Goal: Task Accomplishment & Management: Manage account settings

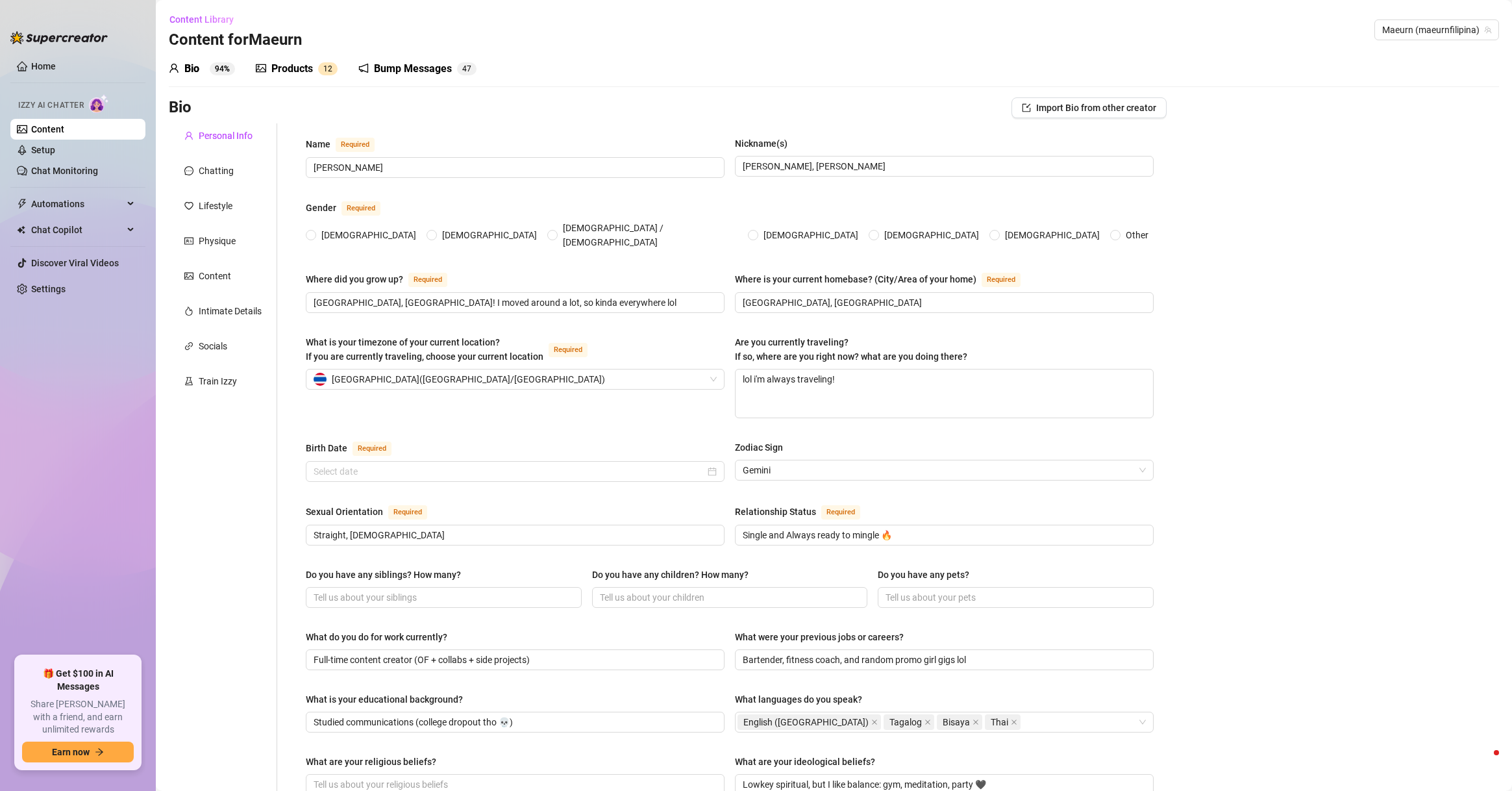
radio input "true"
type input "[DATE]"
click at [55, 145] on link "Setup" at bounding box center [42, 150] width 24 height 10
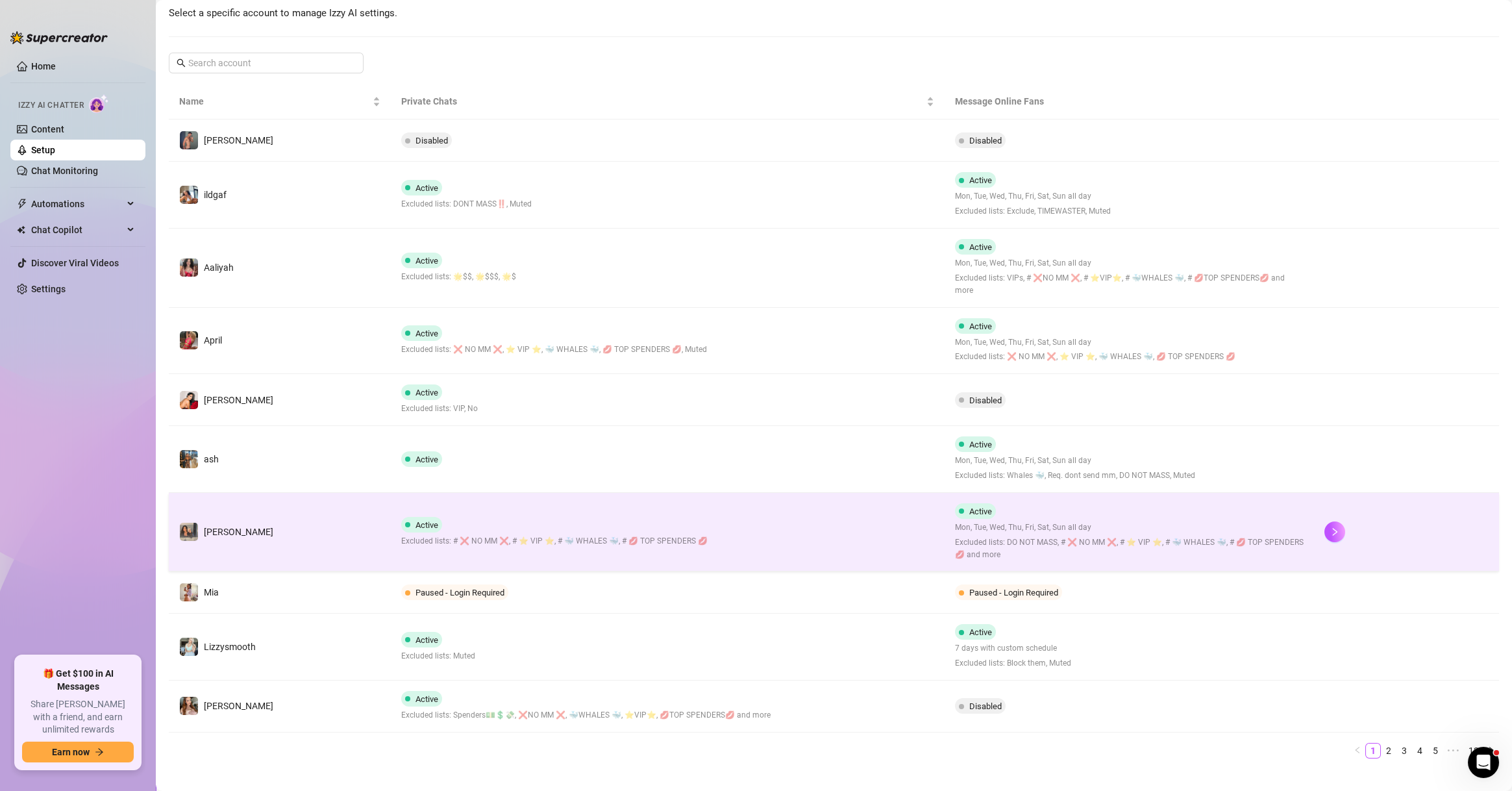
scroll to position [181, 0]
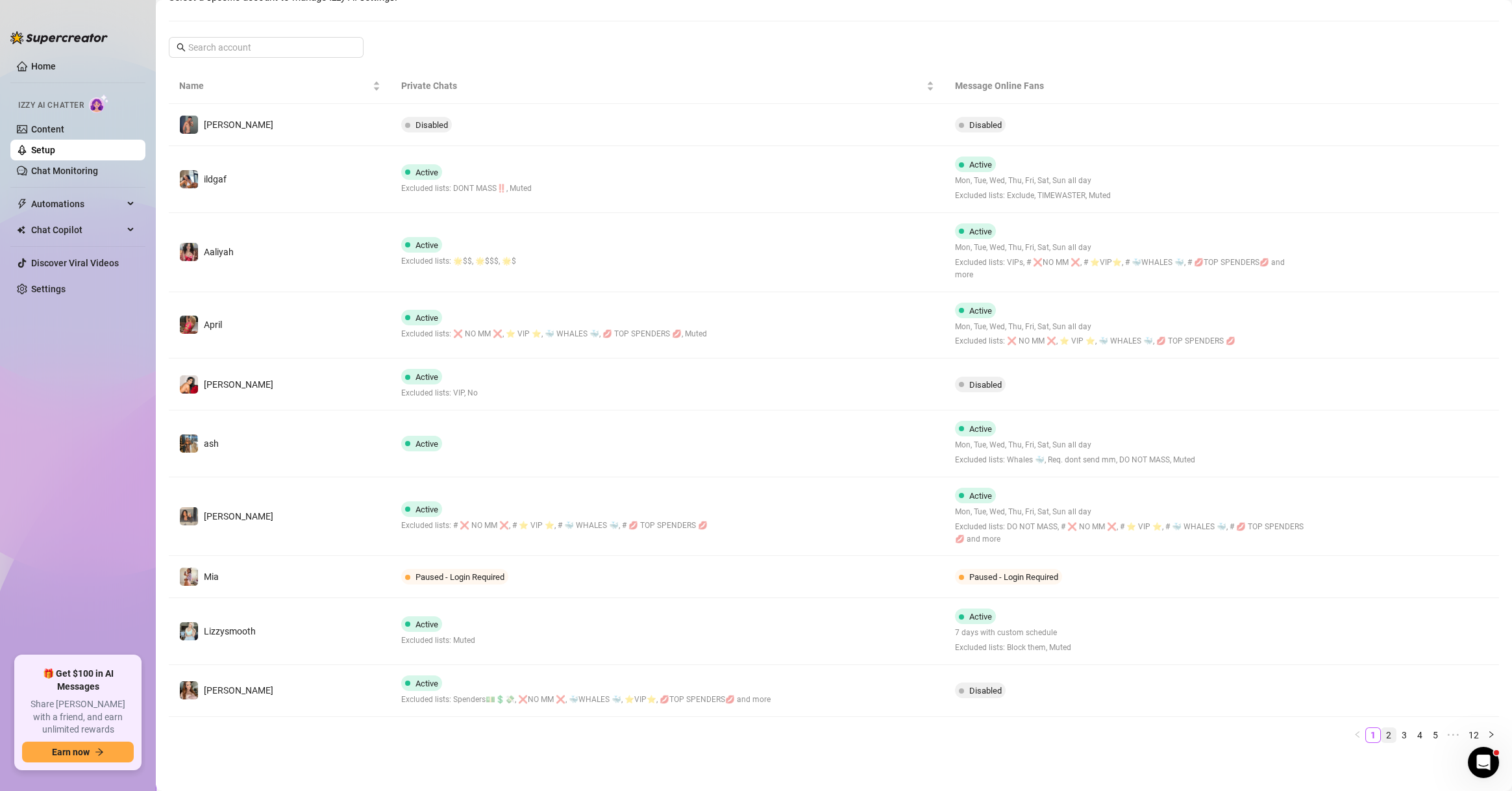
click at [1381, 738] on link "2" at bounding box center [1388, 735] width 14 height 14
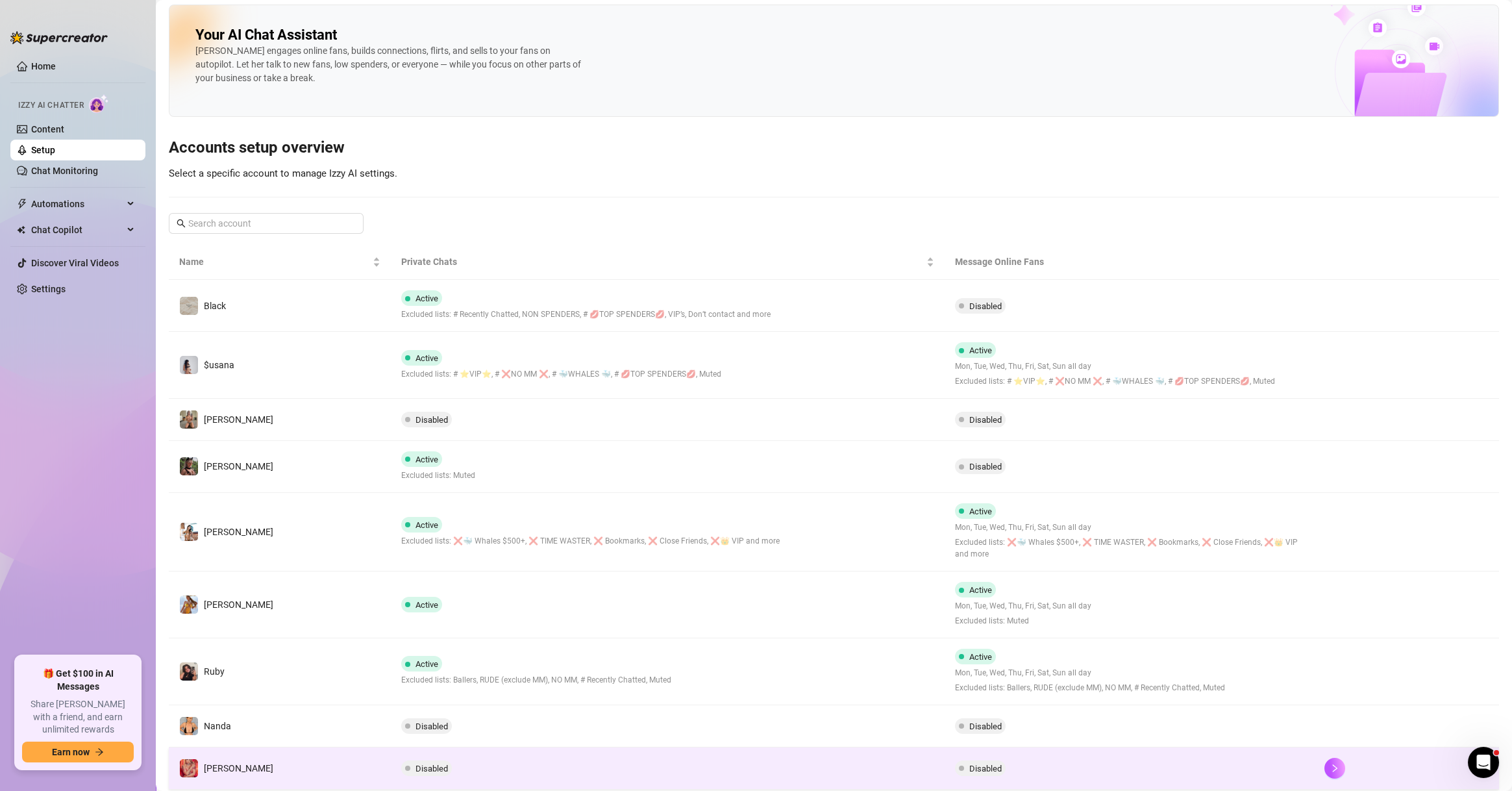
scroll to position [129, 0]
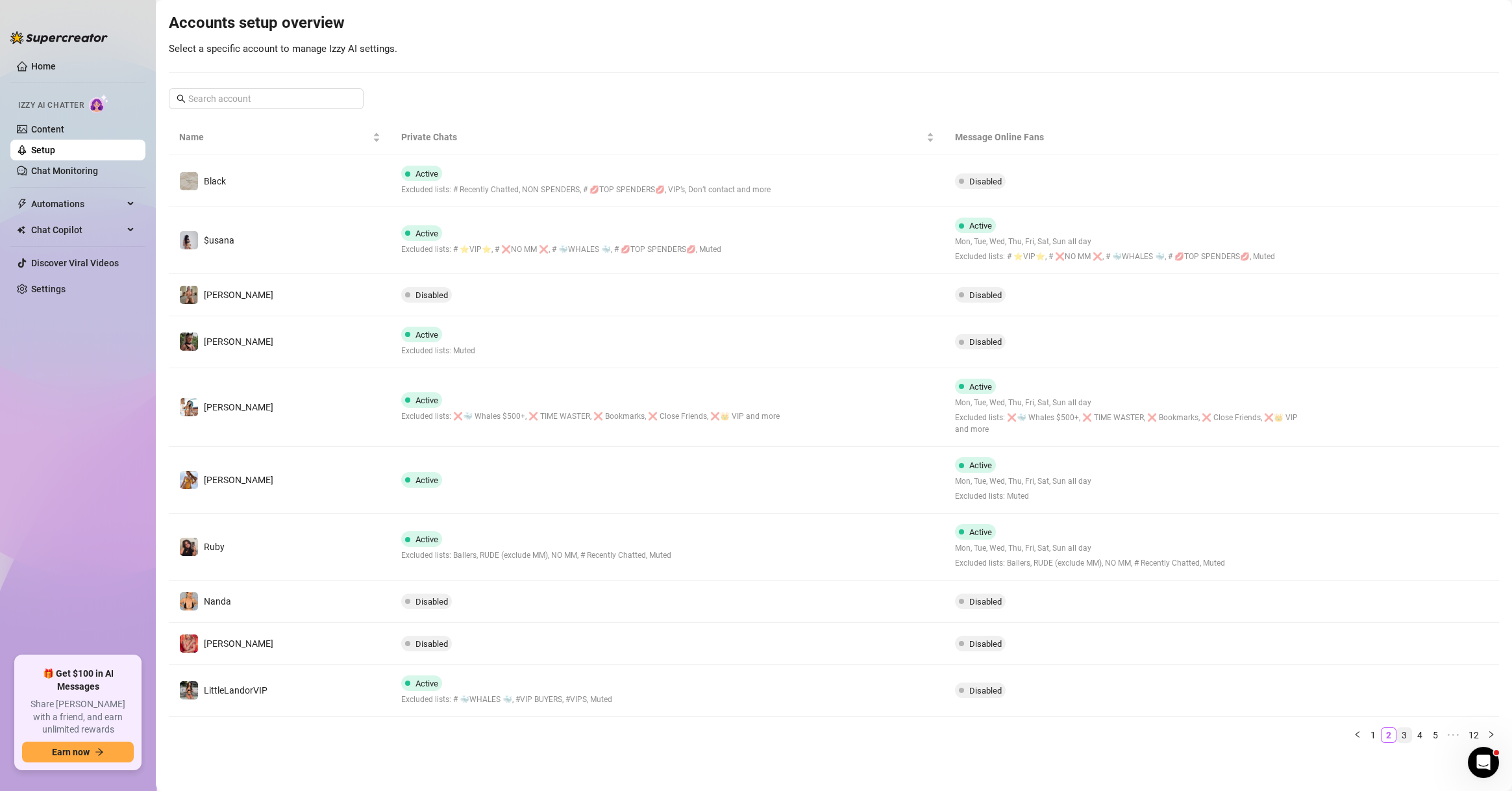
click at [1397, 734] on link "3" at bounding box center [1404, 735] width 14 height 14
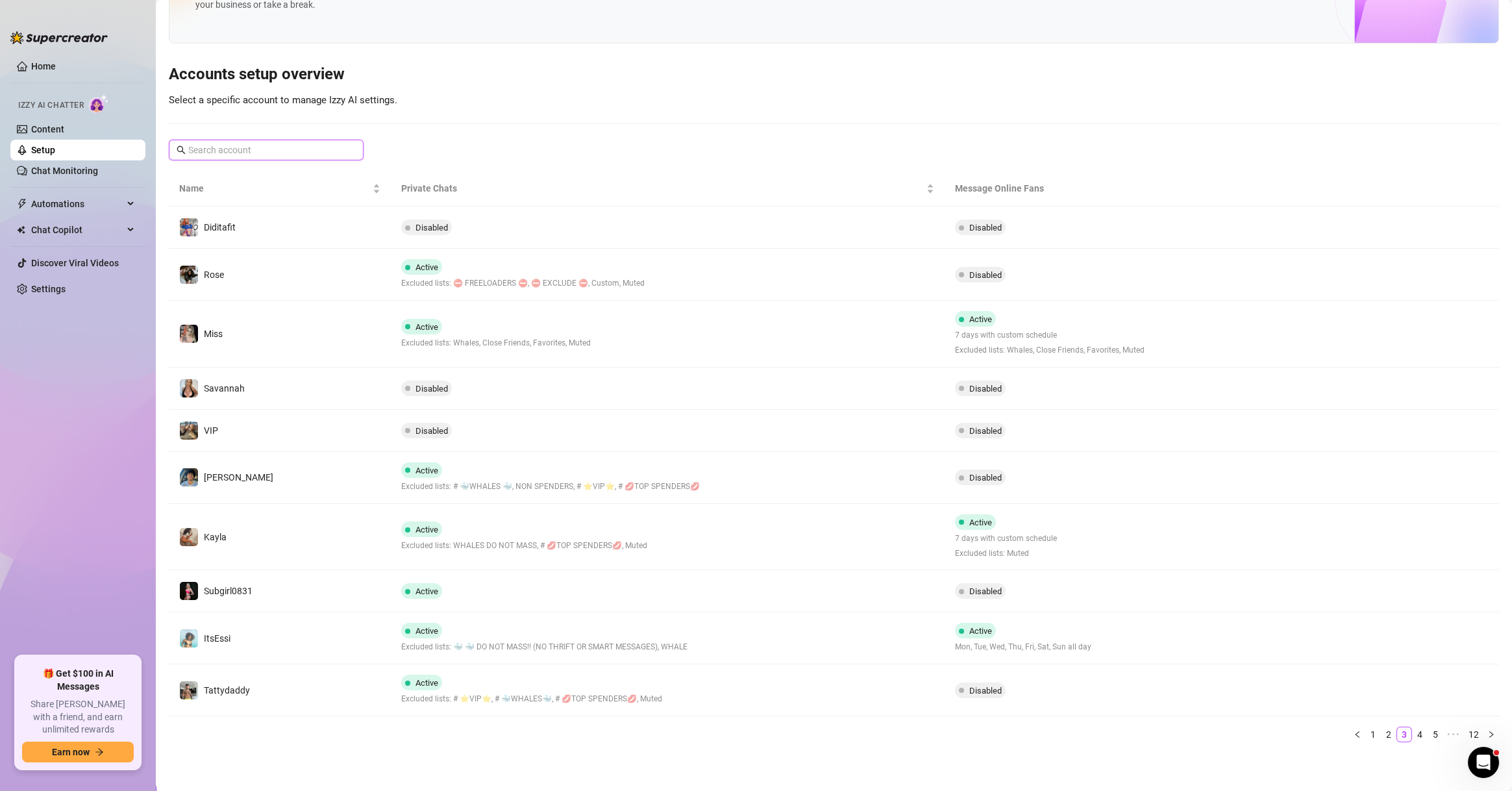
click at [298, 147] on input "text" at bounding box center [267, 150] width 157 height 14
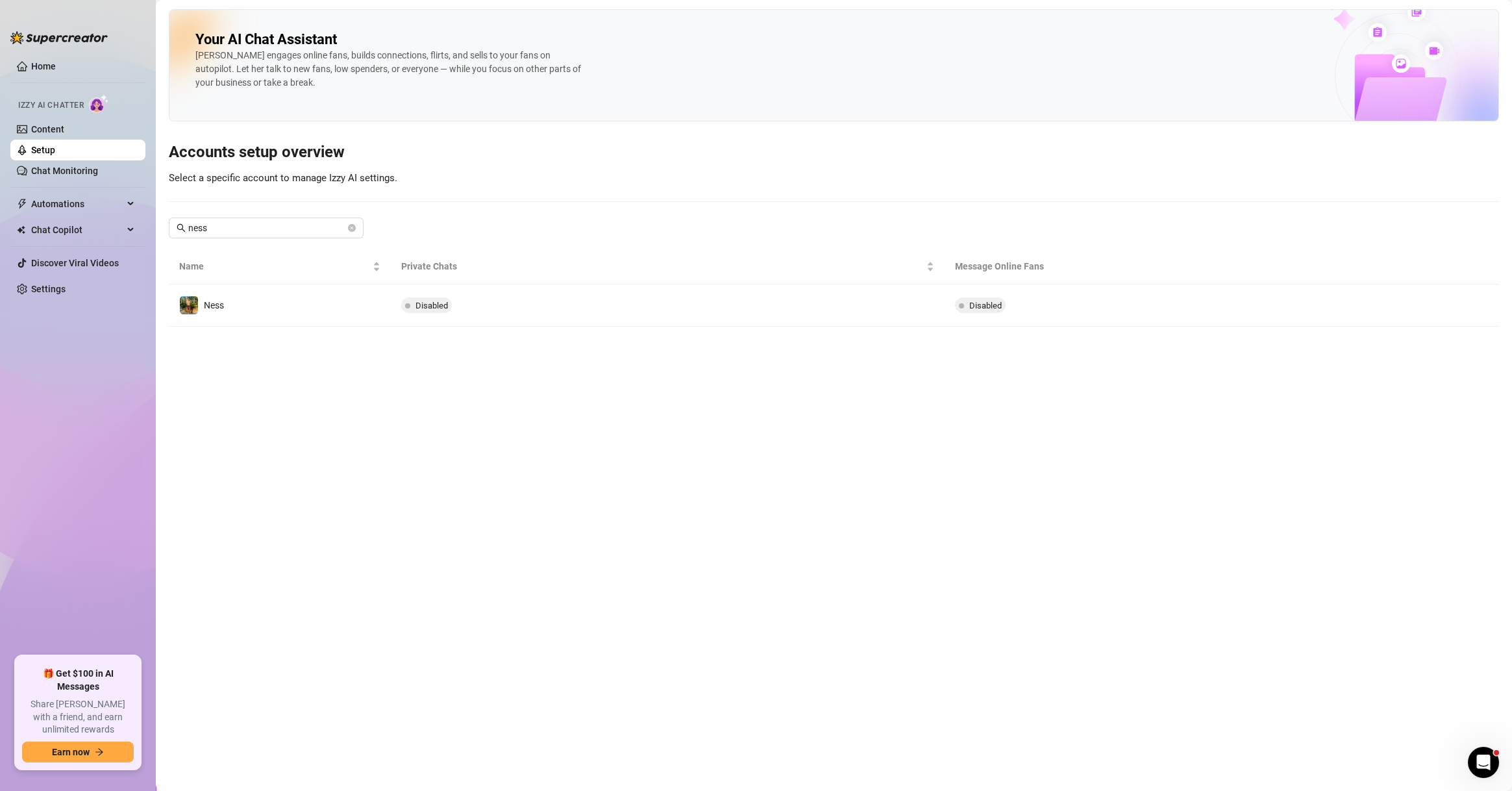
click at [1408, 636] on main "Your AI Chat Assistant Izzy engages online fans, builds connections, flirts, an…" at bounding box center [833, 395] width 1356 height 791
click at [245, 218] on span "ness" at bounding box center [266, 227] width 195 height 21
click at [250, 222] on input "ness" at bounding box center [267, 228] width 157 height 14
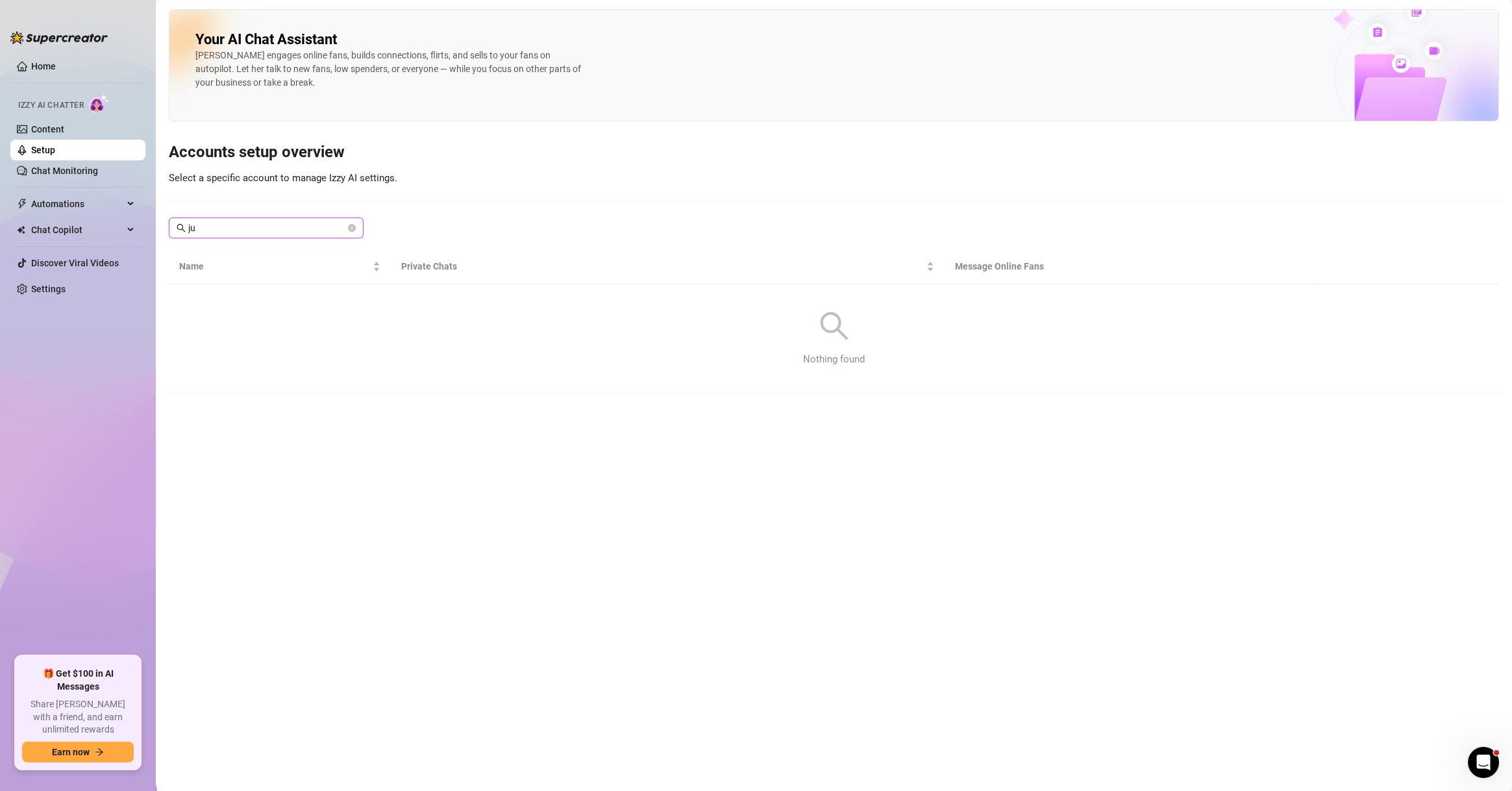
type input "j"
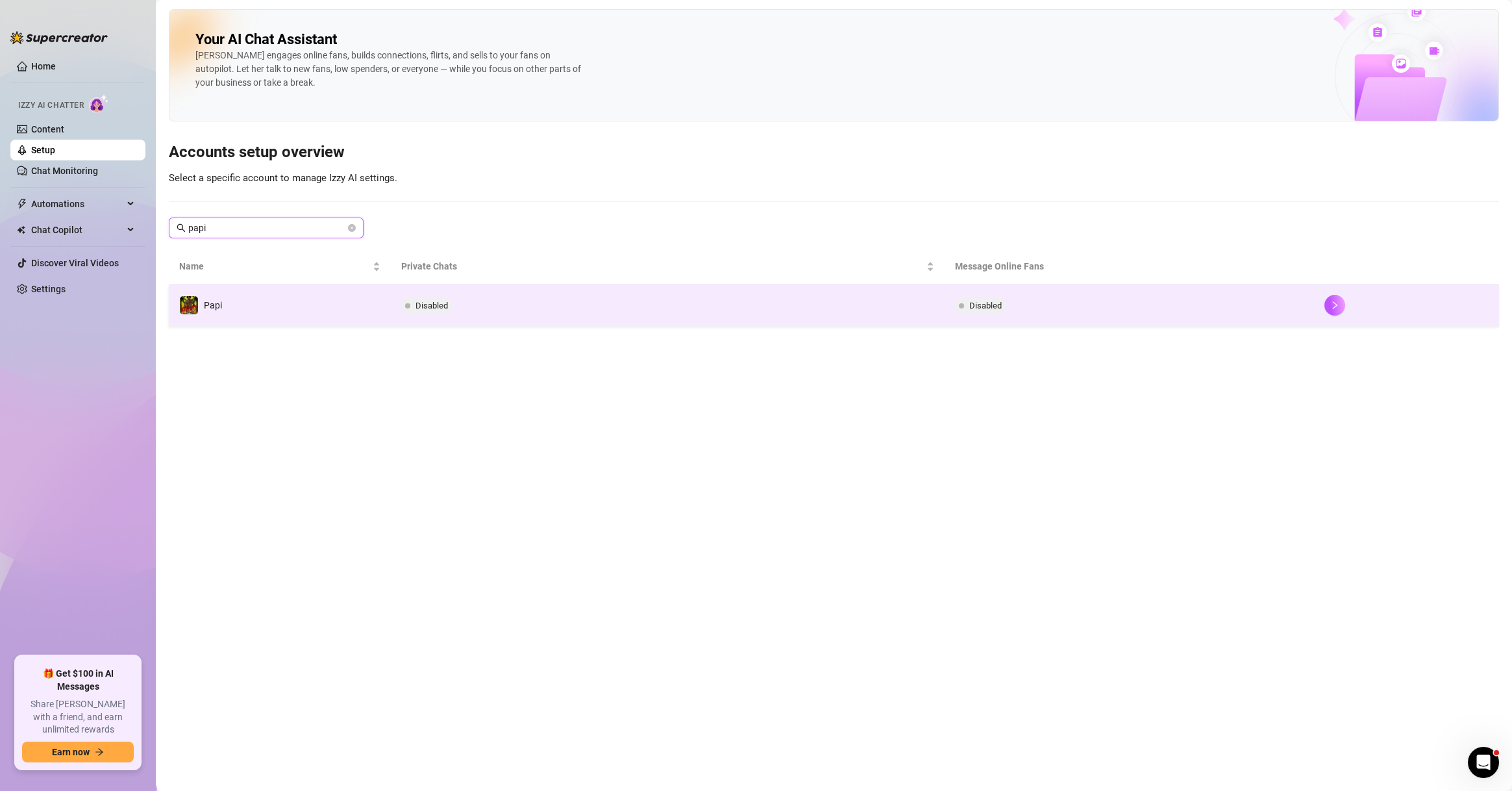
type input "papi"
click at [340, 301] on td "Papi" at bounding box center [279, 305] width 222 height 42
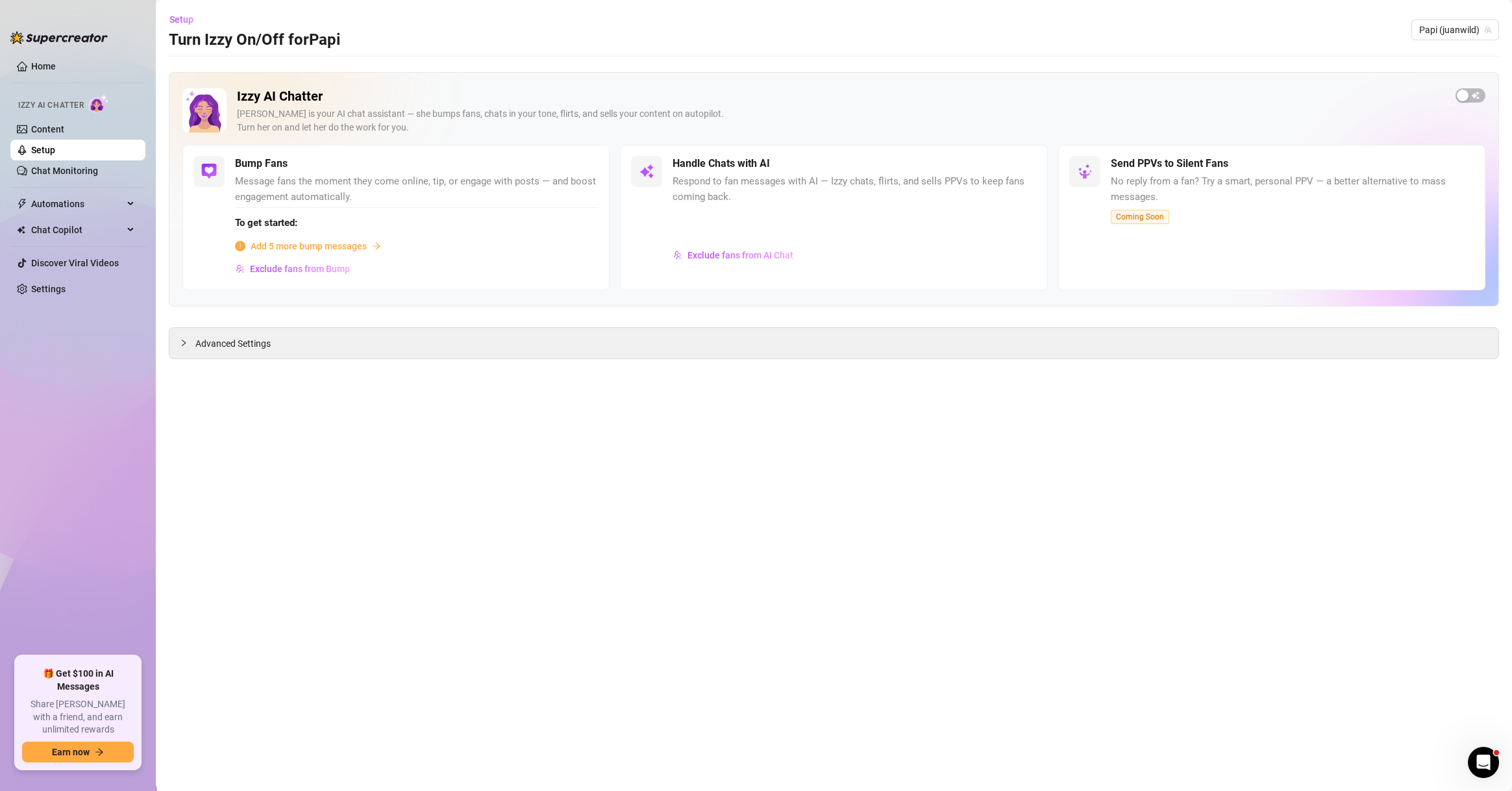
click at [1452, 420] on main "Setup Turn Izzy On/Off for Papi Papi (juanwild) Izzy AI Chatter Izzy is your AI…" at bounding box center [833, 395] width 1356 height 791
click at [57, 132] on link "Content" at bounding box center [47, 129] width 33 height 10
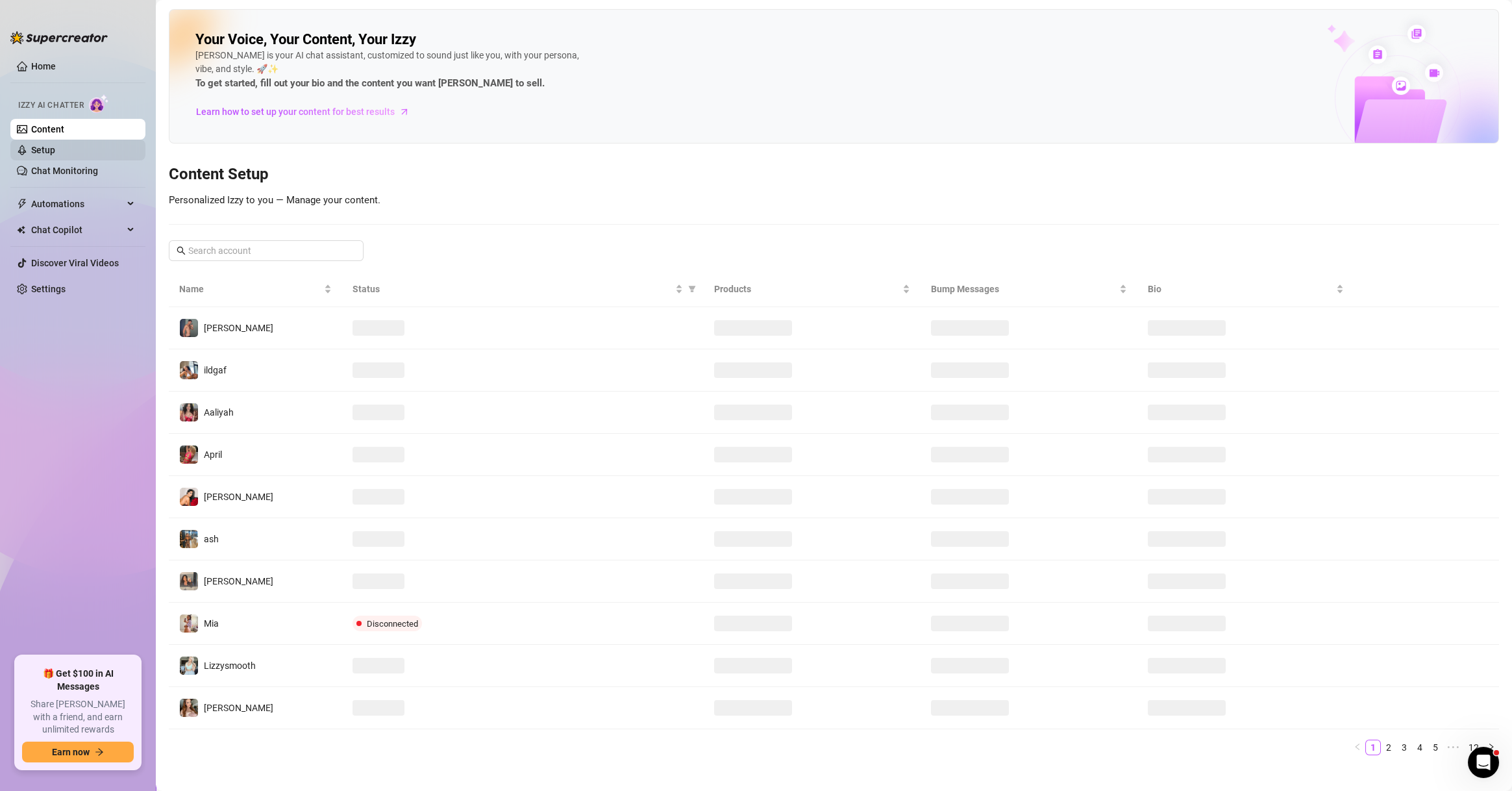
click at [55, 153] on link "Setup" at bounding box center [42, 150] width 24 height 10
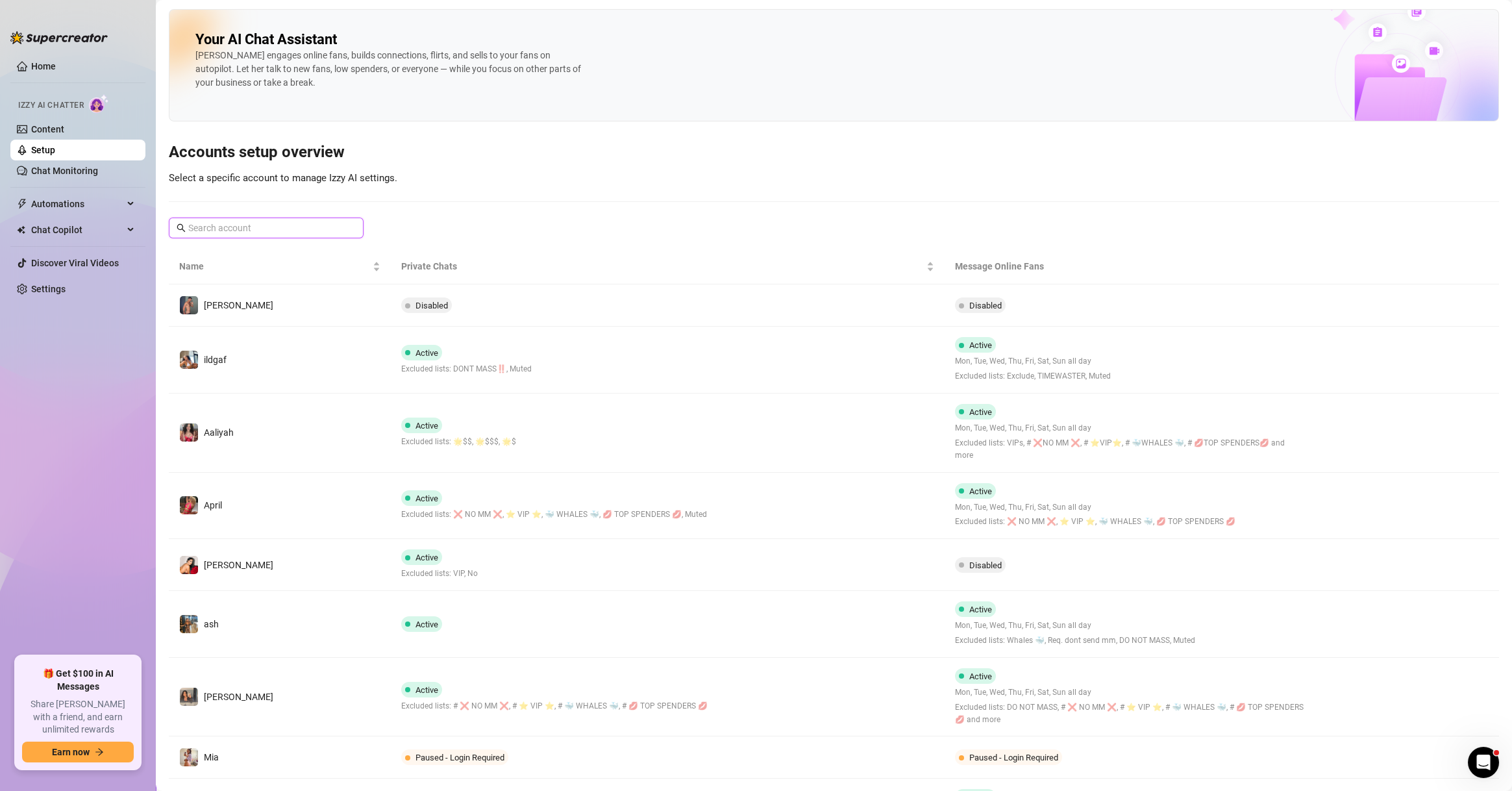
click at [226, 226] on input "text" at bounding box center [267, 228] width 157 height 14
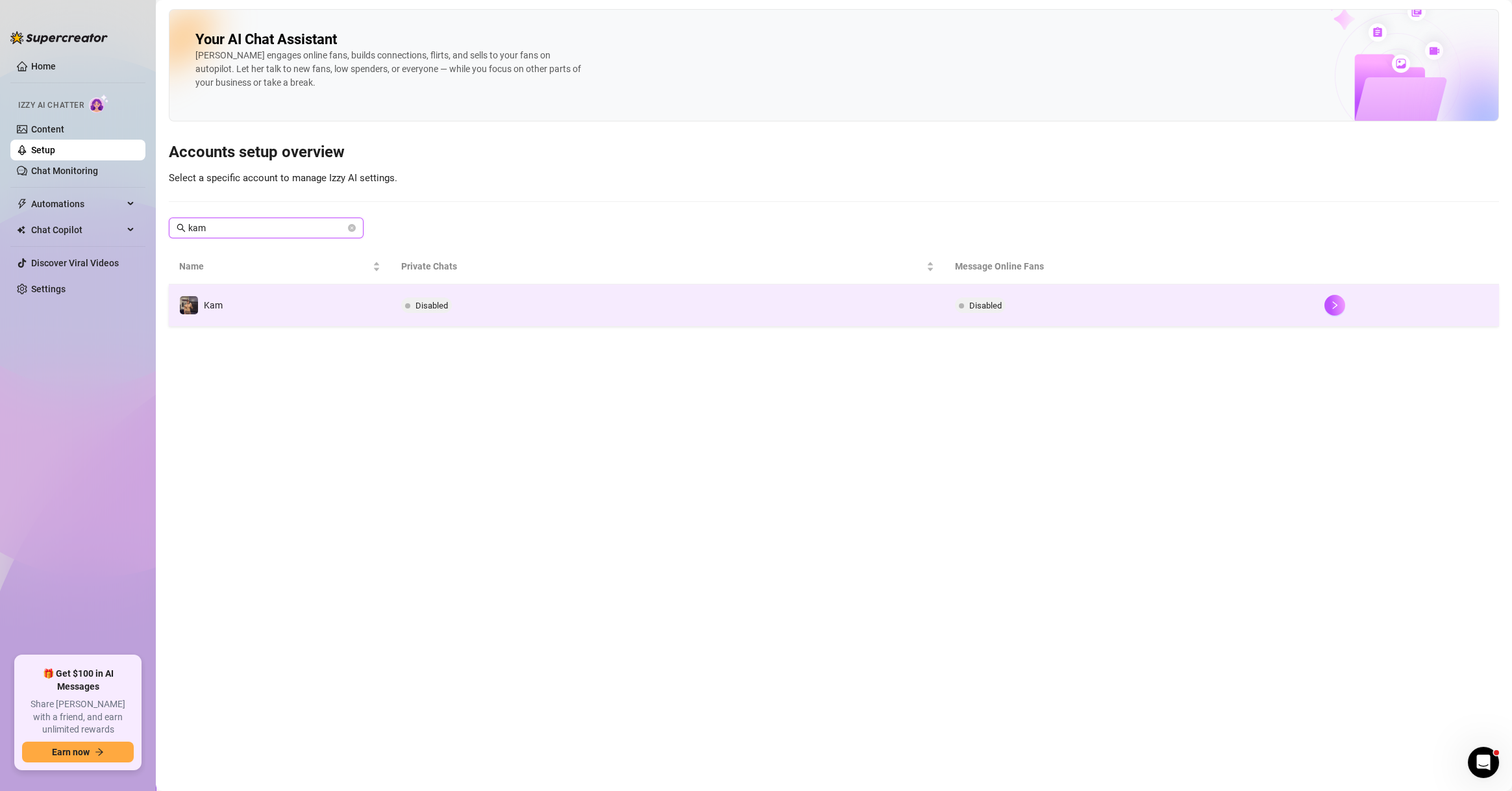
type input "kam"
click at [308, 318] on td "Kam" at bounding box center [279, 305] width 222 height 42
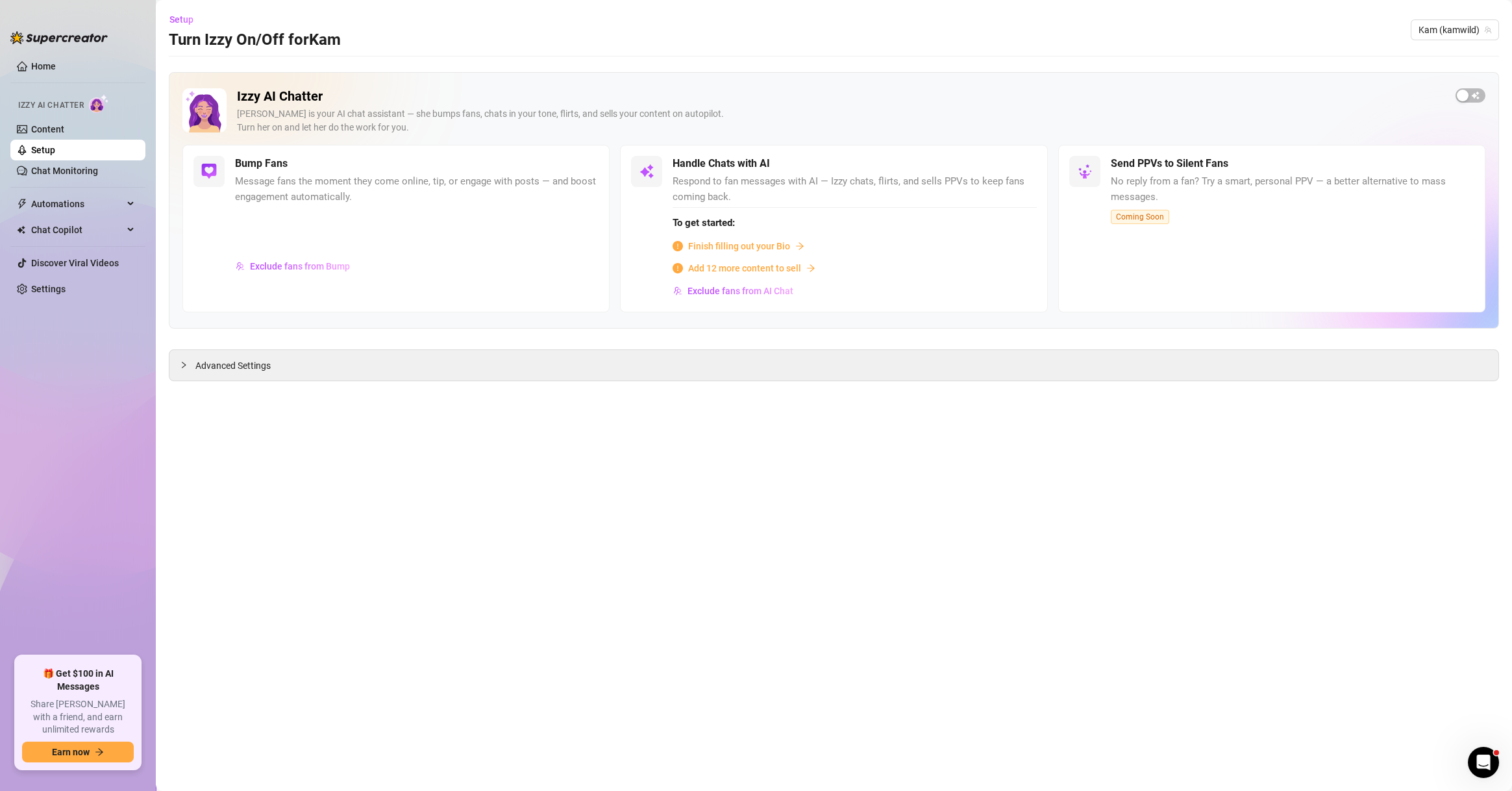
click at [777, 271] on span "Add 12 more content to sell" at bounding box center [744, 268] width 113 height 14
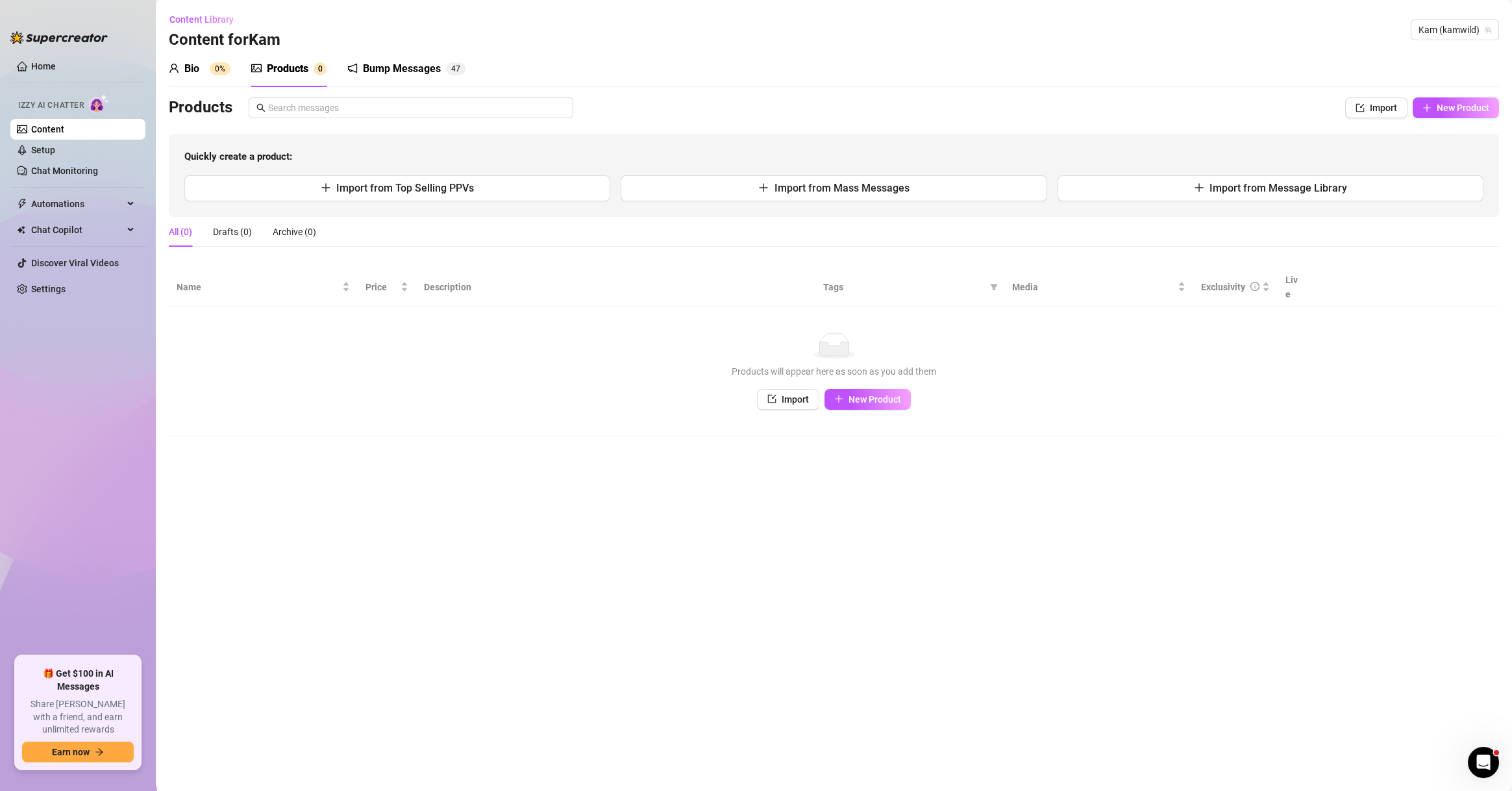
click at [443, 68] on div "Bump Messages 4 7" at bounding box center [407, 69] width 118 height 16
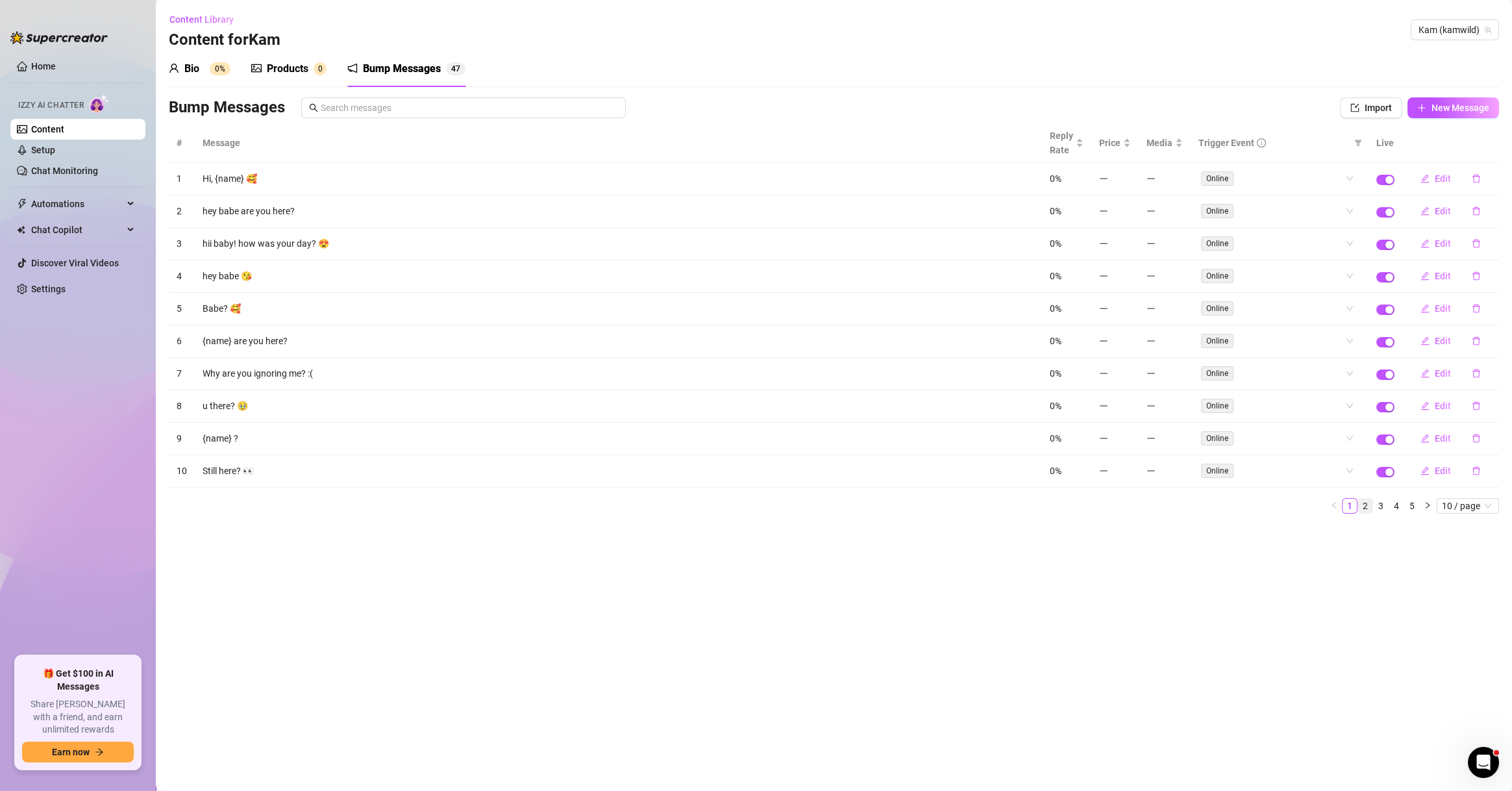
click at [1367, 507] on link "2" at bounding box center [1365, 506] width 14 height 14
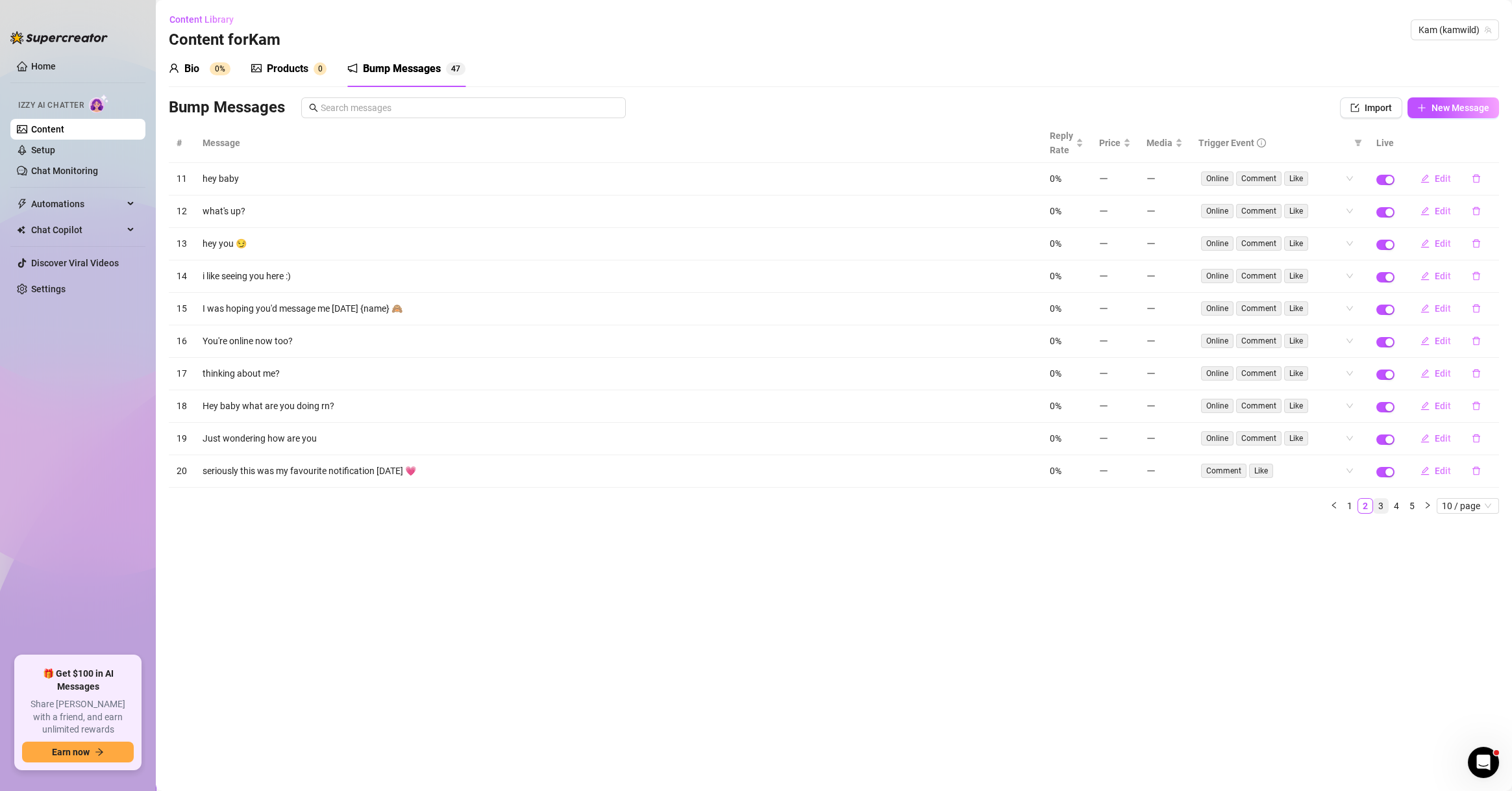
click at [1382, 507] on link "3" at bounding box center [1380, 506] width 14 height 14
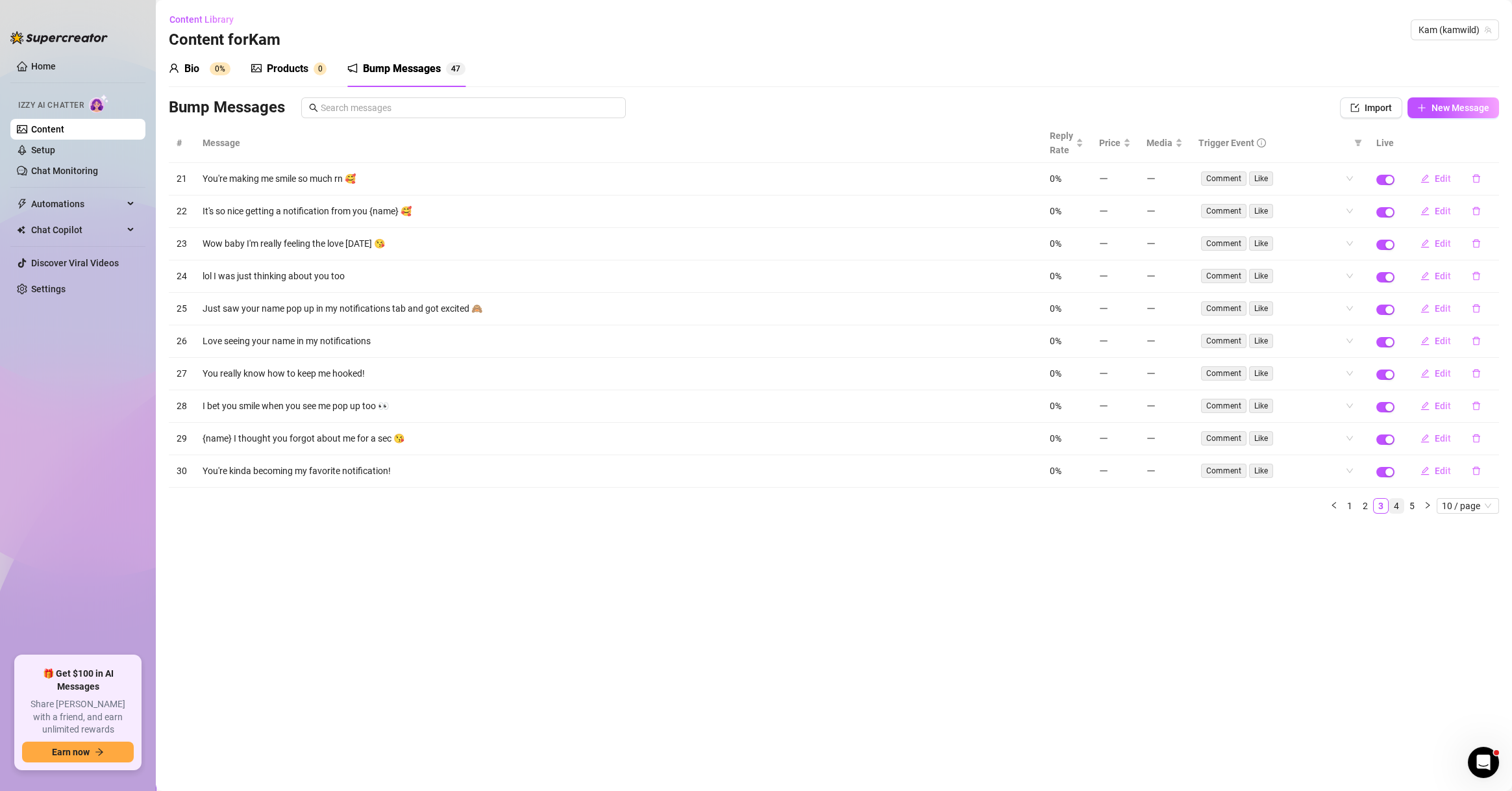
click at [1395, 502] on link "4" at bounding box center [1396, 506] width 14 height 14
click at [1412, 500] on link "5" at bounding box center [1412, 506] width 14 height 14
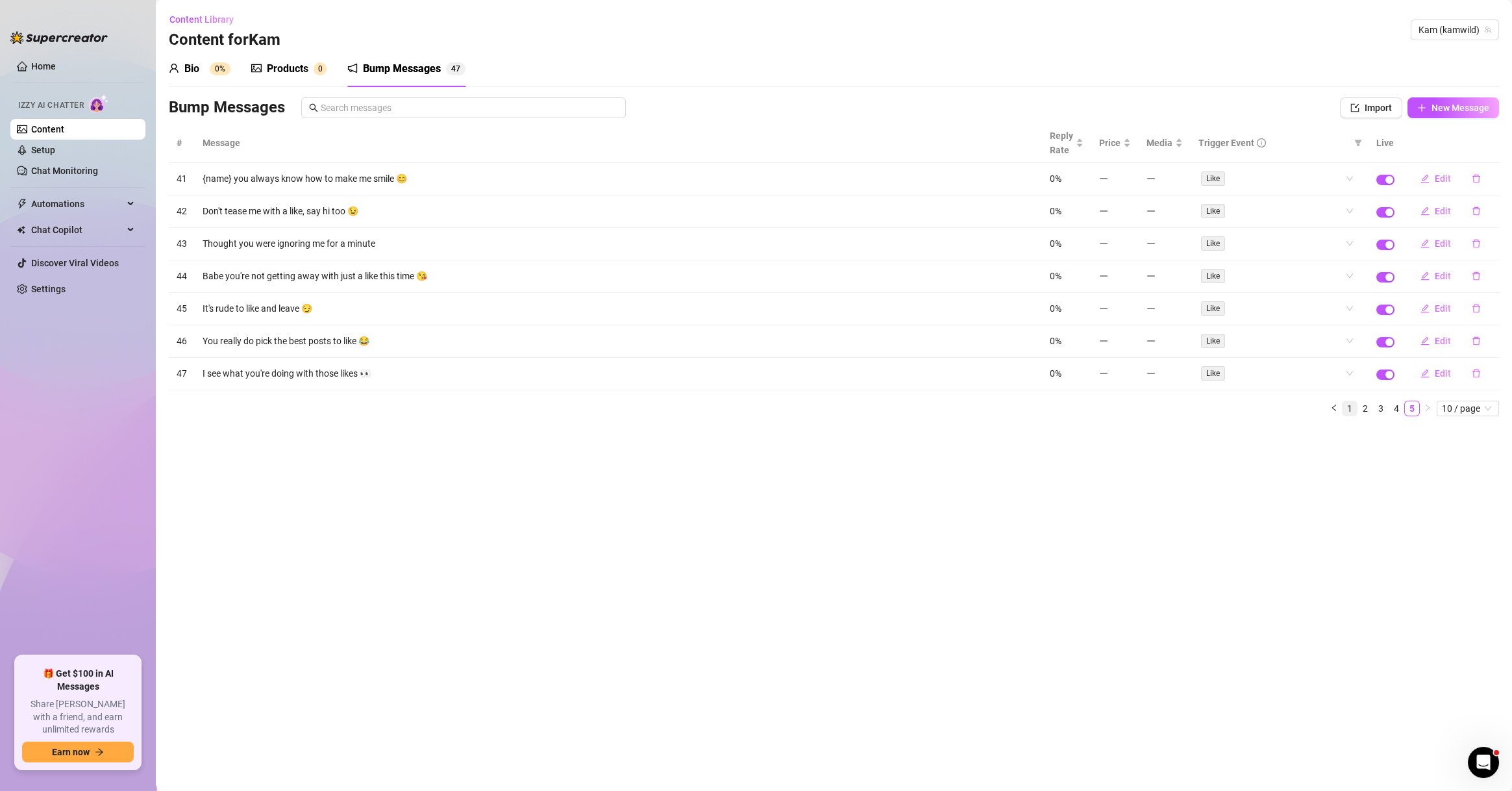
click at [1347, 403] on link "1" at bounding box center [1349, 408] width 14 height 14
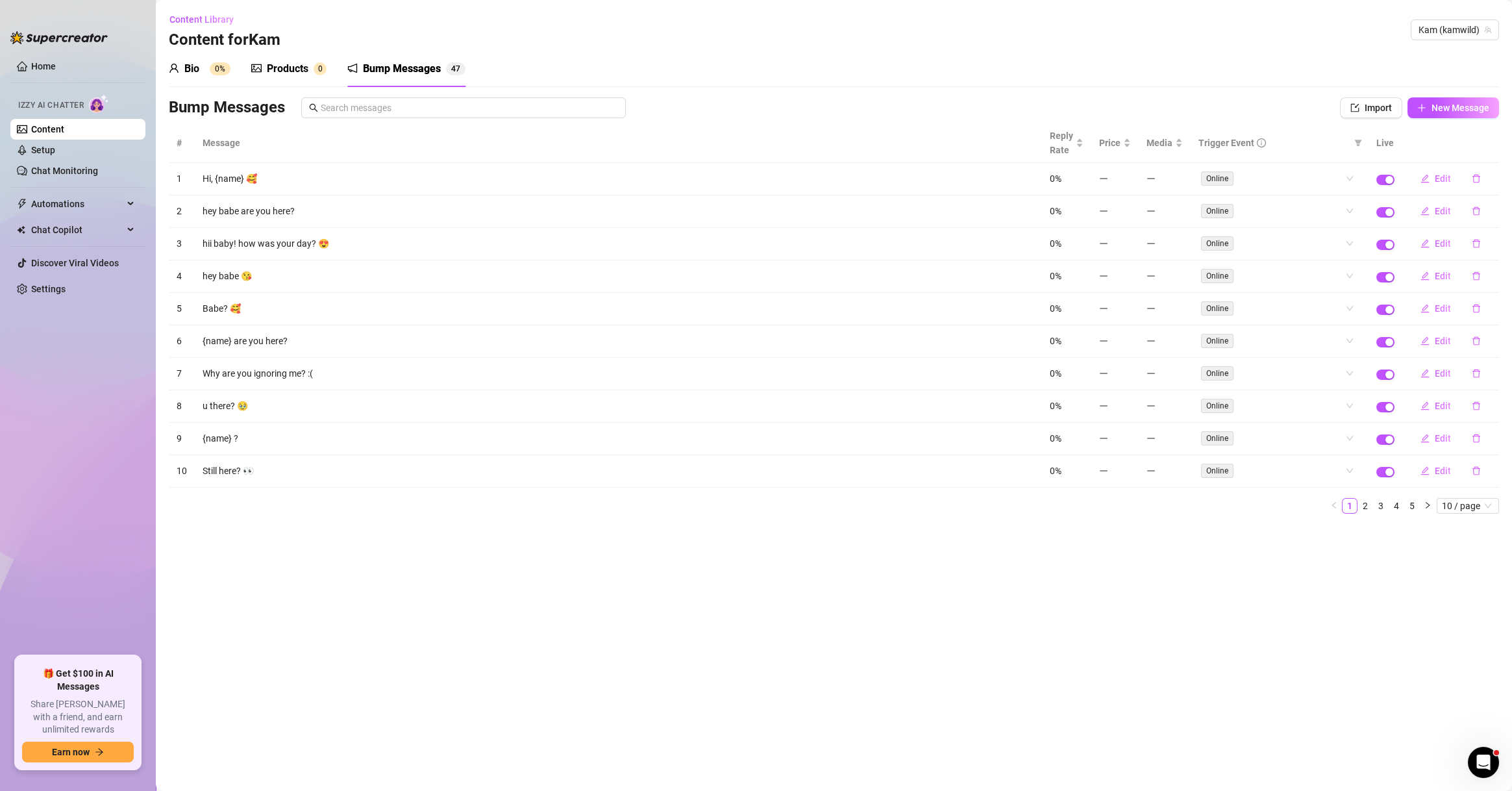
click at [1421, 568] on main "Content Library Content for Kam Kam (kamwild) Bio 0% Products 0 Bump Messages 4…" at bounding box center [833, 395] width 1356 height 791
click at [1480, 187] on button "button" at bounding box center [1475, 178] width 30 height 21
click at [1187, 746] on main "Content Library Content for Kam Kam (kamwild) Bio 0% Products 0 Bump Messages 4…" at bounding box center [833, 395] width 1356 height 791
click at [1394, 510] on link "4" at bounding box center [1396, 506] width 14 height 14
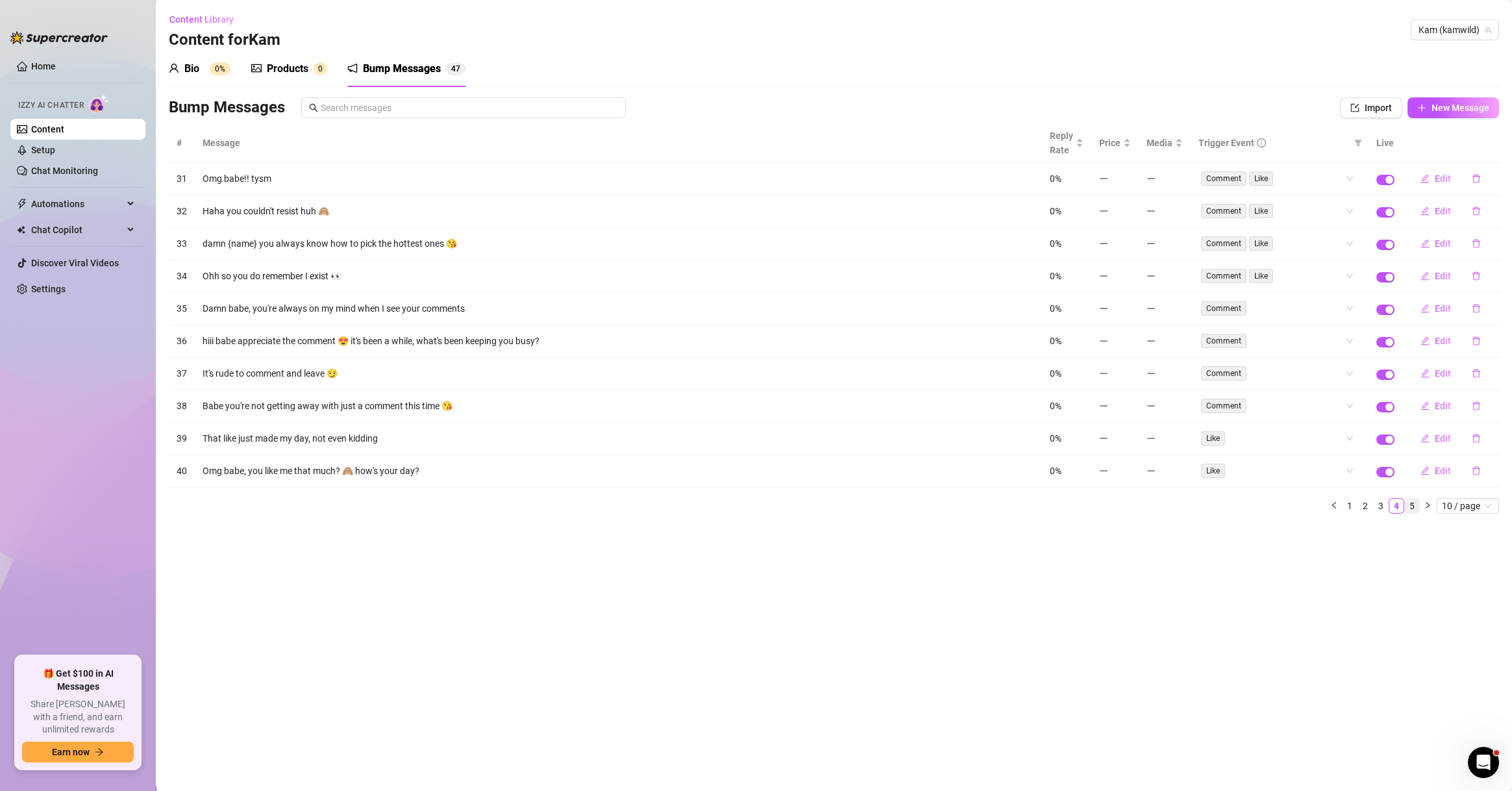
click at [1408, 505] on link "5" at bounding box center [1412, 506] width 14 height 14
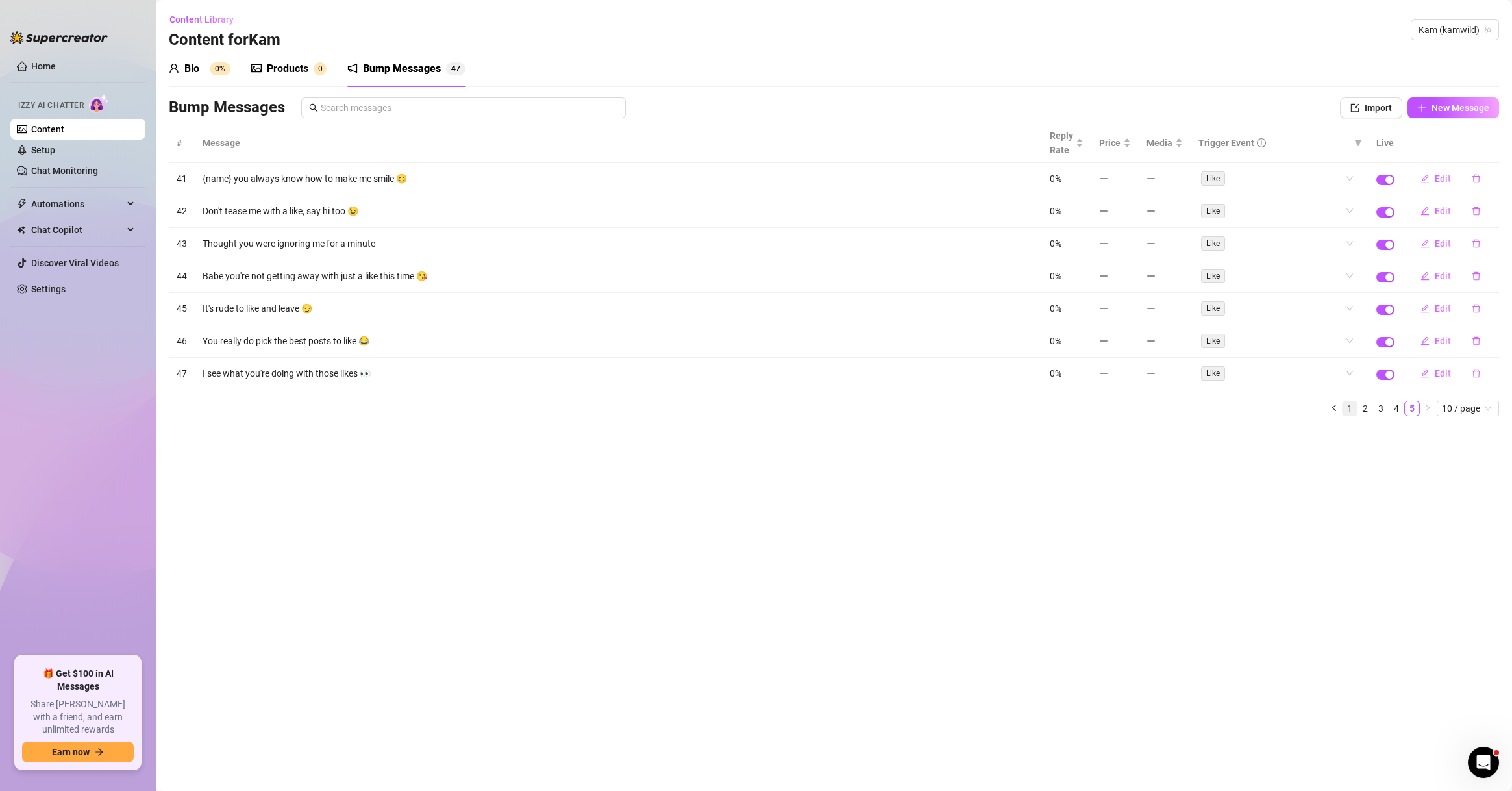
click at [1342, 402] on link "1" at bounding box center [1349, 408] width 14 height 14
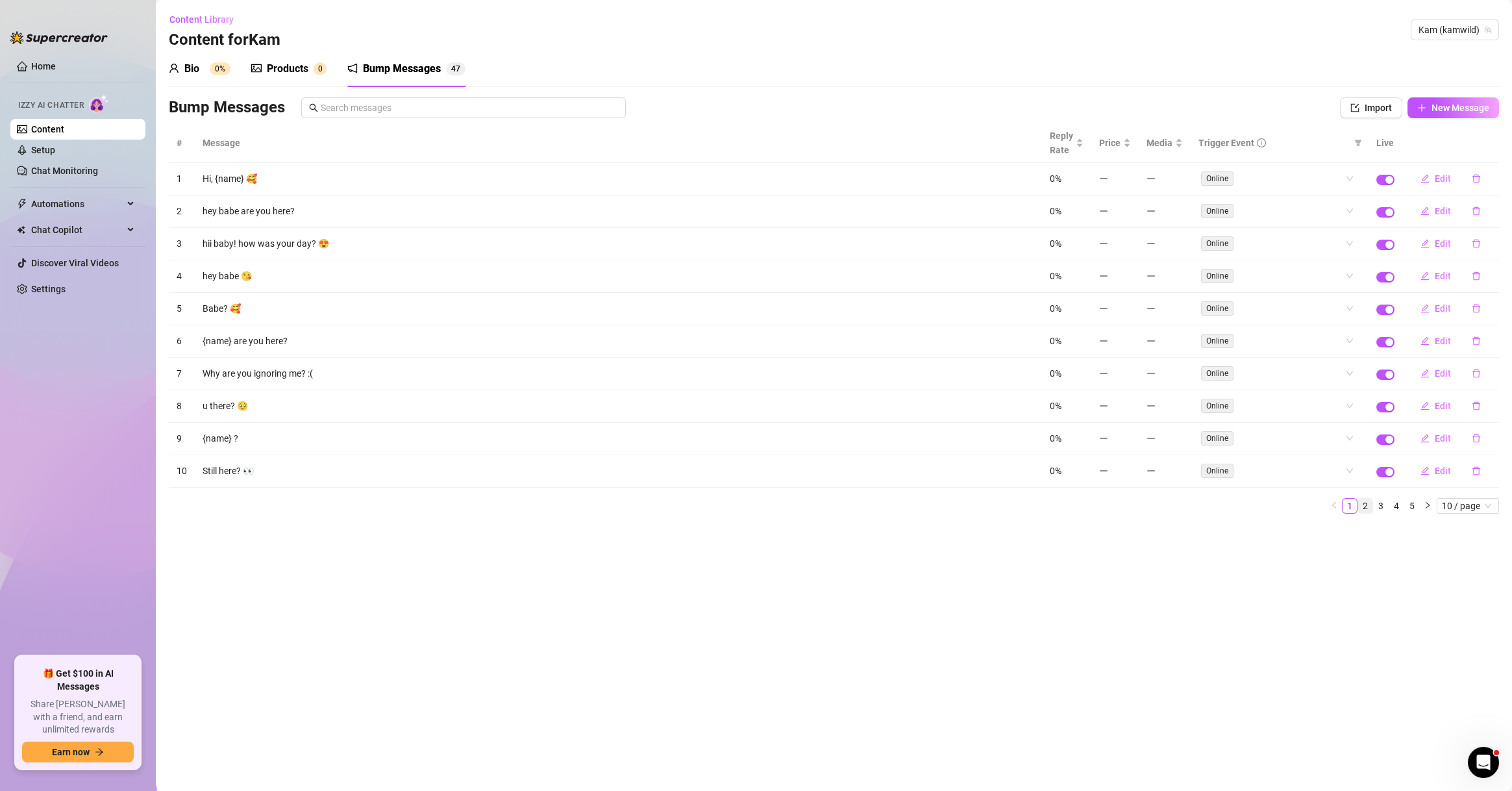
click at [1367, 500] on link "2" at bounding box center [1365, 506] width 14 height 14
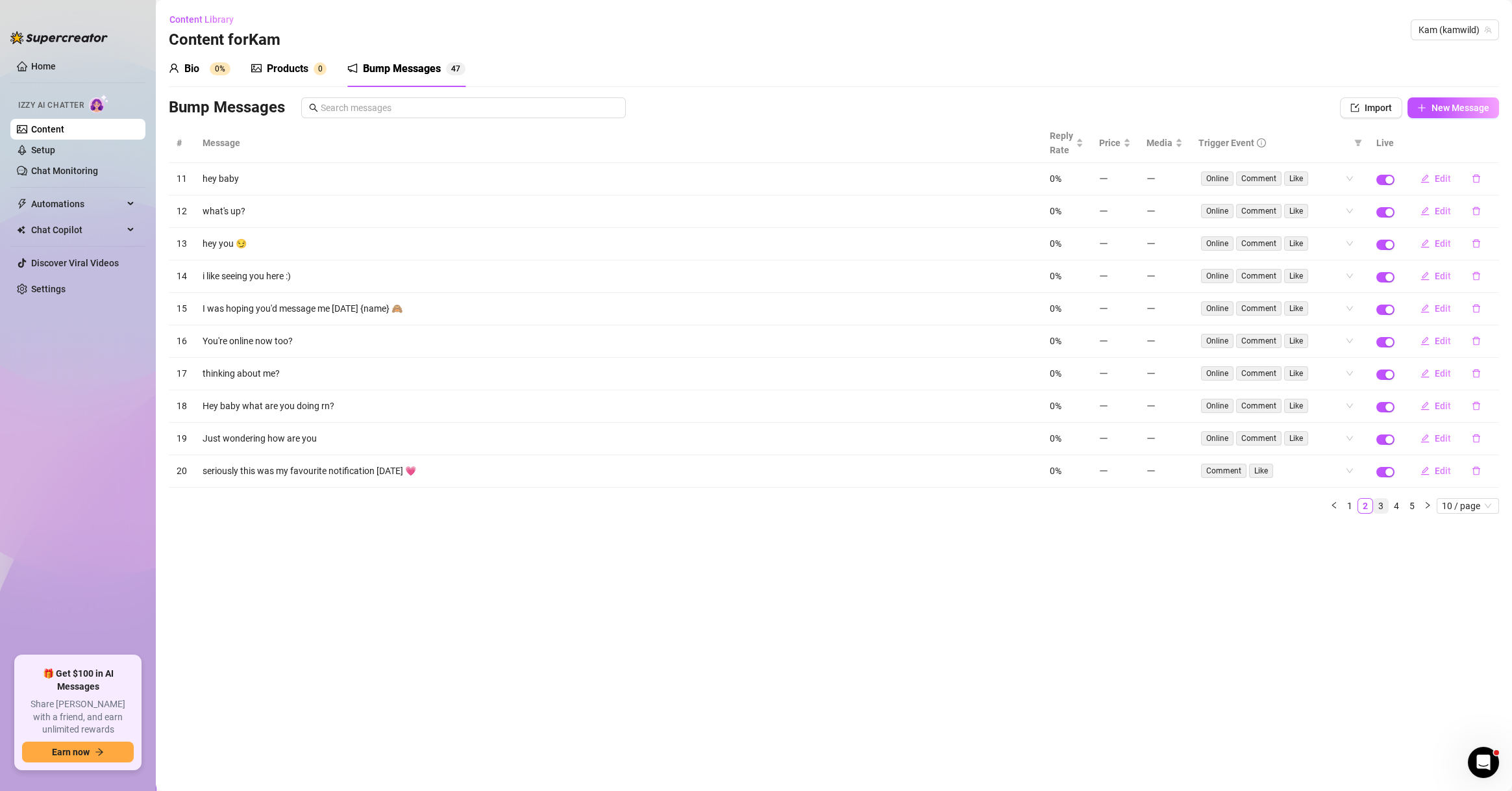
click at [1379, 503] on link "3" at bounding box center [1380, 506] width 14 height 14
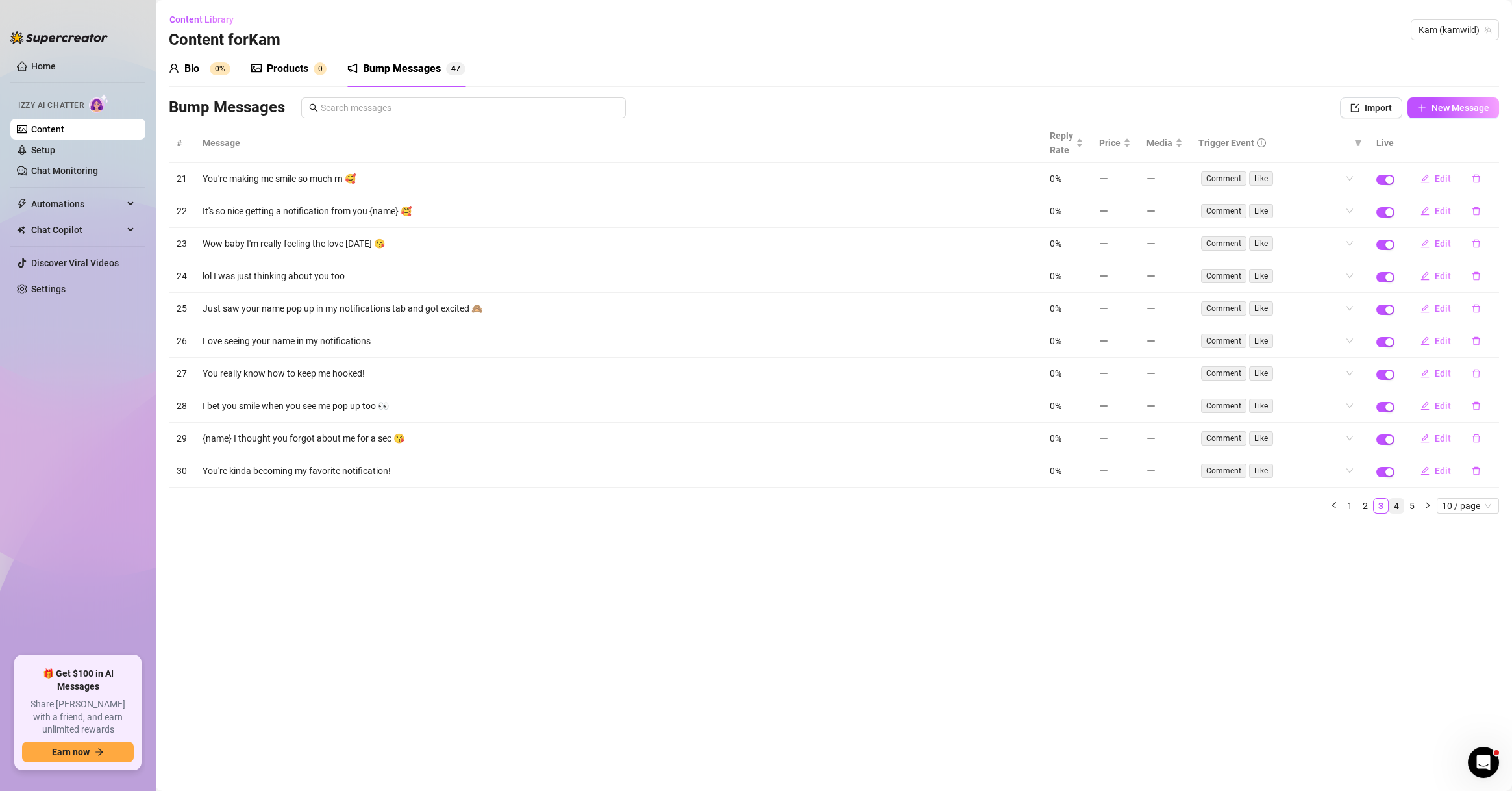
click at [1400, 505] on link "4" at bounding box center [1396, 506] width 14 height 14
click at [1413, 505] on link "5" at bounding box center [1412, 506] width 14 height 14
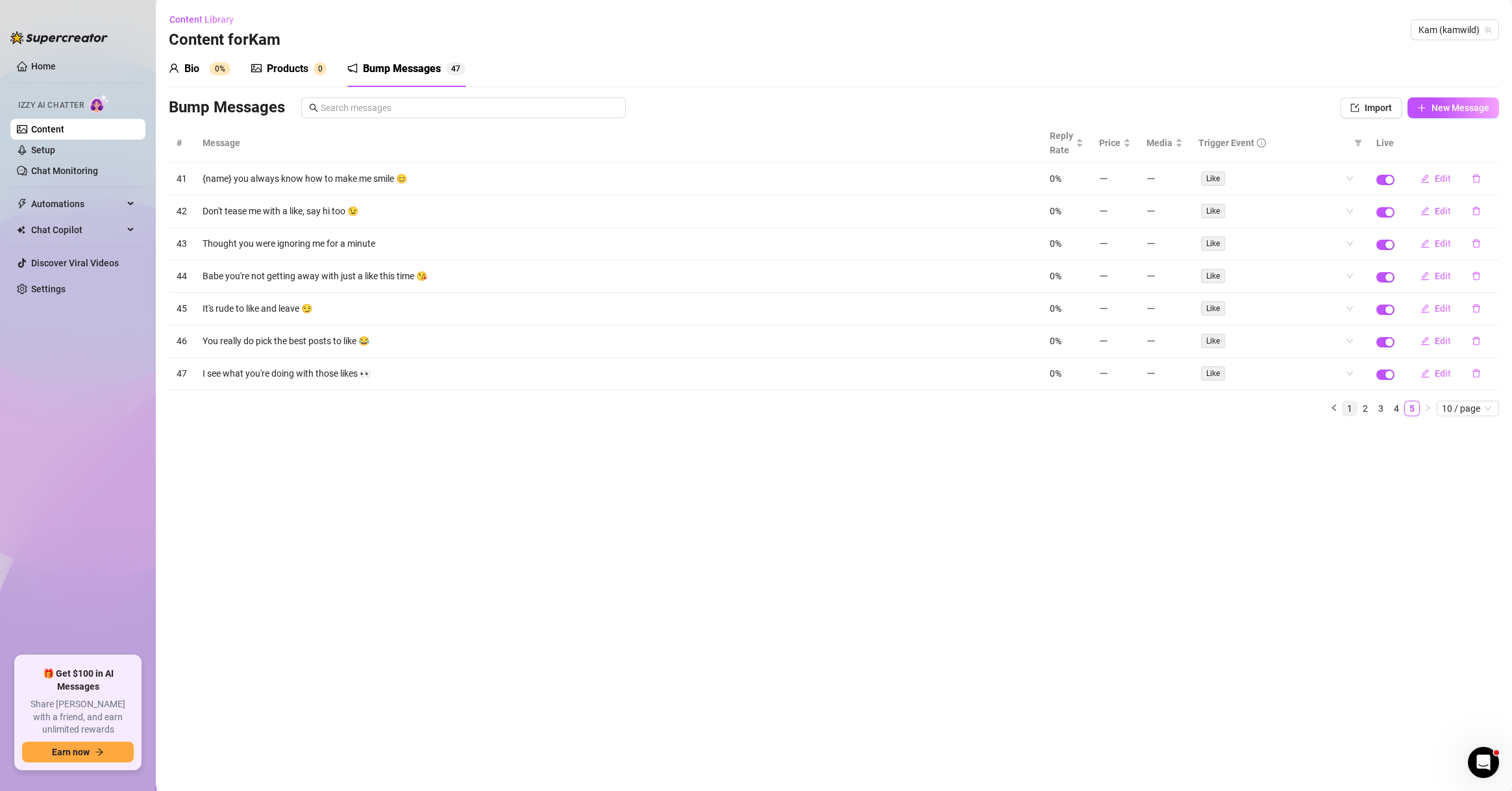
click at [1349, 405] on link "1" at bounding box center [1349, 408] width 14 height 14
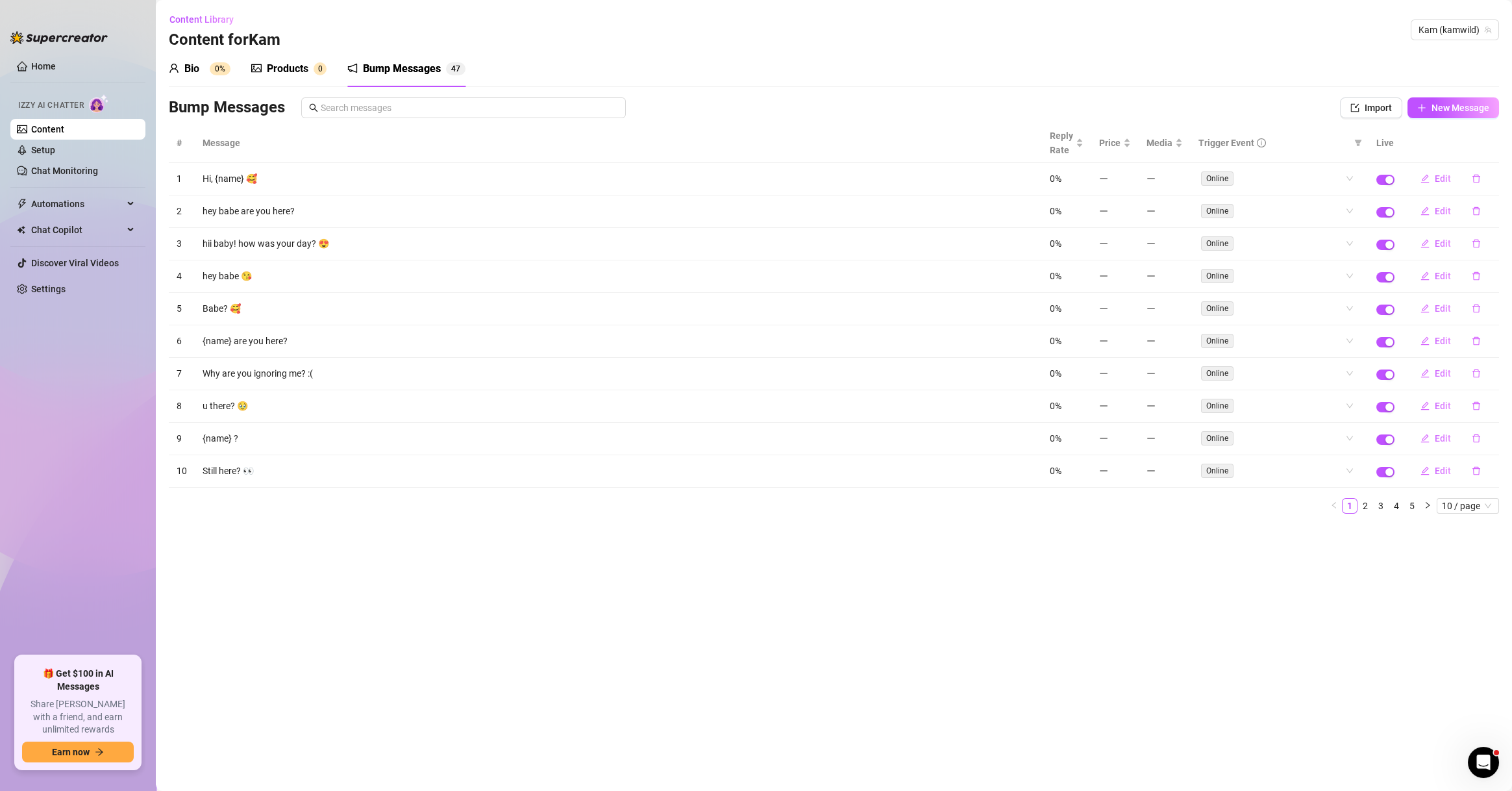
click at [1362, 512] on div "# Message Reply Rate Price Media Trigger Event Live 1 Hi, {name} 🥰 0% Online Ed…" at bounding box center [833, 323] width 1330 height 400
click at [1363, 506] on link "2" at bounding box center [1365, 506] width 14 height 14
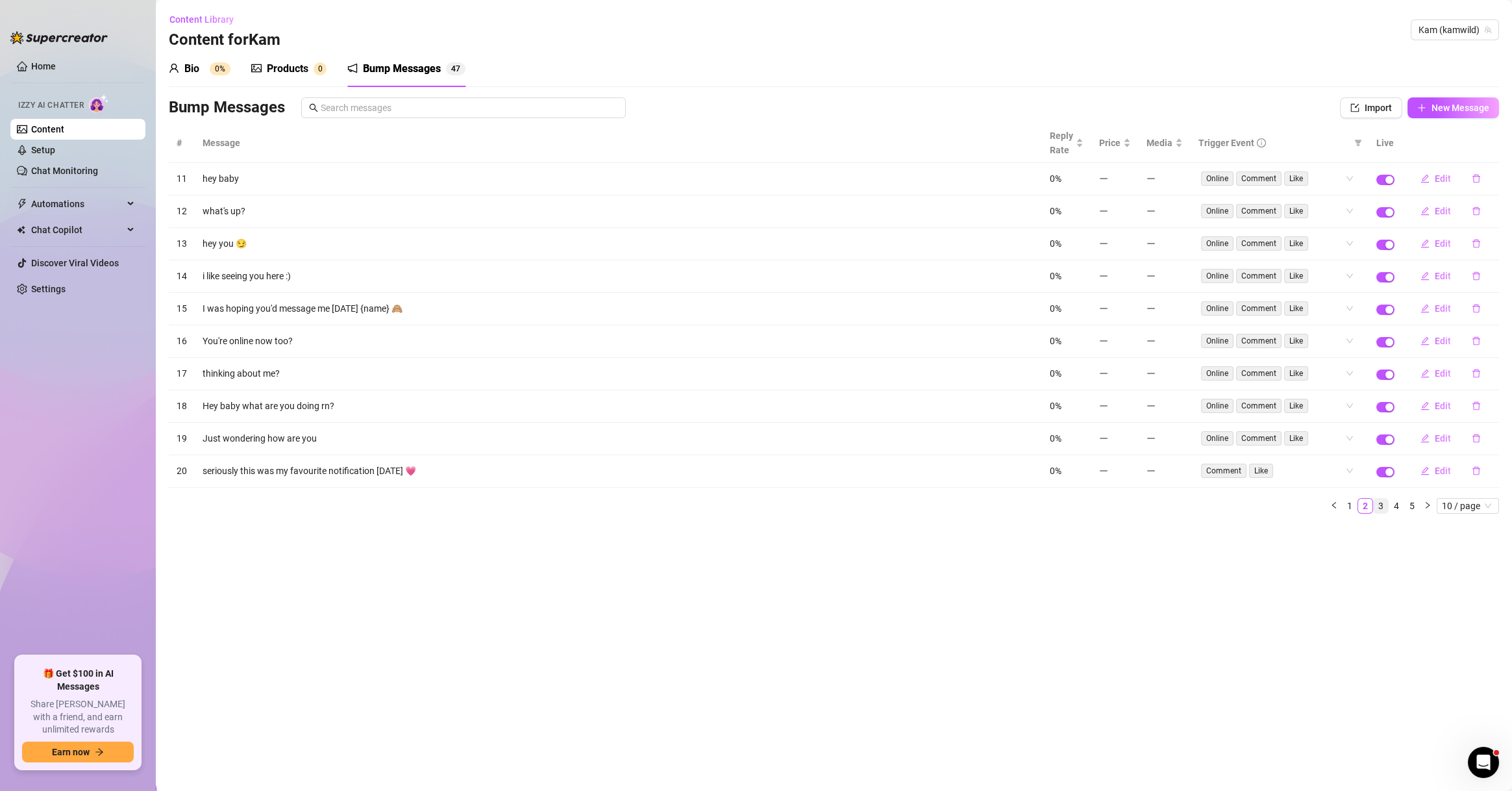
click at [1380, 506] on link "3" at bounding box center [1380, 506] width 14 height 14
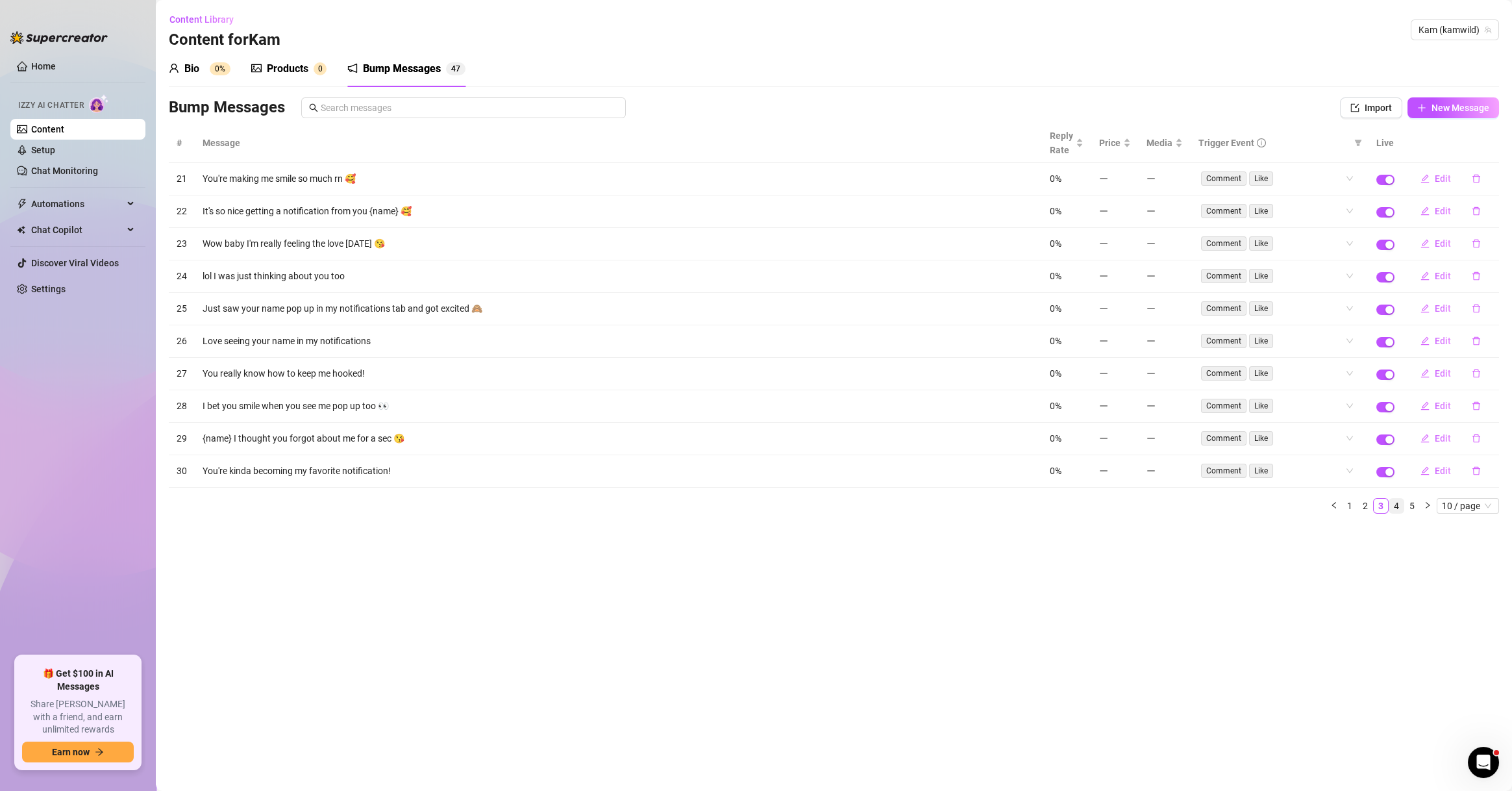
click at [1398, 507] on link "4" at bounding box center [1396, 506] width 14 height 14
click at [1408, 508] on link "5" at bounding box center [1412, 506] width 14 height 14
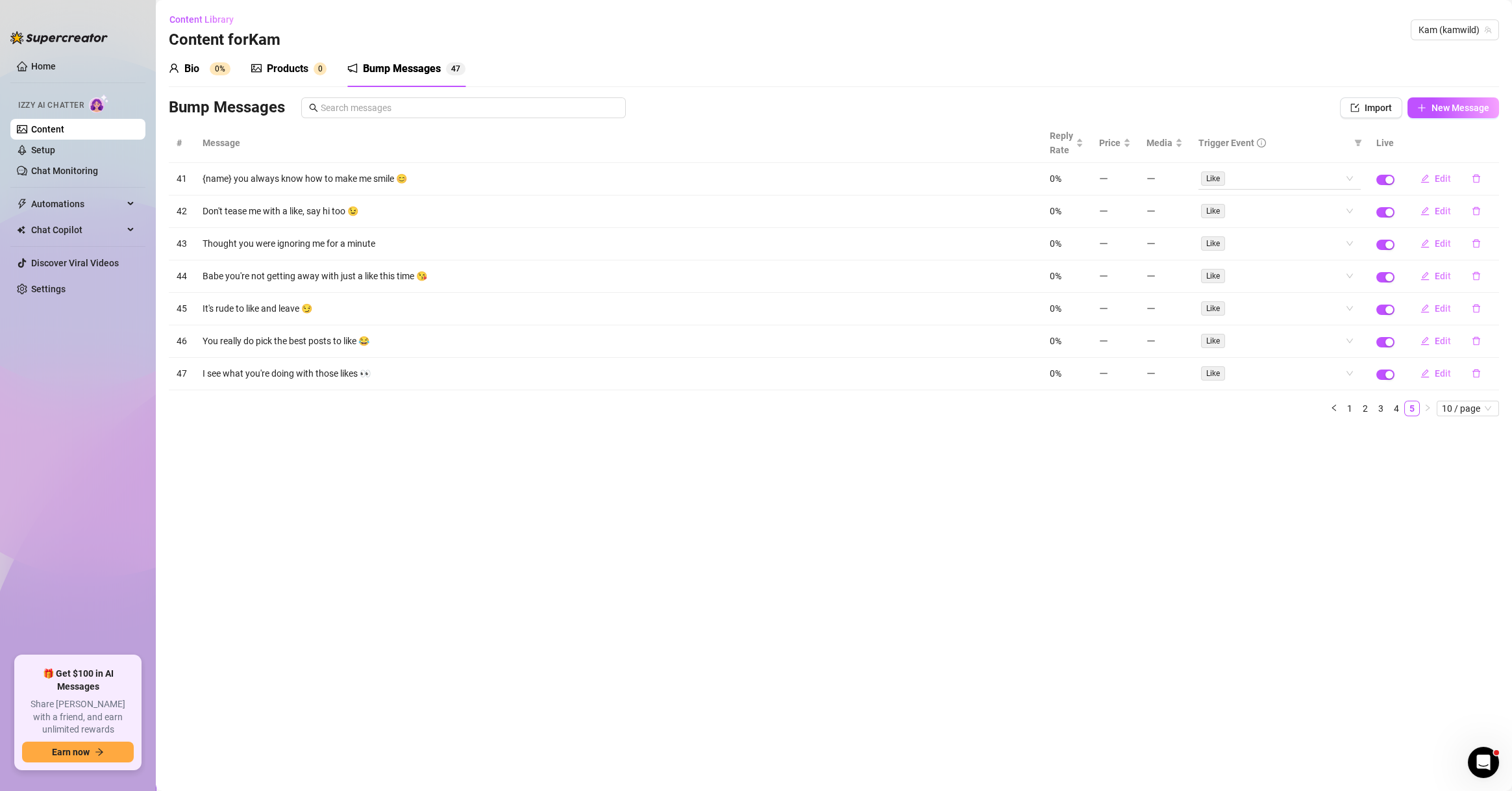
click at [1241, 172] on div "Like" at bounding box center [1272, 178] width 143 height 18
click at [1218, 469] on main "Content Library Content for Kam Kam (kamwild) Bio 0% Products 0 Bump Messages 4…" at bounding box center [833, 395] width 1356 height 791
click at [1348, 413] on link "1" at bounding box center [1349, 408] width 14 height 14
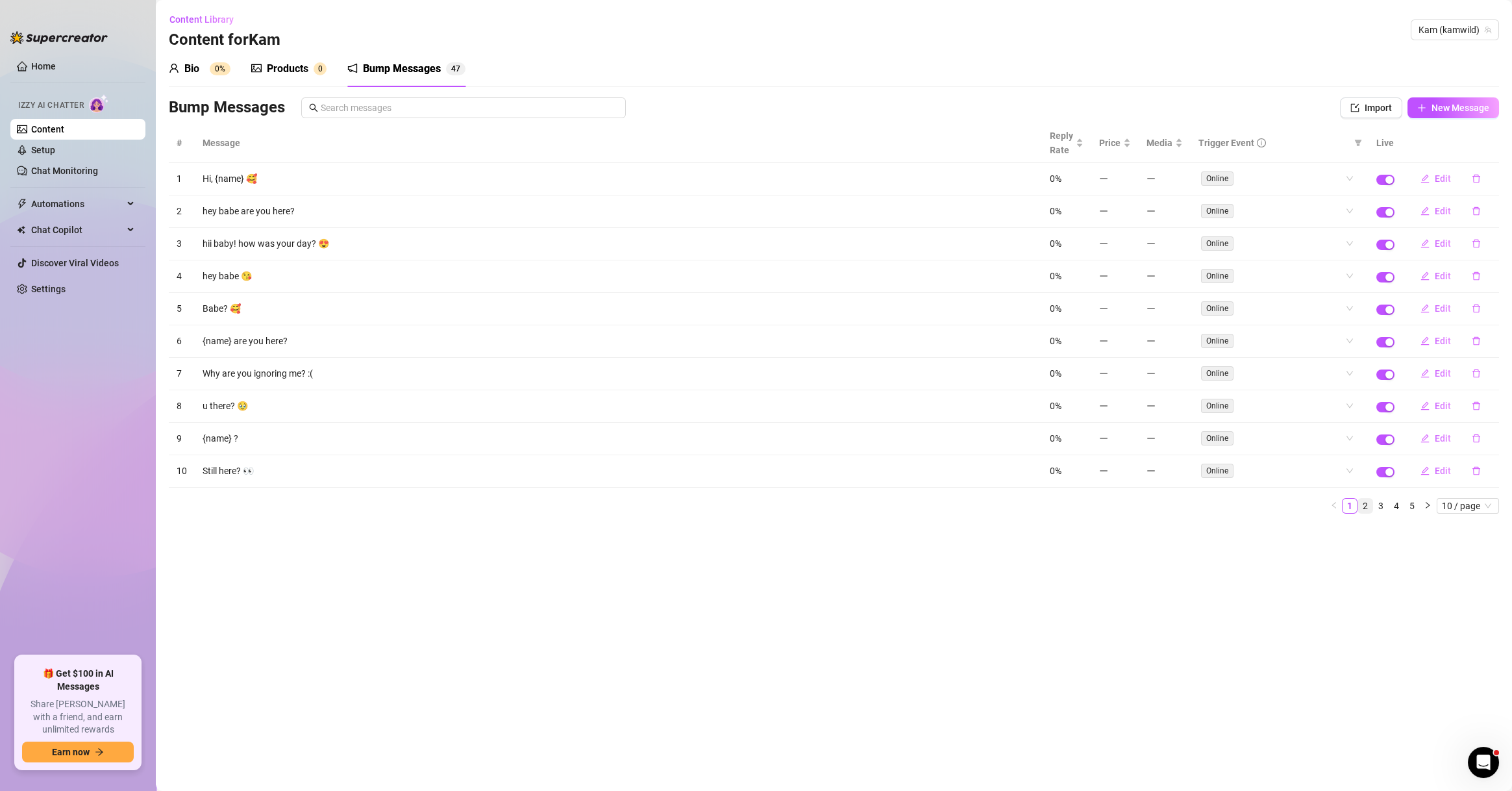
click at [1367, 505] on link "2" at bounding box center [1365, 506] width 14 height 14
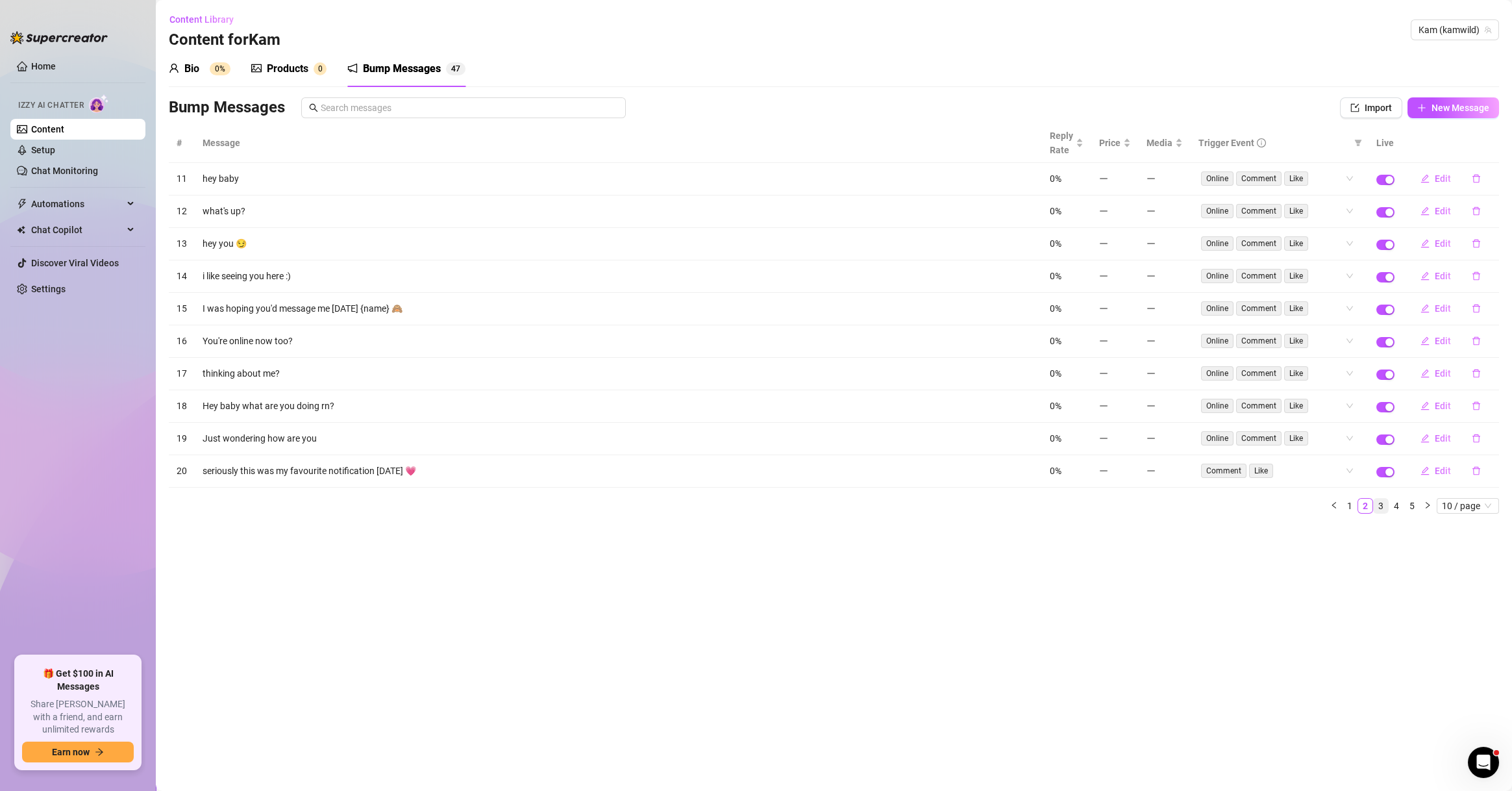
drag, startPoint x: 1379, startPoint y: 505, endPoint x: 1387, endPoint y: 505, distance: 8.0
click at [1380, 505] on link "3" at bounding box center [1380, 506] width 14 height 14
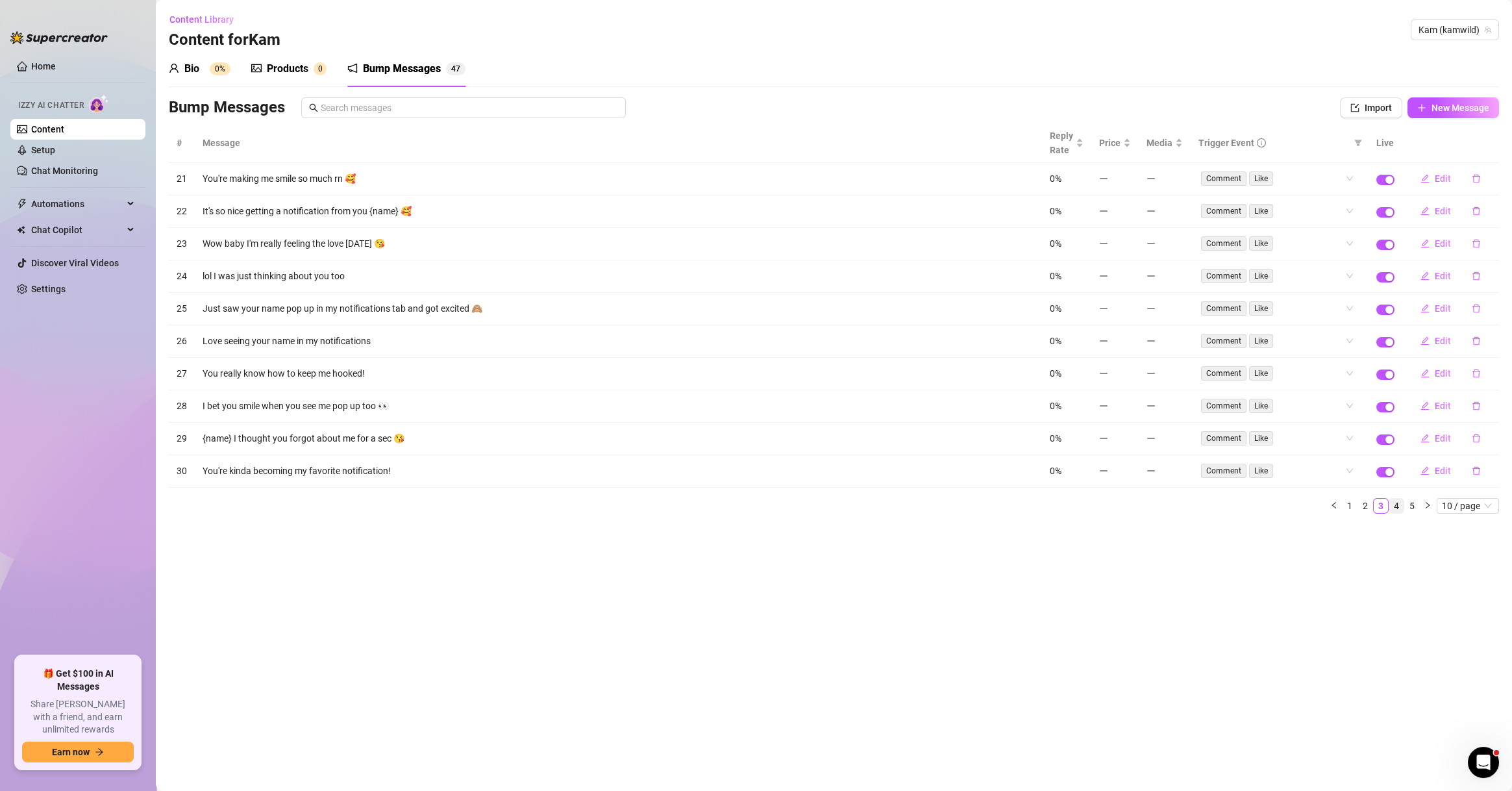
click at [1393, 505] on link "4" at bounding box center [1396, 506] width 14 height 14
click at [1399, 525] on main "Content Library Content for Kam Kam (kamwild) Bio 0% Products 0 Bump Messages 4…" at bounding box center [833, 395] width 1356 height 791
click at [1415, 503] on link "5" at bounding box center [1412, 506] width 14 height 14
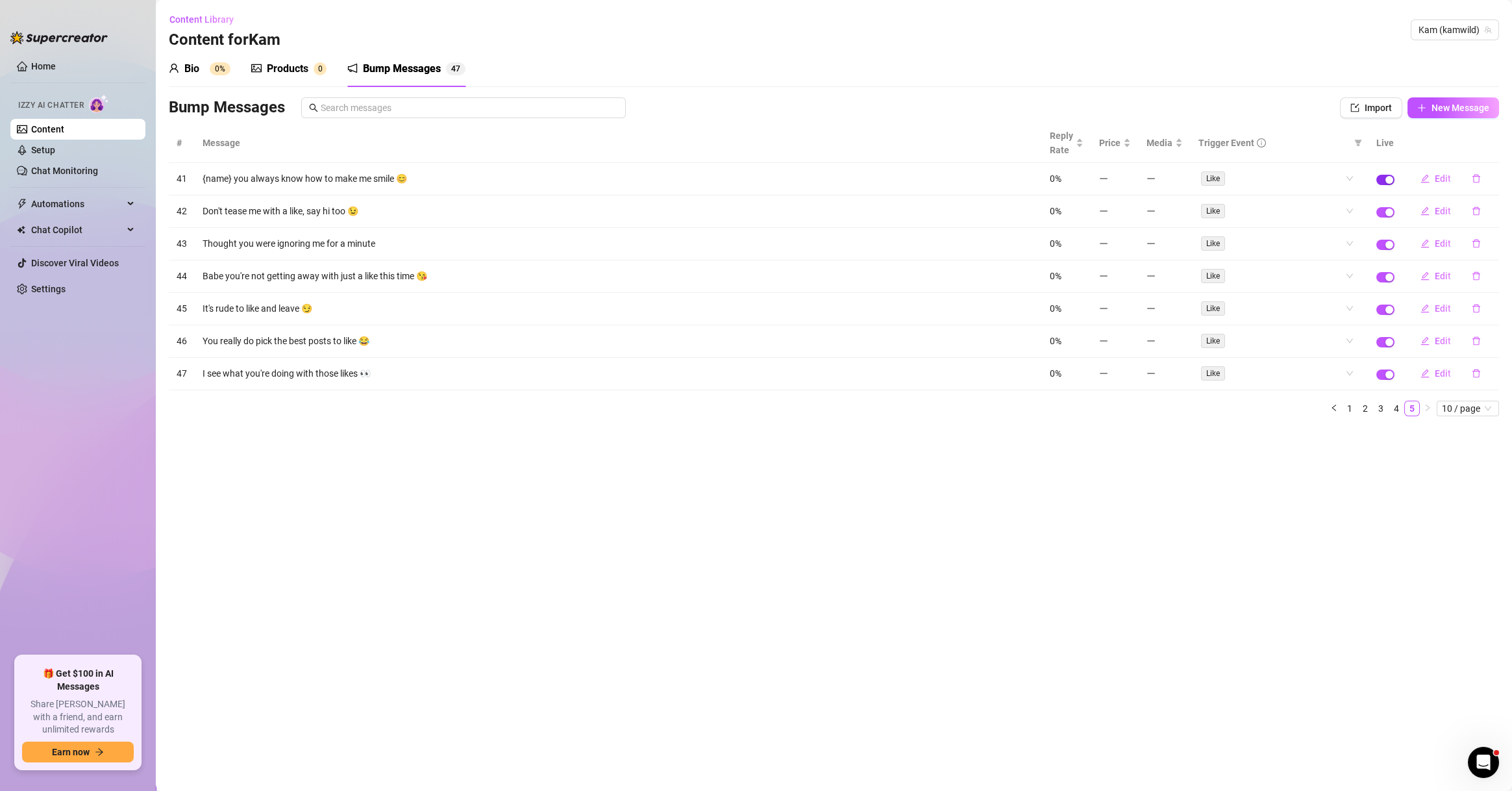
click at [1387, 178] on div "button" at bounding box center [1389, 179] width 8 height 8
click at [1386, 179] on button "button" at bounding box center [1385, 180] width 18 height 10
click at [1346, 402] on link "1" at bounding box center [1349, 408] width 14 height 14
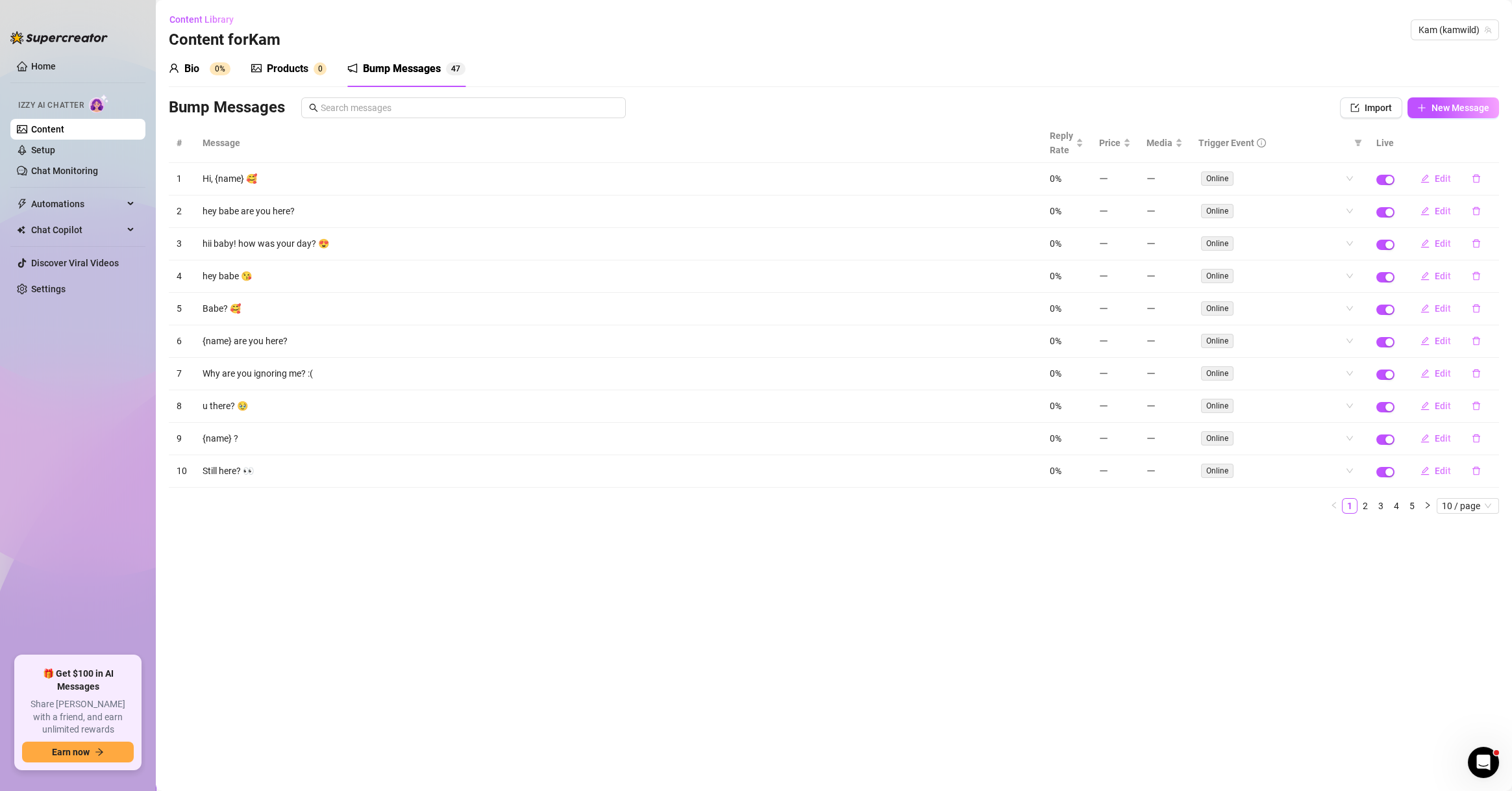
click at [534, 559] on main "Content Library Content for Kam Kam (kamwild) Bio 0% Products 0 Bump Messages 4…" at bounding box center [833, 395] width 1356 height 791
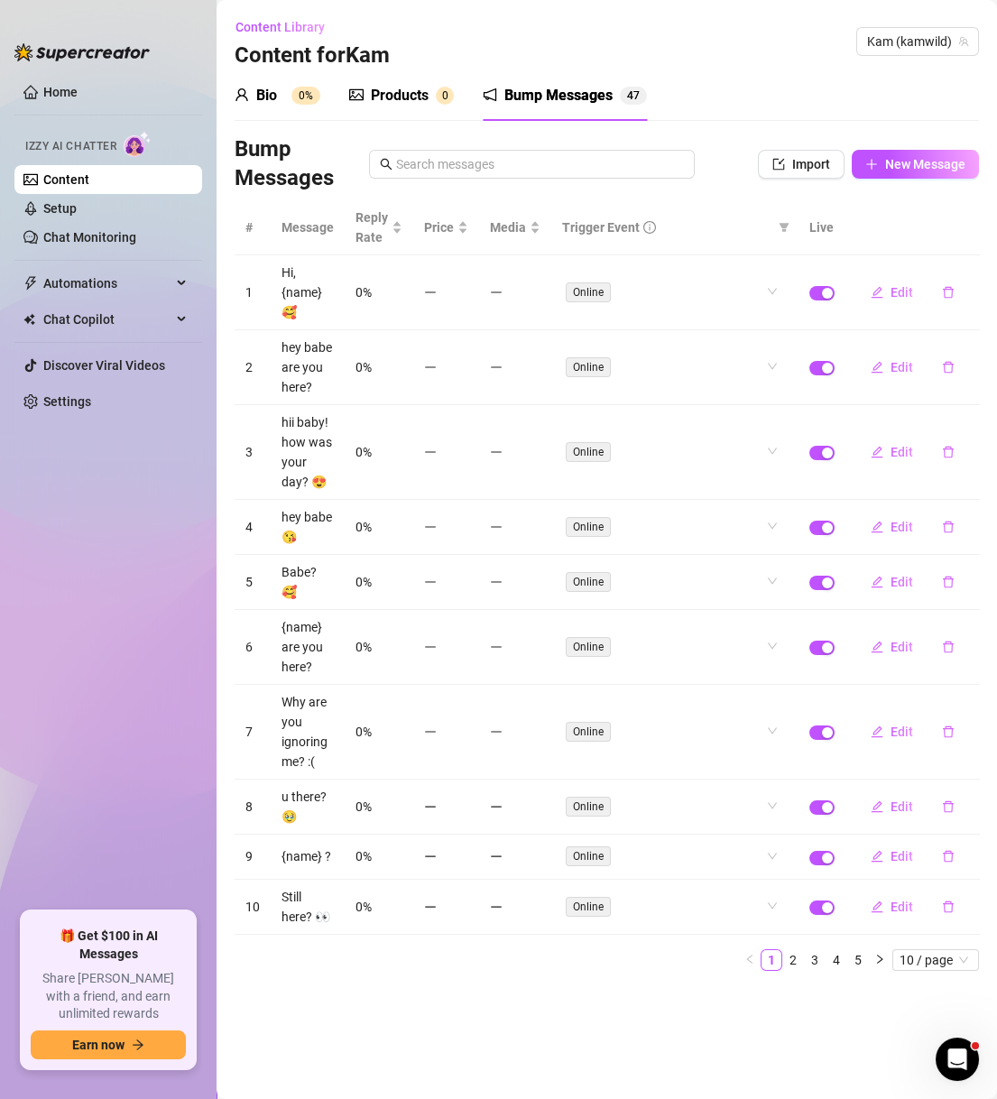
click at [405, 89] on div "Products" at bounding box center [400, 96] width 58 height 22
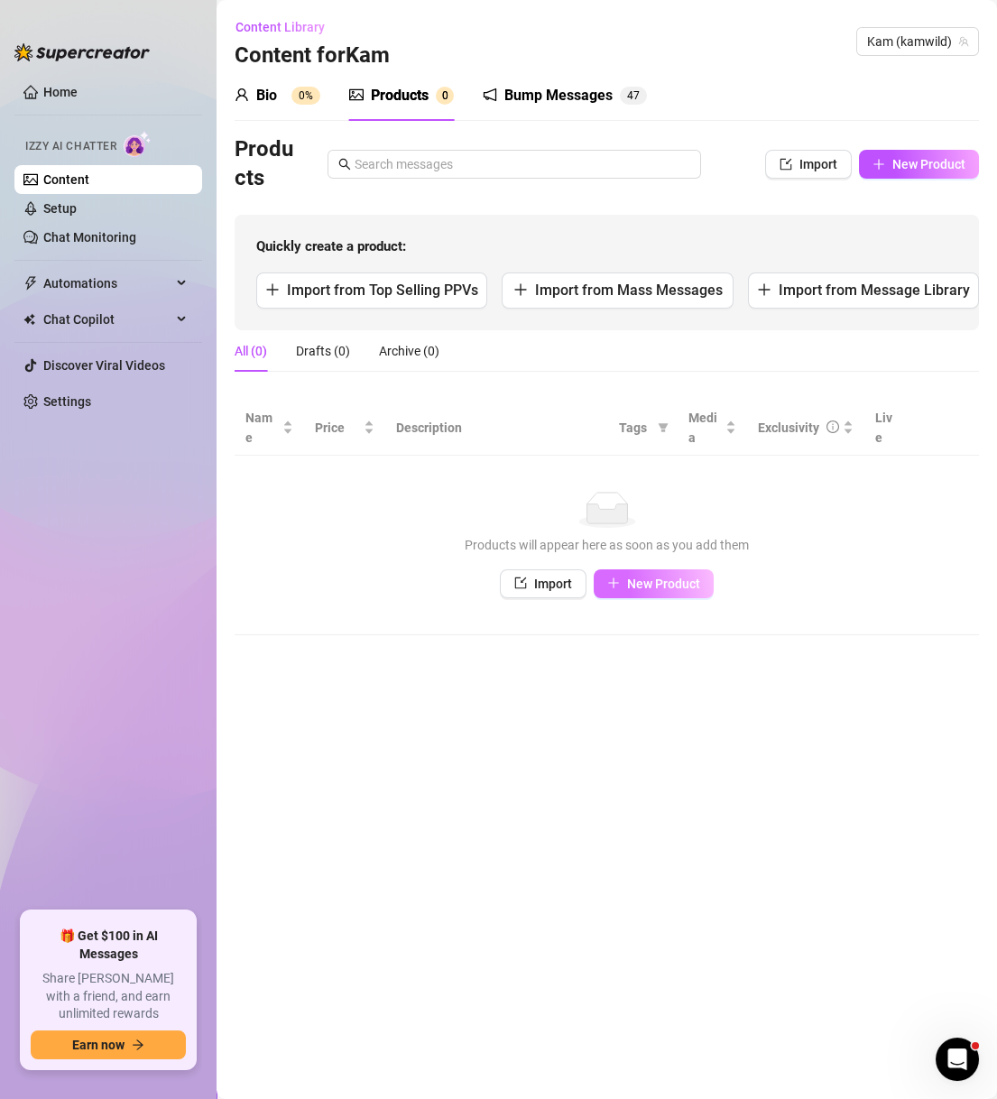
click at [668, 587] on span "New Product" at bounding box center [663, 583] width 73 height 14
type textarea "Type your message here..."
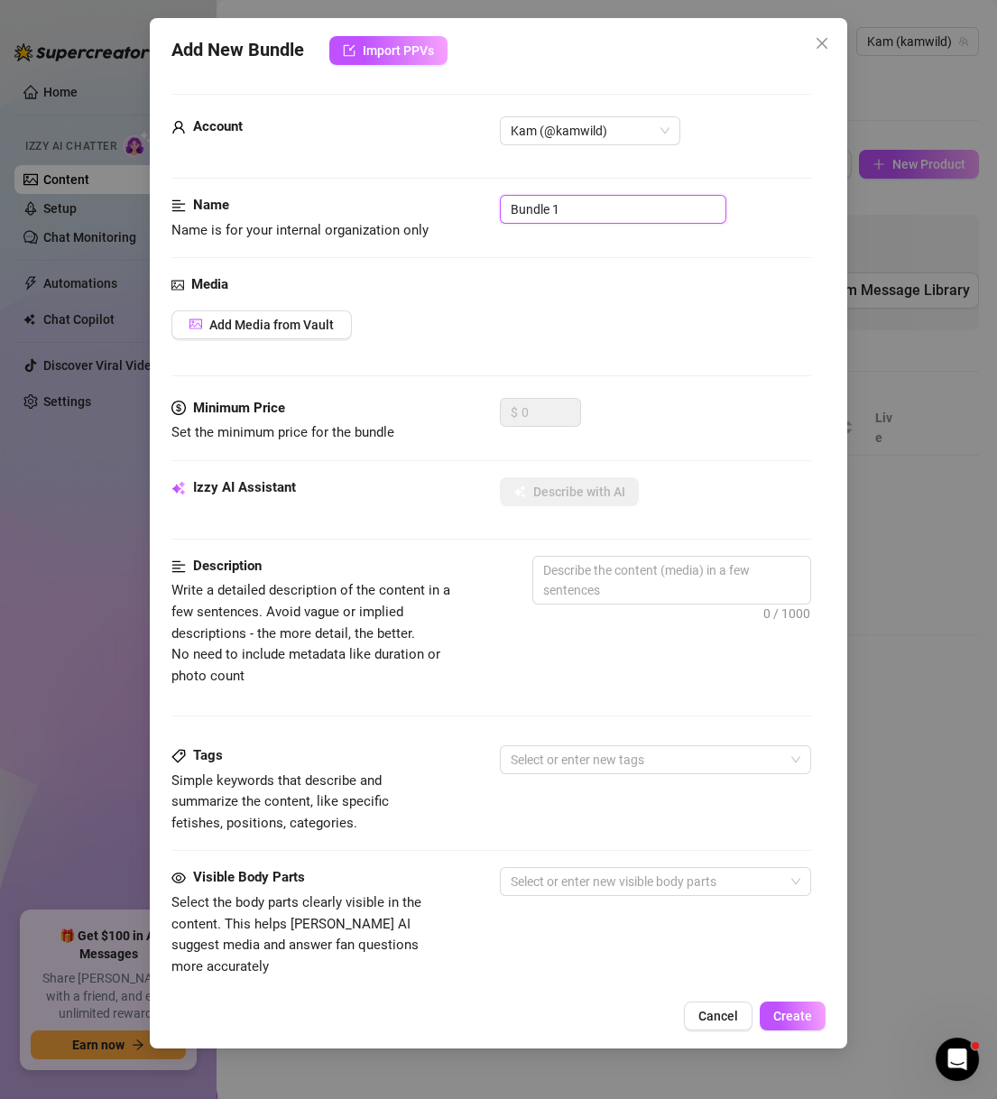
click at [556, 205] on input "Bundle 1" at bounding box center [613, 209] width 226 height 29
paste input "Lore IpsuMdolor Sitam Consec Adipi Elits Doeiu tempor Inc utlab 750 374 29 1 💸E…"
click at [577, 213] on input "text" at bounding box center [613, 209] width 226 height 29
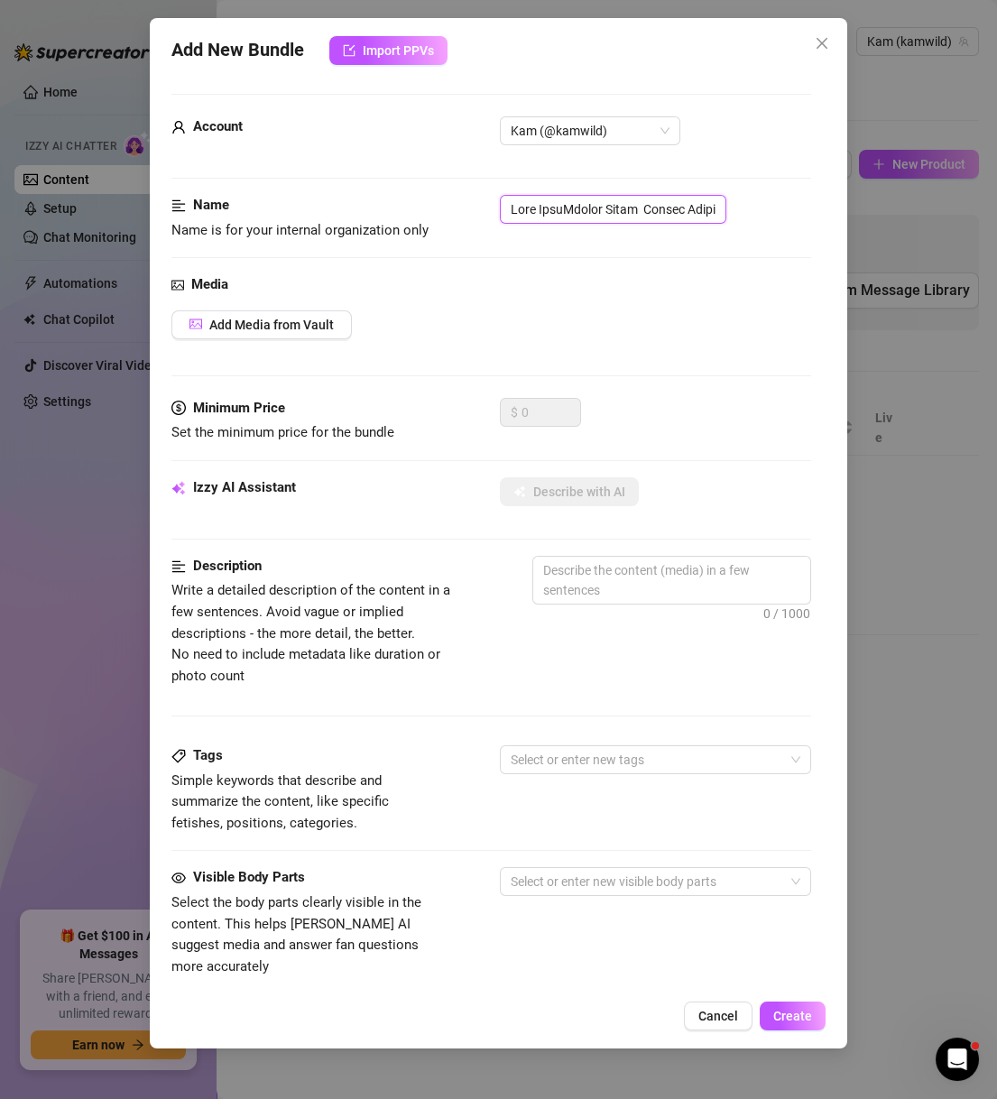
paste input "text"
type input "KW102824"
click at [271, 325] on span "Add Media from Vault" at bounding box center [271, 324] width 124 height 14
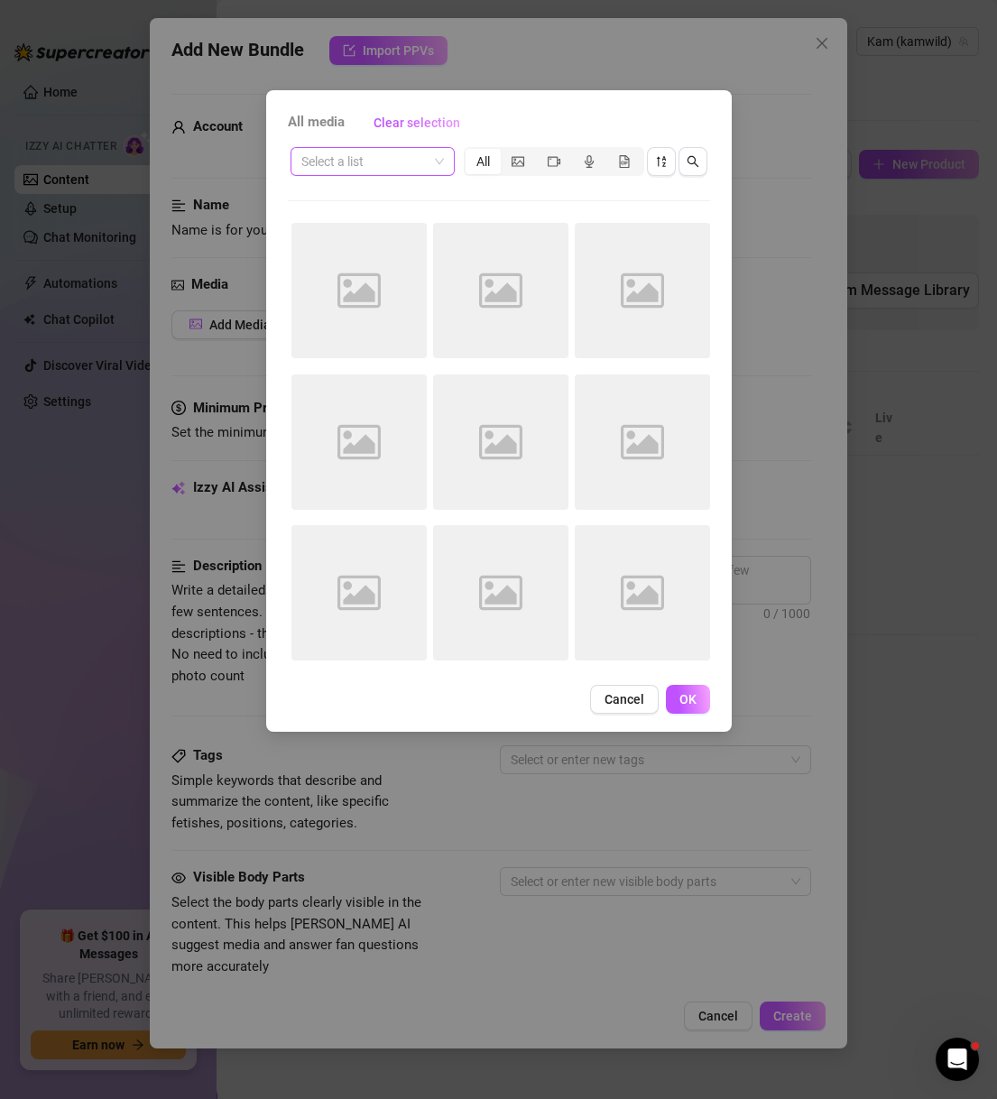
click at [355, 155] on input "search" at bounding box center [364, 161] width 126 height 27
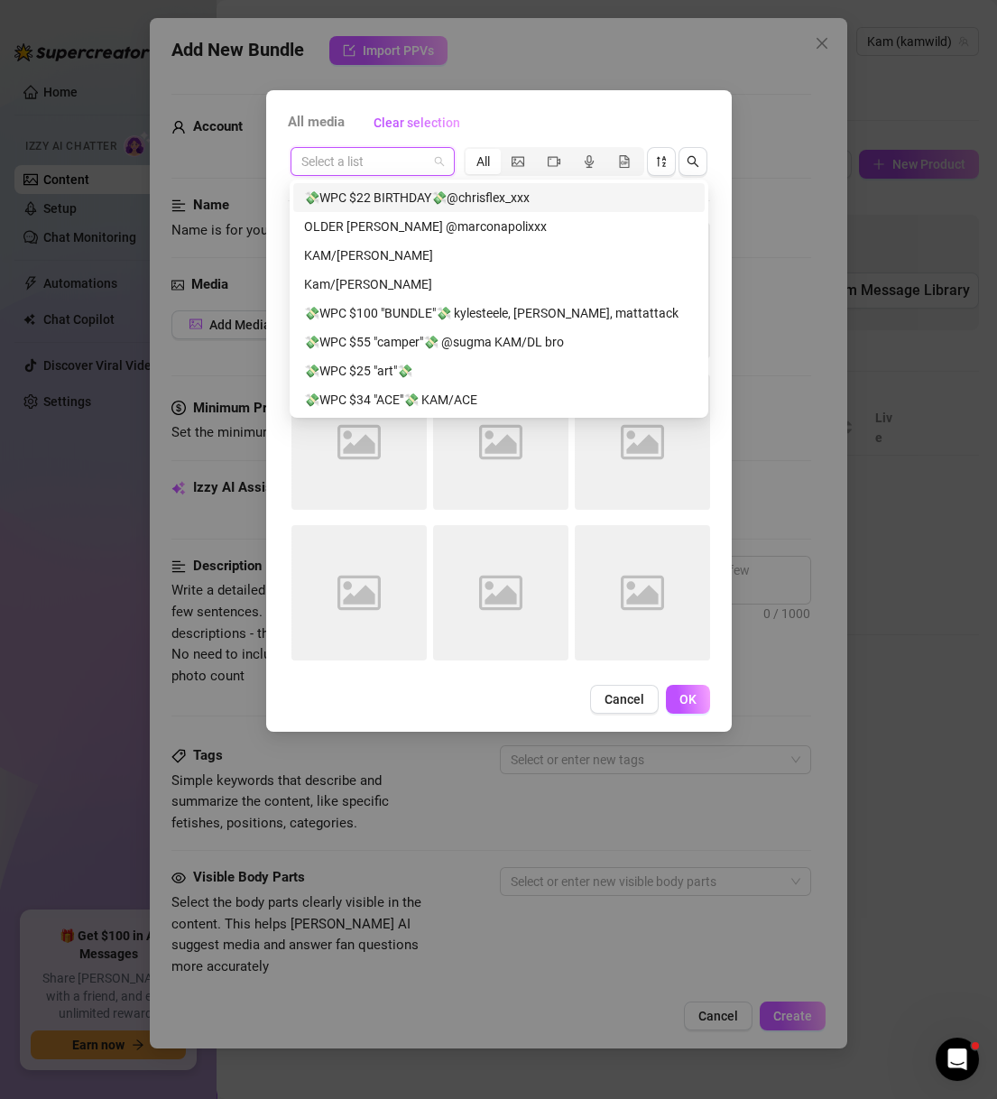
paste input "KW102824"
type input "KW102824"
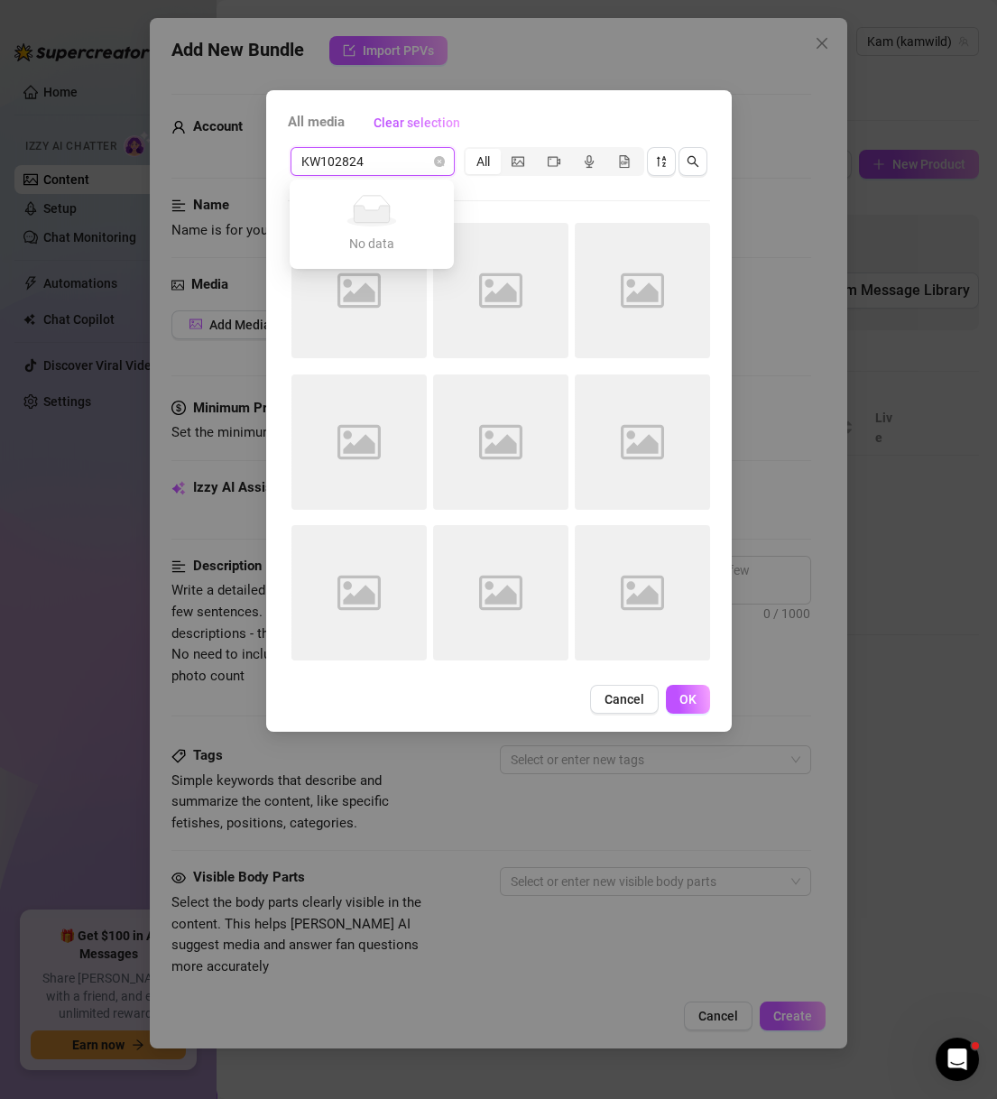
drag, startPoint x: 226, startPoint y: 152, endPoint x: 199, endPoint y: 152, distance: 27.1
click at [199, 152] on div "All media Clear selection KW102824 Select a list All Image placeholder Image pl…" at bounding box center [498, 549] width 997 height 1099
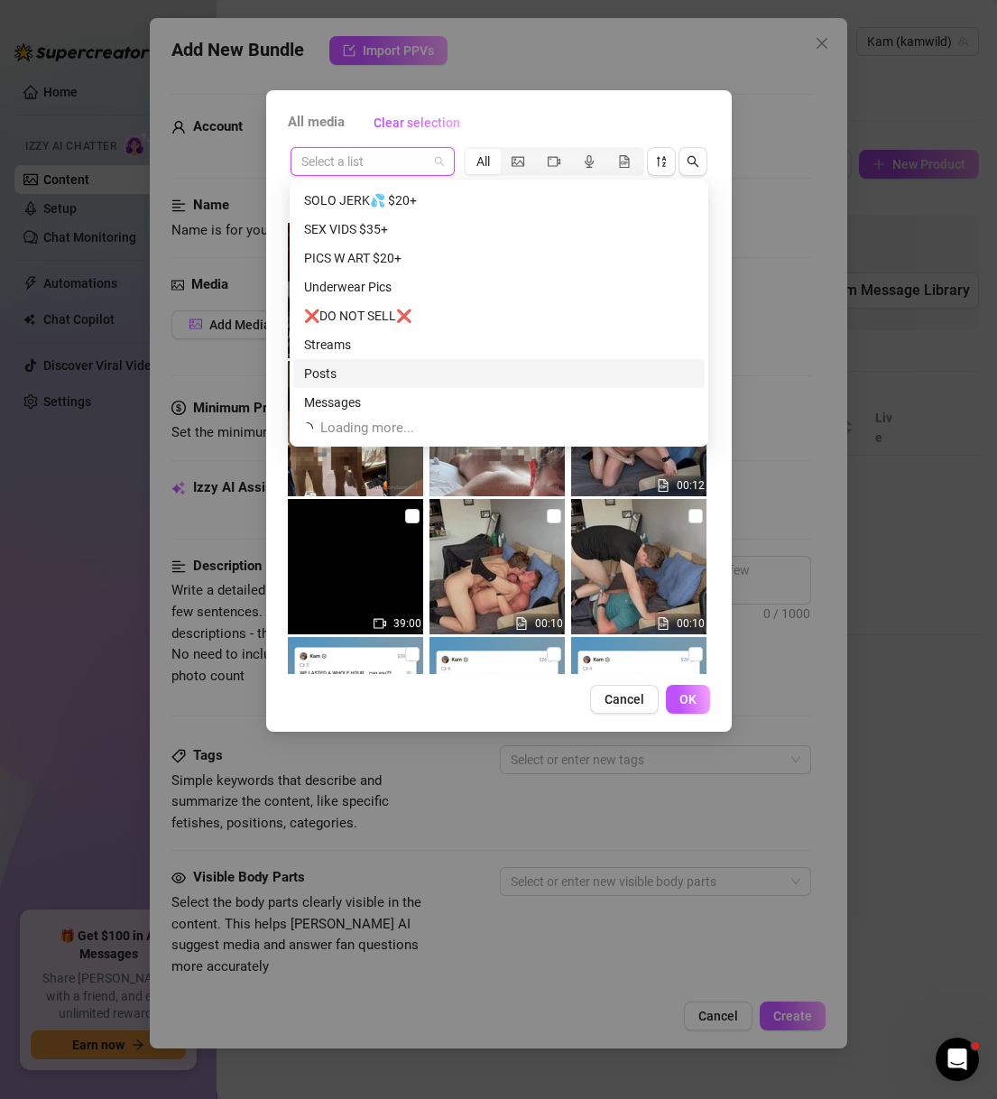
scroll to position [634, 0]
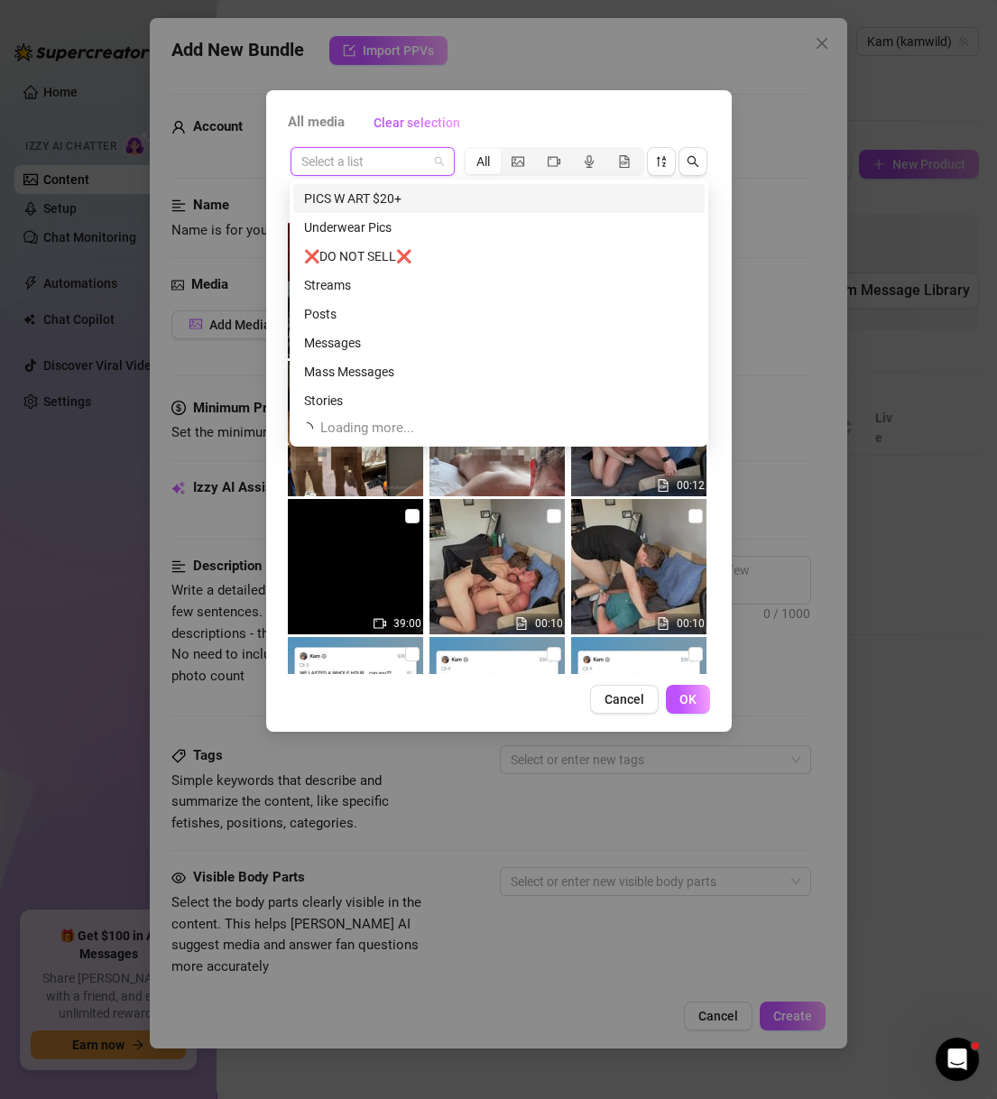
paste input "KW102824"
type input "KW102824"
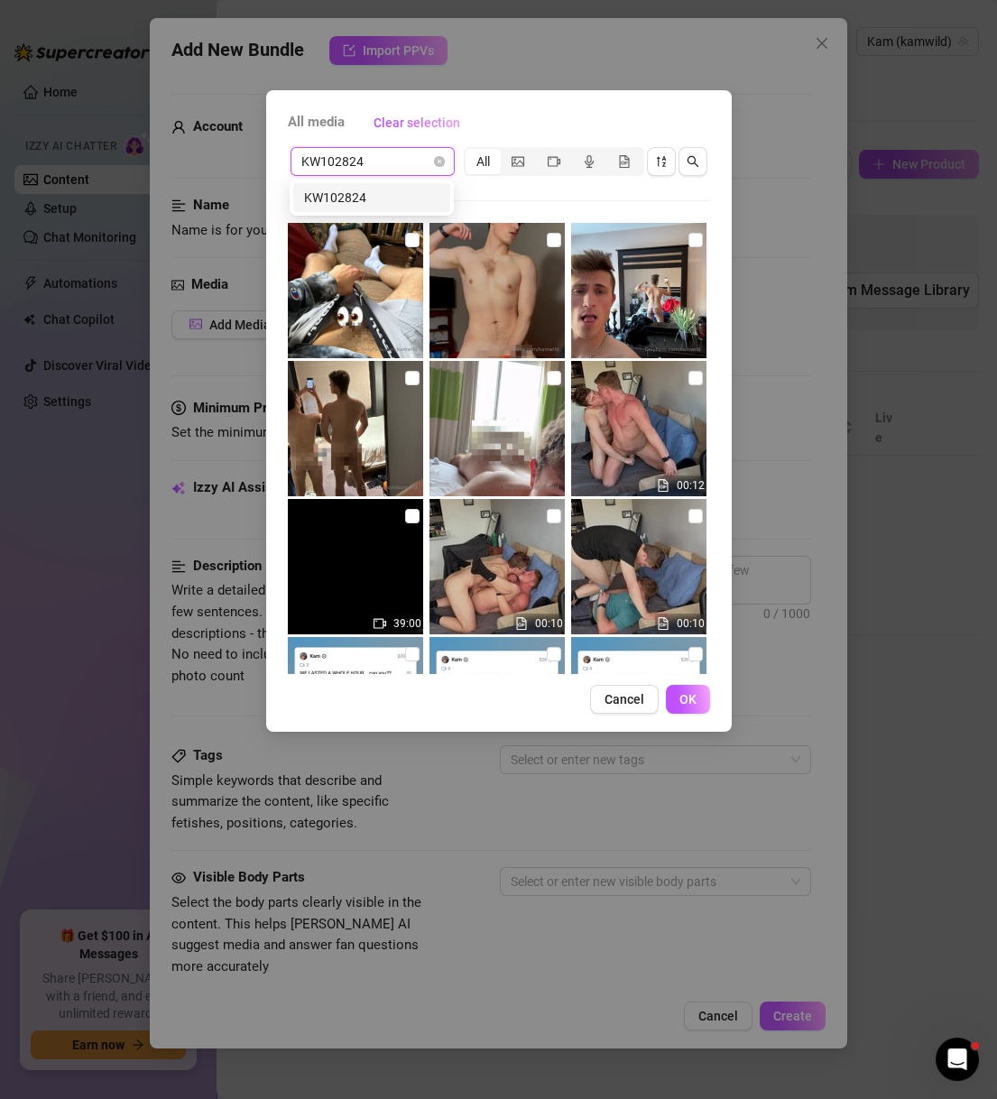
click at [376, 188] on div "KW102824" at bounding box center [371, 198] width 135 height 20
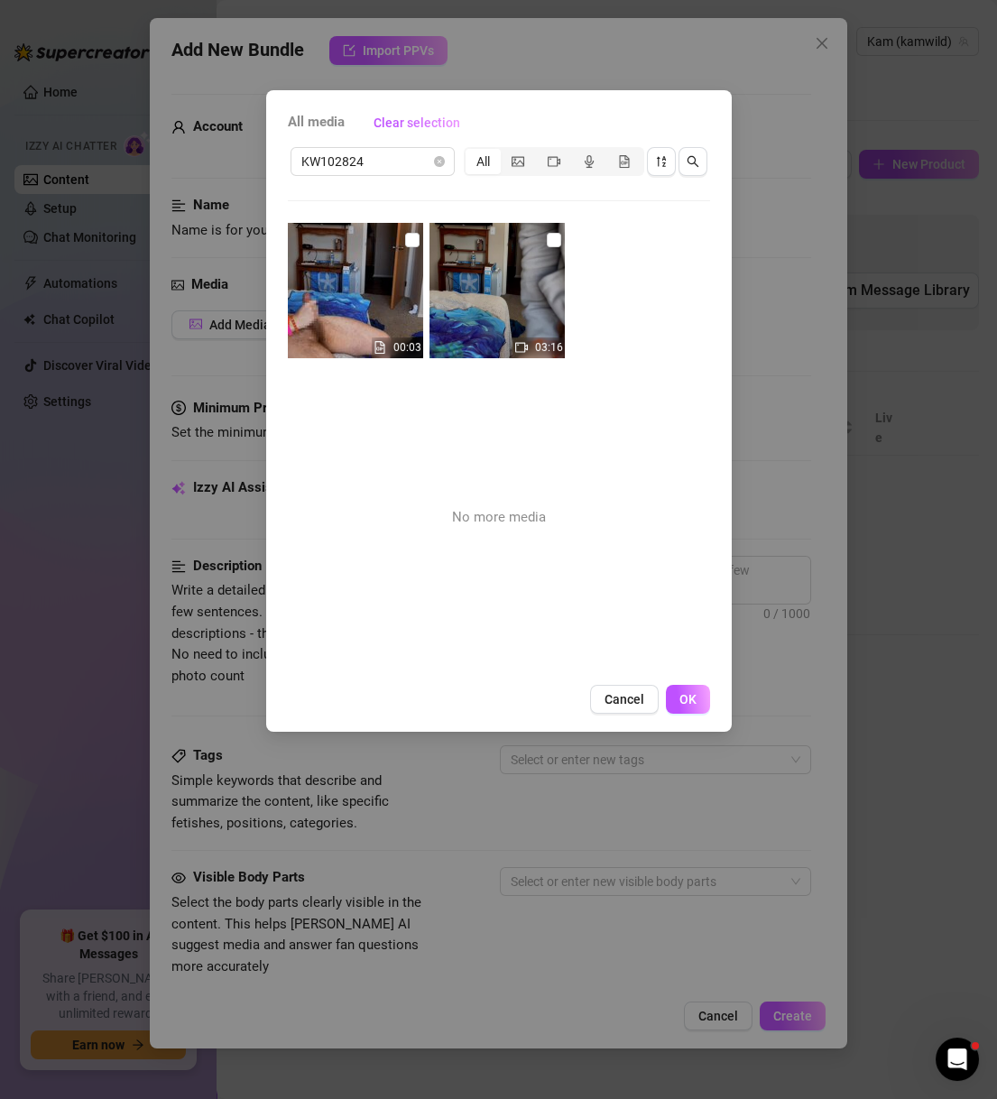
click at [399, 249] on img at bounding box center [355, 290] width 135 height 135
checkbox input "true"
click at [549, 241] on input "checkbox" at bounding box center [554, 240] width 14 height 14
checkbox input "true"
click at [680, 707] on button "OK" at bounding box center [688, 699] width 44 height 29
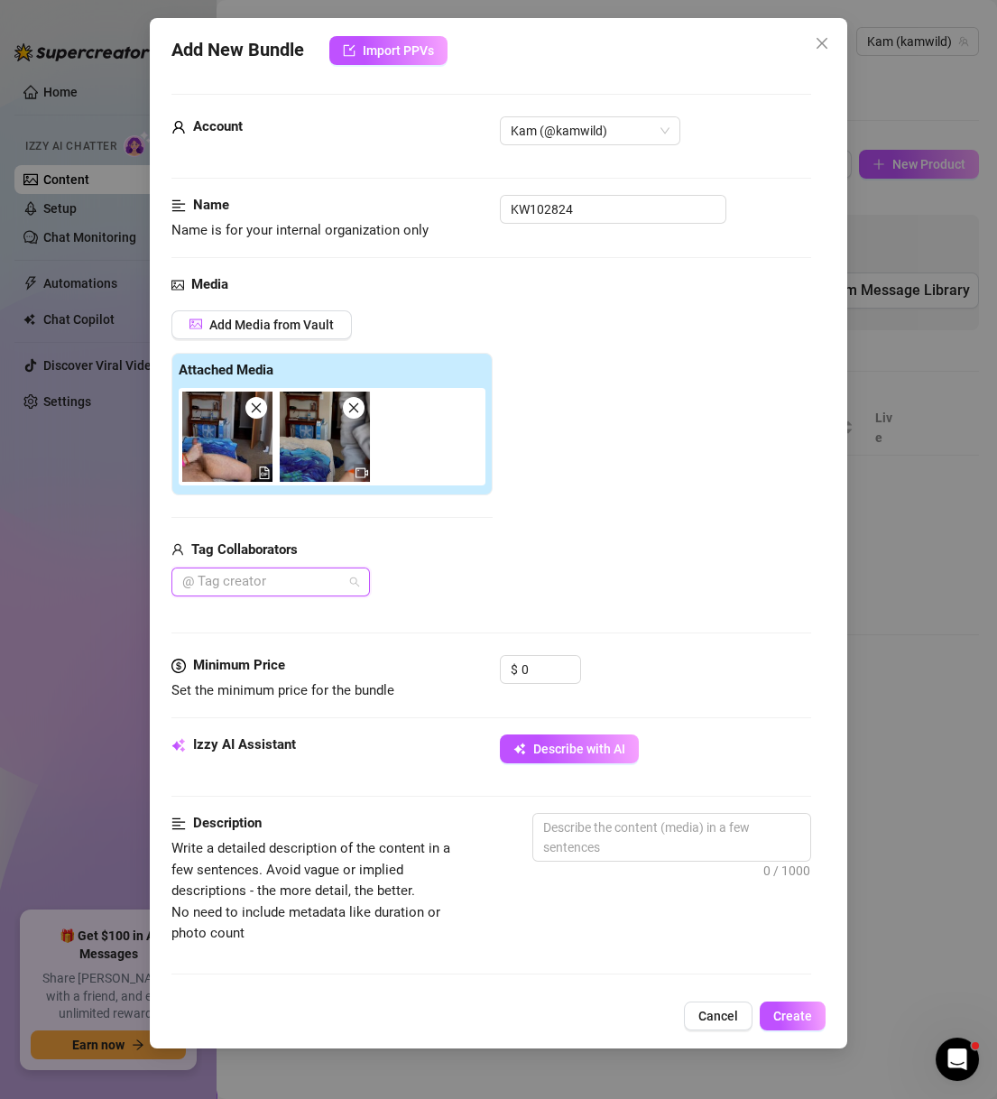
click at [289, 587] on div at bounding box center [261, 581] width 172 height 25
click at [378, 522] on div "Add Media from Vault Attached Media Tag Collaborators @ Tag creator" at bounding box center [331, 453] width 321 height 287
click at [538, 672] on input "0" at bounding box center [550, 669] width 59 height 27
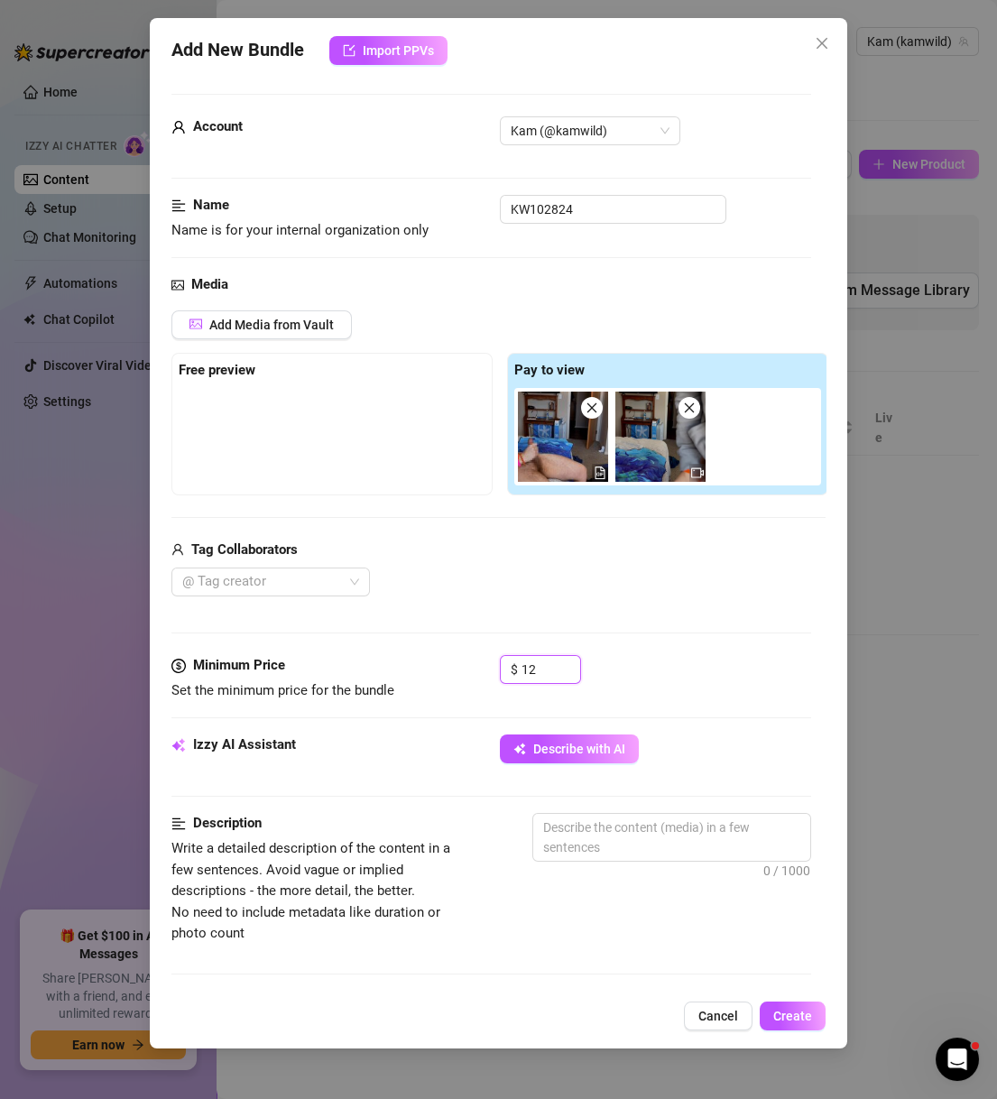
drag, startPoint x: 547, startPoint y: 667, endPoint x: 454, endPoint y: 669, distance: 92.9
click at [454, 669] on div "Minimum Price Set the minimum price for the bundle $ 12" at bounding box center [491, 678] width 640 height 46
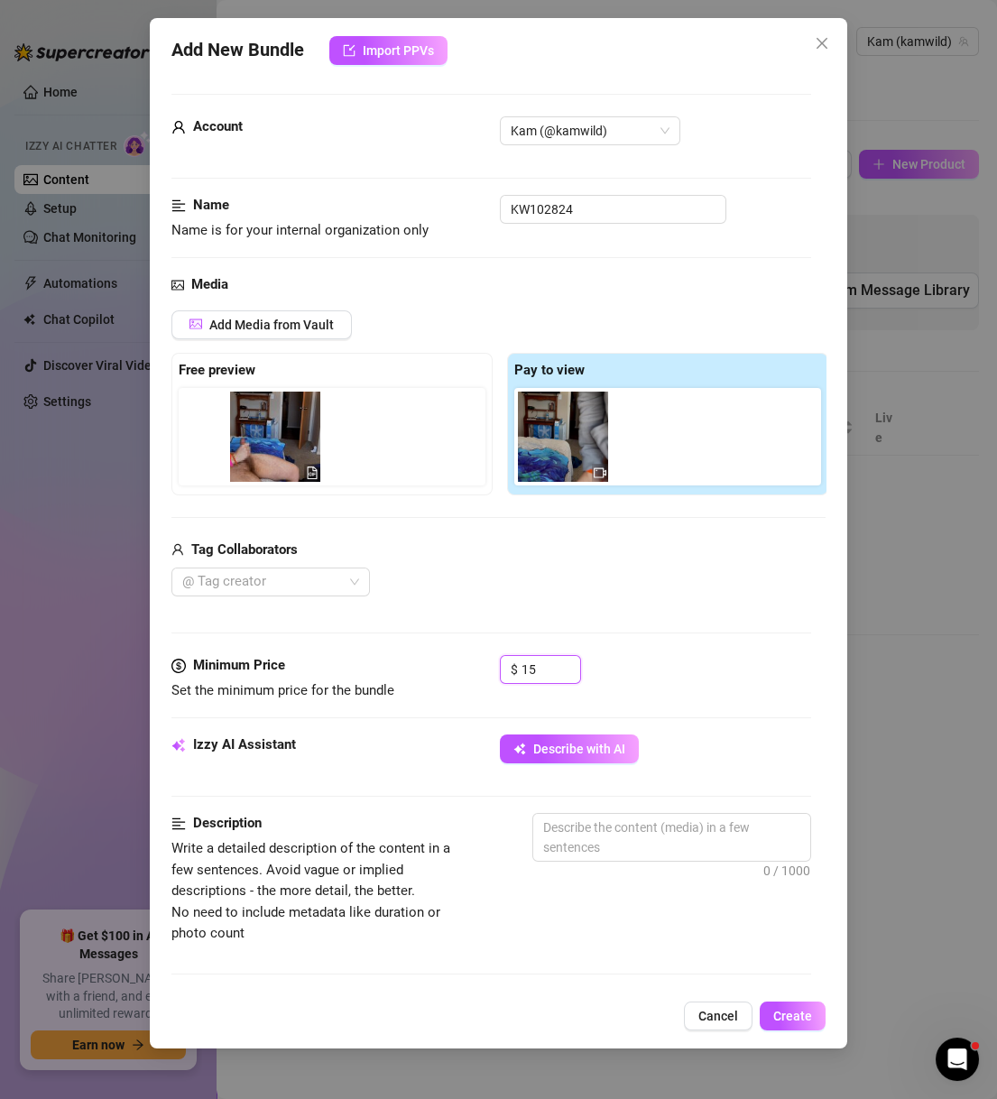
drag, startPoint x: 487, startPoint y: 439, endPoint x: 216, endPoint y: 439, distance: 270.6
click at [216, 439] on div "Free preview Pay to view" at bounding box center [499, 424] width 657 height 143
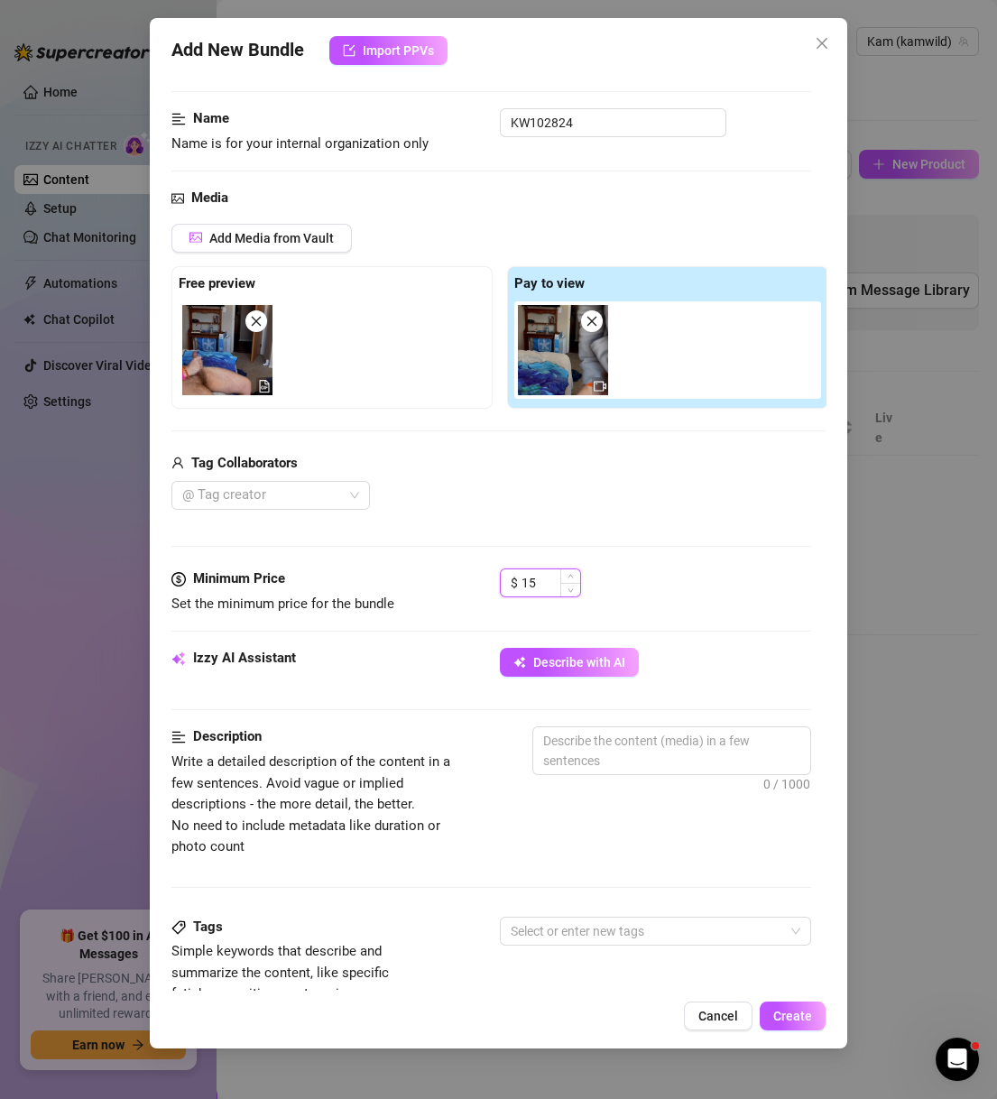
scroll to position [433, 0]
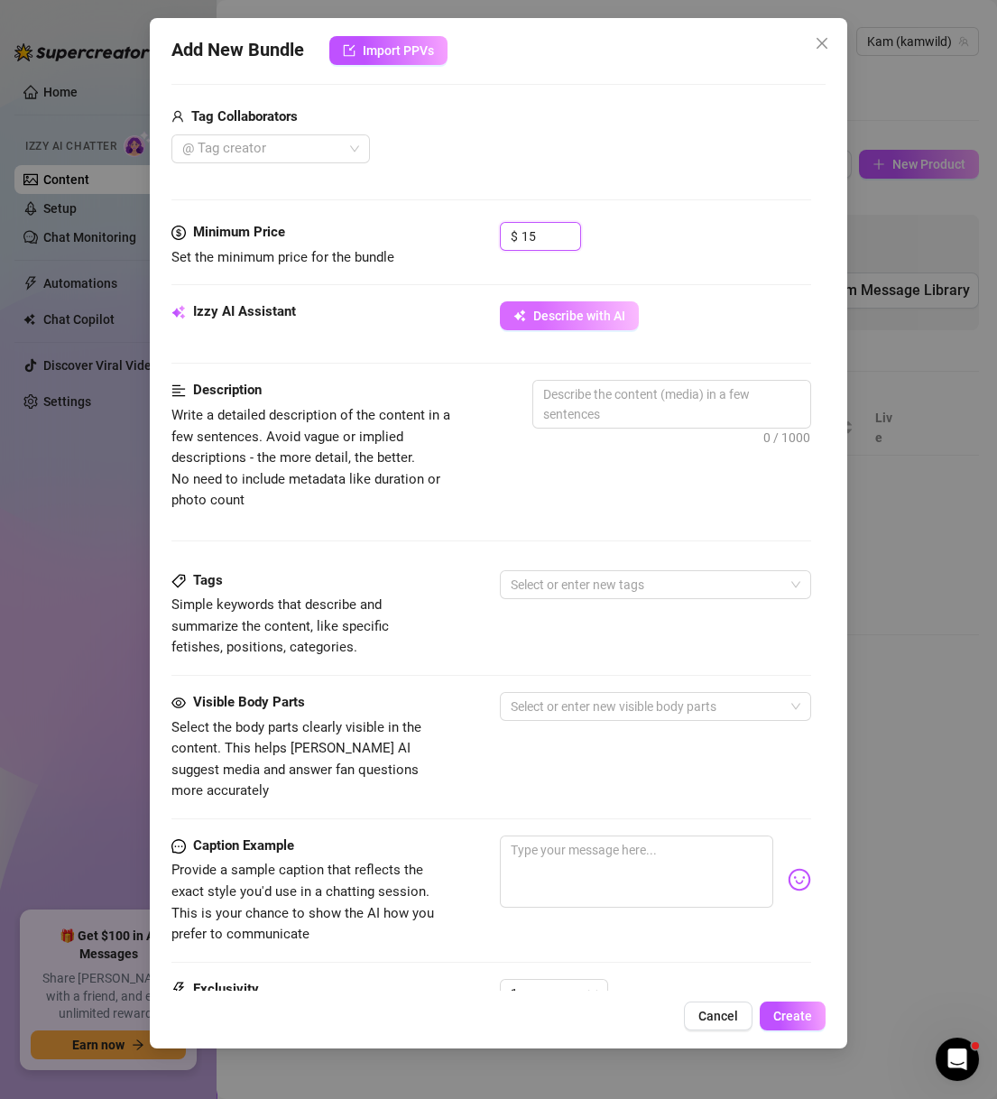
type input "15"
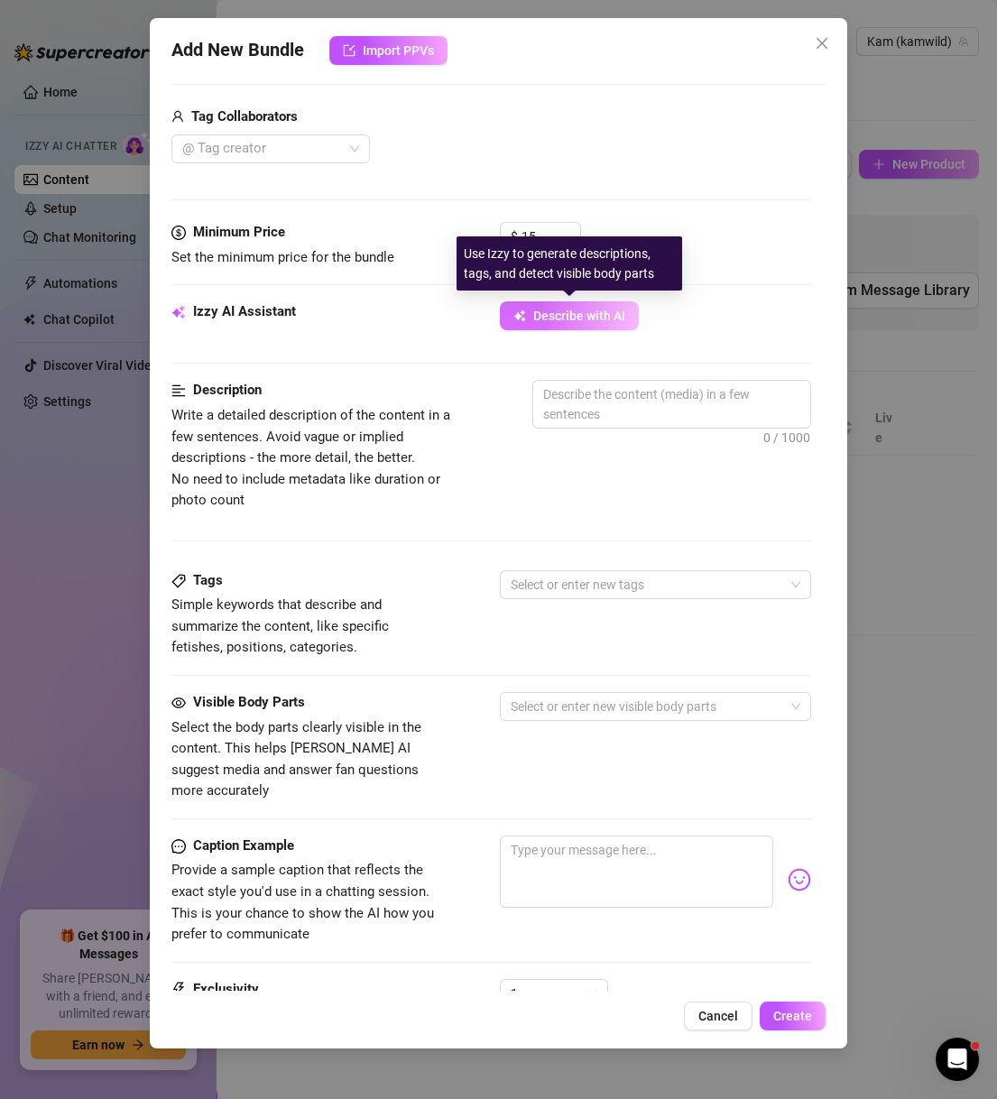
click at [604, 309] on span "Describe with AI" at bounding box center [579, 315] width 92 height 14
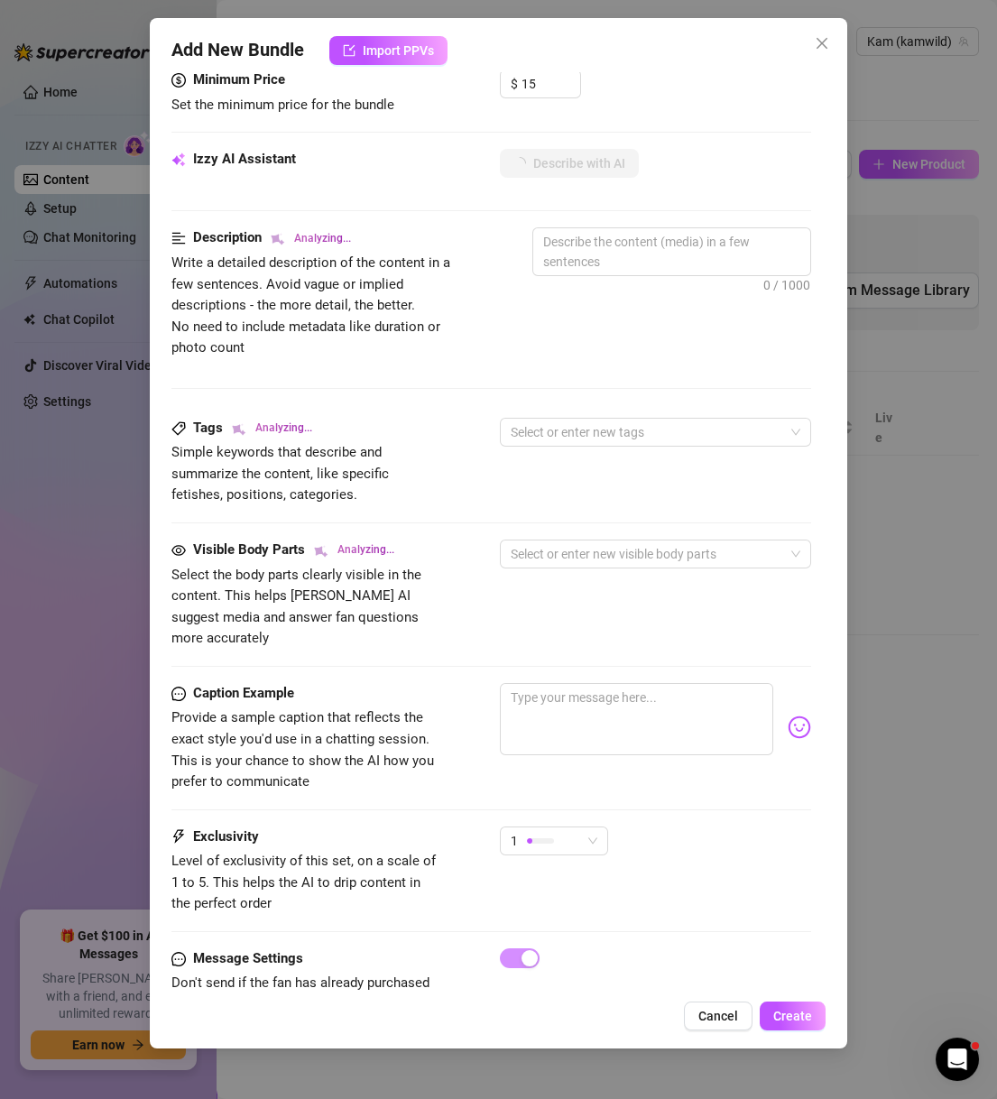
scroll to position [556, 0]
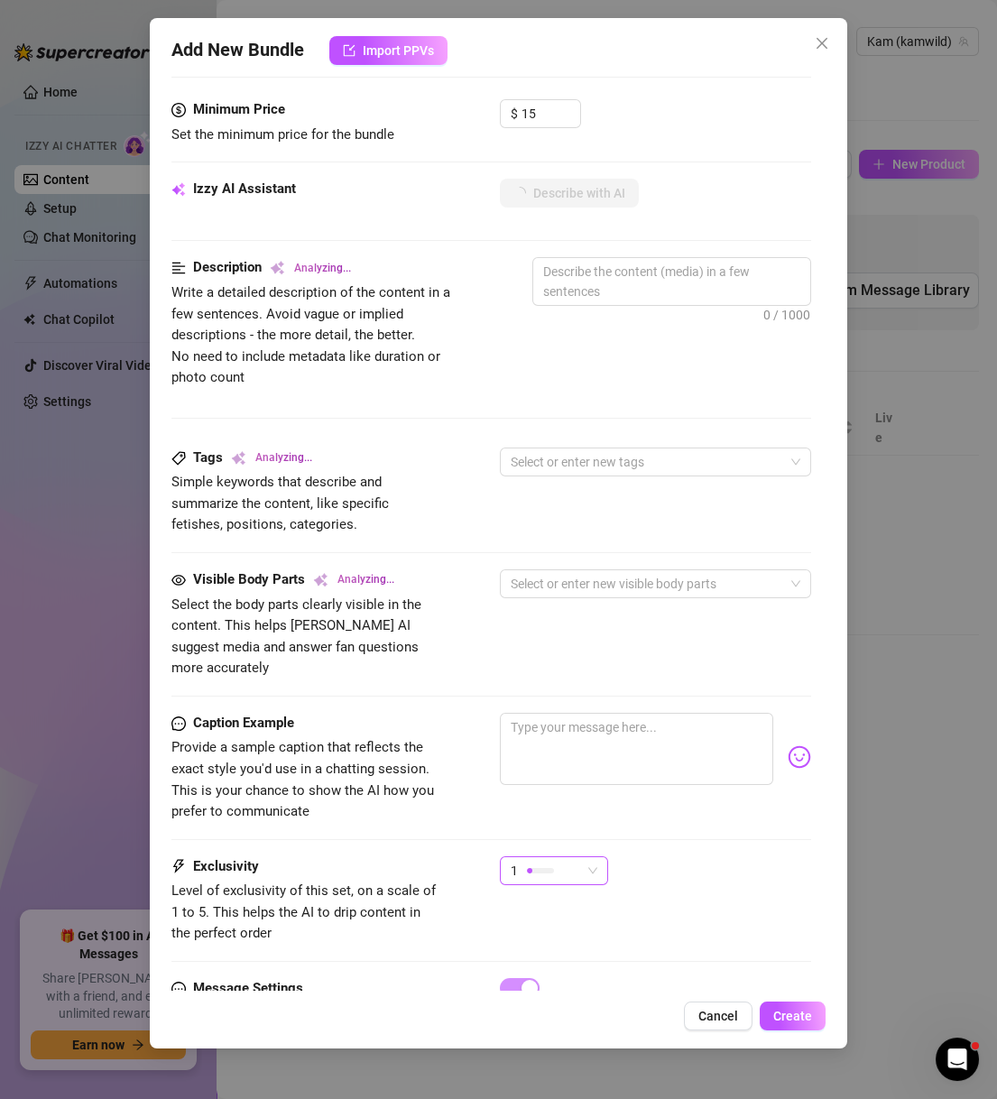
click at [547, 860] on div "1" at bounding box center [545, 870] width 70 height 27
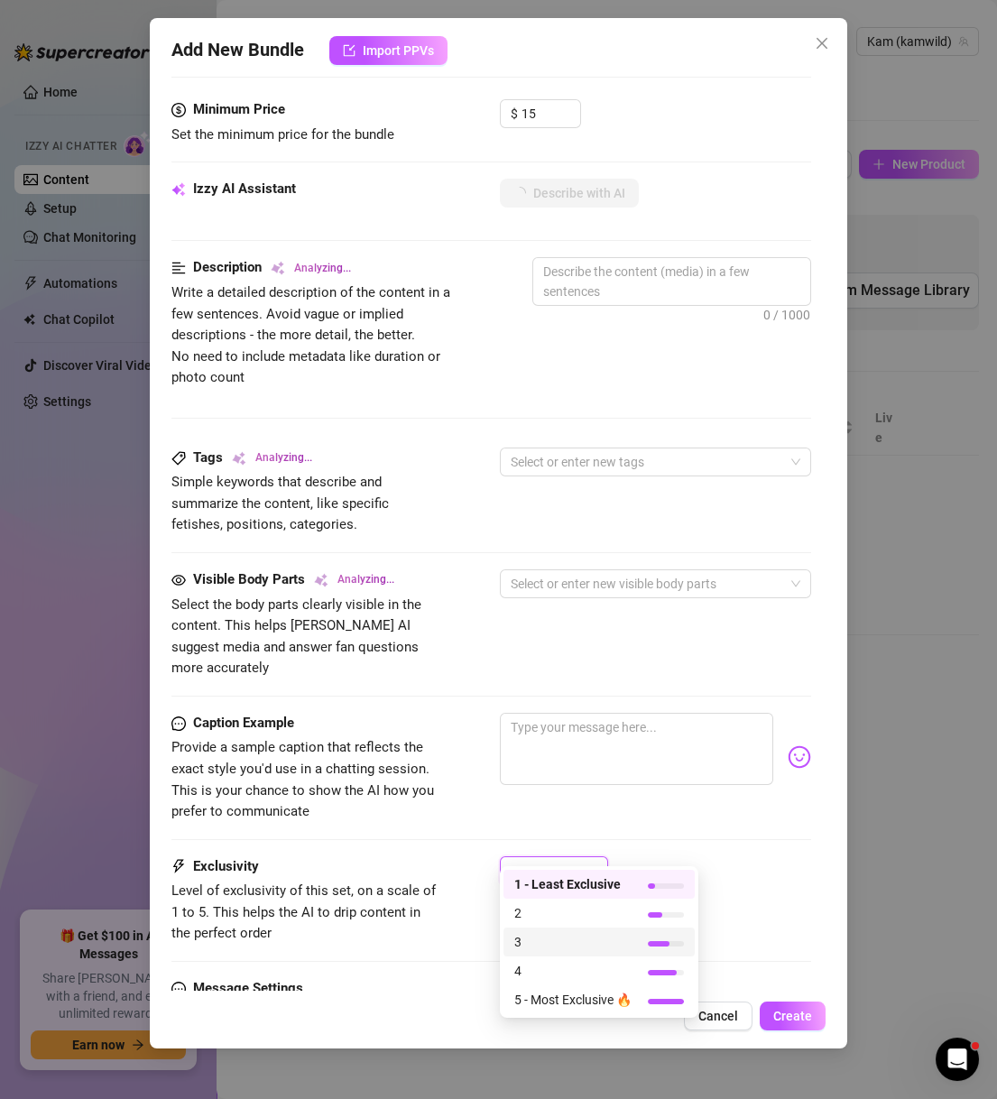
click at [579, 937] on span "3" at bounding box center [572, 942] width 117 height 20
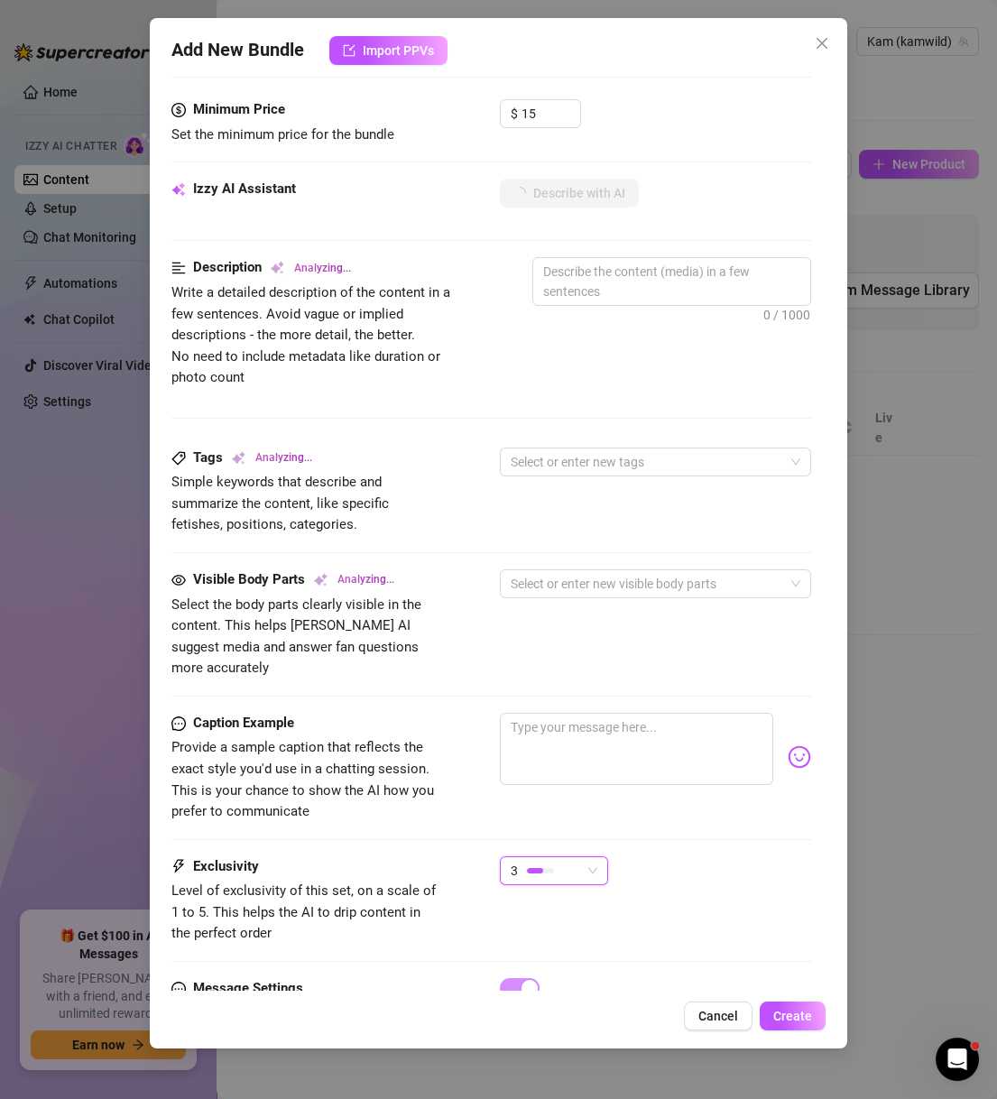
click at [620, 774] on div at bounding box center [656, 757] width 312 height 88
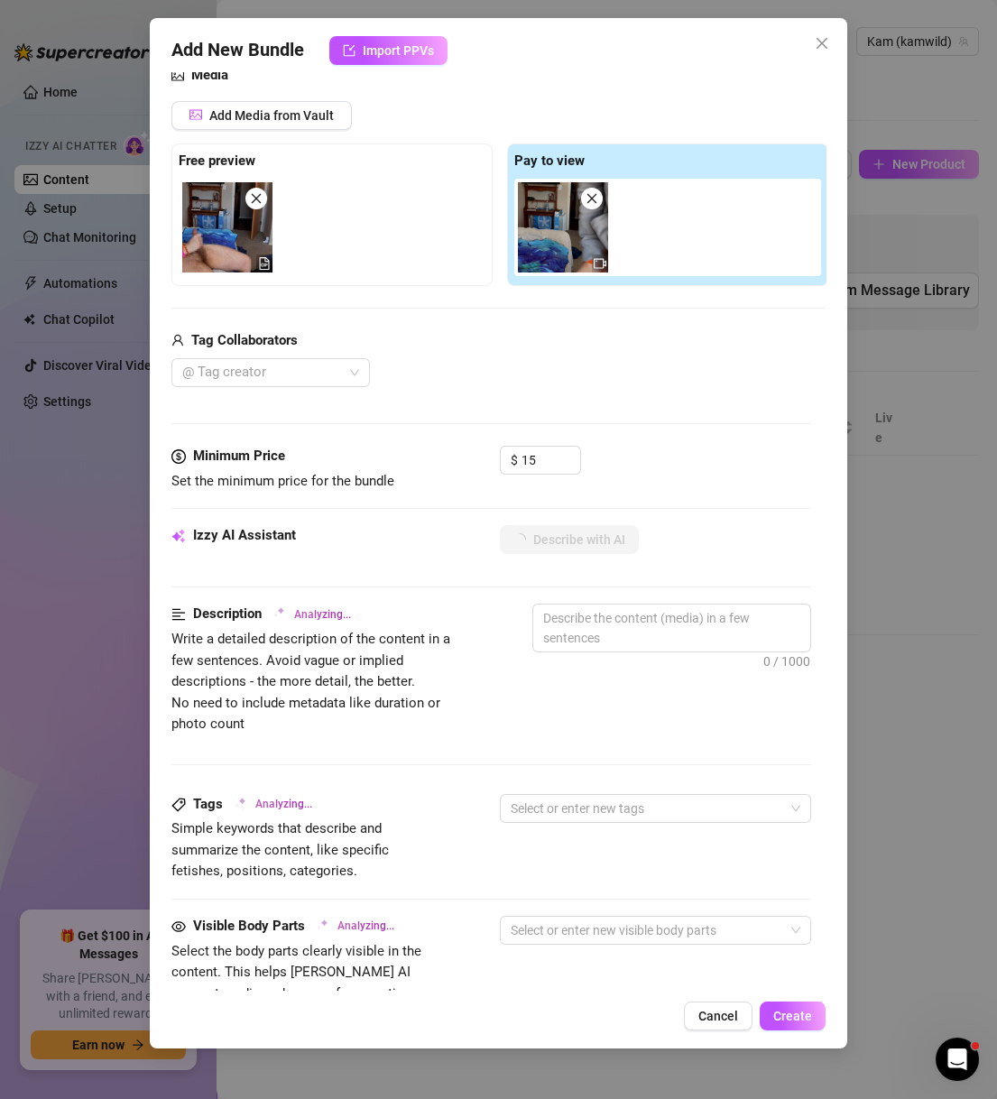
type textarea "Fully"
type textarea "Fully naked"
type textarea "Fully naked solo"
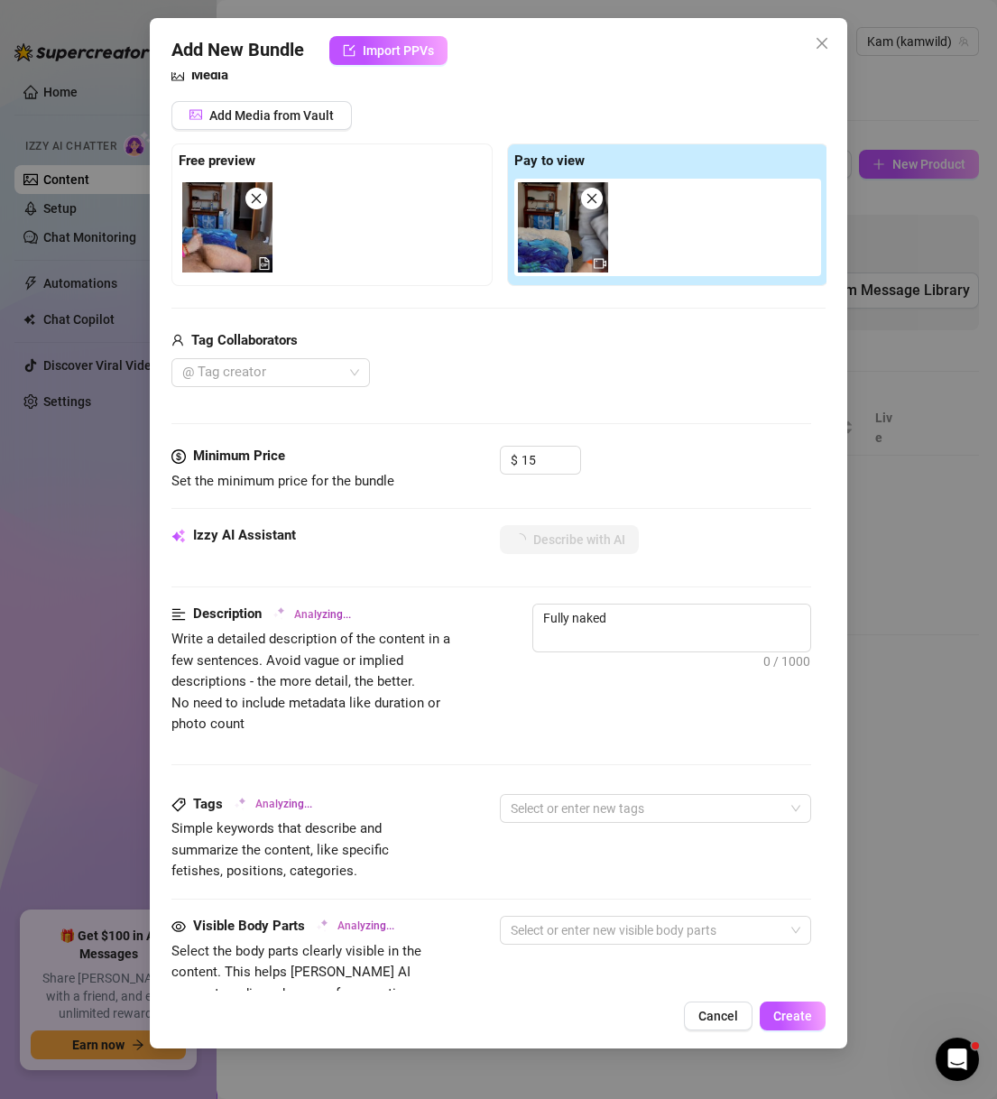
type textarea "Fully naked solo"
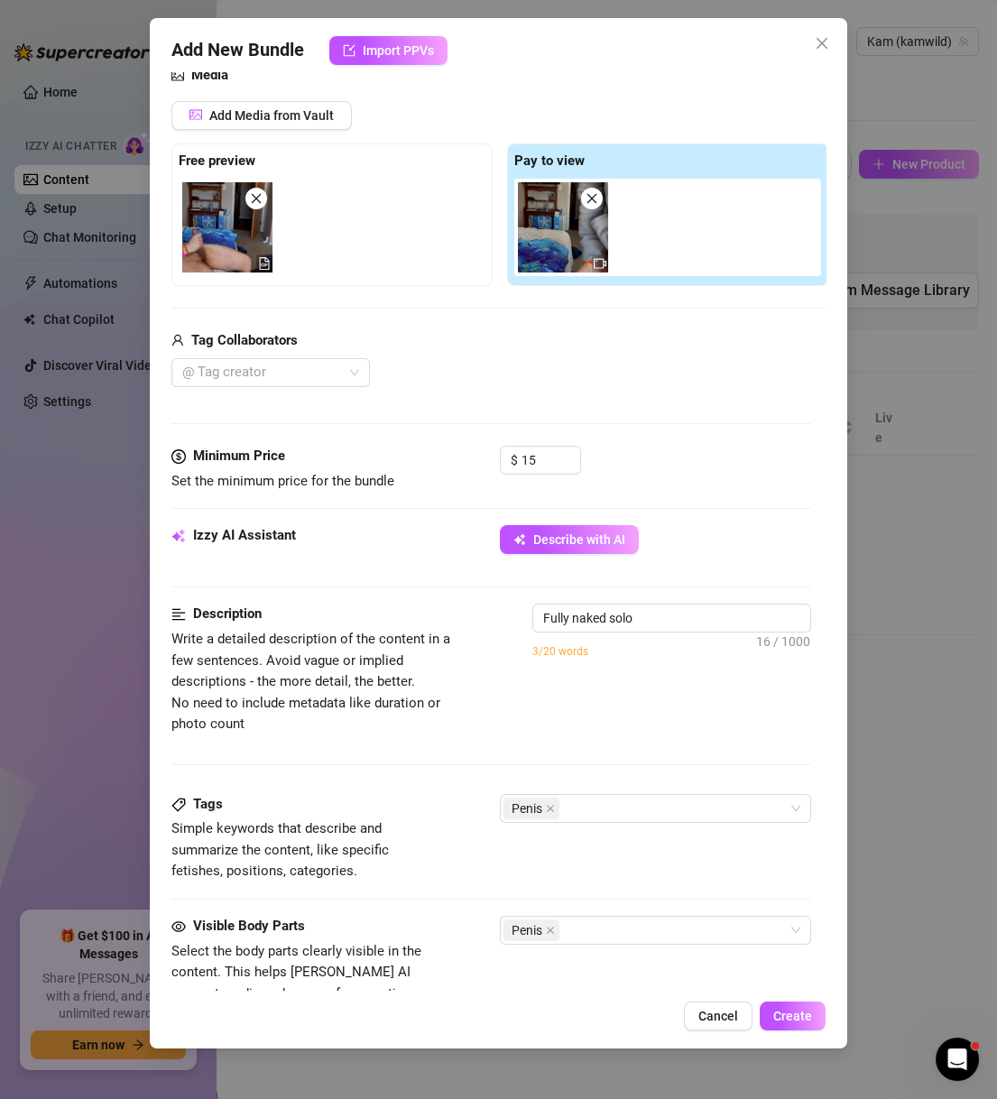
type textarea "Fully naked solo video"
type textarea "Fully naked solo video in"
type textarea "Fully naked solo video in a"
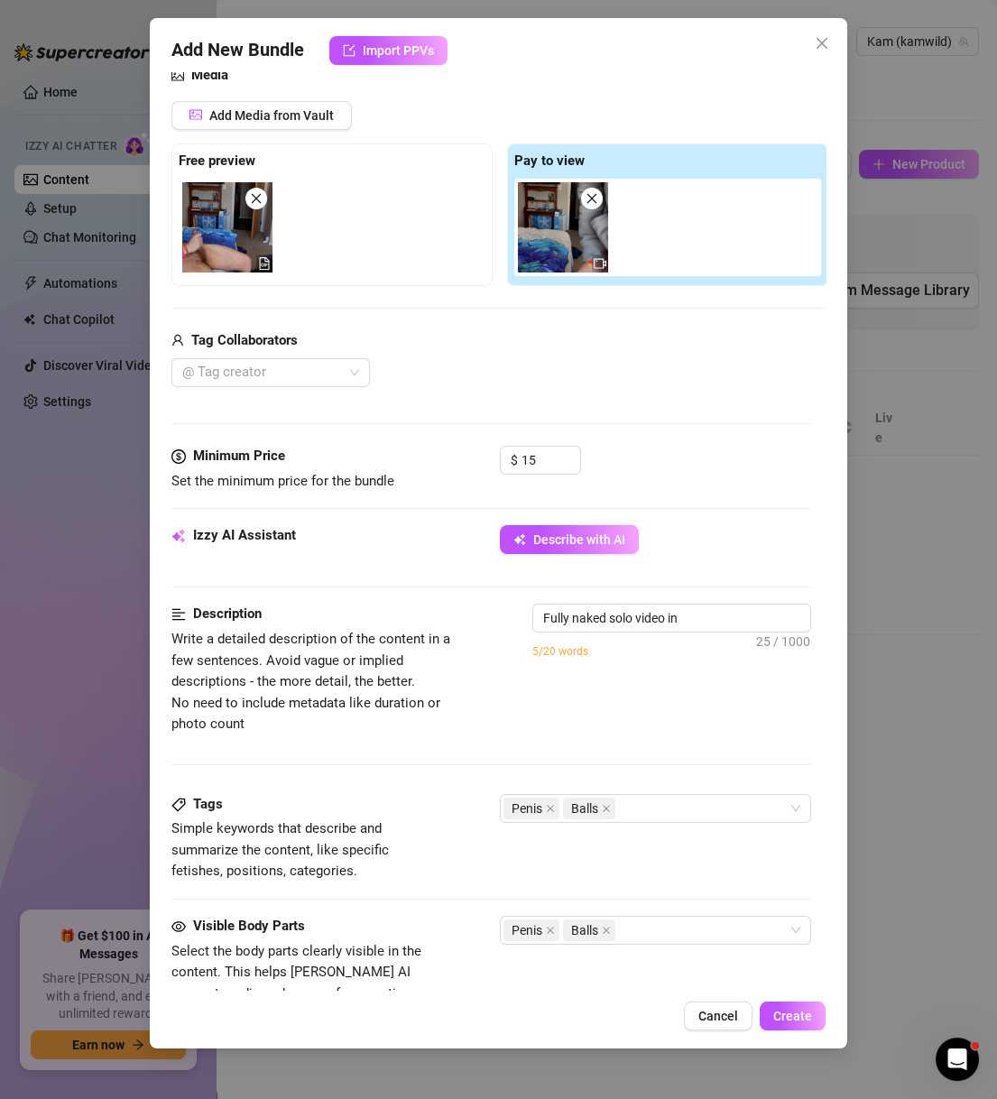
type textarea "Fully naked solo video in a"
type textarea "Fully naked solo video in a bedroom,"
type textarea "Fully naked solo video in a bedroom, showing"
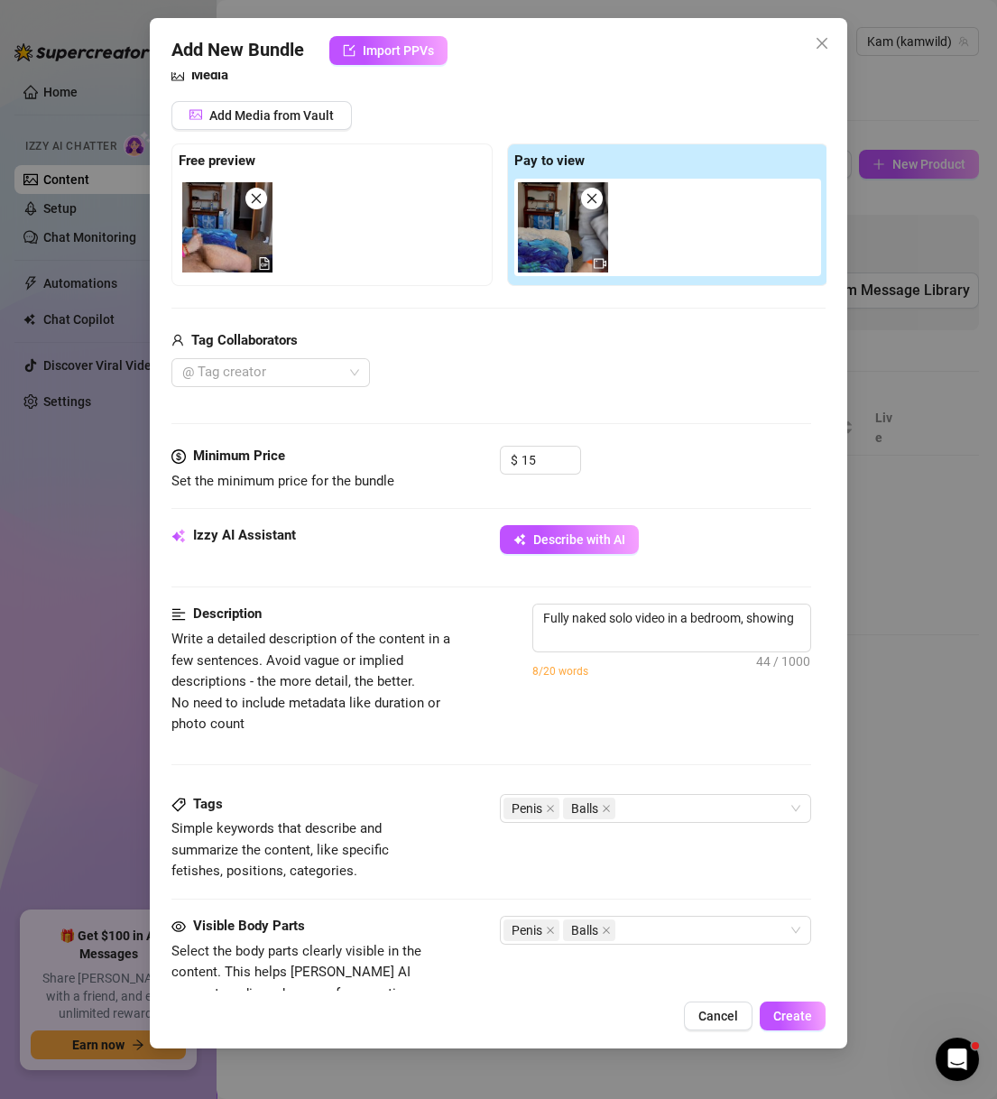
type textarea "Fully naked solo video in a bedroom, showing a"
type textarea "Fully naked solo video in a bedroom, showing a hard"
type textarea "Fully naked solo video in a bedroom, showing a hard cock"
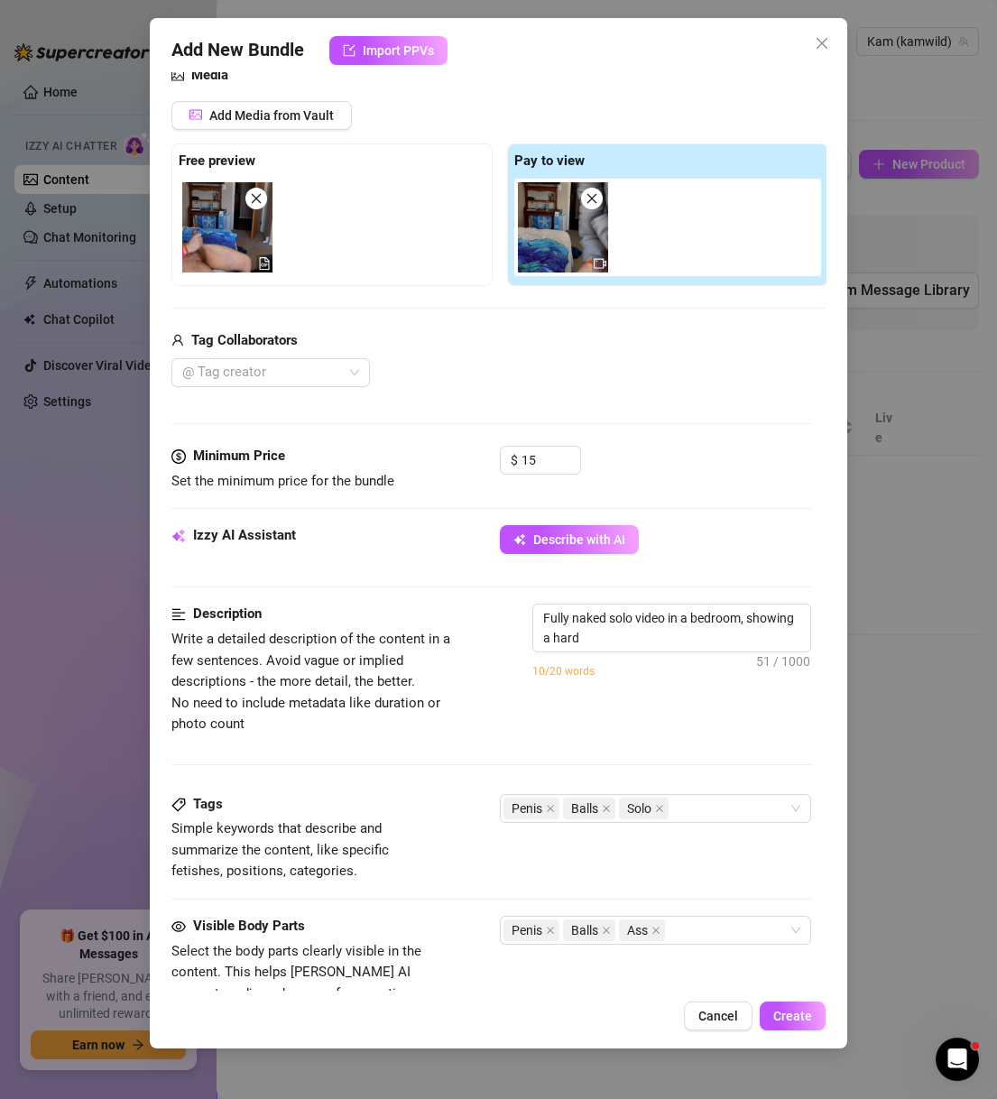
type textarea "Fully naked solo video in a bedroom, showing a hard cock"
type textarea "Fully naked solo video in a bedroom, showing a hard cock from"
type textarea "Fully naked solo video in a bedroom, showing a hard cock from multiple"
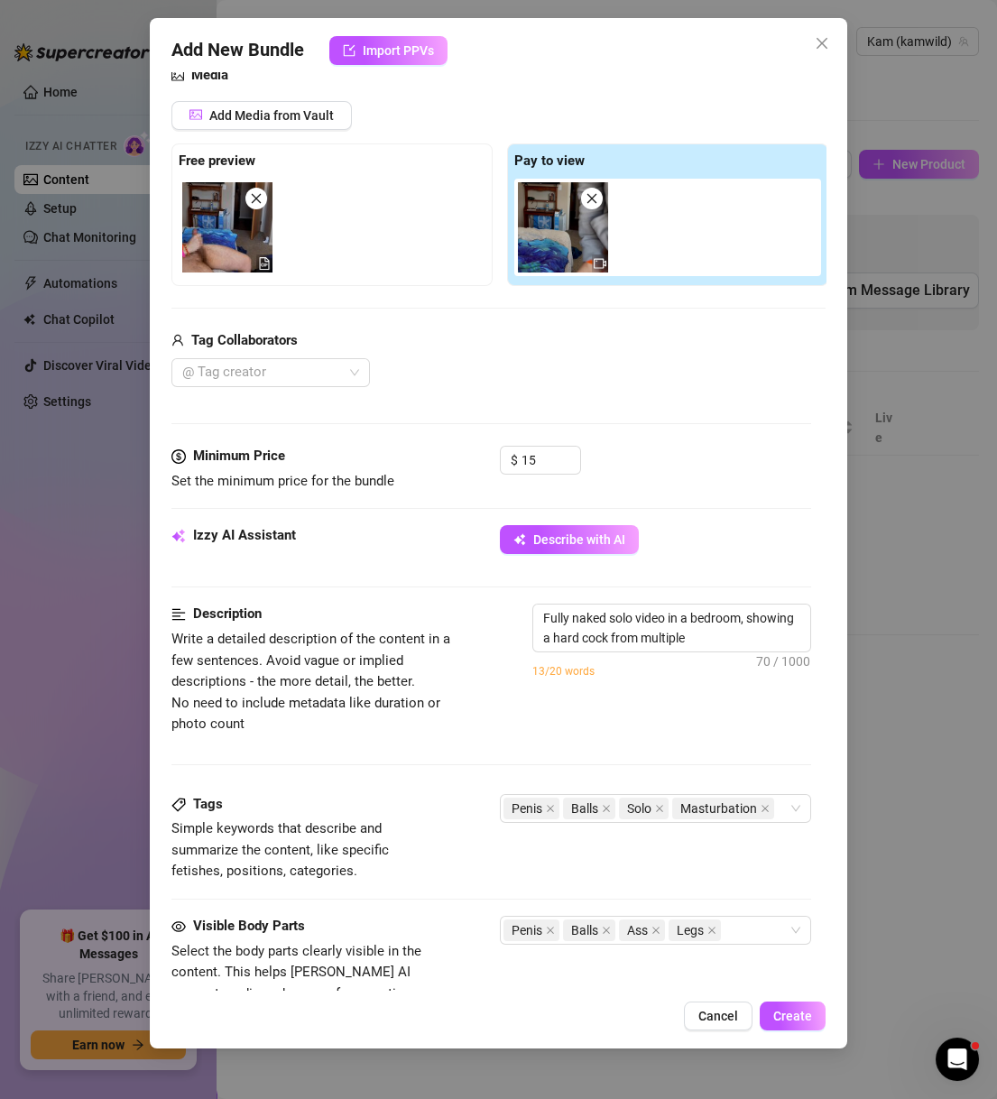
type textarea "Fully naked solo video in a bedroom, showing a hard cock from multiple angles."
type textarea "Fully naked solo video in a bedroom, showing a hard cock from multiple angles. …"
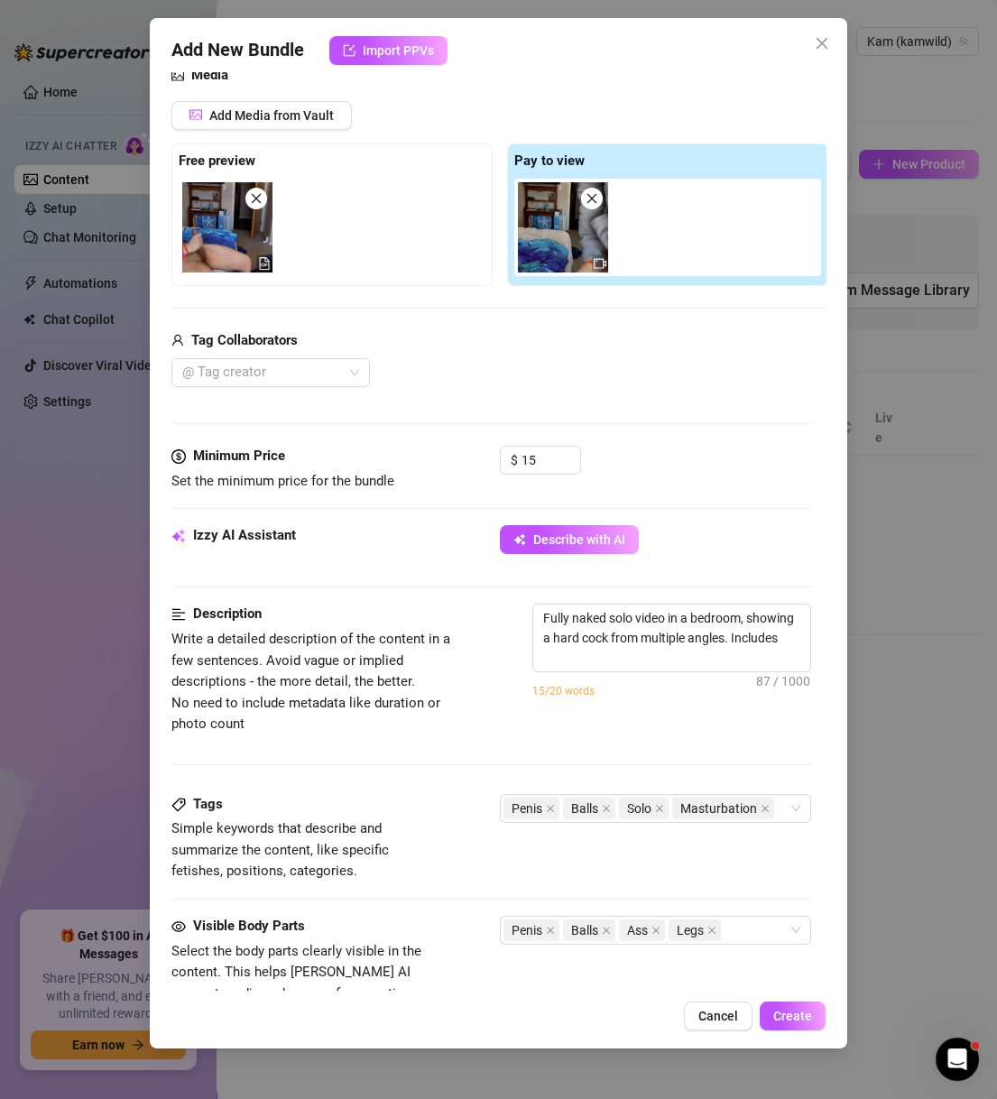
type textarea "Fully naked solo video in a bedroom, showing a hard cock from multiple angles. …"
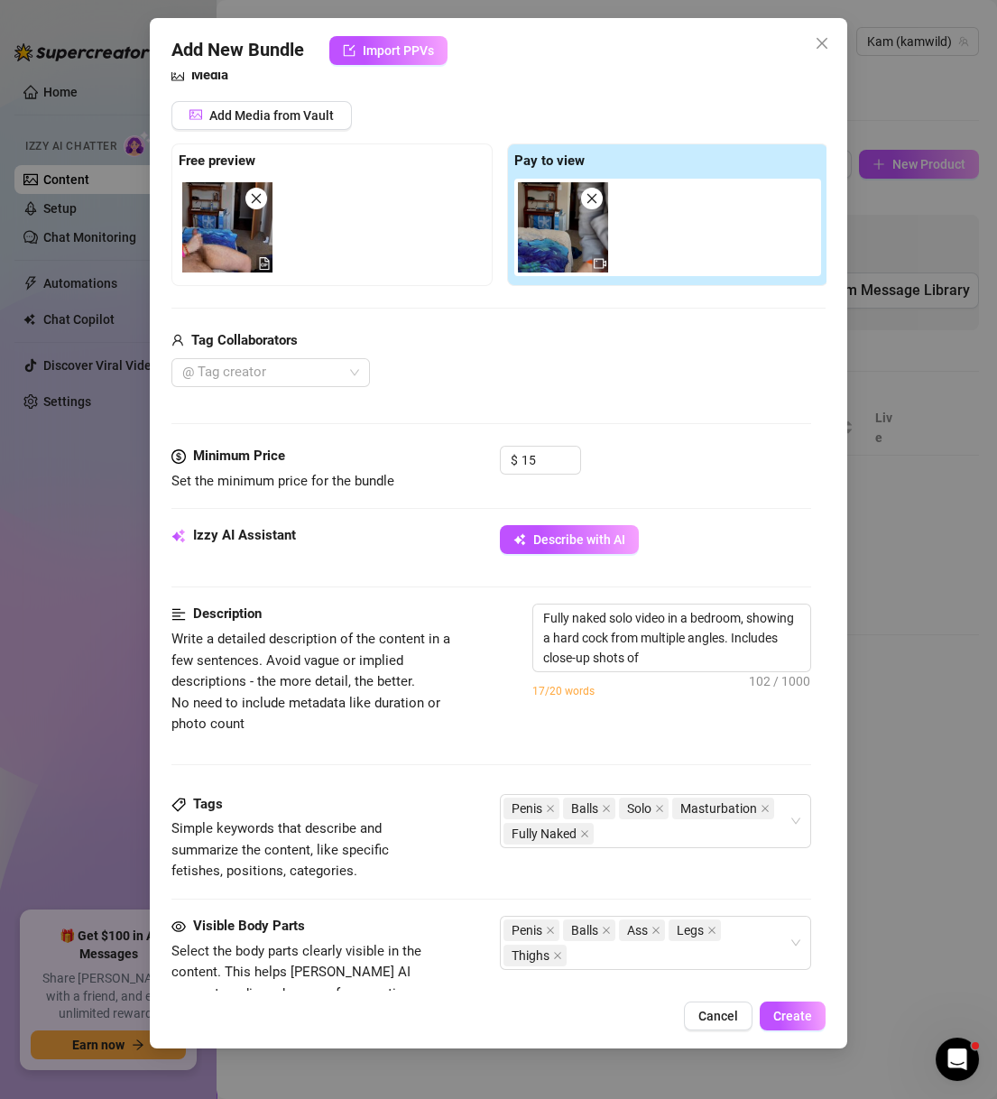
type textarea "Fully naked solo video in a bedroom, showing a hard cock from multiple angles. …"
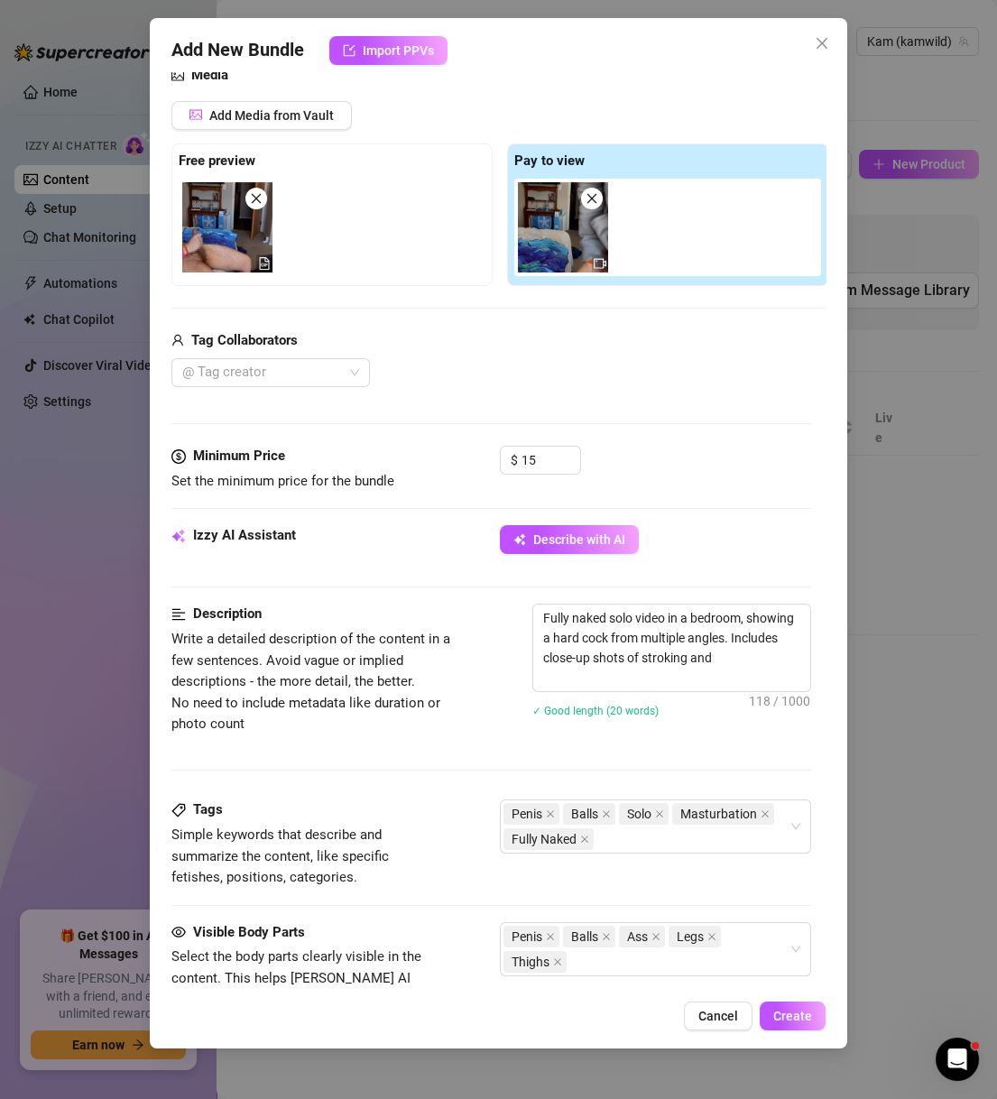
type textarea "Fully naked solo video in a bedroom, showing a hard cock from multiple angles. …"
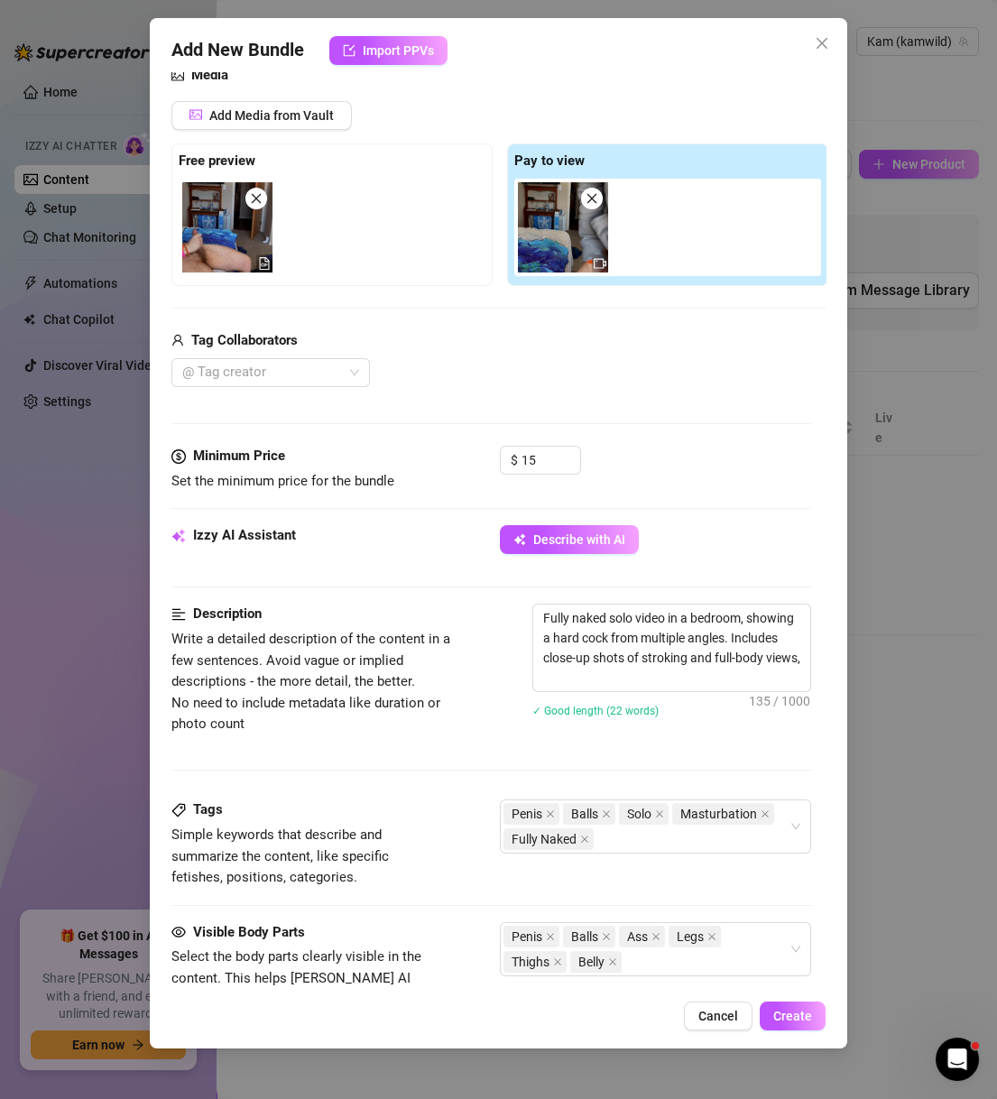
type textarea "Fully naked solo video in a bedroom, showing a hard cock from multiple angles. …"
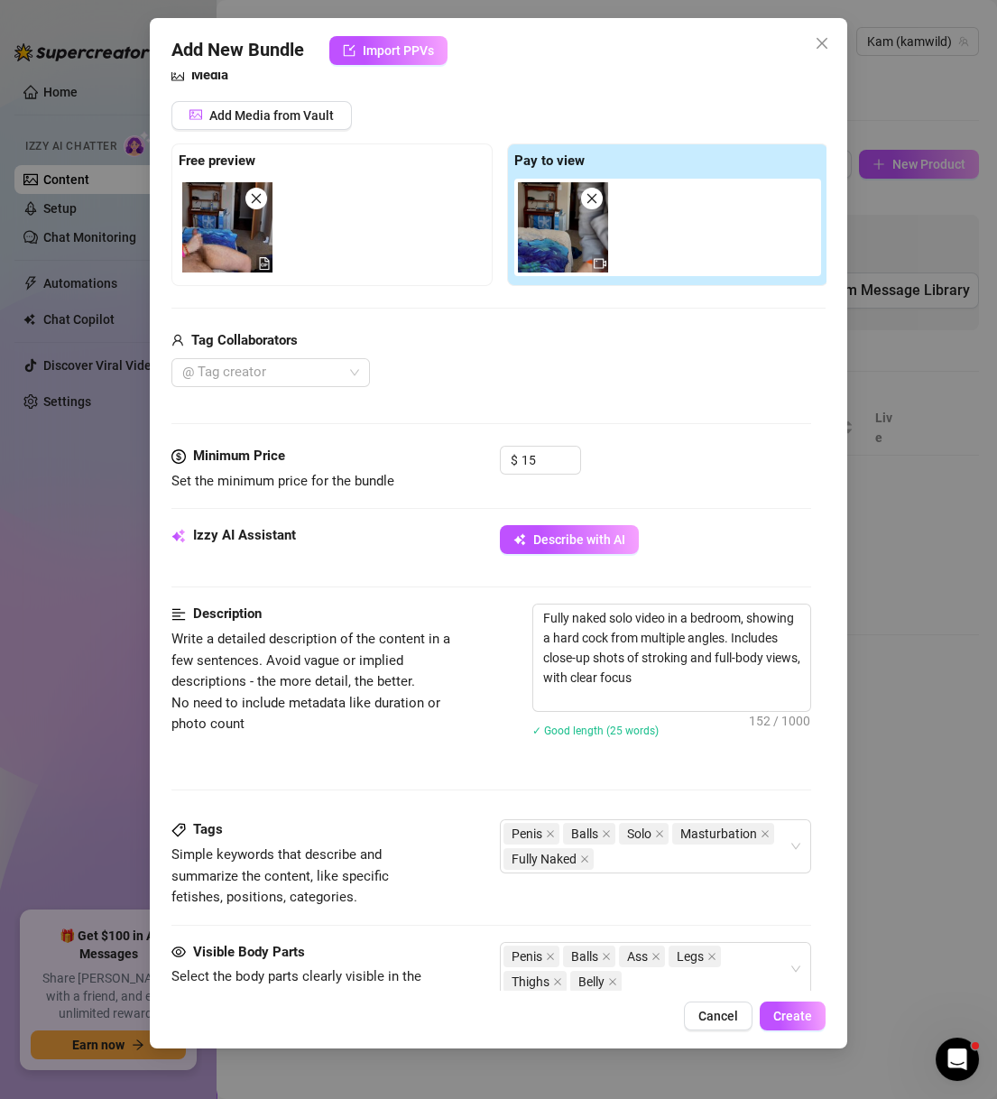
type textarea "Fully naked solo video in a bedroom, showing a hard cock from multiple angles. …"
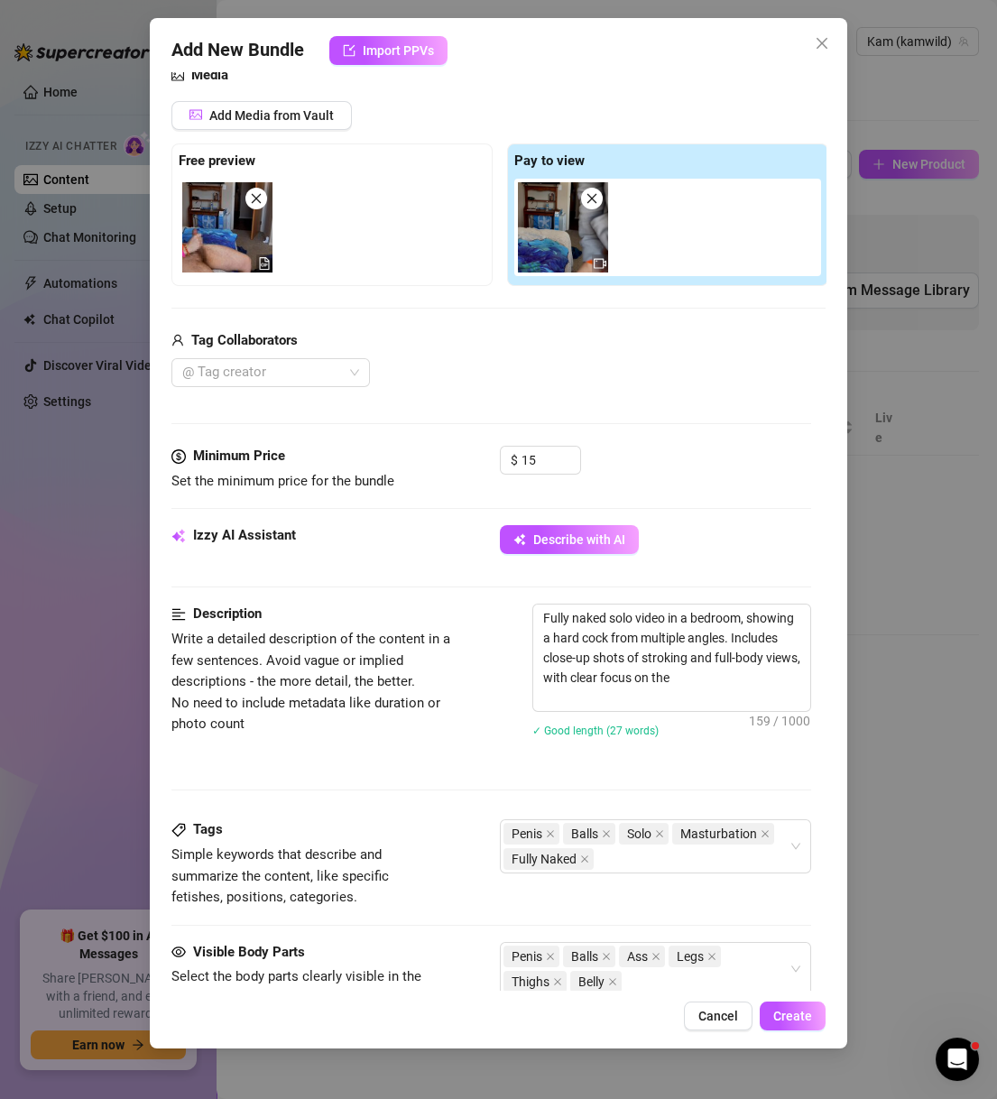
type textarea "Fully naked solo video in a bedroom, showing a hard cock from multiple angles. …"
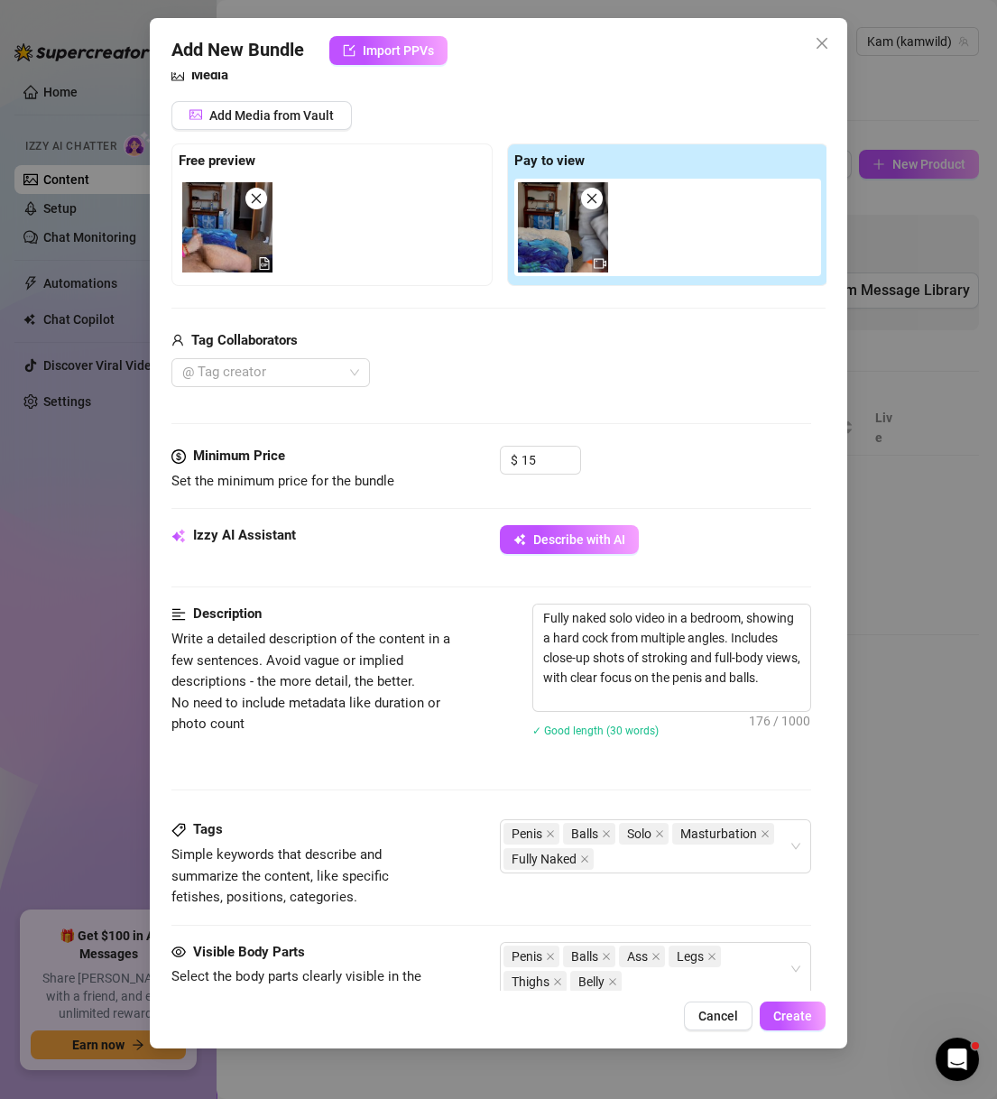
type textarea "Fully naked solo video in a bedroom, showing a hard cock from multiple angles. …"
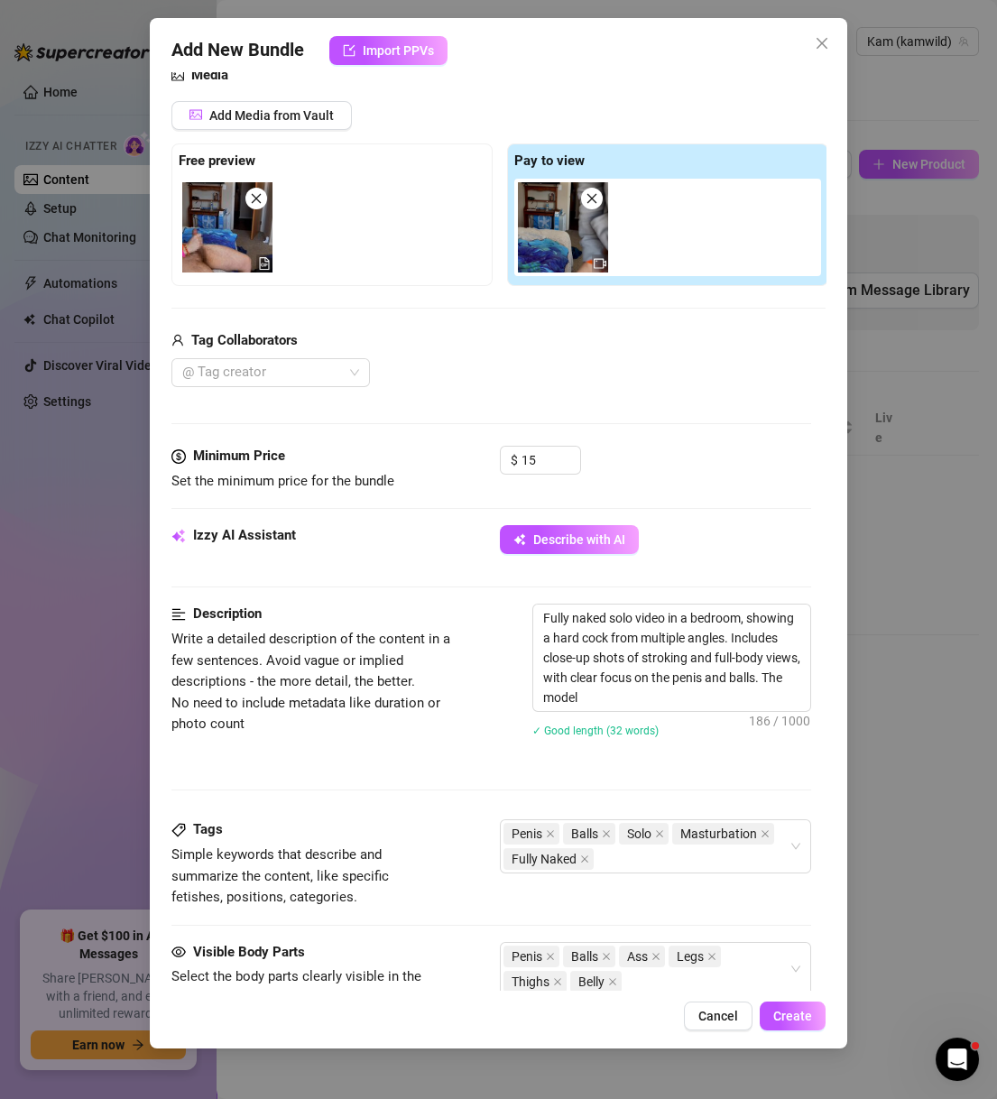
type textarea "Fully naked solo video in a bedroom, showing a hard cock from multiple angles. …"
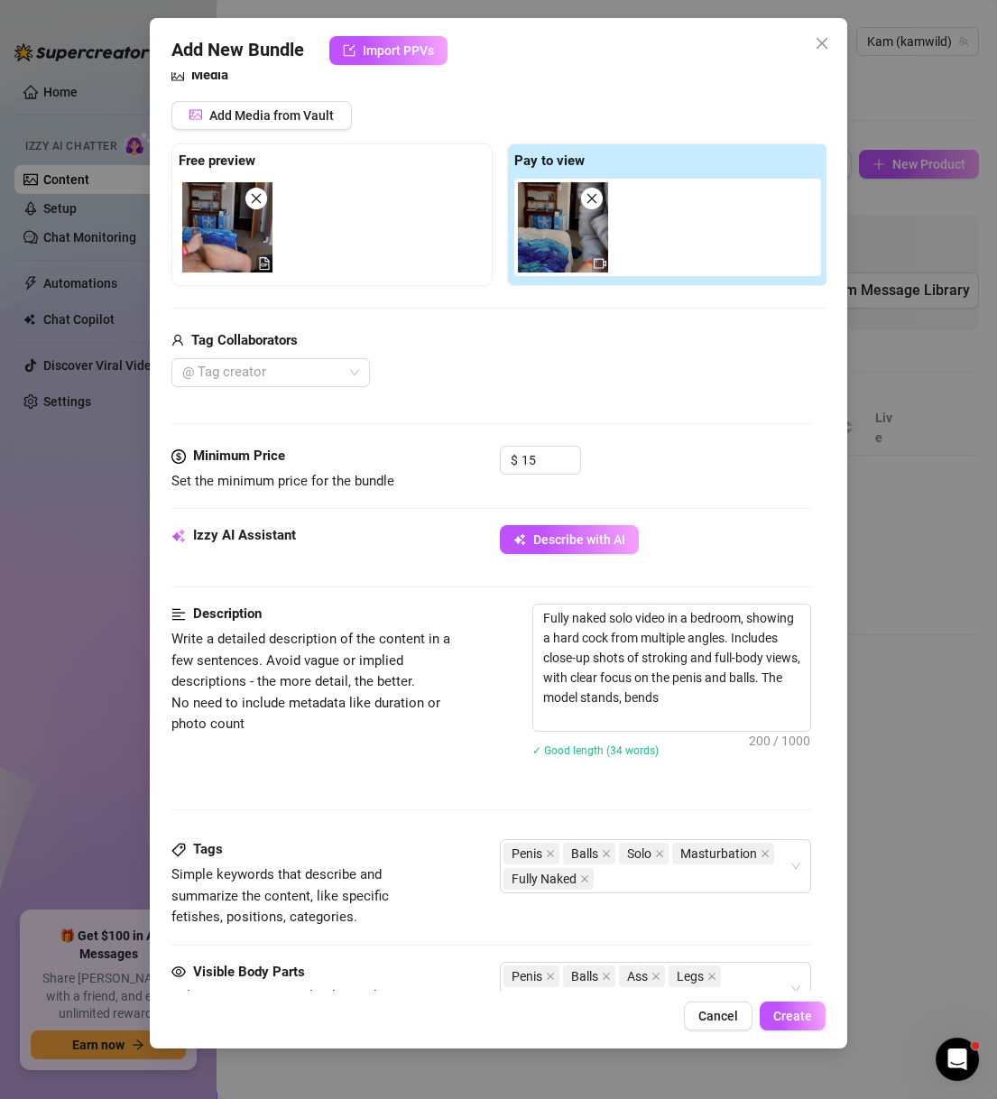
type textarea "Fully naked solo video in a bedroom, showing a hard cock from multiple angles. …"
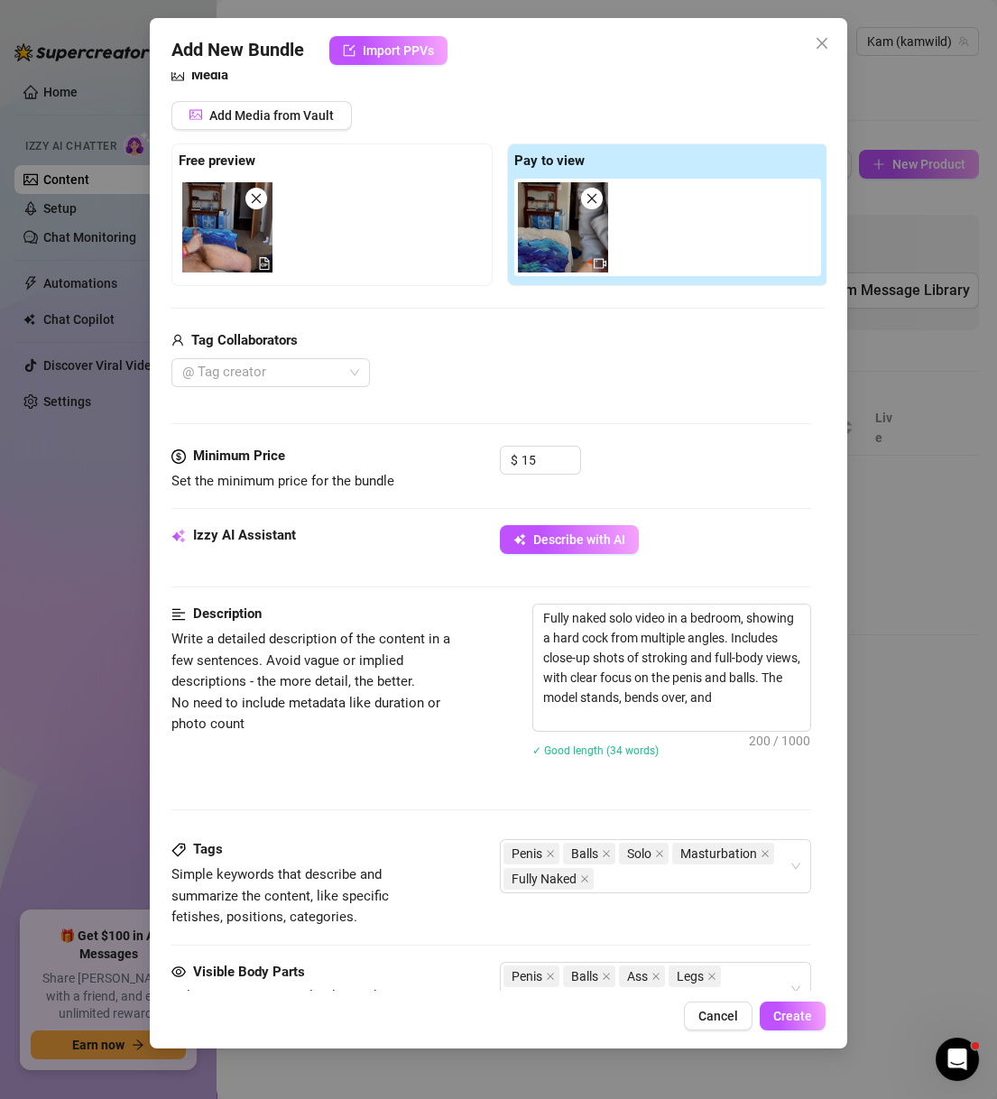
type textarea "Fully naked solo video in a bedroom, showing a hard cock from multiple angles. …"
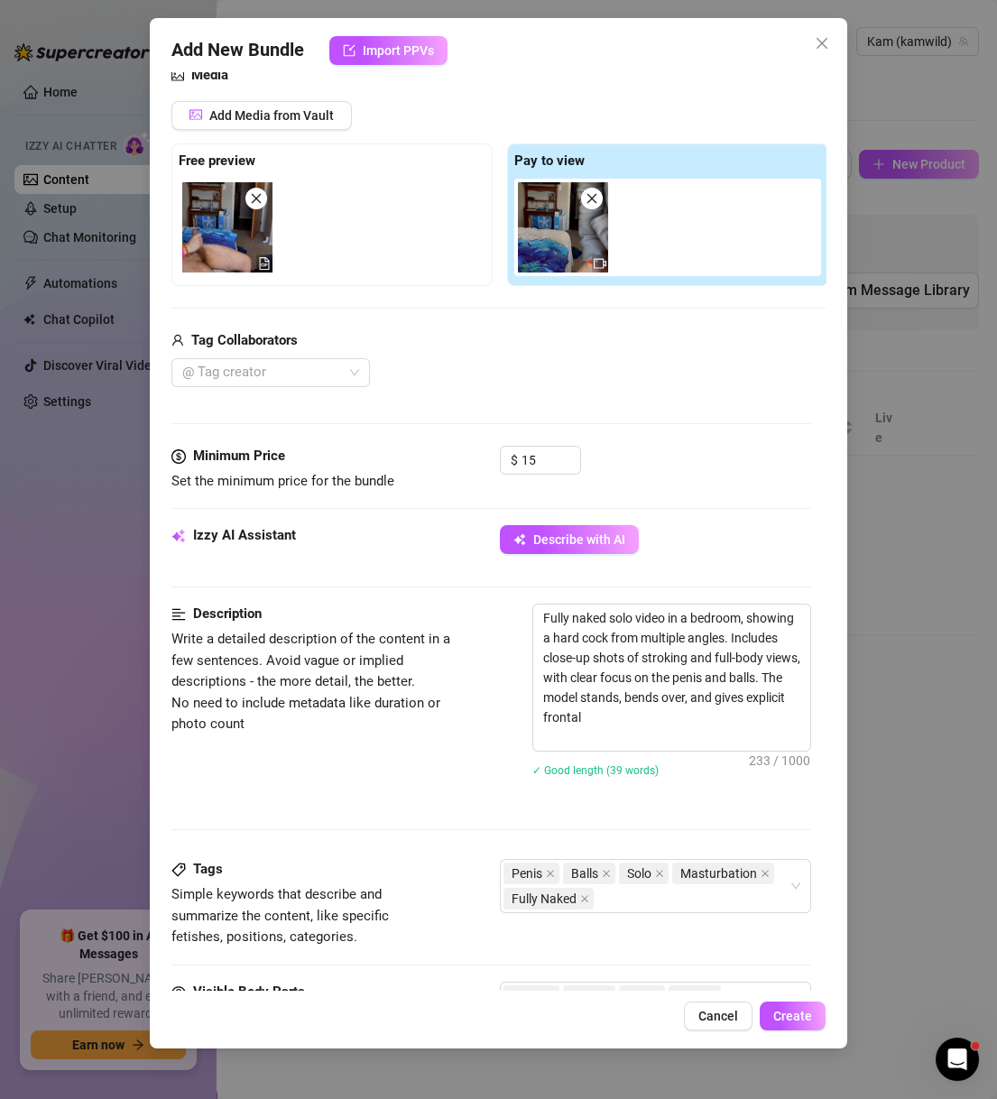
type textarea "Fully naked solo video in a bedroom, showing a hard cock from multiple angles. …"
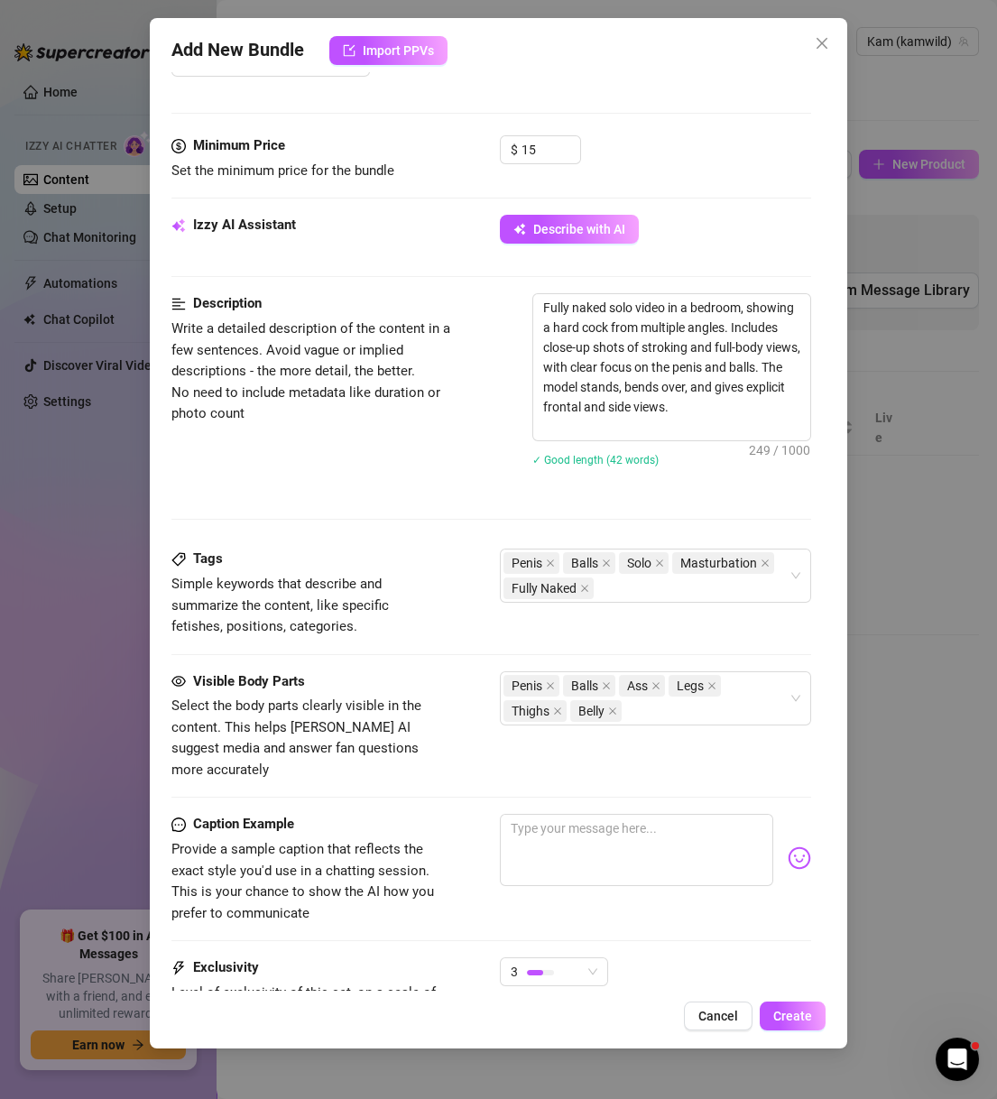
scroll to position [708, 0]
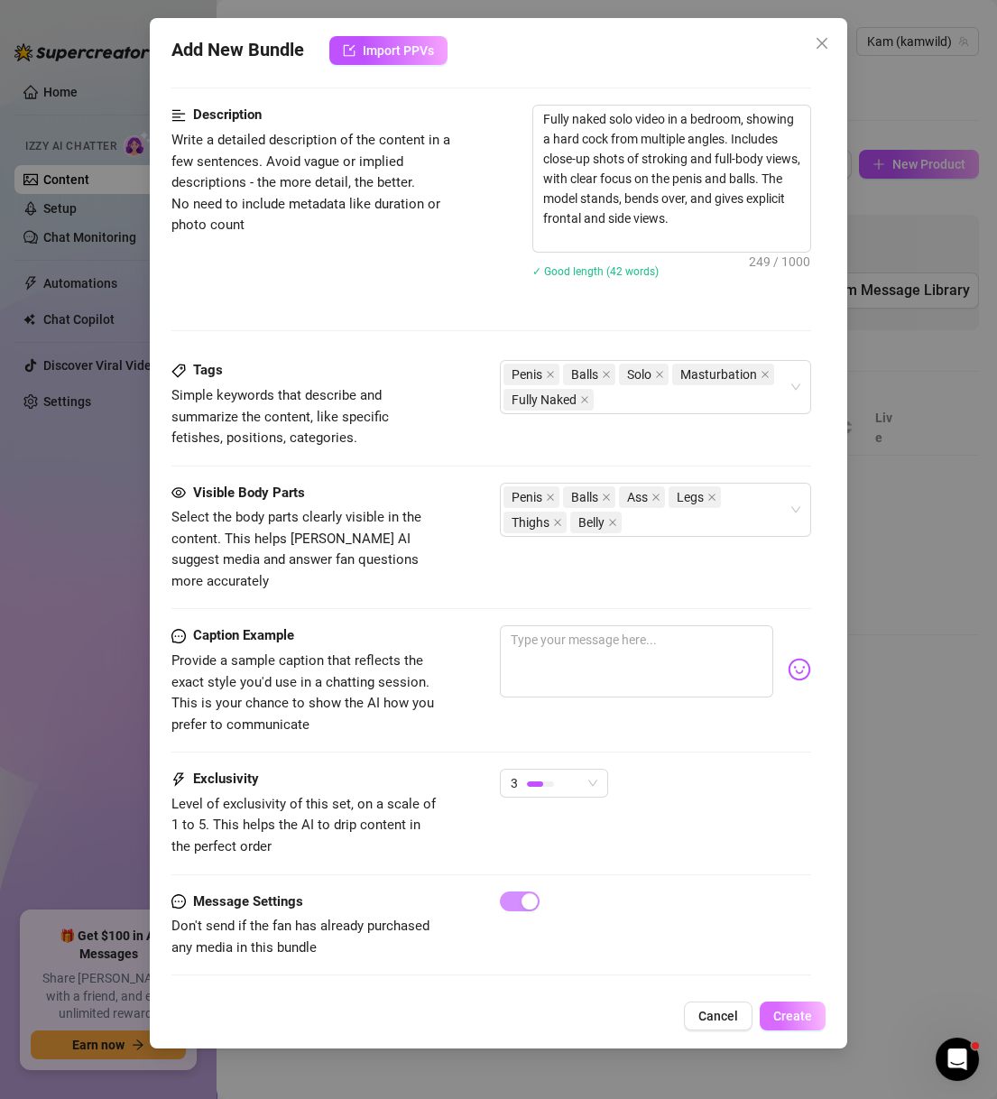
click at [809, 1025] on button "Create" at bounding box center [792, 1015] width 66 height 29
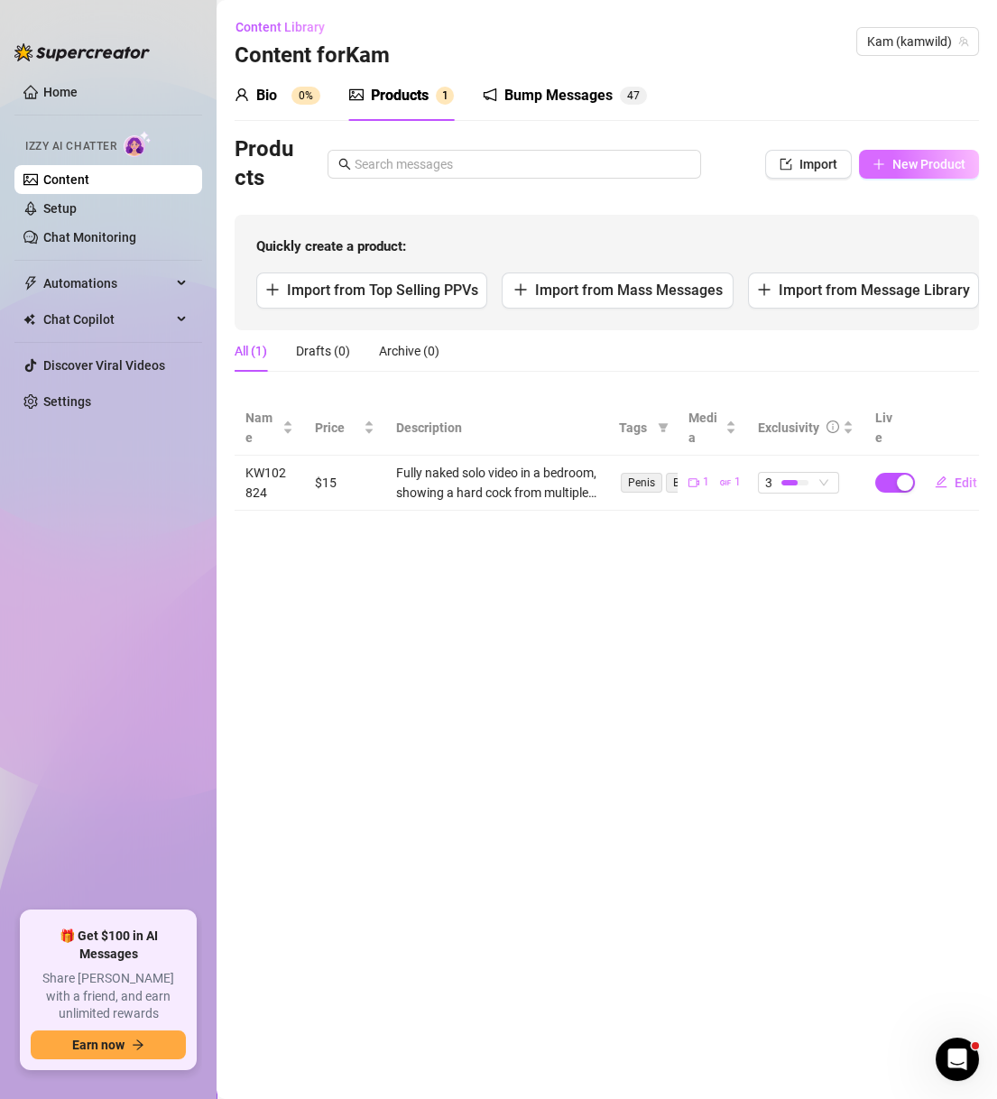
click at [961, 163] on span "New Product" at bounding box center [928, 164] width 73 height 14
type textarea "Type your message here..."
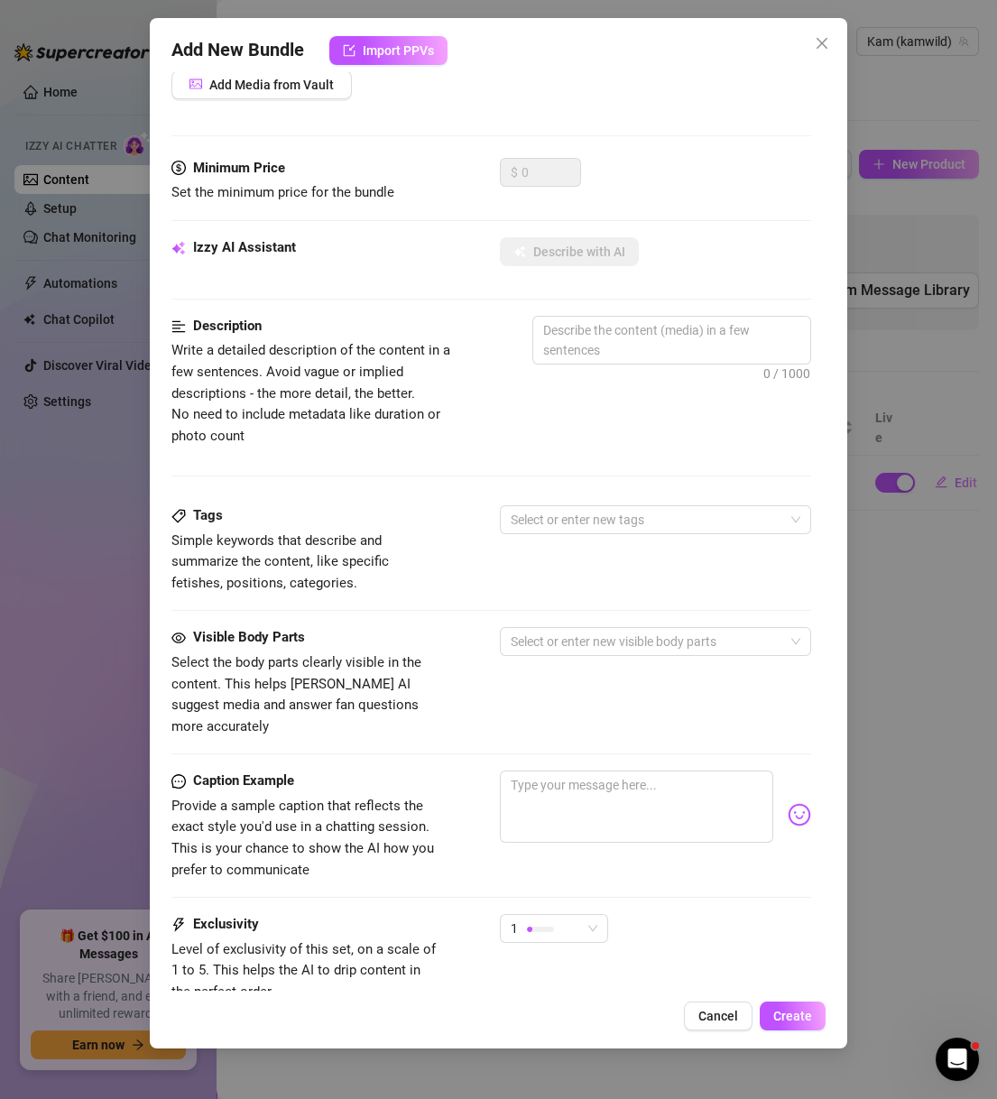
scroll to position [0, 0]
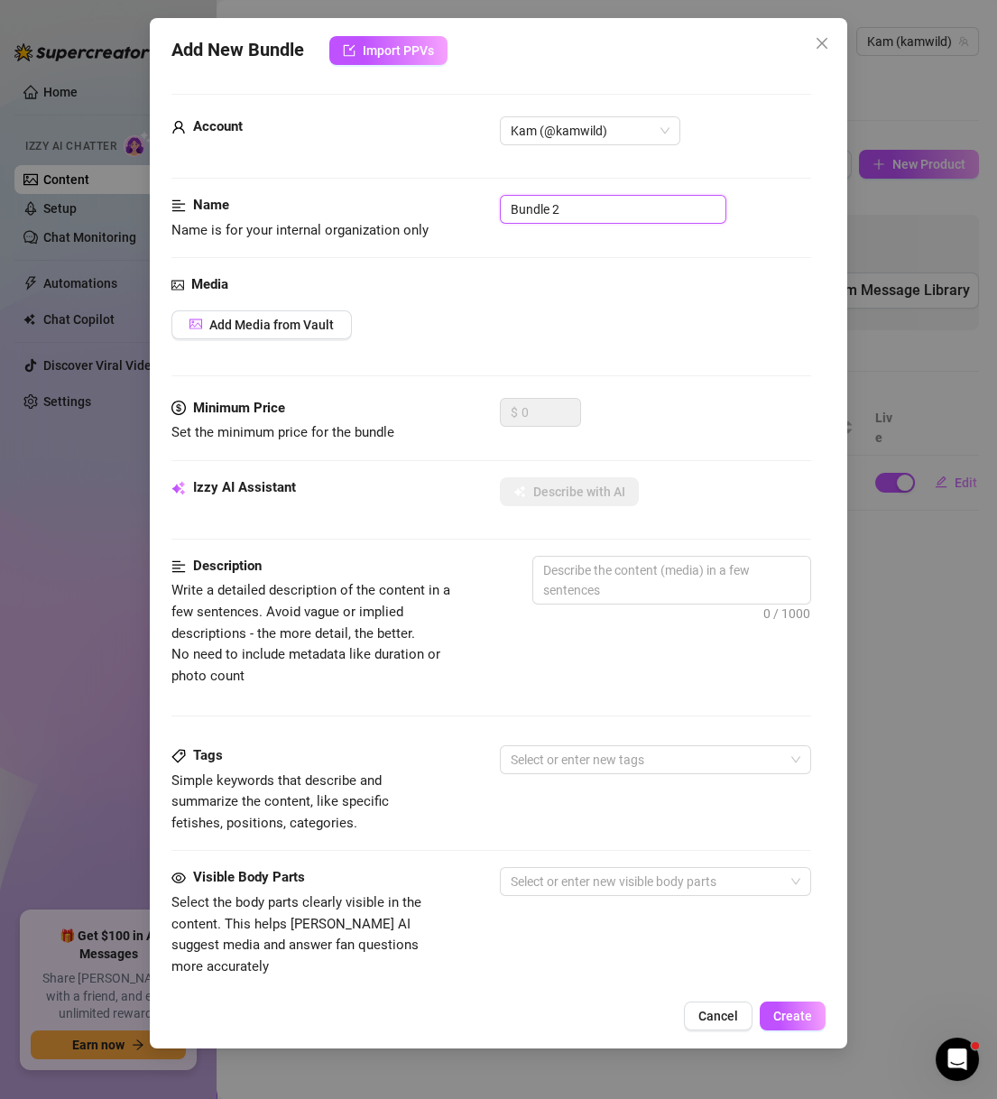
click at [621, 209] on input "Bundle 2" at bounding box center [613, 209] width 226 height 29
paste input "KW112824"
type input "KW112824"
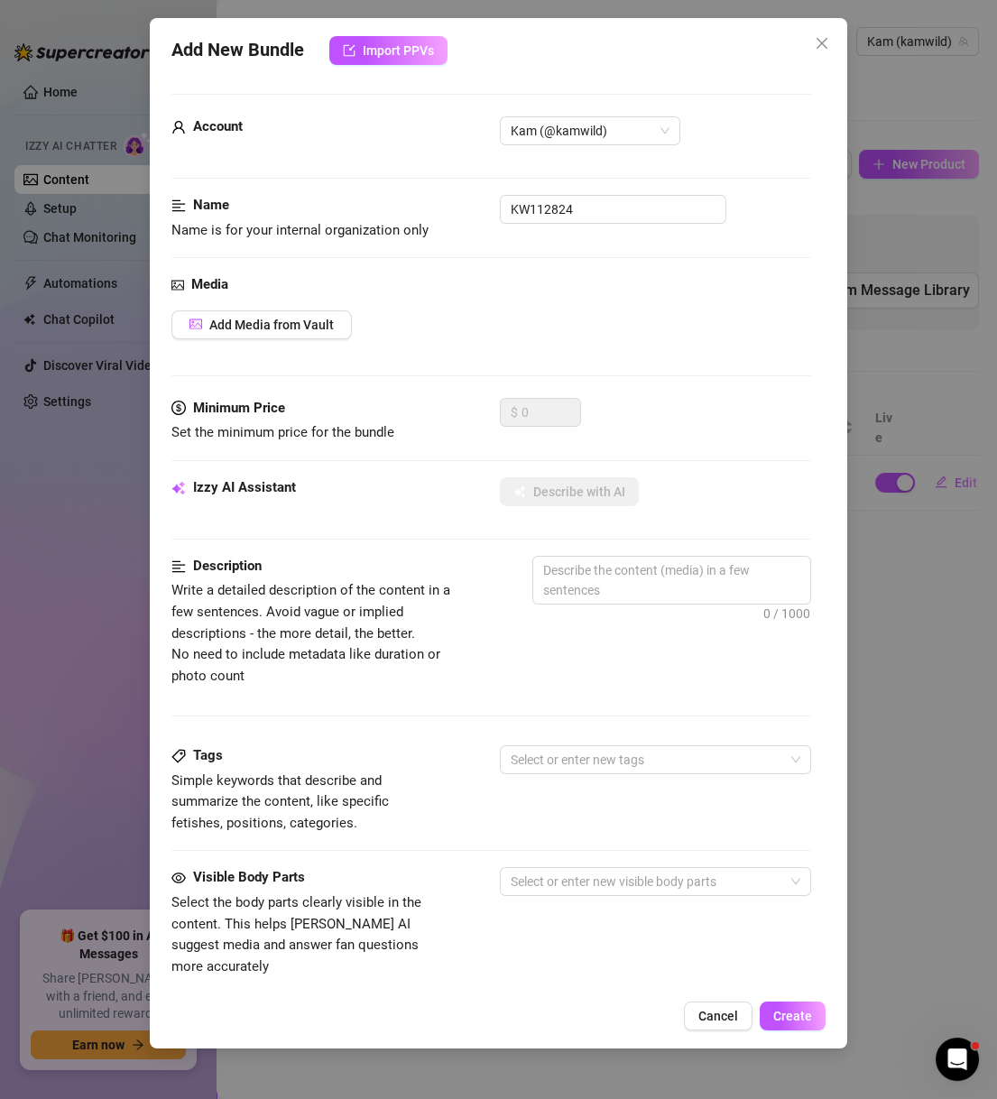
click at [317, 340] on div "Media Add Media from Vault" at bounding box center [491, 336] width 640 height 124
click at [315, 328] on span "Add Media from Vault" at bounding box center [271, 324] width 124 height 14
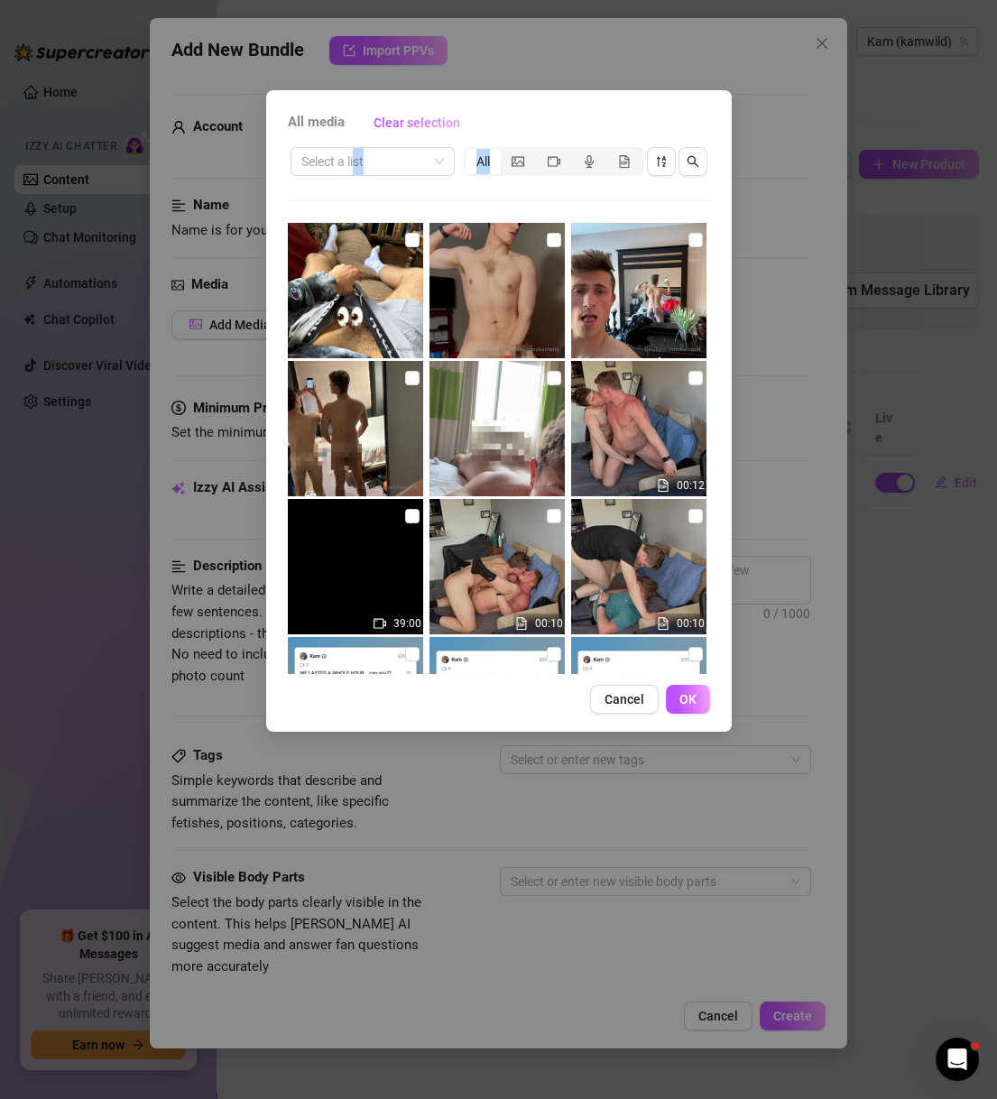
click at [372, 225] on div "Select a list All 00:12 39:00 00:10 00:10 56:31 00:09 00:10 00:11 00:09 00:08 0…" at bounding box center [499, 408] width 422 height 529
click at [370, 171] on input "search" at bounding box center [364, 161] width 126 height 27
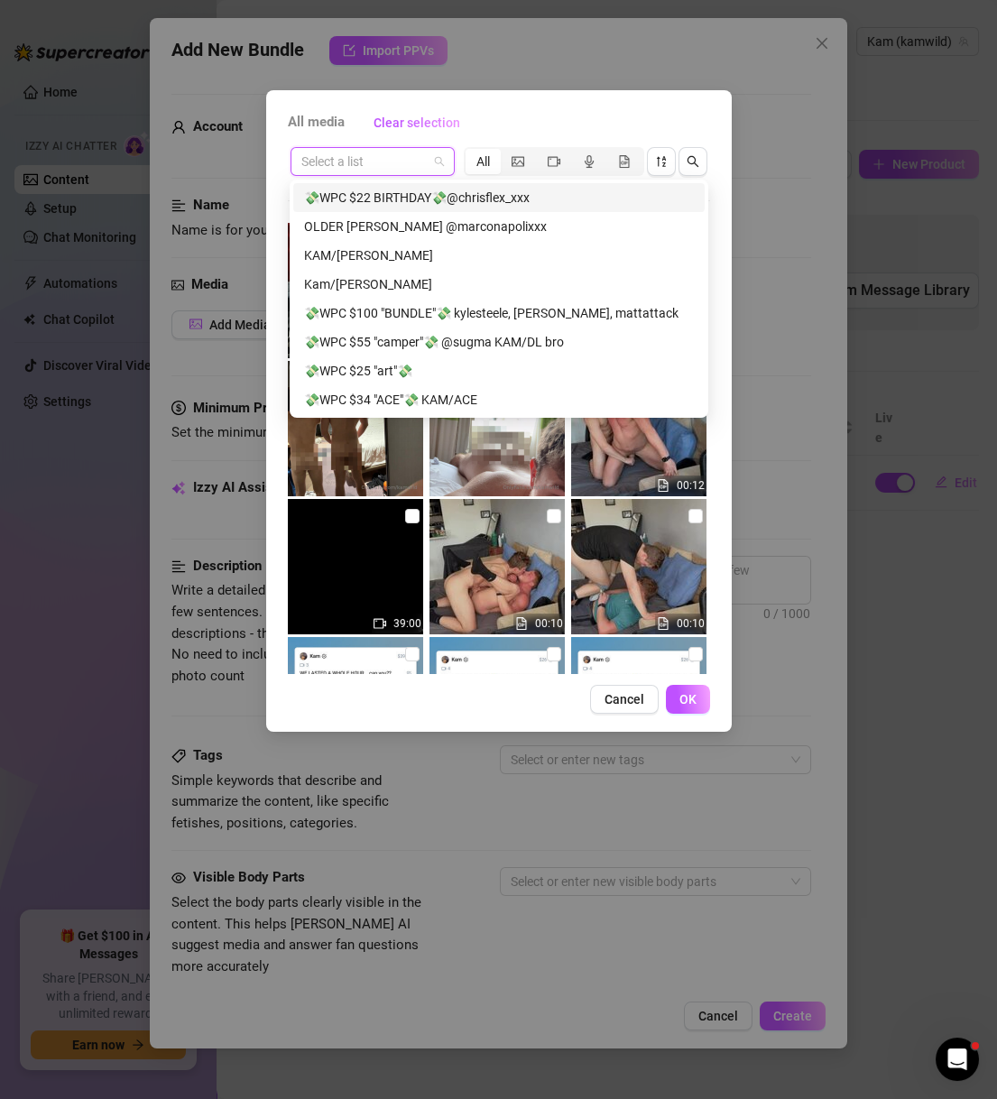
paste input "KW112824"
type input "KW112824"
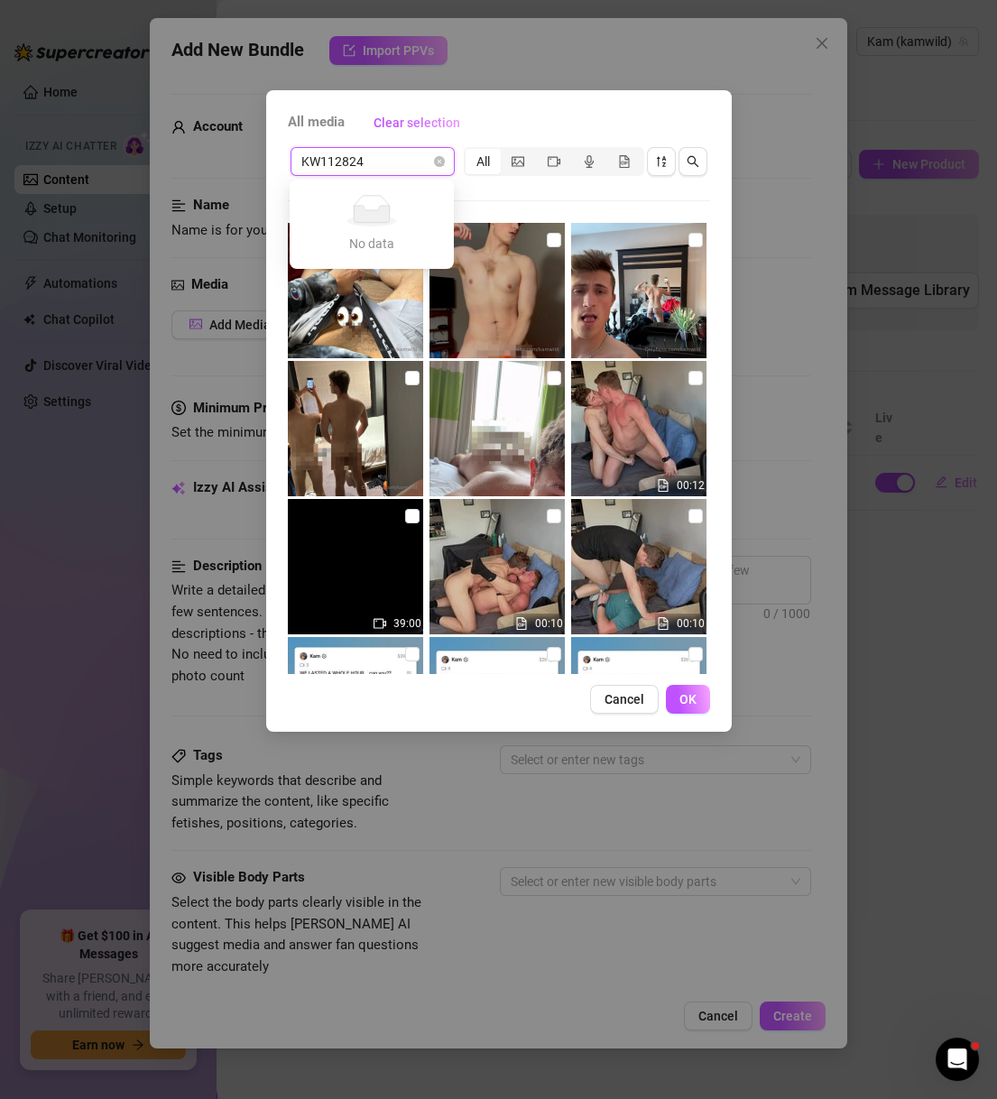
click at [386, 170] on input "KW112824" at bounding box center [364, 161] width 126 height 27
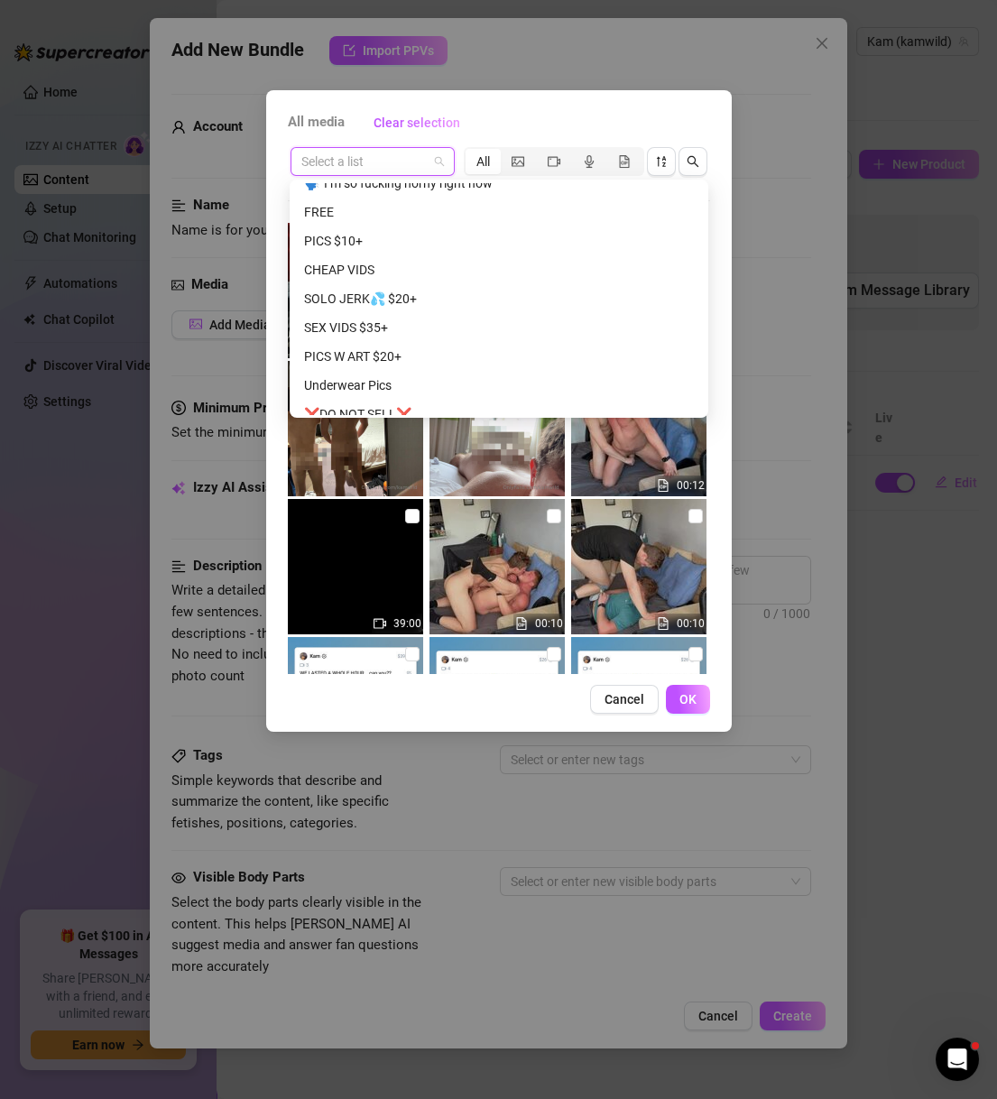
scroll to position [634, 0]
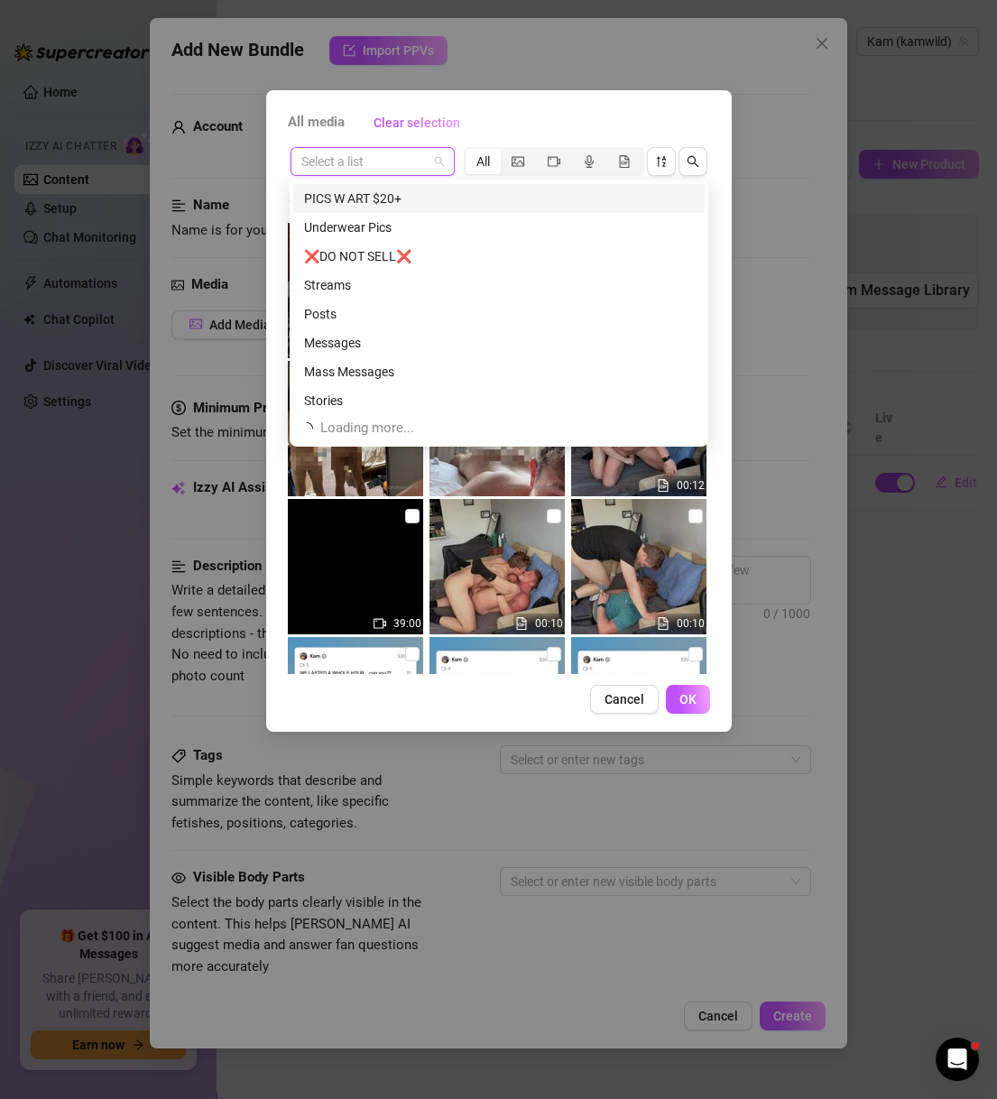
click at [382, 149] on input "search" at bounding box center [364, 161] width 126 height 27
paste input "KW112824"
type input "KW112824"
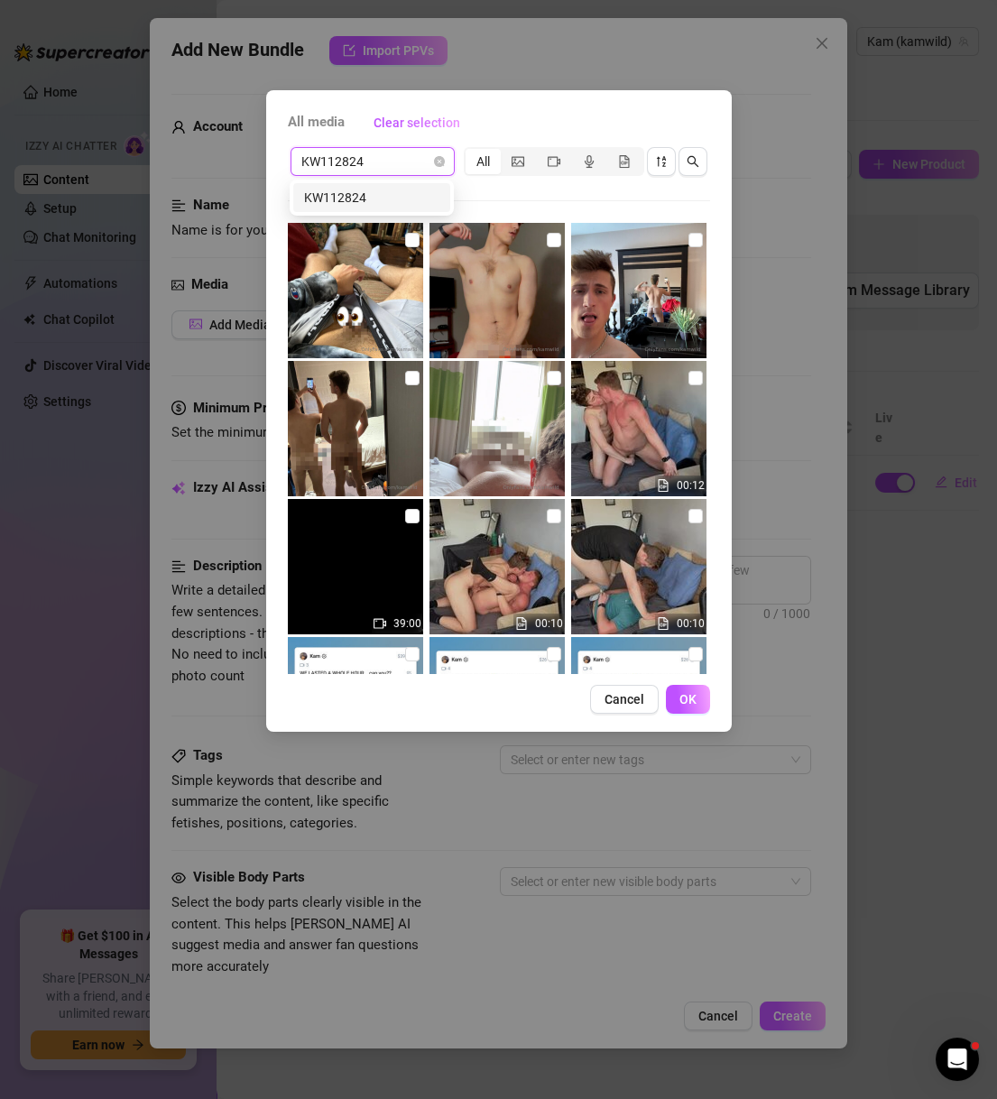
click at [428, 191] on div "KW112824" at bounding box center [371, 198] width 135 height 20
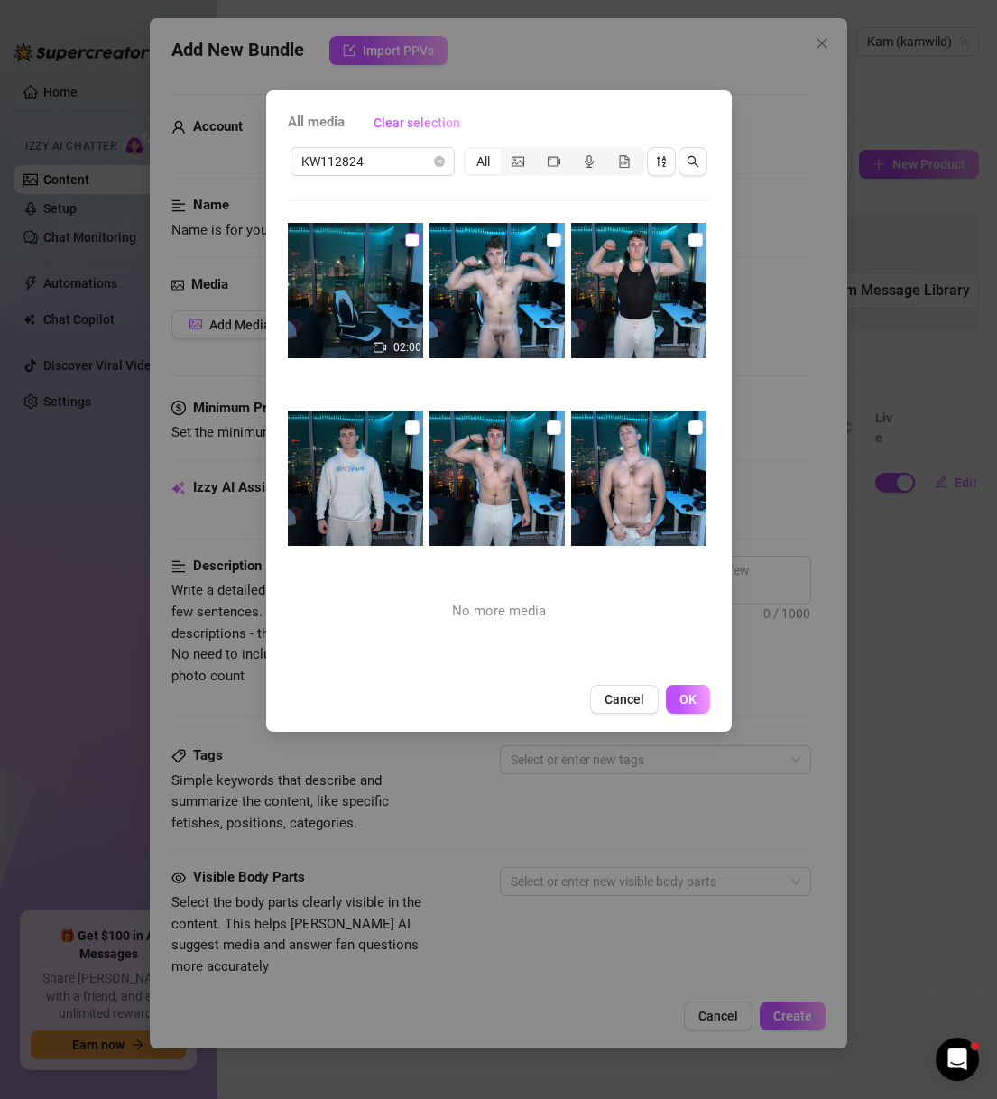
click at [405, 244] on input "checkbox" at bounding box center [412, 240] width 14 height 14
checkbox input "true"
click at [547, 238] on input "checkbox" at bounding box center [554, 240] width 14 height 14
checkbox input "false"
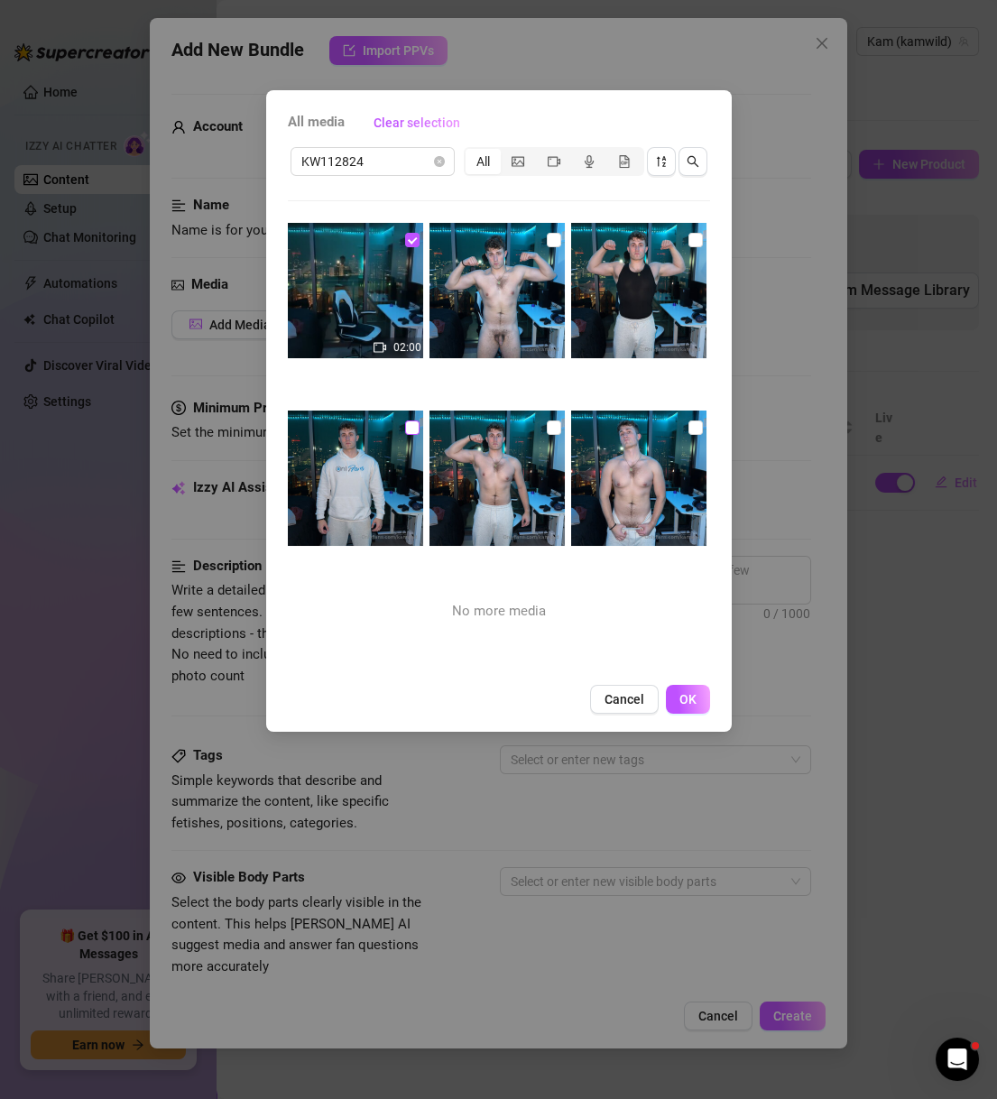
click at [408, 432] on input "checkbox" at bounding box center [412, 427] width 14 height 14
checkbox input "true"
drag, startPoint x: 544, startPoint y: 423, endPoint x: 571, endPoint y: 425, distance: 27.1
click at [547, 424] on input "checkbox" at bounding box center [554, 427] width 14 height 14
checkbox input "true"
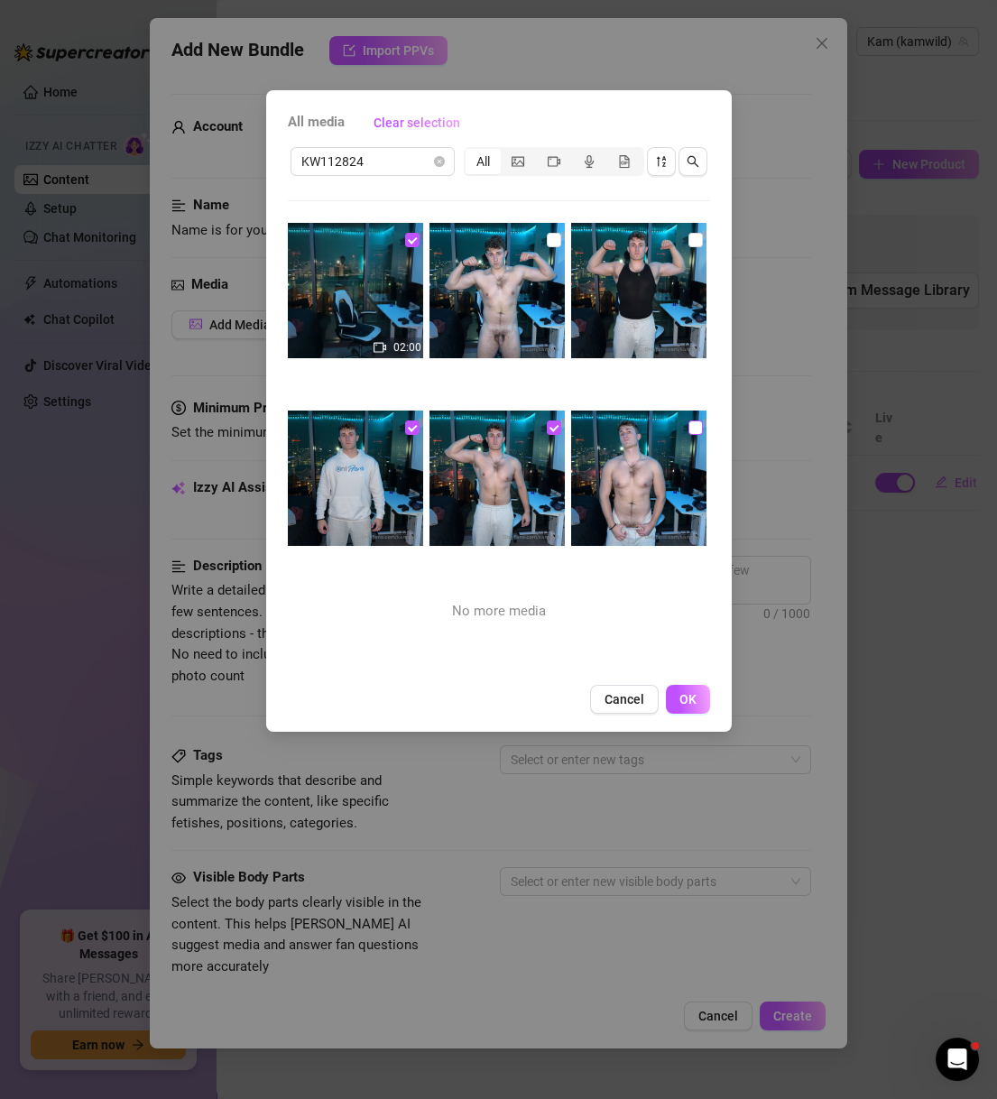
click at [688, 428] on input "checkbox" at bounding box center [695, 427] width 14 height 14
checkbox input "true"
click at [688, 235] on input "checkbox" at bounding box center [695, 240] width 14 height 14
checkbox input "true"
click at [405, 241] on input "checkbox" at bounding box center [412, 240] width 14 height 14
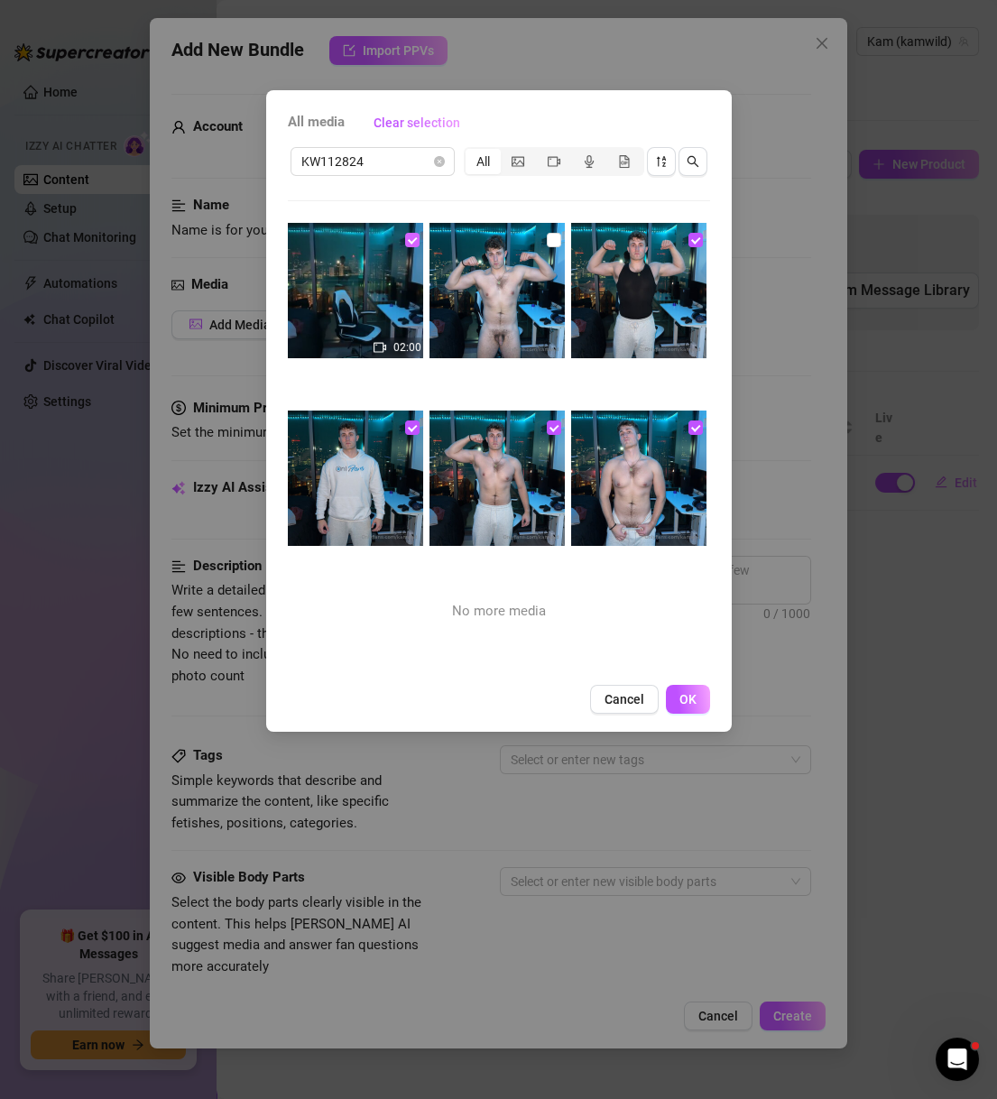
checkbox input "false"
click at [554, 237] on img at bounding box center [496, 290] width 135 height 135
checkbox input "true"
click at [410, 242] on input "checkbox" at bounding box center [412, 240] width 14 height 14
checkbox input "true"
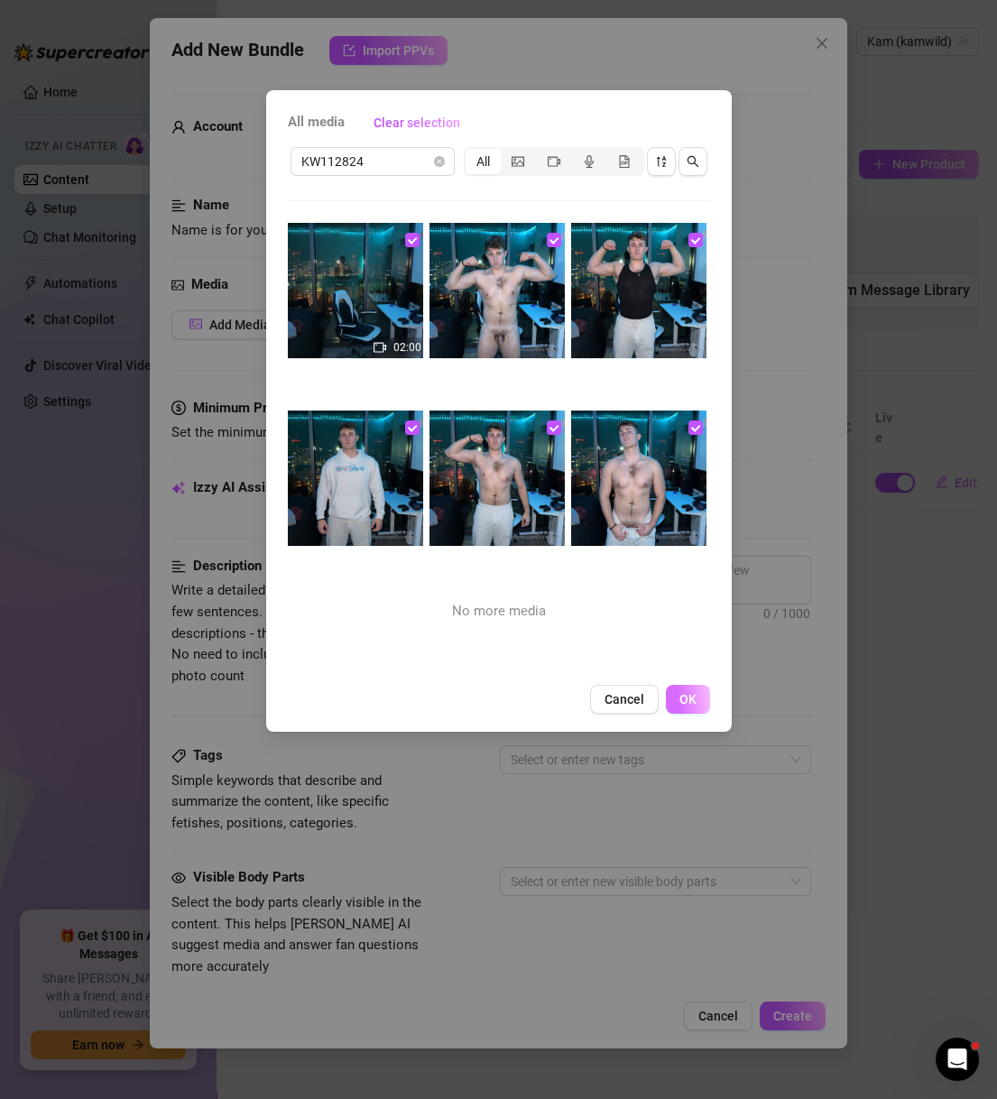
click at [682, 697] on span "OK" at bounding box center [687, 699] width 17 height 14
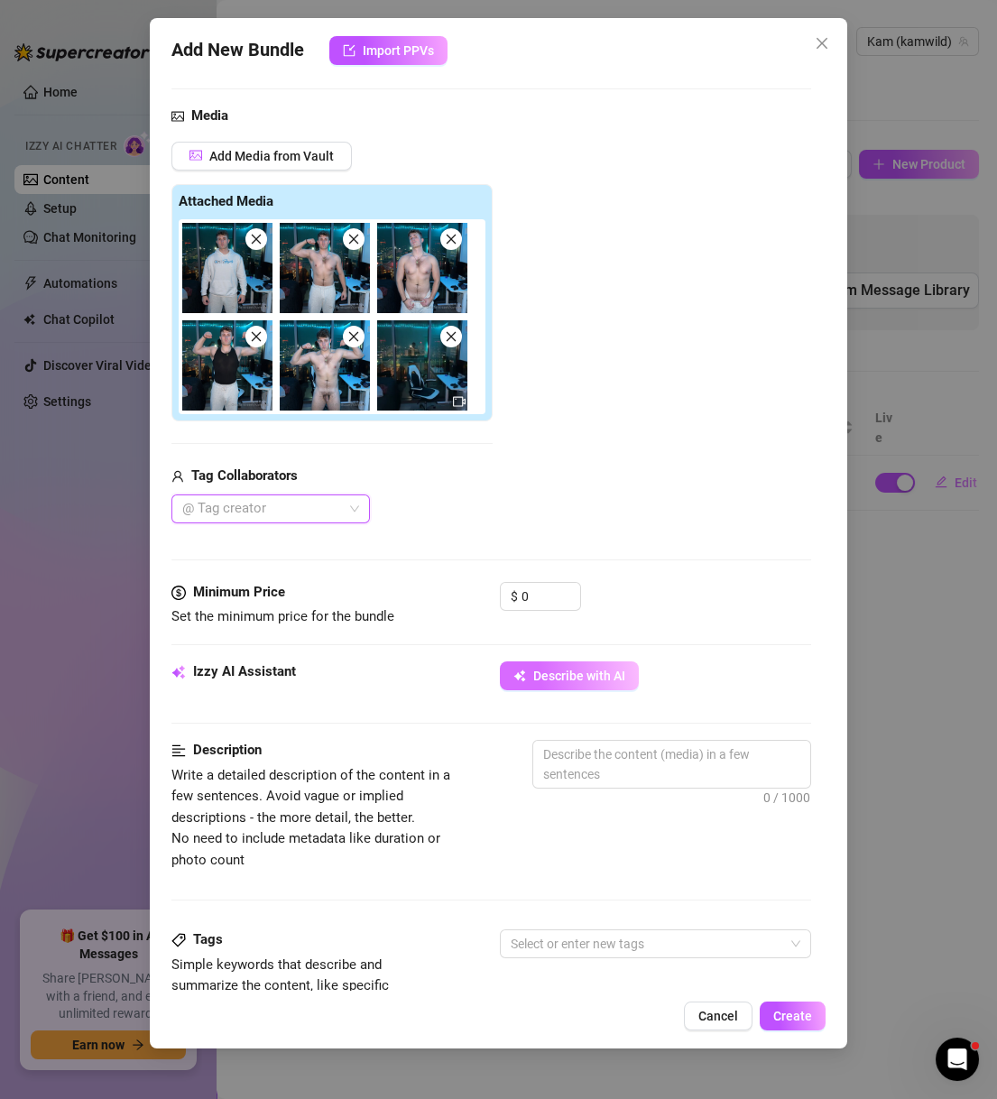
scroll to position [173, 0]
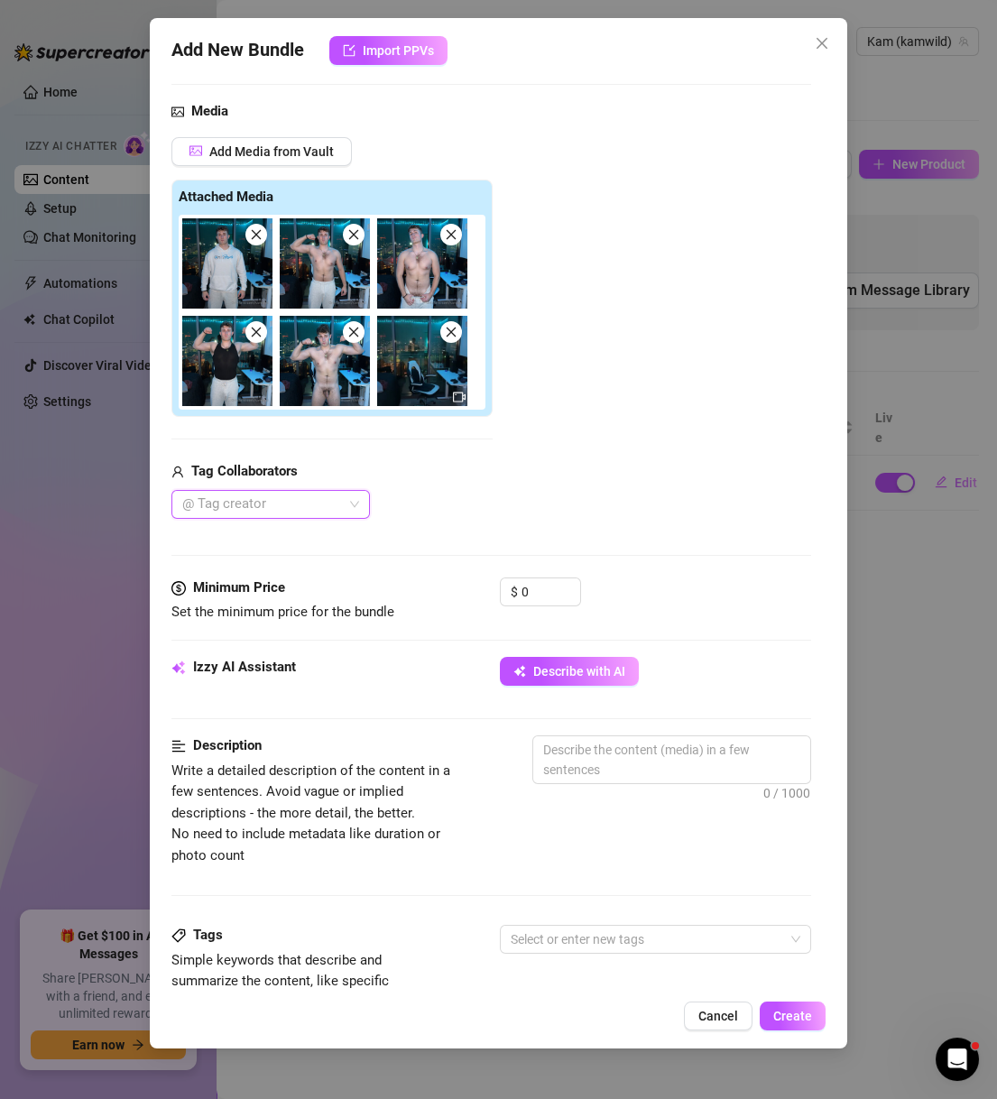
click at [591, 653] on div "Minimum Price Set the minimum price for the bundle $ 0" at bounding box center [491, 616] width 640 height 79
click at [597, 664] on span "Describe with AI" at bounding box center [579, 671] width 92 height 14
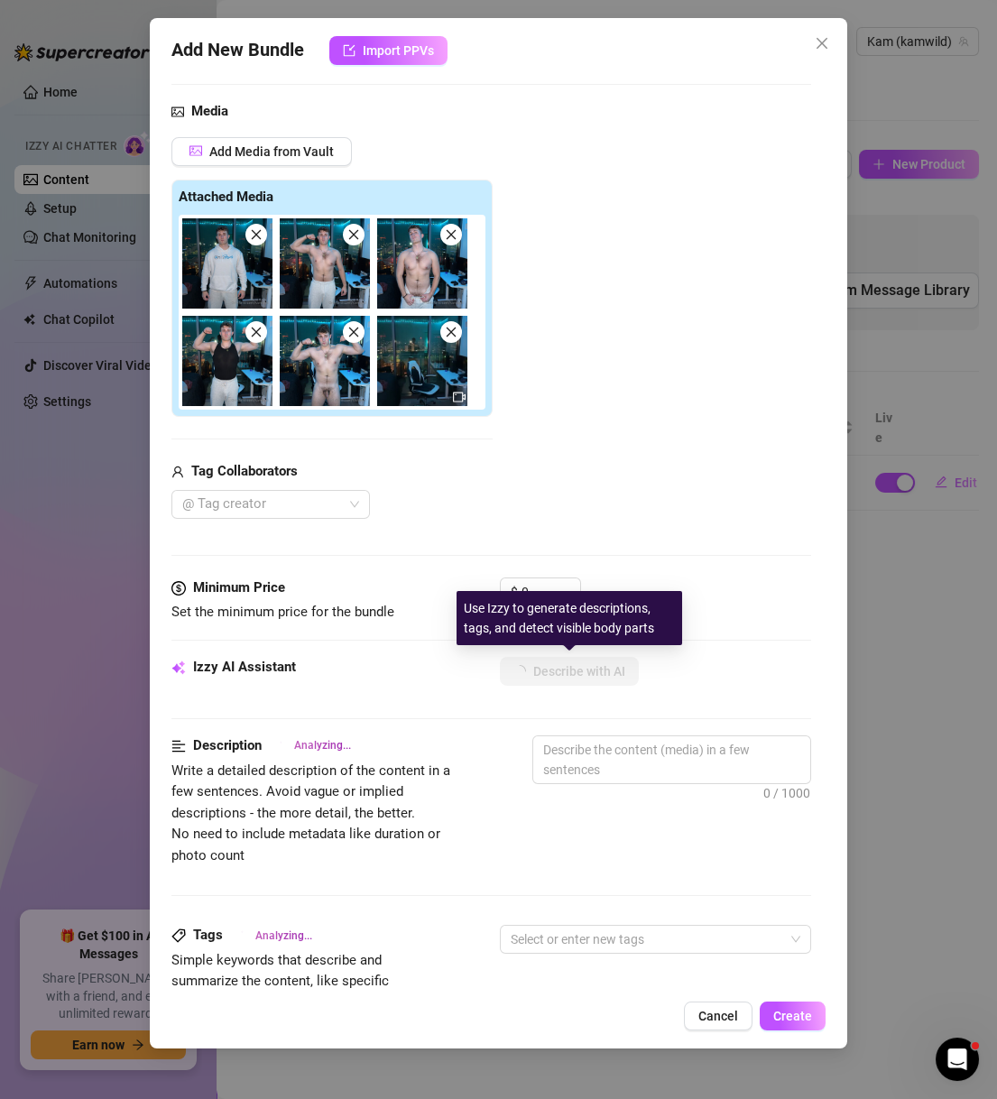
type textarea "Kam"
type textarea "Kam strips"
type textarea "Kam strips from"
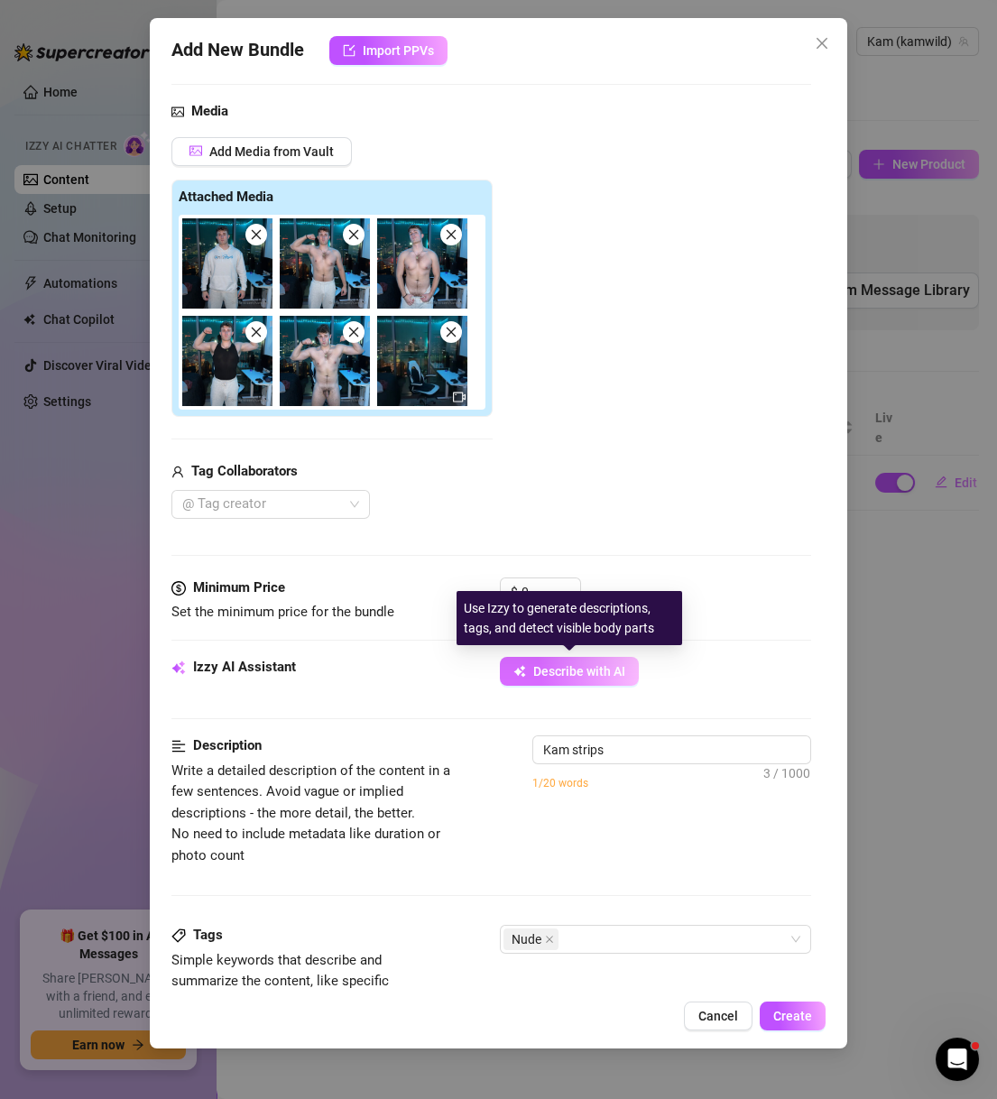
type textarea "Kam strips from"
type textarea "Kam strips from casual"
type textarea "Kam strips from casual outfits"
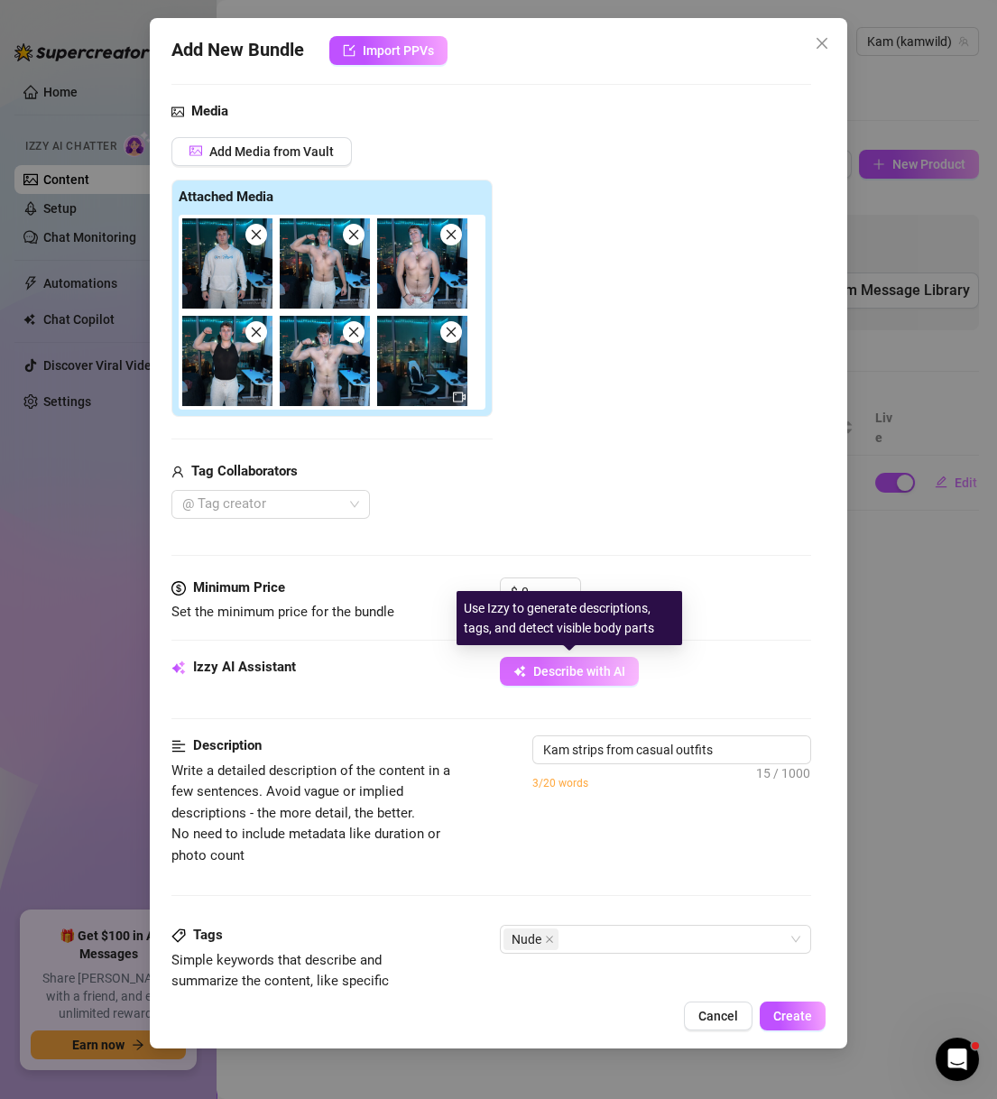
type textarea "Kam strips from casual outfits and"
type textarea "Kam strips from casual outfits and gym"
type textarea "Kam strips from casual outfits and gym wear"
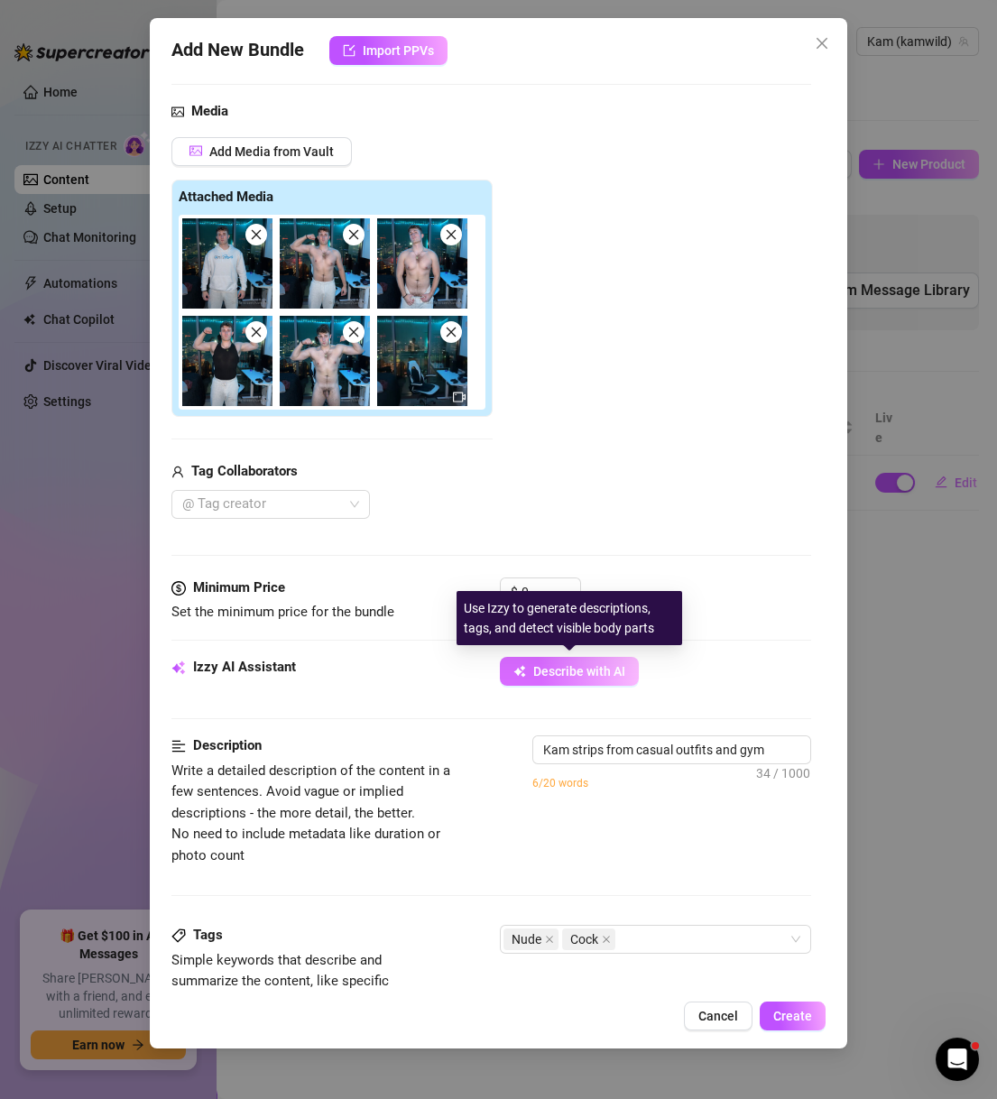
type textarea "Kam strips from casual outfits and gym wear"
type textarea "Kam strips from casual outfits and gym wear to"
type textarea "Kam strips from casual outfits and gym wear to fully"
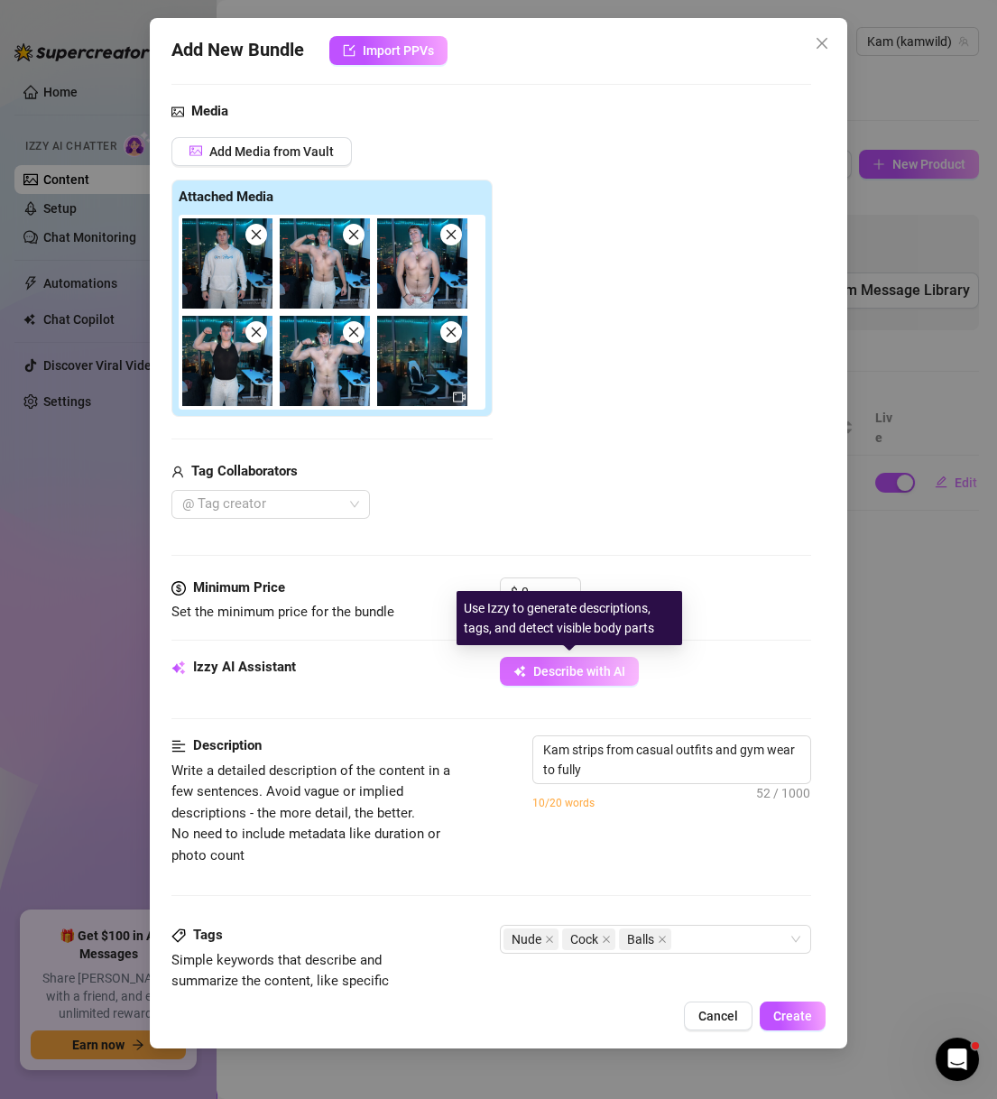
type textarea "Kam strips from casual outfits and gym wear to fully nude"
type textarea "Kam strips from casual outfits and gym wear to fully nude in"
type textarea "Kam strips from casual outfits and gym wear to fully nude in a"
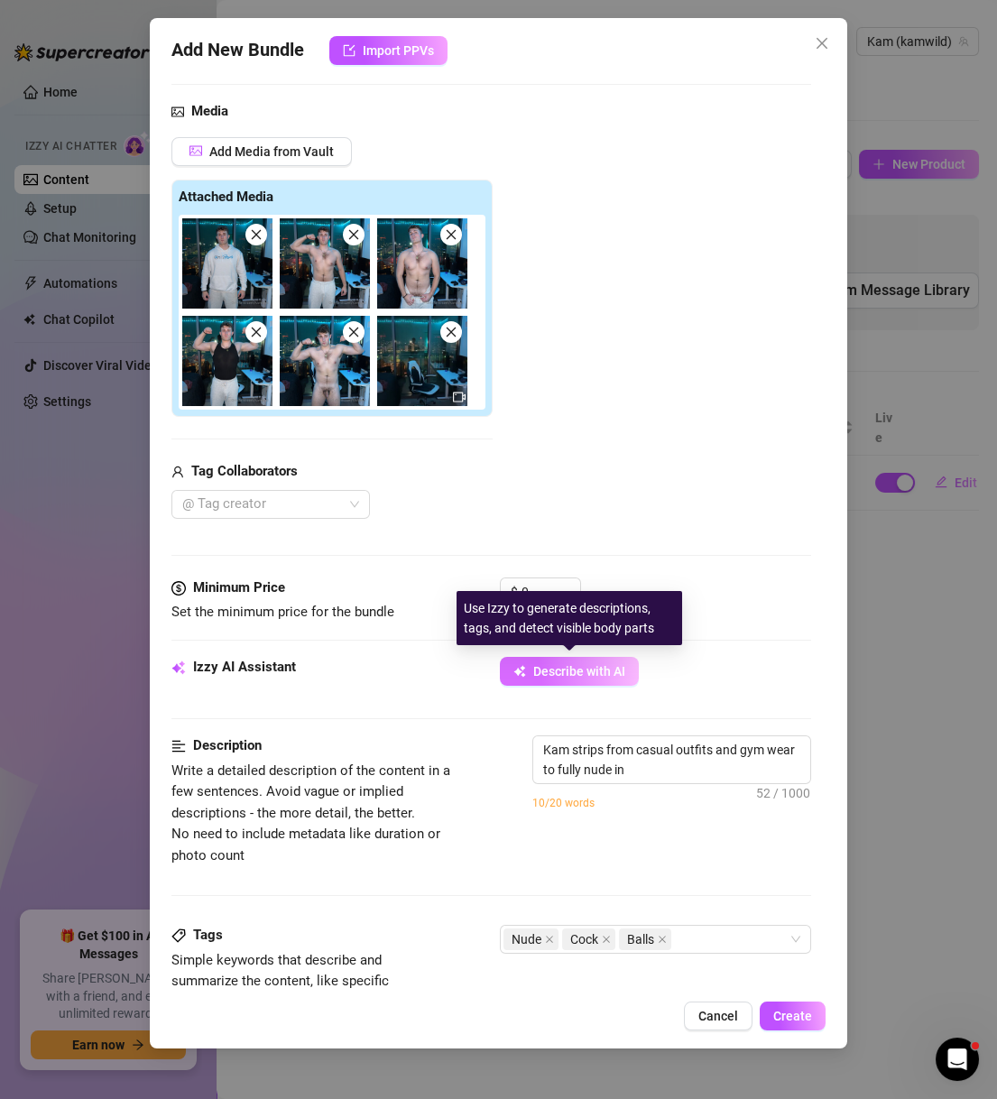
type textarea "Kam strips from casual outfits and gym wear to fully nude in a"
type textarea "Kam strips from casual outfits and gym wear to fully nude in a high-rise"
type textarea "Kam strips from casual outfits and gym wear to fully nude in a high-rise apartm…"
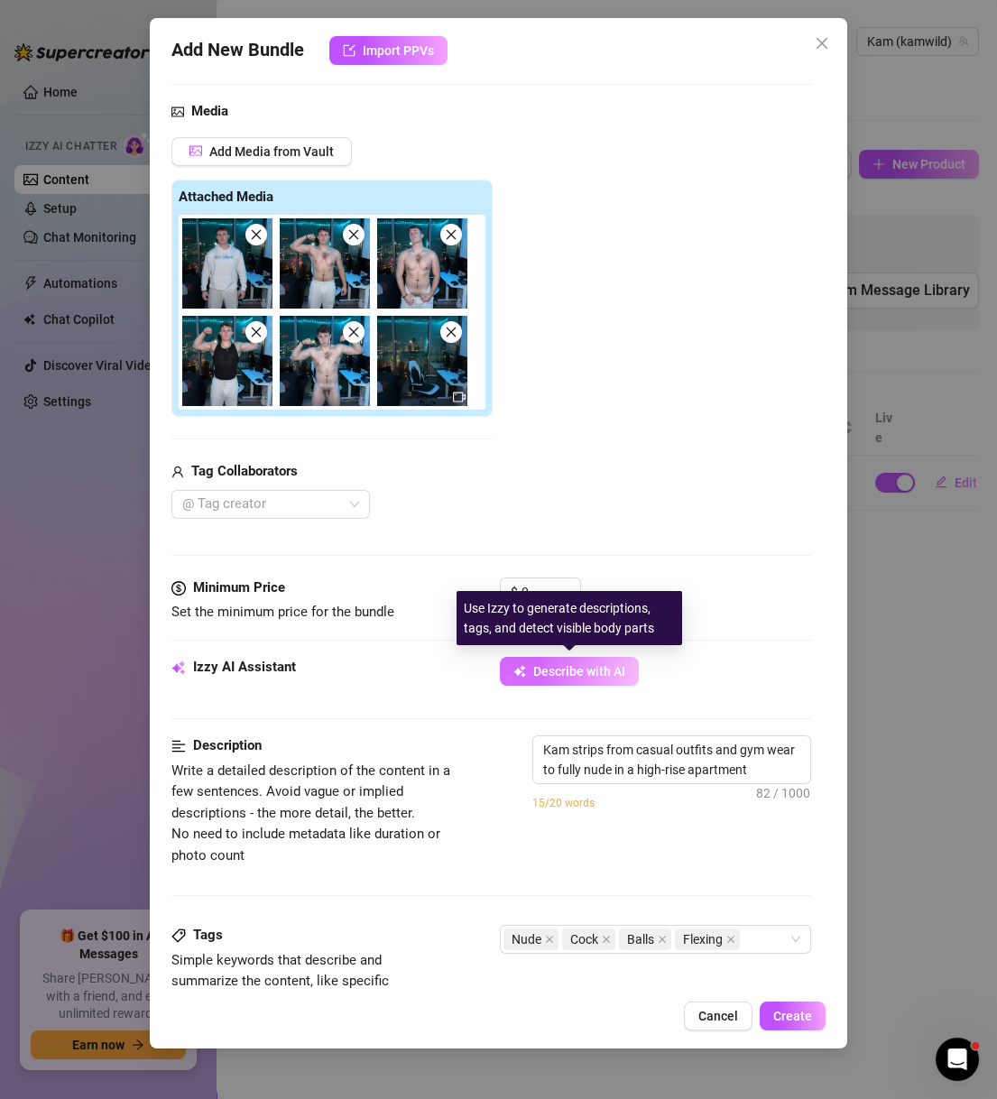
type textarea "Kam strips from casual outfits and gym wear to fully nude in a high-rise apartm…"
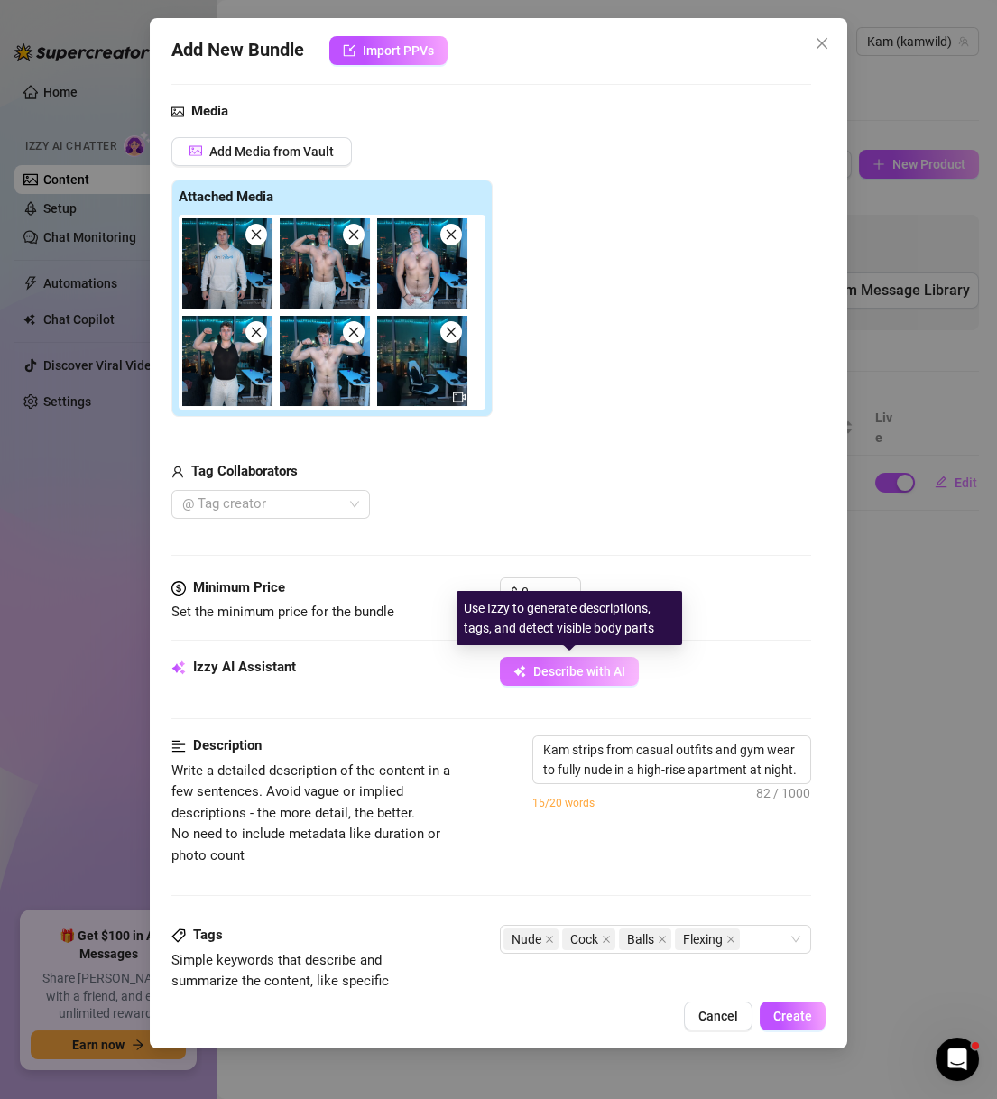
type textarea "Kam strips from casual outfits and gym wear to fully nude in a high-rise apartm…"
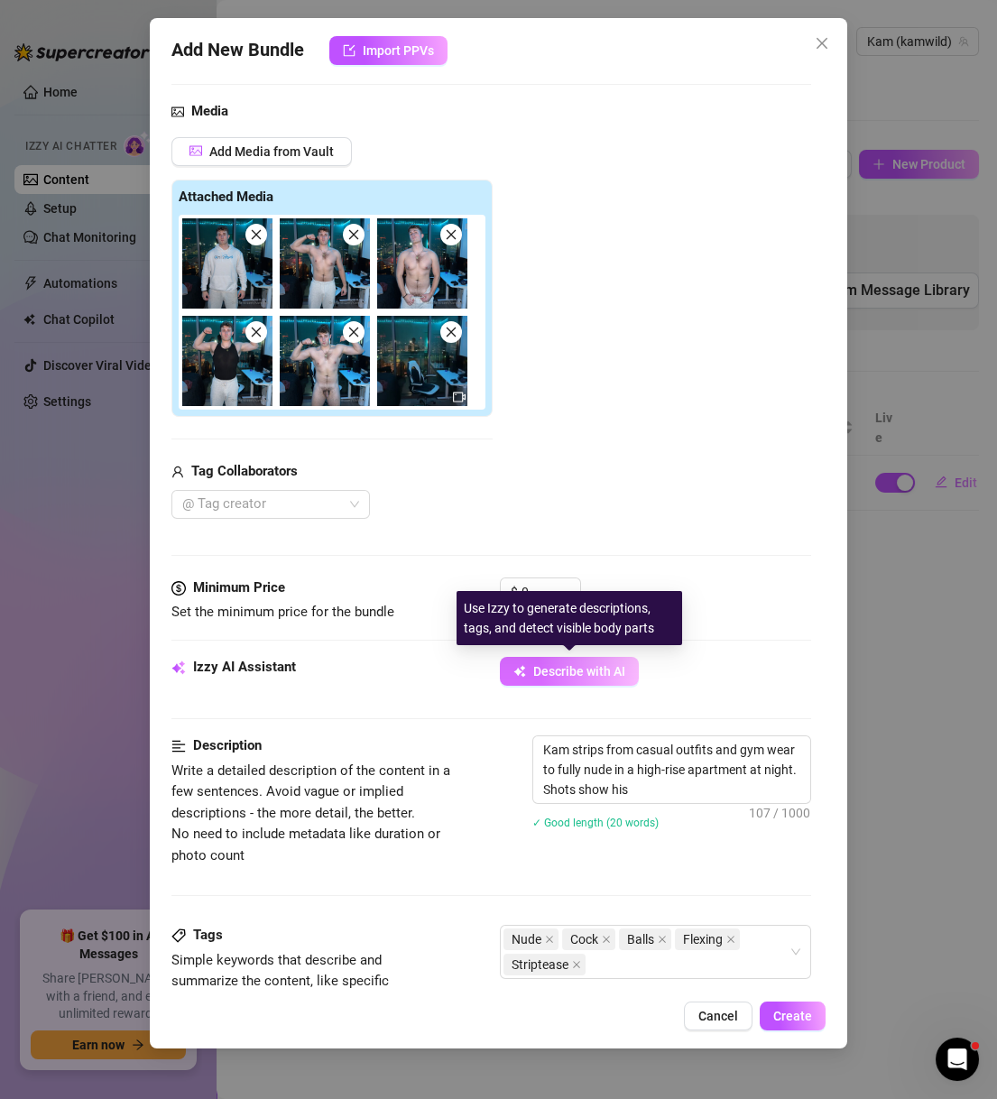
type textarea "Kam strips from casual outfits and gym wear to fully nude in a high-rise apartm…"
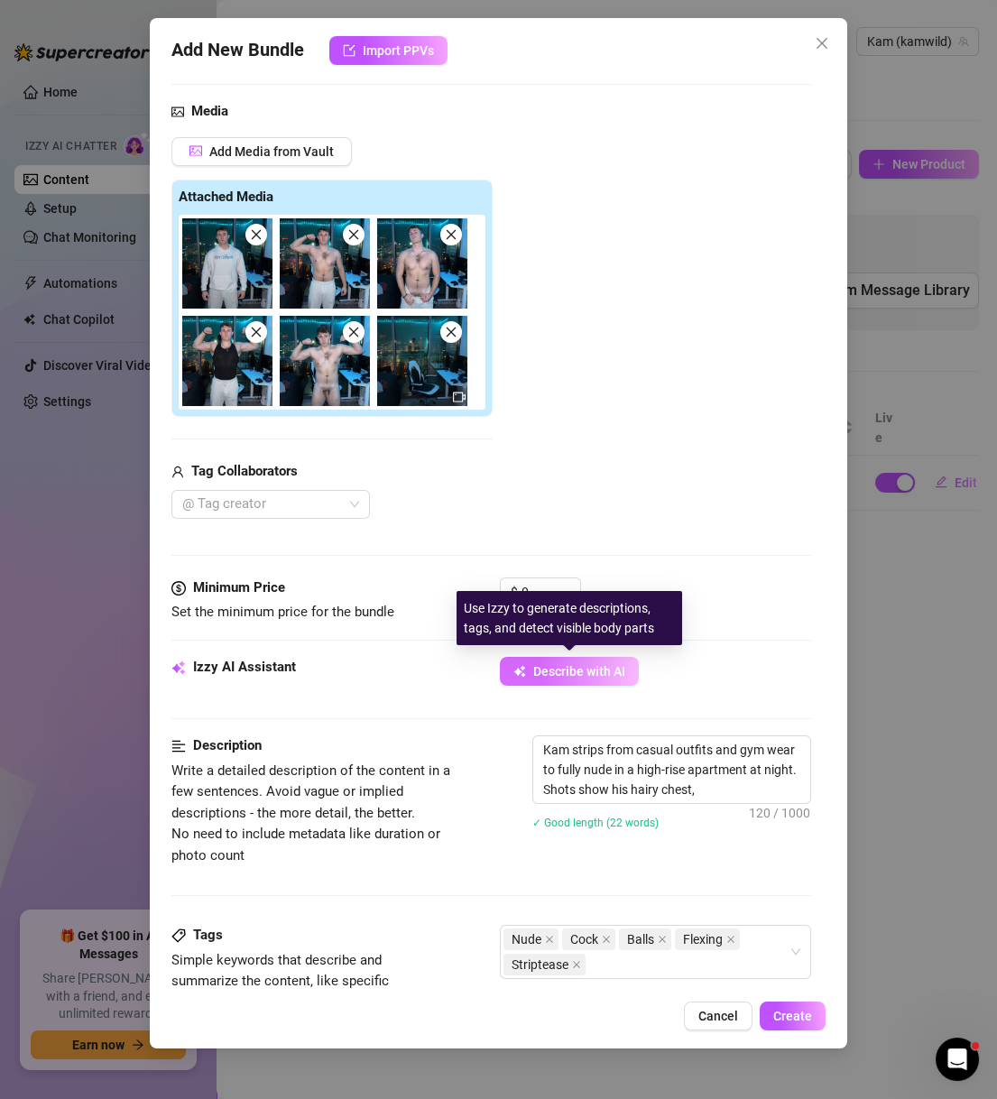
type textarea "Kam strips from casual outfits and gym wear to fully nude in a high-rise apartm…"
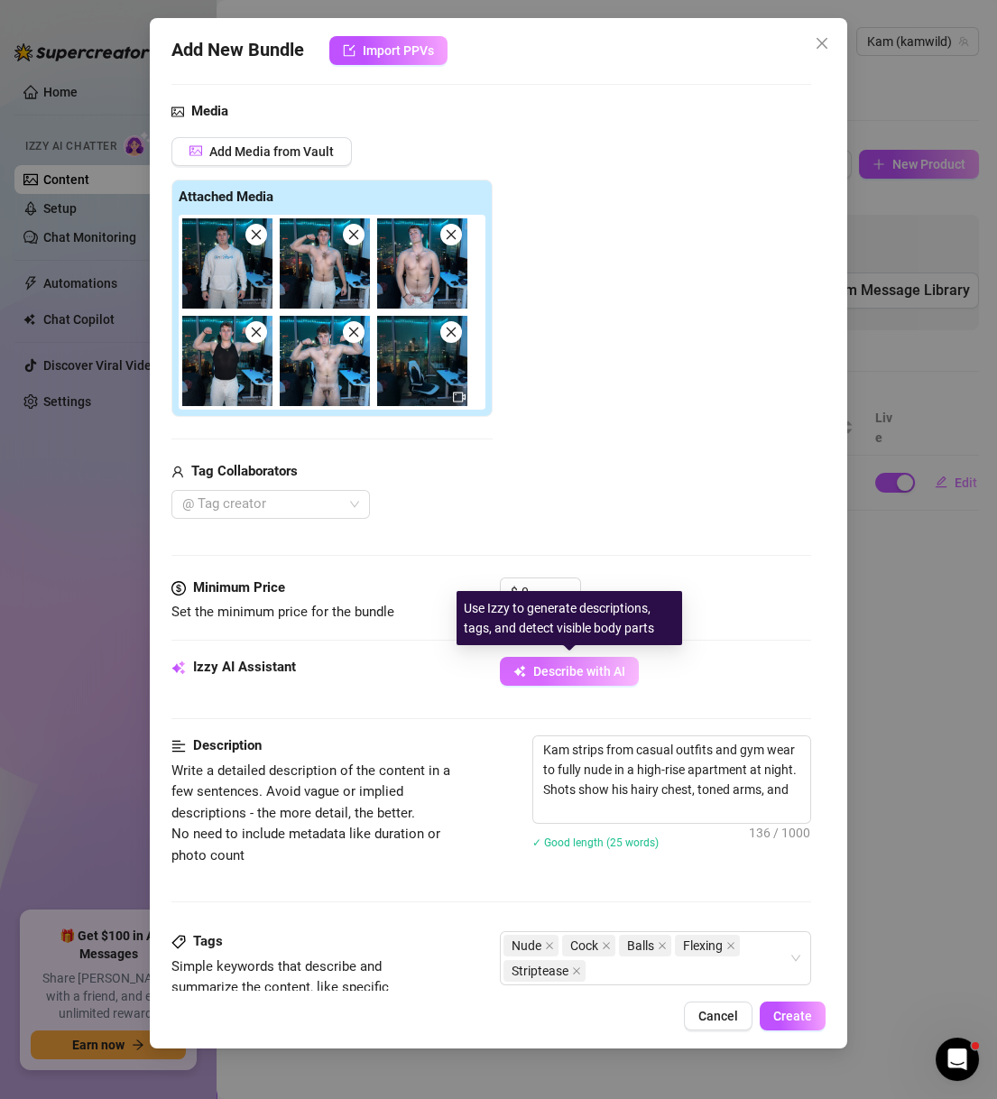
type textarea "Kam strips from casual outfits and gym wear to fully nude in a high-rise apartm…"
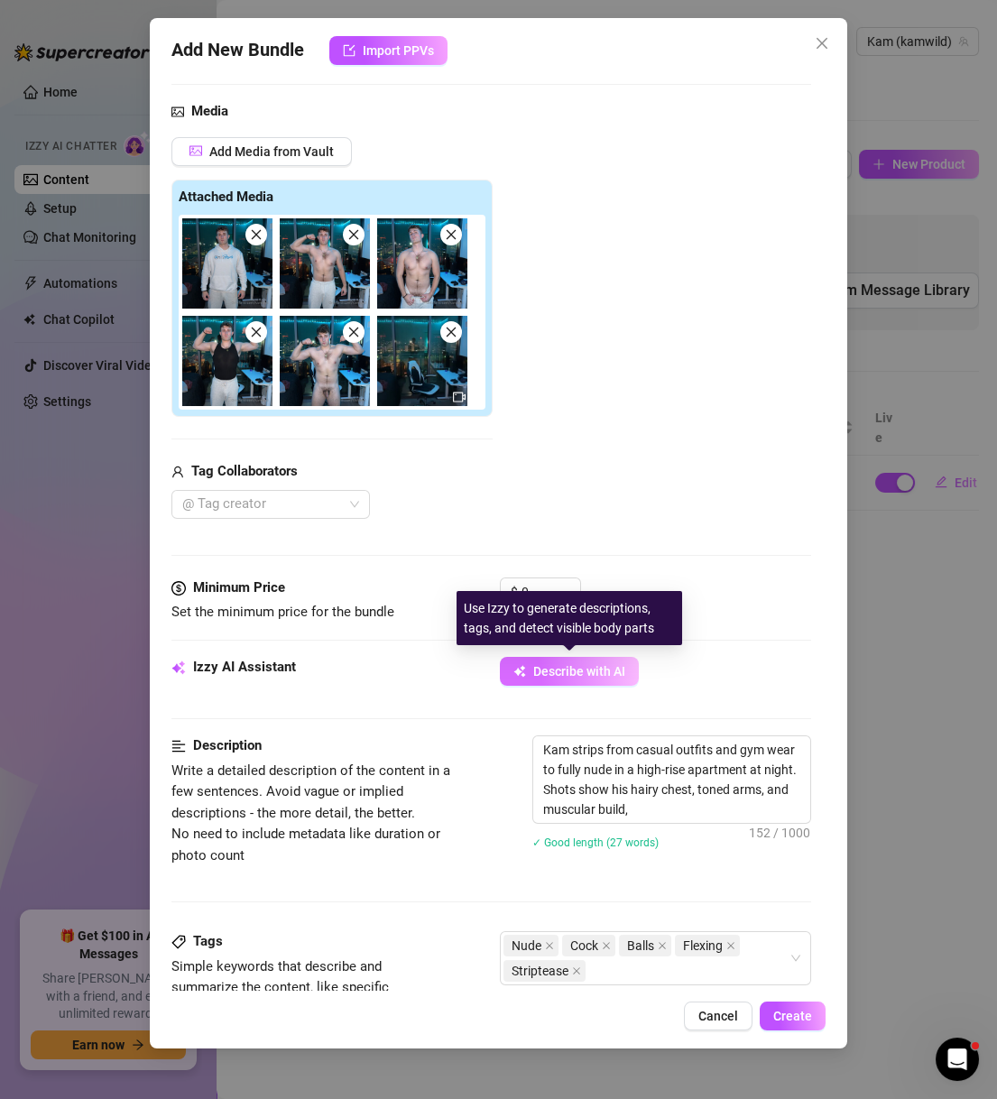
type textarea "Kam strips from casual outfits and gym wear to fully nude in a high-rise apartm…"
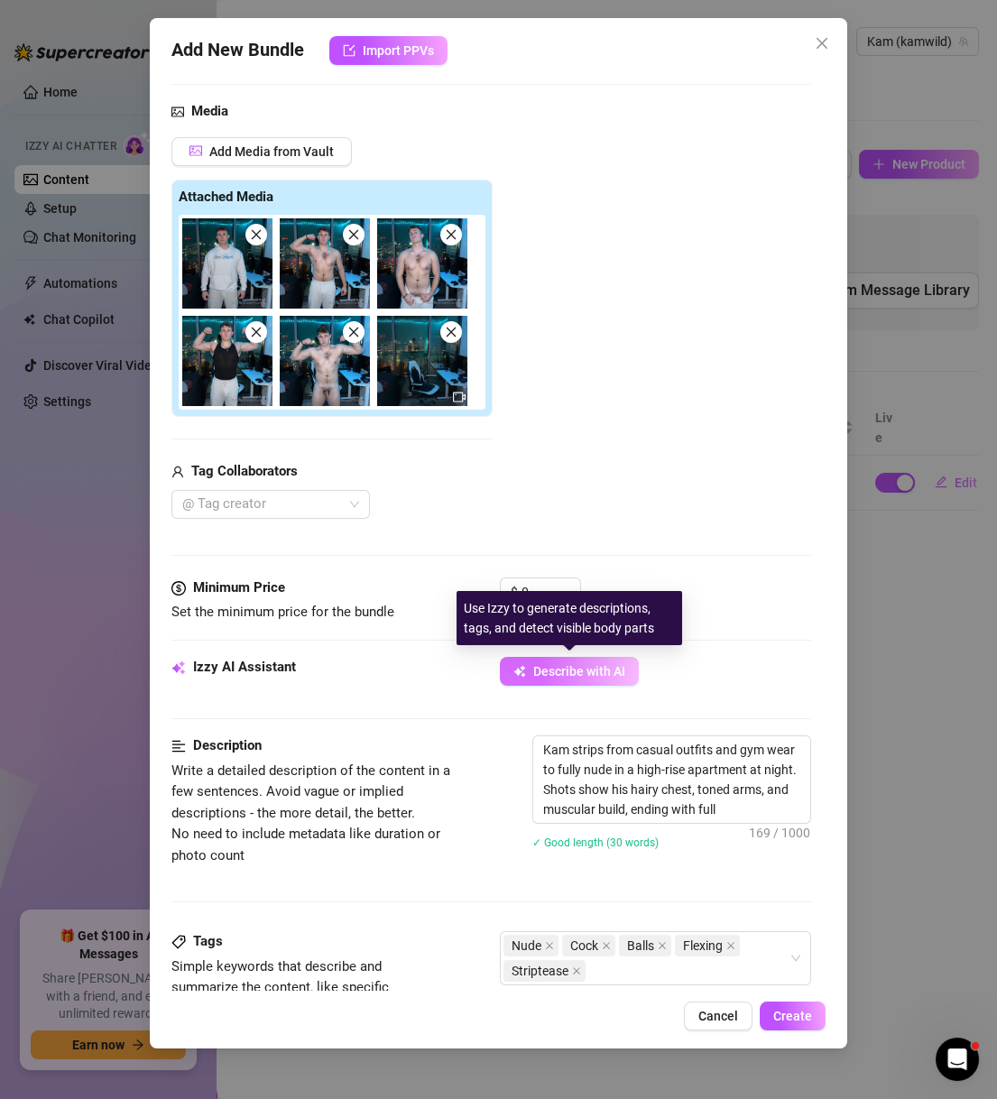
type textarea "Kam strips from casual outfits and gym wear to fully nude in a high-rise apartm…"
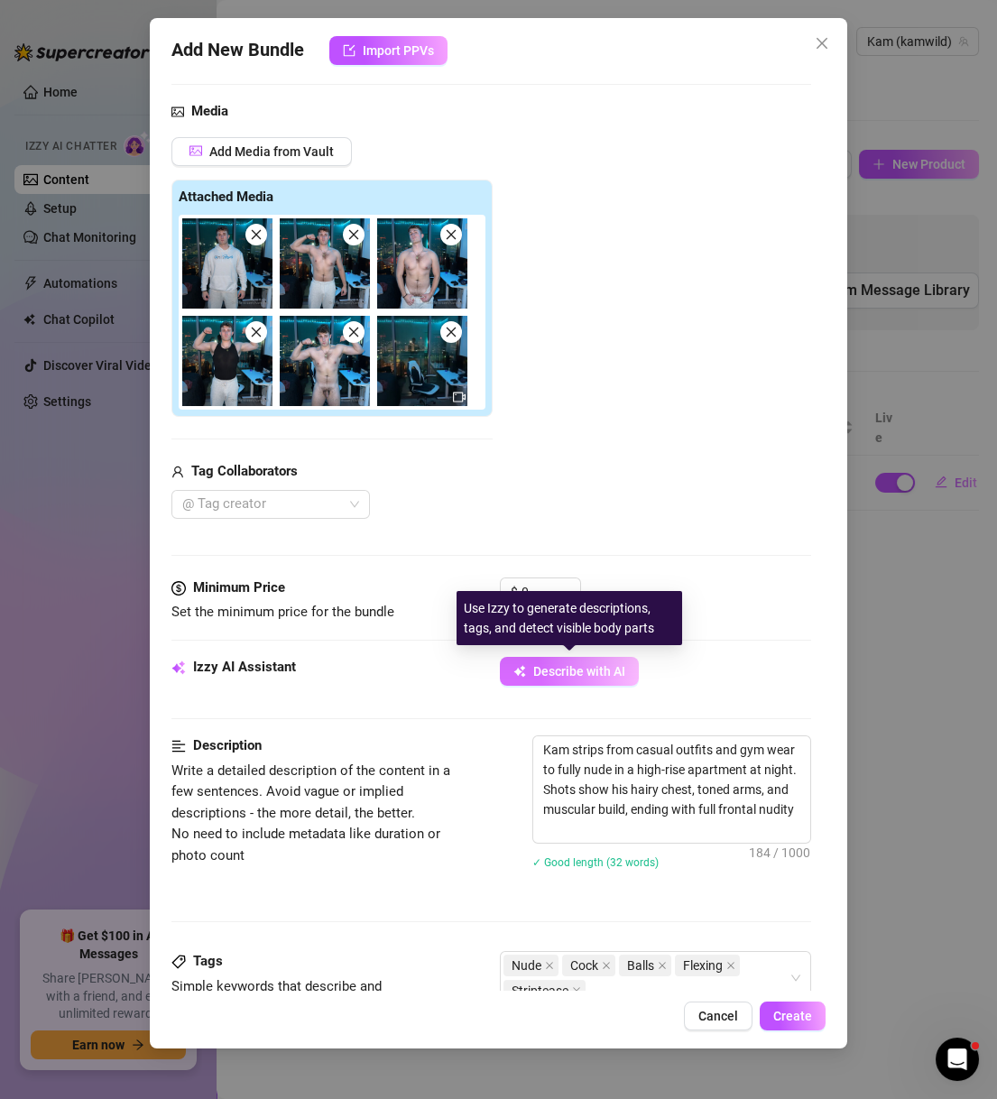
type textarea "Kam strips from casual outfits and gym wear to fully nude in a high-rise apartm…"
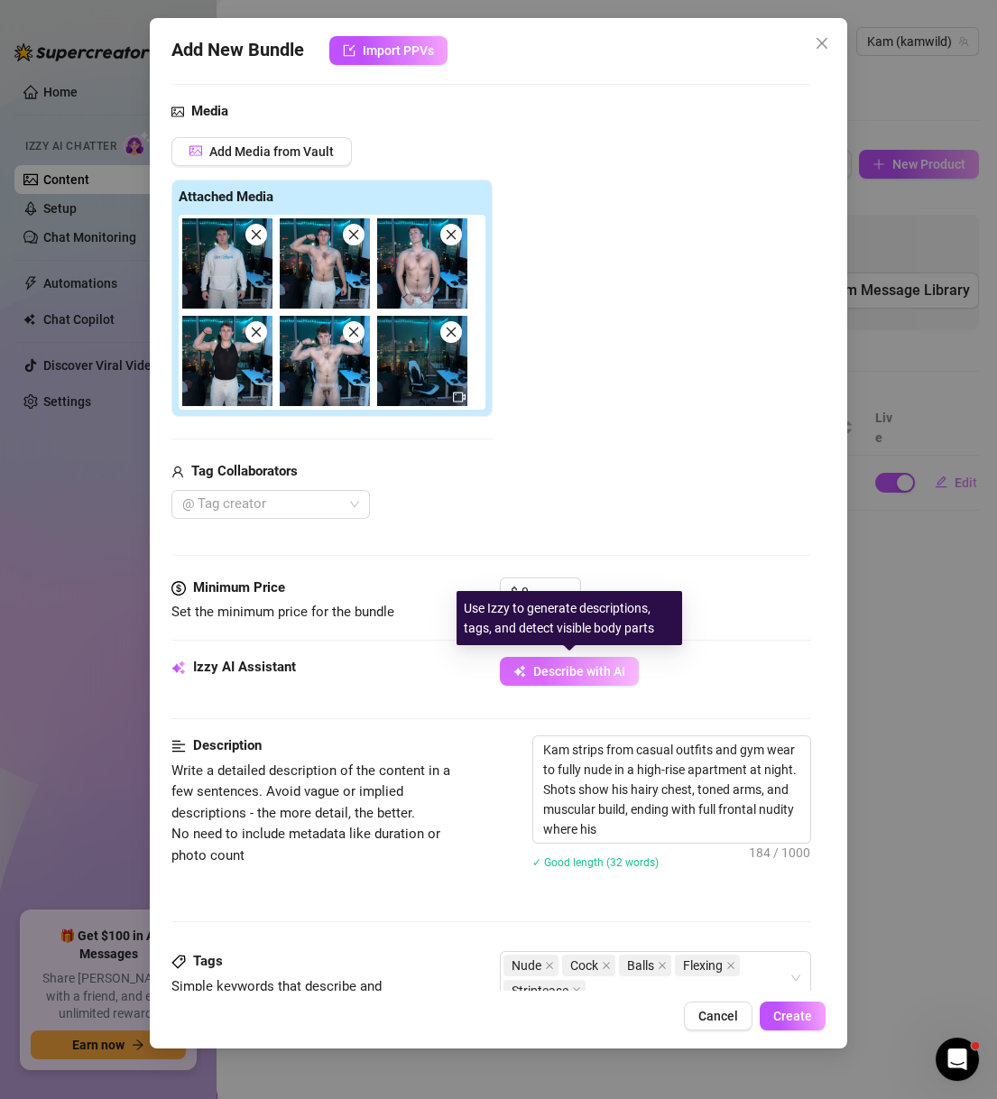
type textarea "Kam strips from casual outfits and gym wear to fully nude in a high-rise apartm…"
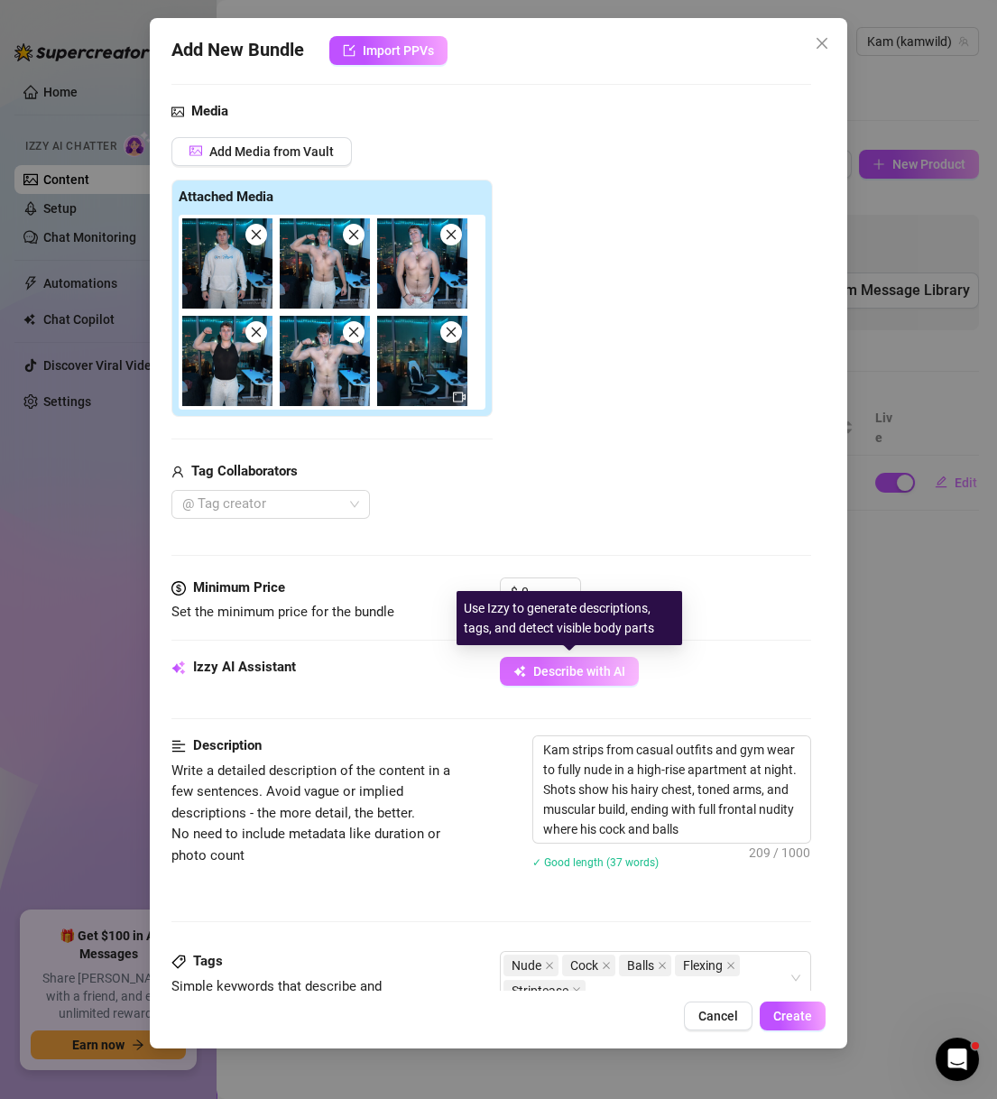
type textarea "Kam strips from casual outfits and gym wear to fully nude in a high-rise apartm…"
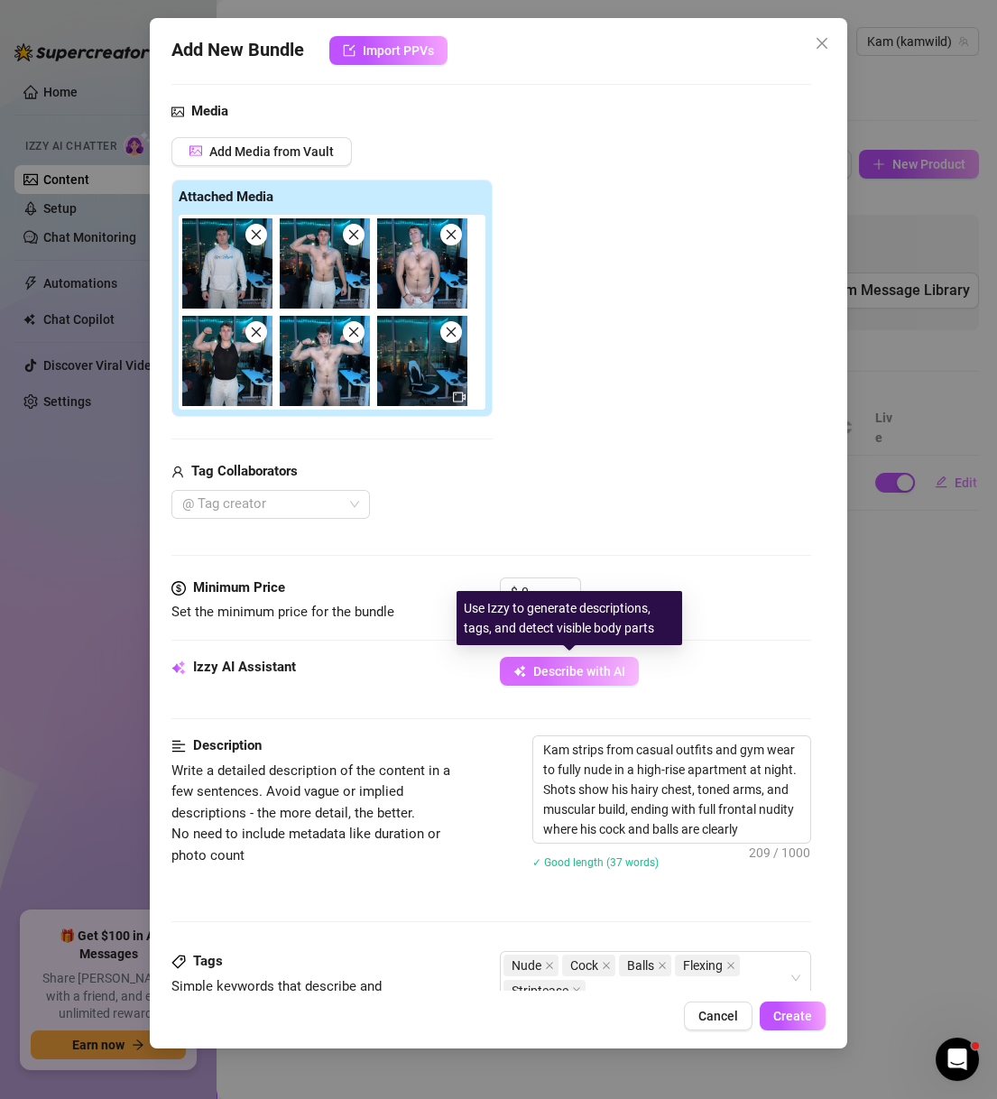
type textarea "Kam strips from casual outfits and gym wear to fully nude in a high-rise apartm…"
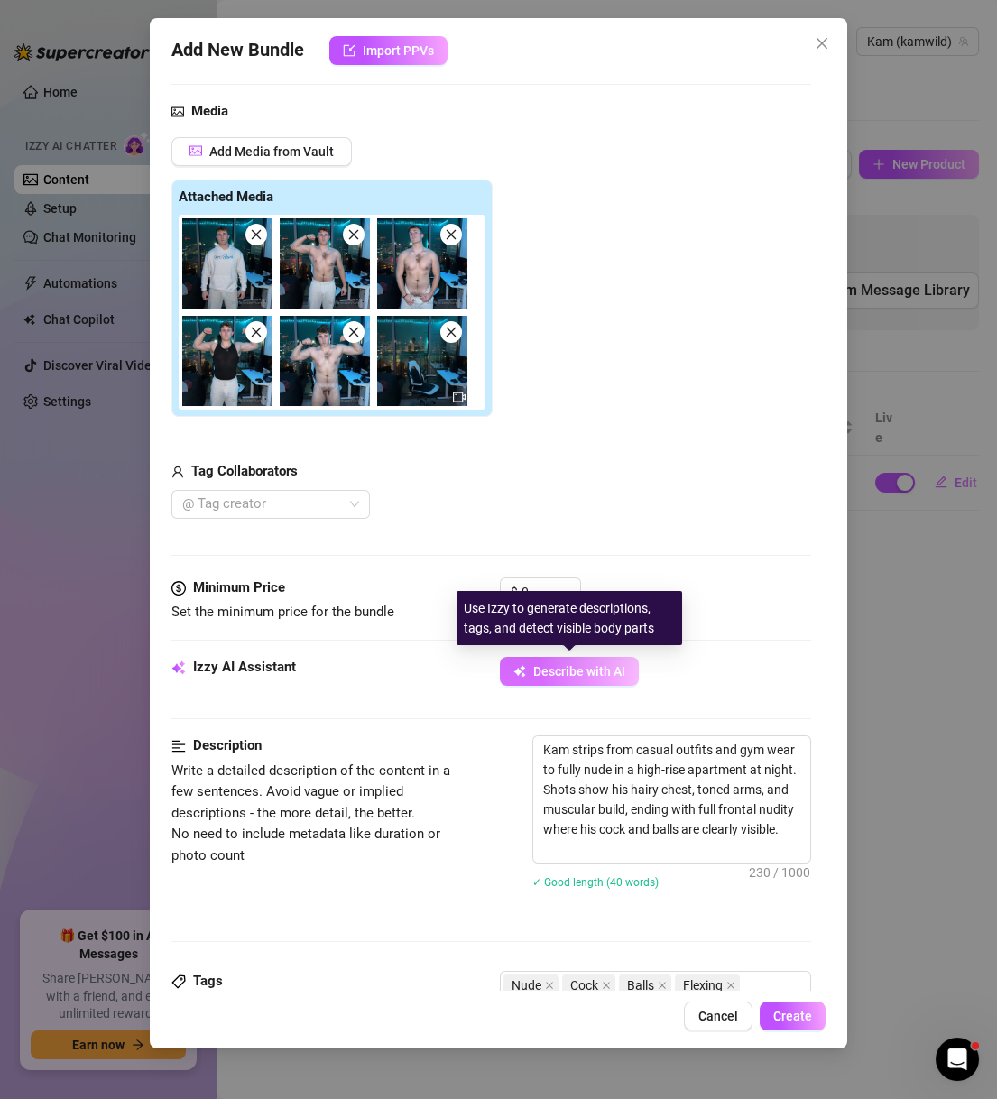
type textarea "Kam strips from casual outfits and gym wear to fully nude in a high-rise apartm…"
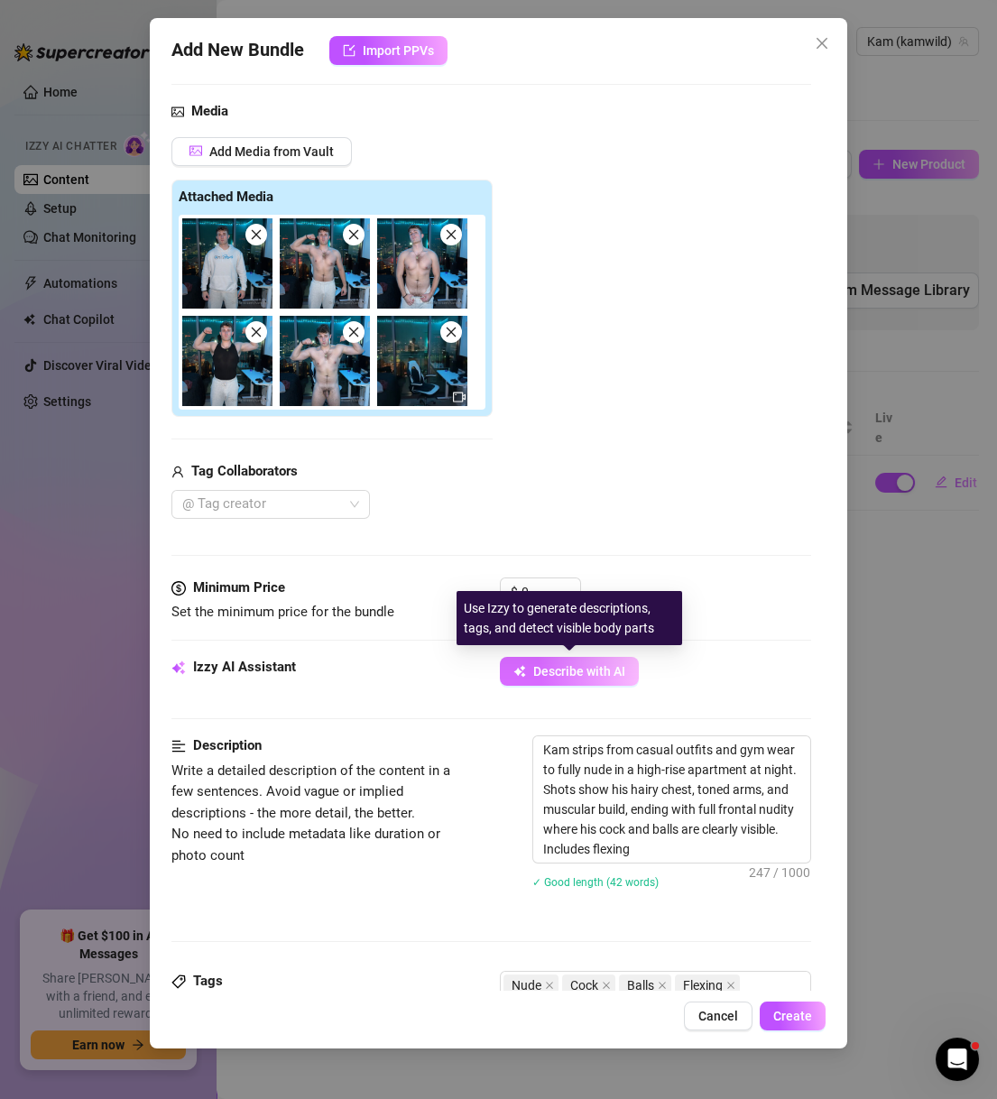
type textarea "Kam strips from casual outfits and gym wear to fully nude in a high-rise apartm…"
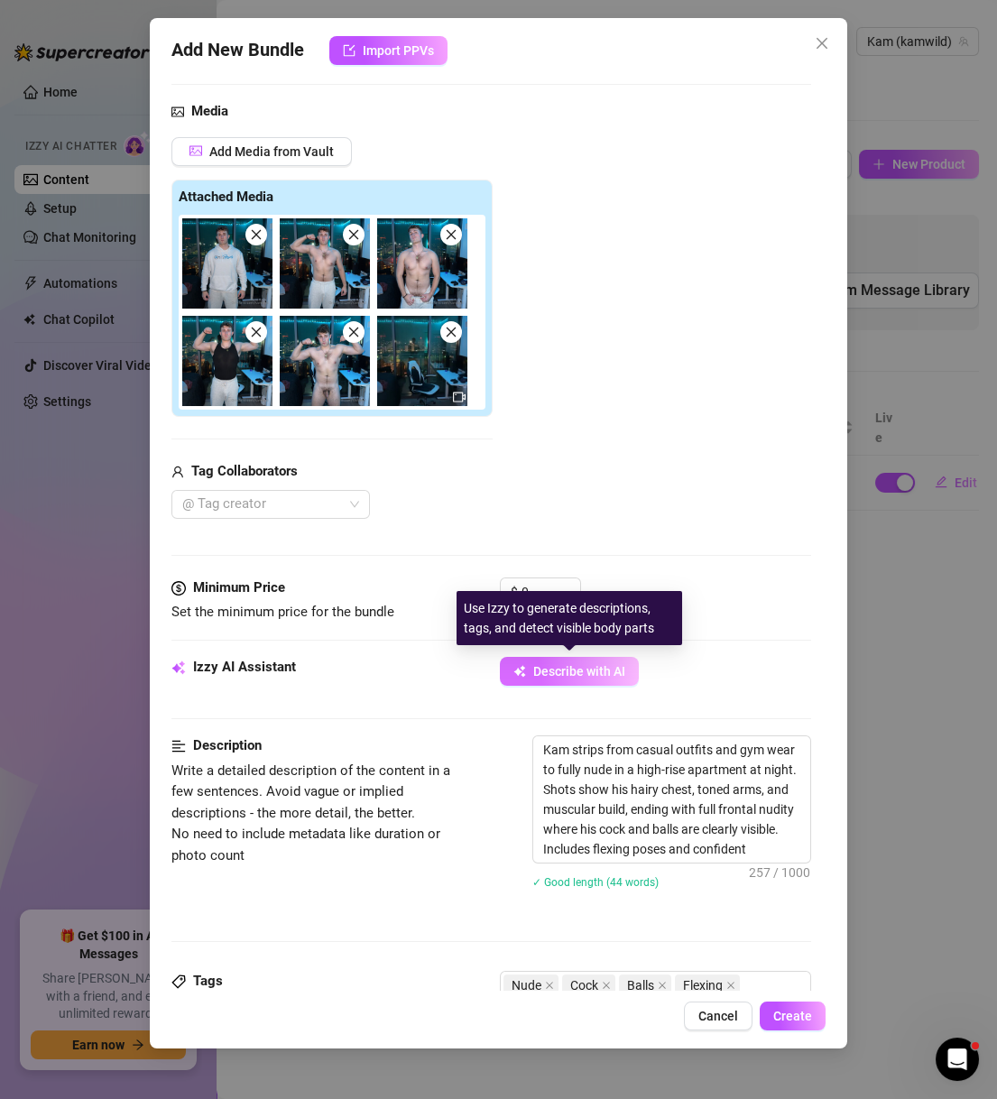
type textarea "Kam strips from casual outfits and gym wear to fully nude in a high-rise apartm…"
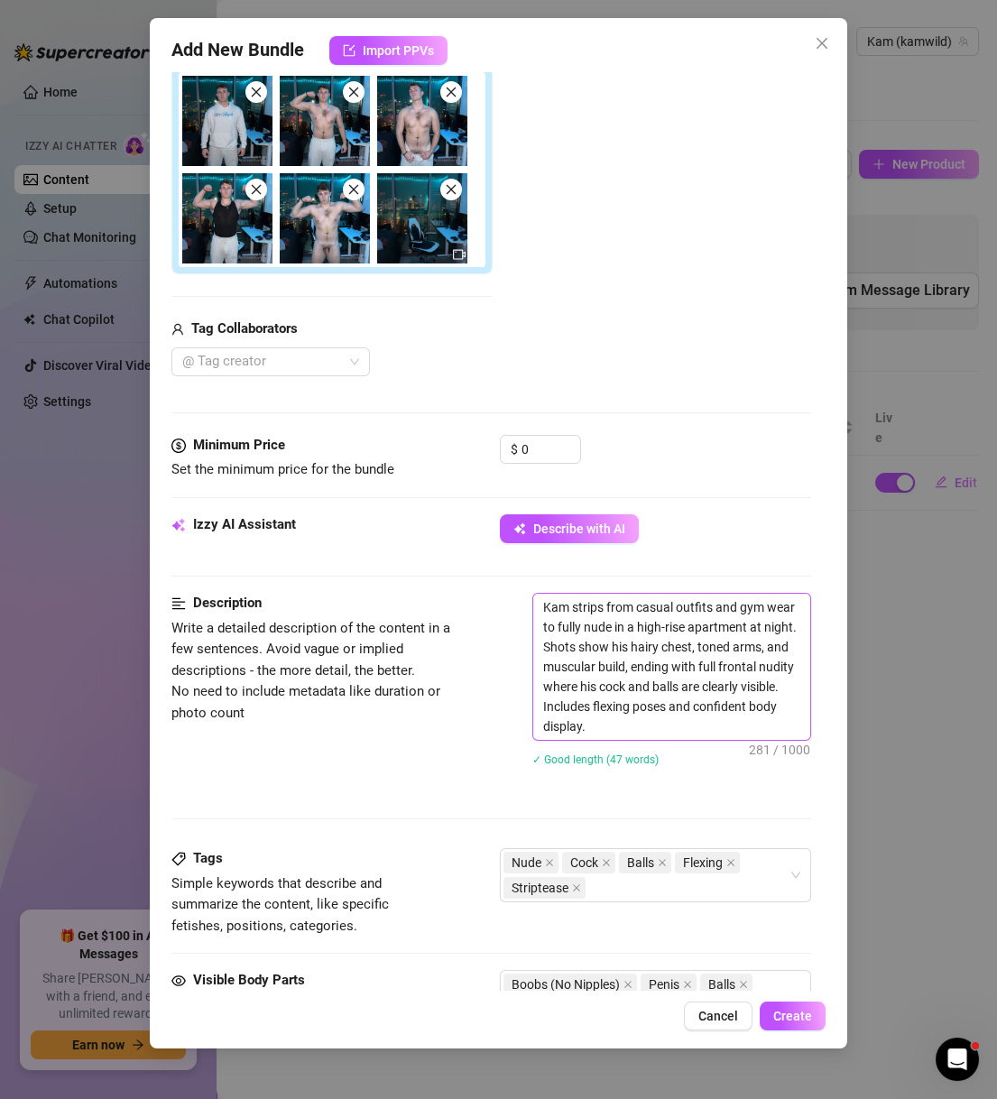
scroll to position [346, 0]
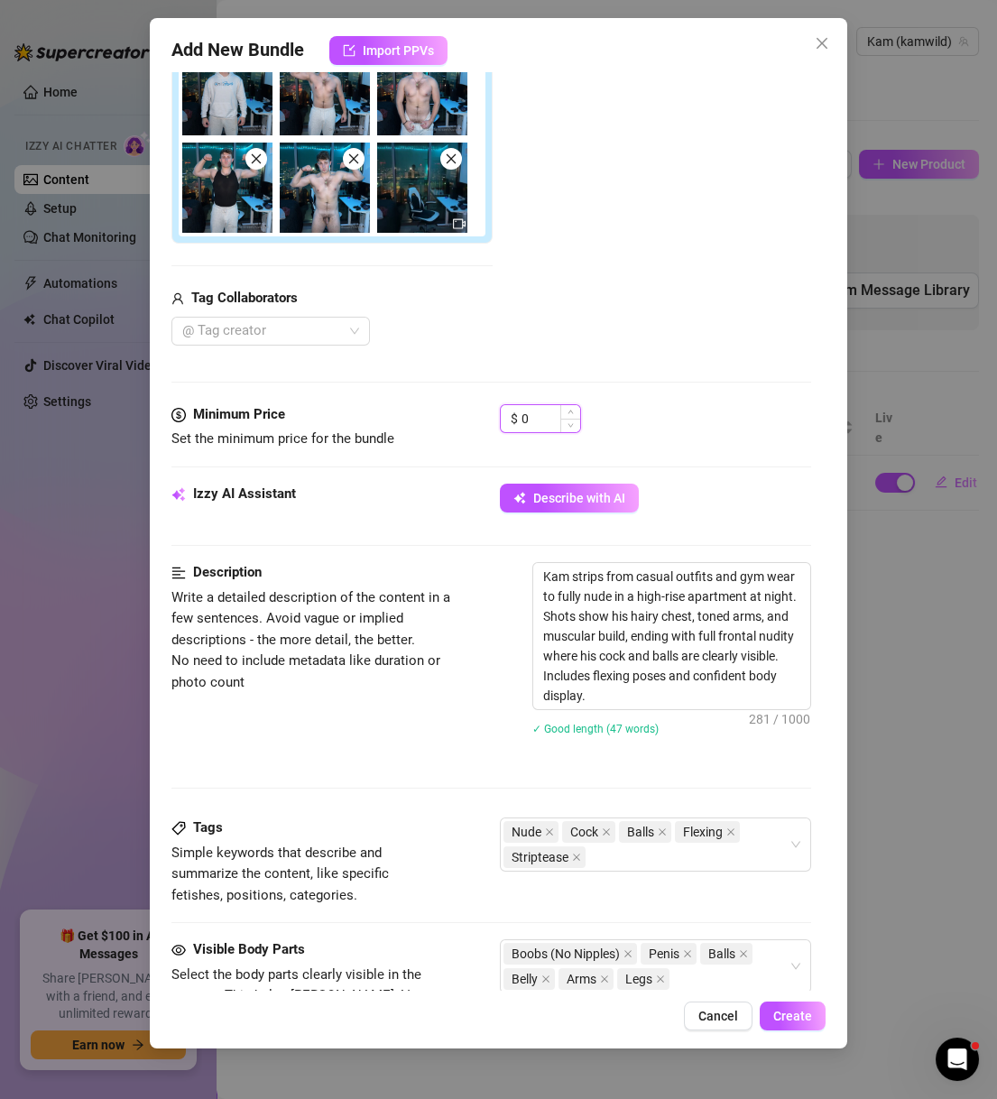
click at [529, 413] on input "0" at bounding box center [550, 418] width 59 height 27
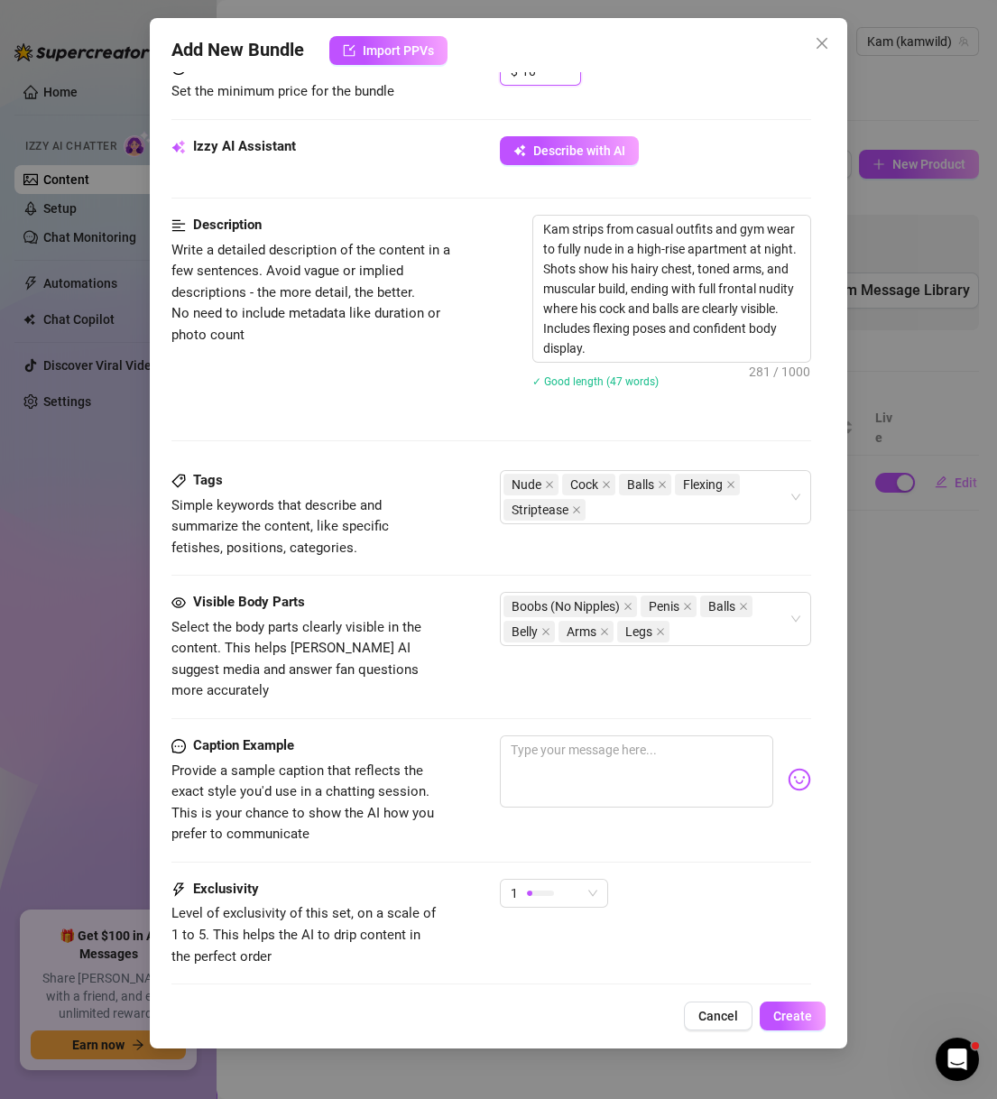
scroll to position [803, 0]
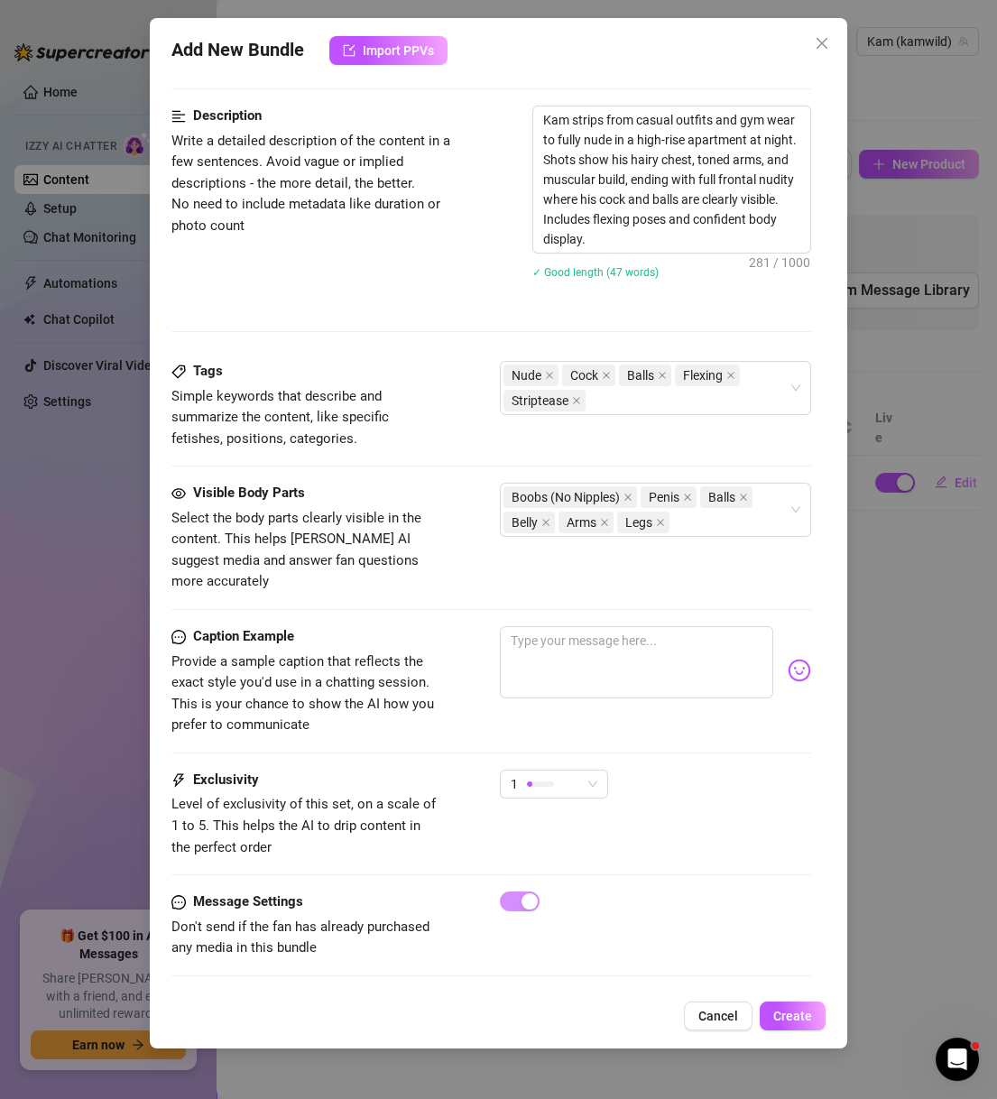
type input "10"
click at [548, 777] on div "1" at bounding box center [554, 791] width 108 height 45
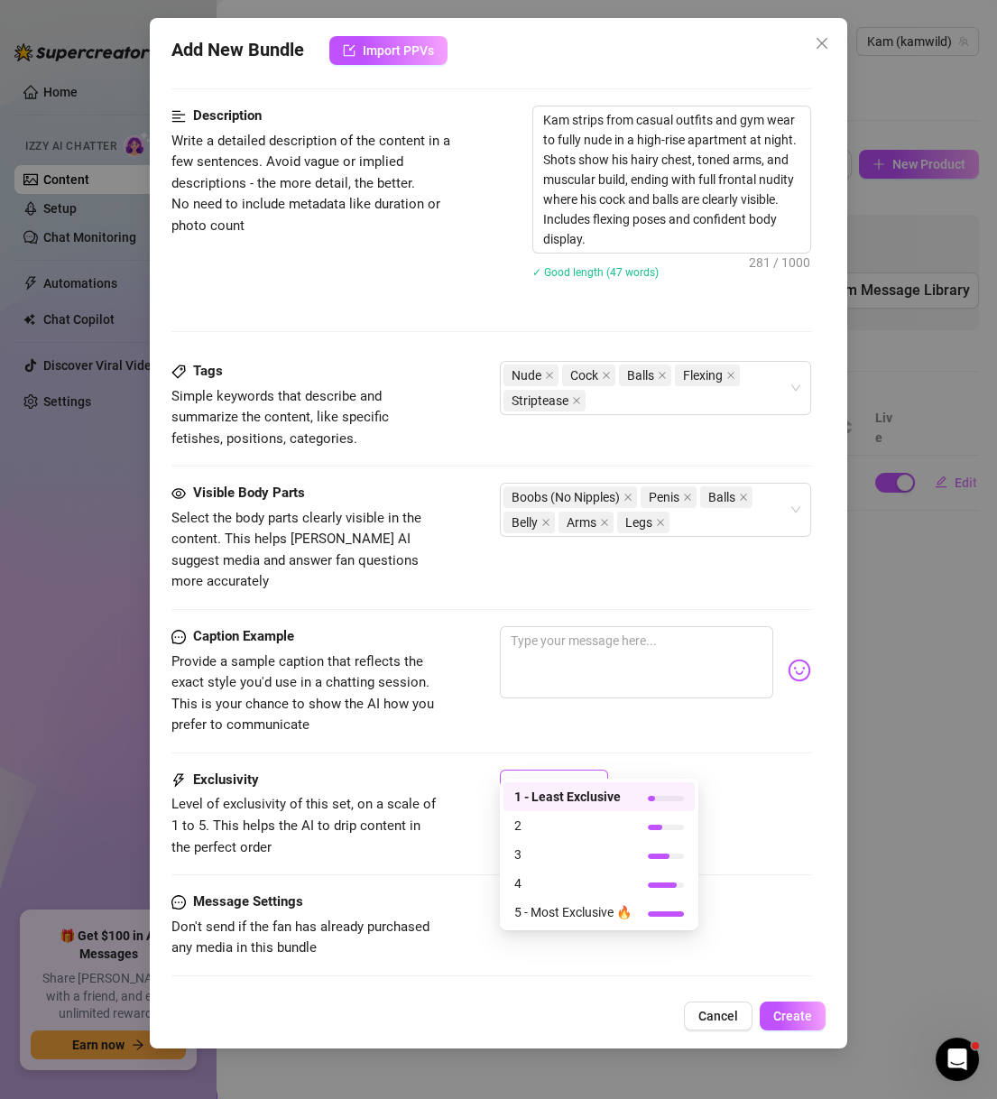
click at [549, 770] on div "1" at bounding box center [545, 783] width 70 height 27
click at [576, 814] on div "2" at bounding box center [598, 825] width 191 height 29
click at [657, 769] on div "2 2" at bounding box center [656, 791] width 312 height 45
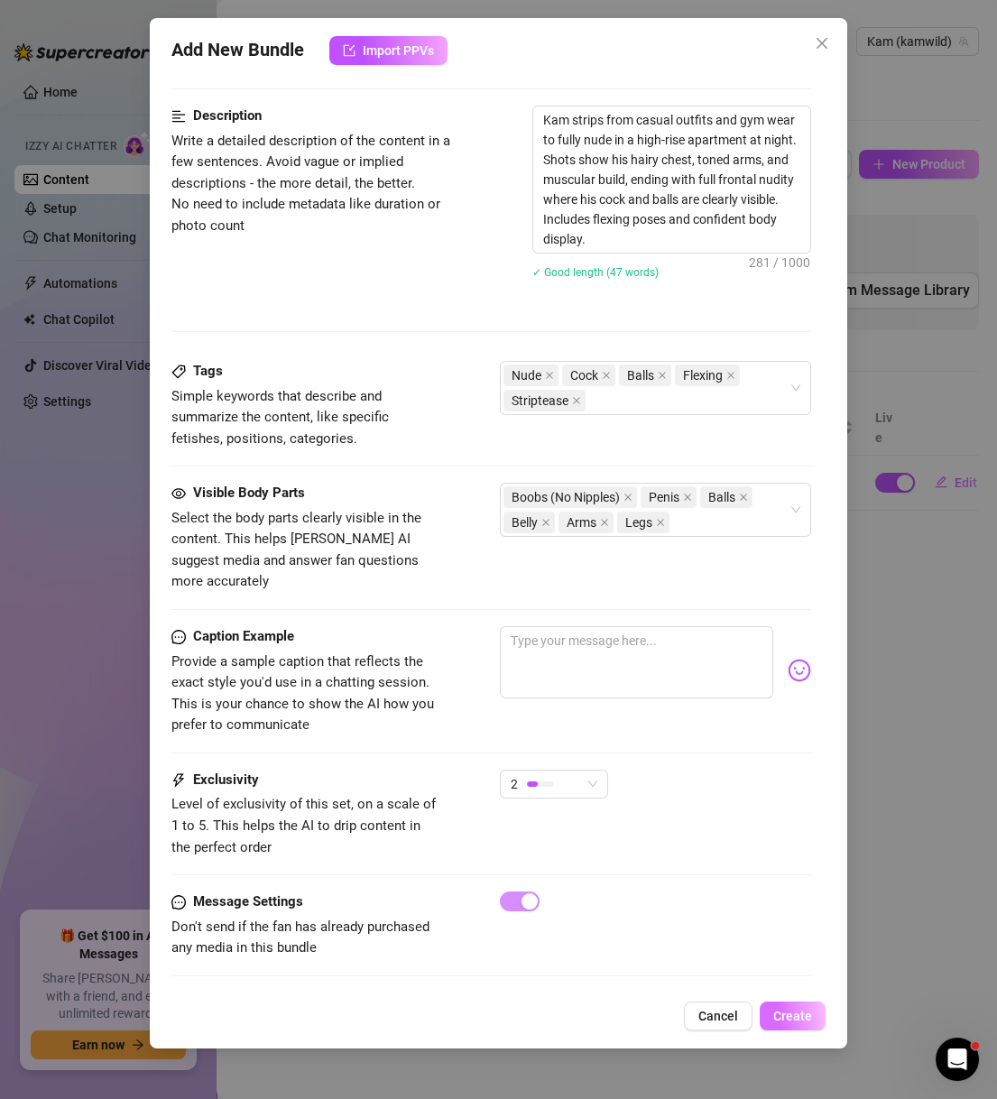
click at [805, 1017] on span "Create" at bounding box center [792, 1015] width 39 height 14
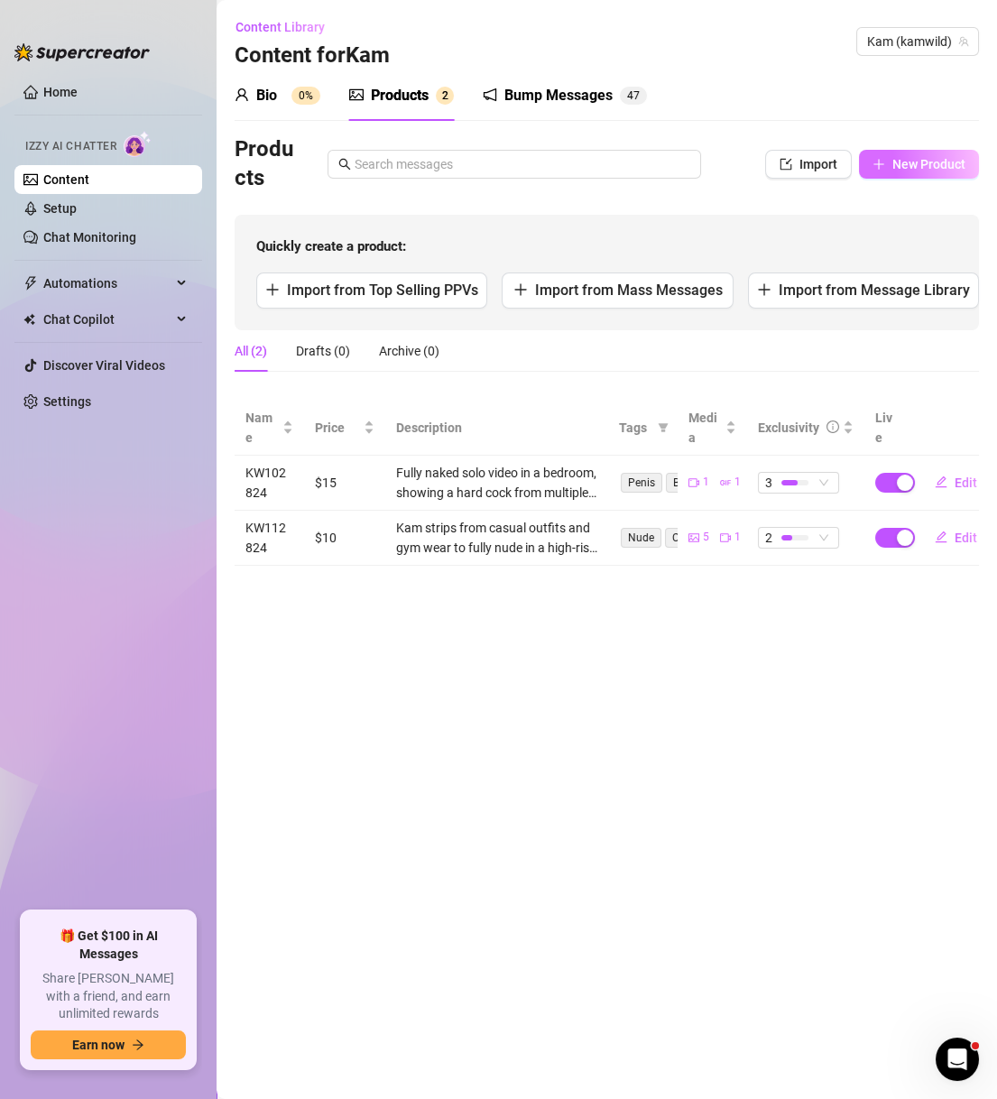
click at [946, 154] on button "New Product" at bounding box center [919, 164] width 120 height 29
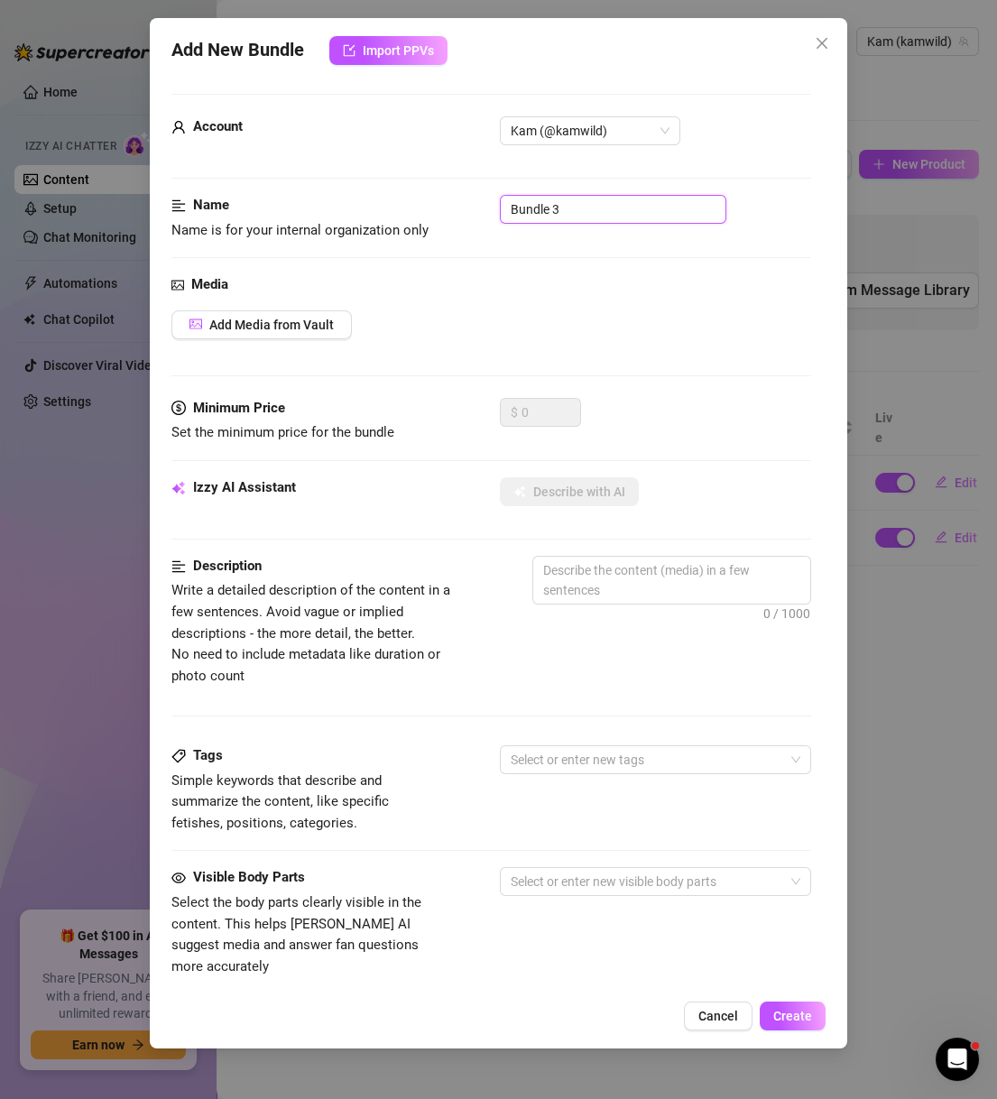
click at [538, 200] on input "Bundle 3" at bounding box center [613, 209] width 226 height 29
paste input "KW110524"
click at [266, 341] on div "Media Add Media from Vault" at bounding box center [491, 336] width 640 height 124
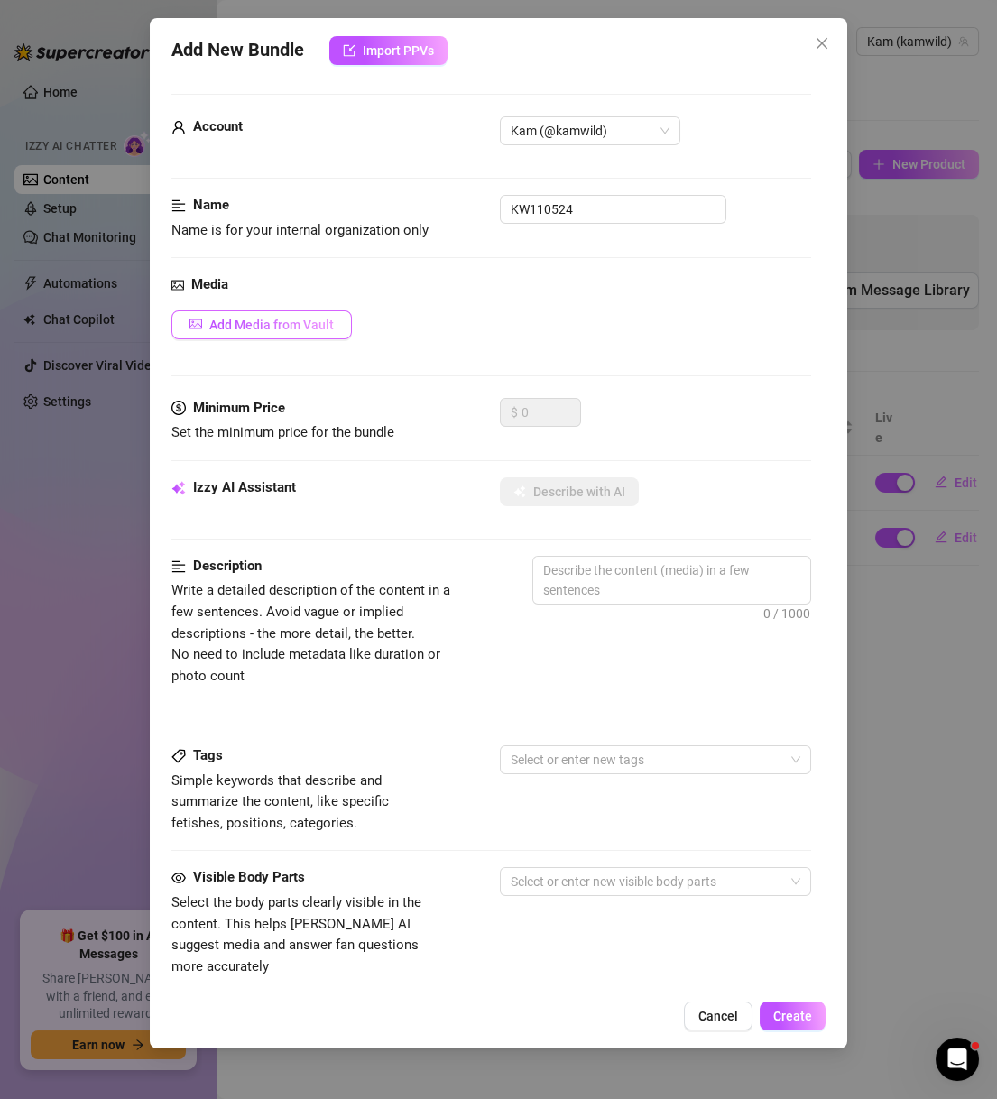
click at [268, 336] on button "Add Media from Vault" at bounding box center [261, 324] width 180 height 29
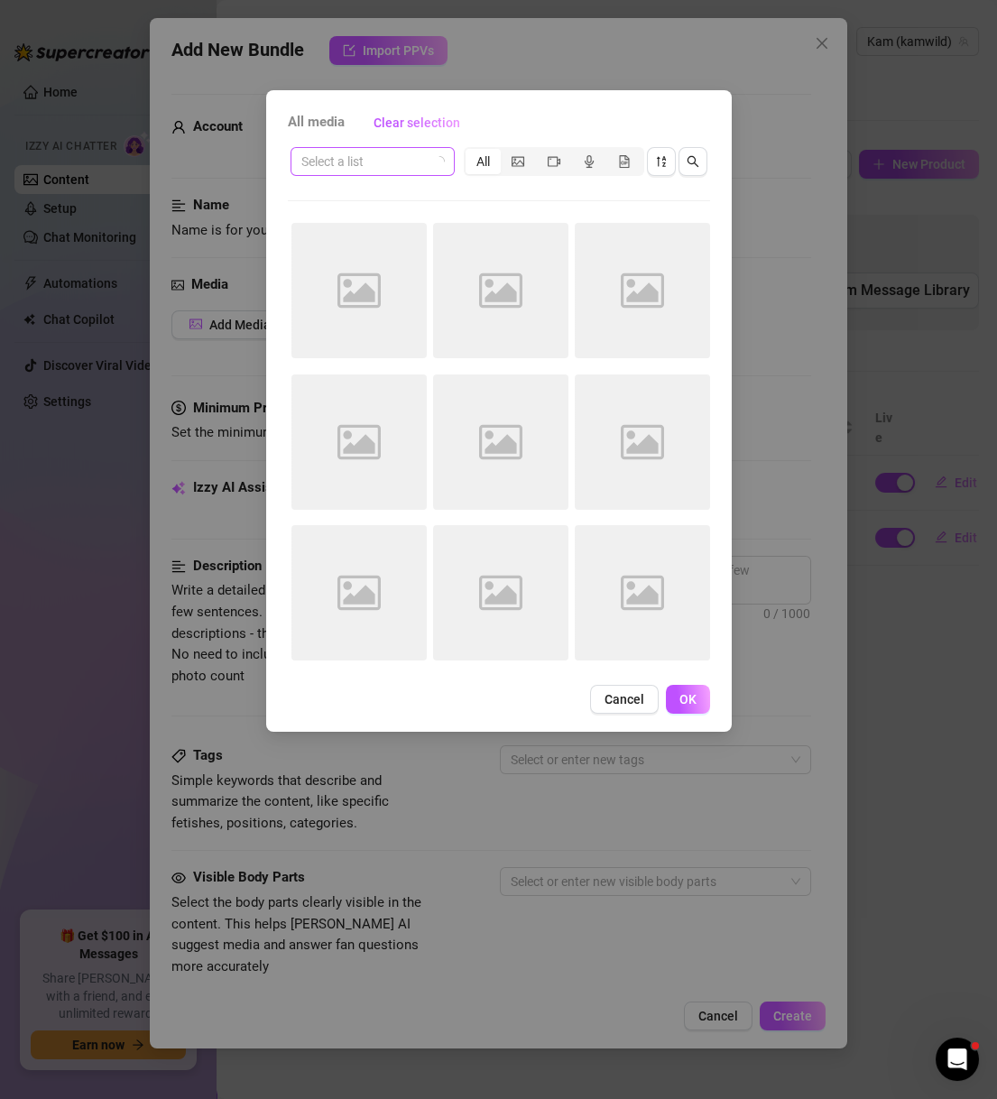
click at [400, 161] on input "search" at bounding box center [364, 161] width 126 height 27
paste input "KW110524"
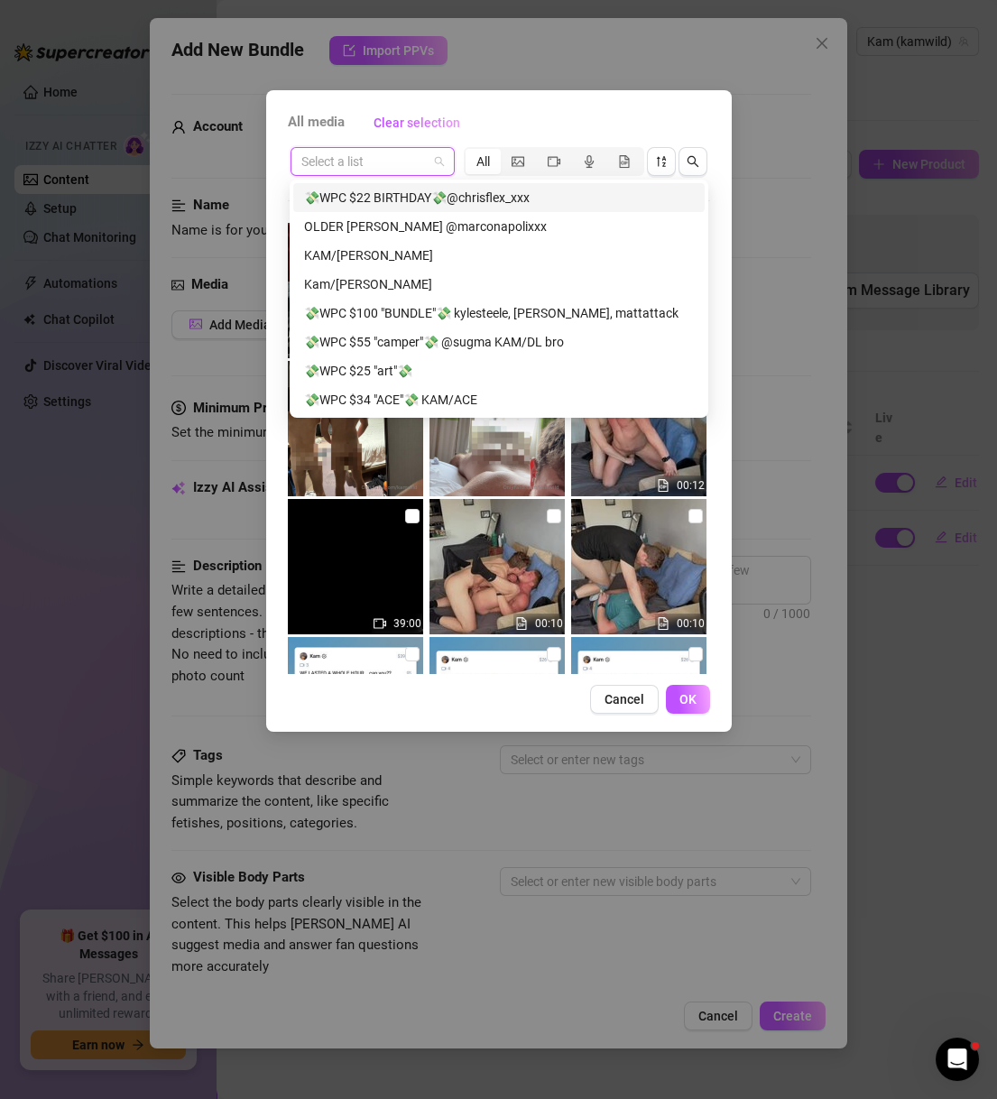
click at [373, 161] on input "search" at bounding box center [364, 161] width 126 height 27
paste input "KW110524"
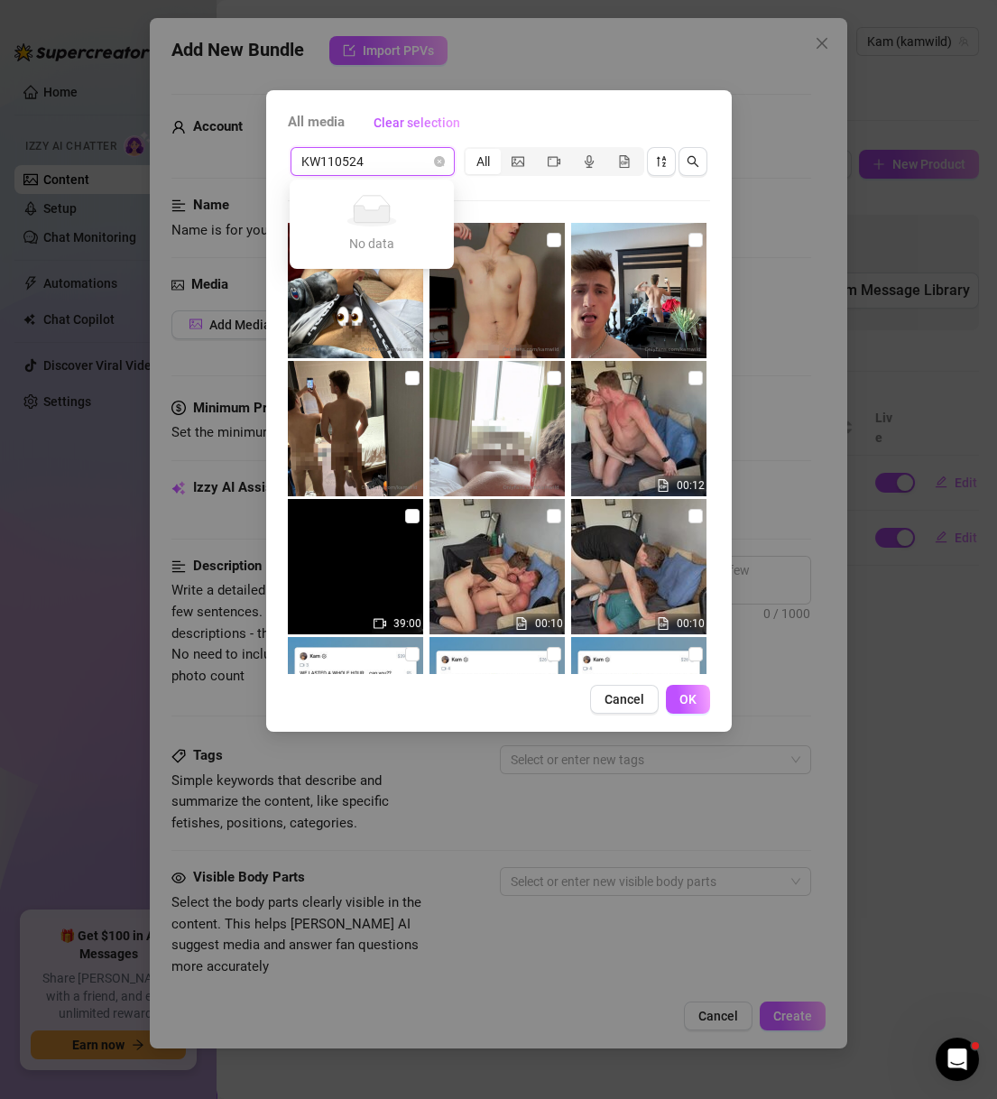
drag, startPoint x: 371, startPoint y: 154, endPoint x: 271, endPoint y: 143, distance: 100.7
click at [271, 143] on div "All media Clear selection KW110524 Select a list All 00:12 39:00 00:10 00:10 56…" at bounding box center [498, 410] width 465 height 641
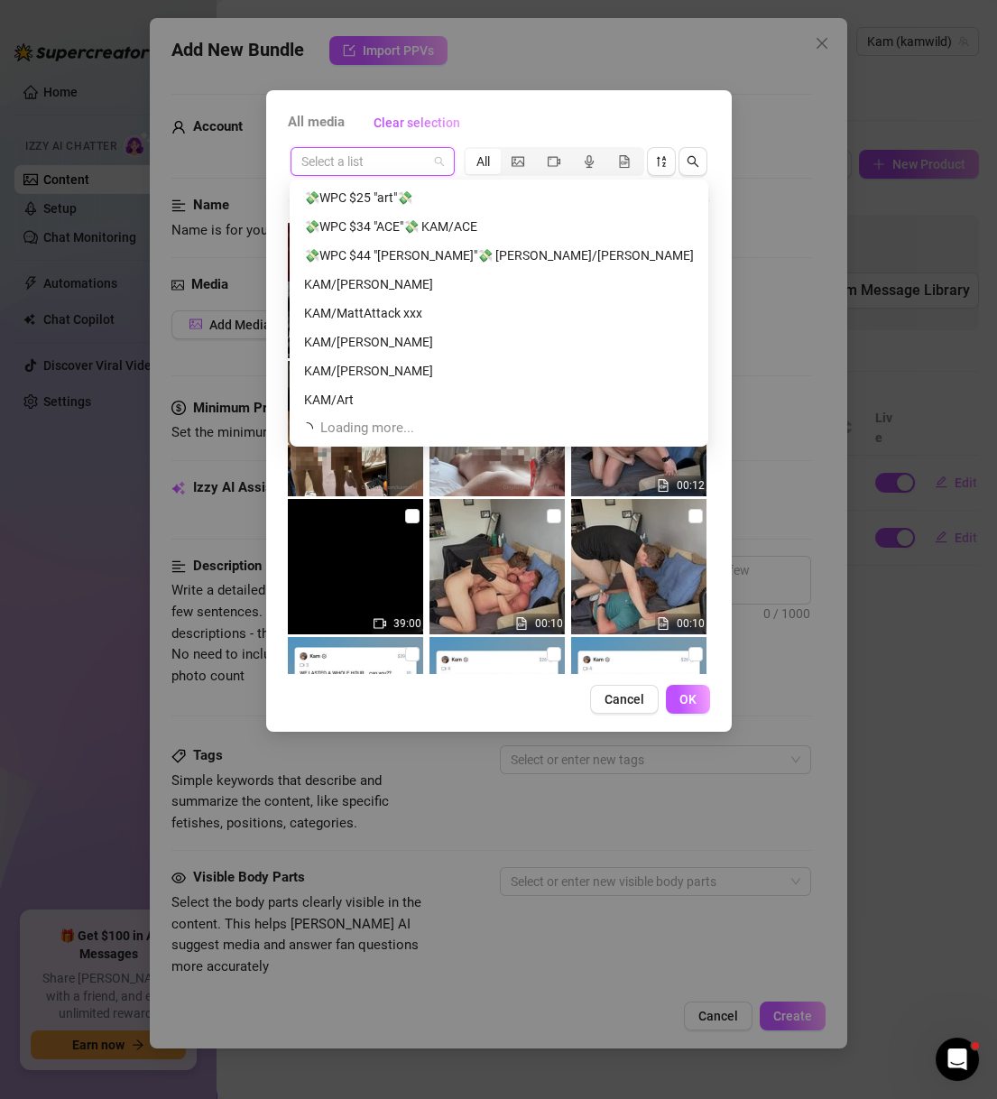
scroll to position [346, 0]
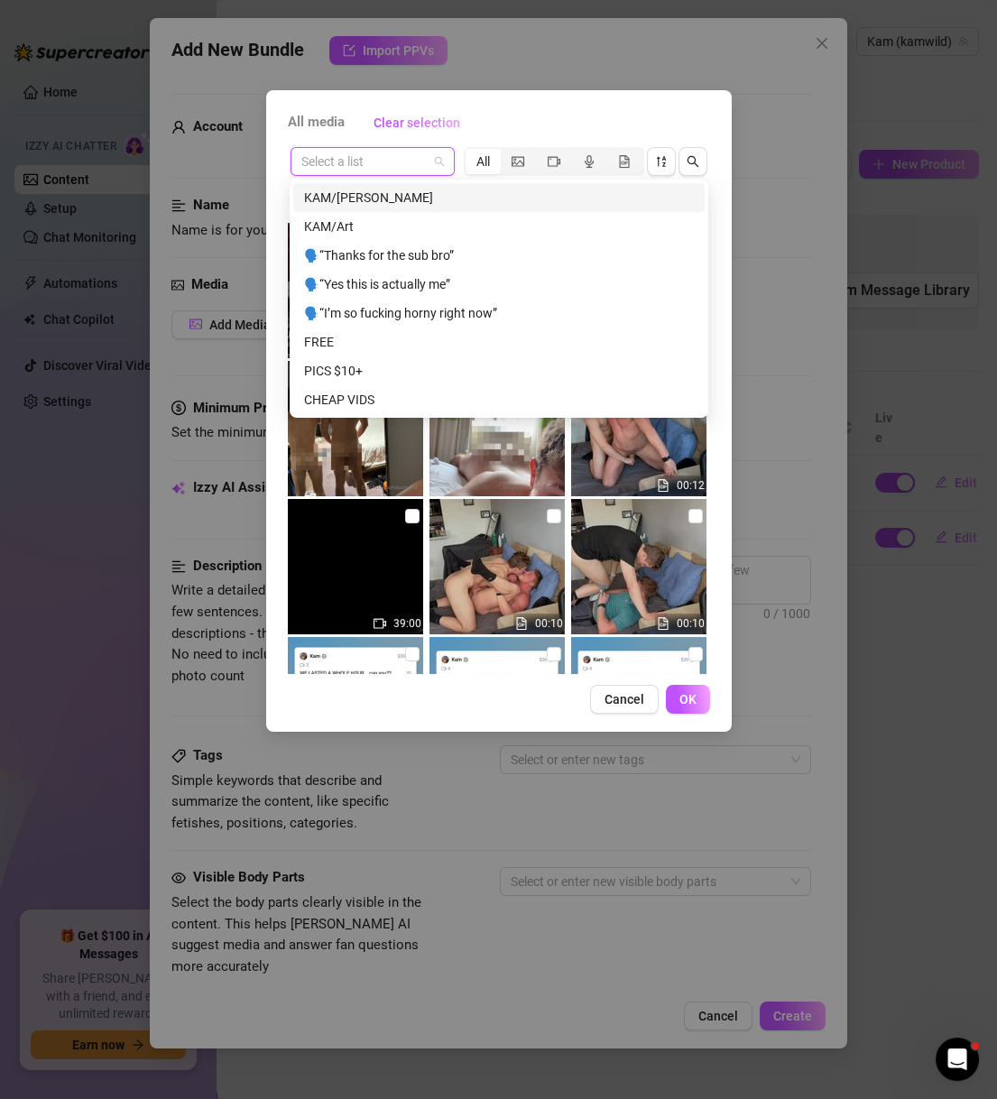
paste input "KW110524"
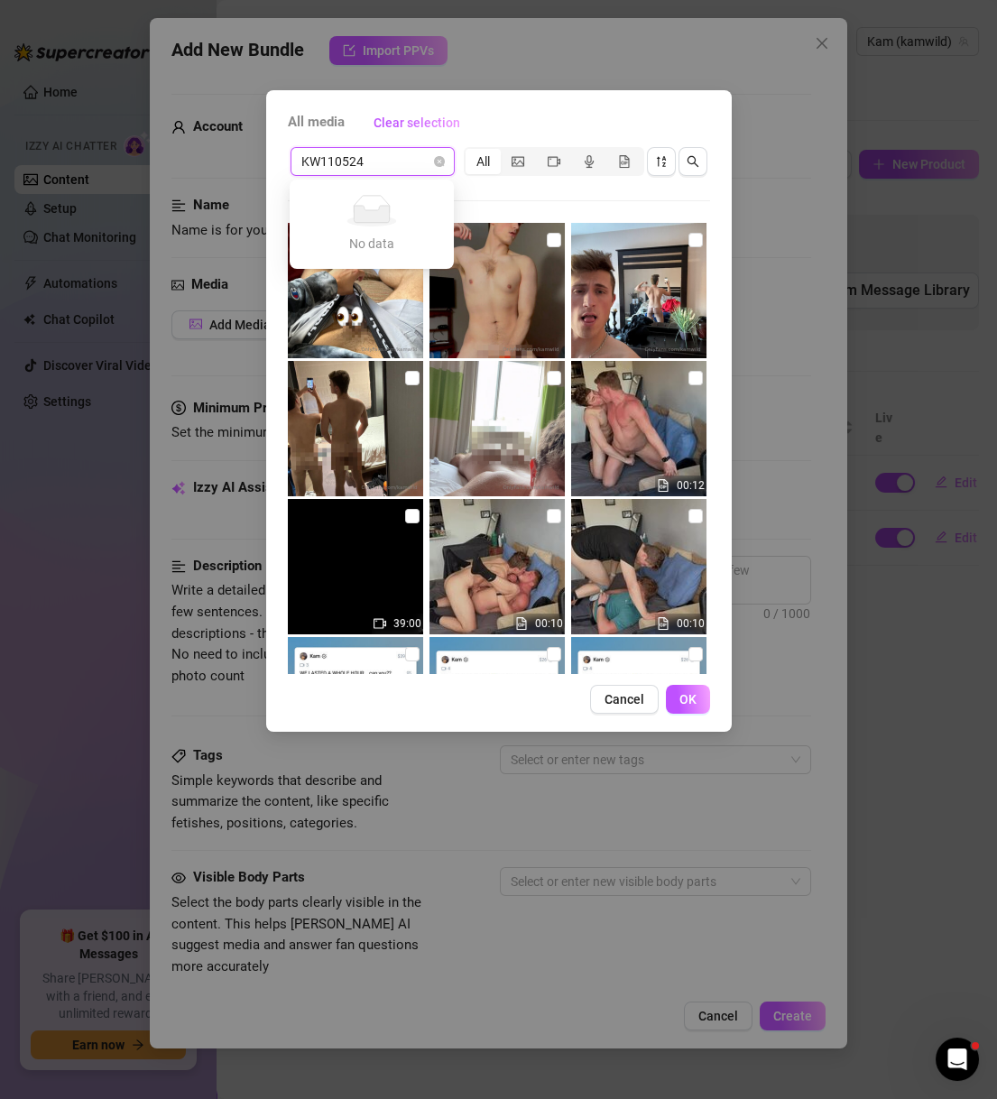
click at [380, 168] on input "KW110524" at bounding box center [364, 161] width 126 height 27
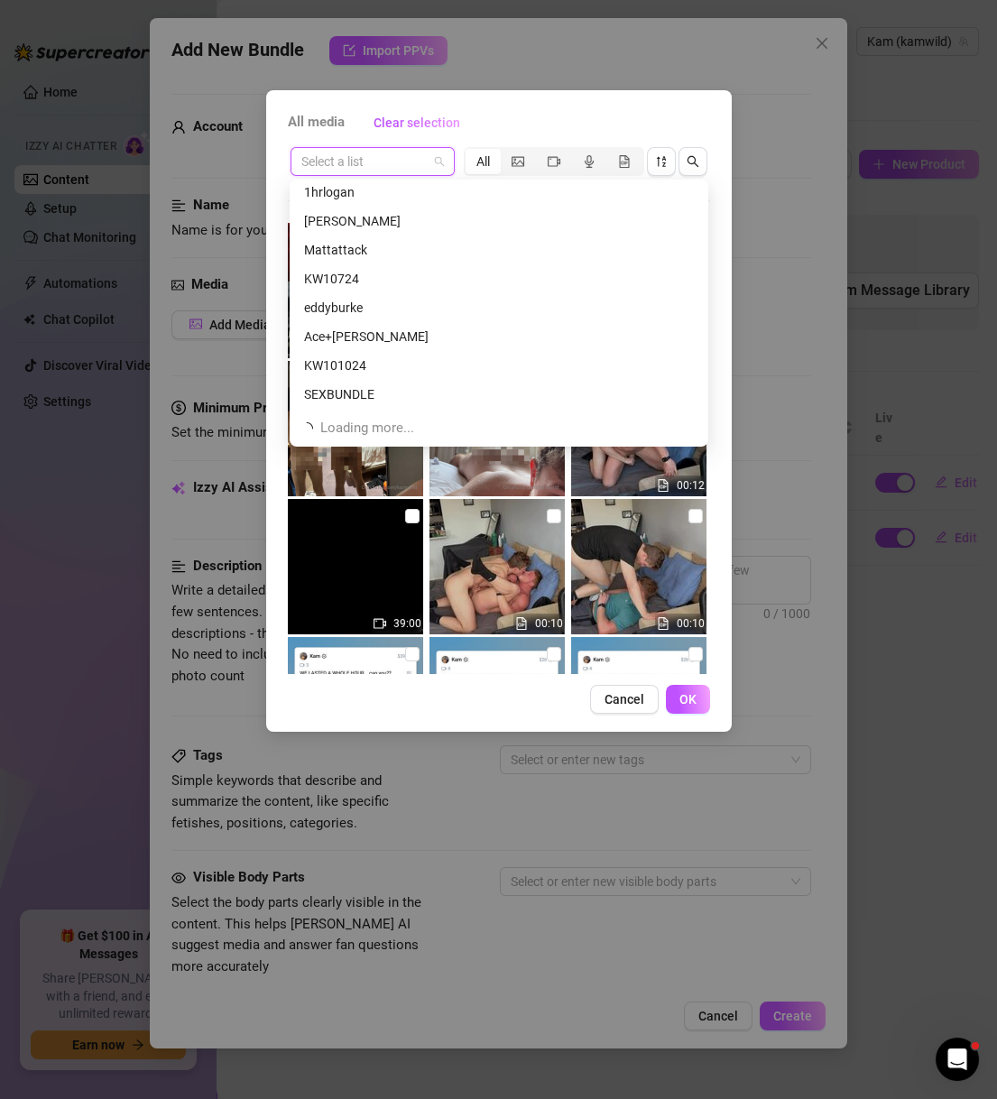
scroll to position [1211, 0]
click at [358, 159] on input "search" at bounding box center [364, 161] width 126 height 27
paste input "KW110524"
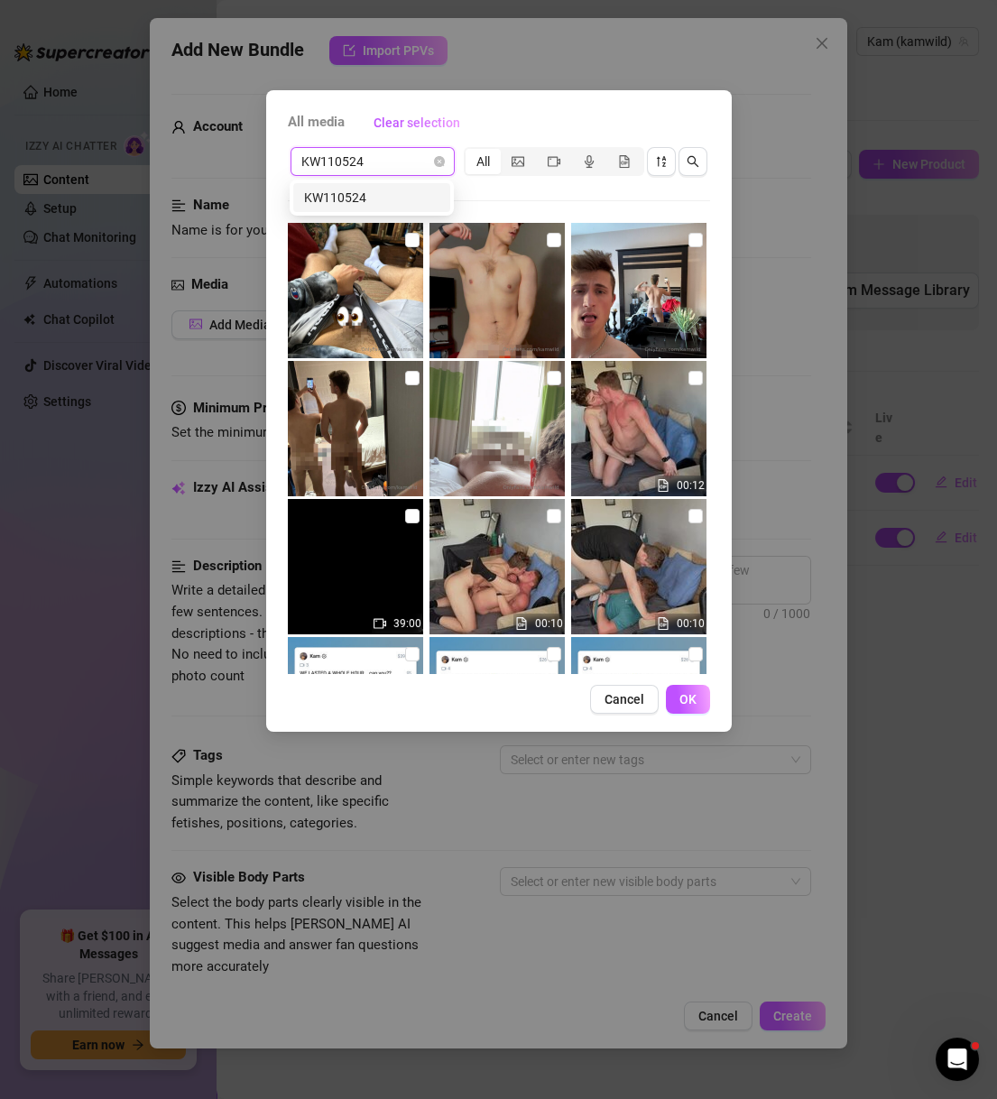
click at [408, 183] on div "KW110524" at bounding box center [371, 197] width 157 height 29
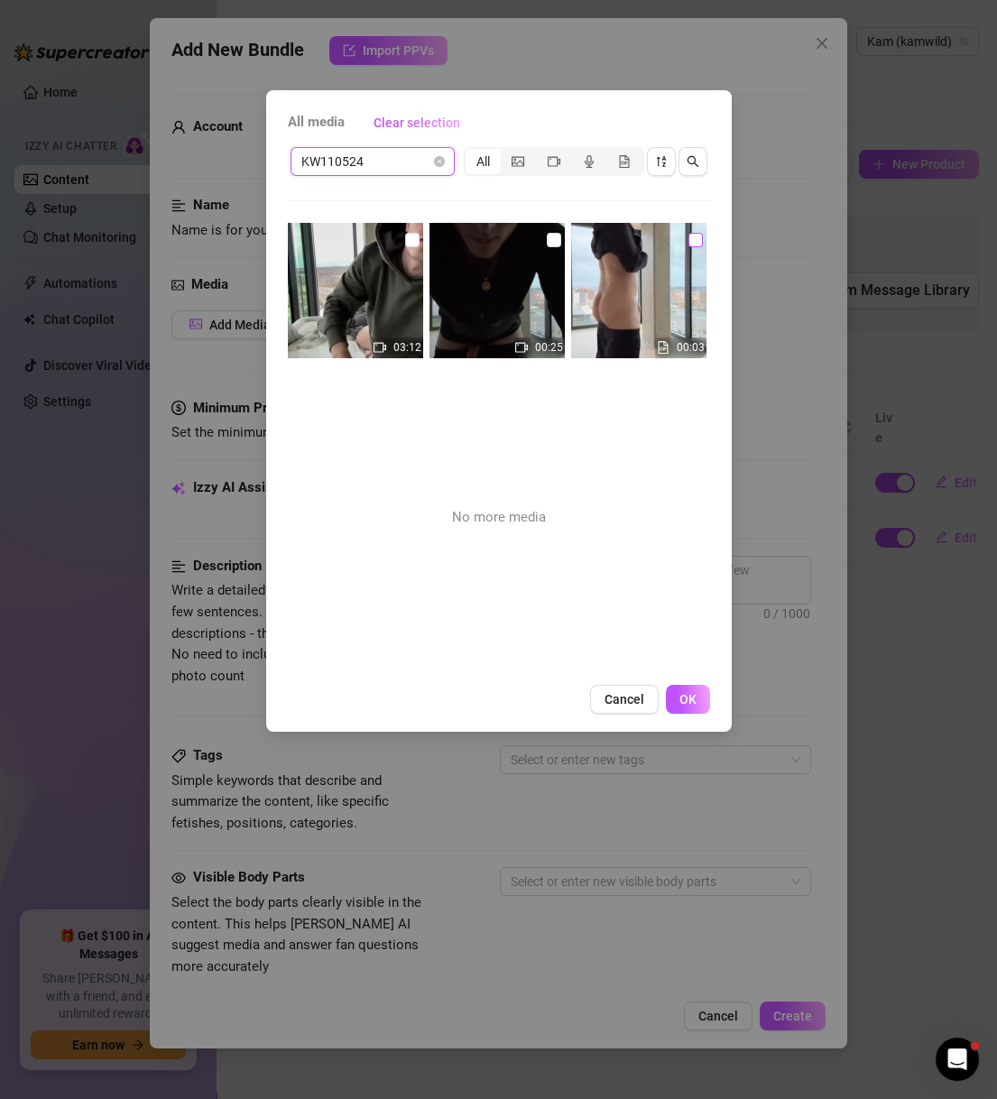
click at [688, 234] on input "checkbox" at bounding box center [695, 240] width 14 height 14
click at [537, 235] on div "00:25" at bounding box center [498, 362] width 139 height 279
click at [415, 235] on input "checkbox" at bounding box center [412, 240] width 14 height 14
click at [548, 244] on input "checkbox" at bounding box center [554, 240] width 14 height 14
click at [699, 699] on button "OK" at bounding box center [688, 699] width 44 height 29
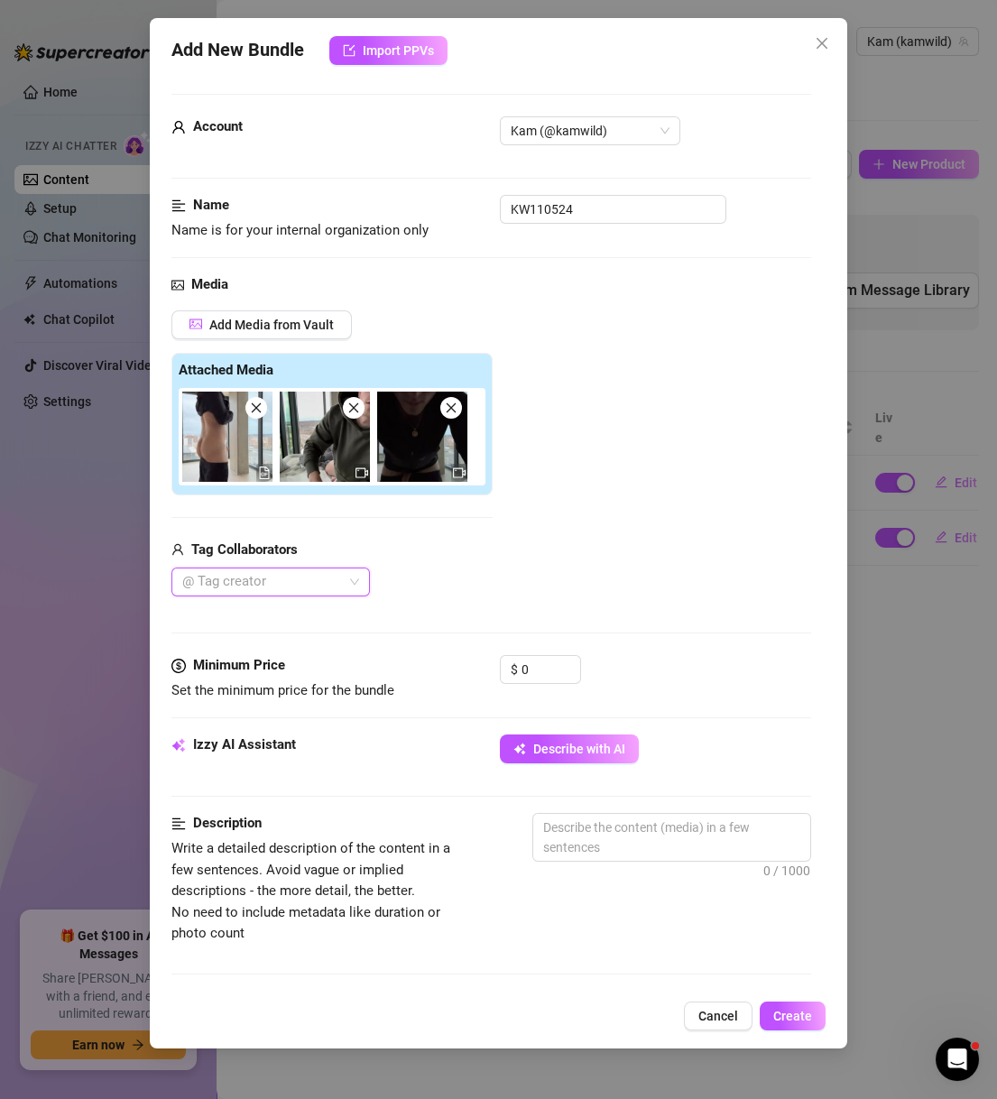
click at [243, 581] on div at bounding box center [261, 581] width 172 height 25
click at [690, 557] on div "Add Media from Vault Attached Media Tag Collaborators @ Tag creator" at bounding box center [491, 453] width 640 height 287
click at [542, 670] on input "0" at bounding box center [550, 669] width 59 height 27
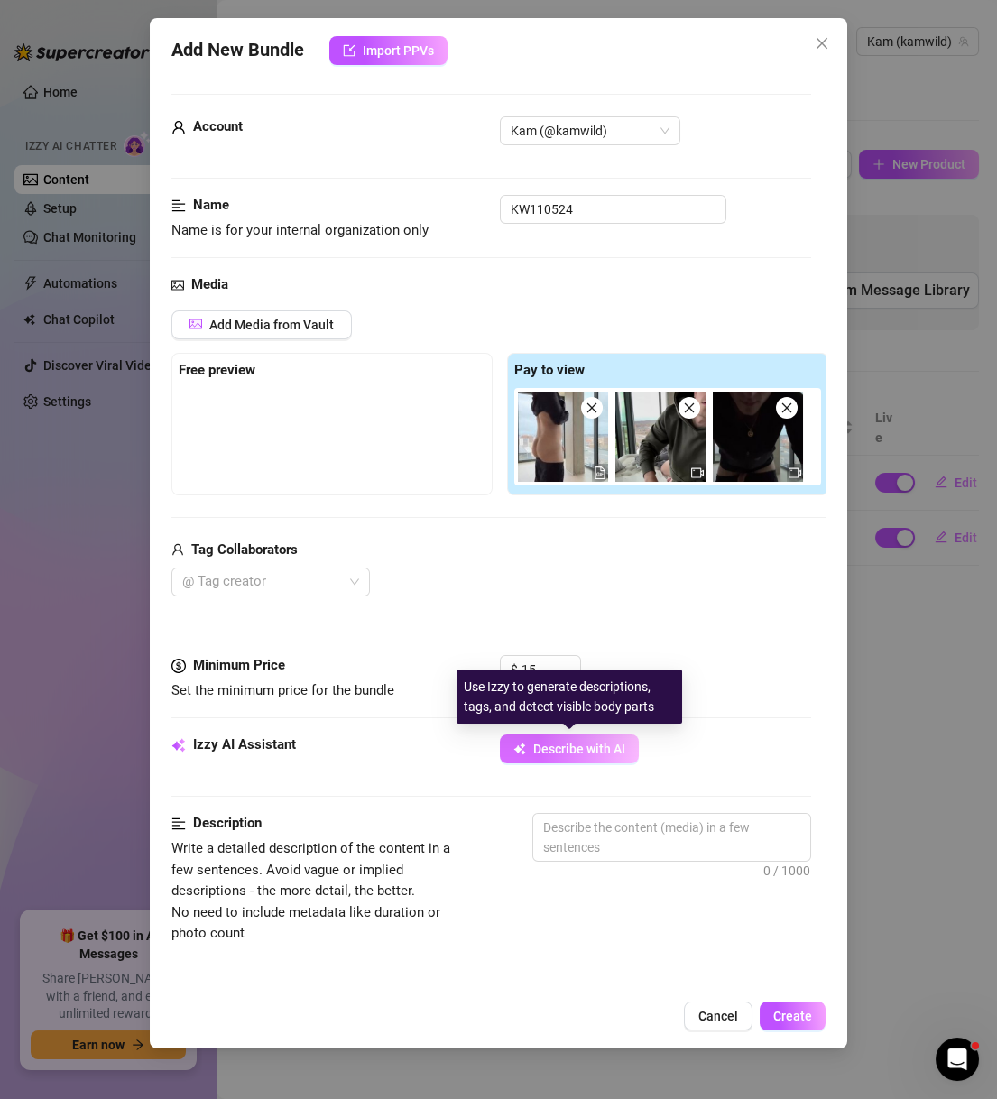
click at [579, 735] on button "Describe with AI" at bounding box center [569, 748] width 139 height 29
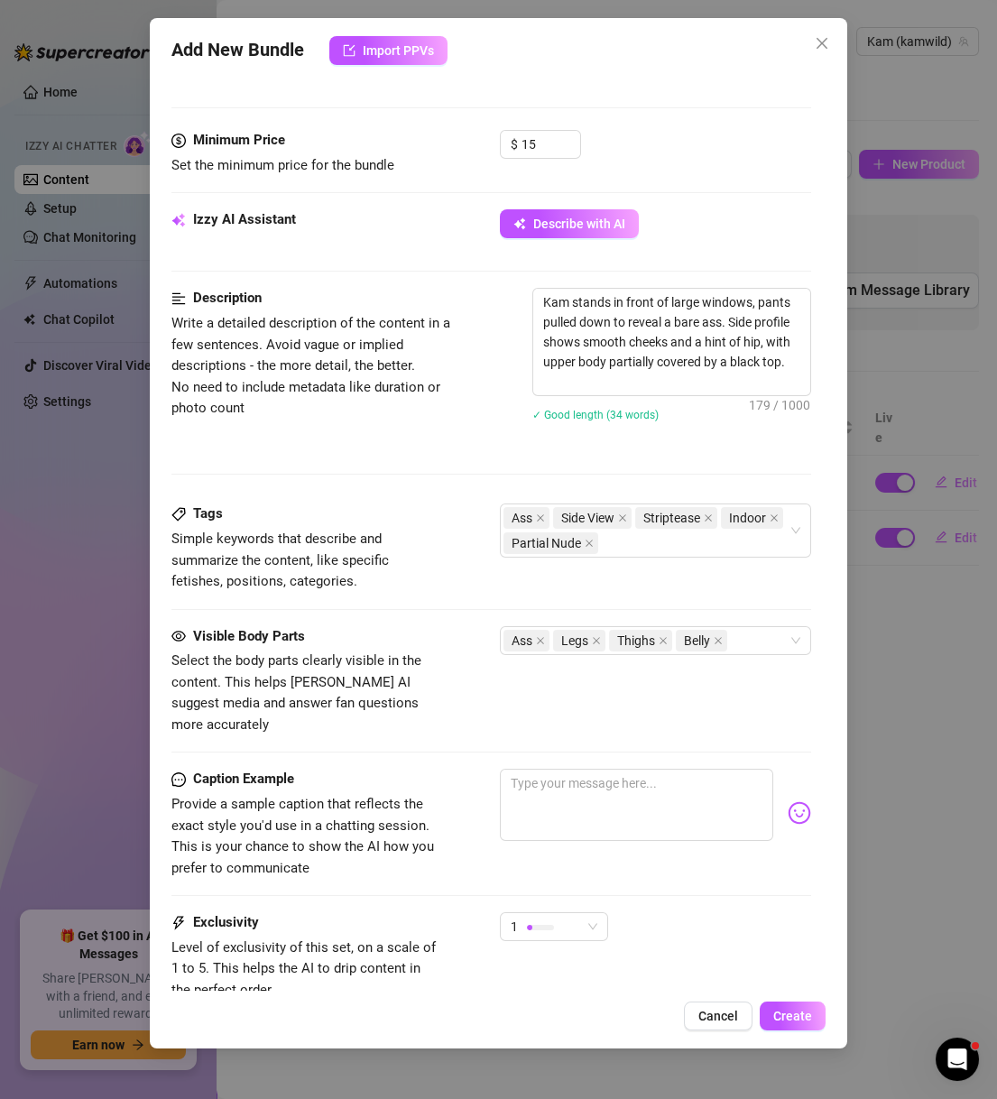
scroll to position [668, 0]
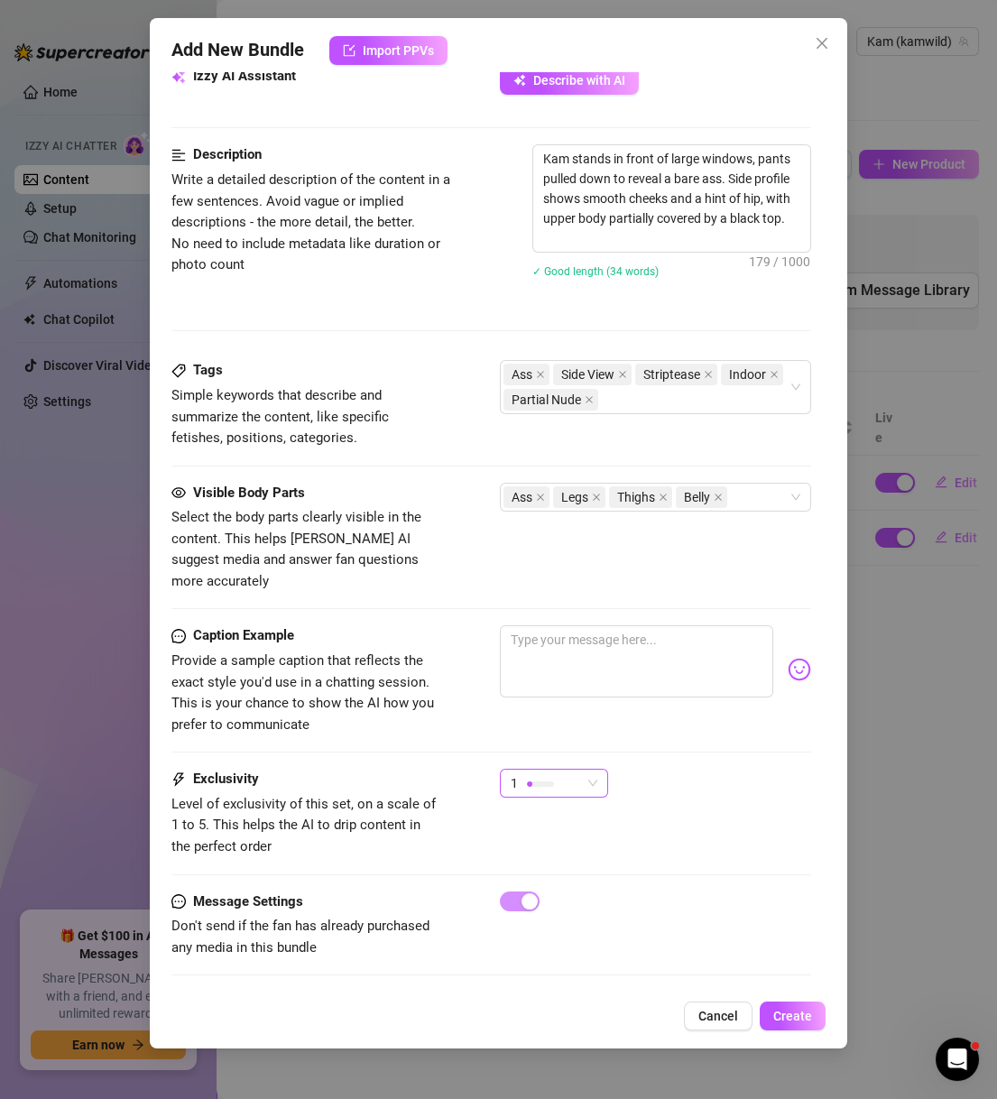
click at [580, 773] on div "1" at bounding box center [545, 782] width 70 height 27
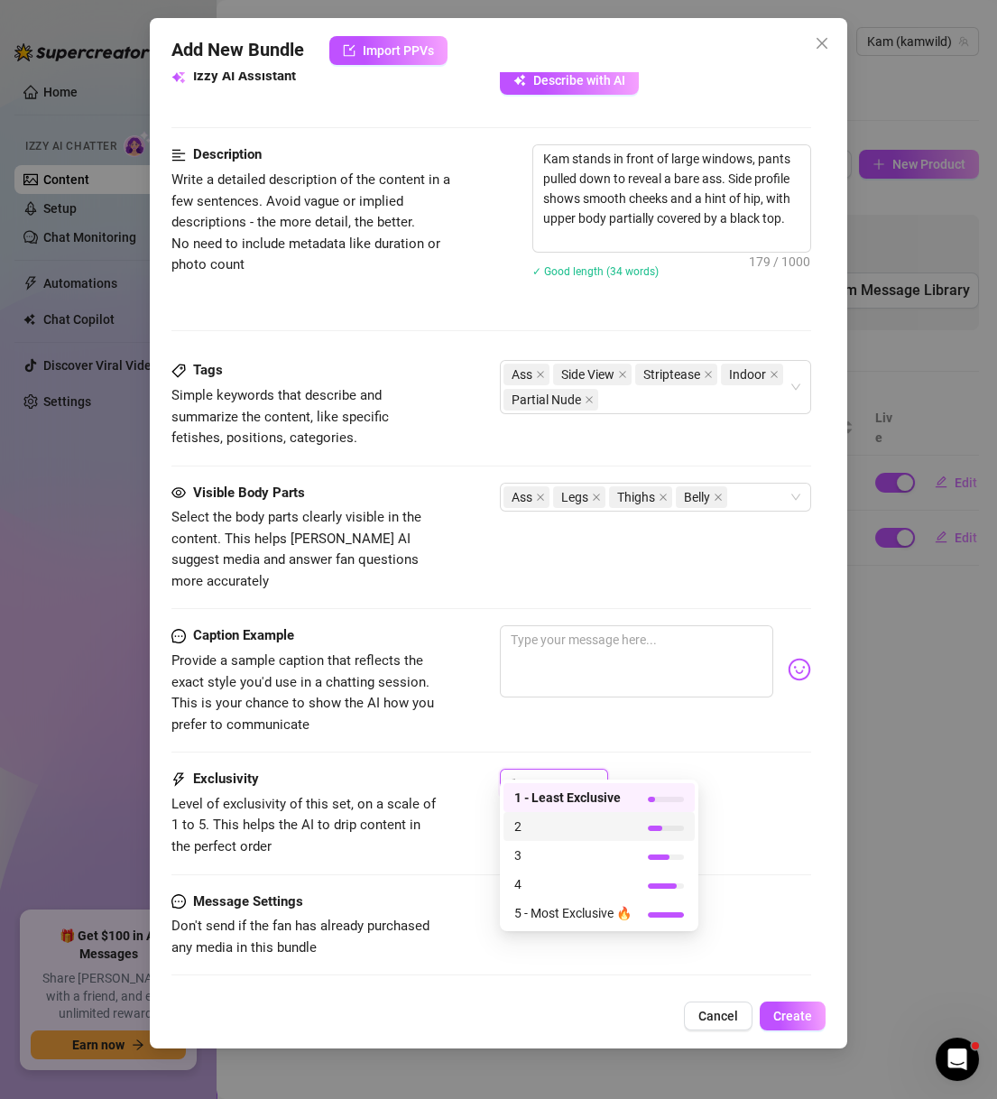
click at [572, 813] on div "2" at bounding box center [598, 826] width 191 height 29
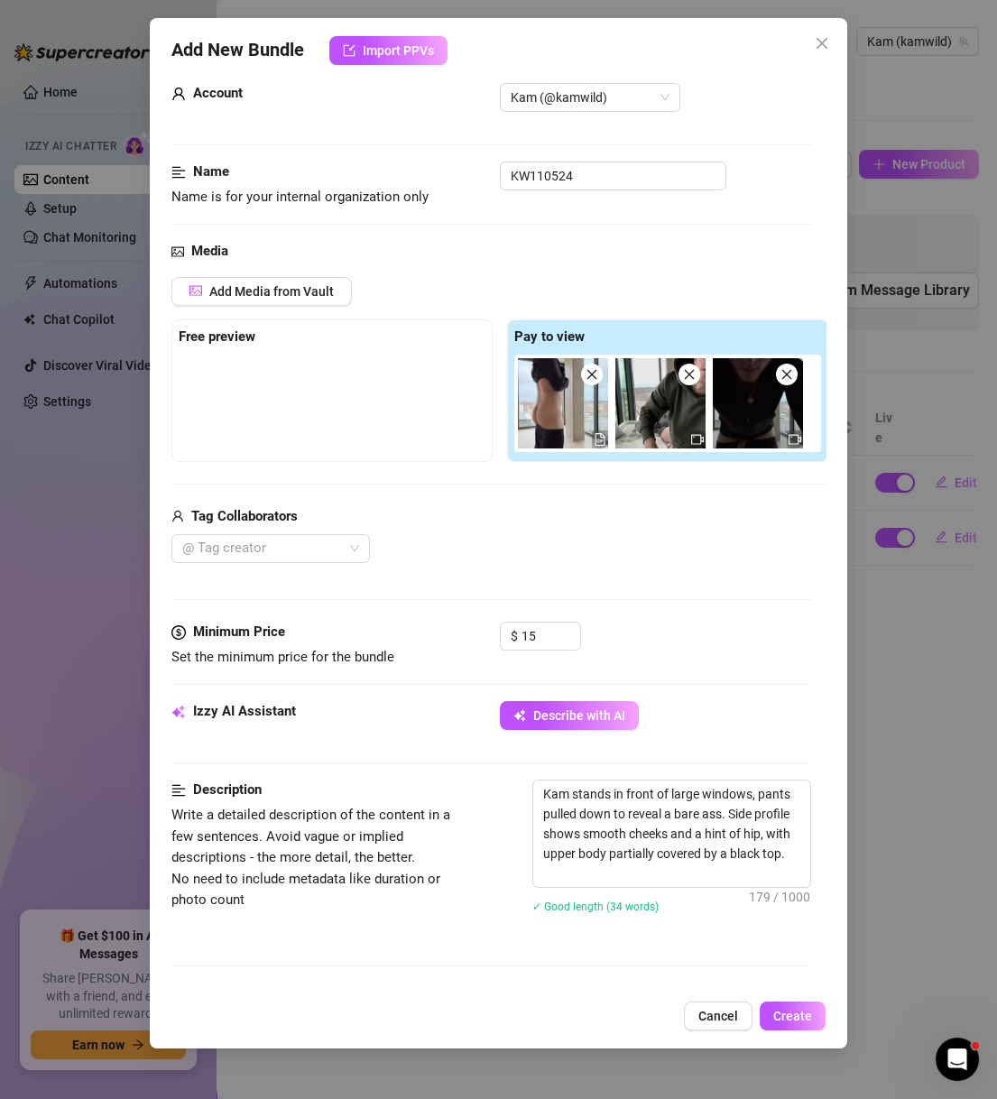
scroll to position [0, 0]
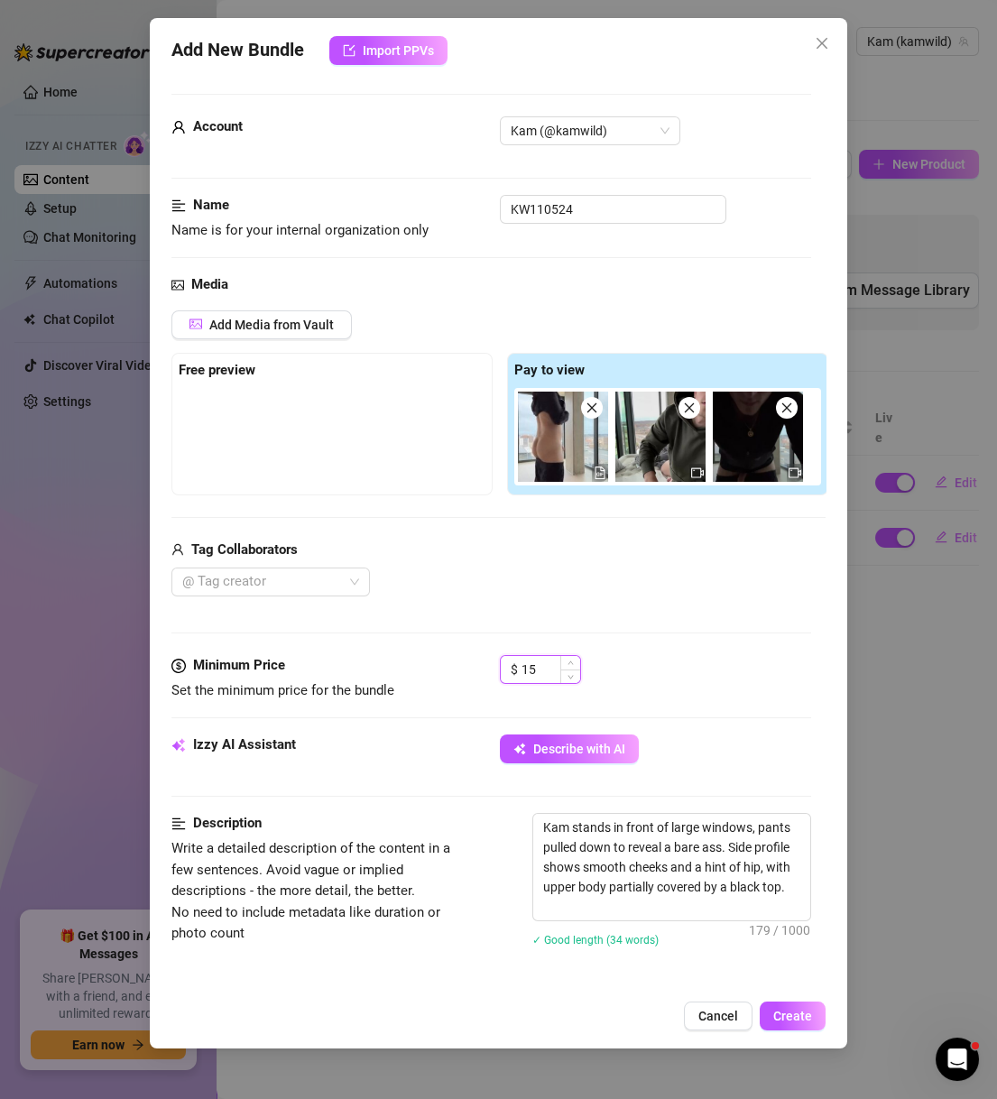
click at [552, 659] on input "15" at bounding box center [550, 669] width 59 height 27
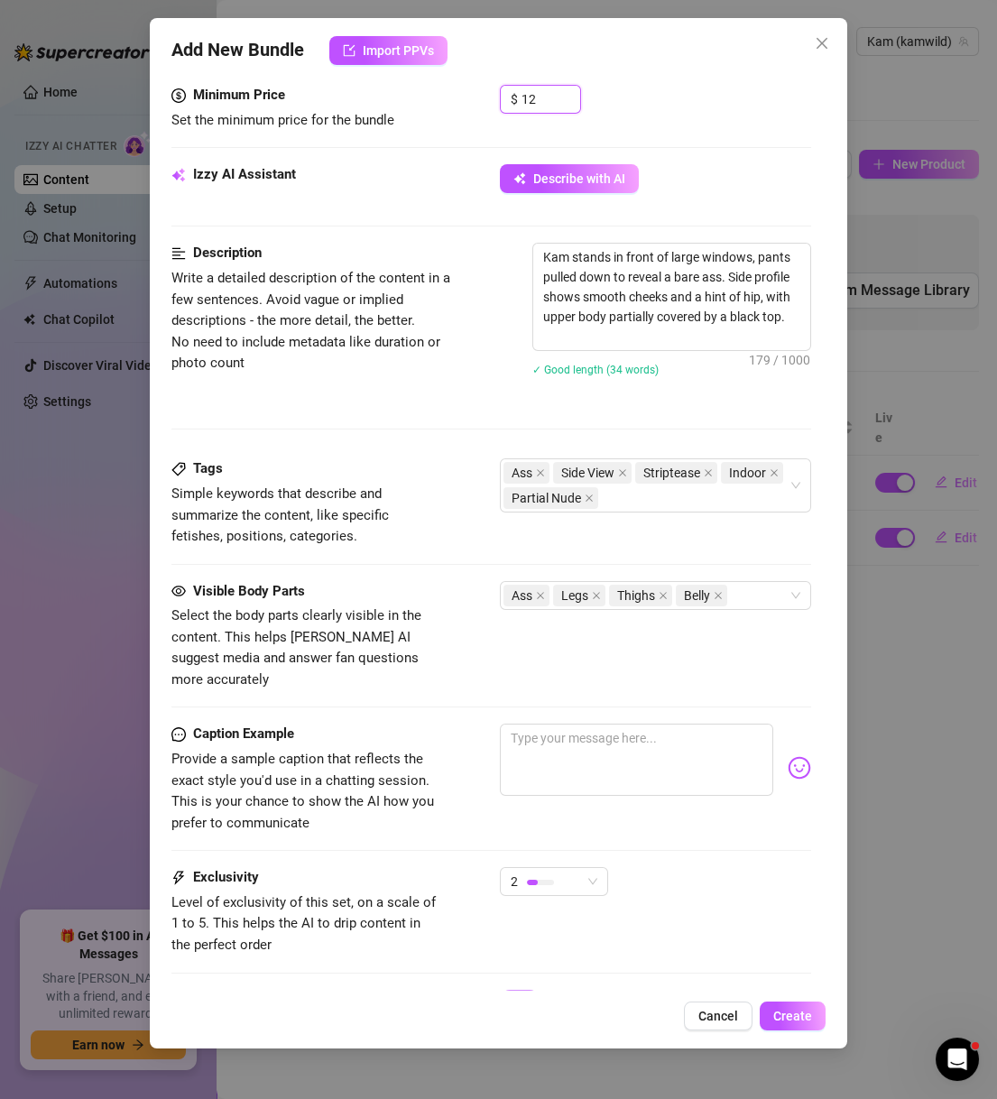
scroll to position [668, 0]
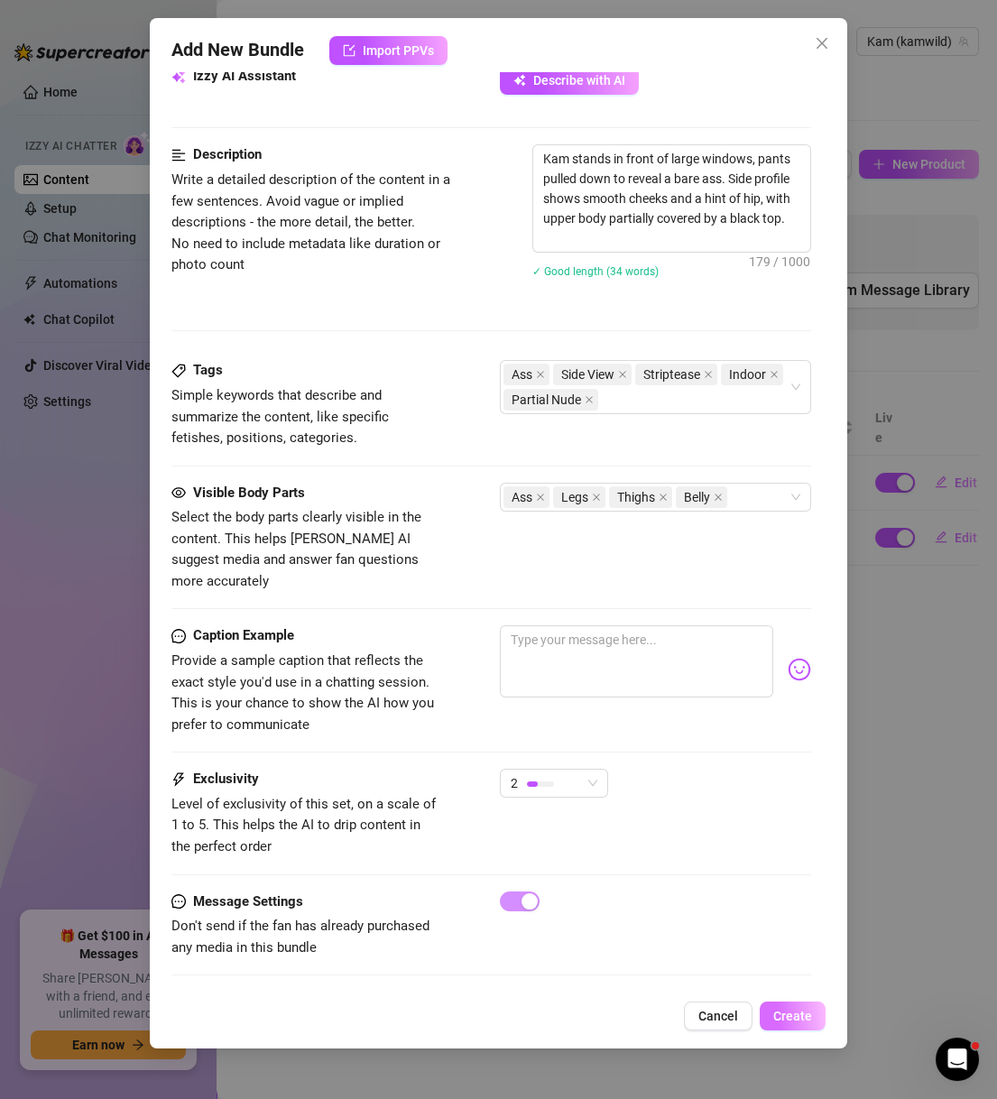
click at [791, 1004] on button "Create" at bounding box center [792, 1015] width 66 height 29
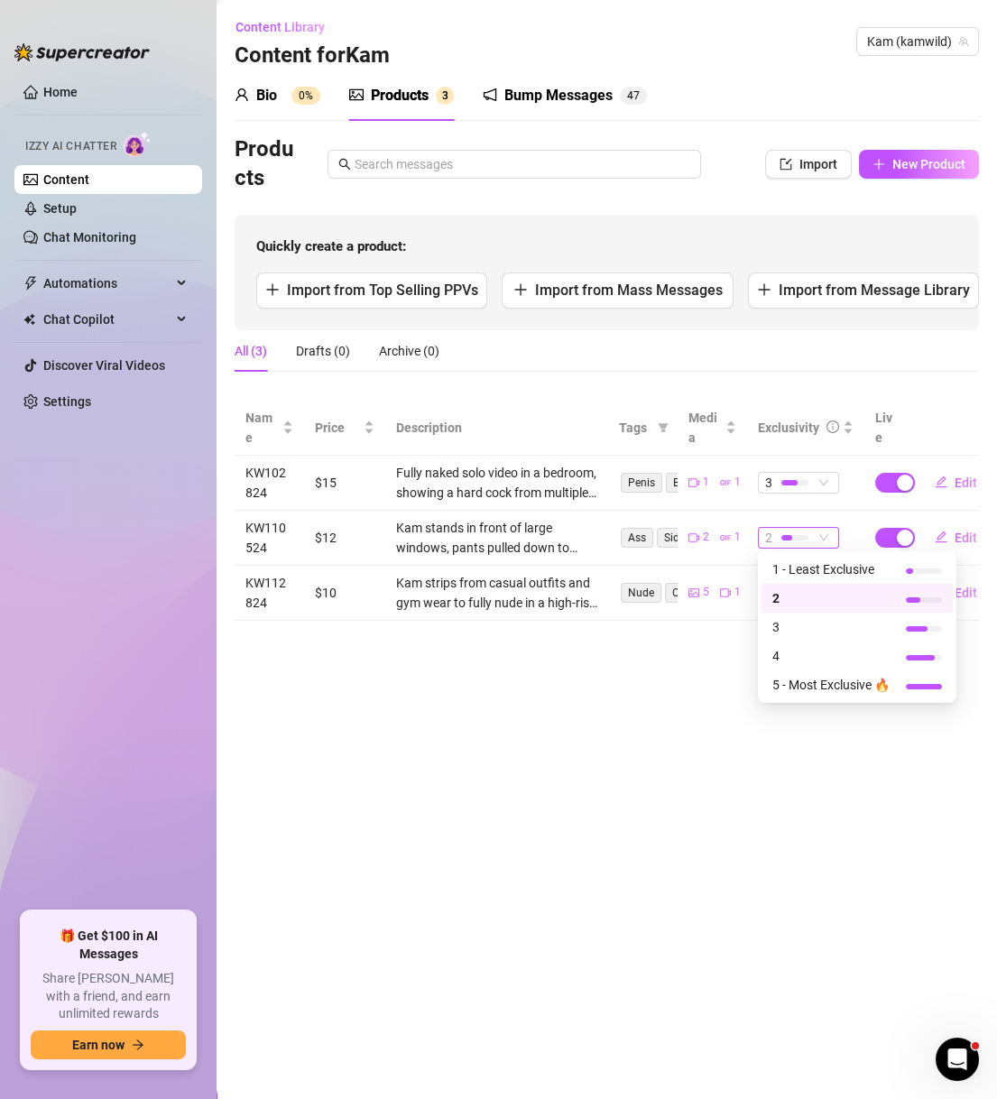
click at [816, 544] on span "2" at bounding box center [798, 538] width 67 height 20
drag, startPoint x: 613, startPoint y: 730, endPoint x: 606, endPoint y: 641, distance: 88.7
click at [612, 731] on main "Content Library Content for [PERSON_NAME] (kamwild) Bio 0% Products 3 Bump Mess…" at bounding box center [606, 549] width 780 height 1099
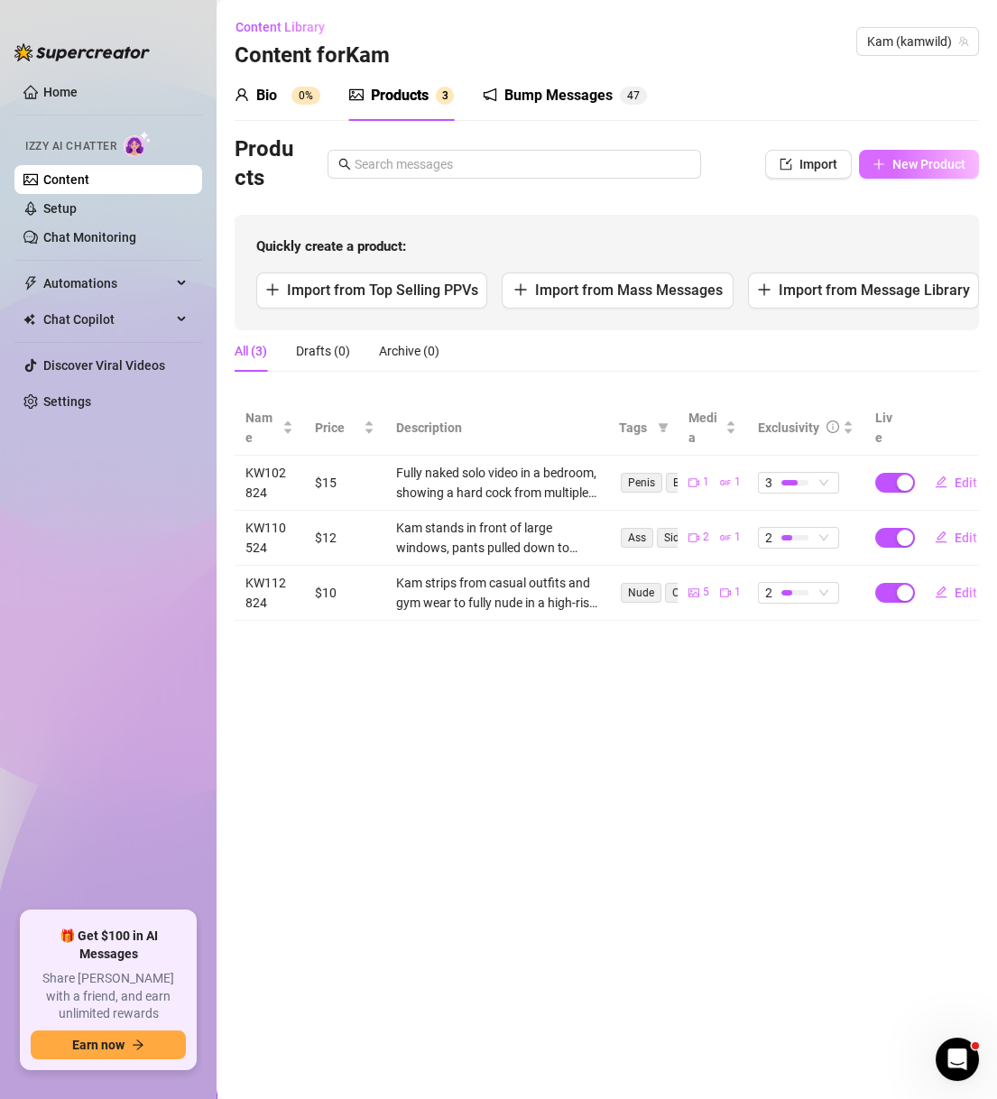
click at [943, 165] on span "New Product" at bounding box center [928, 164] width 73 height 14
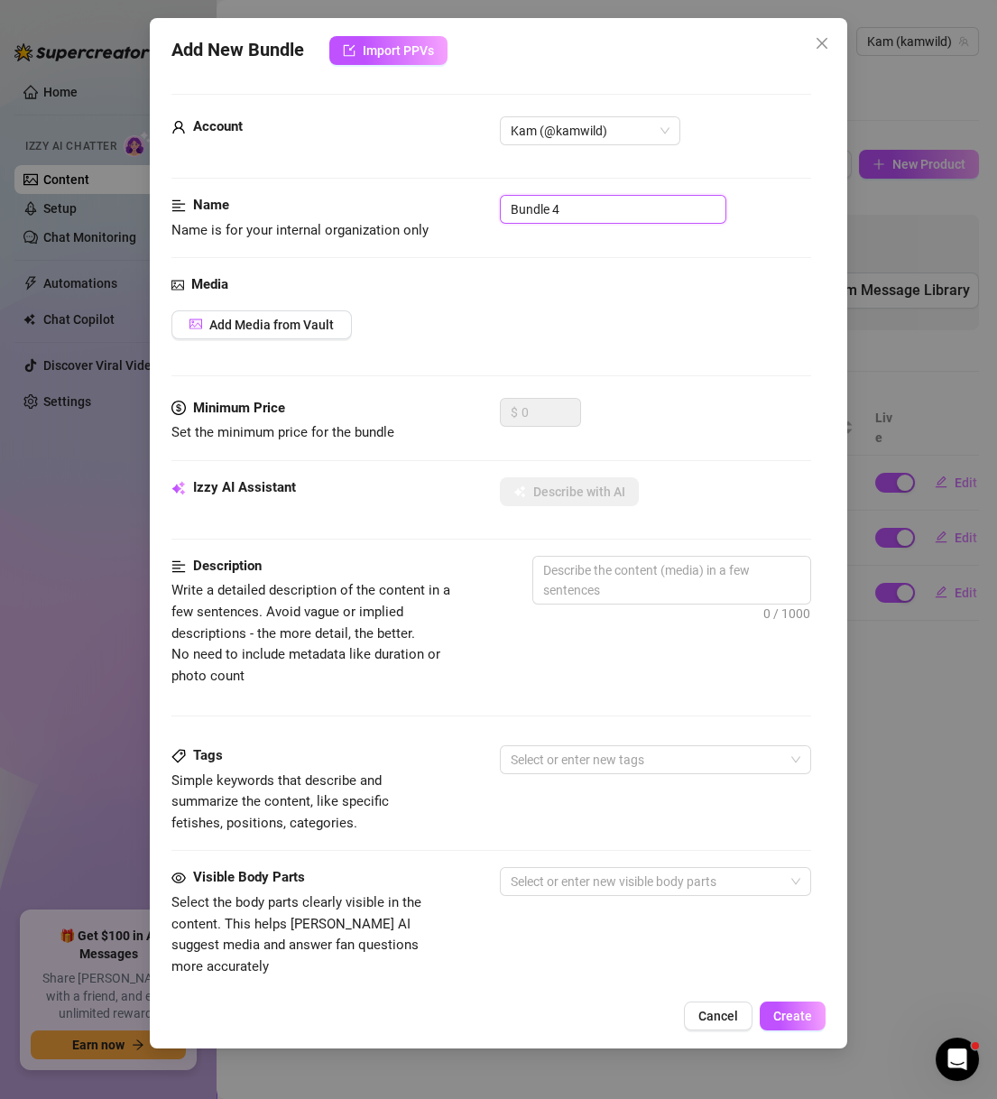
click at [539, 211] on input "Bundle 4" at bounding box center [613, 209] width 226 height 29
paste input "solo (tiedye rag)"
click at [268, 327] on span "Add Media from Vault" at bounding box center [271, 324] width 124 height 14
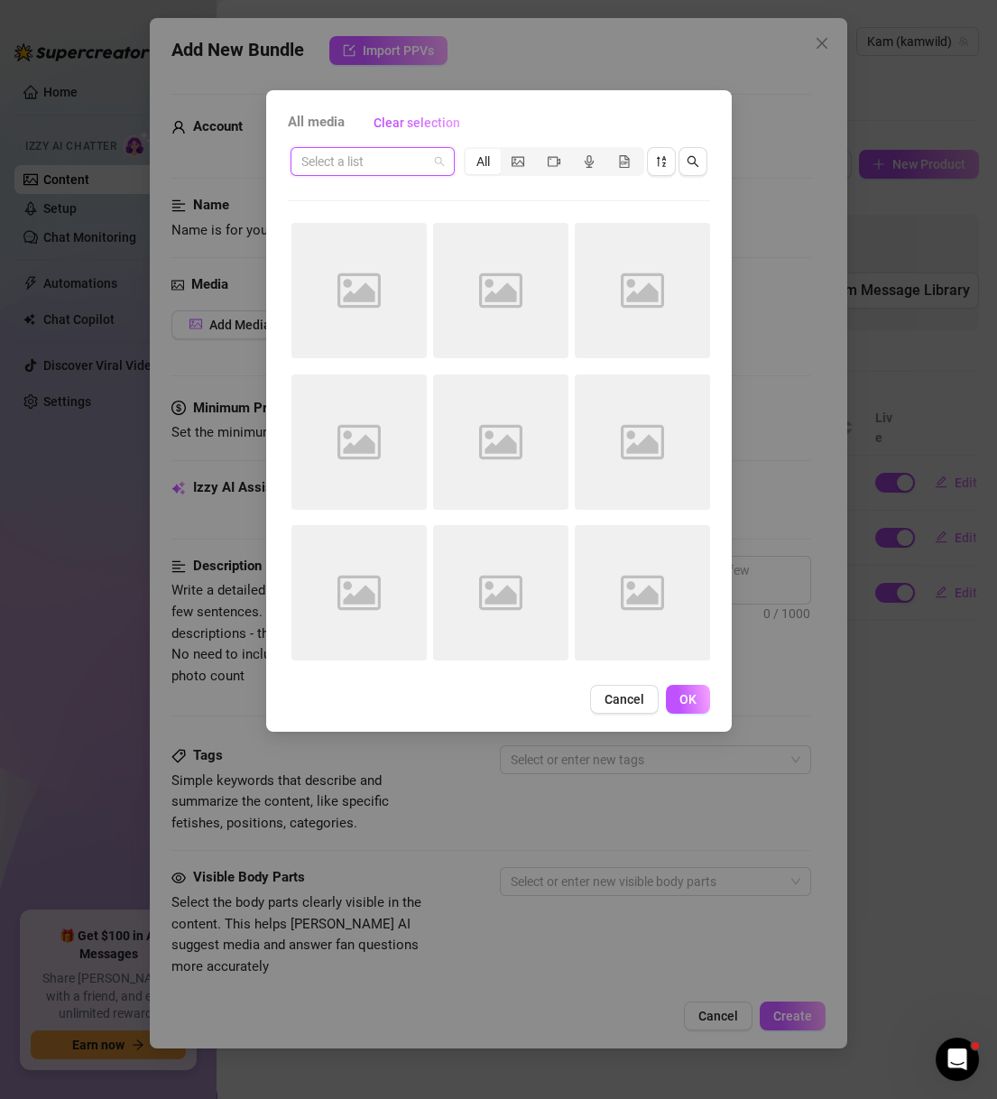
drag, startPoint x: 418, startPoint y: 148, endPoint x: 418, endPoint y: 159, distance: 10.9
click at [418, 150] on input "search" at bounding box center [364, 161] width 126 height 27
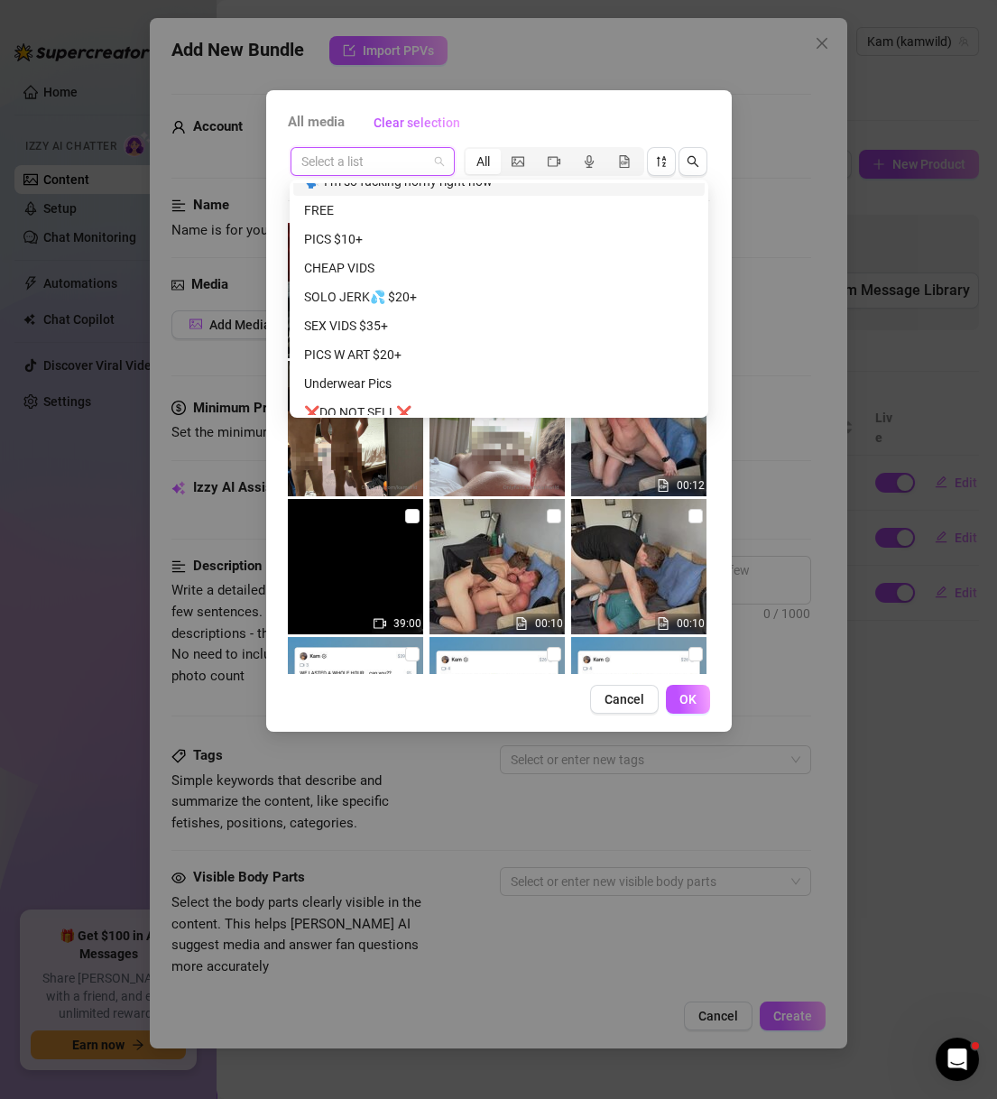
scroll to position [606, 0]
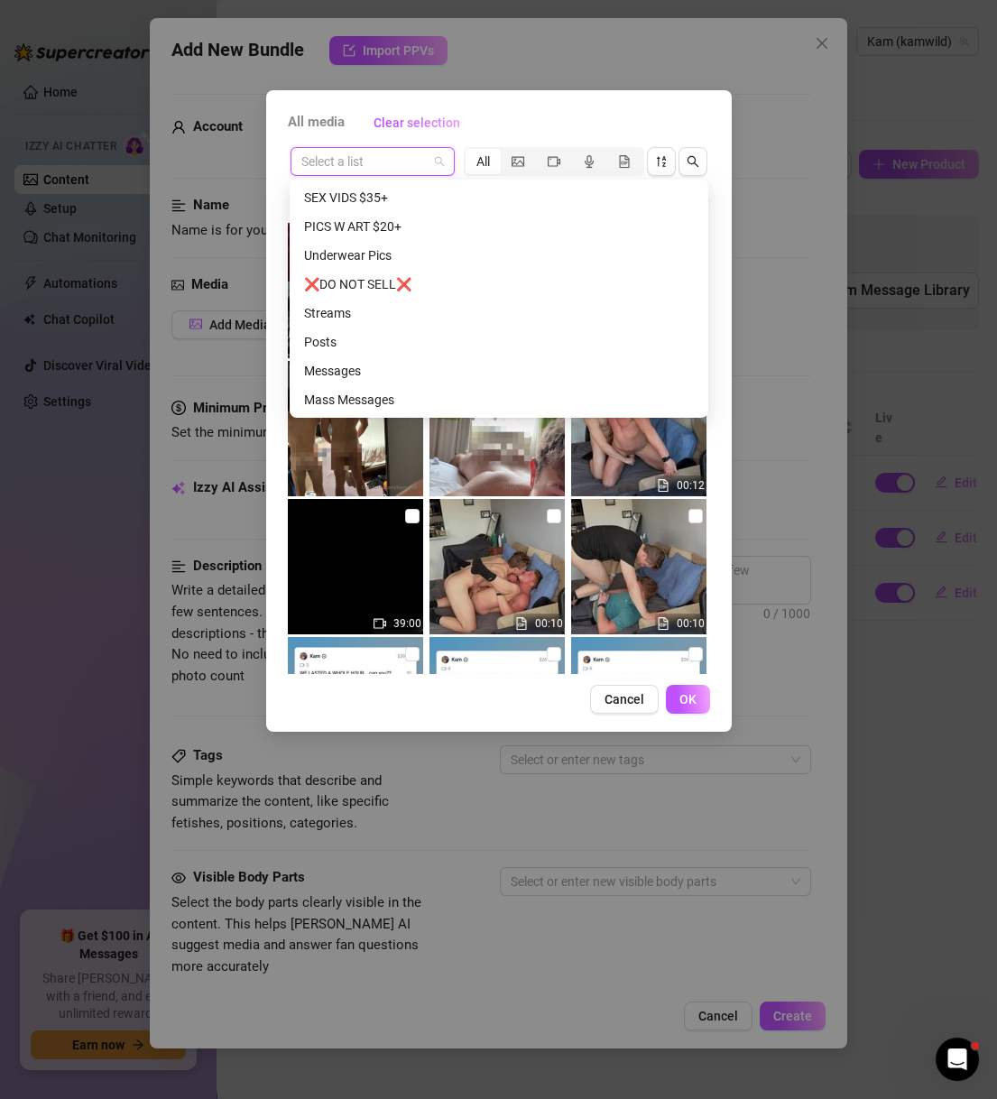
paste input "solo (tiedye rag)"
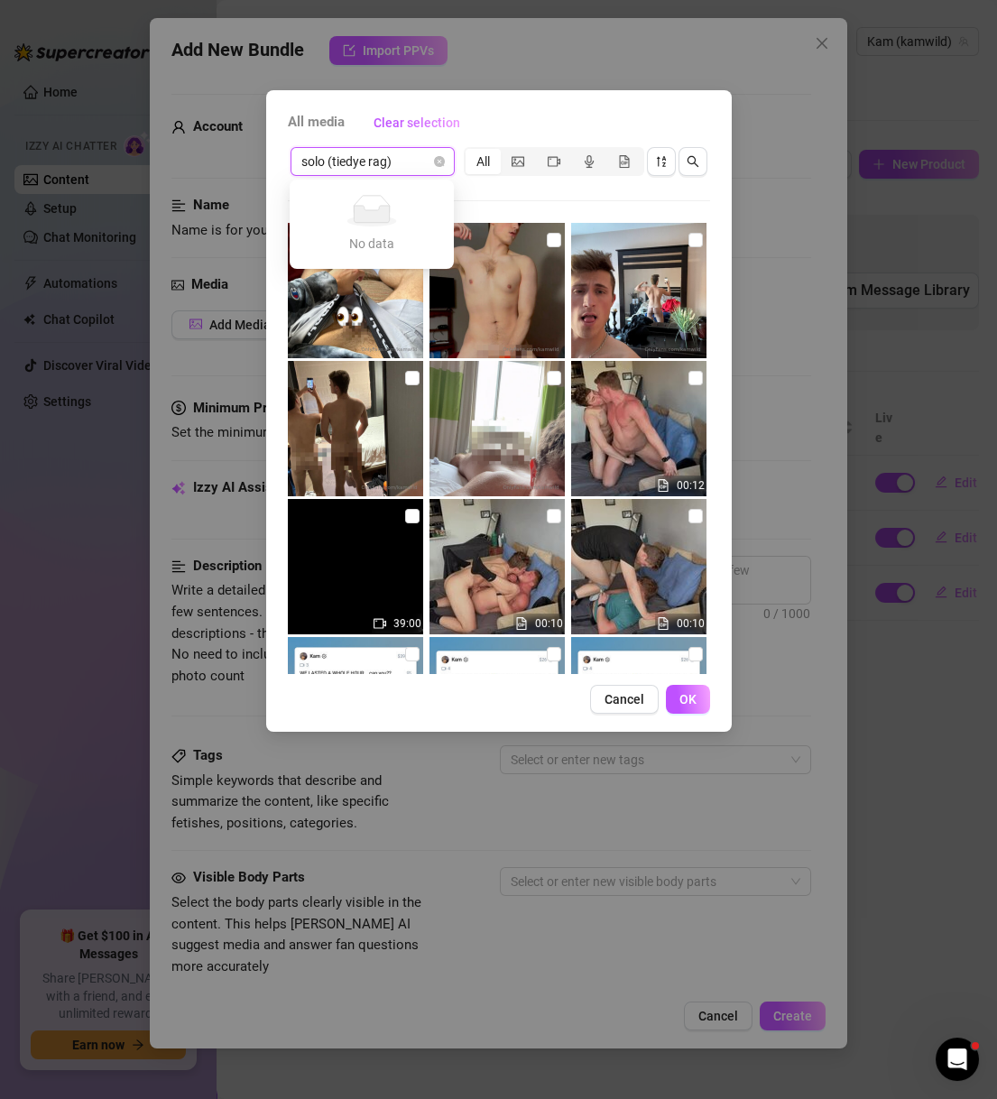
click at [402, 170] on input "solo (tiedye rag)" at bounding box center [364, 161] width 126 height 27
click at [409, 156] on input "solo (tiedye rag)" at bounding box center [364, 161] width 126 height 27
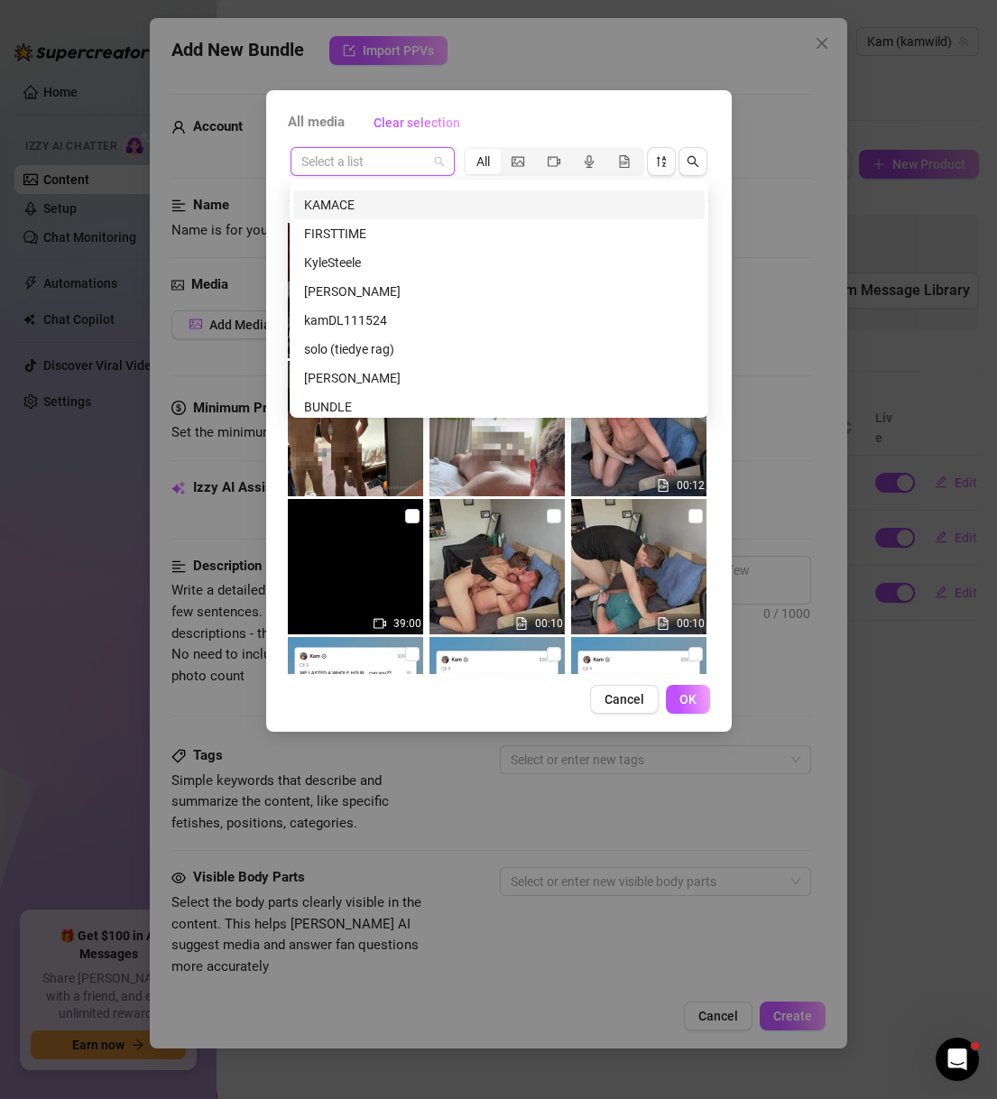
scroll to position [1702, 0]
click at [380, 157] on input "search" at bounding box center [364, 161] width 126 height 27
paste input "solo (tiedye rag)"
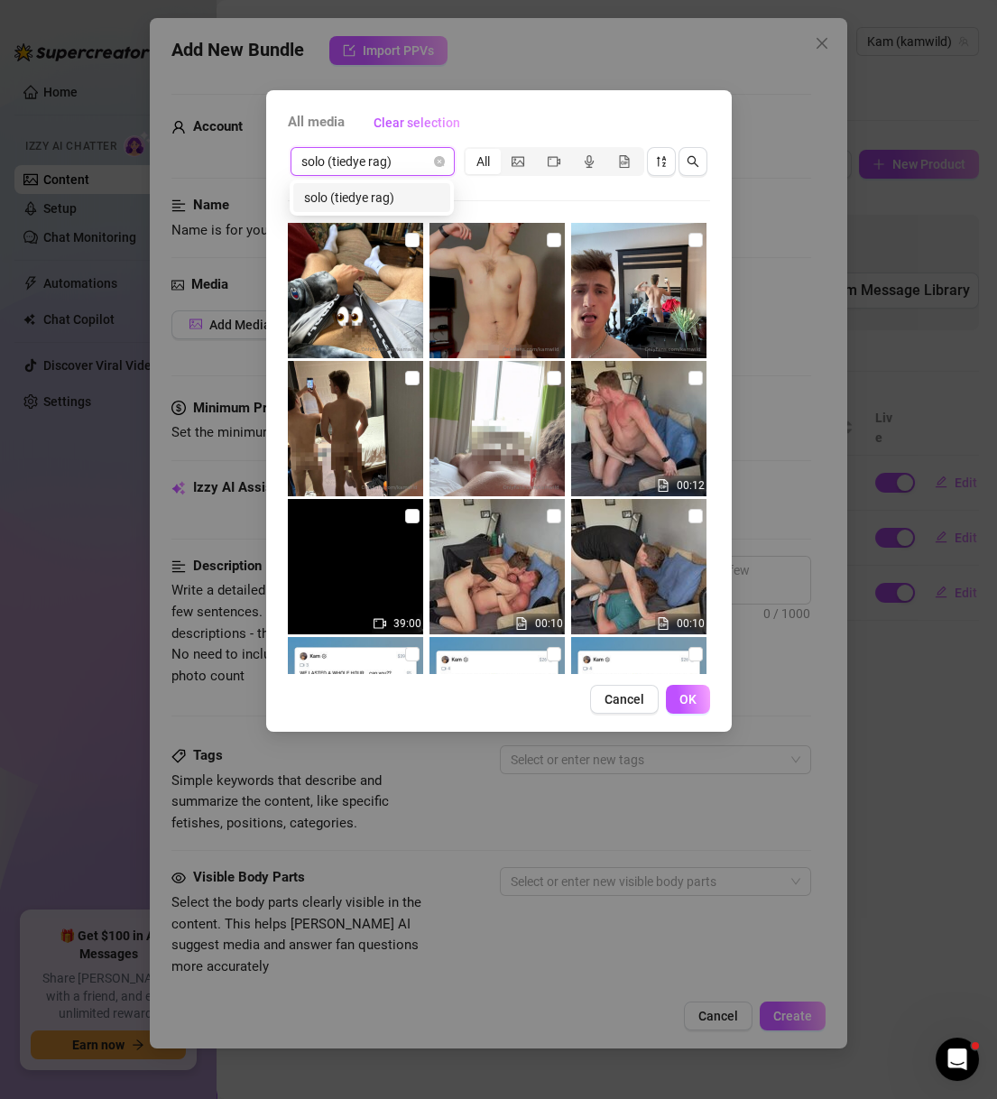
scroll to position [0, 0]
click at [400, 198] on div "solo (tiedye rag)" at bounding box center [371, 198] width 135 height 20
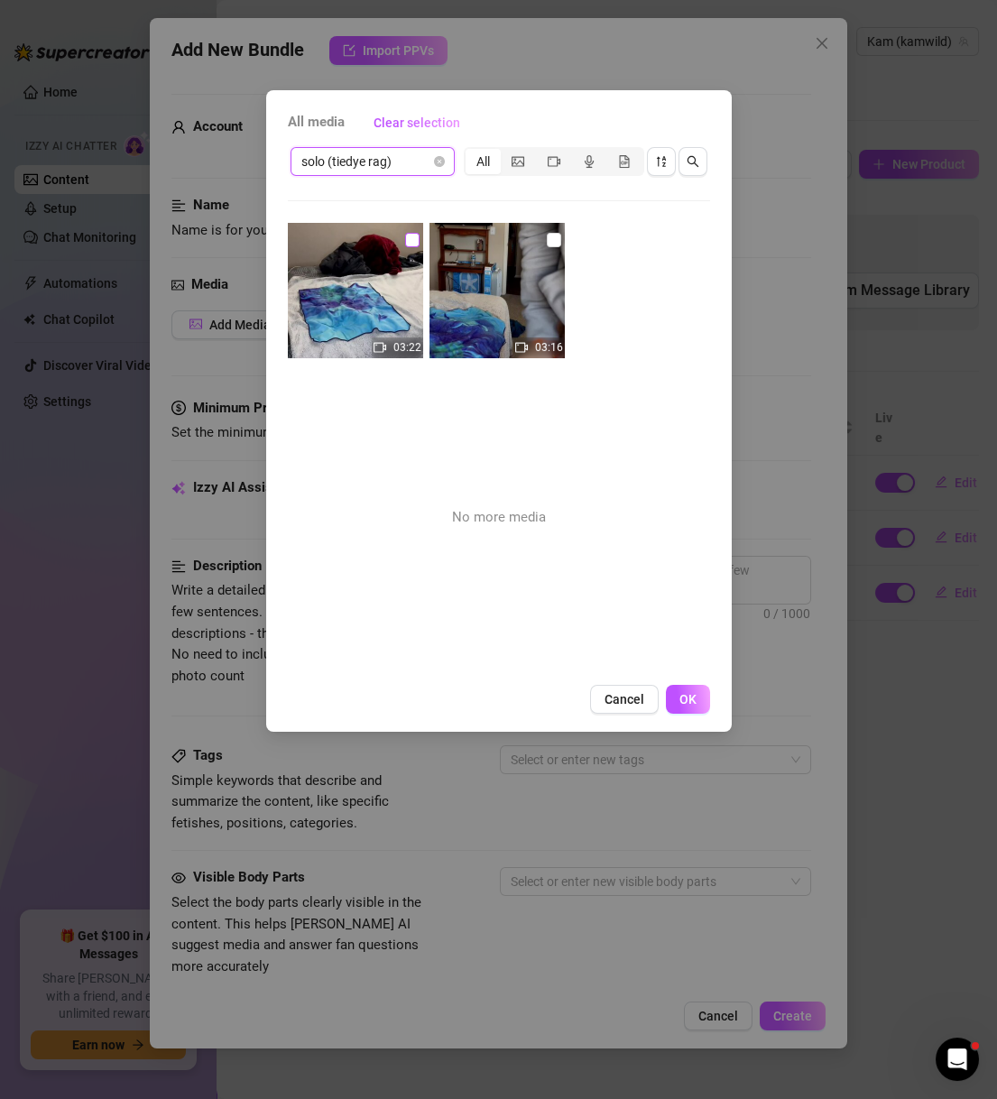
click at [410, 233] on input "checkbox" at bounding box center [412, 240] width 14 height 14
click at [547, 240] on input "checkbox" at bounding box center [554, 240] width 14 height 14
click at [680, 663] on div "03:22 03:16 No more media" at bounding box center [499, 448] width 422 height 451
click at [700, 698] on button "OK" at bounding box center [688, 699] width 44 height 29
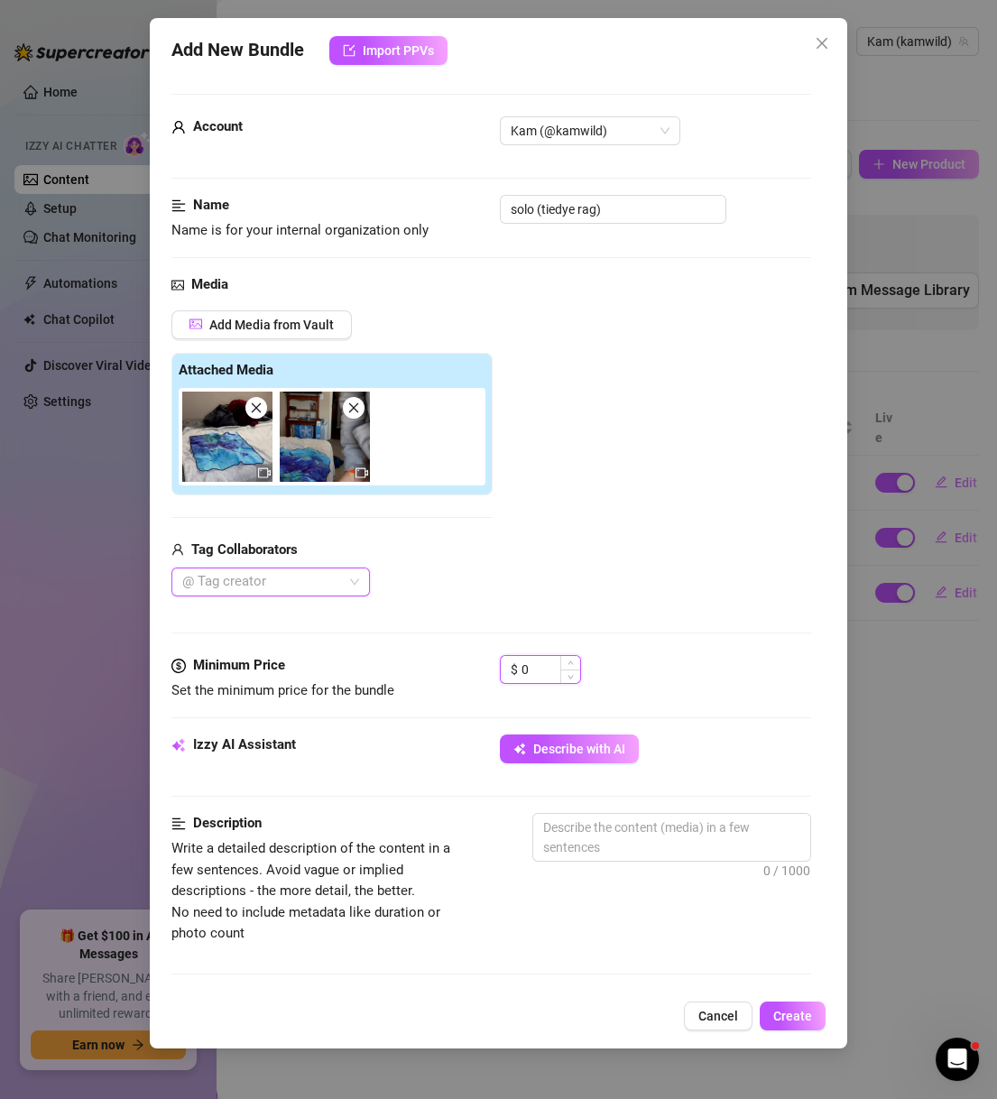
click at [543, 664] on input "0" at bounding box center [550, 669] width 59 height 27
drag, startPoint x: 552, startPoint y: 655, endPoint x: 427, endPoint y: 661, distance: 125.5
click at [427, 661] on div "Minimum Price Set the minimum price for the bundle $ 0" at bounding box center [491, 678] width 640 height 46
click at [534, 681] on input "0" at bounding box center [550, 669] width 59 height 27
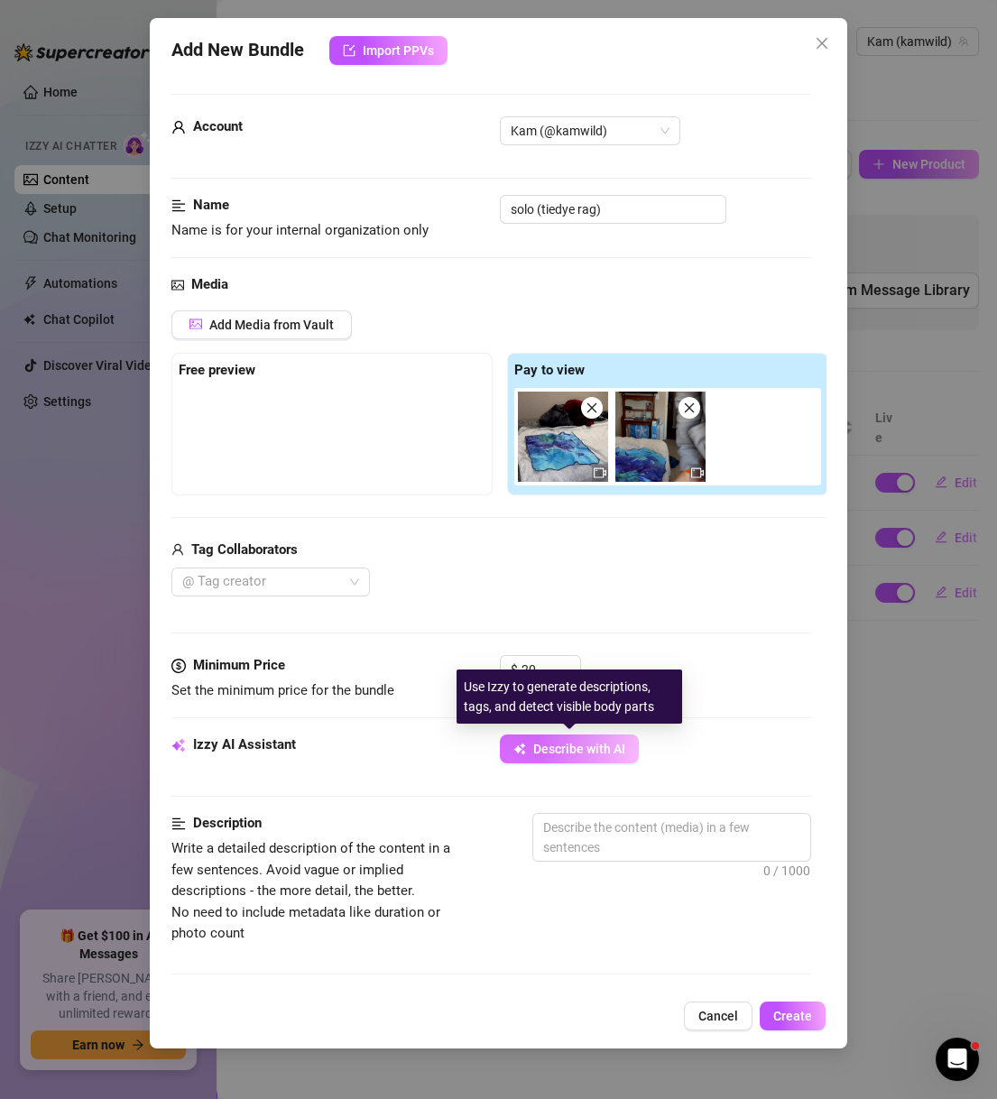
click at [598, 762] on button "Describe with AI" at bounding box center [569, 748] width 139 height 29
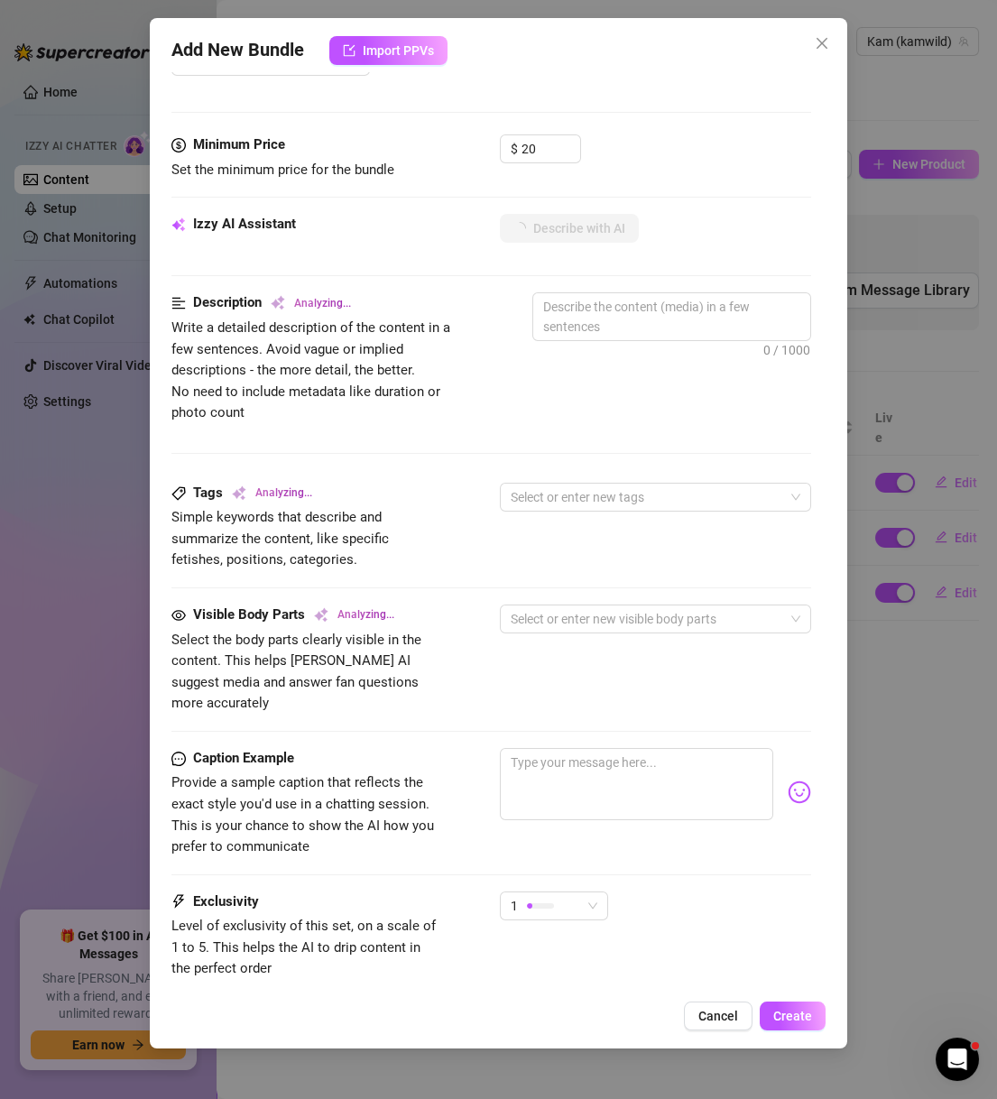
scroll to position [606, 0]
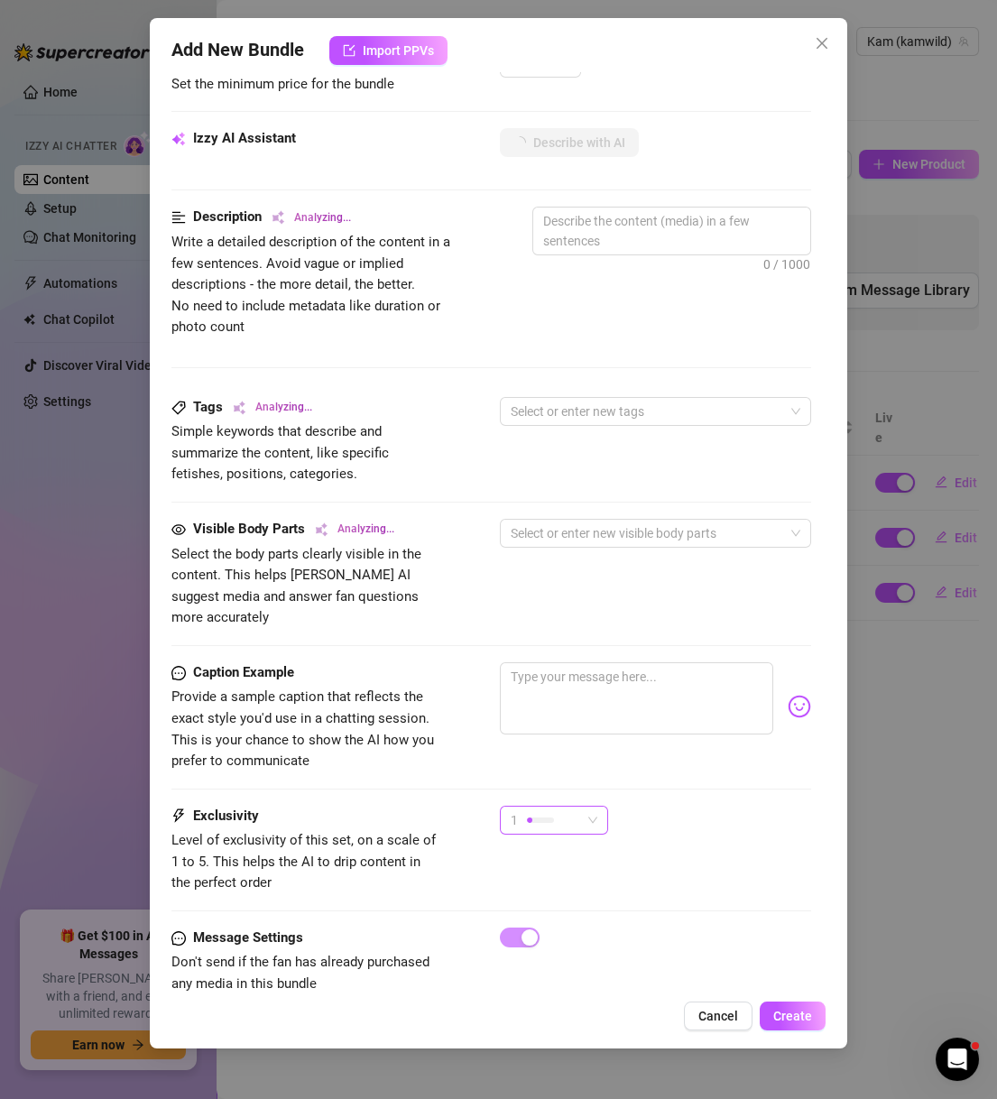
click at [530, 817] on div at bounding box center [529, 819] width 5 height 5
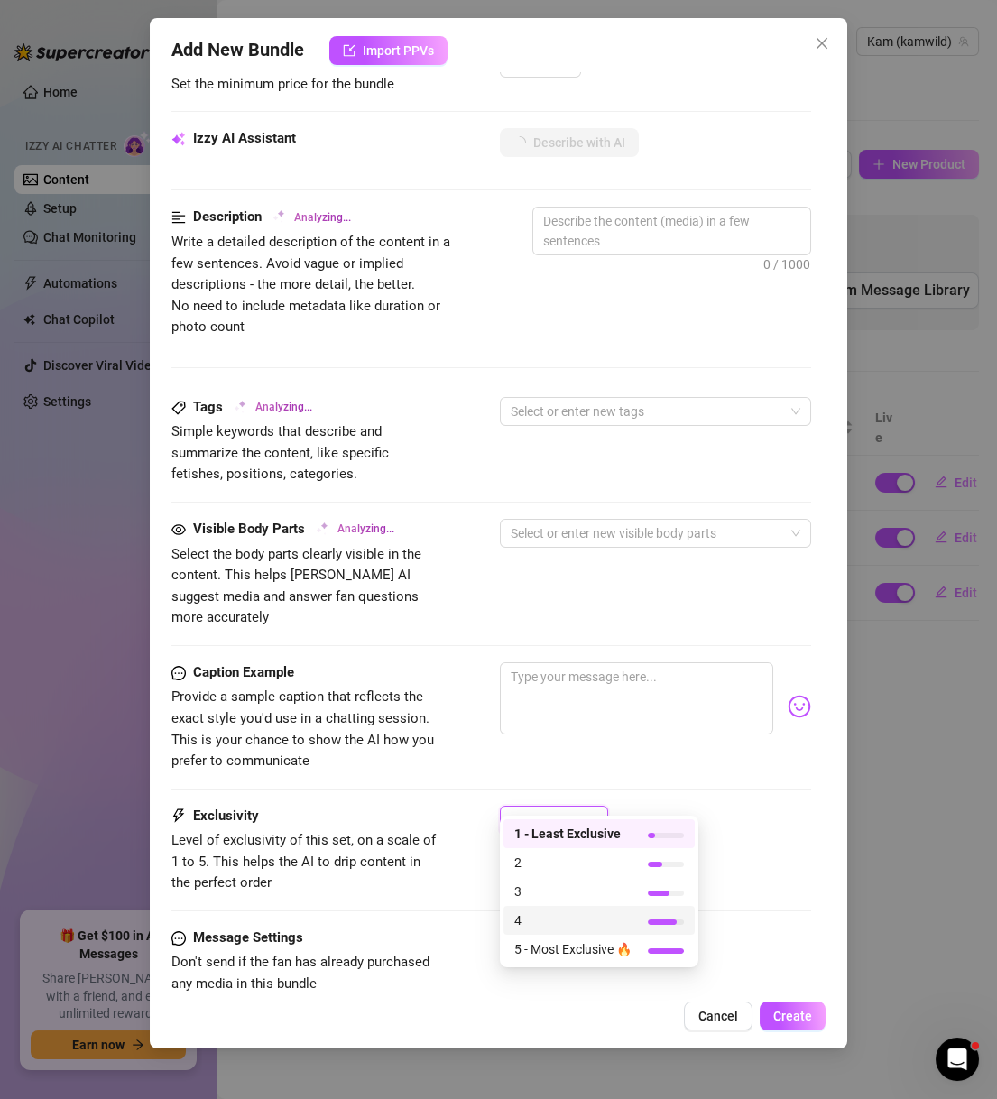
click at [607, 913] on span "4" at bounding box center [572, 920] width 117 height 20
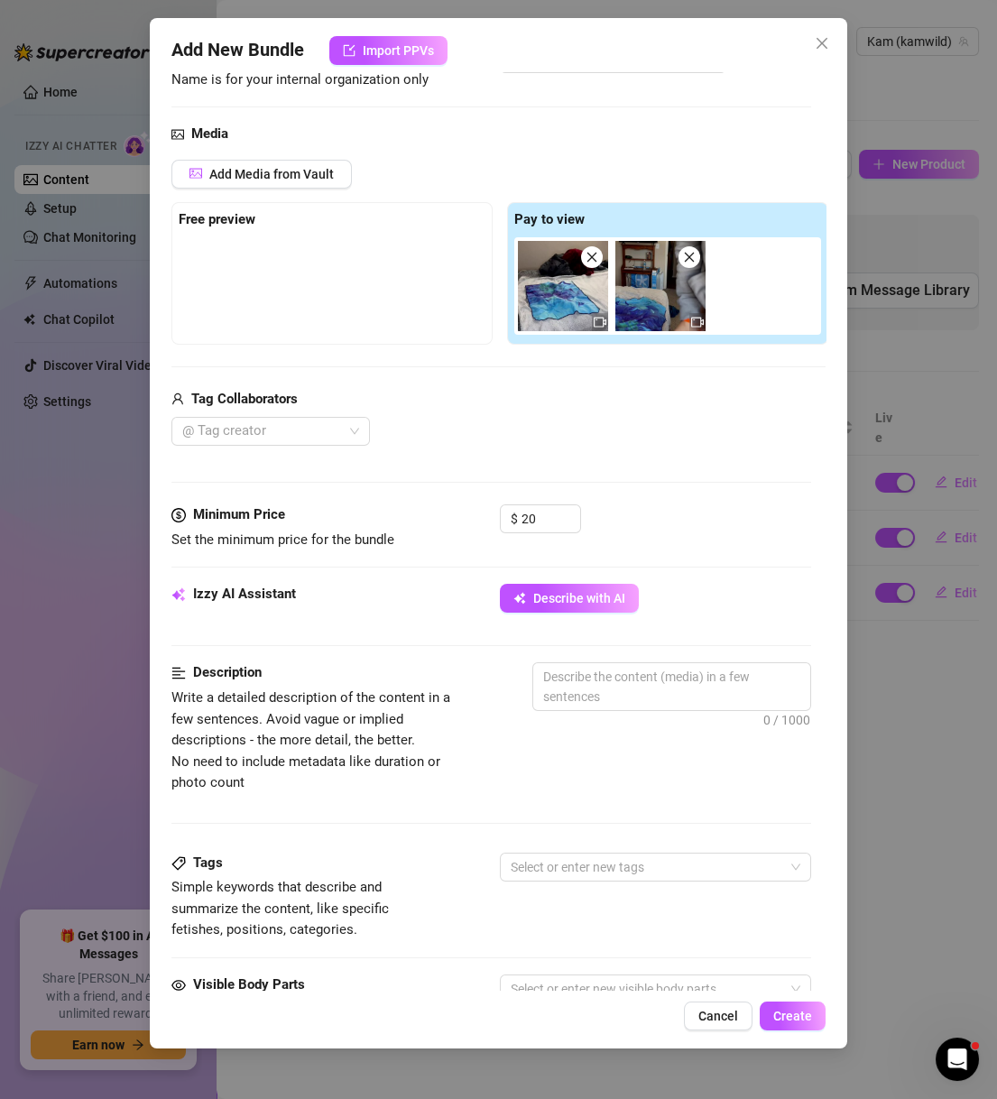
scroll to position [433, 0]
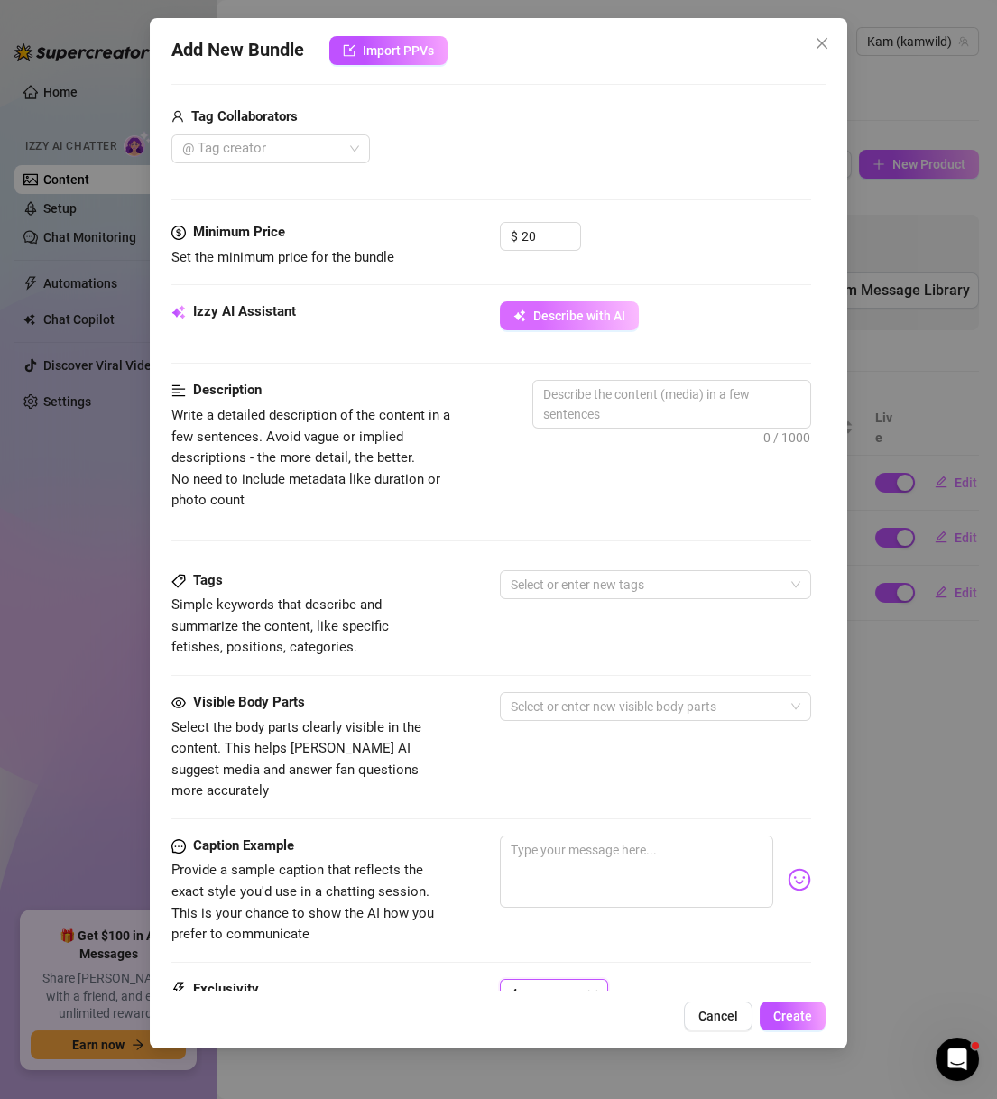
click at [534, 306] on button "Describe with AI" at bounding box center [569, 315] width 139 height 29
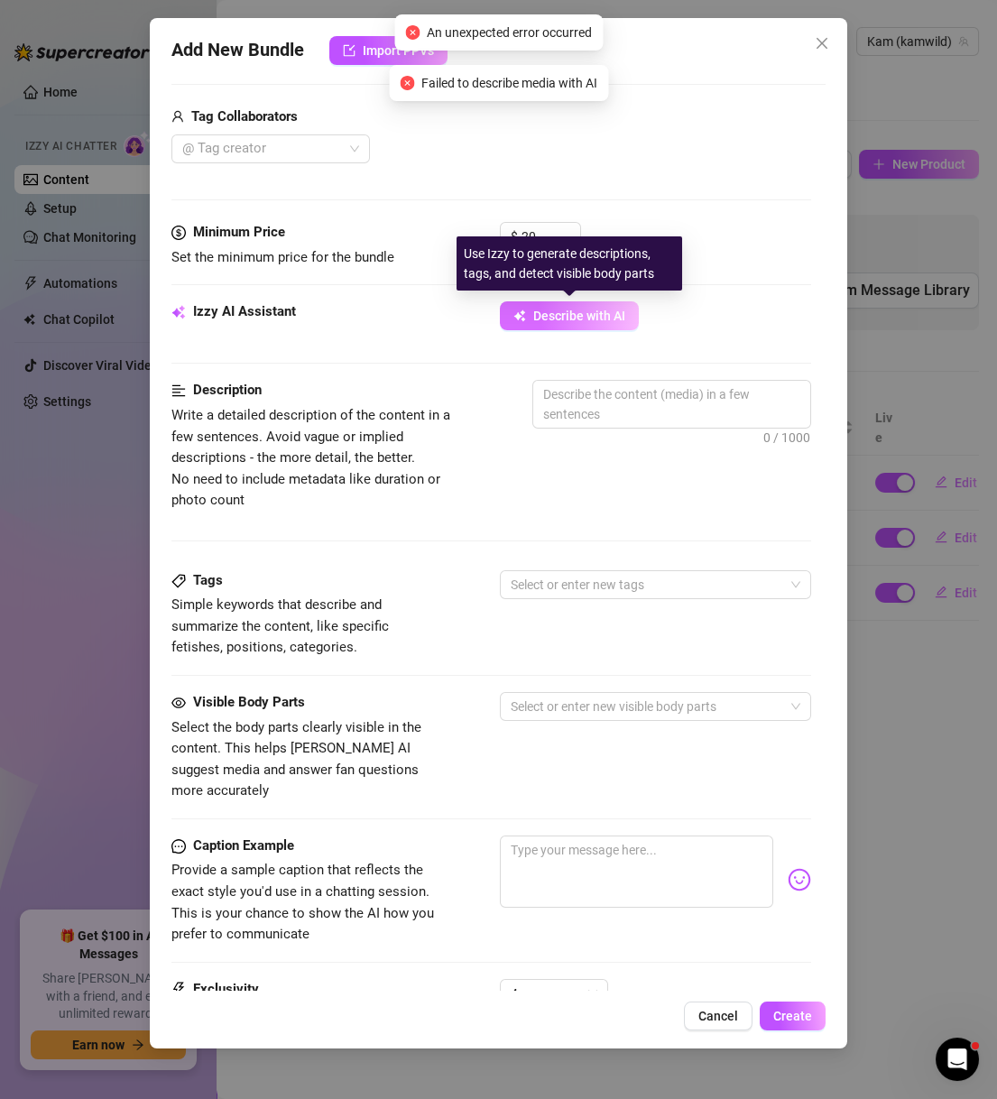
click at [597, 318] on span "Describe with AI" at bounding box center [579, 315] width 92 height 14
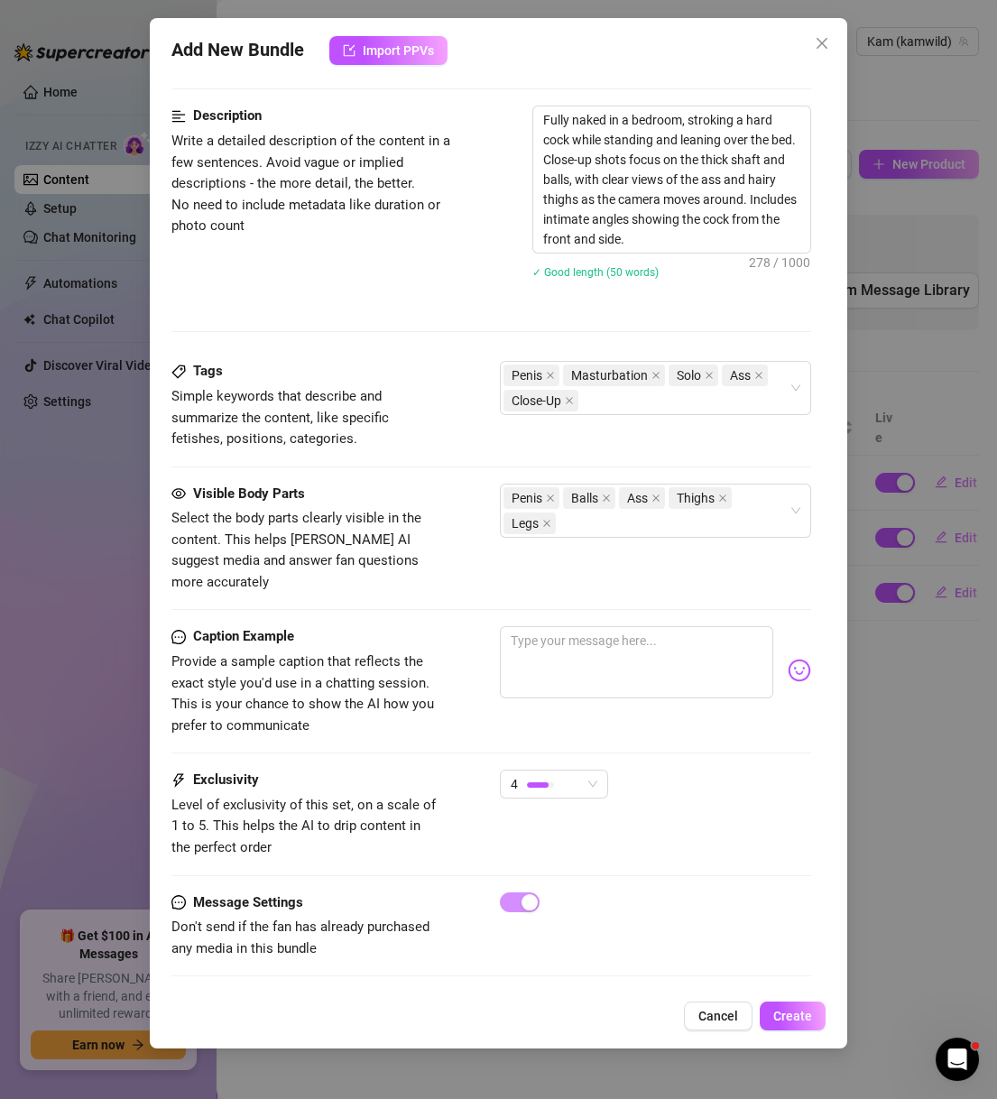
scroll to position [708, 0]
click at [802, 1020] on span "Create" at bounding box center [792, 1015] width 39 height 14
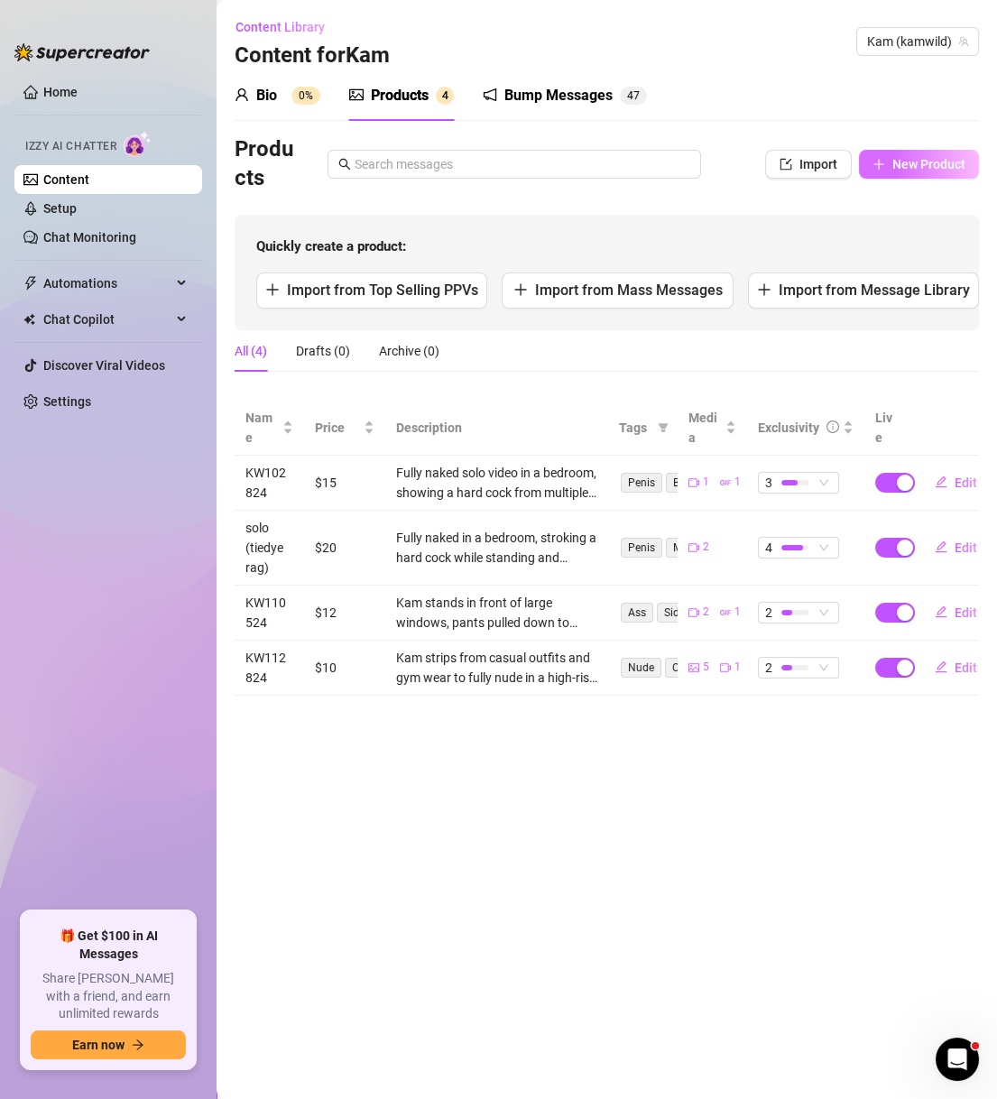
click at [877, 169] on icon "plus" at bounding box center [878, 164] width 13 height 13
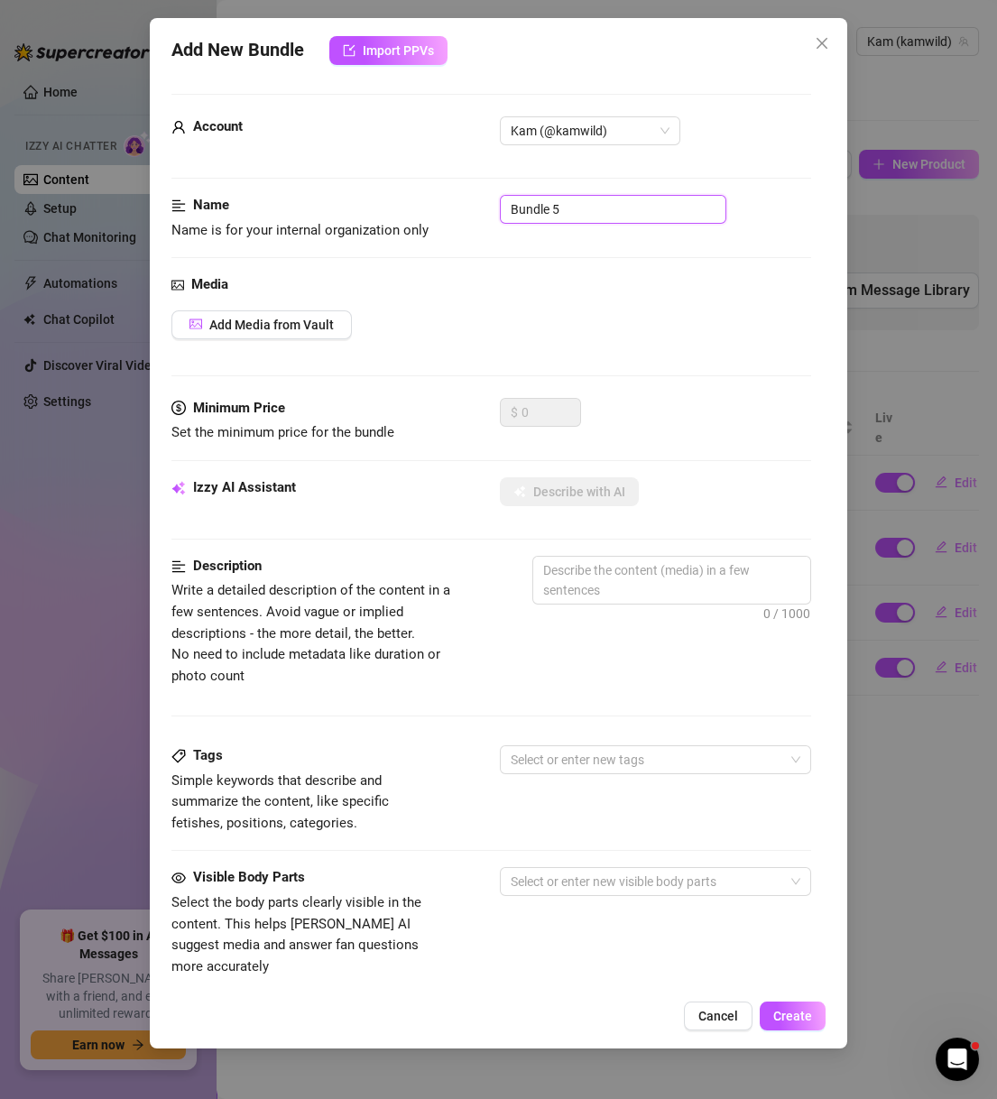
click at [517, 212] on input "Bundle 5" at bounding box center [613, 209] width 226 height 29
paste input "Underwear Pics"
click at [296, 337] on button "Add Media from Vault" at bounding box center [261, 324] width 180 height 29
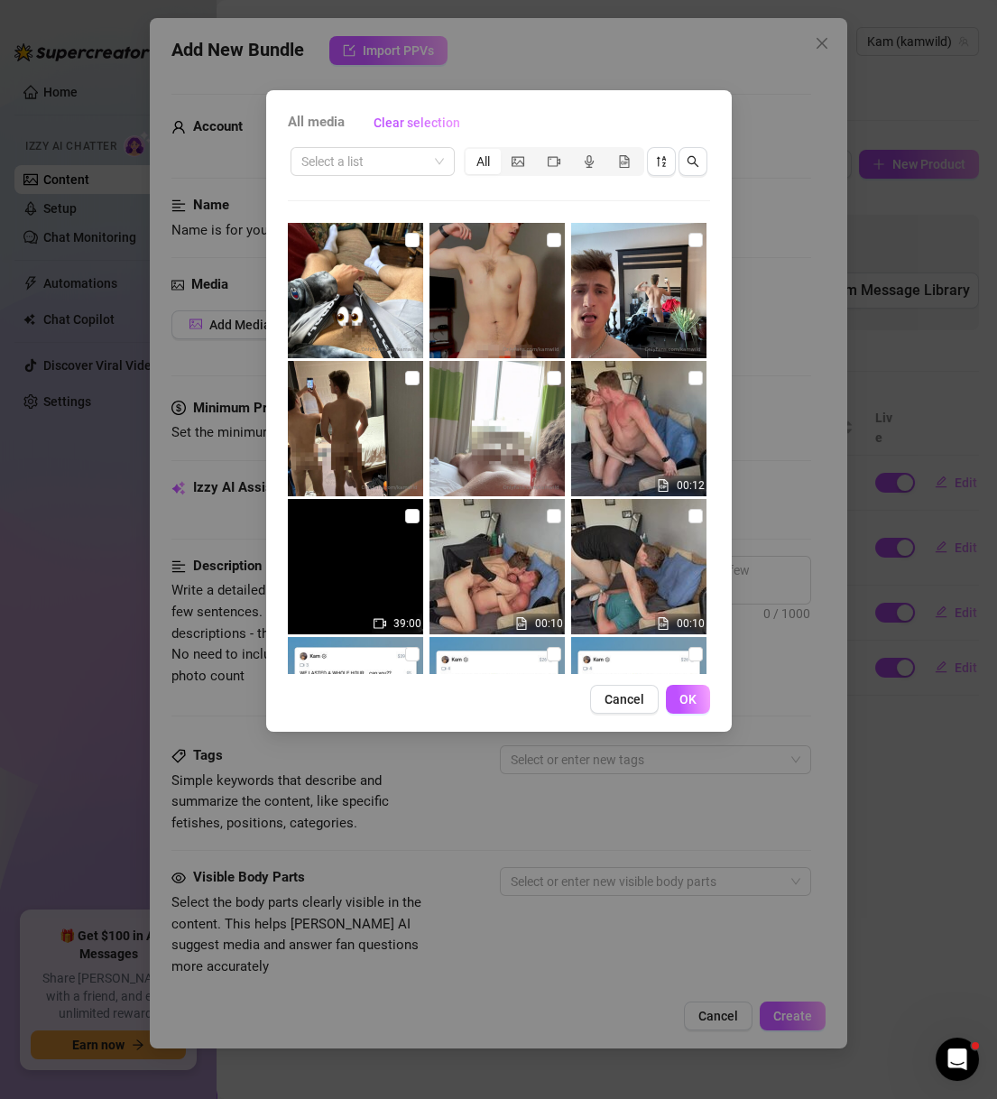
drag, startPoint x: 761, startPoint y: 262, endPoint x: 742, endPoint y: 244, distance: 25.5
click at [761, 262] on div "All media Clear selection Select a list All 00:12 39:00 00:10 00:10 56:31 00:09…" at bounding box center [498, 549] width 997 height 1099
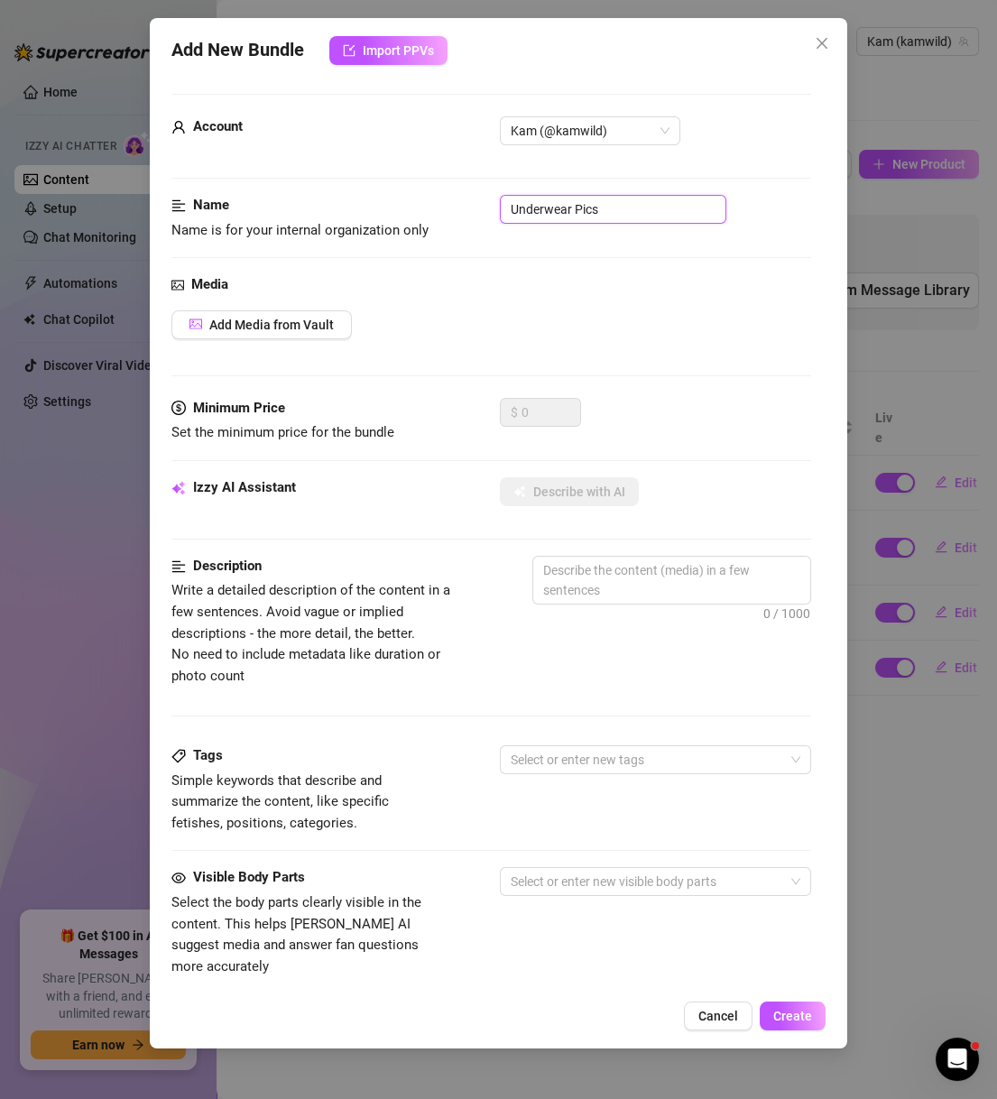
click at [626, 220] on input "Underwear Pics" at bounding box center [613, 209] width 226 height 29
click at [259, 320] on span "Add Media from Vault" at bounding box center [271, 324] width 124 height 14
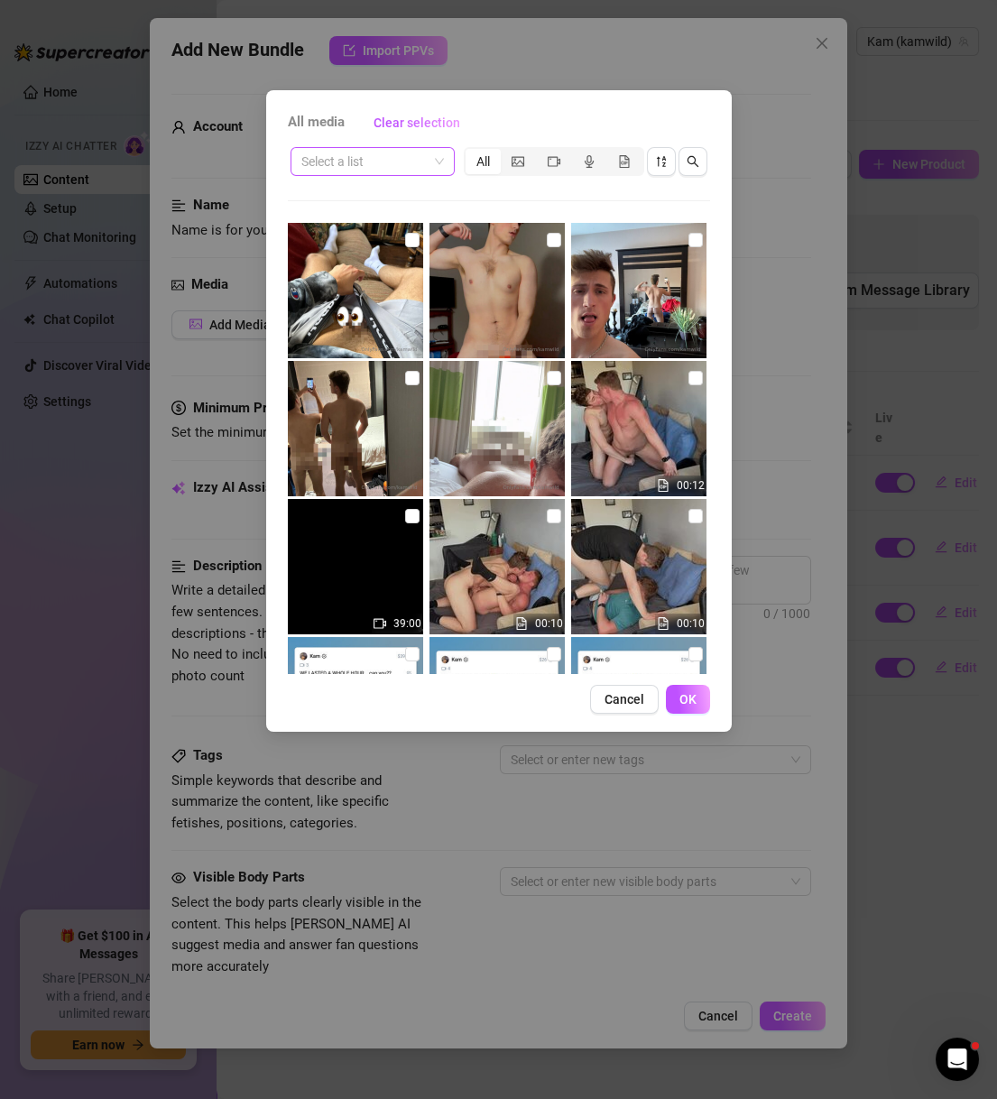
click at [378, 170] on input "search" at bounding box center [364, 161] width 126 height 27
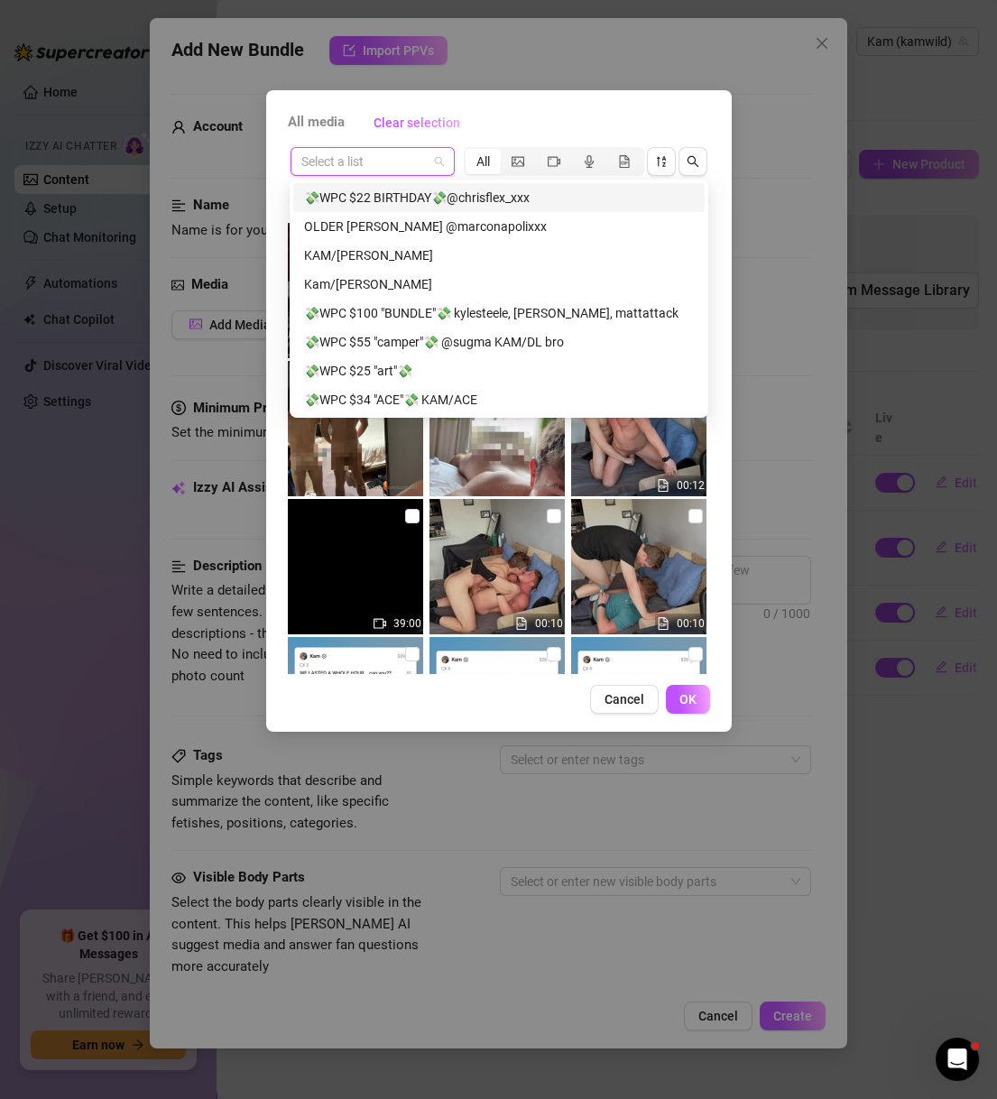
paste input "Underwear Pics"
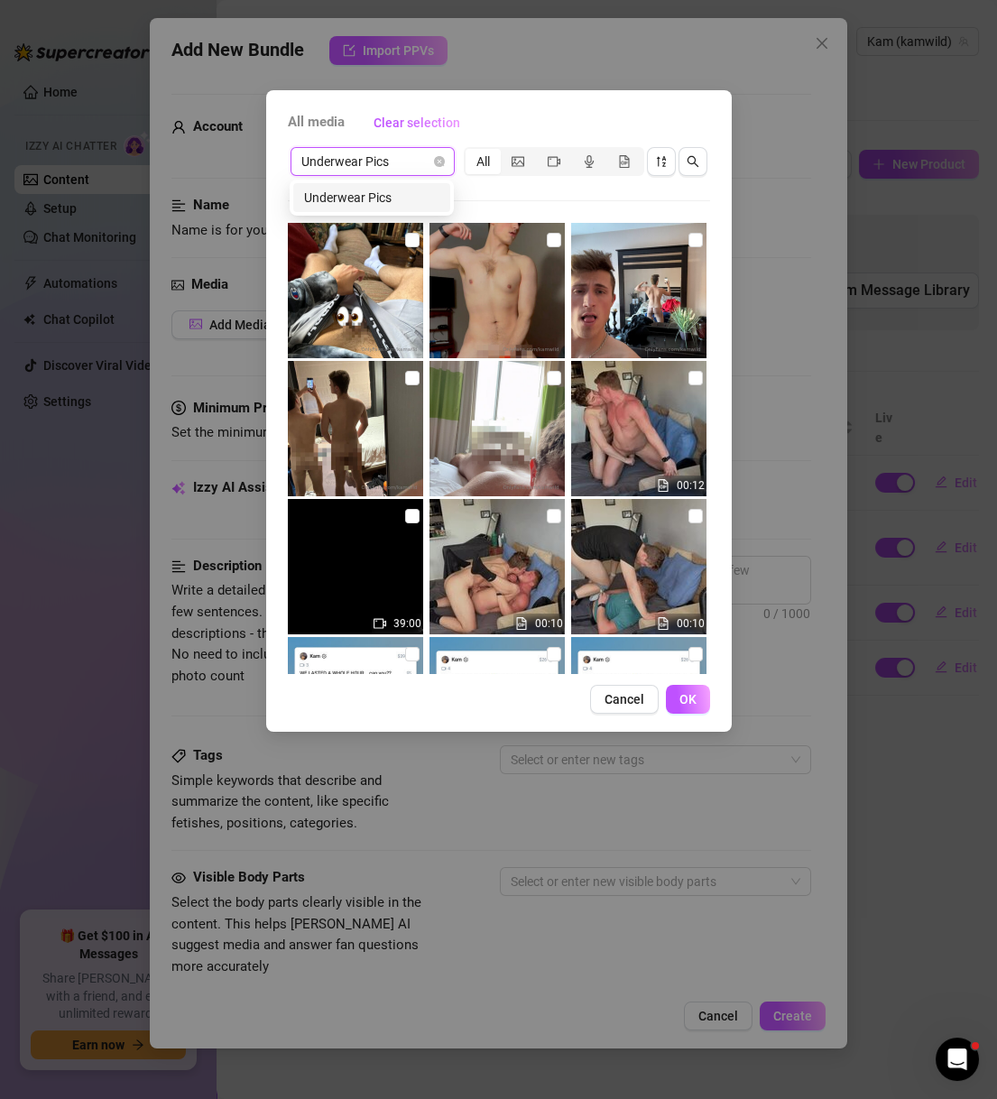
click at [384, 207] on div "Underwear Pics" at bounding box center [371, 198] width 135 height 20
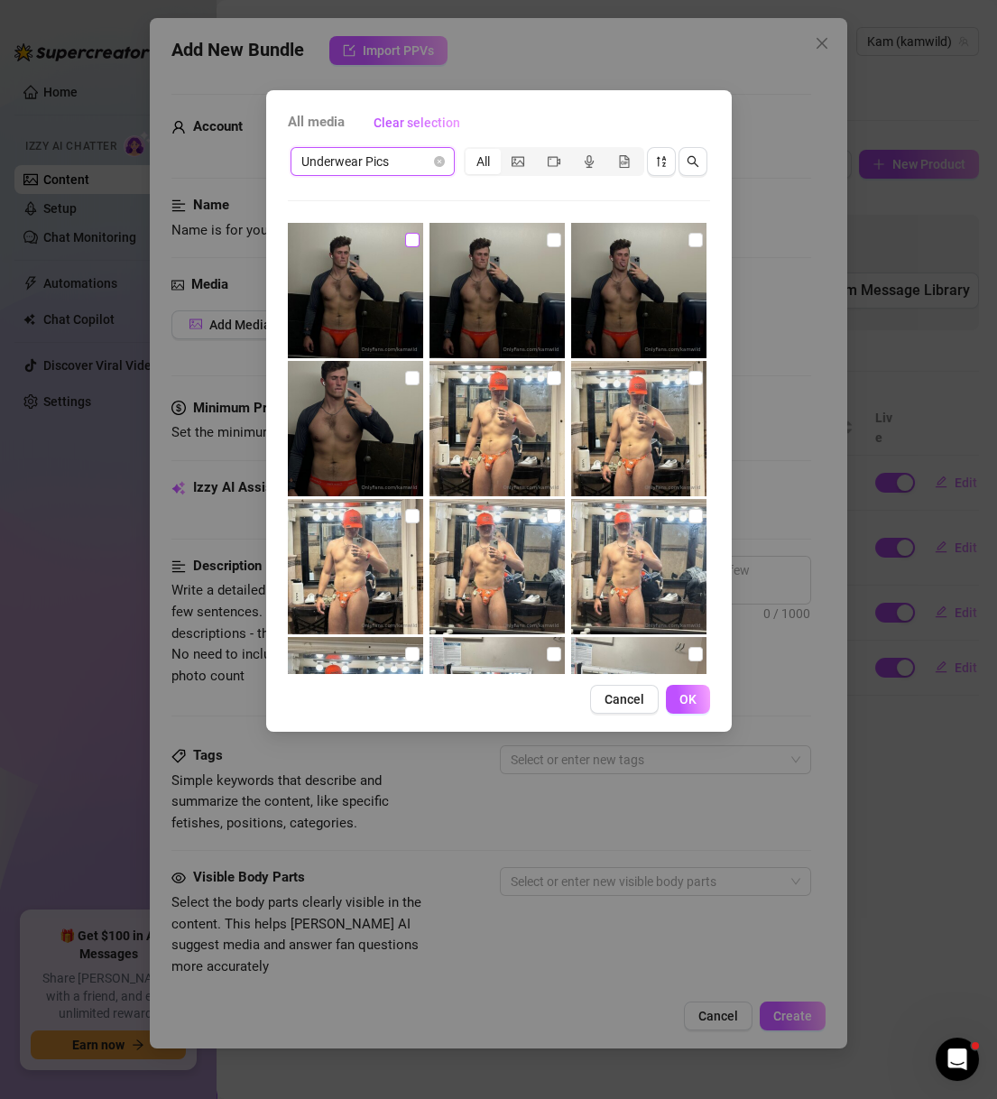
click at [412, 234] on input "checkbox" at bounding box center [412, 240] width 14 height 14
drag, startPoint x: 410, startPoint y: 379, endPoint x: 508, endPoint y: 246, distance: 164.5
click at [409, 378] on input "checkbox" at bounding box center [412, 378] width 14 height 14
click at [547, 243] on input "checkbox" at bounding box center [554, 240] width 14 height 14
click at [688, 241] on input "checkbox" at bounding box center [695, 240] width 14 height 14
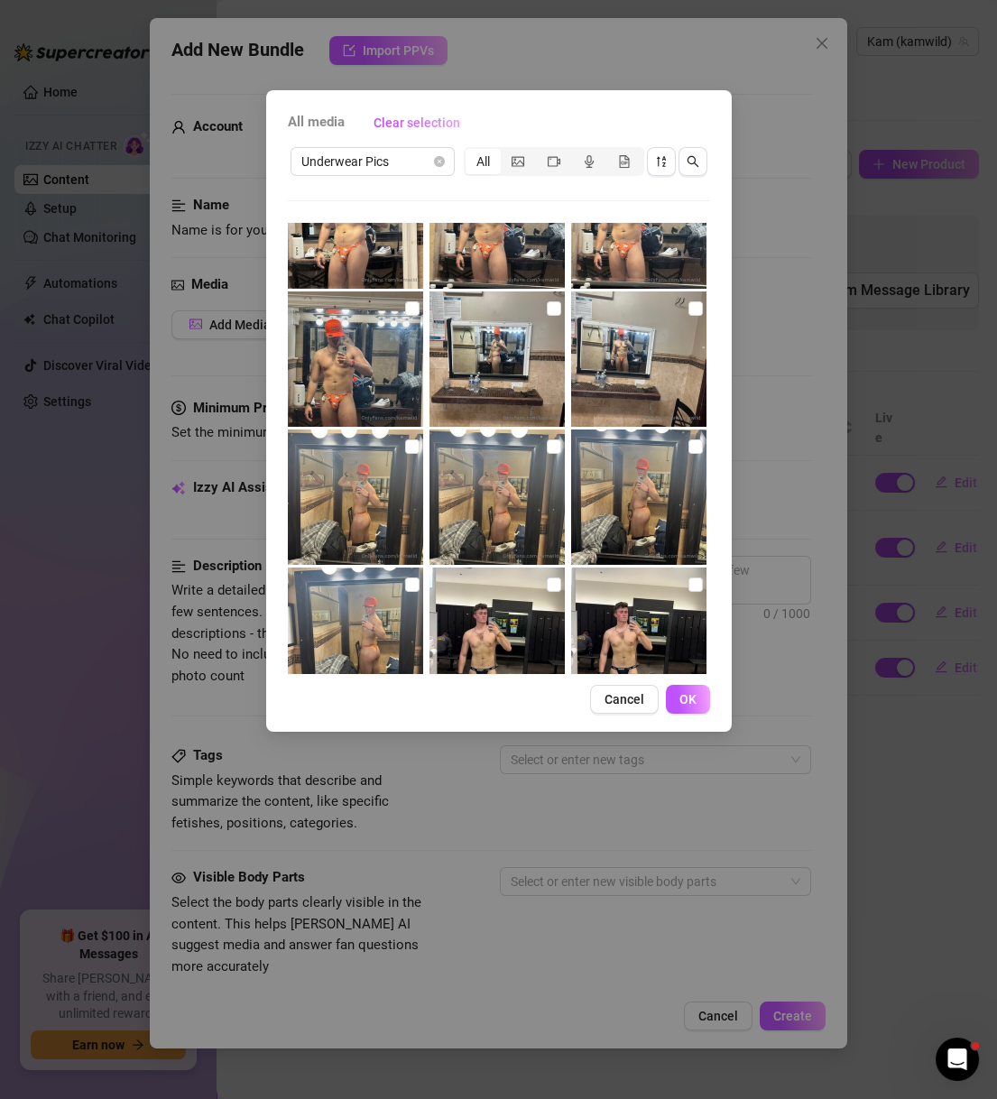
scroll to position [519, 0]
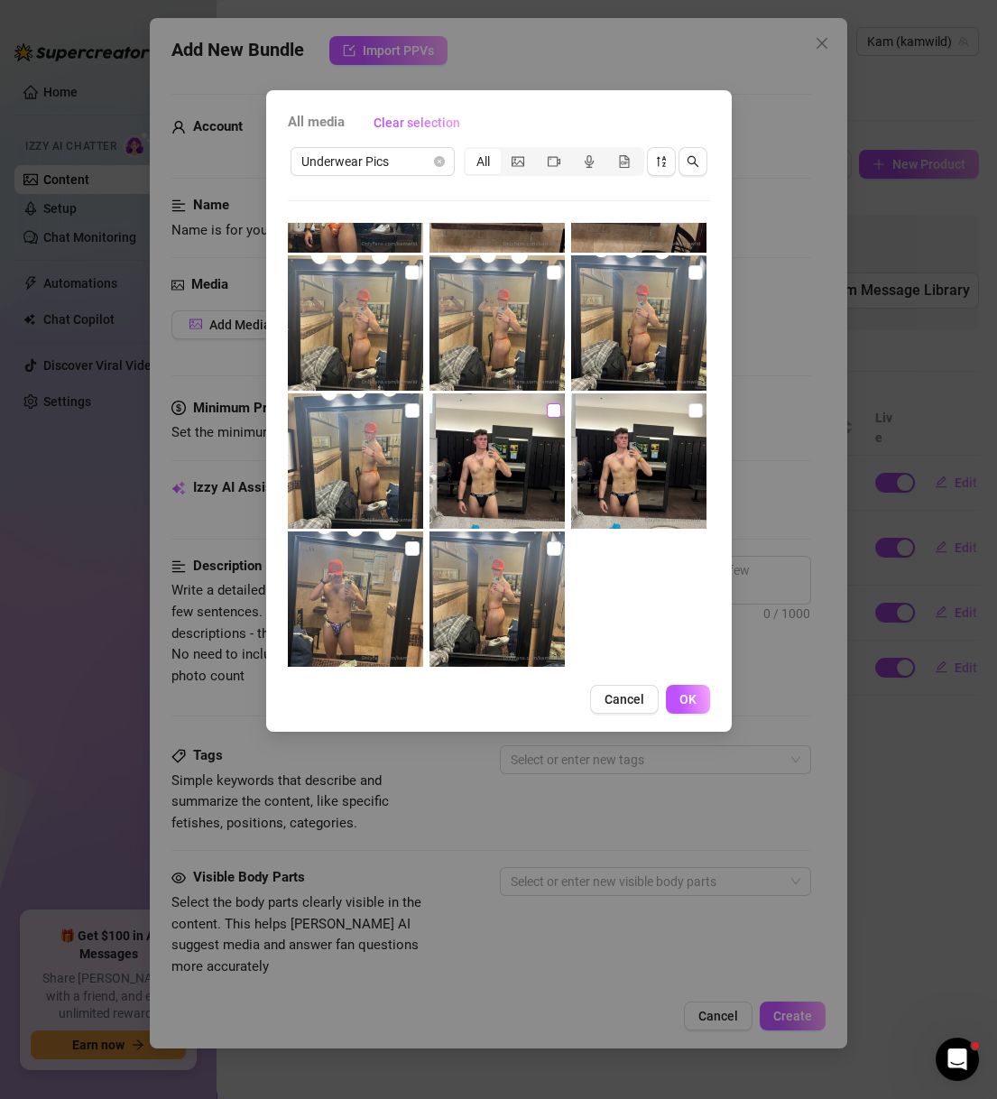
click at [548, 408] on input "checkbox" at bounding box center [554, 410] width 14 height 14
click at [688, 415] on input "checkbox" at bounding box center [695, 410] width 14 height 14
click at [701, 693] on button "OK" at bounding box center [688, 699] width 44 height 29
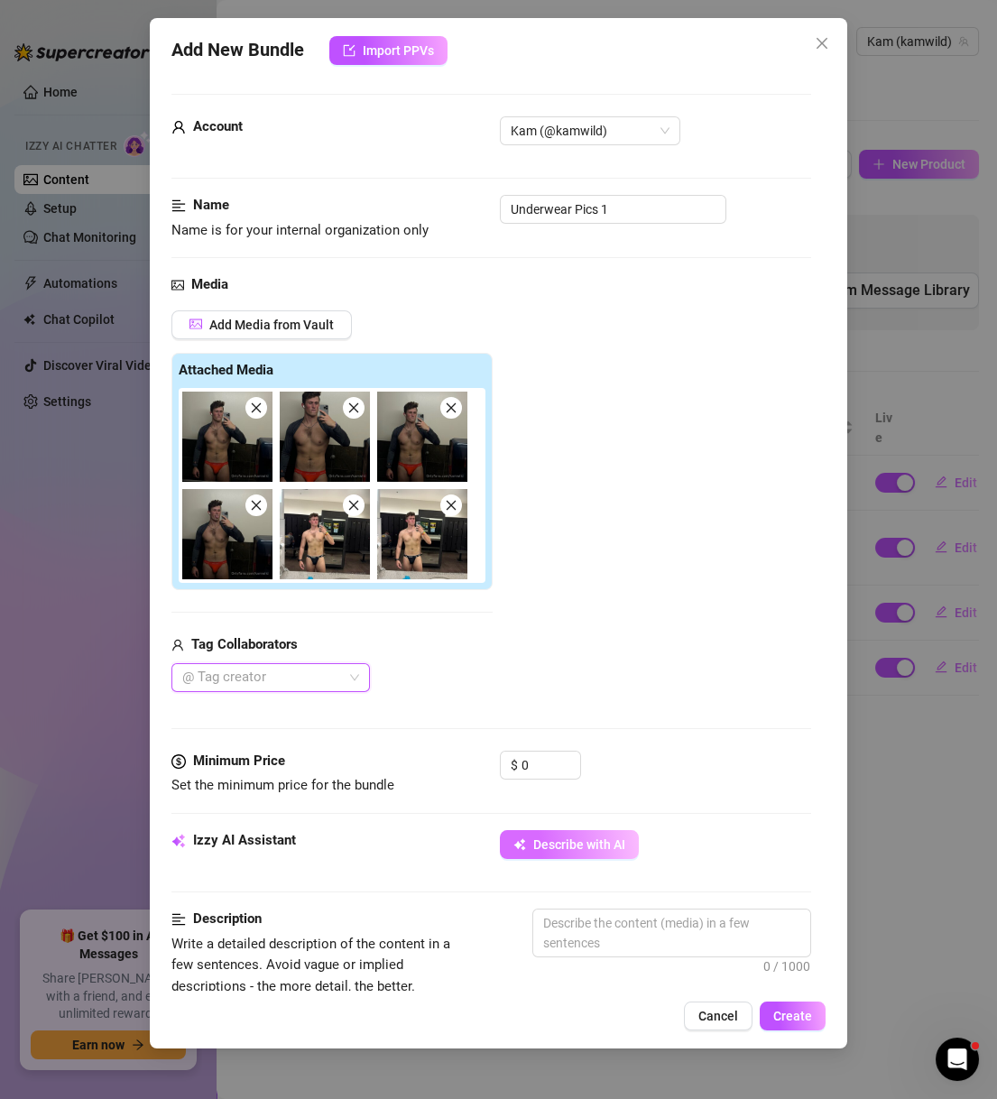
click at [556, 855] on button "Describe with AI" at bounding box center [569, 844] width 139 height 29
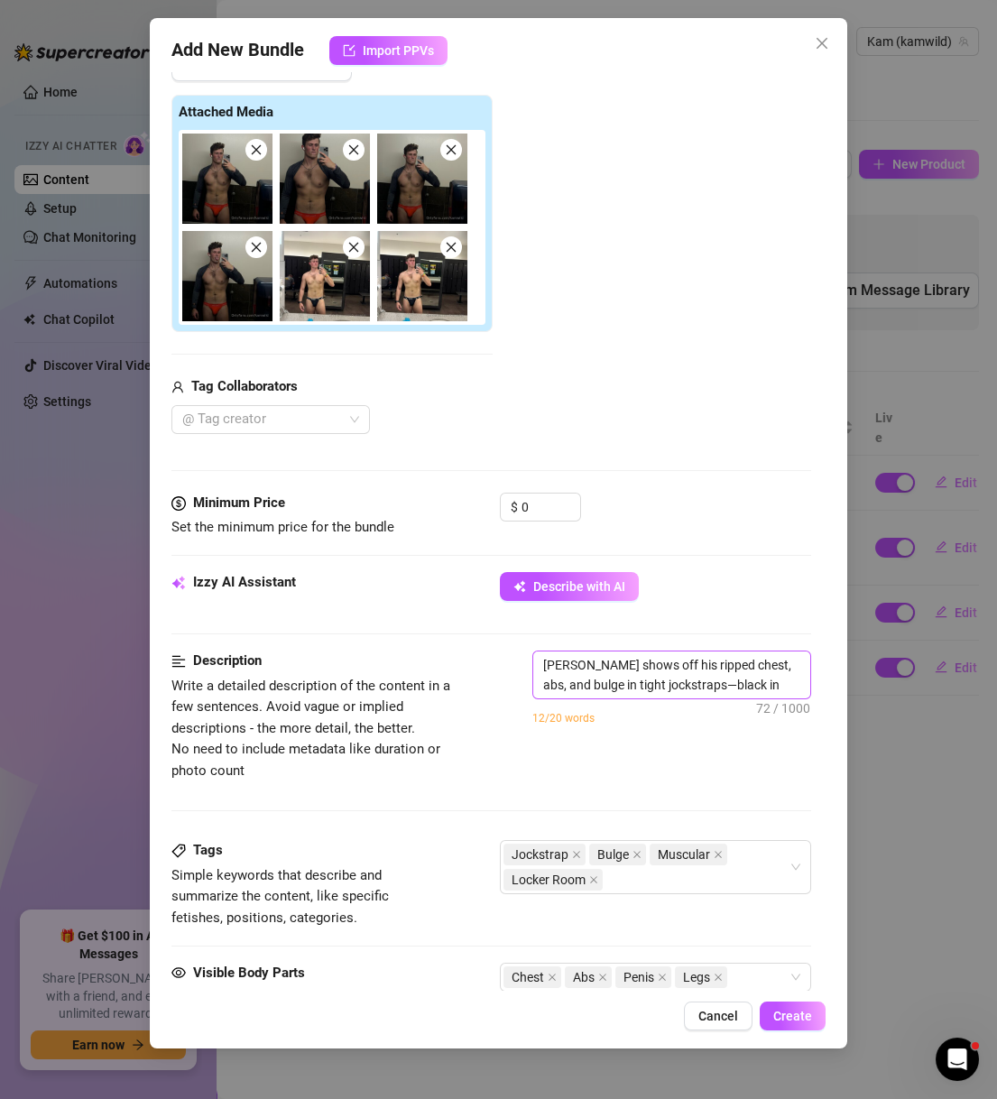
scroll to position [260, 0]
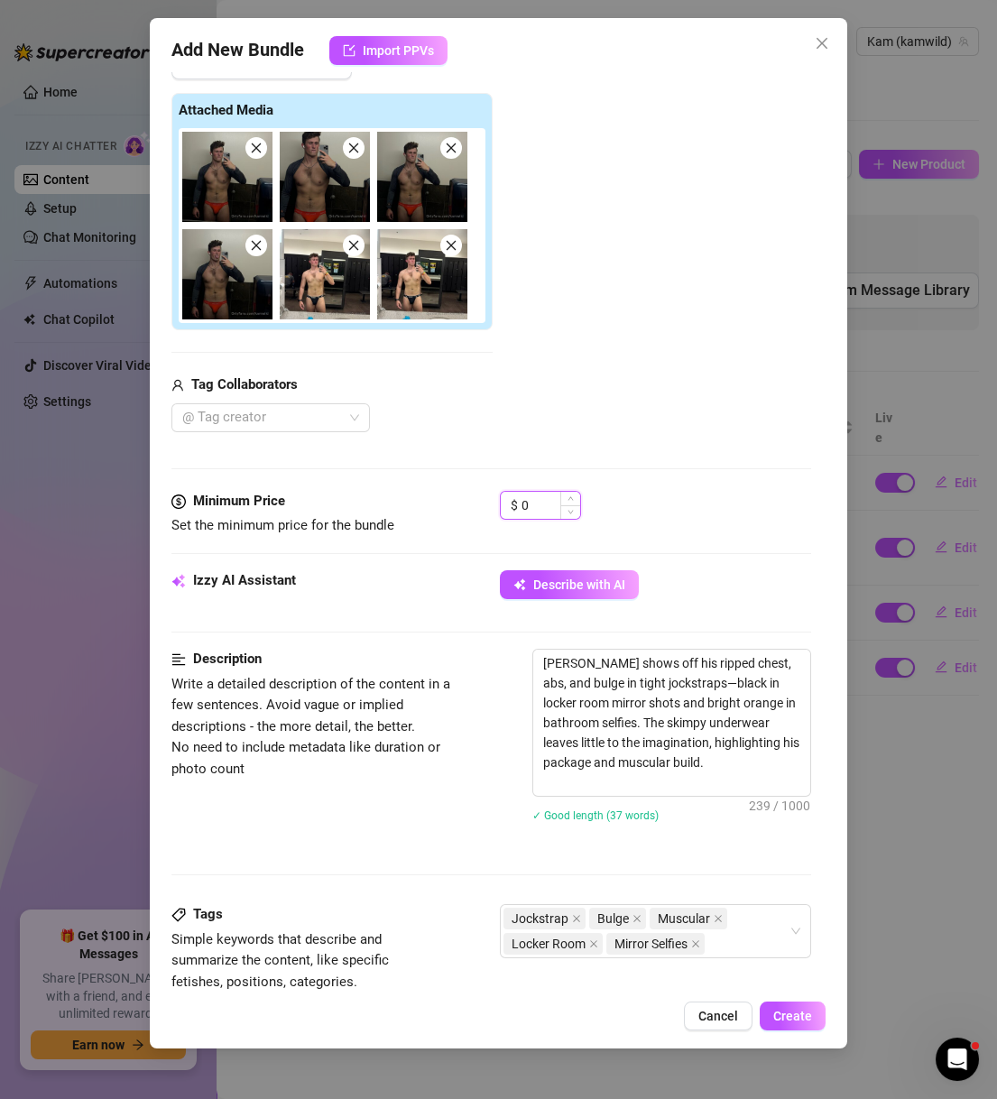
click at [549, 519] on input "0" at bounding box center [550, 505] width 59 height 27
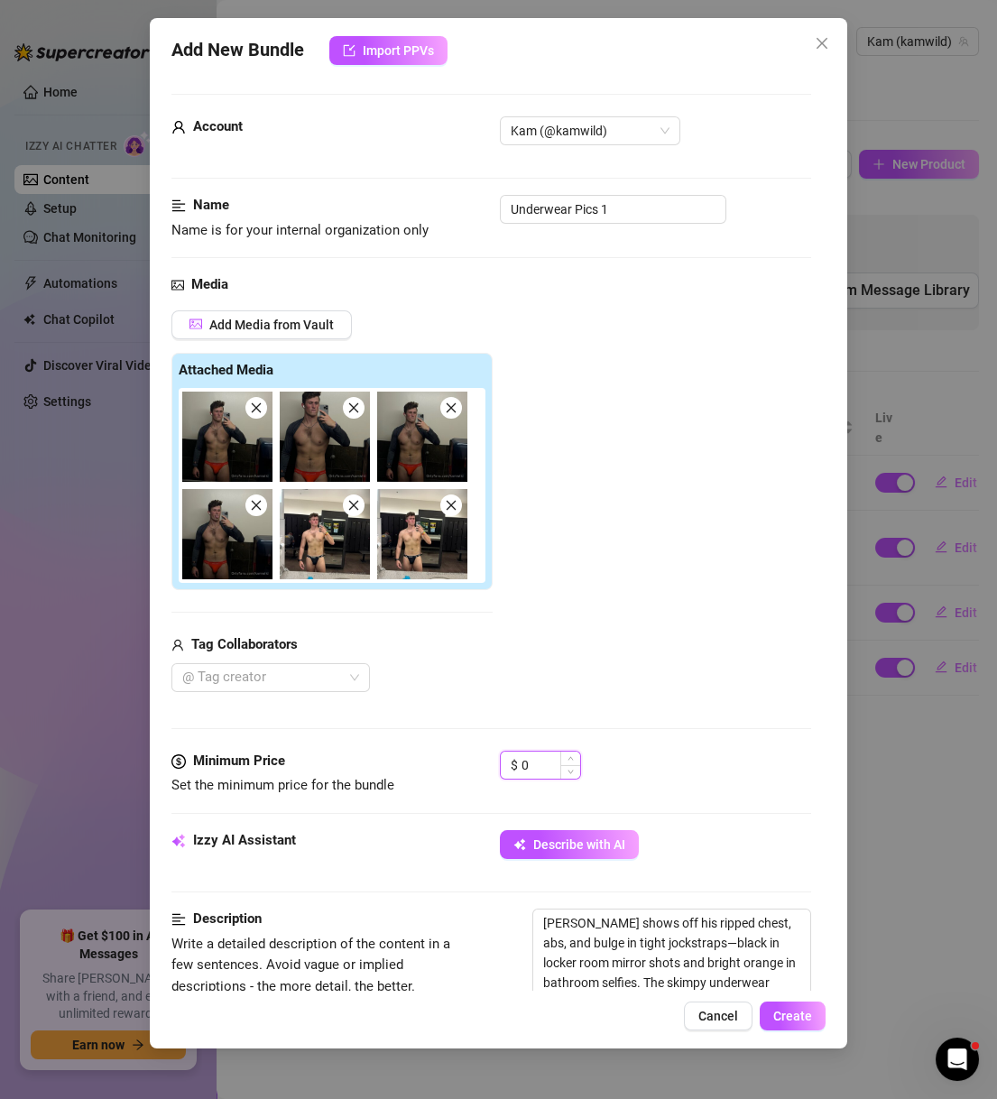
click at [549, 767] on input "0" at bounding box center [550, 764] width 59 height 27
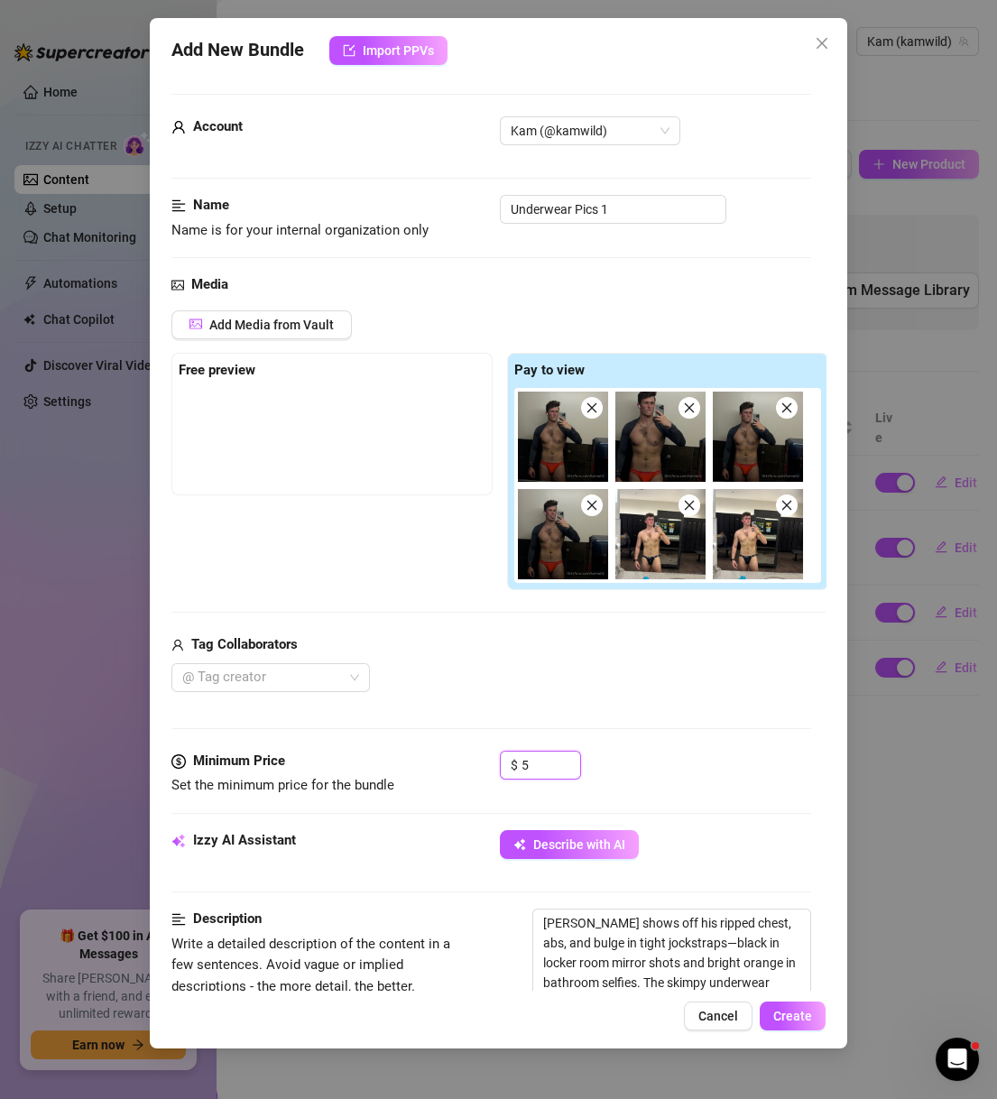
scroll to position [693, 0]
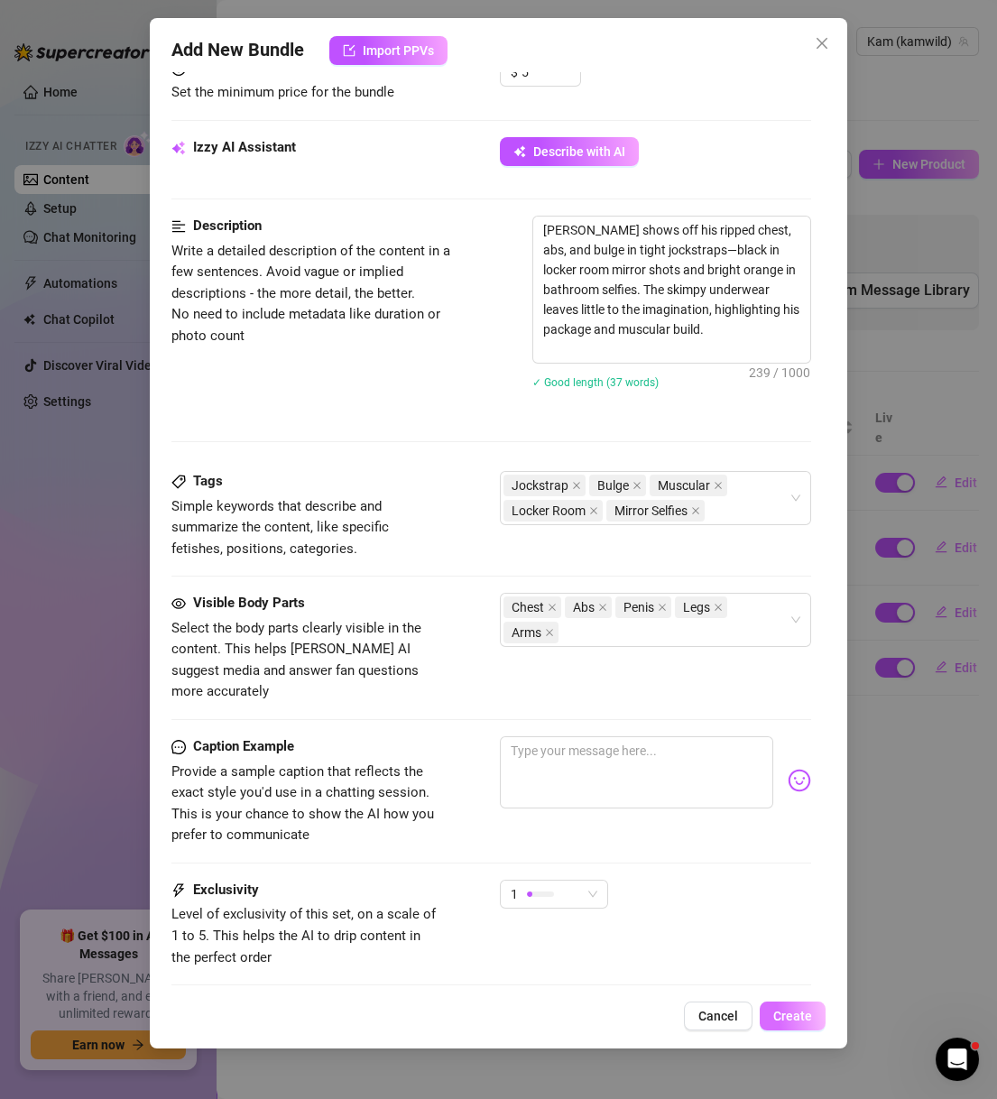
click at [780, 1016] on span "Create" at bounding box center [792, 1015] width 39 height 14
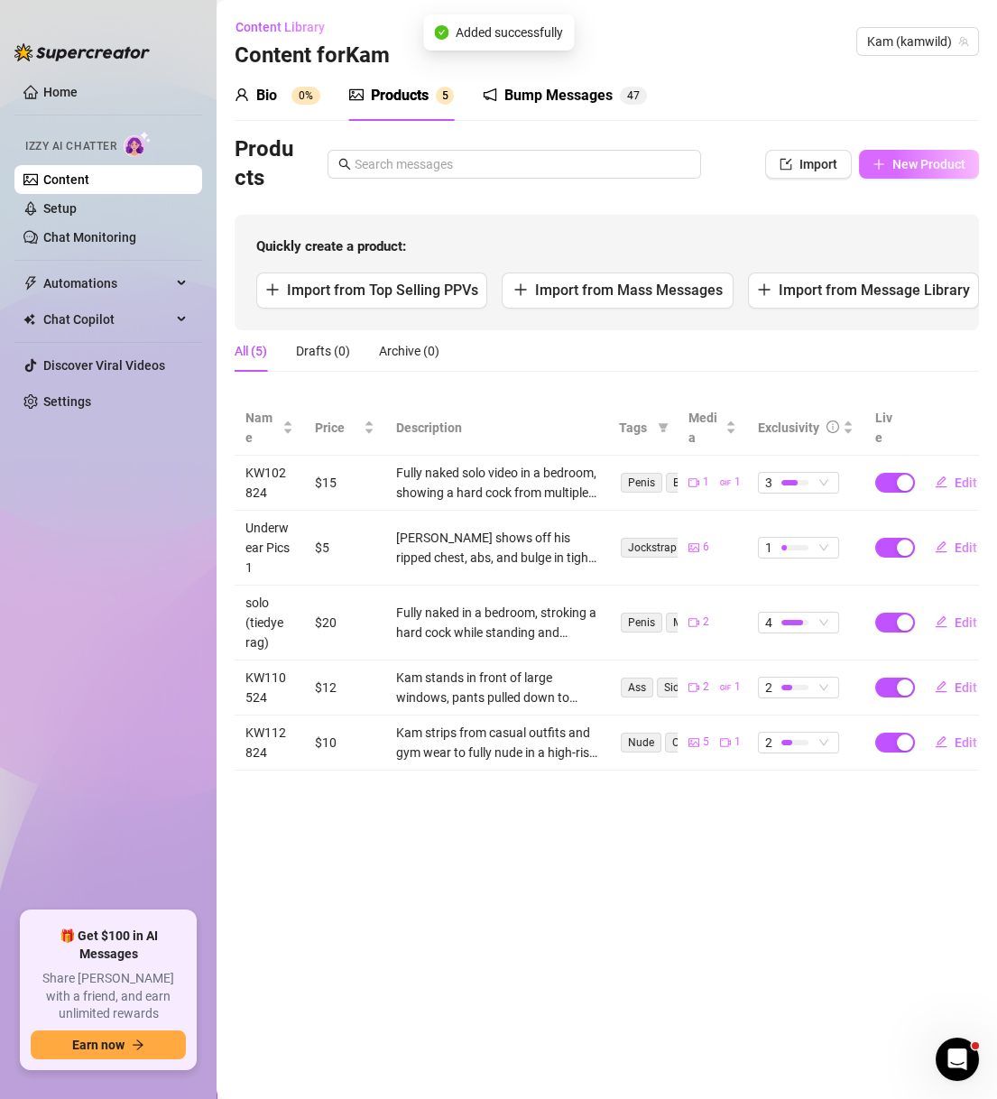
click at [898, 170] on span "New Product" at bounding box center [928, 164] width 73 height 14
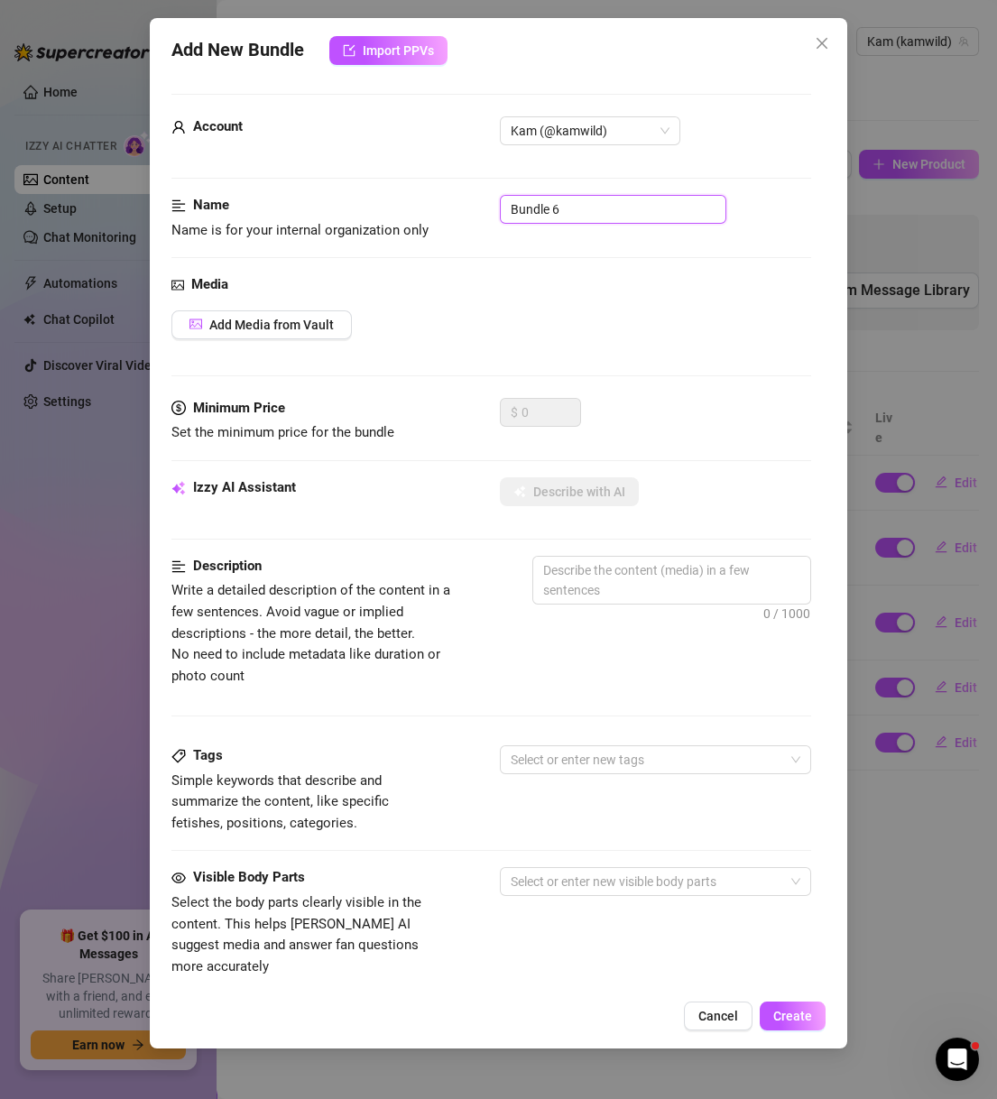
click at [594, 207] on input "Bundle 6" at bounding box center [613, 209] width 226 height 29
paste input "Underwear Pics"
click at [301, 337] on button "Add Media from Vault" at bounding box center [261, 324] width 180 height 29
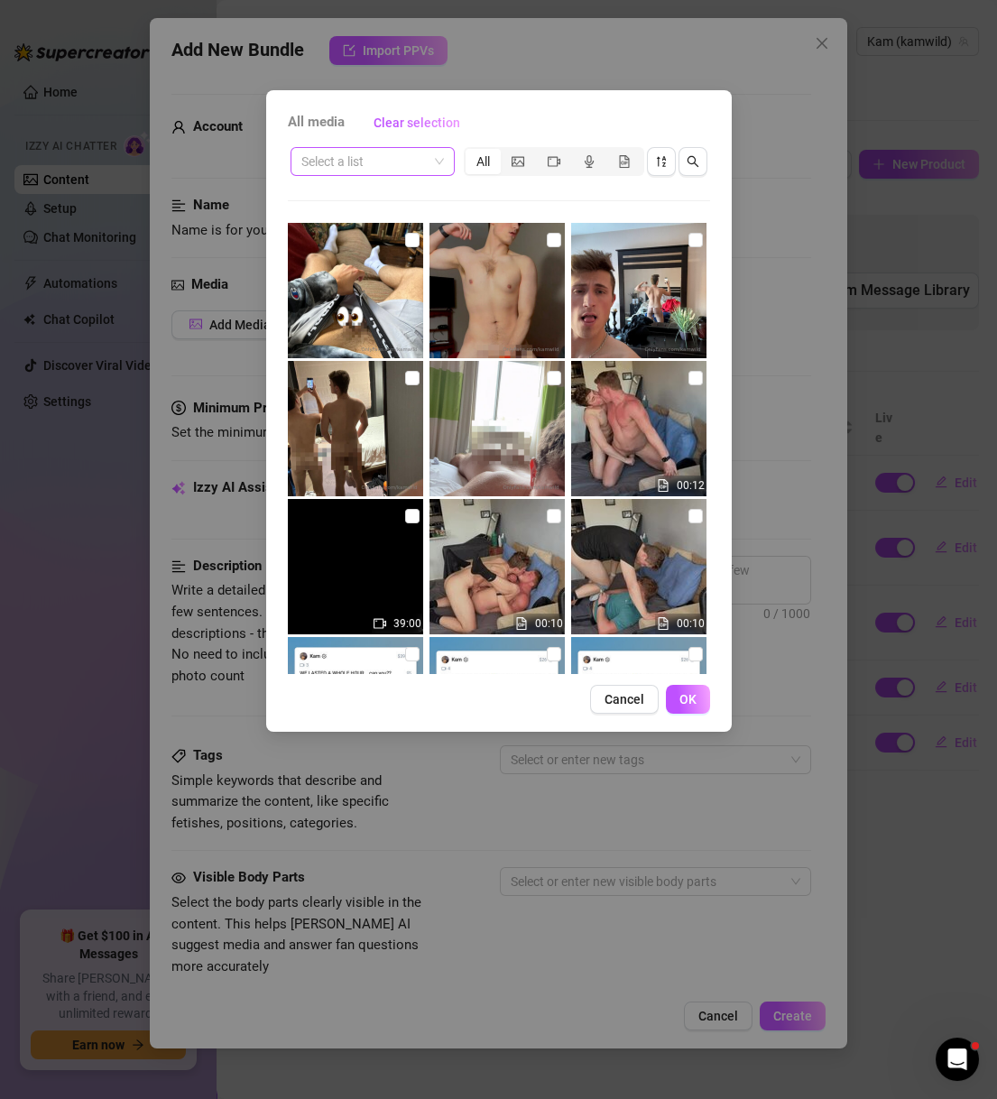
click at [414, 164] on input "search" at bounding box center [364, 161] width 126 height 27
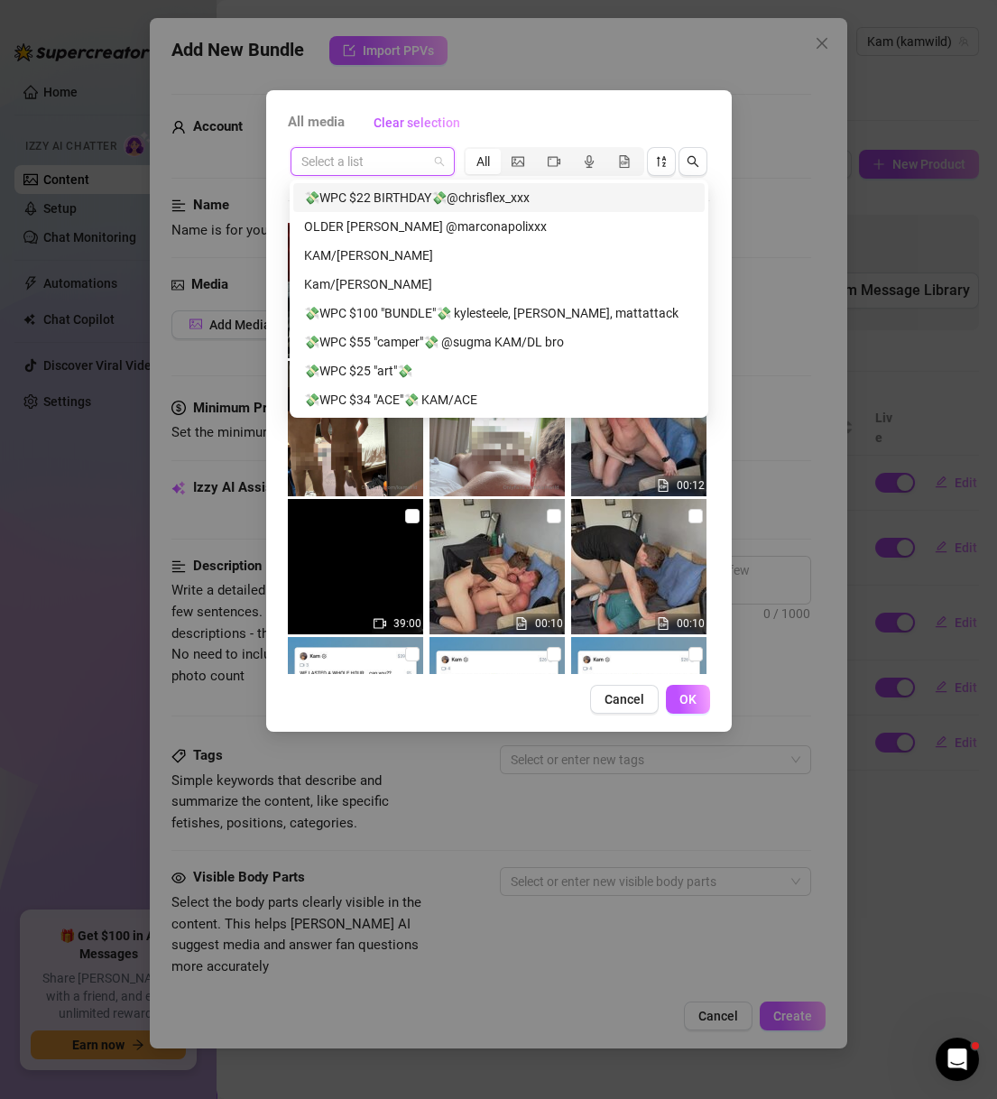
paste input "Underwear Pics"
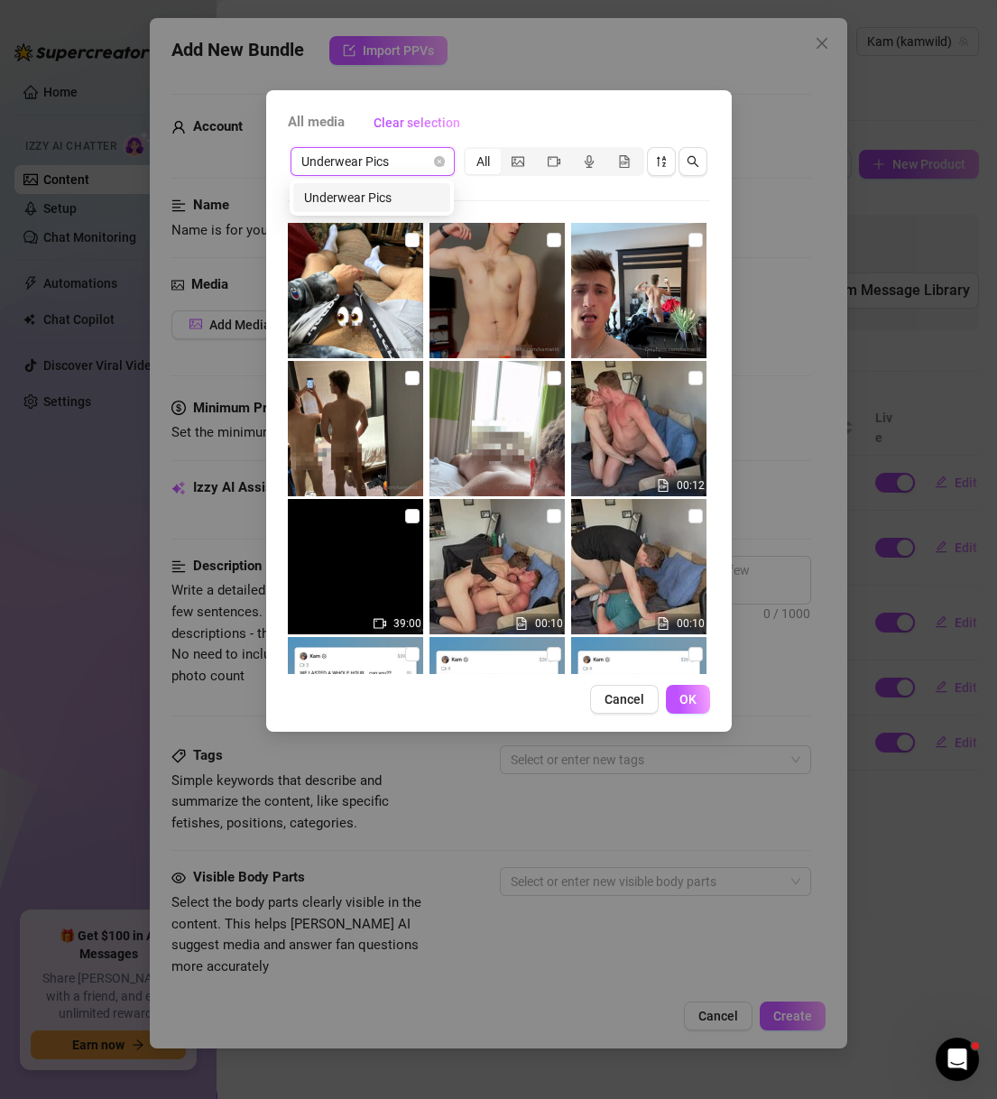
click at [412, 189] on div "Underwear Pics" at bounding box center [371, 198] width 135 height 20
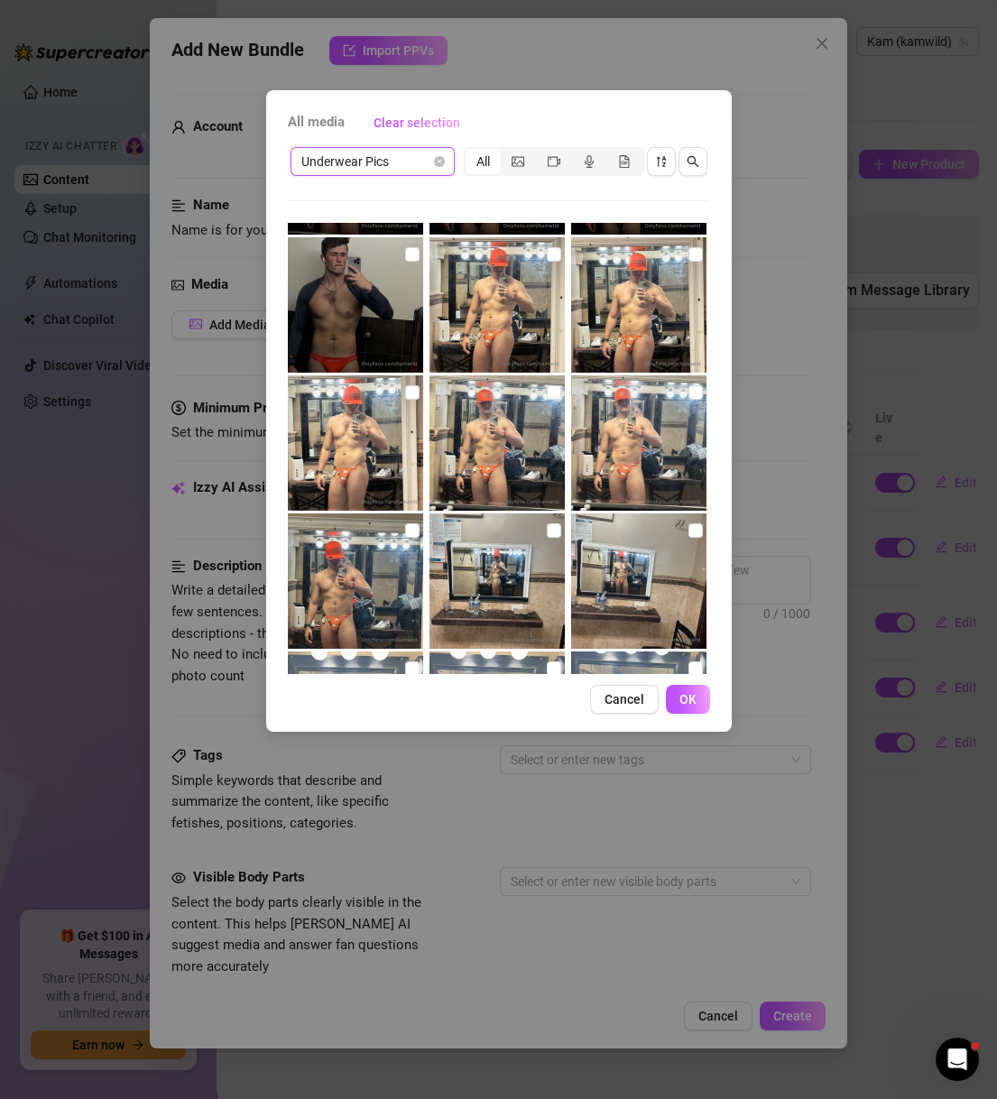
scroll to position [346, 0]
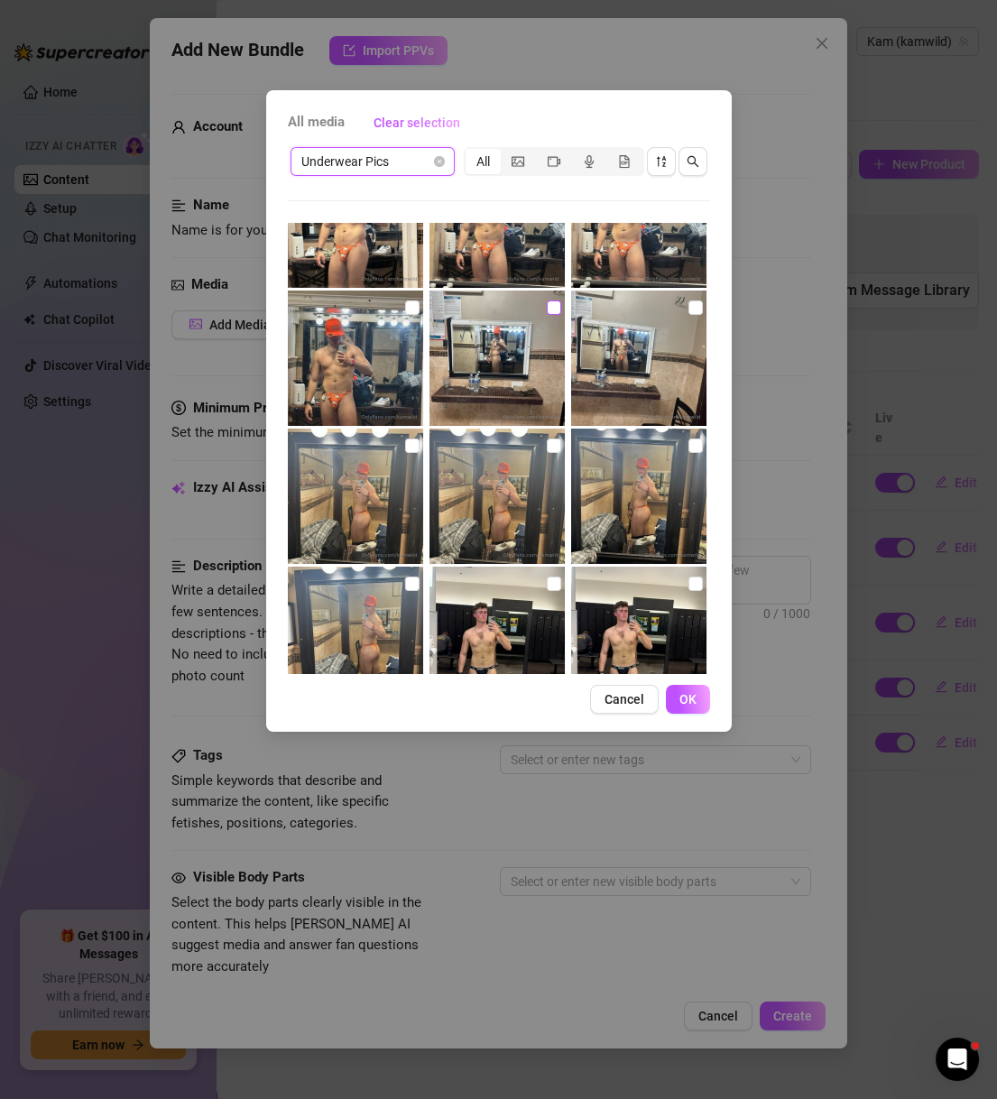
click at [548, 308] on input "checkbox" at bounding box center [554, 307] width 14 height 14
click at [688, 317] on label at bounding box center [695, 308] width 14 height 20
click at [688, 315] on input "checkbox" at bounding box center [695, 307] width 14 height 14
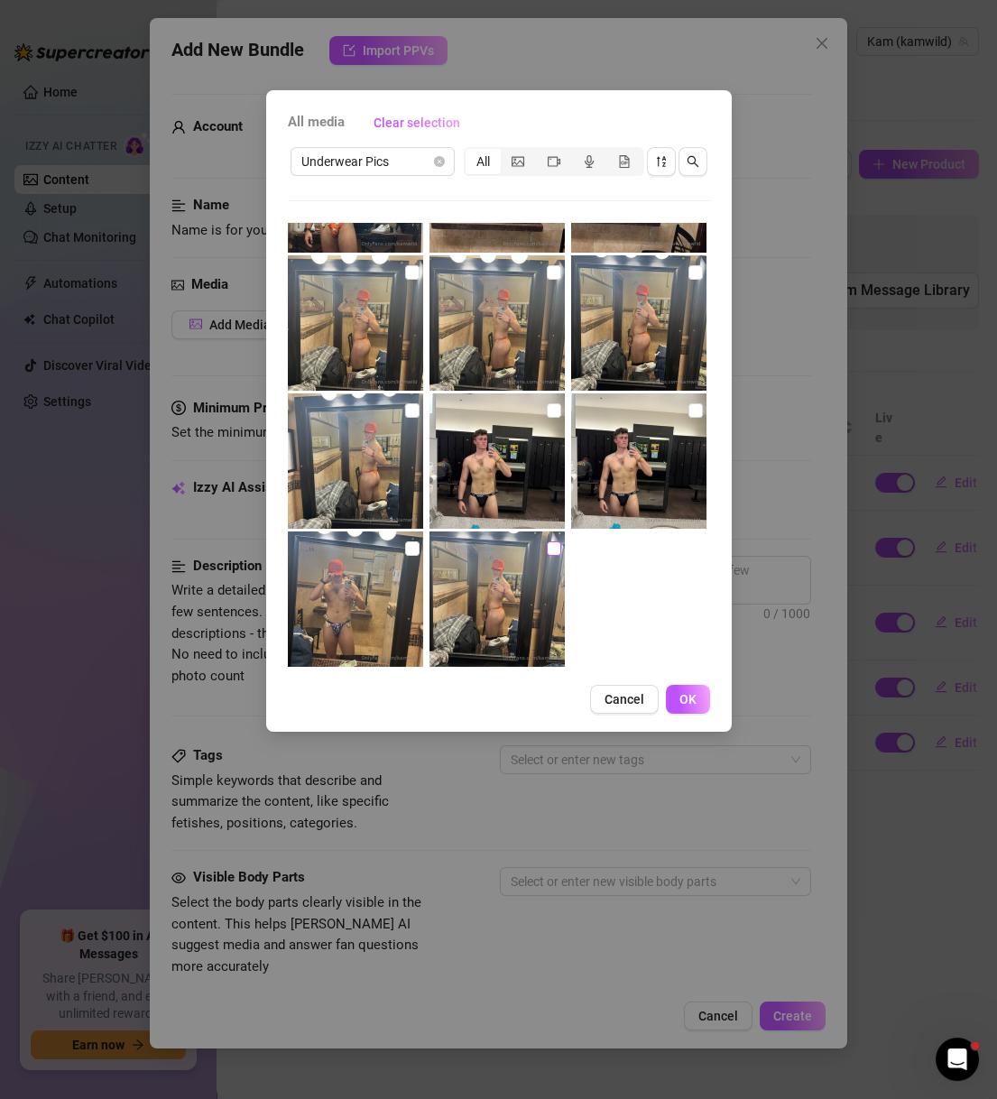
click at [547, 541] on input "checkbox" at bounding box center [554, 548] width 14 height 14
click at [411, 547] on input "checkbox" at bounding box center [412, 548] width 14 height 14
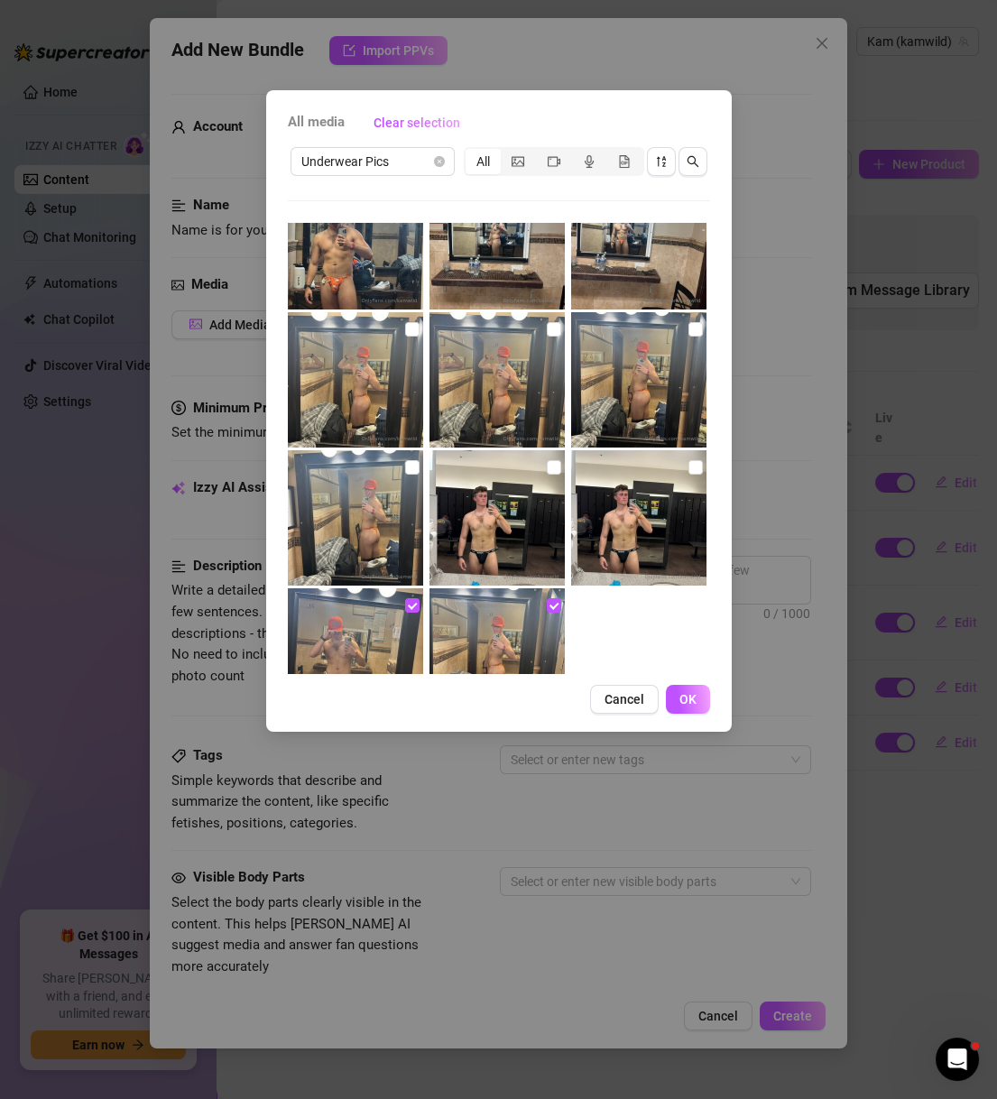
scroll to position [433, 0]
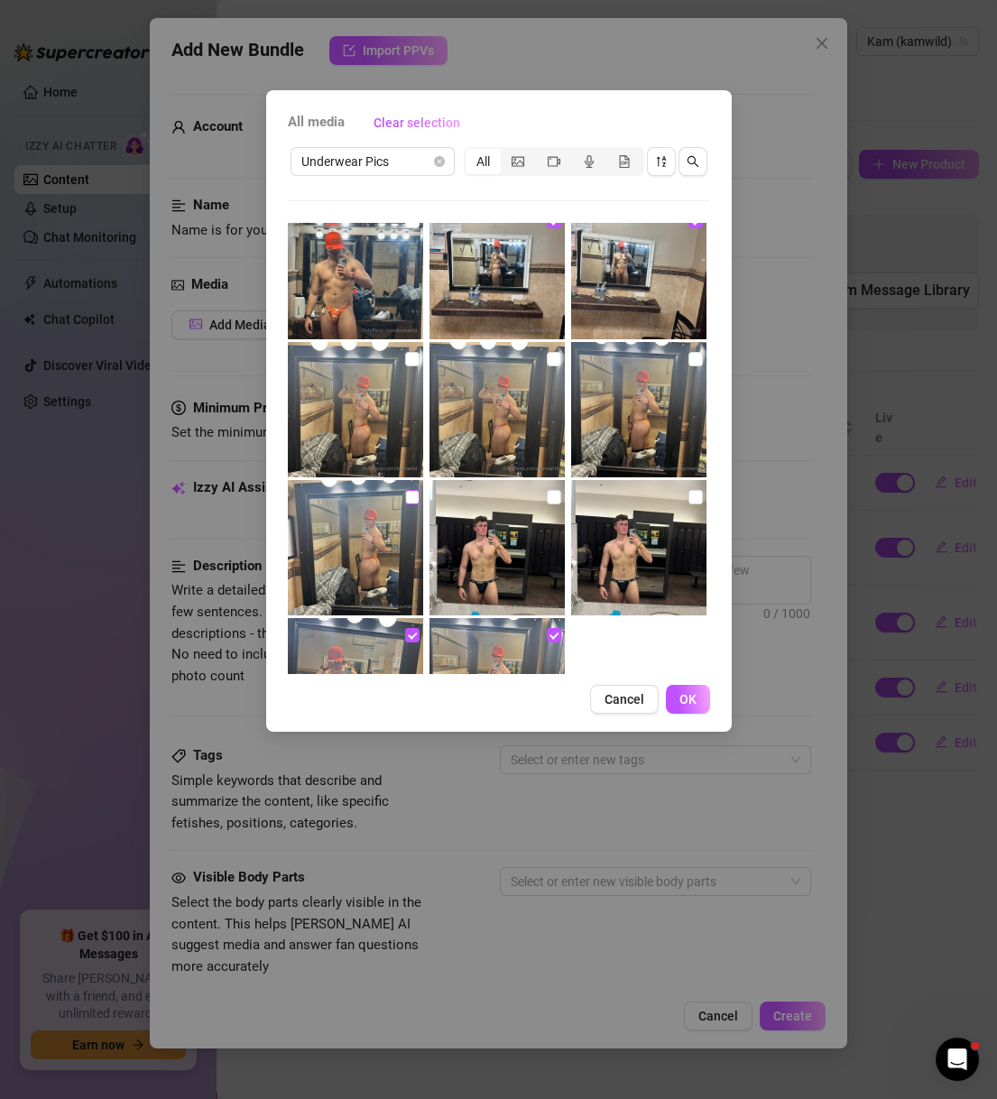
click at [411, 497] on input "checkbox" at bounding box center [412, 497] width 14 height 14
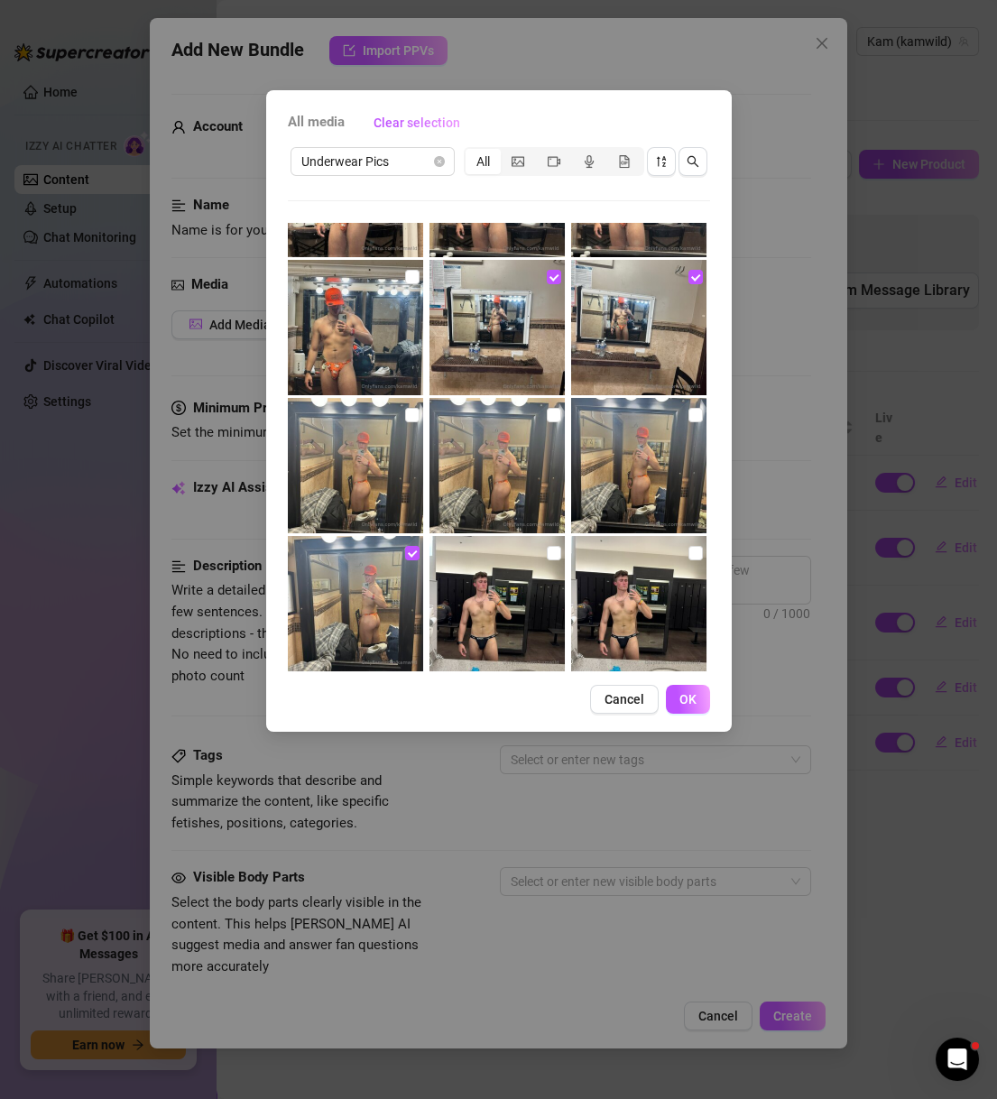
scroll to position [346, 0]
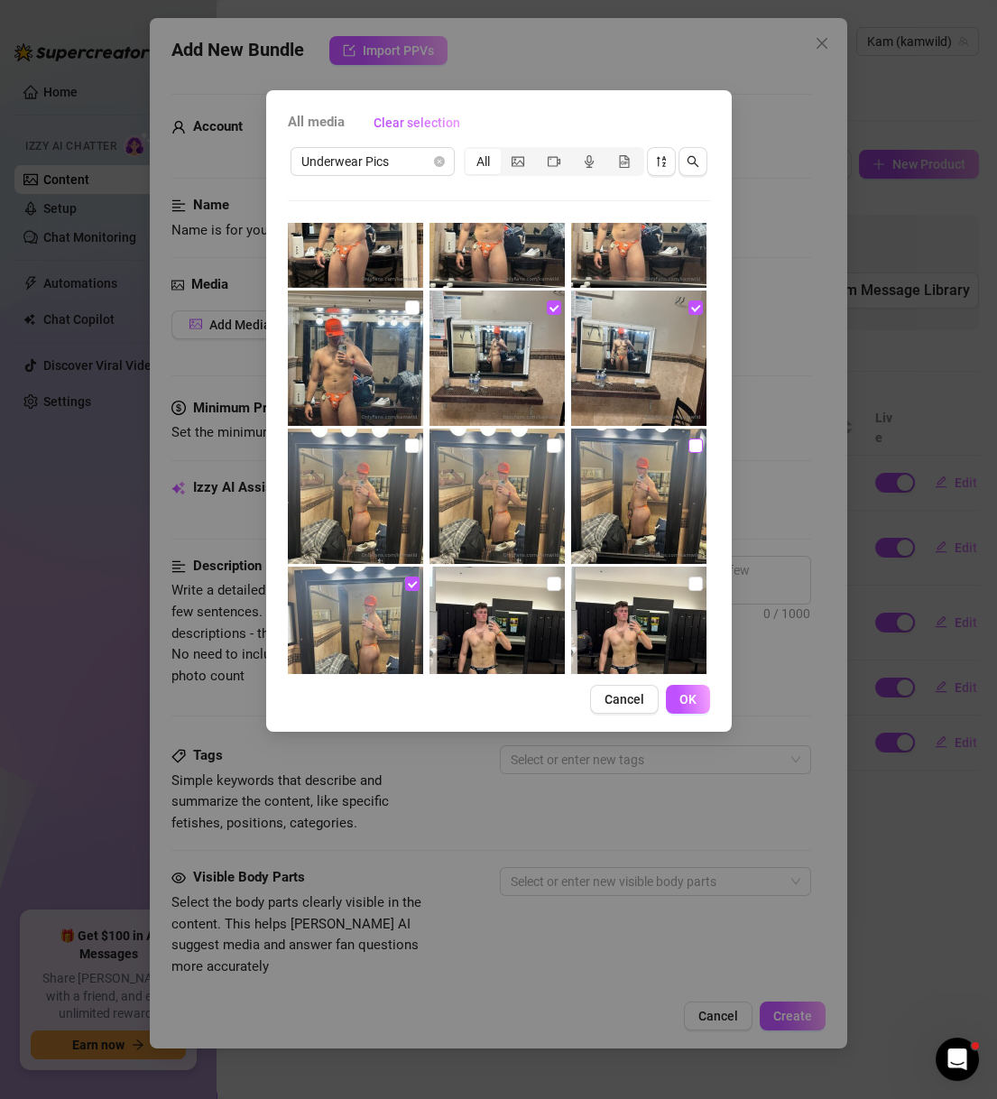
click at [688, 446] on input "checkbox" at bounding box center [695, 445] width 14 height 14
click at [547, 442] on input "checkbox" at bounding box center [554, 445] width 14 height 14
click at [408, 446] on input "checkbox" at bounding box center [412, 445] width 14 height 14
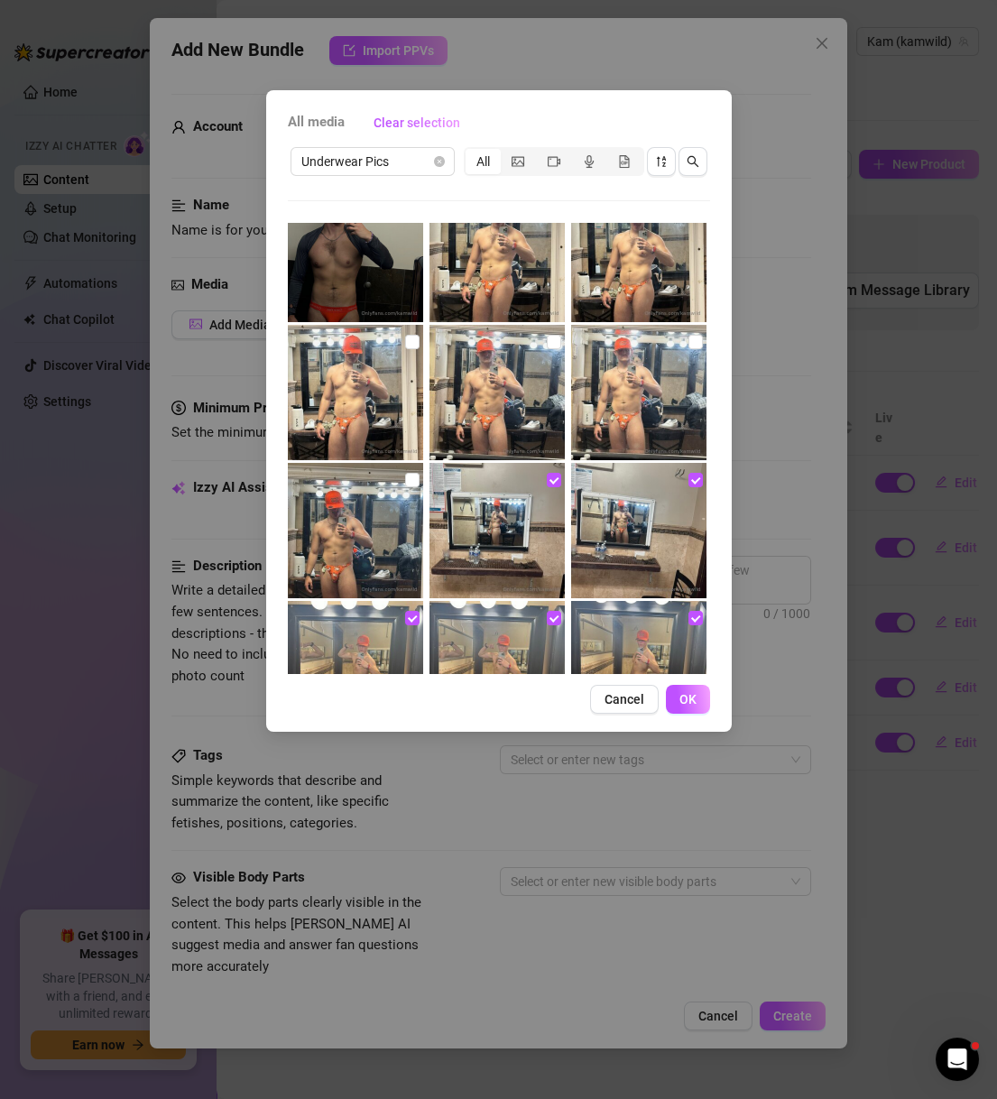
scroll to position [173, 0]
click at [695, 703] on span "OK" at bounding box center [687, 699] width 17 height 14
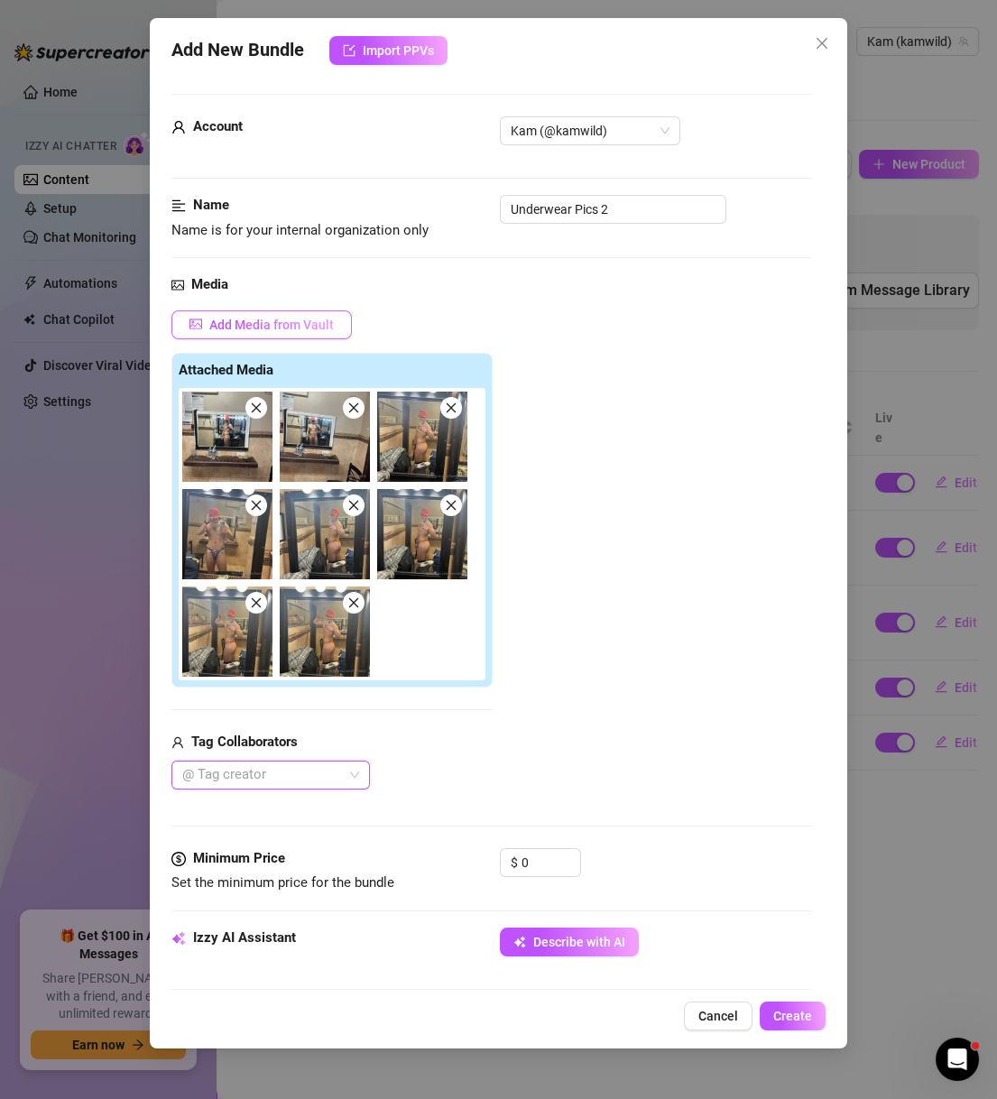
click at [311, 317] on span "Add Media from Vault" at bounding box center [271, 324] width 124 height 14
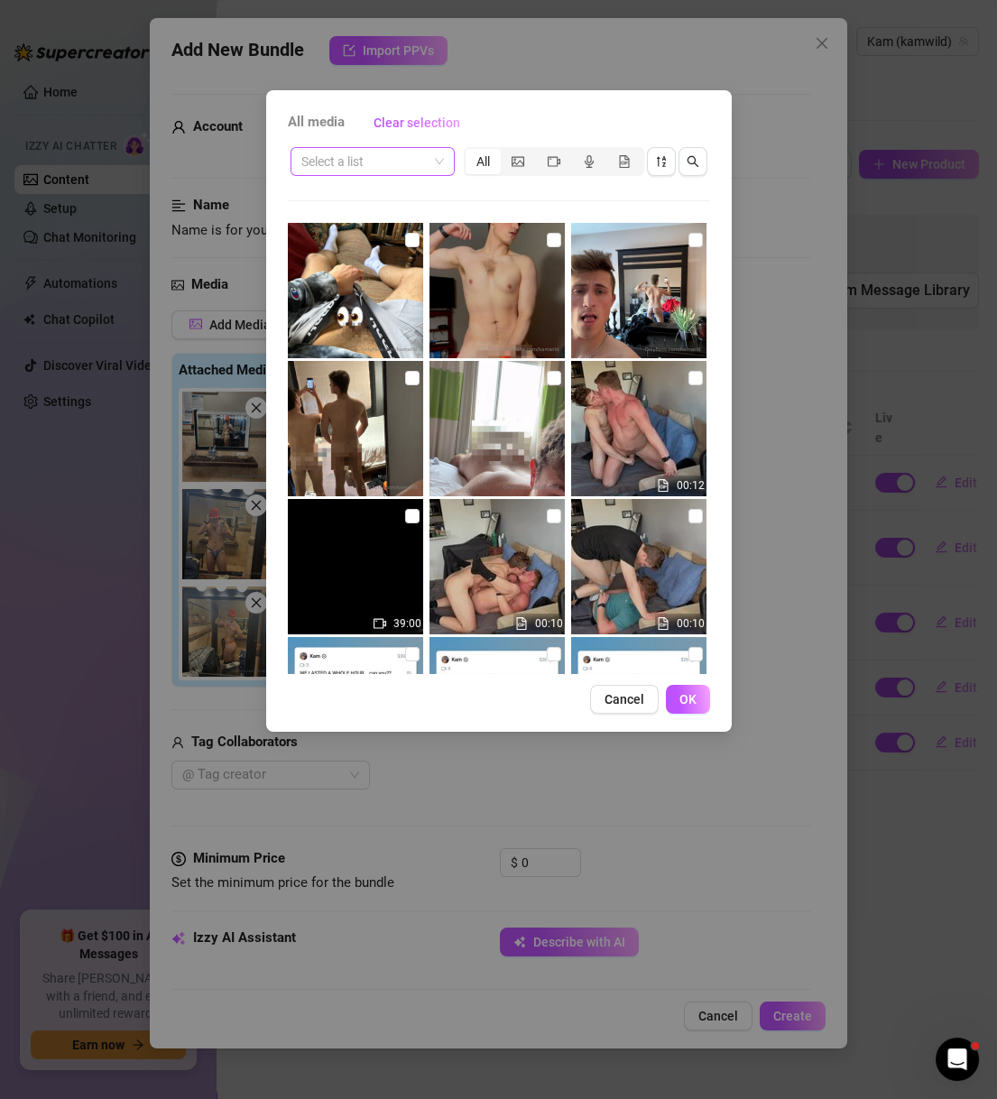
click at [400, 163] on input "search" at bounding box center [364, 161] width 126 height 27
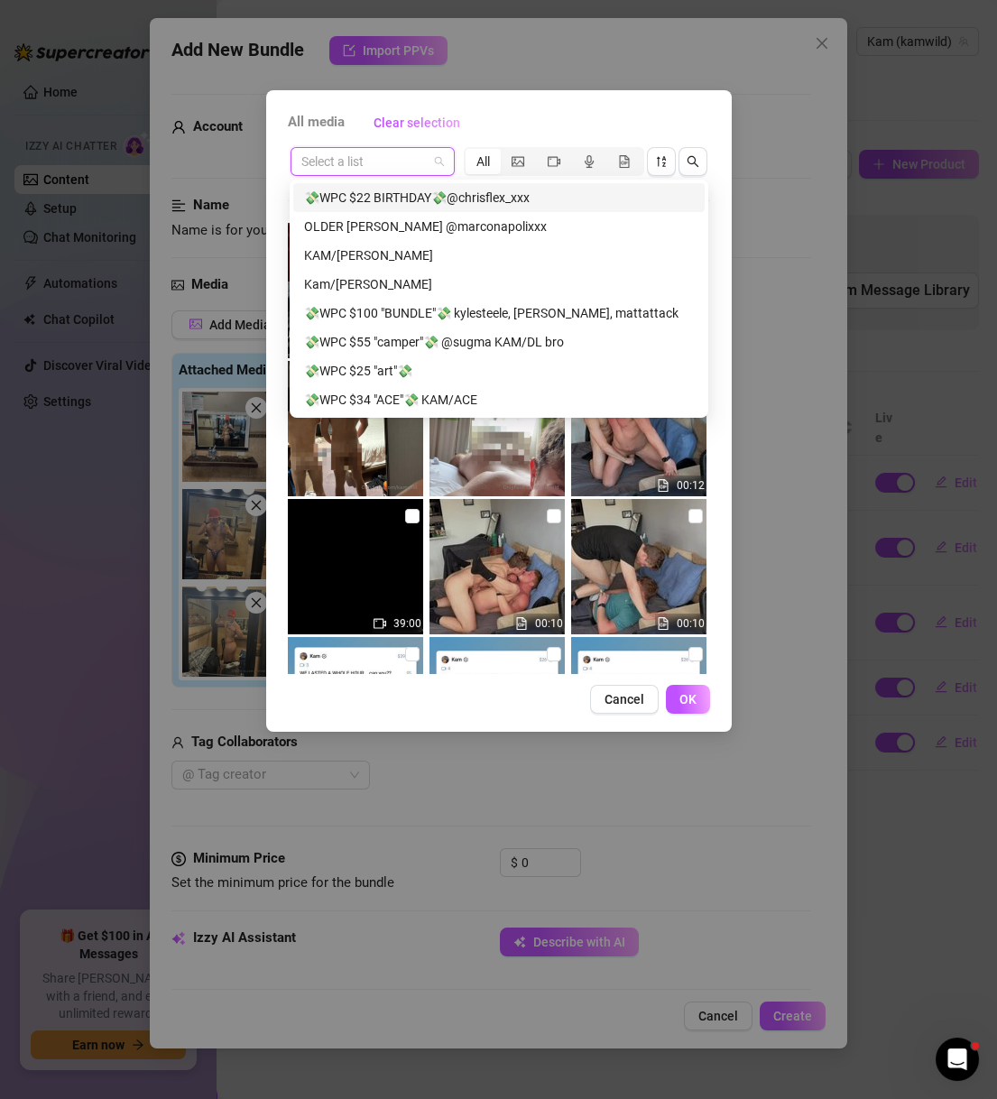
paste input "Underwear Pics"
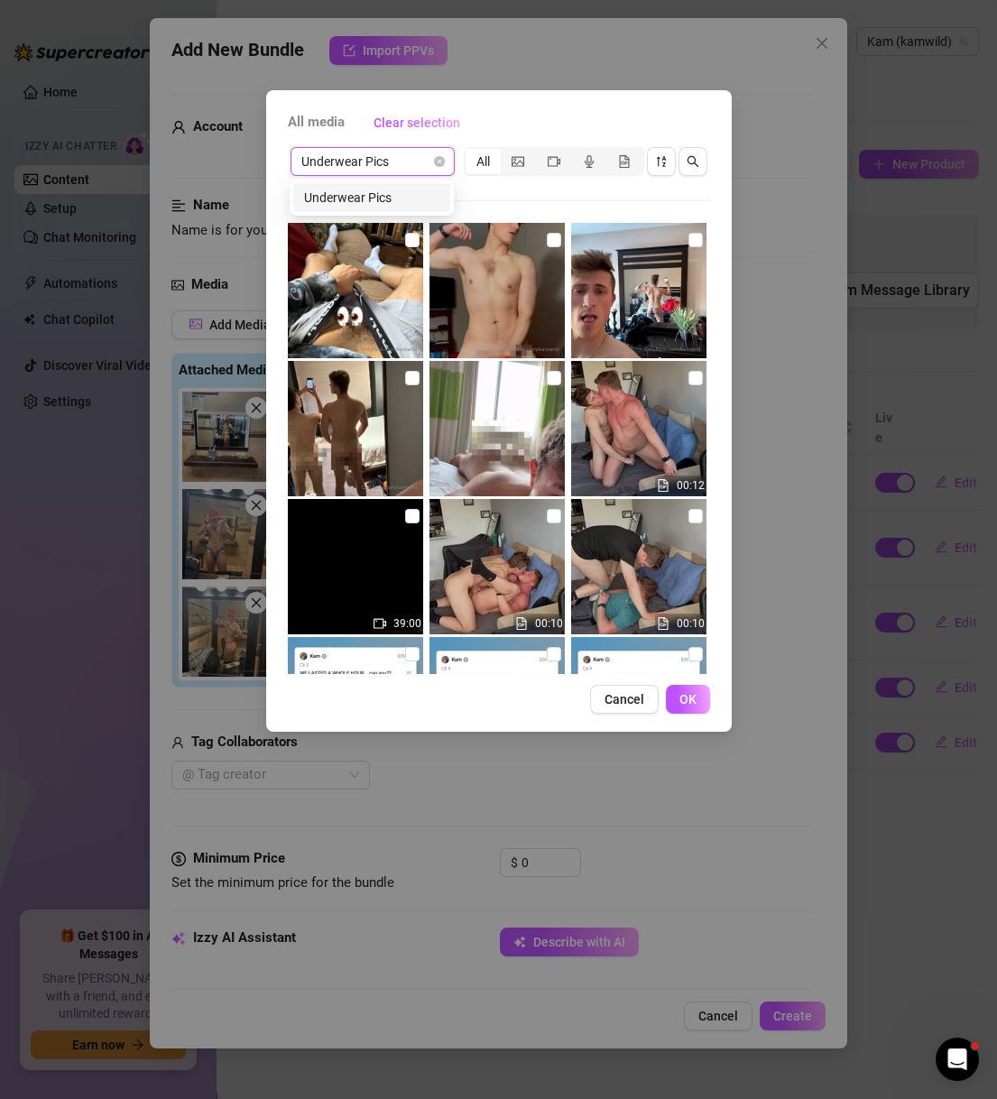
click at [409, 199] on div "Underwear Pics" at bounding box center [371, 198] width 135 height 20
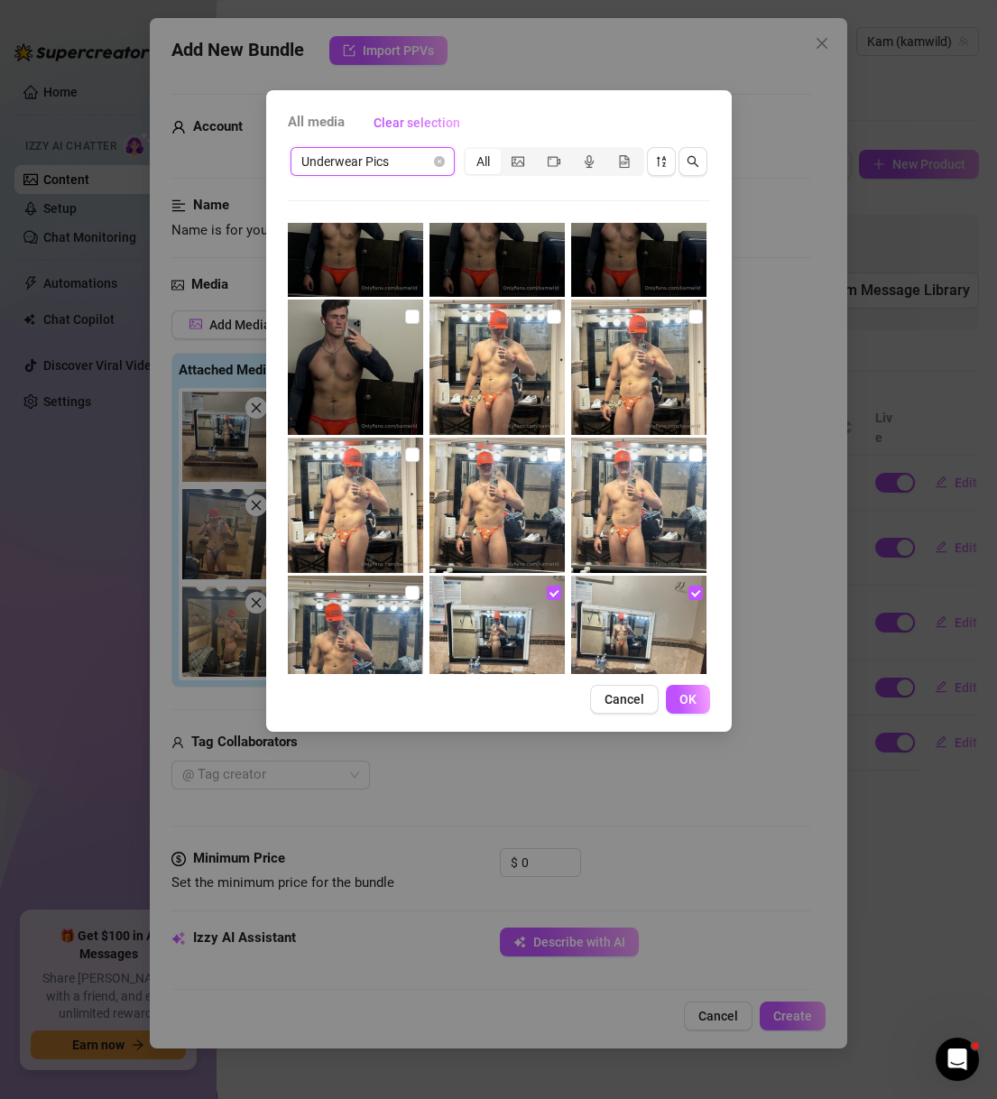
scroll to position [260, 0]
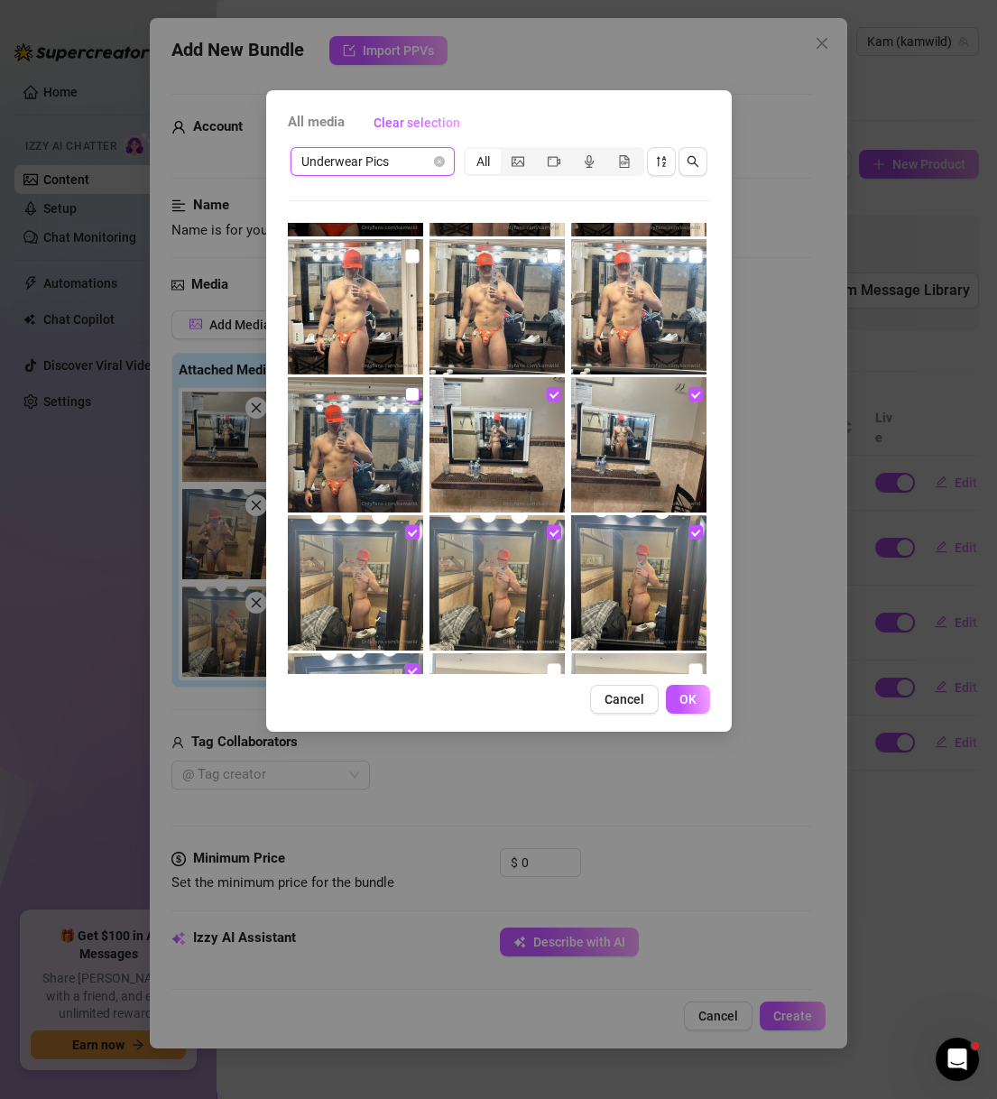
click at [413, 391] on input "checkbox" at bounding box center [412, 394] width 14 height 14
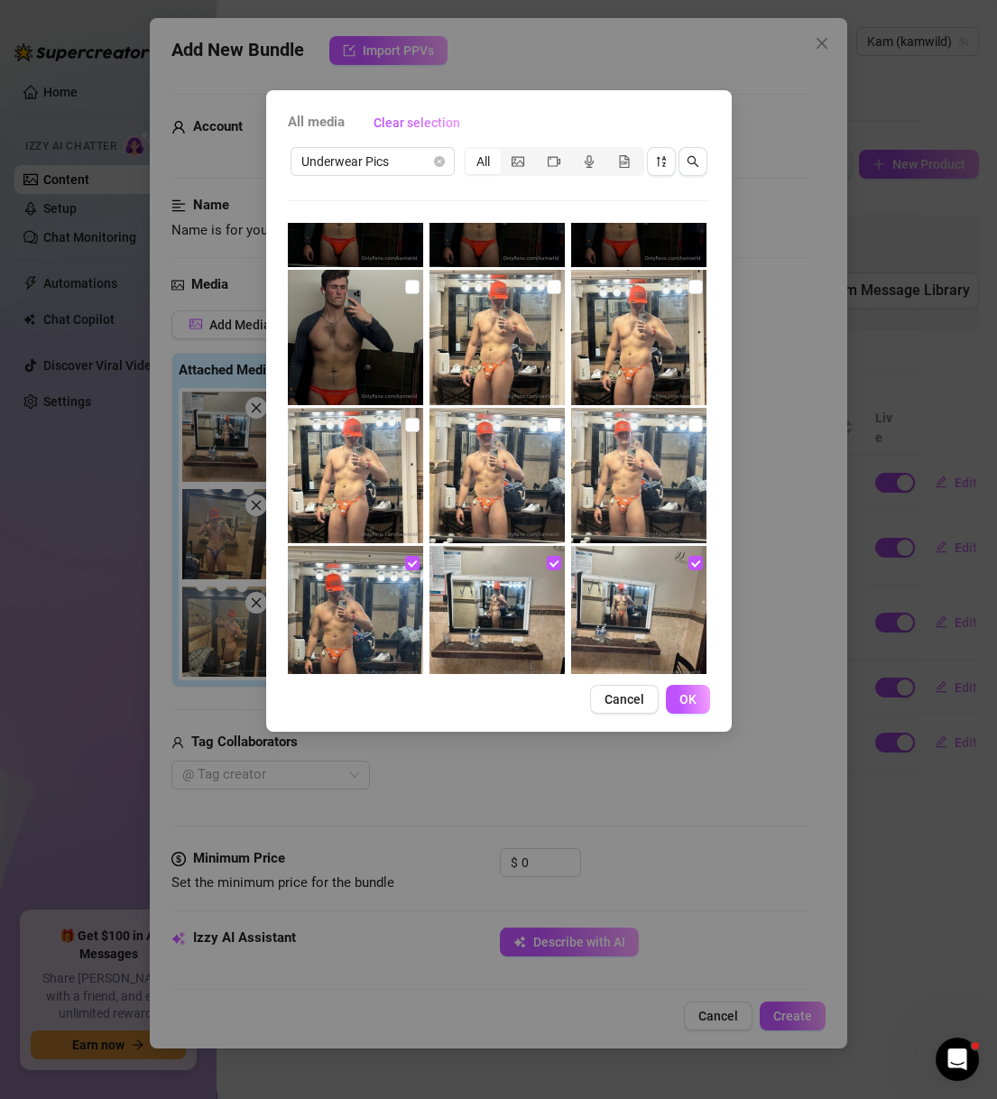
scroll to position [87, 0]
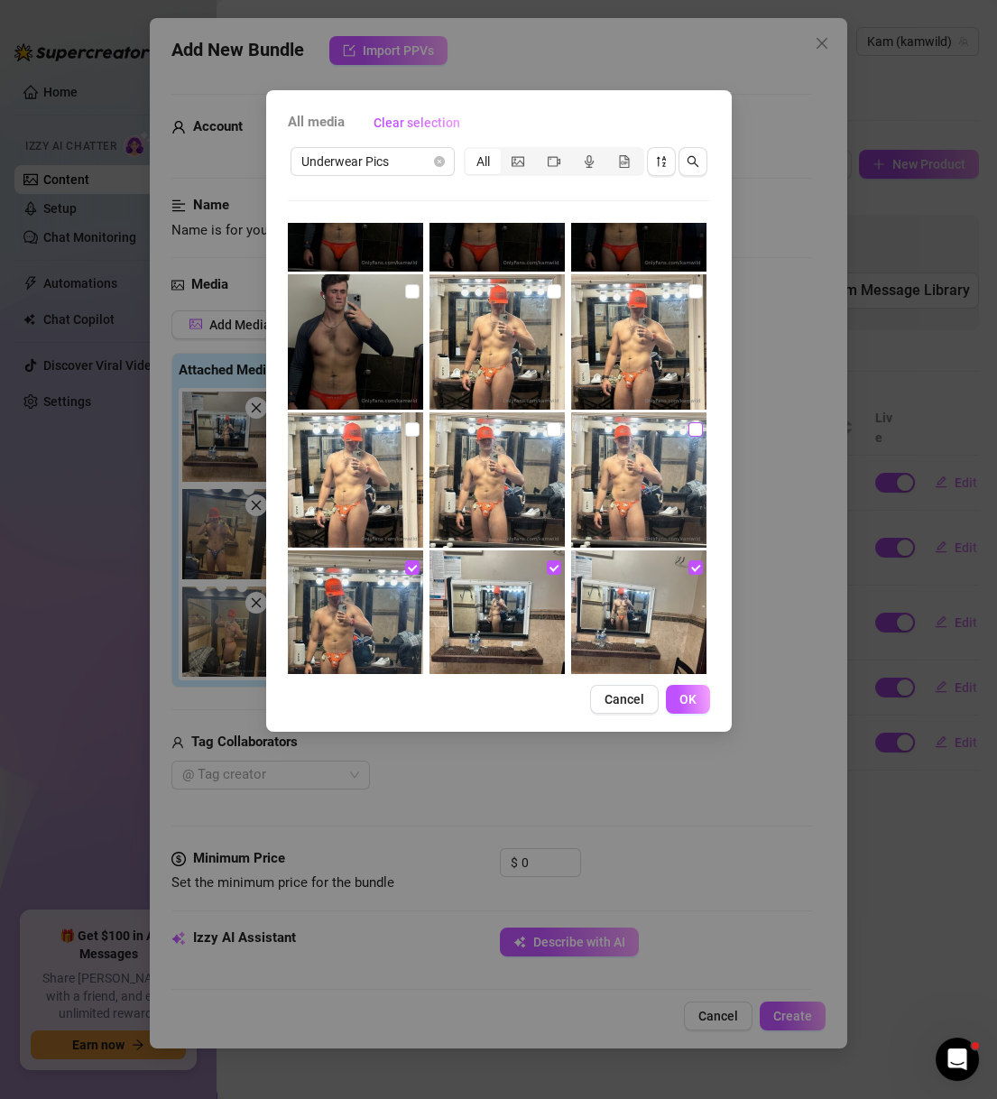
click at [688, 428] on input "checkbox" at bounding box center [695, 429] width 14 height 14
drag, startPoint x: 548, startPoint y: 422, endPoint x: 530, endPoint y: 424, distance: 18.1
click at [547, 422] on input "checkbox" at bounding box center [554, 429] width 14 height 14
click at [414, 425] on input "checkbox" at bounding box center [412, 429] width 14 height 14
click at [688, 290] on input "checkbox" at bounding box center [695, 291] width 14 height 14
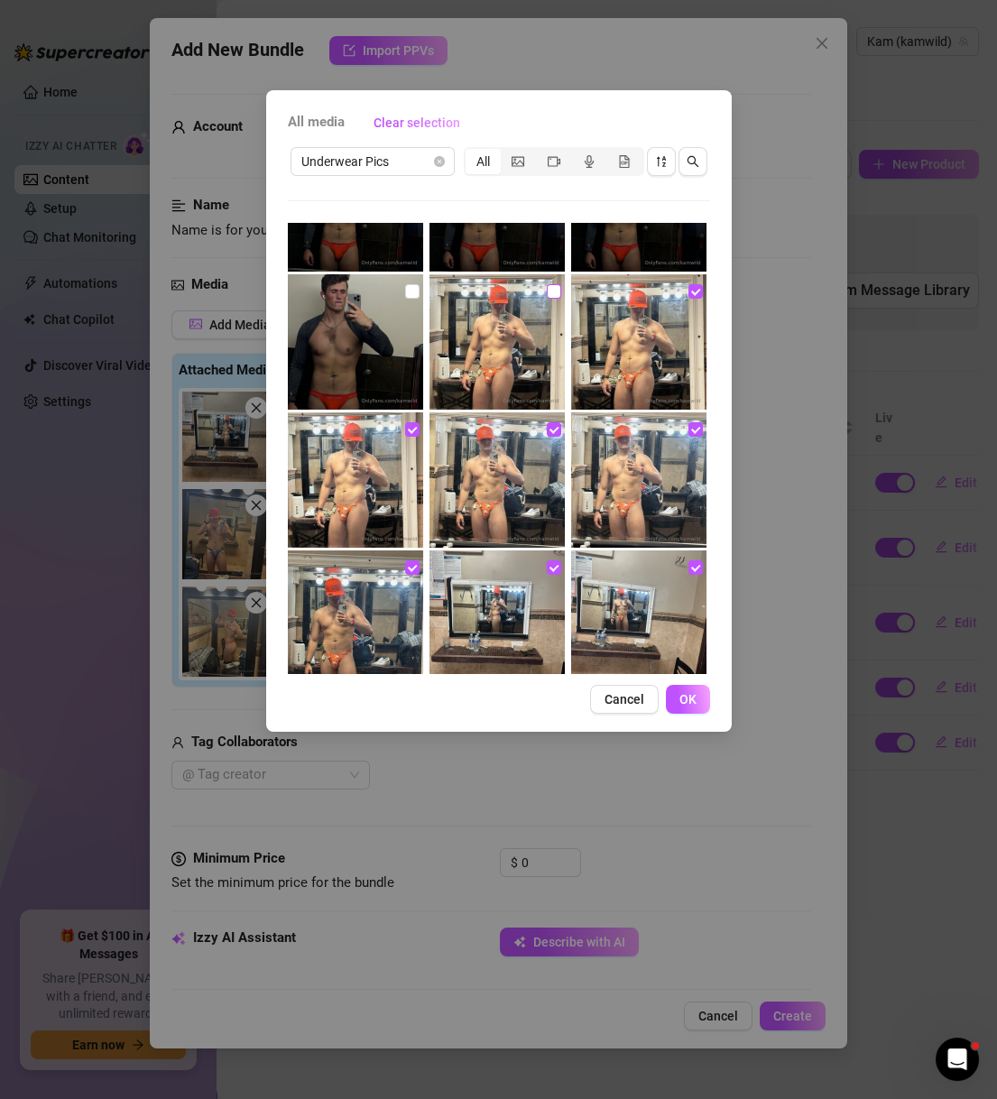
click at [547, 290] on input "checkbox" at bounding box center [554, 291] width 14 height 14
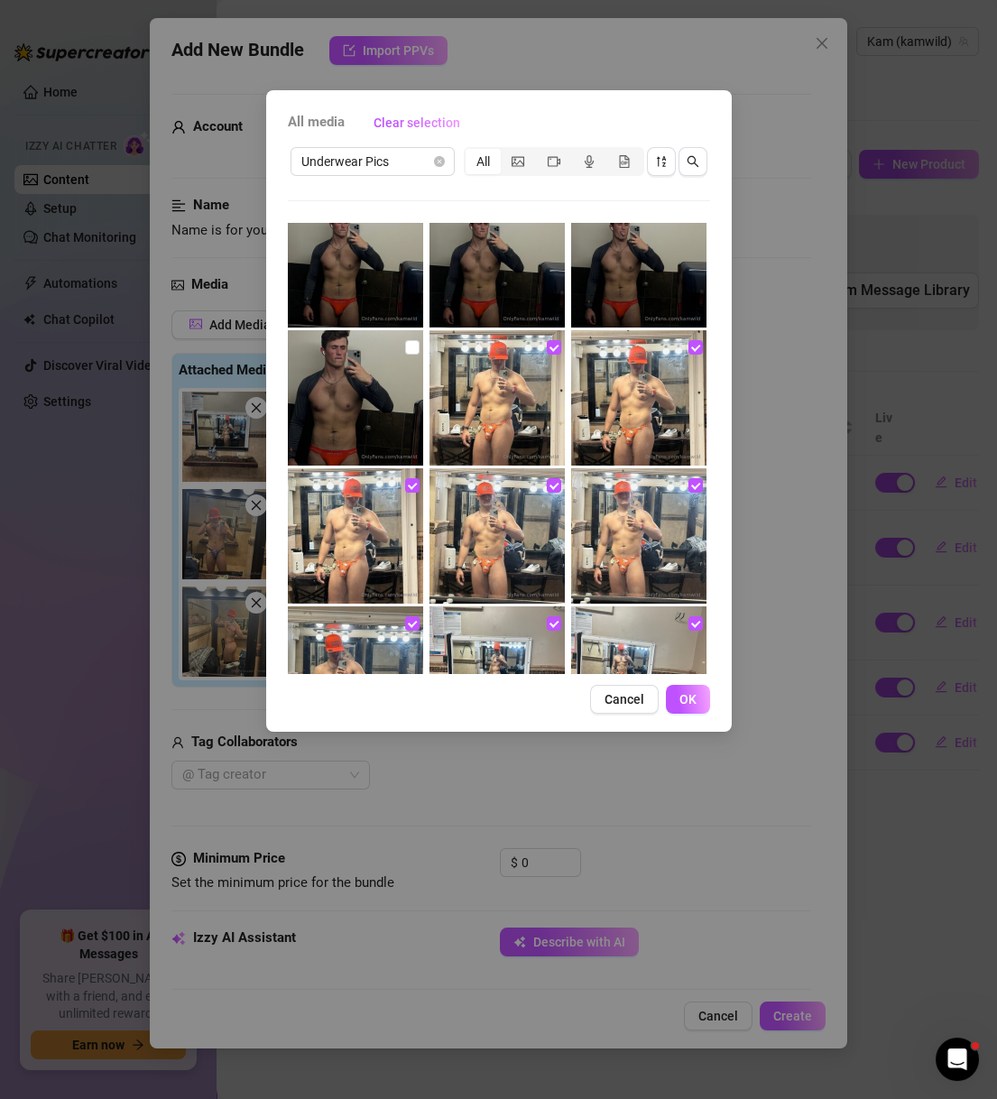
scroll to position [0, 0]
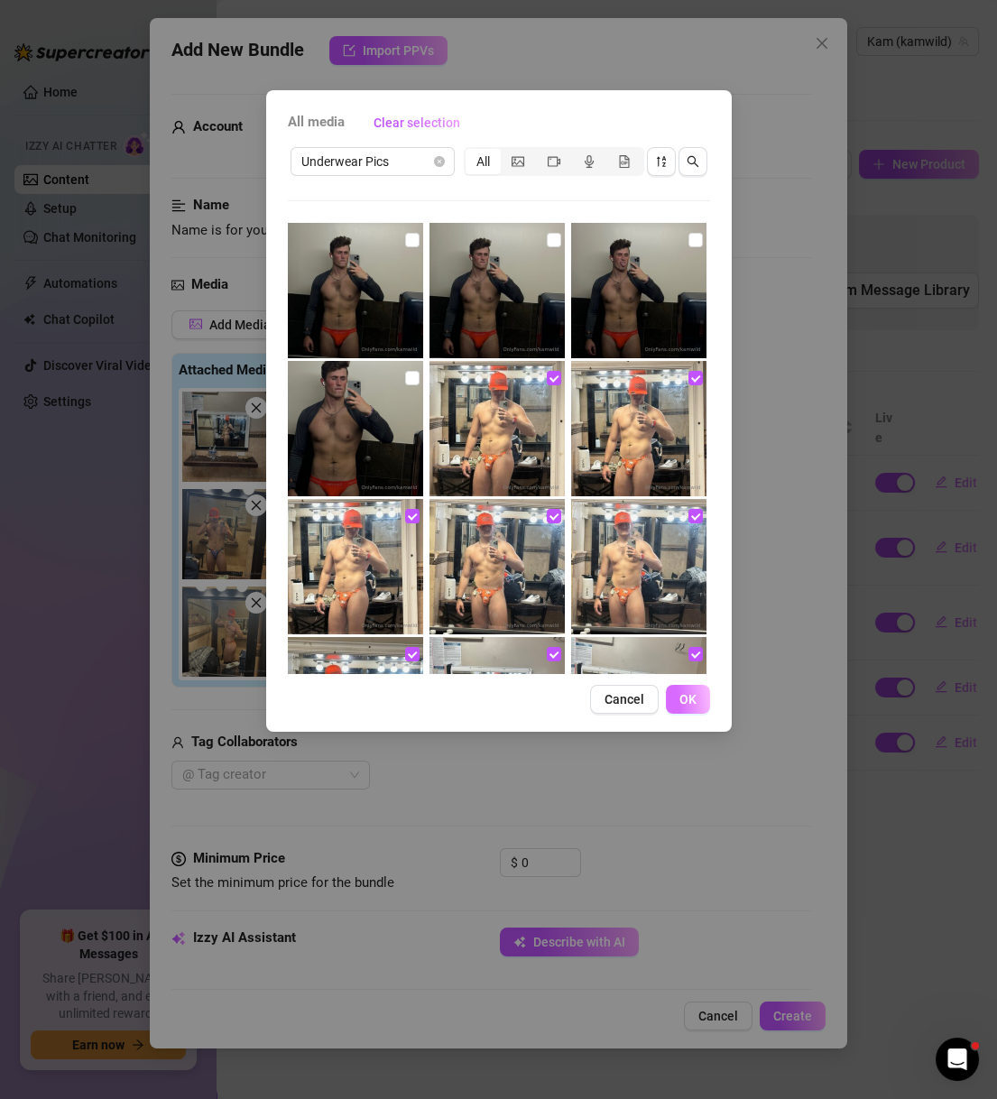
click at [686, 697] on span "OK" at bounding box center [687, 699] width 17 height 14
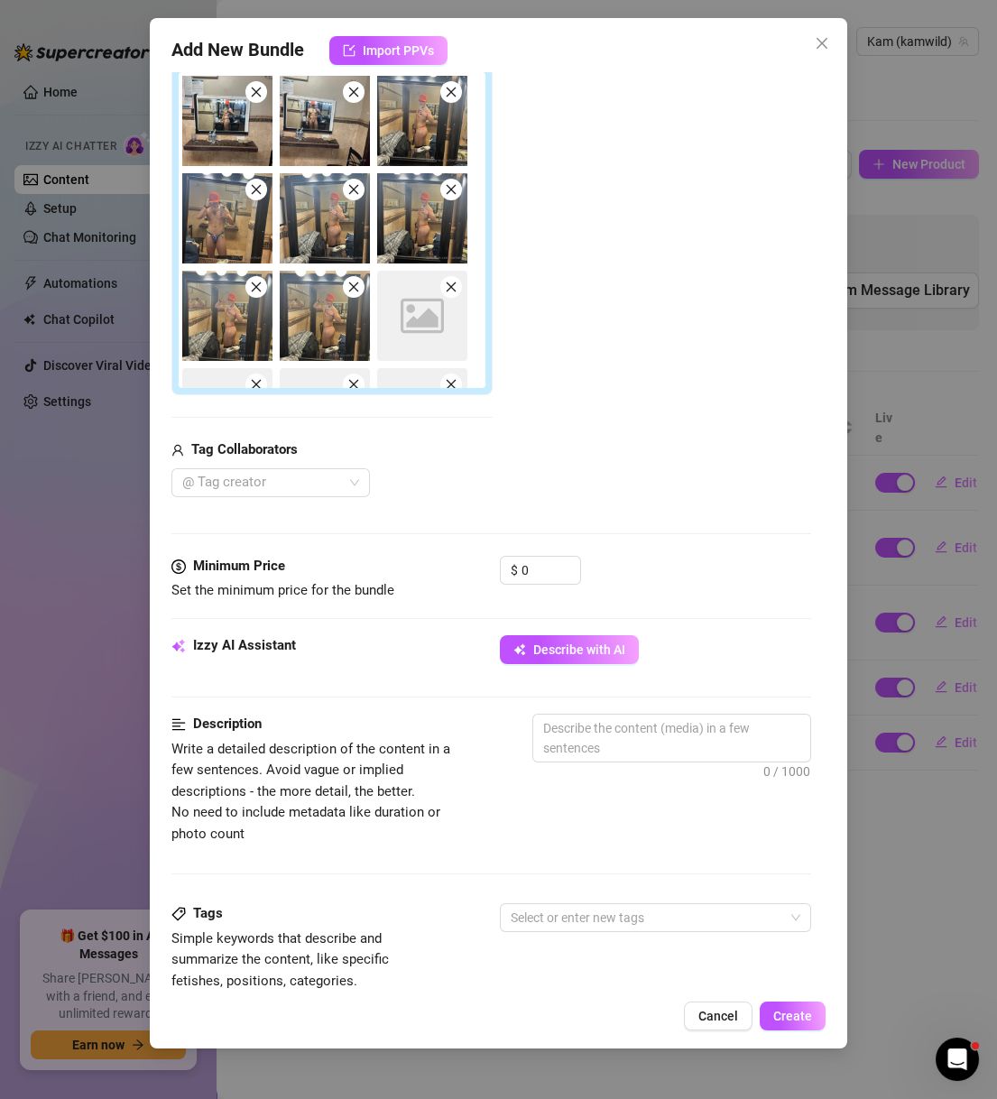
scroll to position [346, 0]
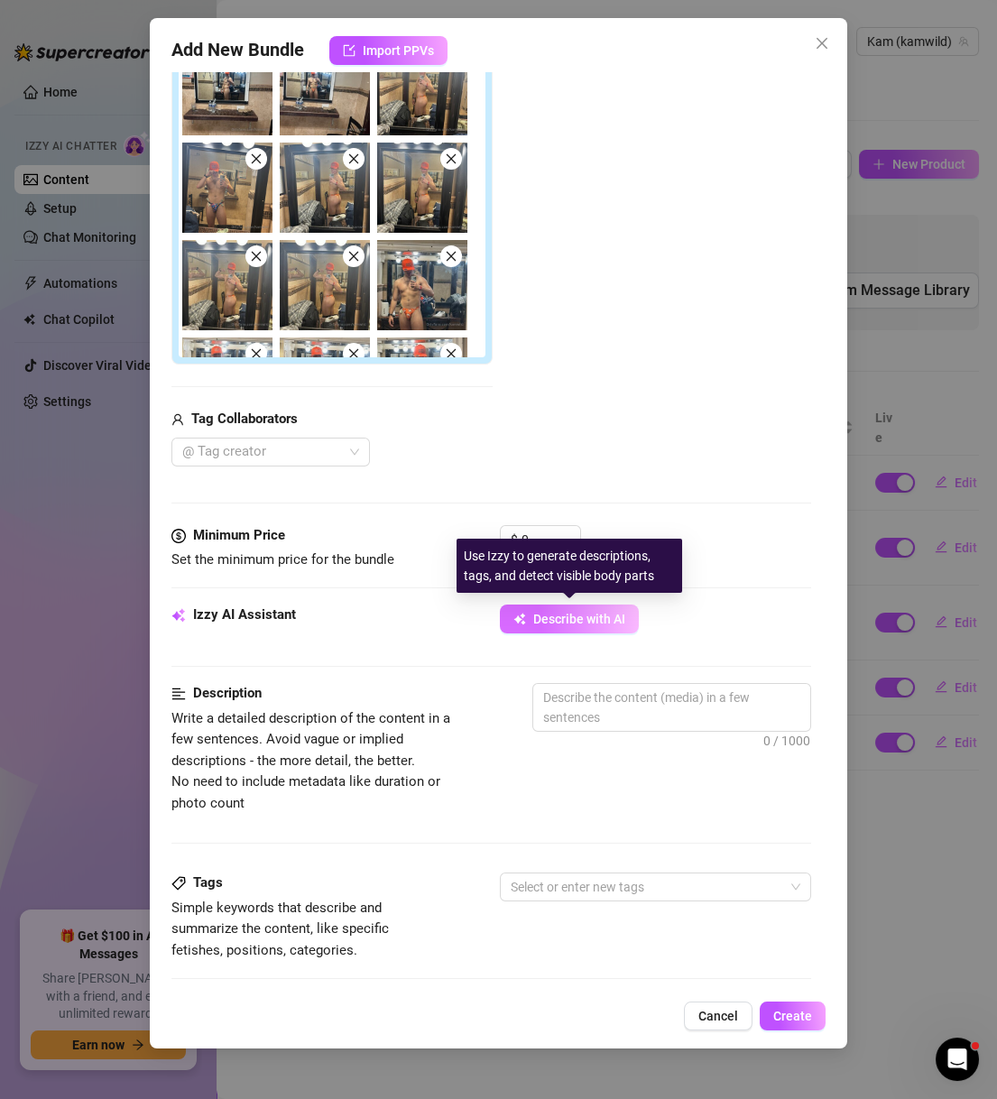
click at [591, 624] on span "Describe with AI" at bounding box center [579, 618] width 92 height 14
click at [557, 547] on div "Use Izzy to generate descriptions, tags, and detect visible body parts" at bounding box center [568, 565] width 225 height 54
click at [556, 538] on input "0" at bounding box center [550, 539] width 59 height 27
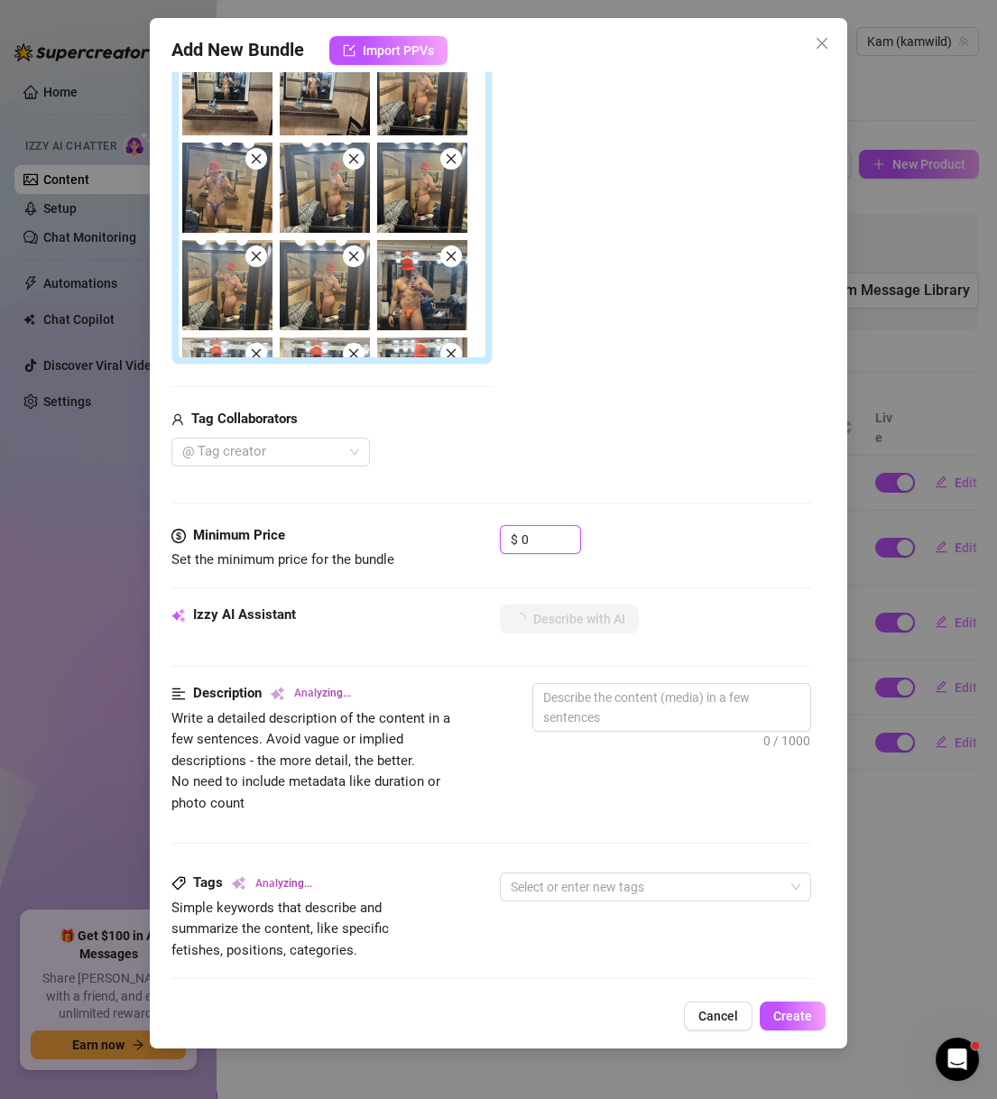
click at [556, 538] on input "0" at bounding box center [550, 539] width 59 height 27
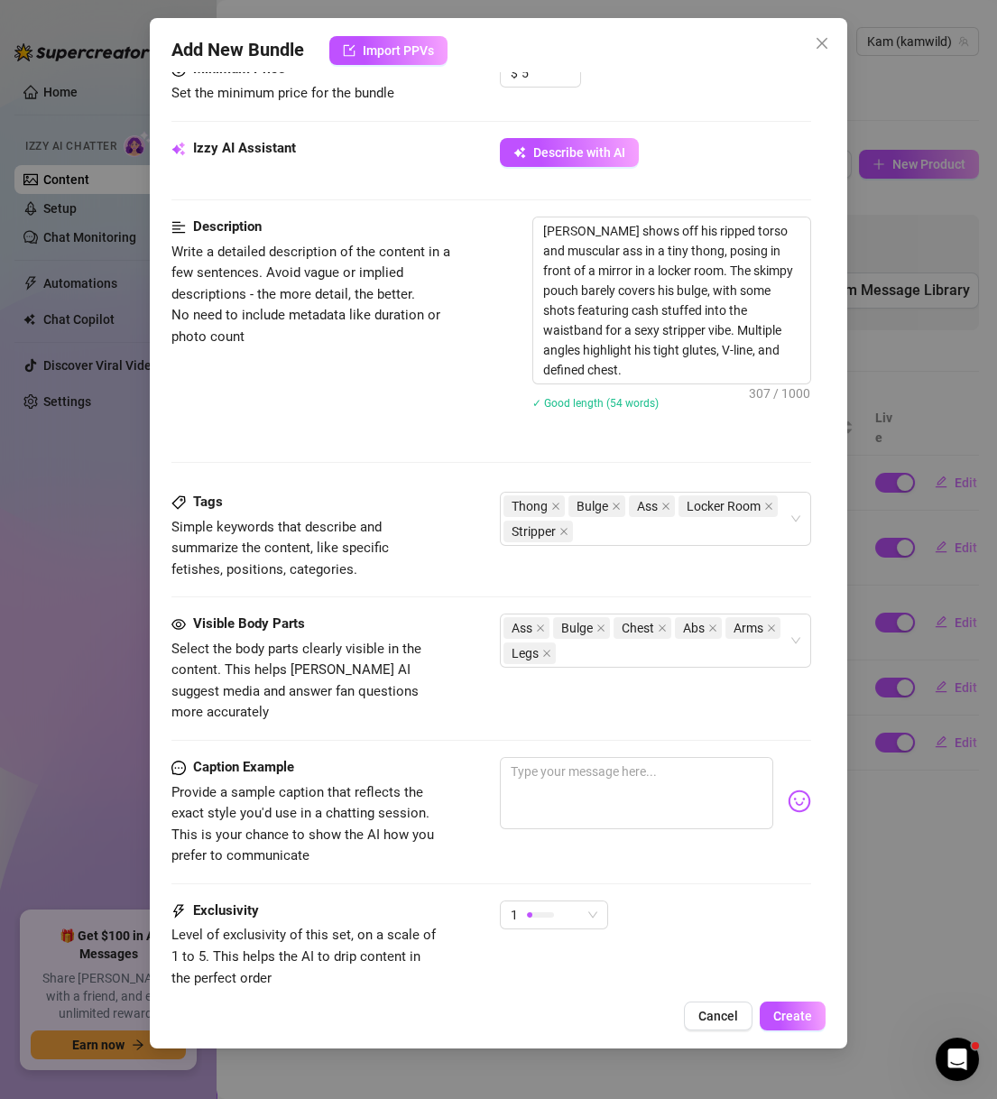
scroll to position [859, 0]
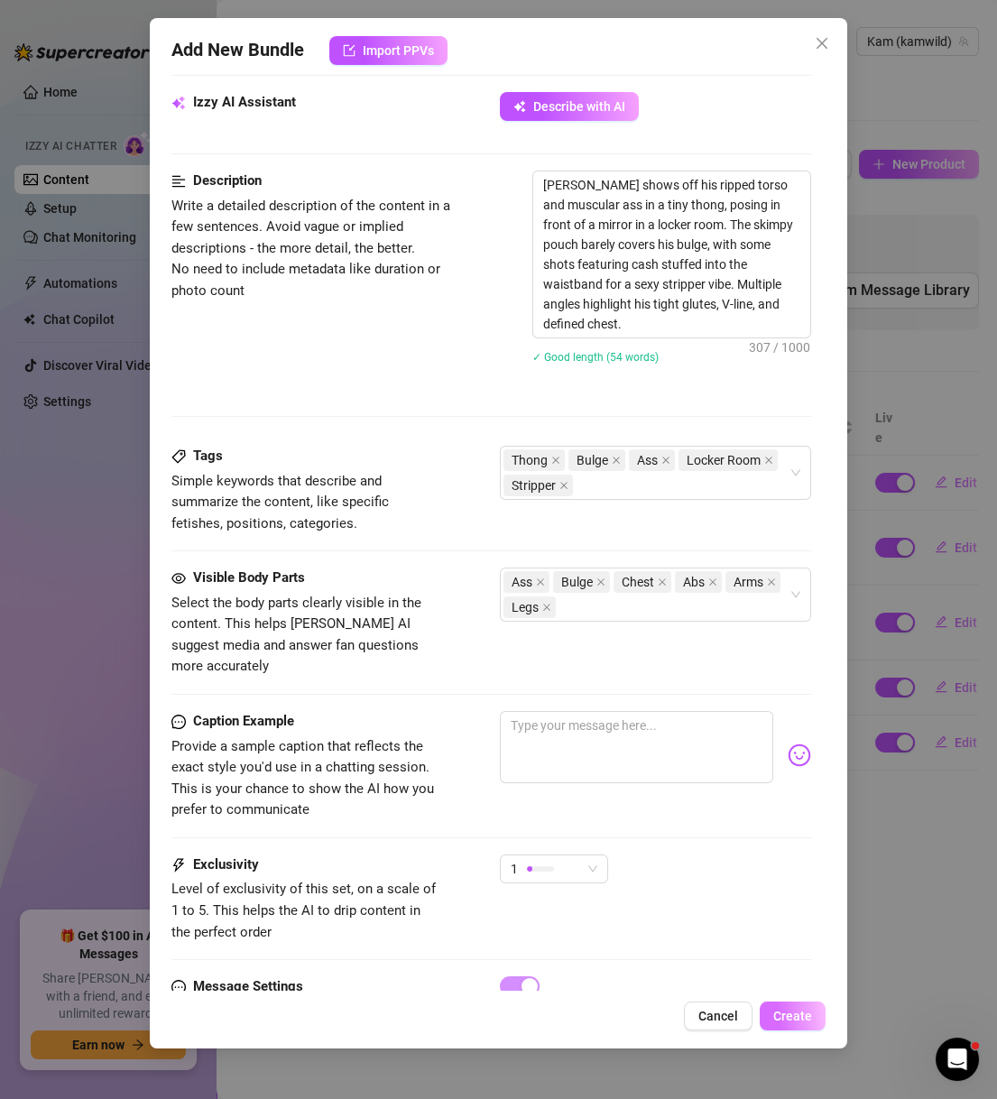
click at [813, 1015] on button "Create" at bounding box center [792, 1015] width 66 height 29
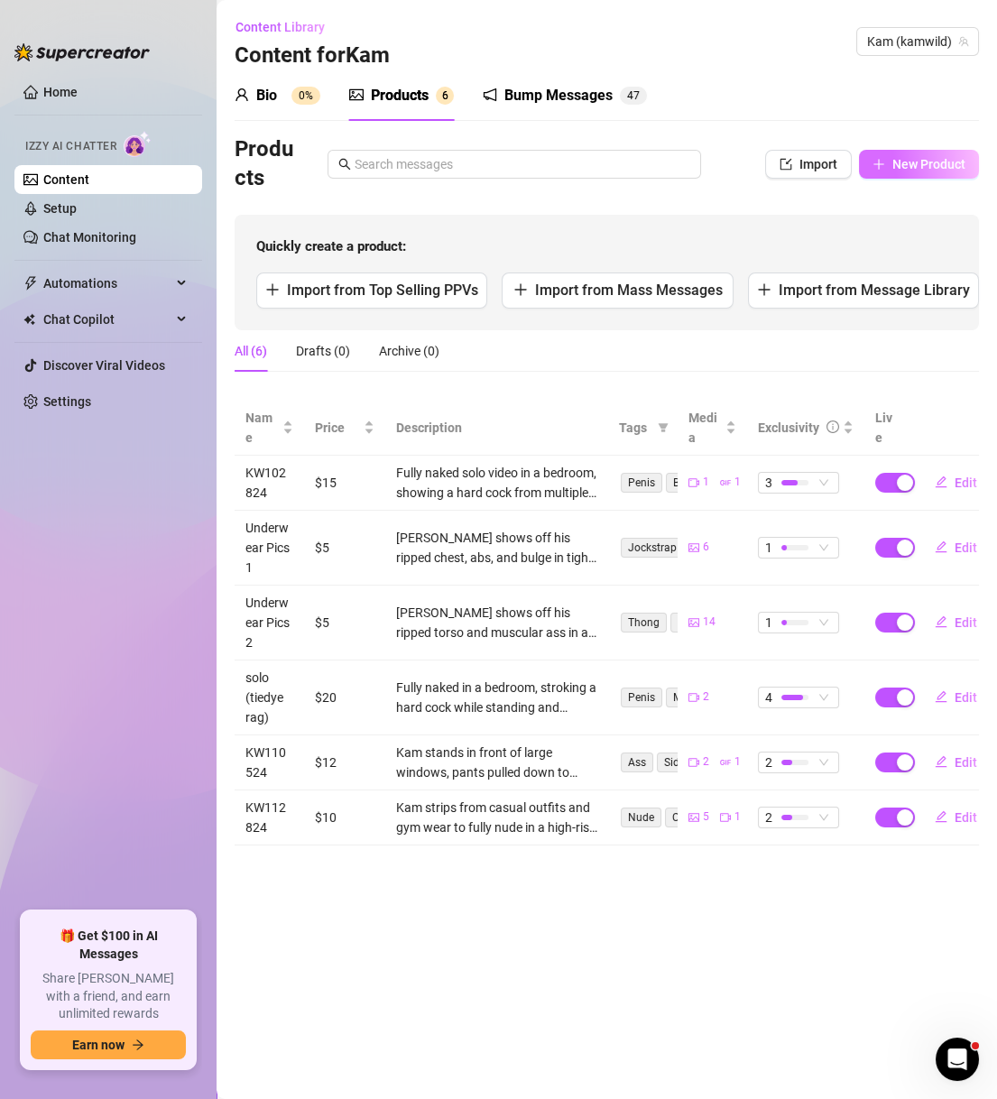
click at [942, 174] on button "New Product" at bounding box center [919, 164] width 120 height 29
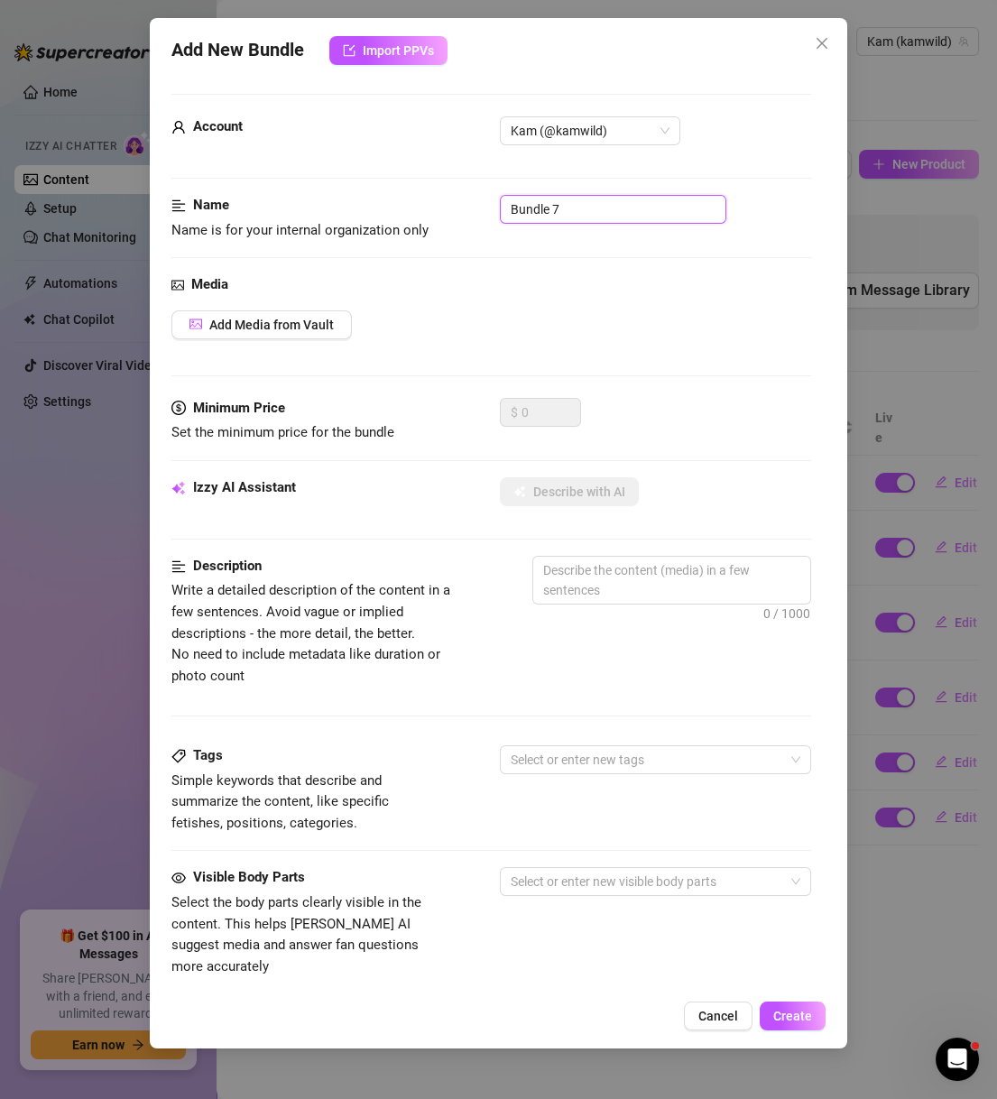
click at [603, 197] on input "Bundle 7" at bounding box center [613, 209] width 226 height 29
click at [286, 310] on button "Add Media from Vault" at bounding box center [261, 324] width 180 height 29
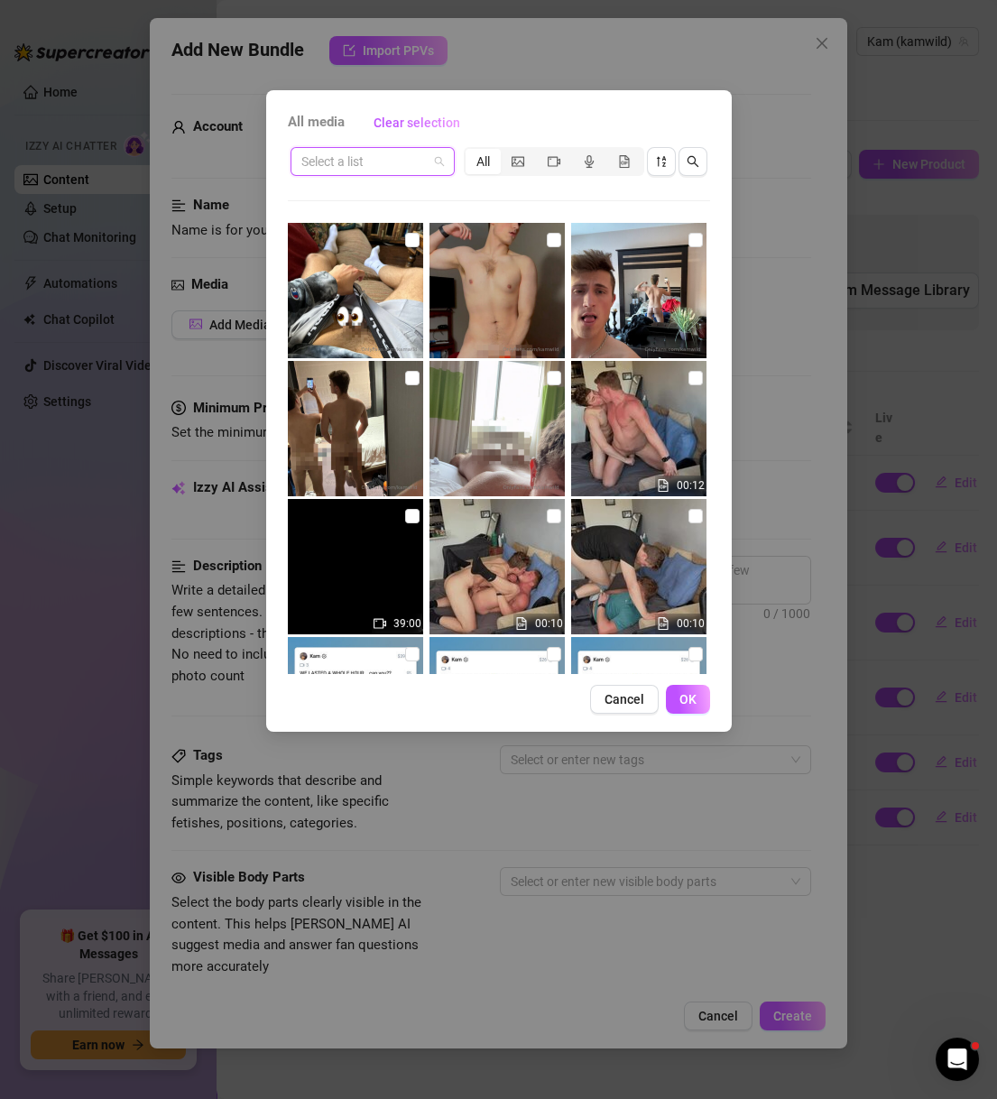
click at [402, 161] on input "search" at bounding box center [364, 161] width 126 height 27
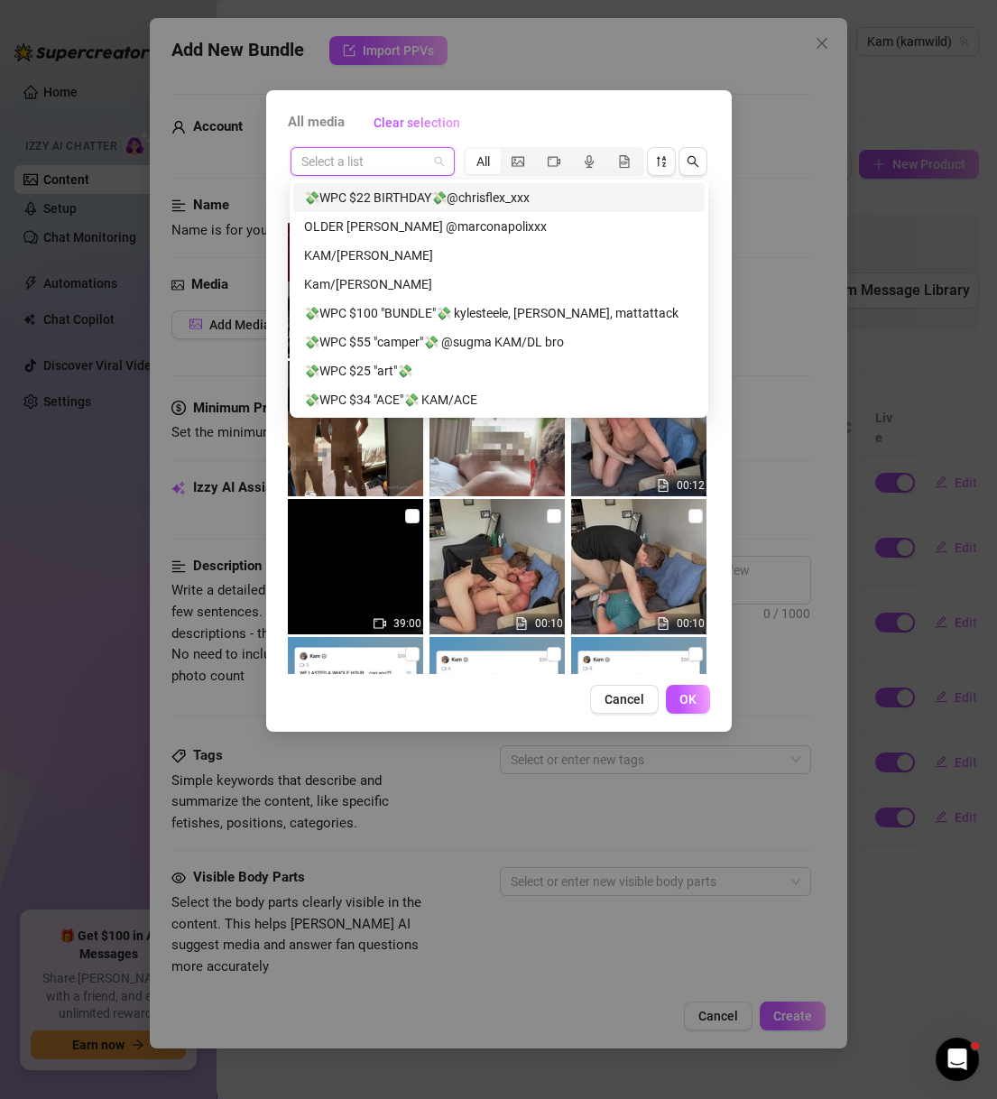
click at [402, 161] on input "search" at bounding box center [364, 161] width 126 height 27
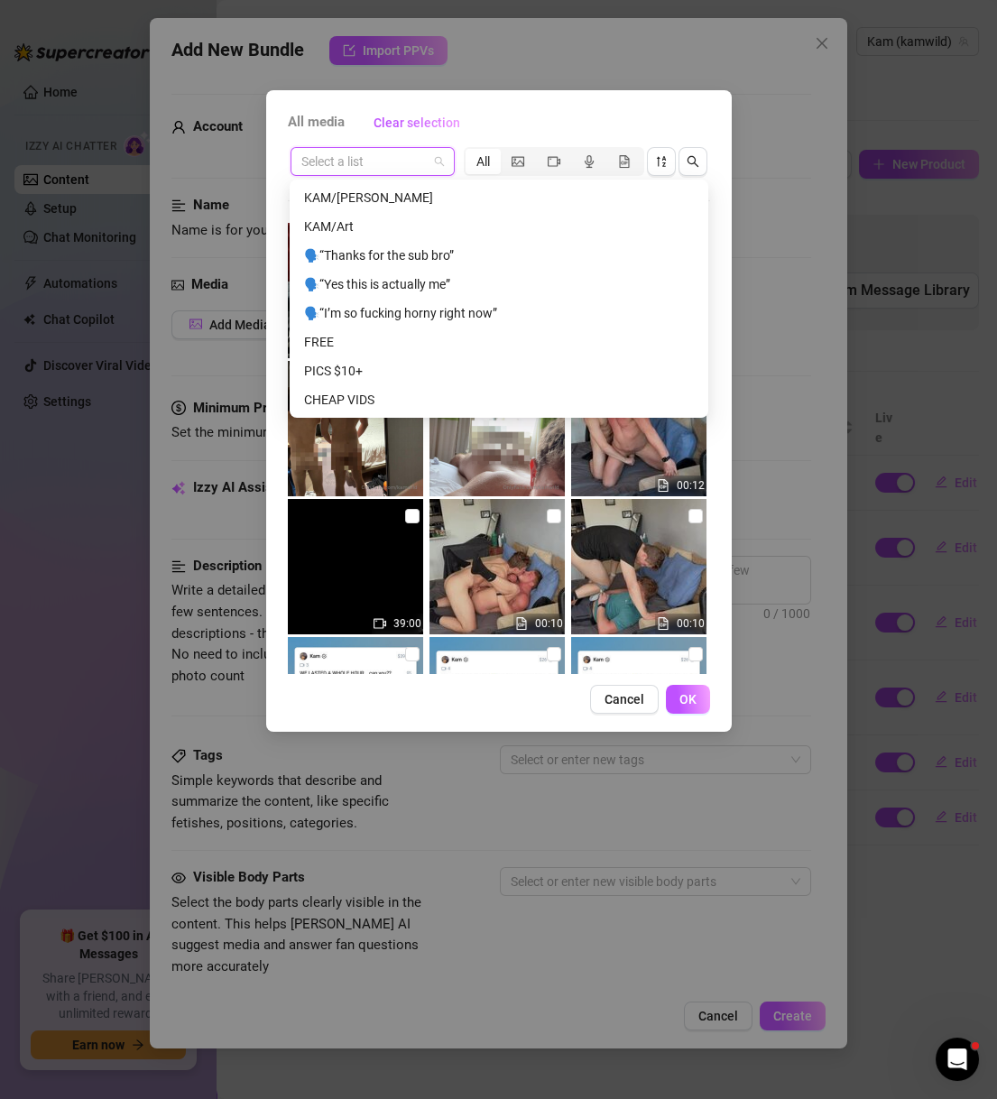
scroll to position [433, 0]
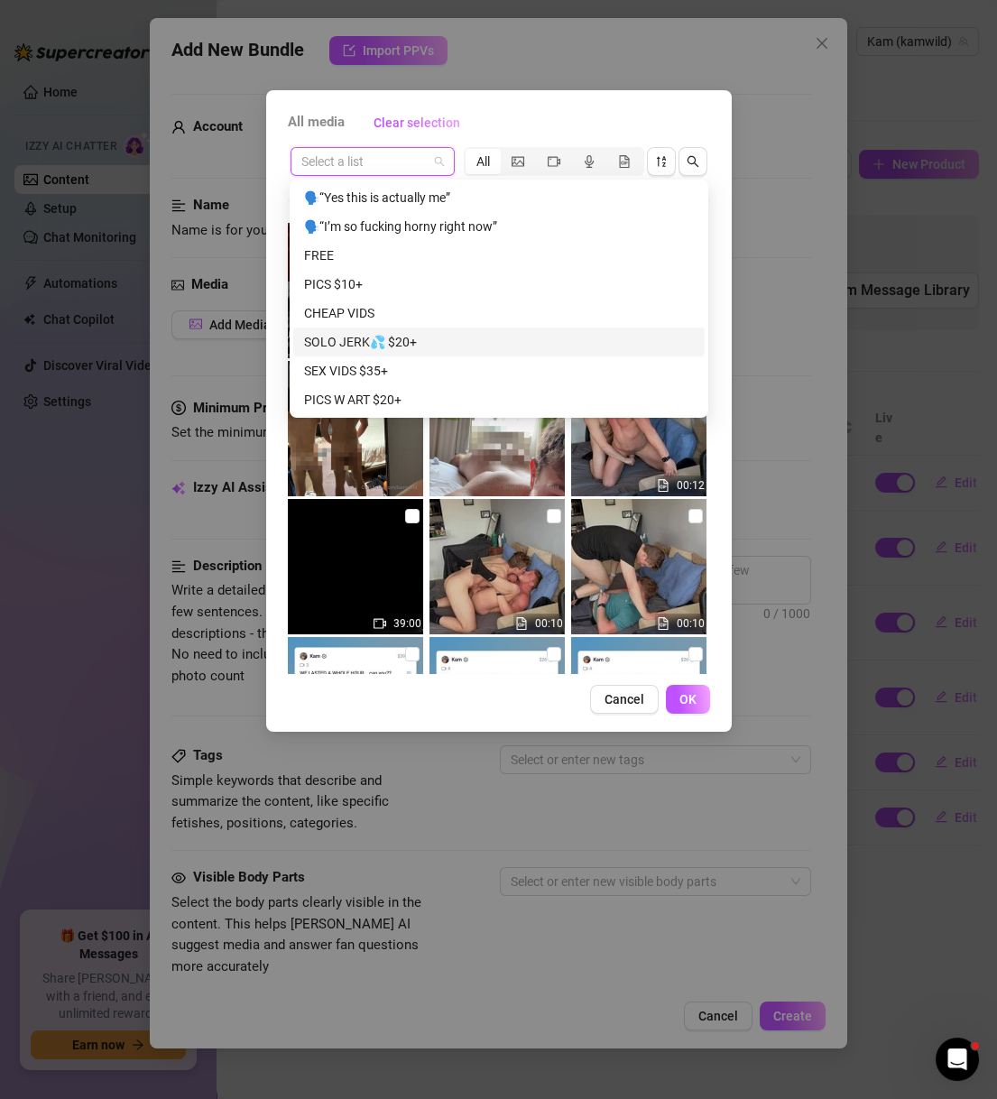
click at [409, 337] on div "SOLO JERK💦 $20+" at bounding box center [499, 342] width 390 height 20
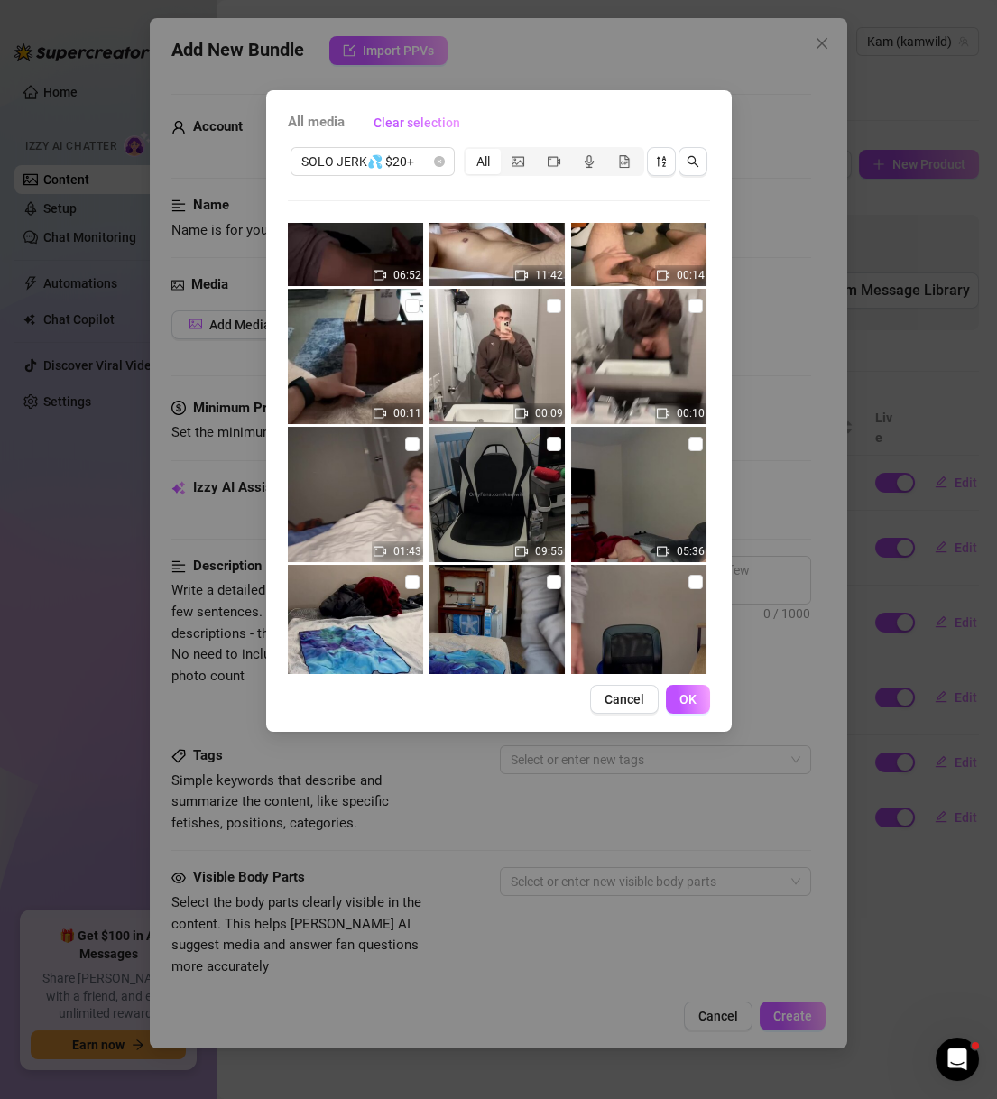
scroll to position [541, 0]
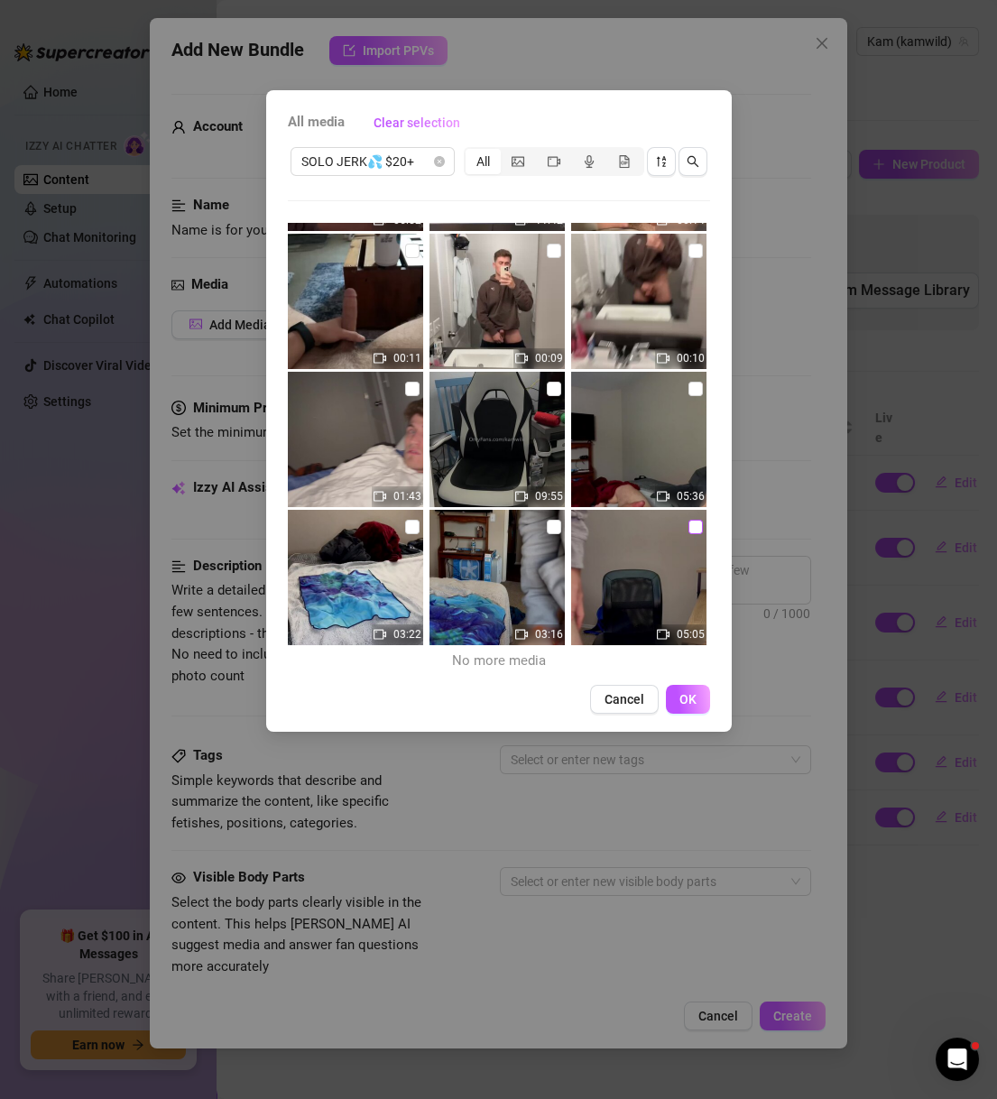
click at [688, 528] on input "checkbox" at bounding box center [695, 526] width 14 height 14
click at [685, 695] on span "OK" at bounding box center [687, 699] width 17 height 14
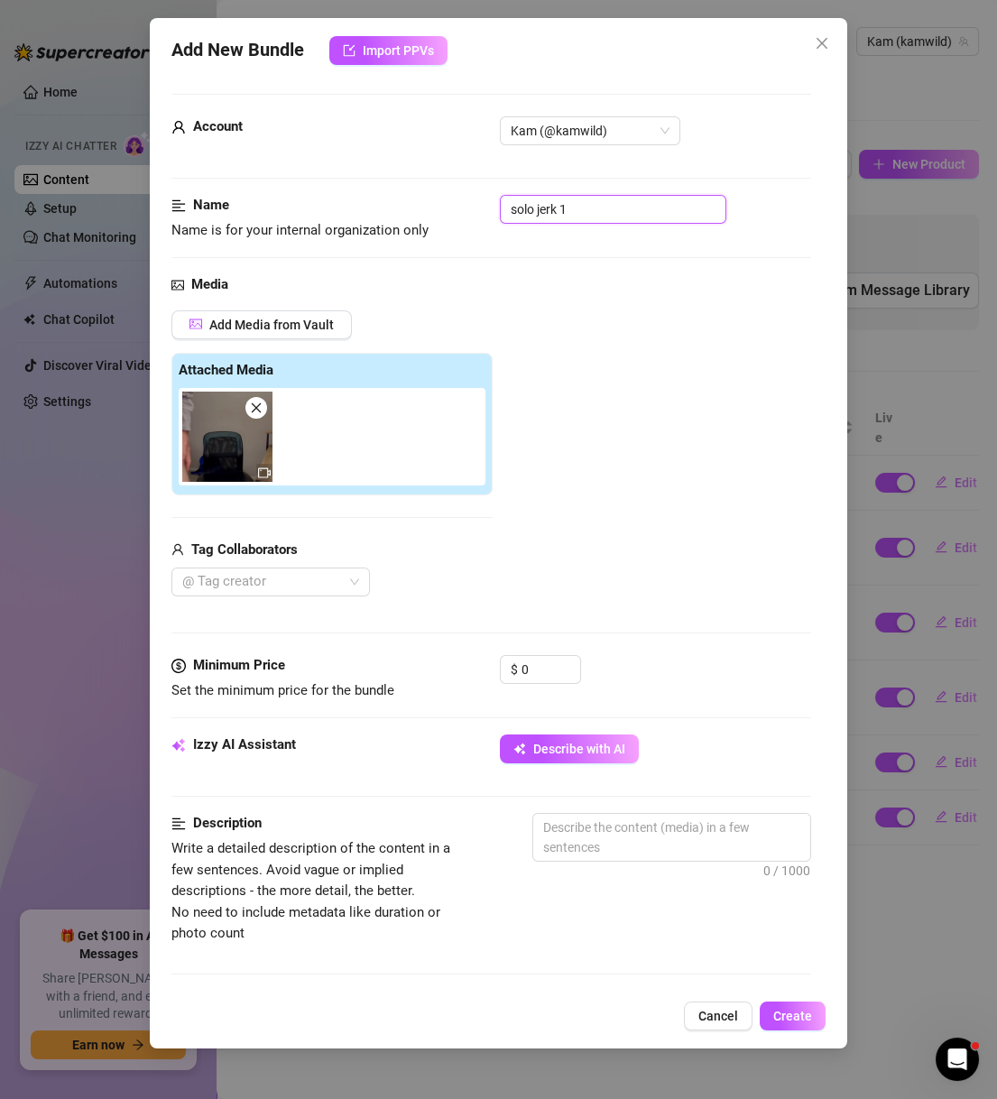
click at [589, 195] on input "solo jerk 1" at bounding box center [613, 209] width 226 height 29
paste input "SOLO JERK💦 $20+"
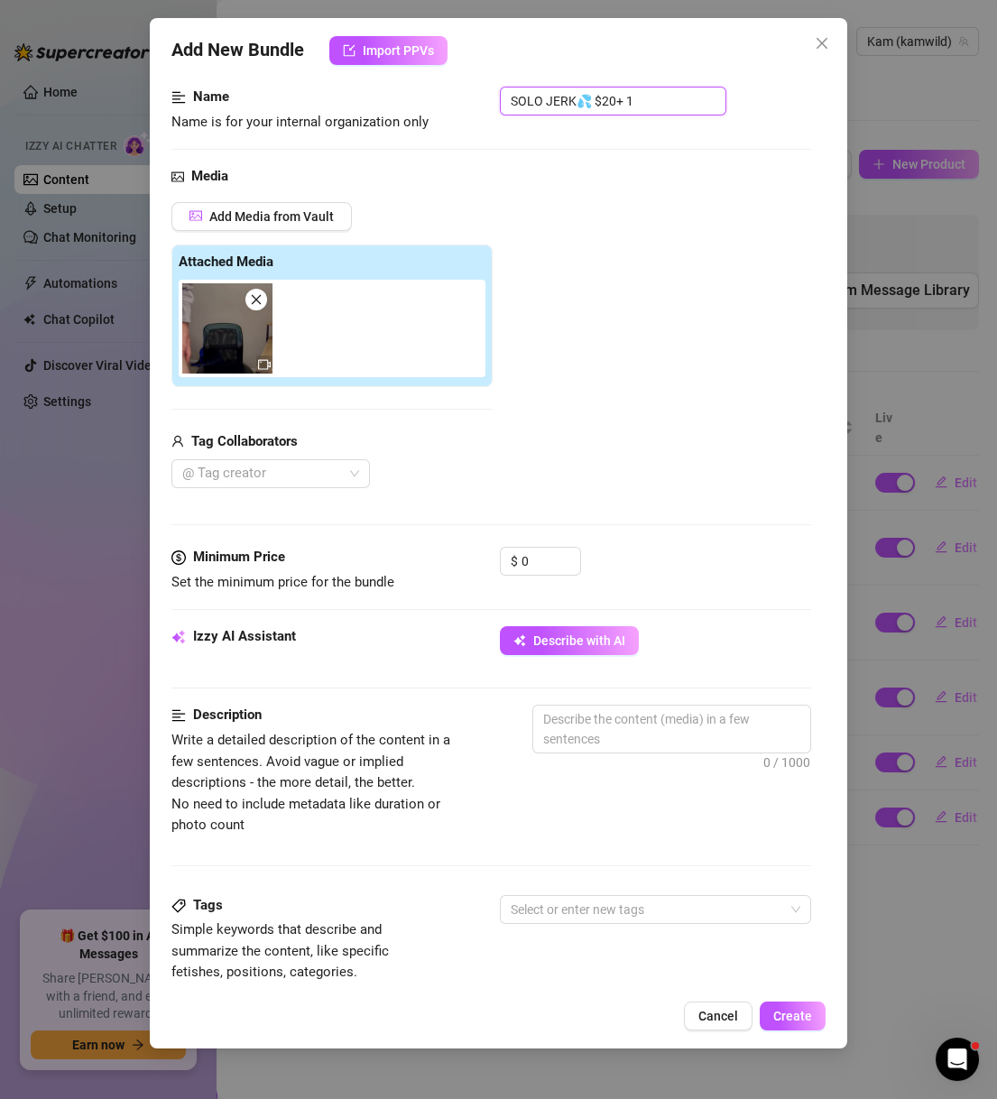
scroll to position [260, 0]
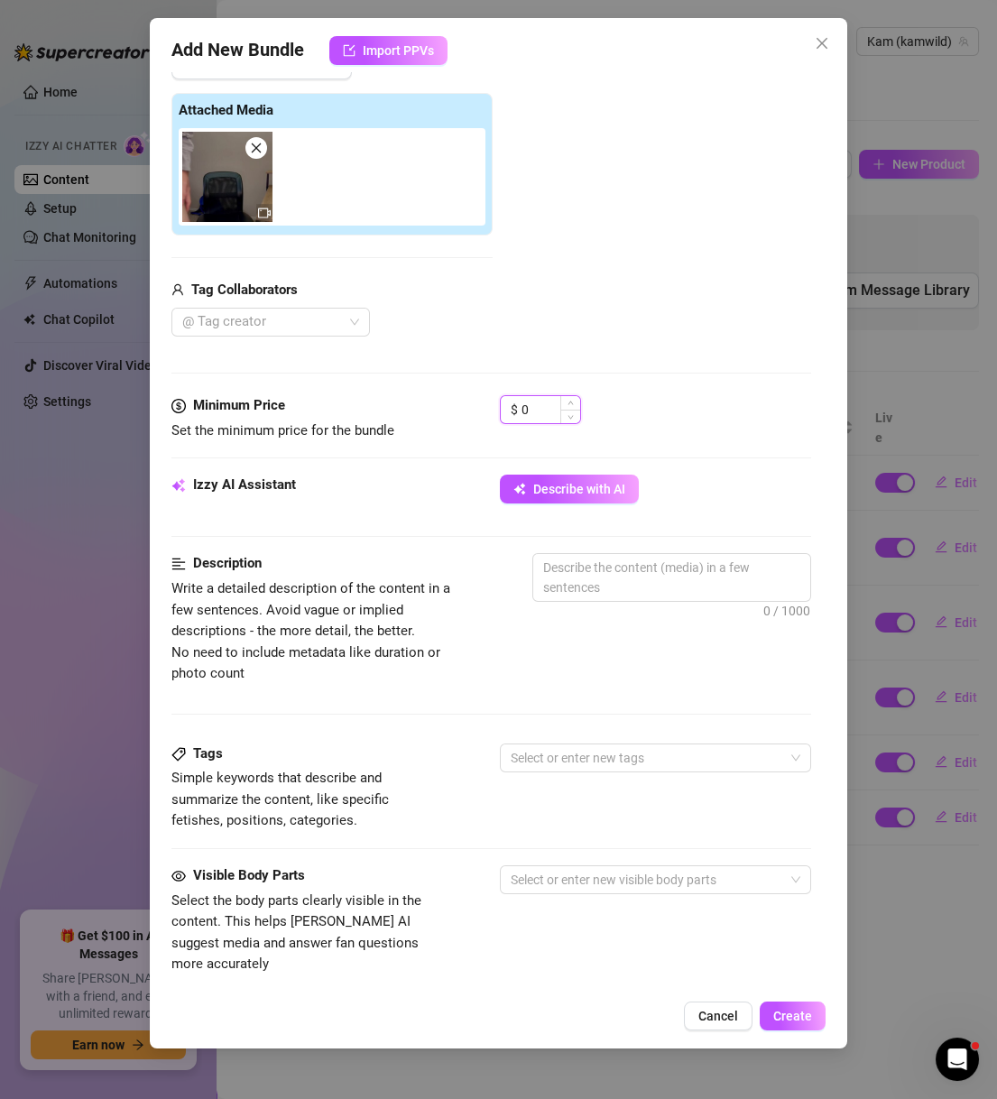
click at [547, 407] on input "0" at bounding box center [550, 409] width 59 height 27
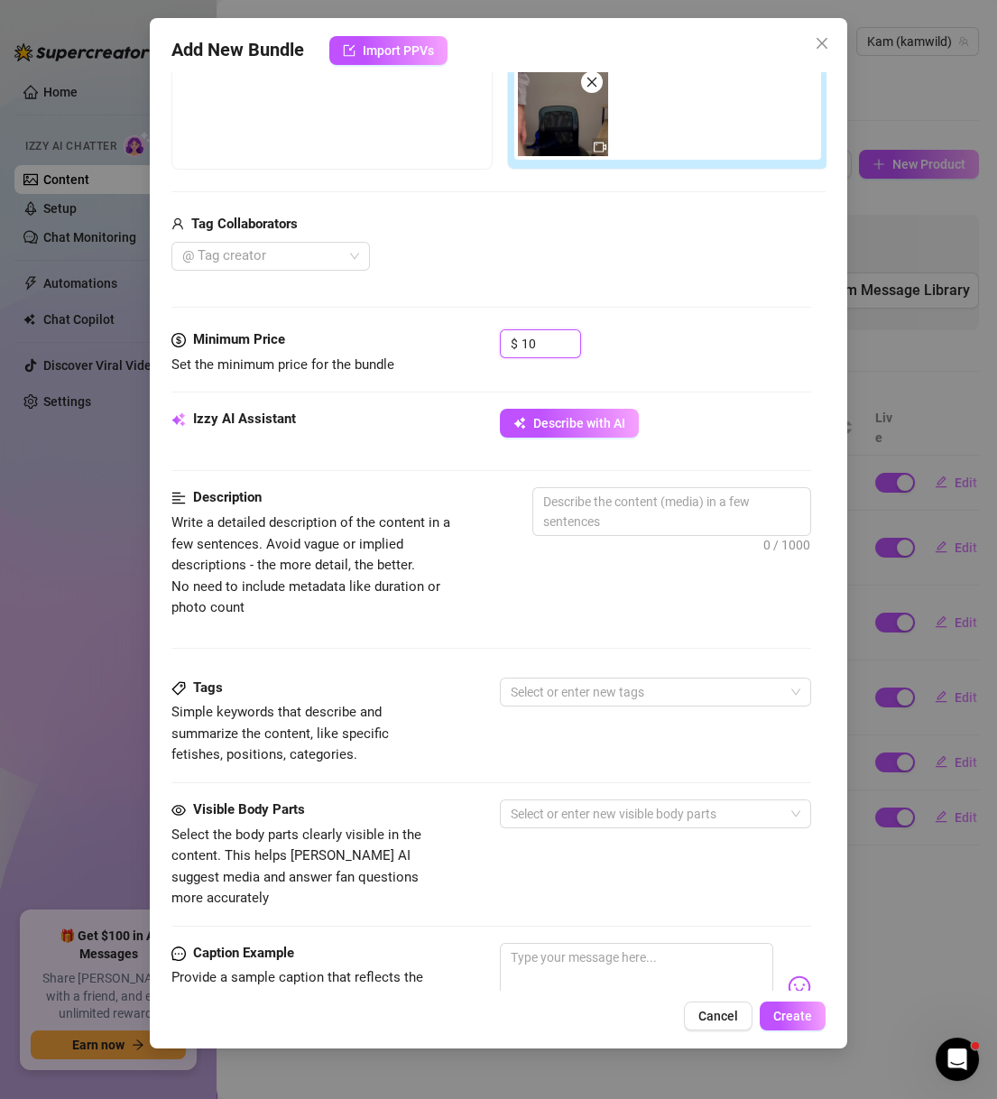
scroll to position [433, 0]
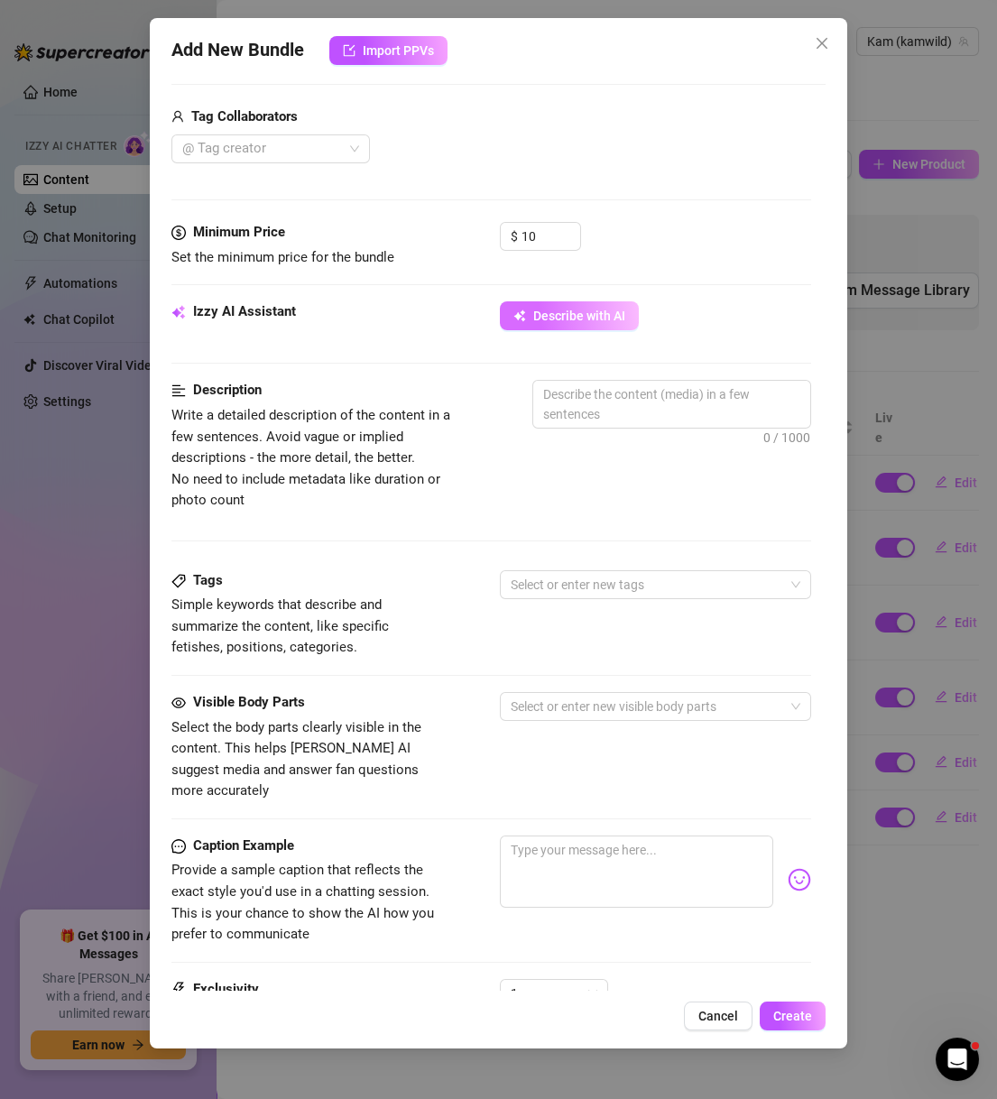
click at [582, 317] on span "Describe with AI" at bounding box center [579, 315] width 92 height 14
click at [523, 63] on div "Add New Bundle Import PPVs" at bounding box center [498, 50] width 655 height 29
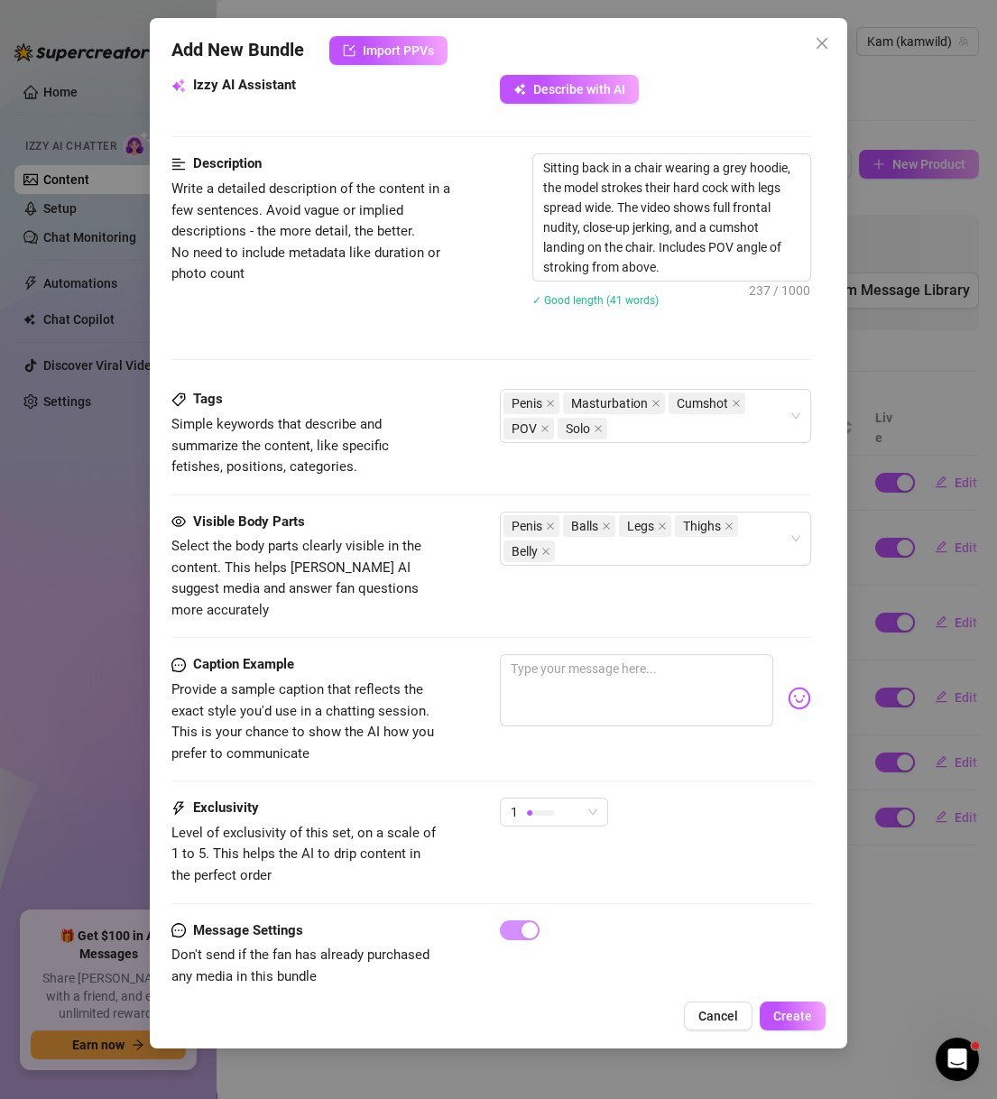
scroll to position [688, 0]
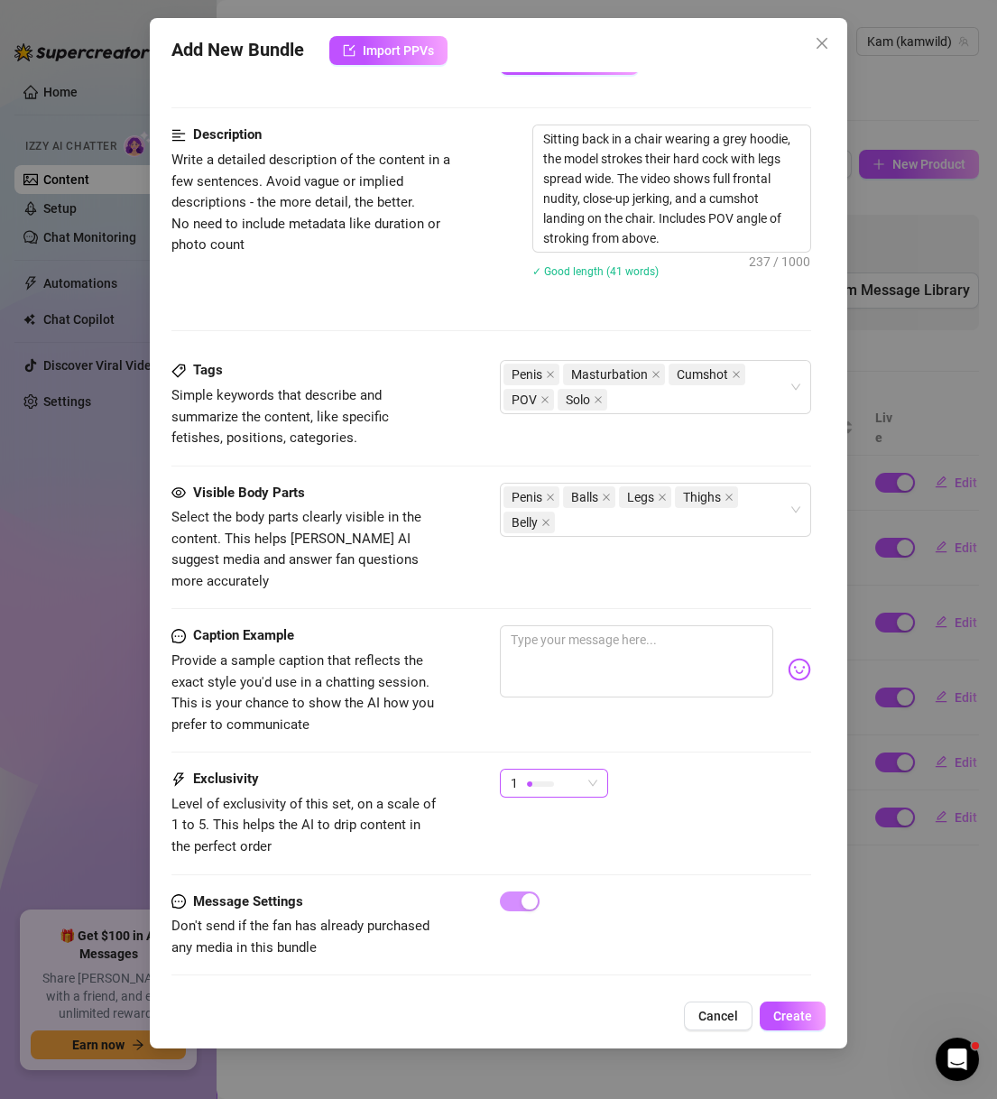
click at [552, 775] on div at bounding box center [540, 783] width 27 height 17
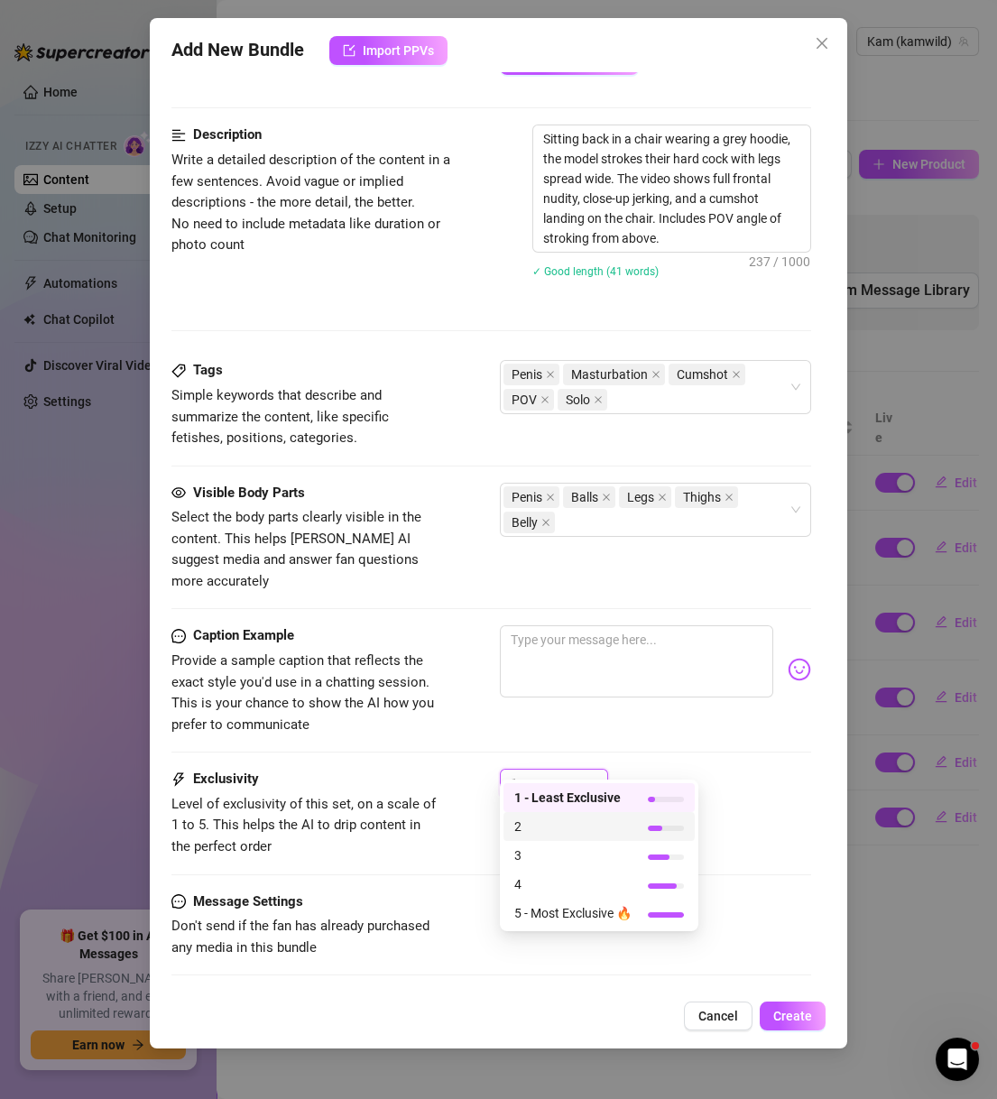
click at [573, 823] on span "2" at bounding box center [572, 826] width 117 height 20
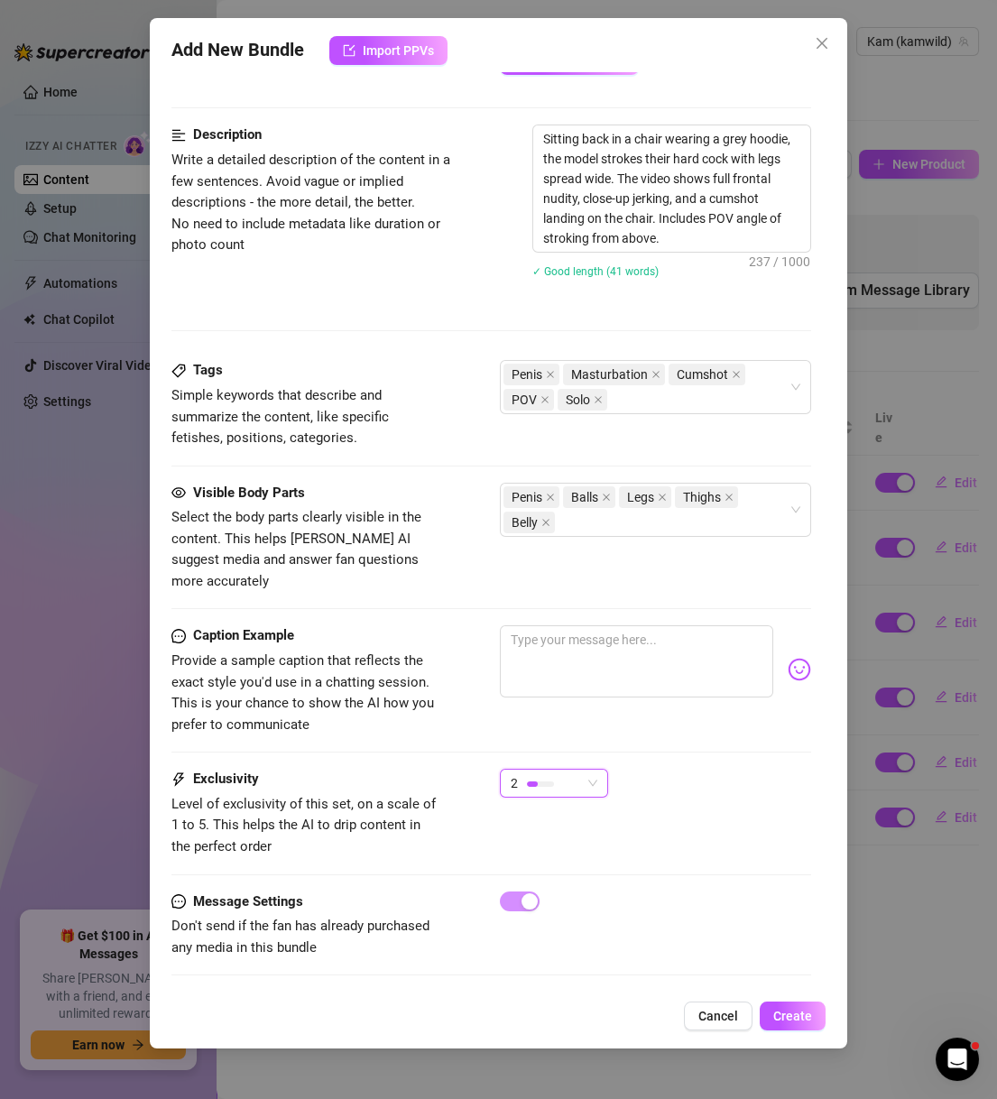
click at [683, 744] on div "Caption Example Provide a sample caption that reflects the exact style you'd us…" at bounding box center [491, 696] width 640 height 143
click at [795, 1006] on button "Create" at bounding box center [792, 1015] width 66 height 29
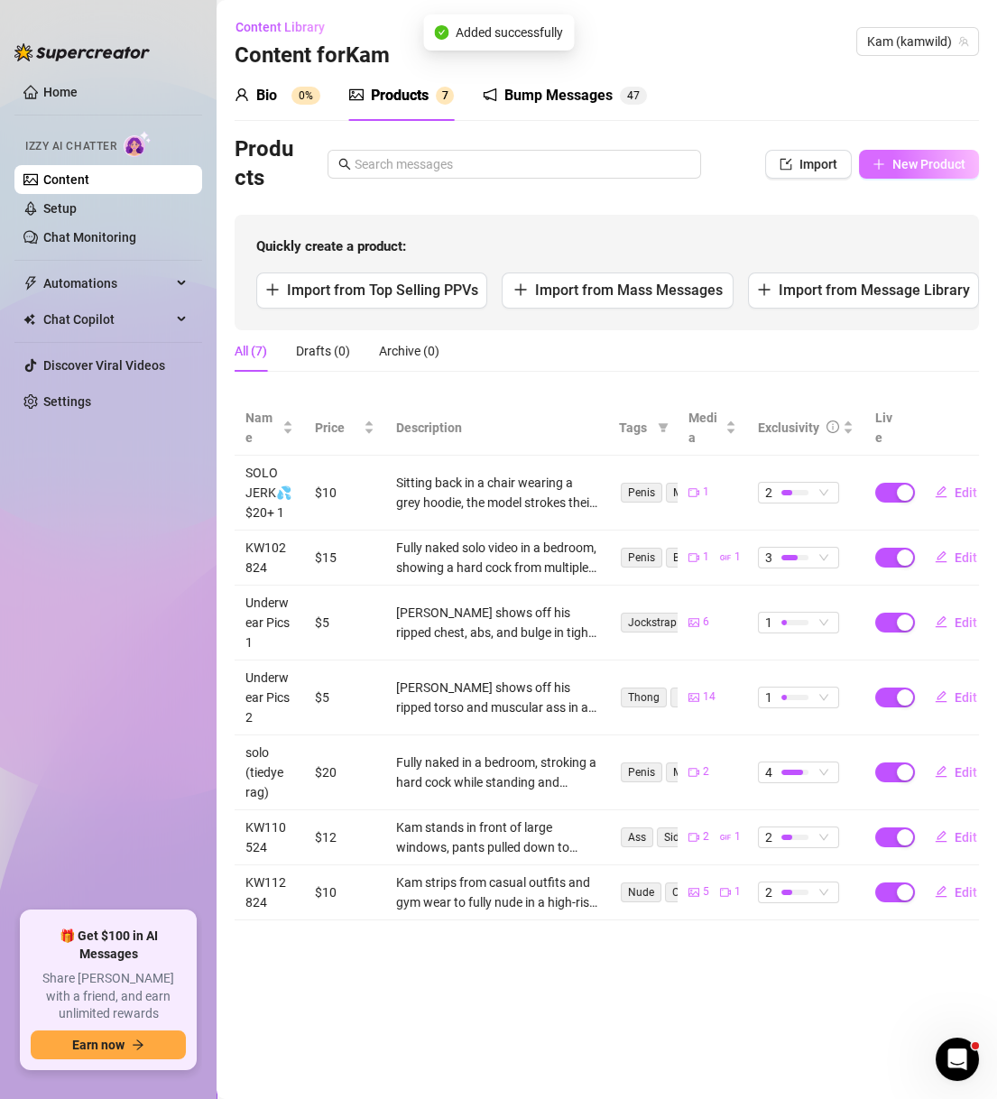
click at [904, 170] on span "New Product" at bounding box center [928, 164] width 73 height 14
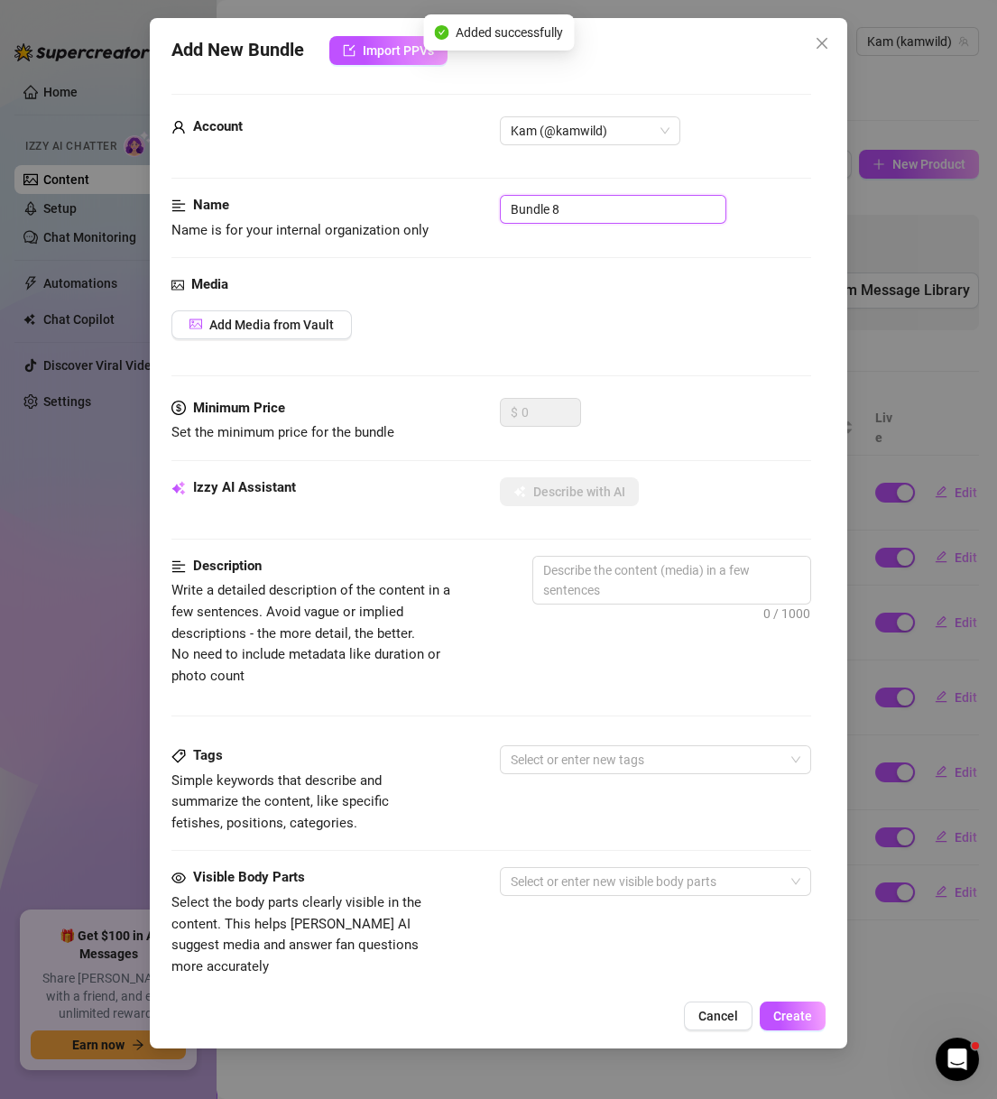
click at [617, 213] on input "Bundle 8" at bounding box center [613, 209] width 226 height 29
paste input "SOLO JERK💦 $20+"
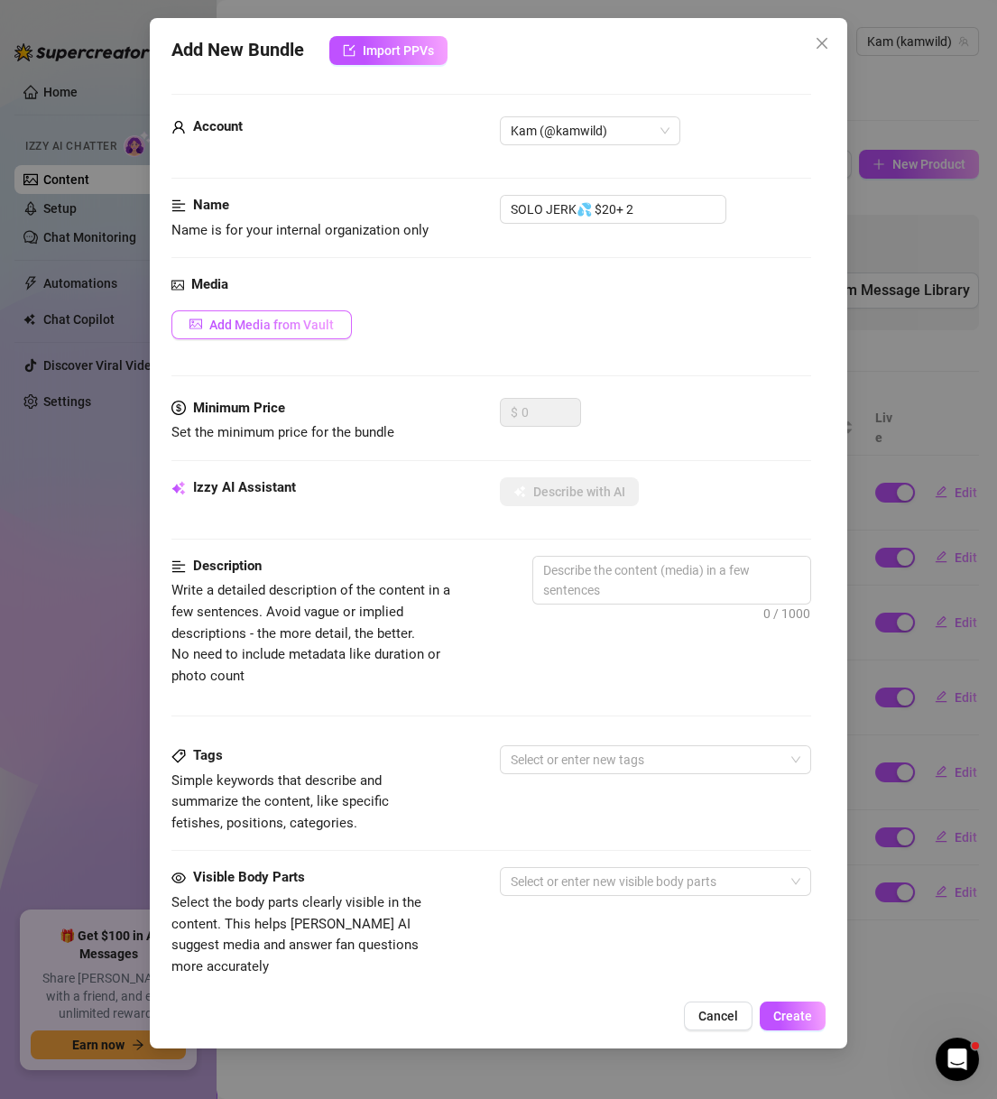
click at [310, 325] on span "Add Media from Vault" at bounding box center [271, 324] width 124 height 14
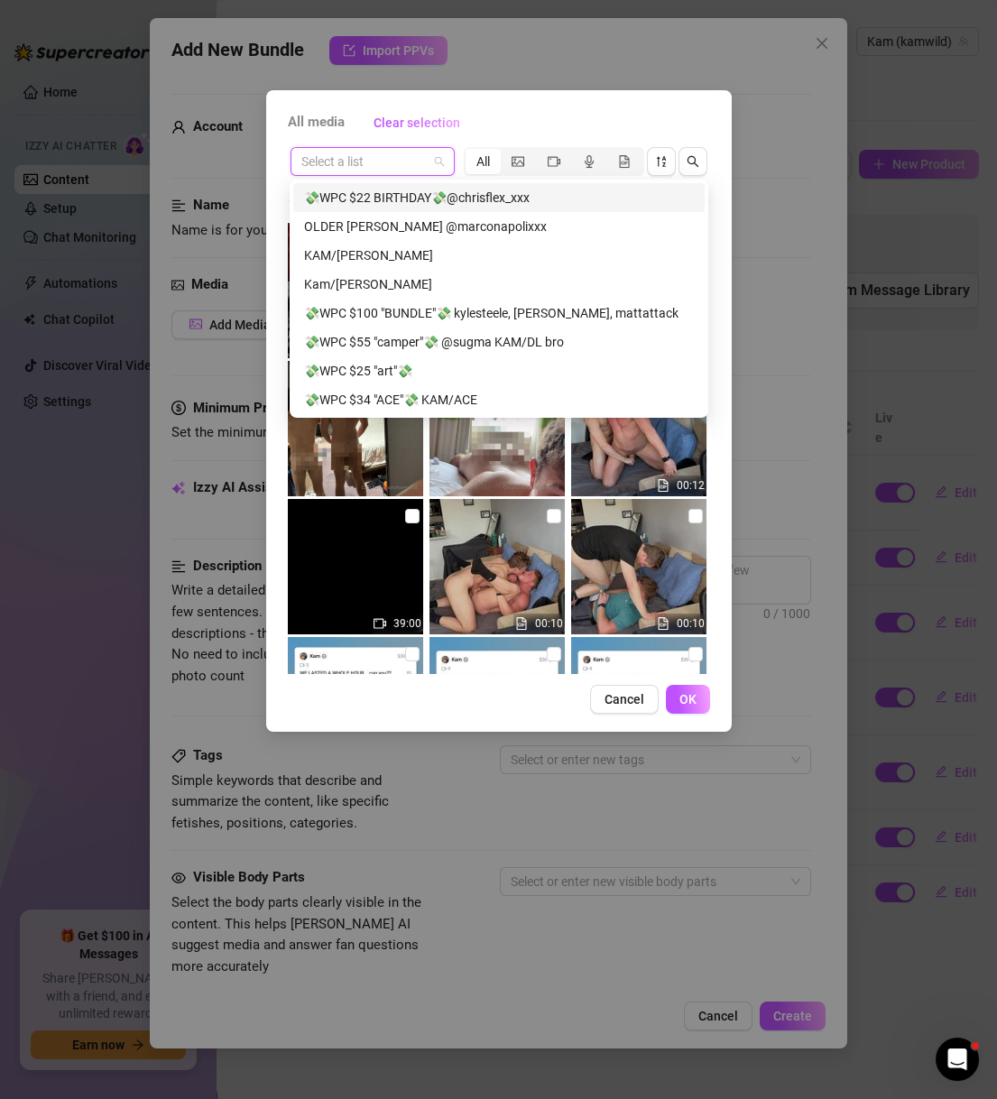
click at [415, 161] on input "search" at bounding box center [364, 161] width 126 height 27
paste input "SOLO JERK💦 $20+"
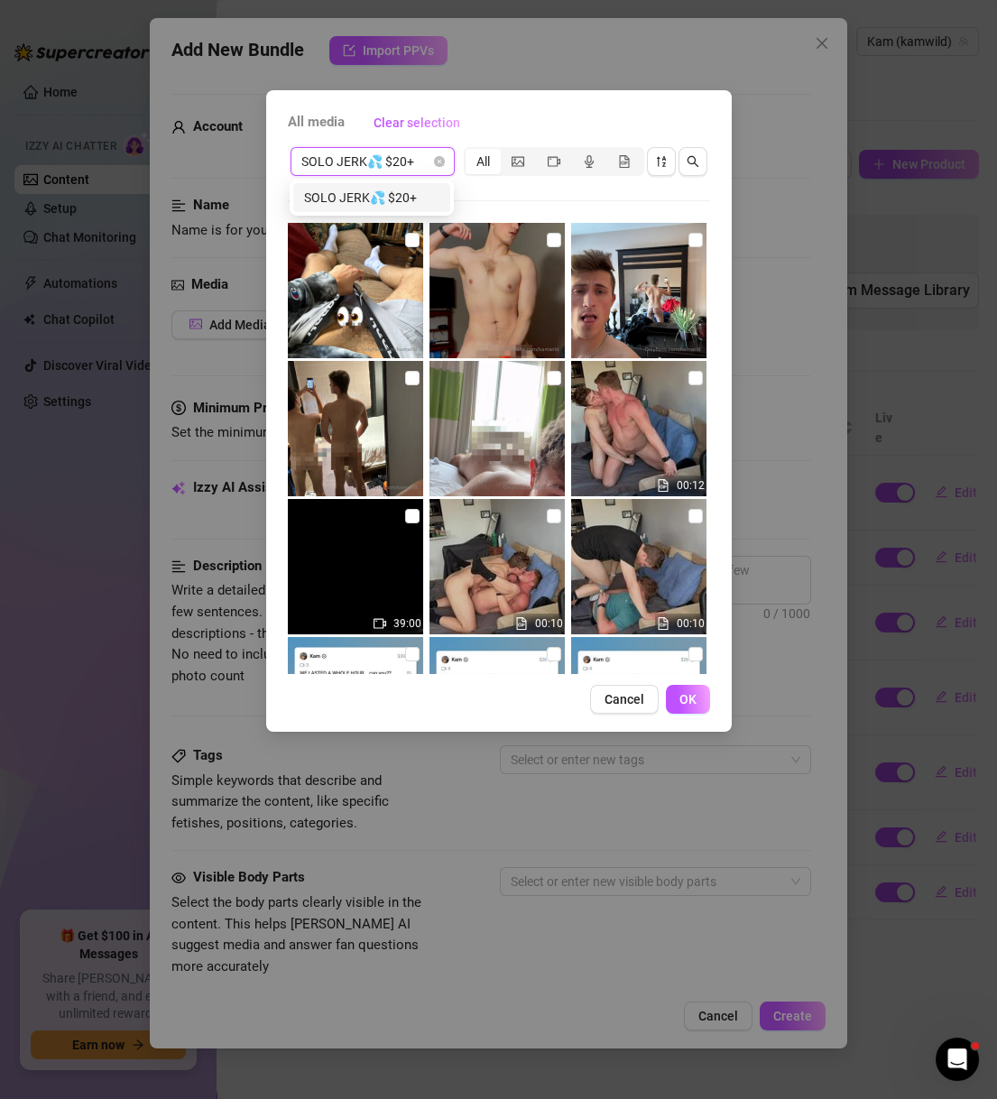
click at [424, 194] on div "SOLO JERK💦 $20+" at bounding box center [371, 198] width 135 height 20
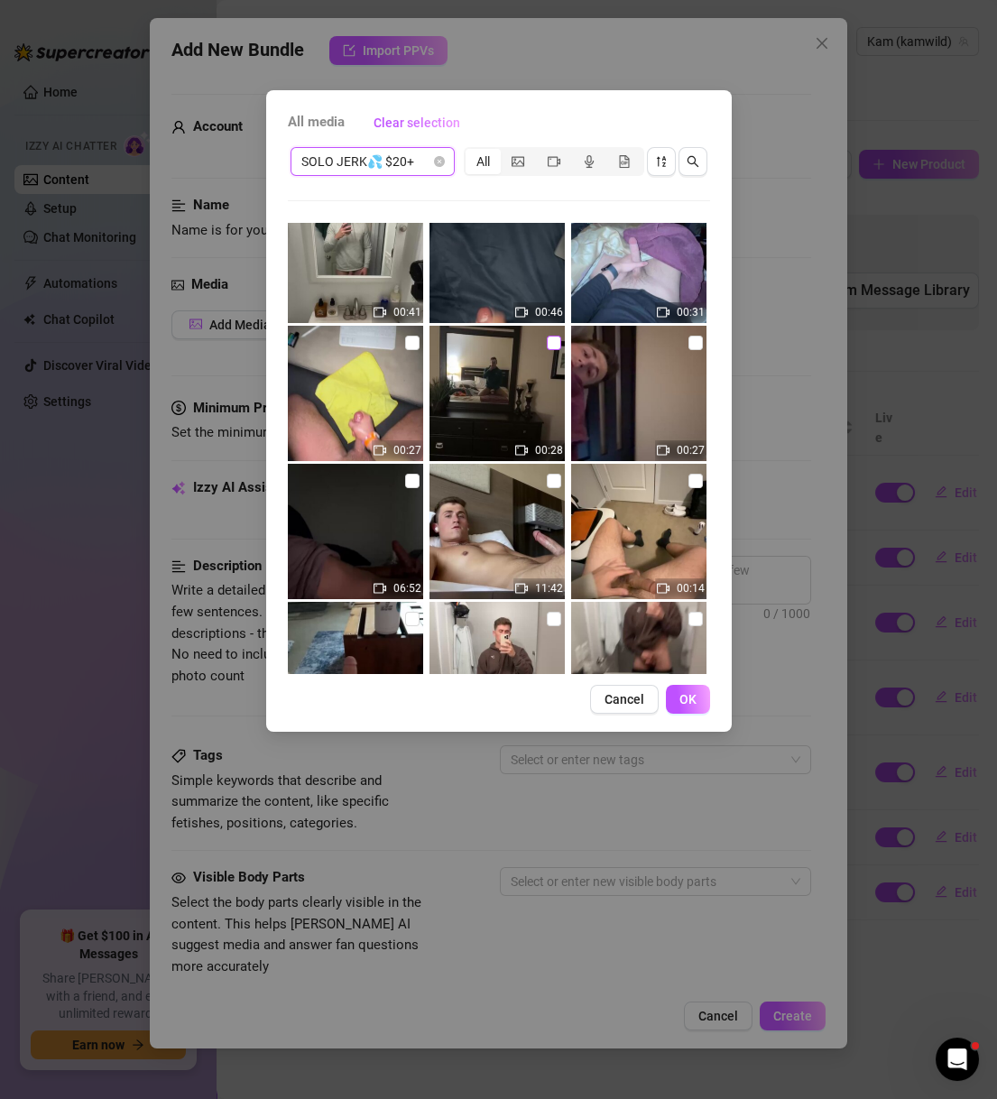
scroll to position [541, 0]
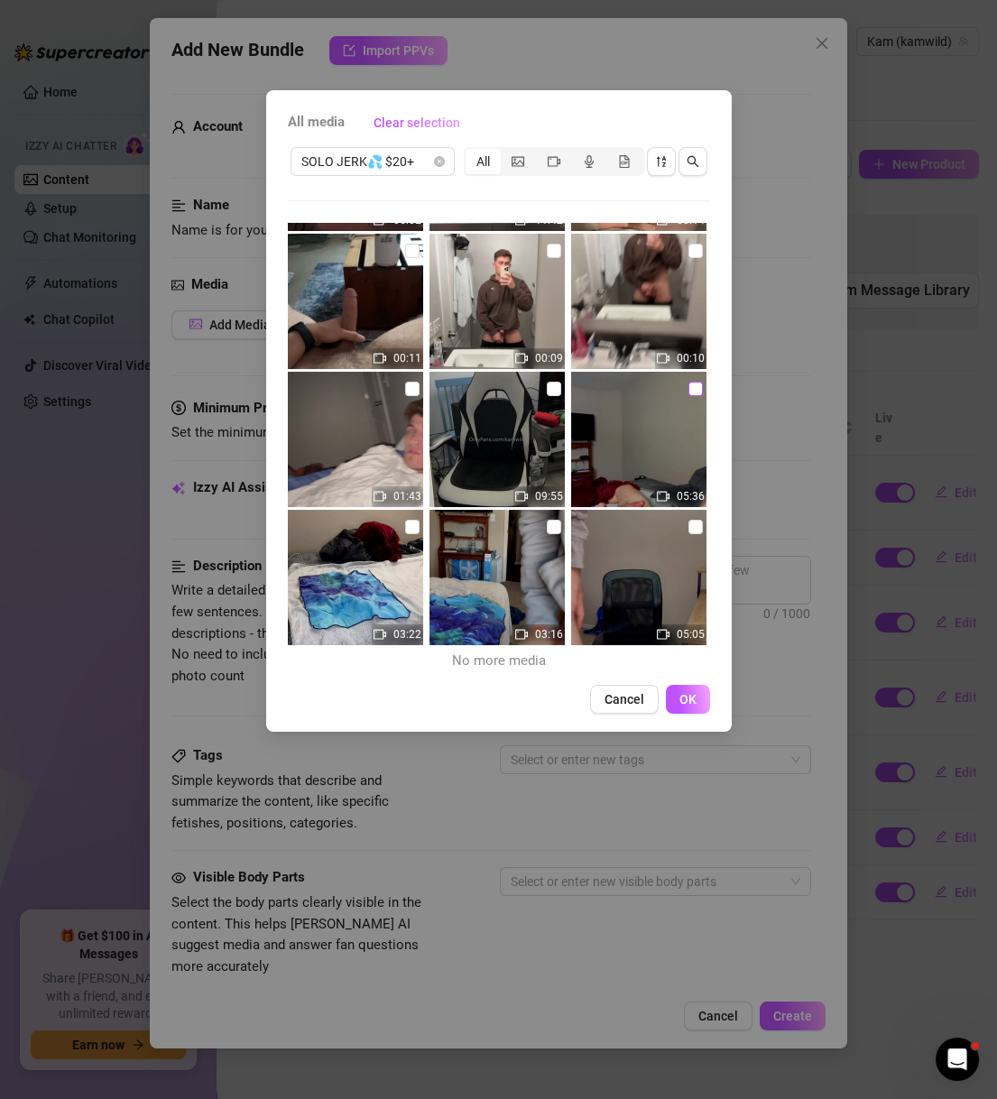
click at [688, 390] on input "checkbox" at bounding box center [695, 389] width 14 height 14
click at [690, 698] on span "OK" at bounding box center [687, 699] width 17 height 14
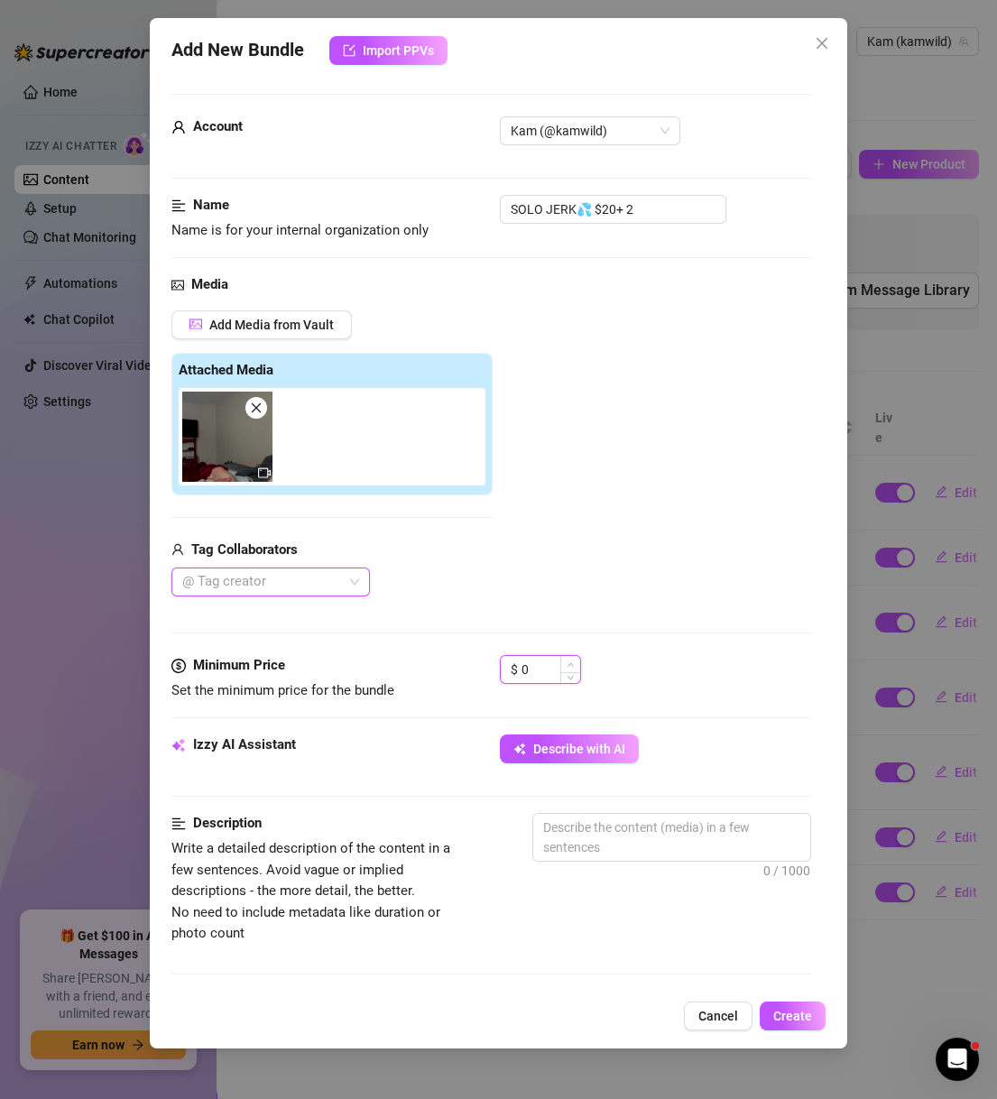
click at [563, 664] on span "Increase Value" at bounding box center [570, 664] width 20 height 16
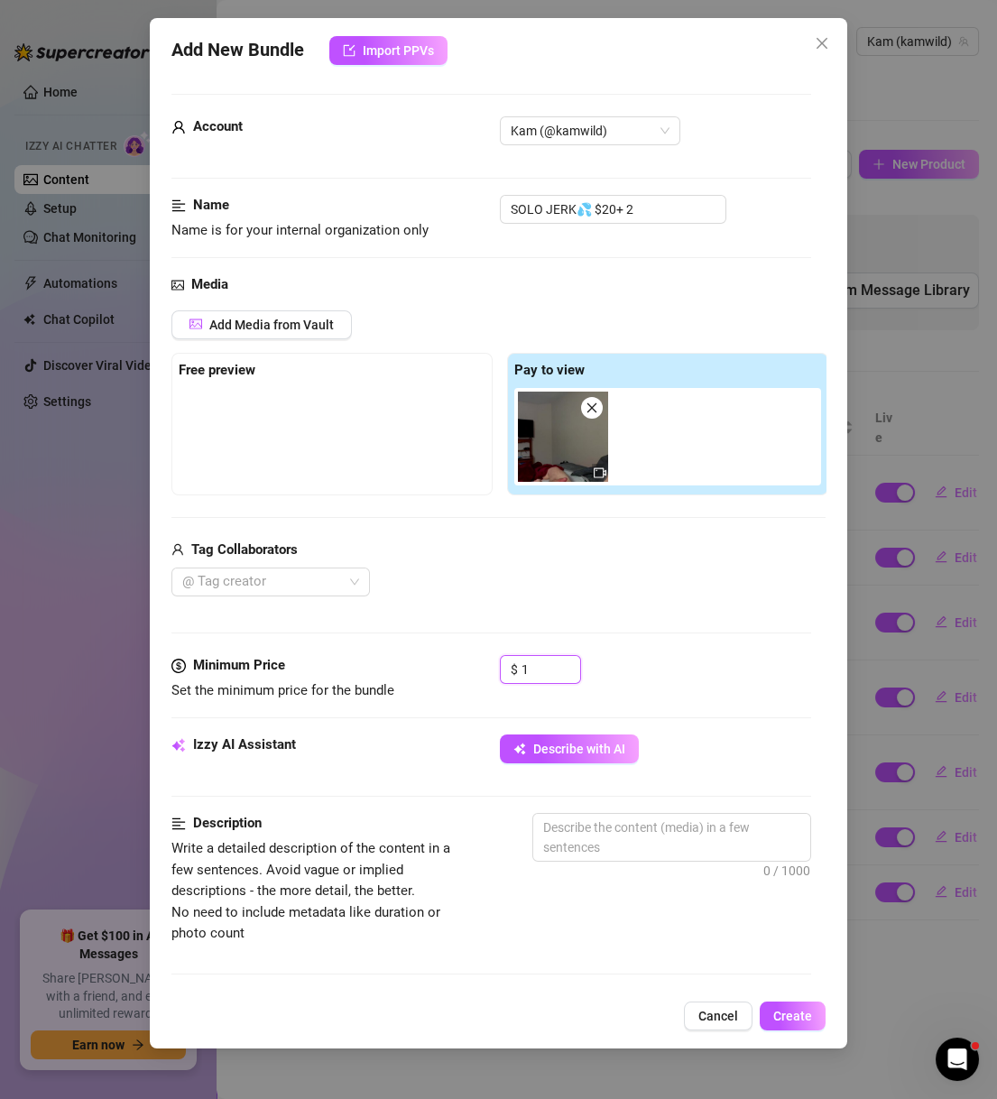
drag, startPoint x: 543, startPoint y: 665, endPoint x: 495, endPoint y: 665, distance: 47.8
click at [496, 665] on div "Minimum Price Set the minimum price for the bundle $ 1" at bounding box center [491, 678] width 640 height 46
click at [618, 666] on div "$ 10" at bounding box center [656, 677] width 312 height 45
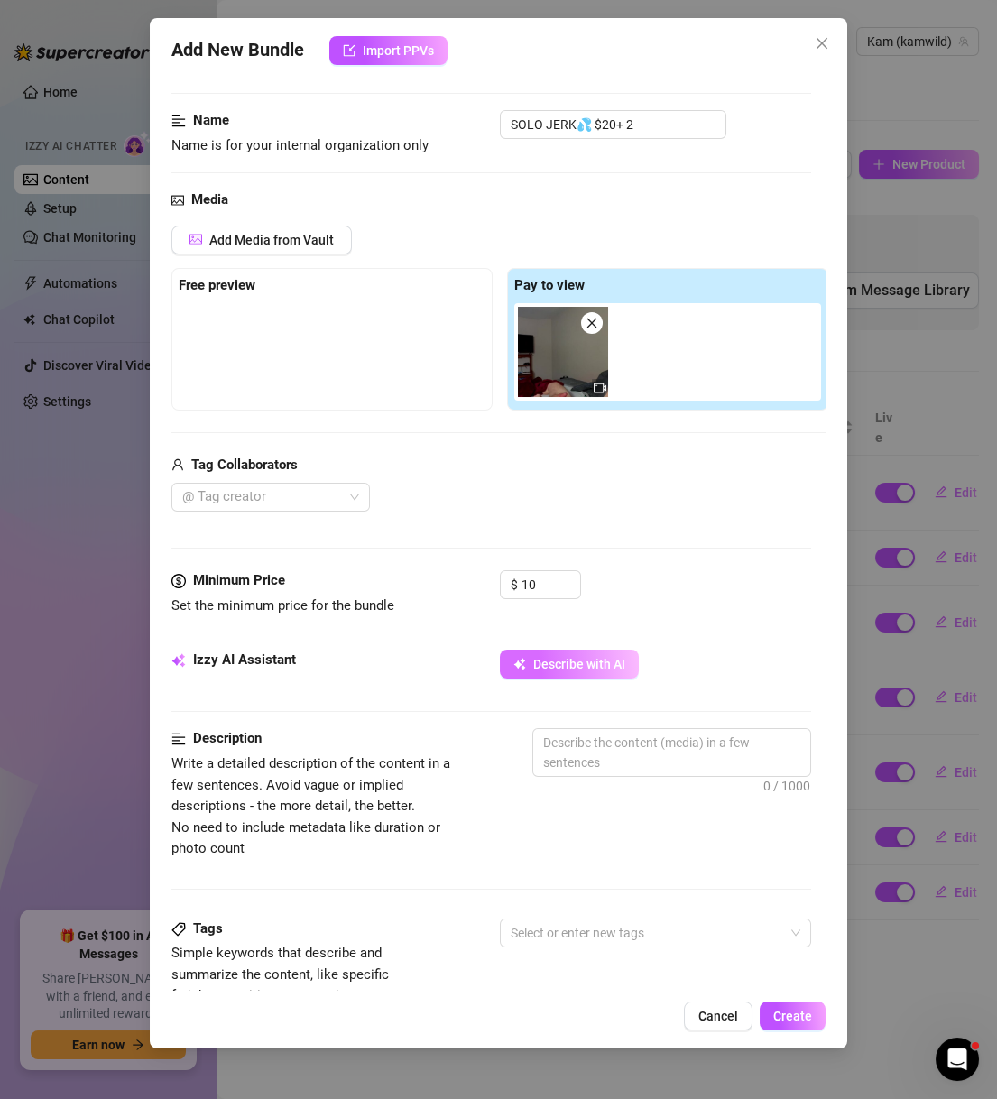
scroll to position [173, 0]
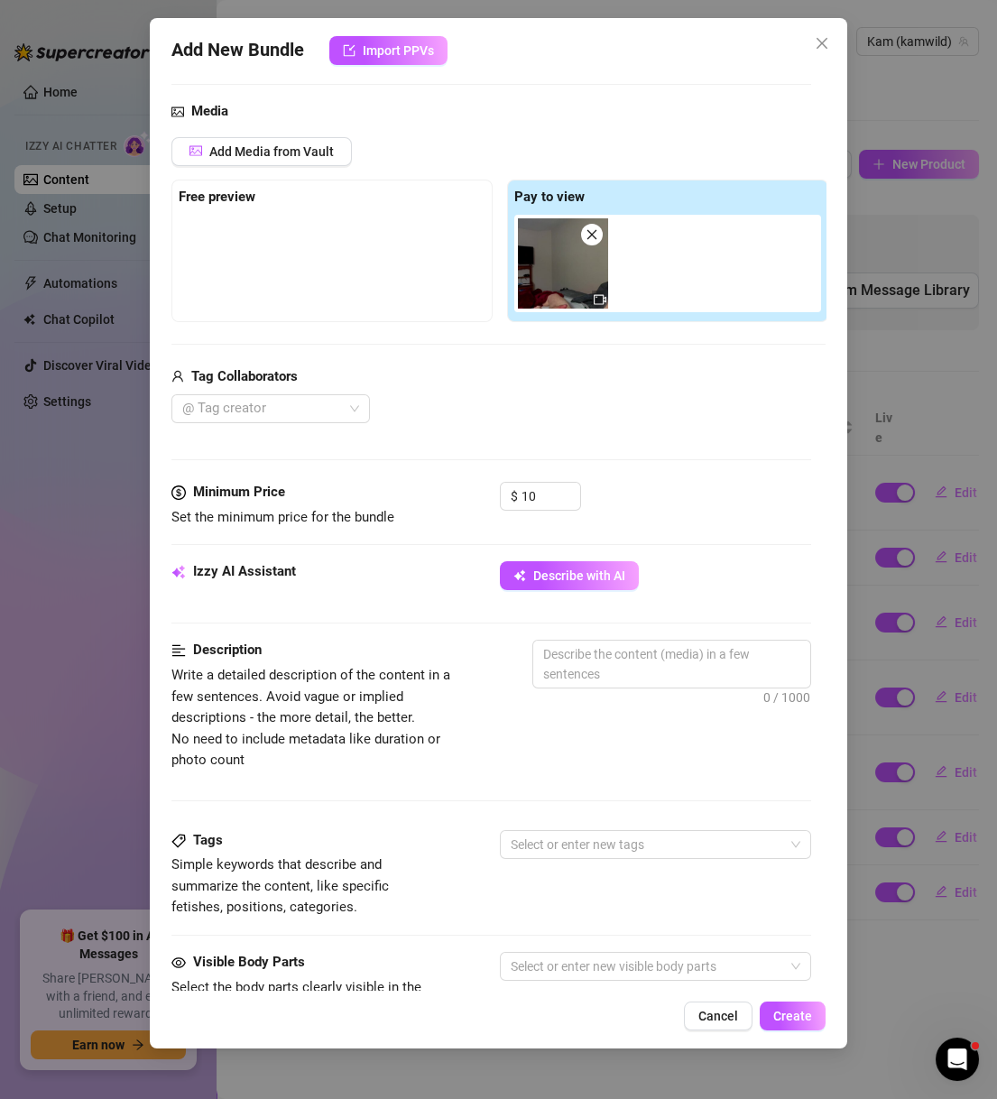
click at [575, 556] on div "Minimum Price Set the minimum price for the bundle $ 10" at bounding box center [491, 521] width 640 height 79
click at [587, 568] on span "Describe with AI" at bounding box center [579, 575] width 92 height 14
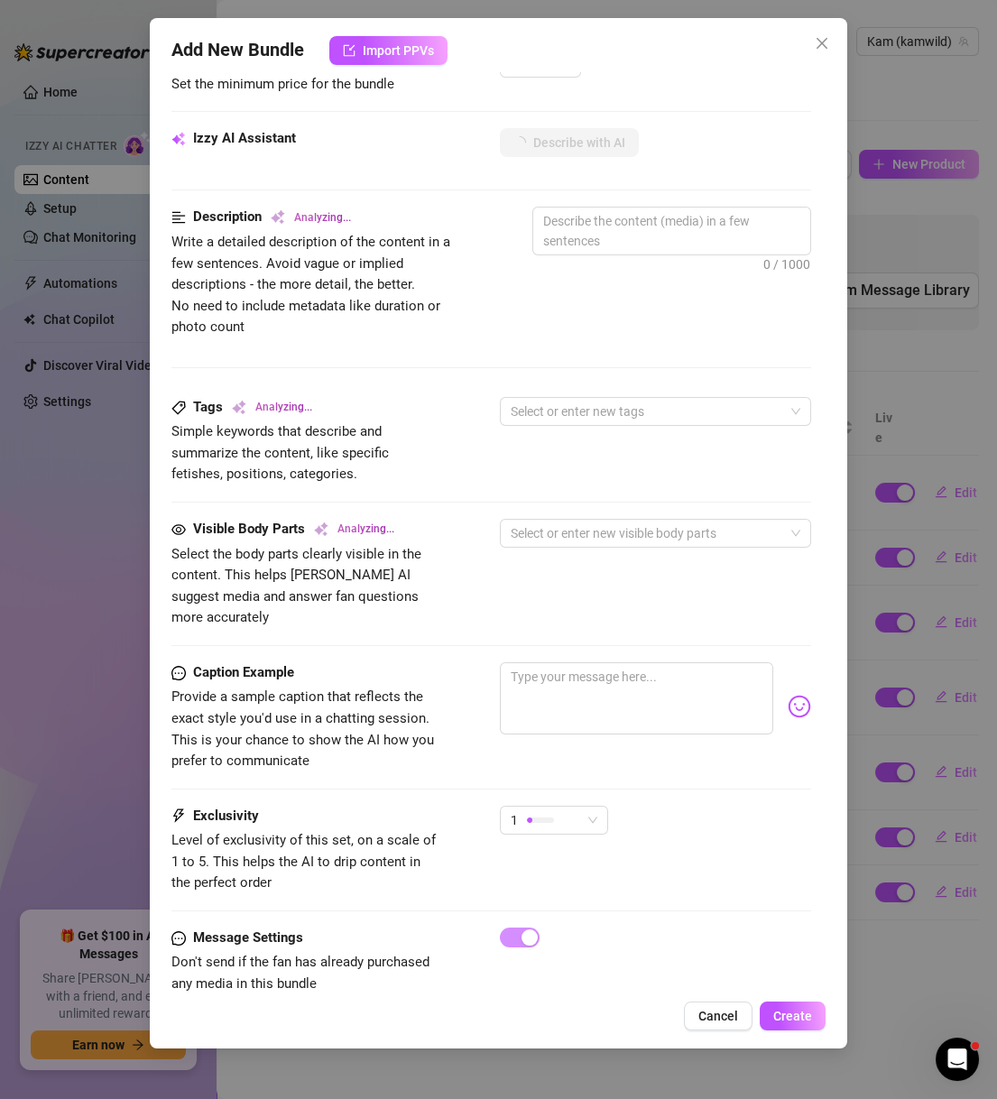
scroll to position [642, 0]
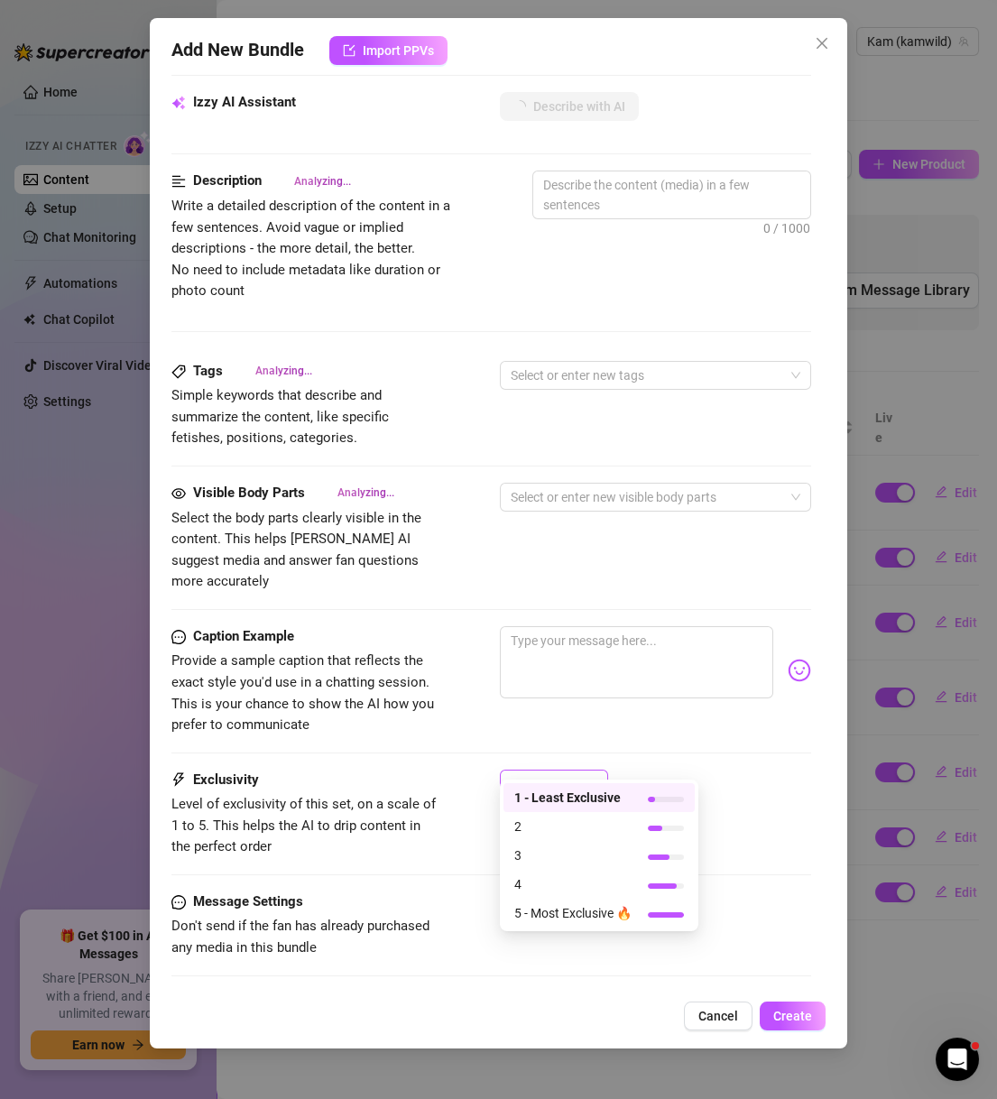
click at [553, 770] on div "1" at bounding box center [545, 783] width 70 height 27
click at [557, 819] on span "2" at bounding box center [572, 826] width 117 height 20
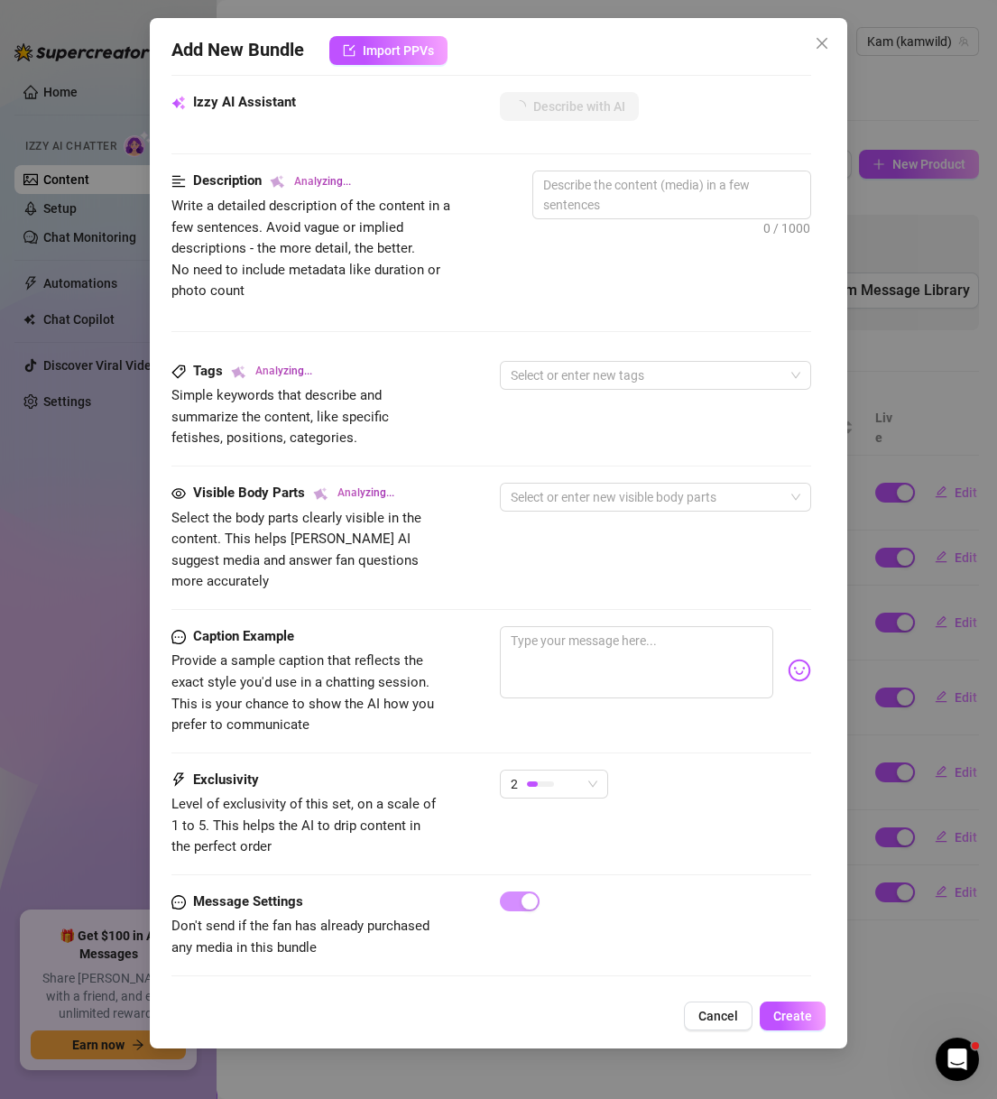
click at [697, 769] on div "2" at bounding box center [656, 791] width 312 height 45
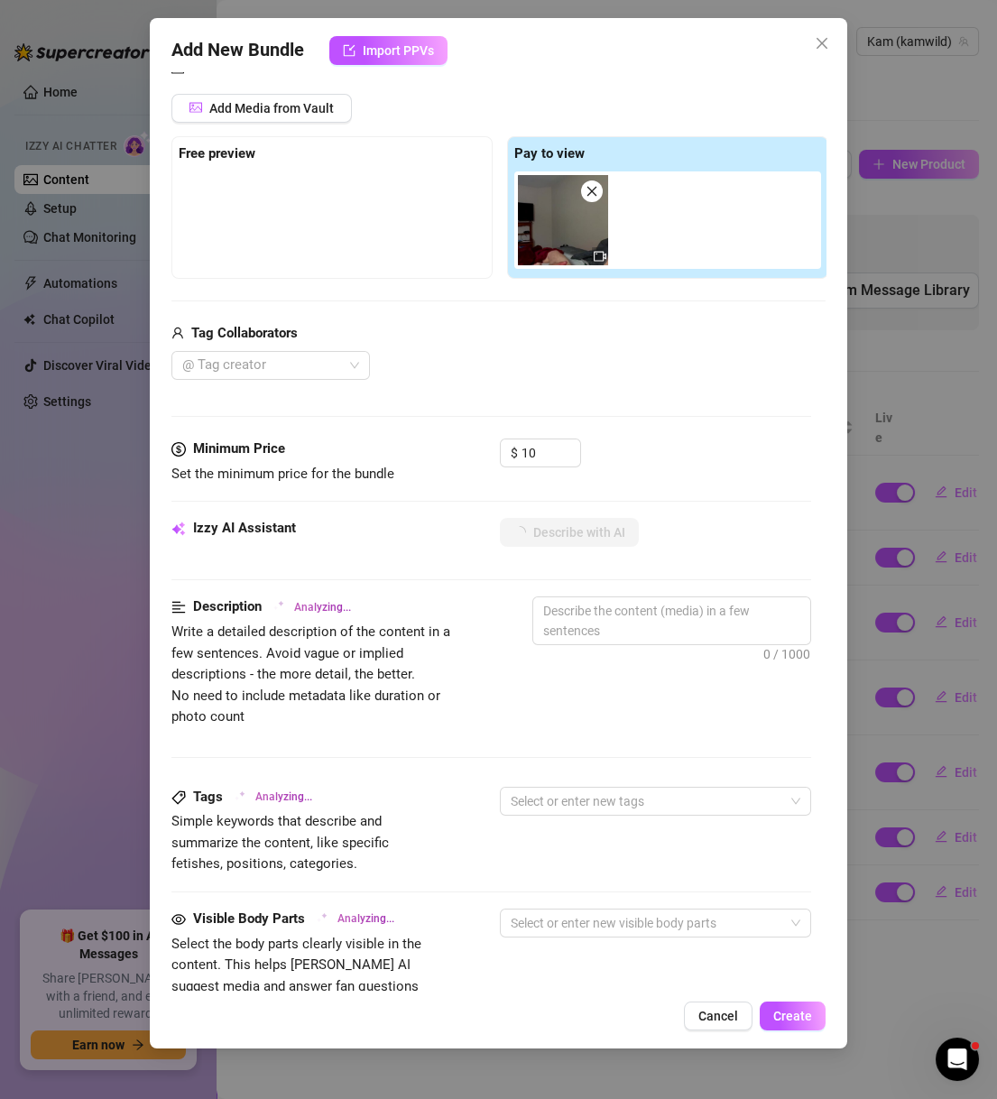
scroll to position [0, 0]
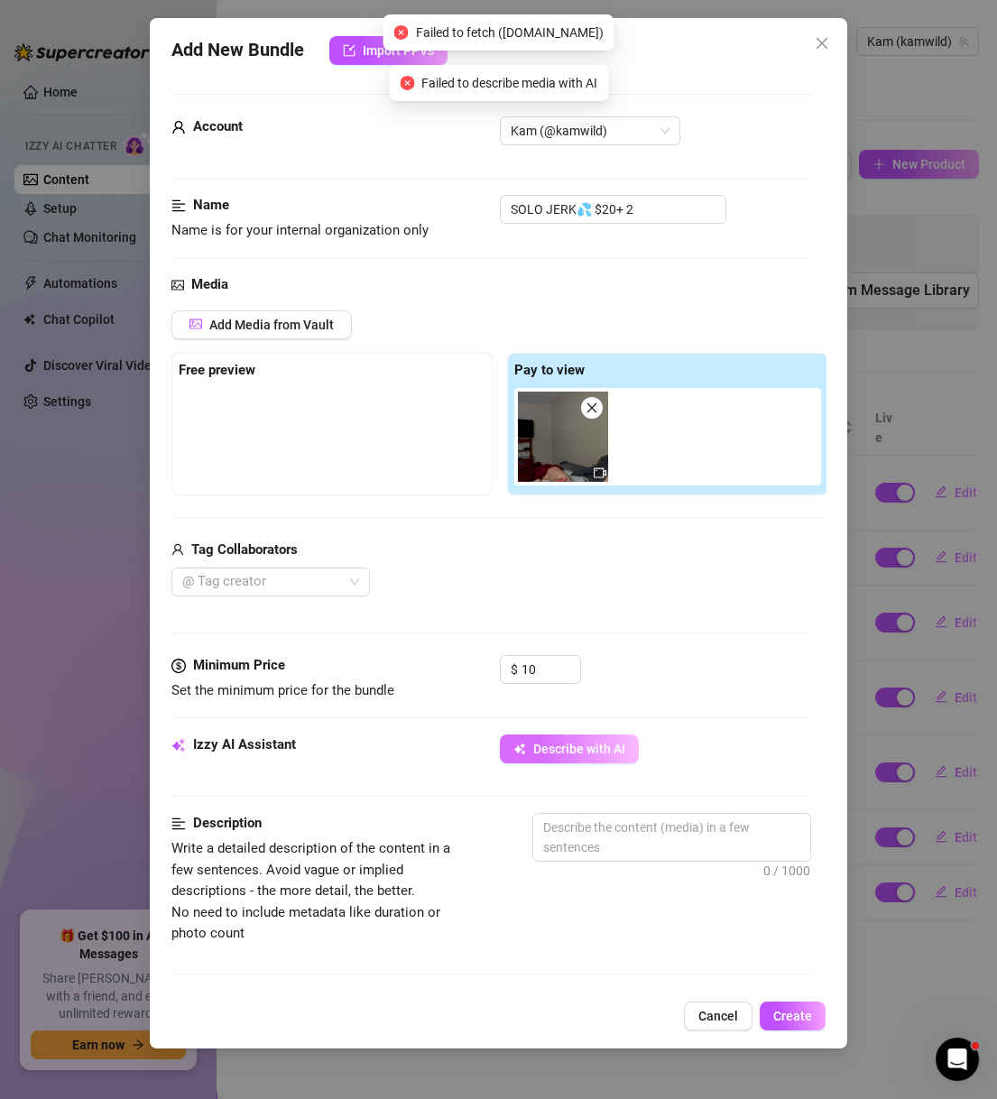
click at [611, 735] on button "Describe with AI" at bounding box center [569, 748] width 139 height 29
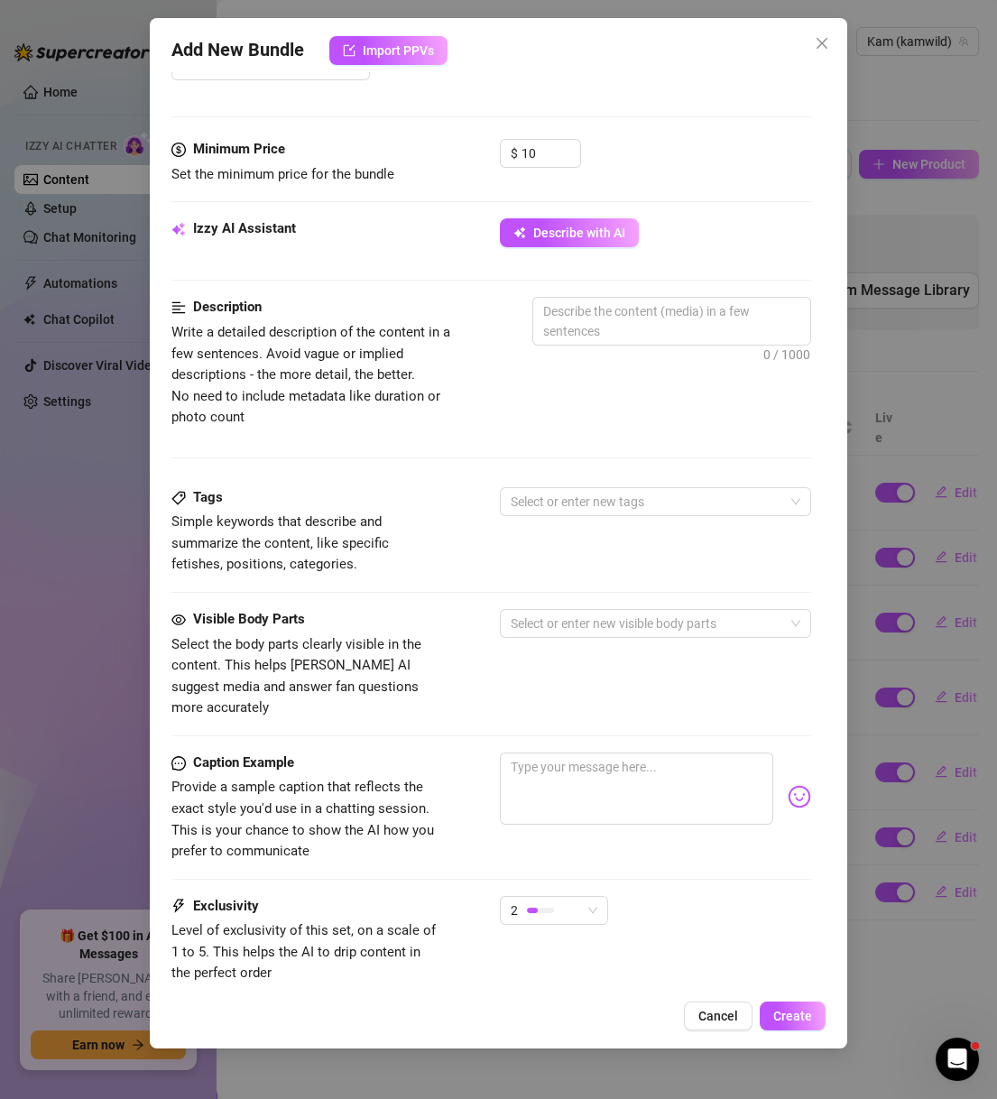
scroll to position [519, 0]
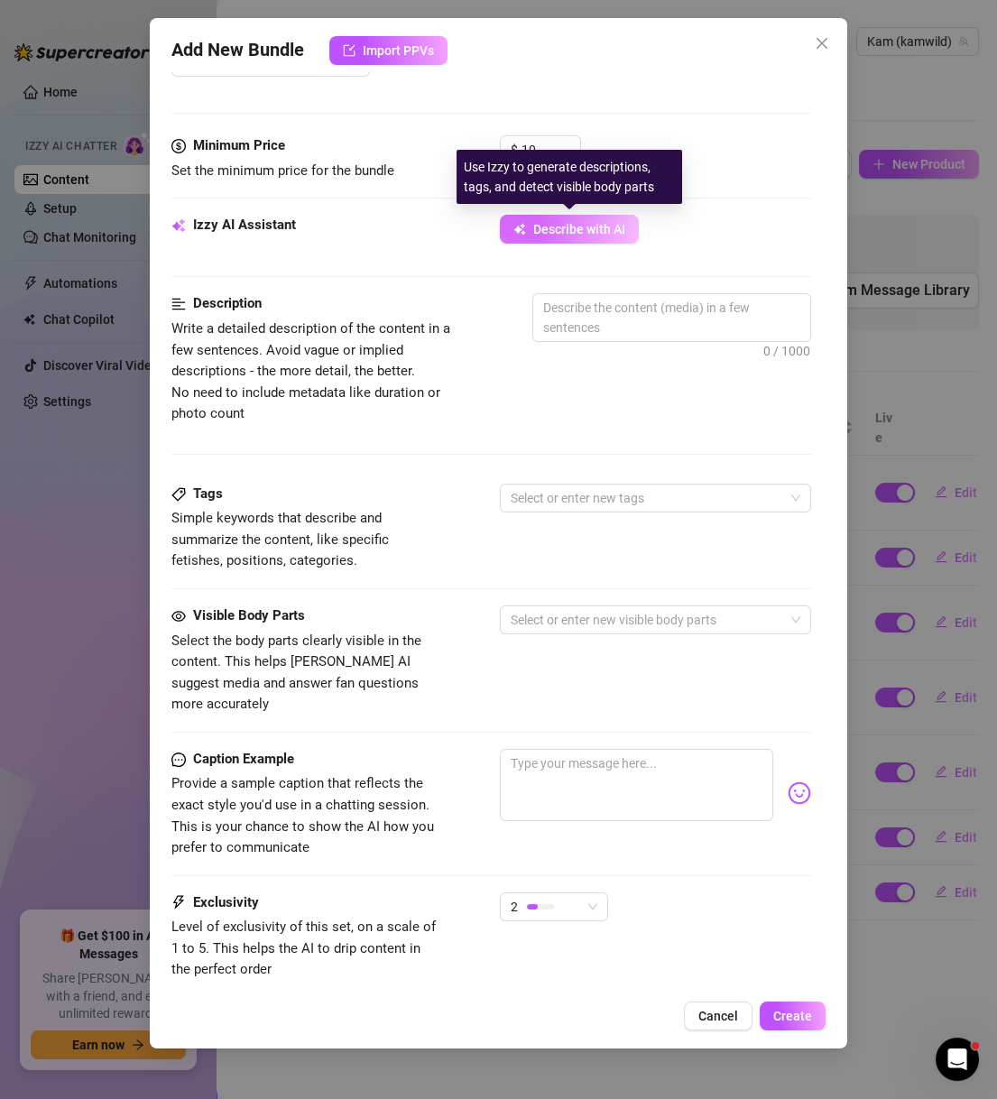
click at [603, 232] on span "Describe with AI" at bounding box center [579, 229] width 92 height 14
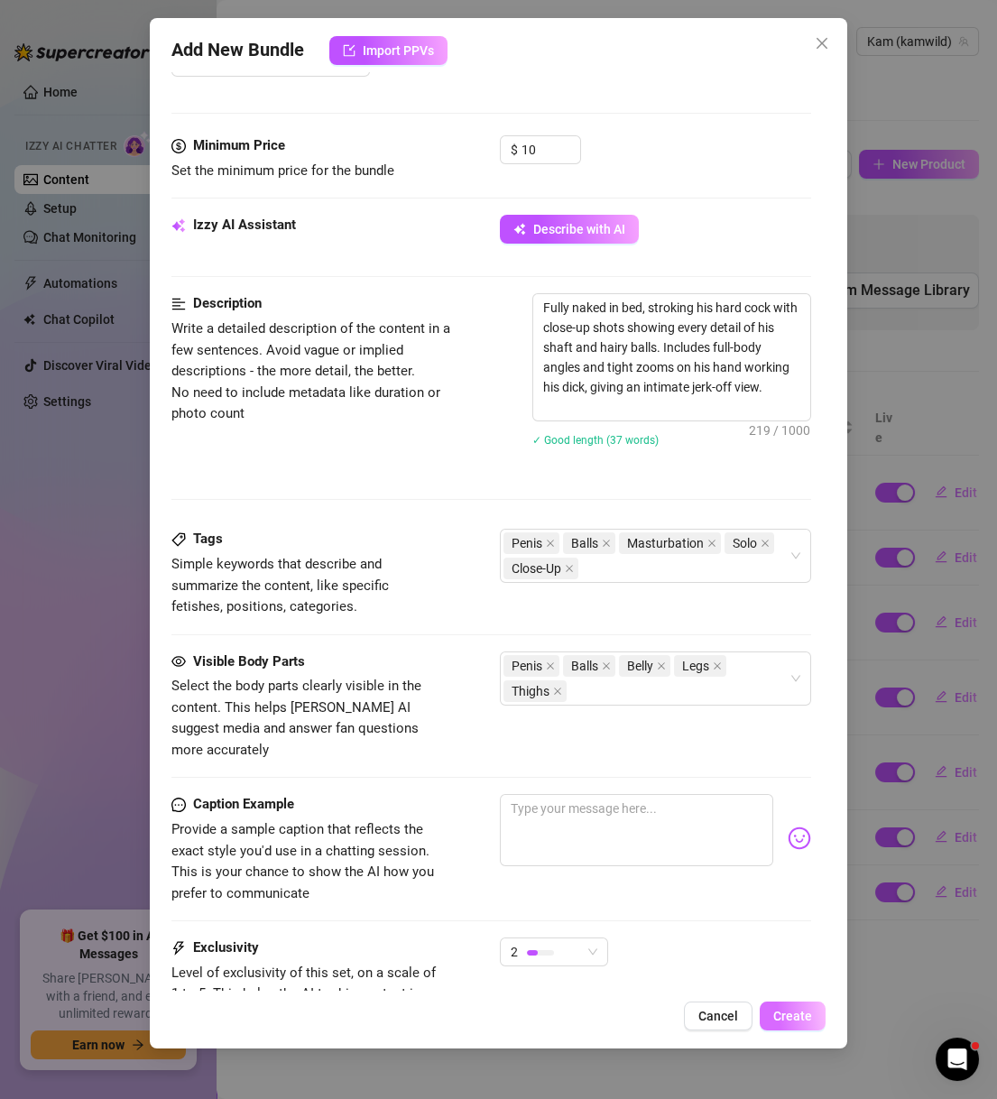
click at [785, 1017] on span "Create" at bounding box center [792, 1015] width 39 height 14
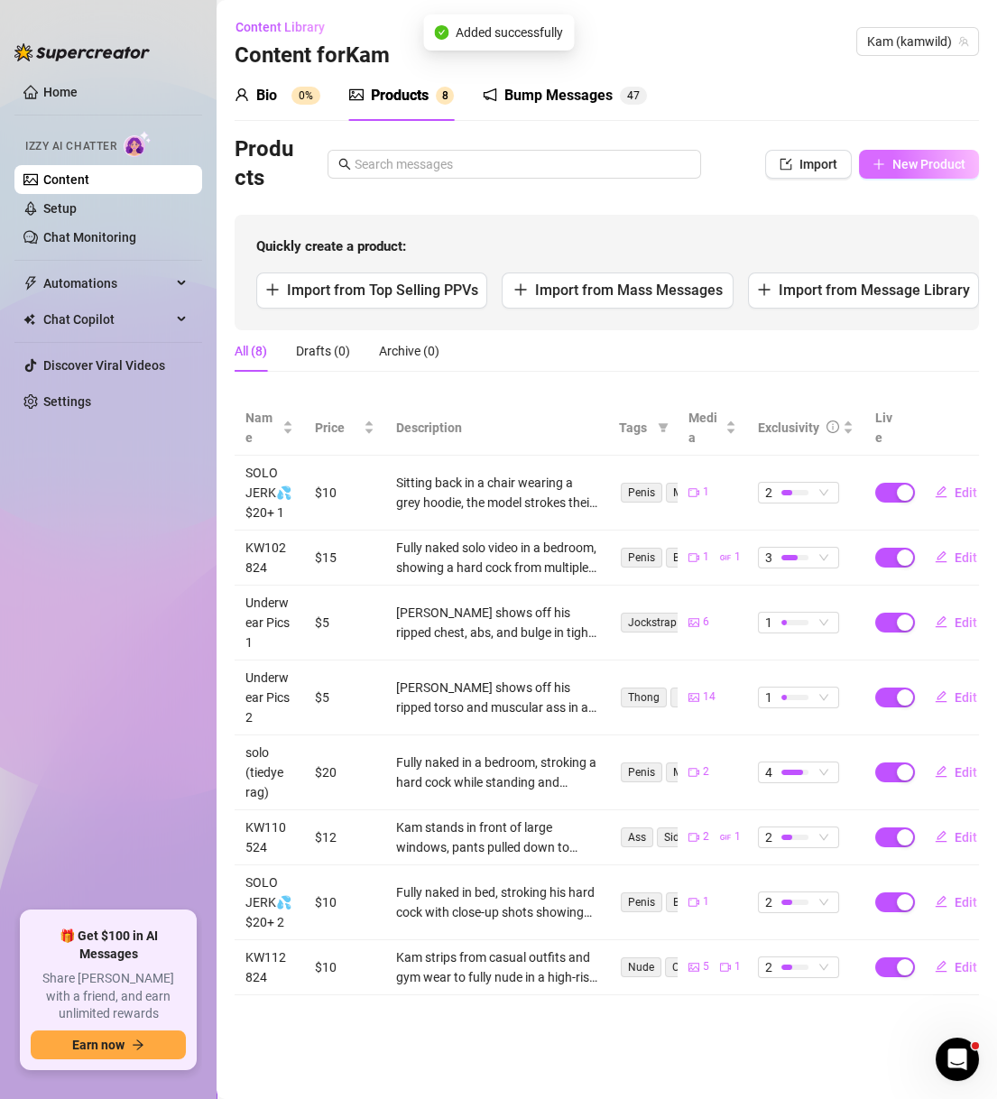
click at [931, 173] on button "New Product" at bounding box center [919, 164] width 120 height 29
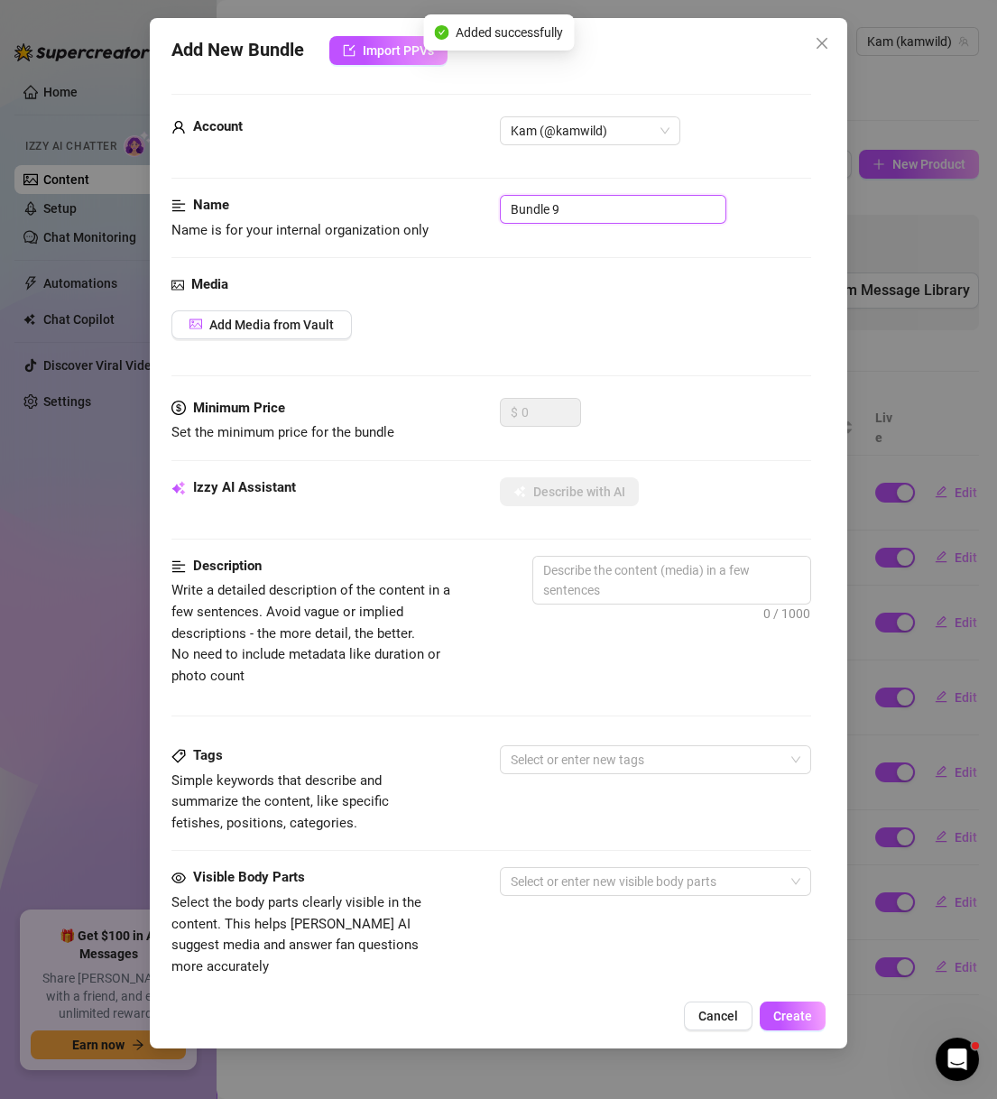
click at [566, 216] on input "Bundle 9" at bounding box center [613, 209] width 226 height 29
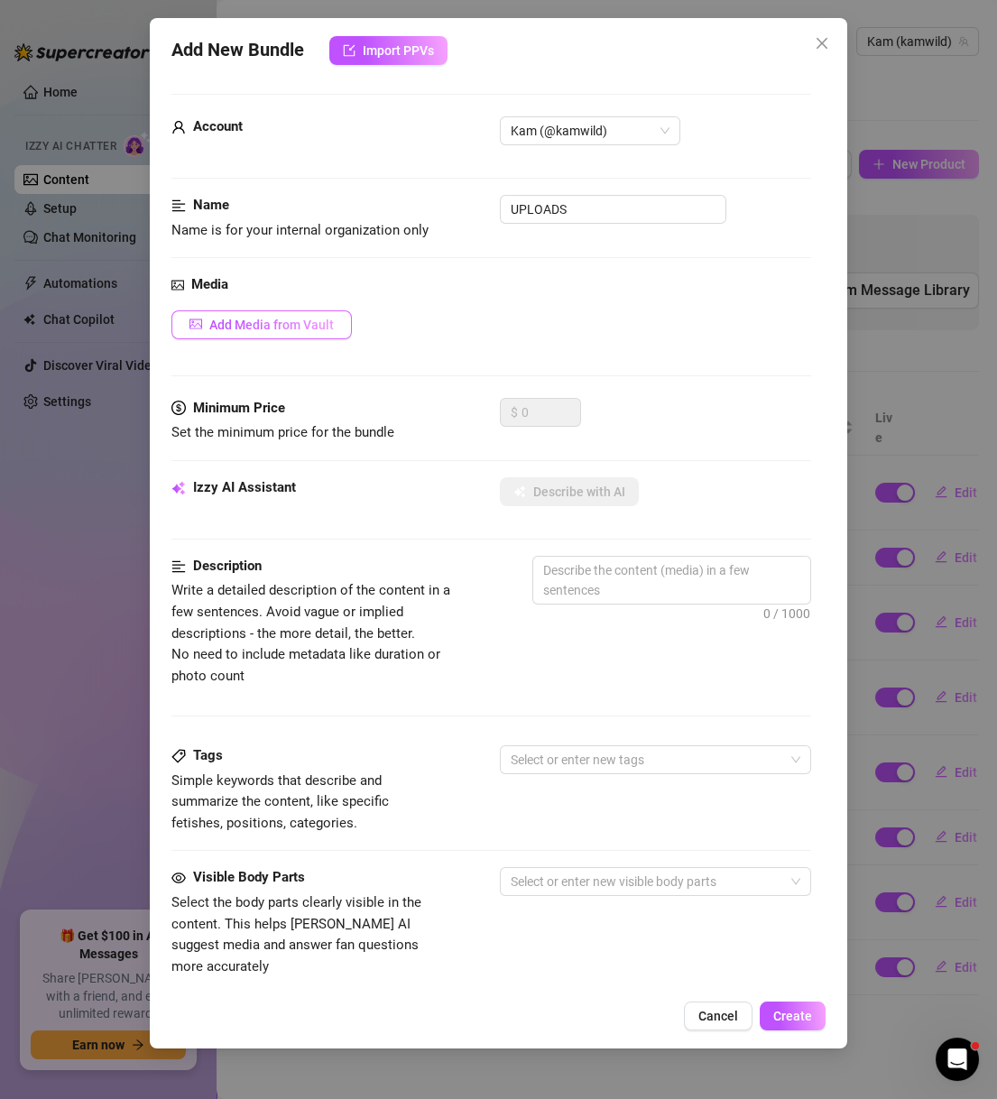
click at [280, 319] on span "Add Media from Vault" at bounding box center [271, 324] width 124 height 14
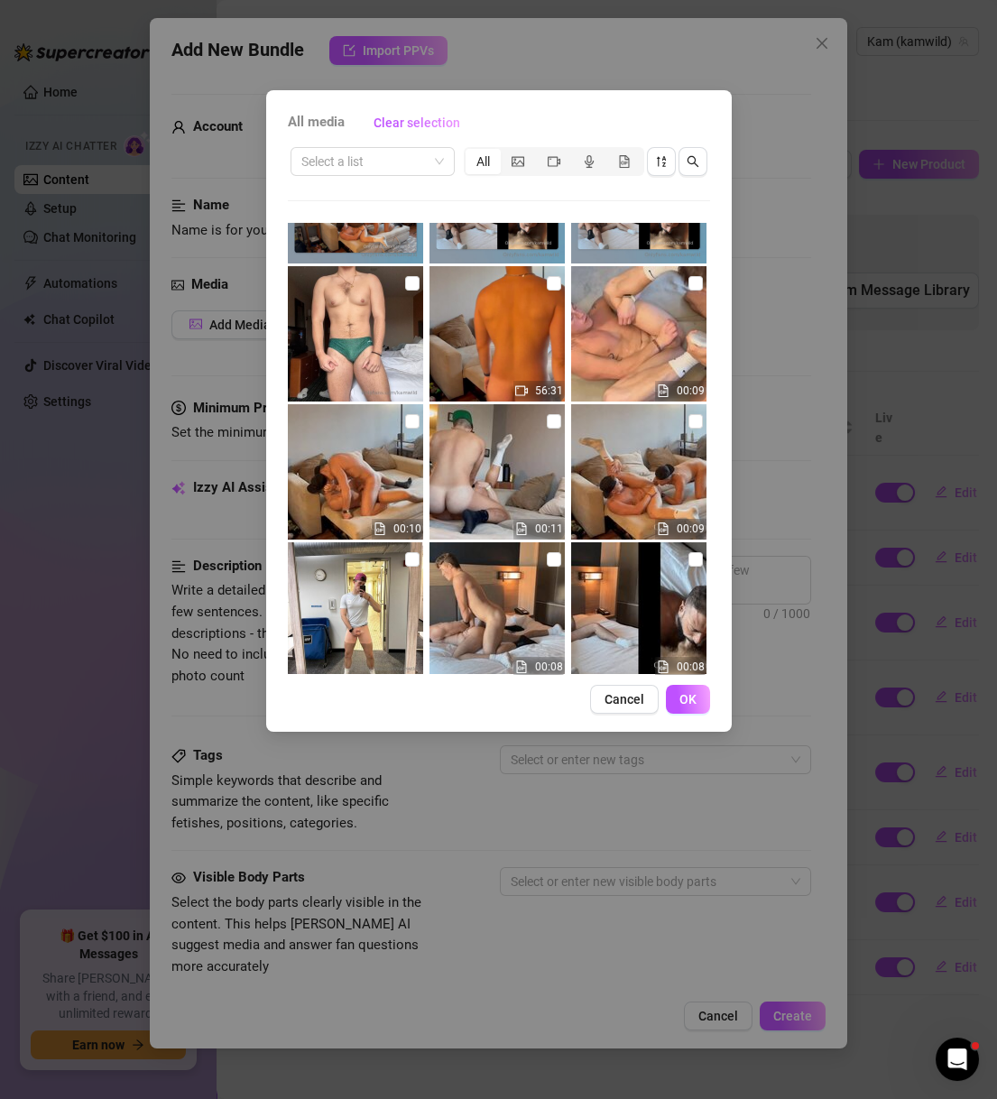
scroll to position [333, 0]
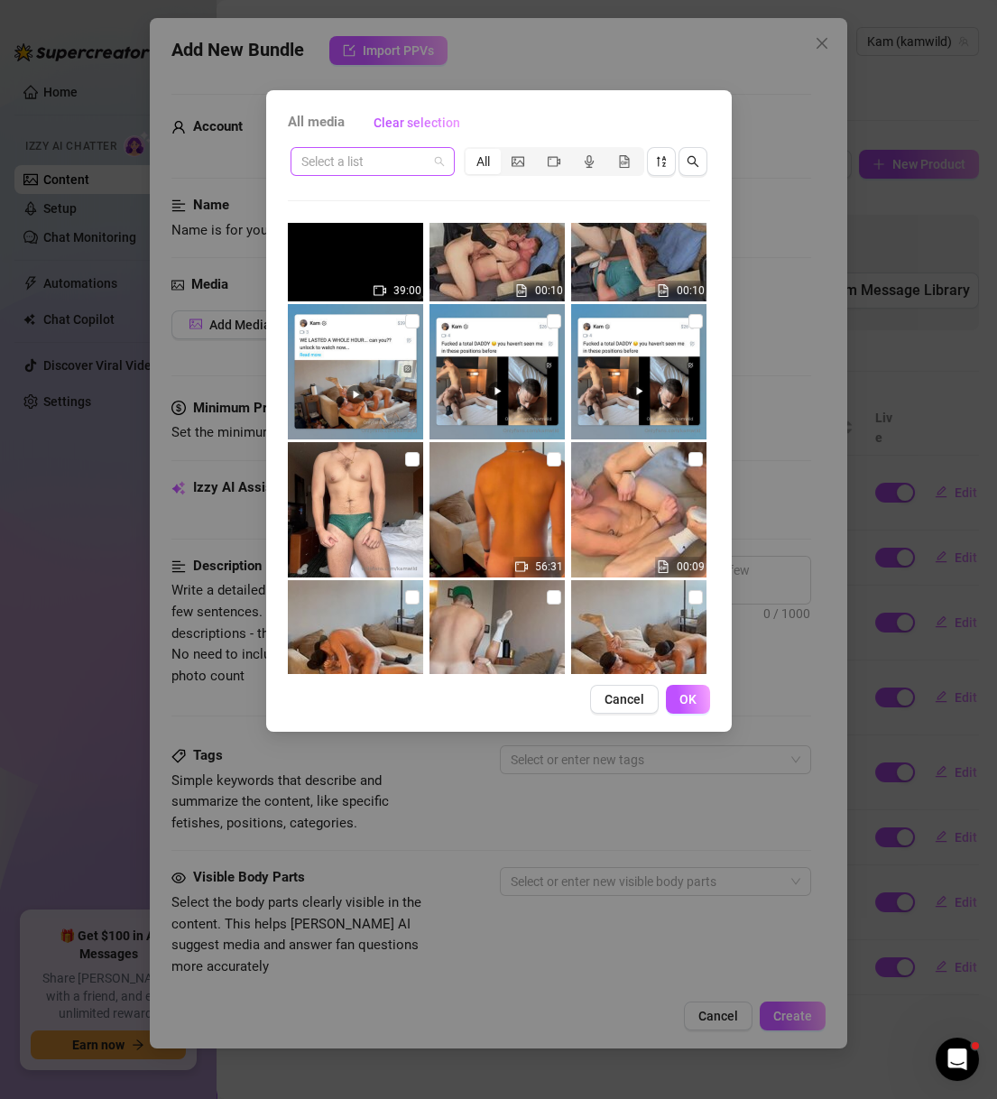
click at [384, 161] on input "search" at bounding box center [364, 161] width 126 height 27
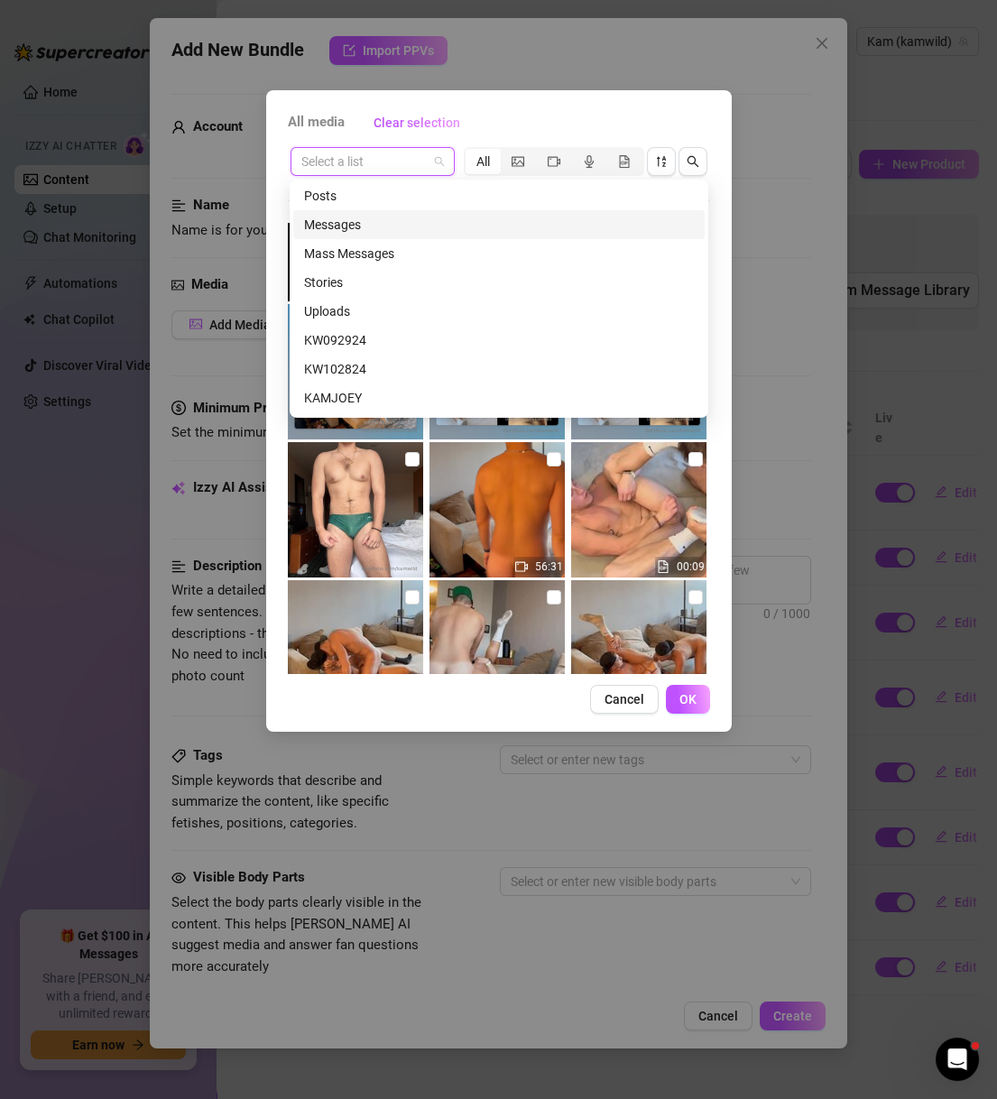
scroll to position [779, 0]
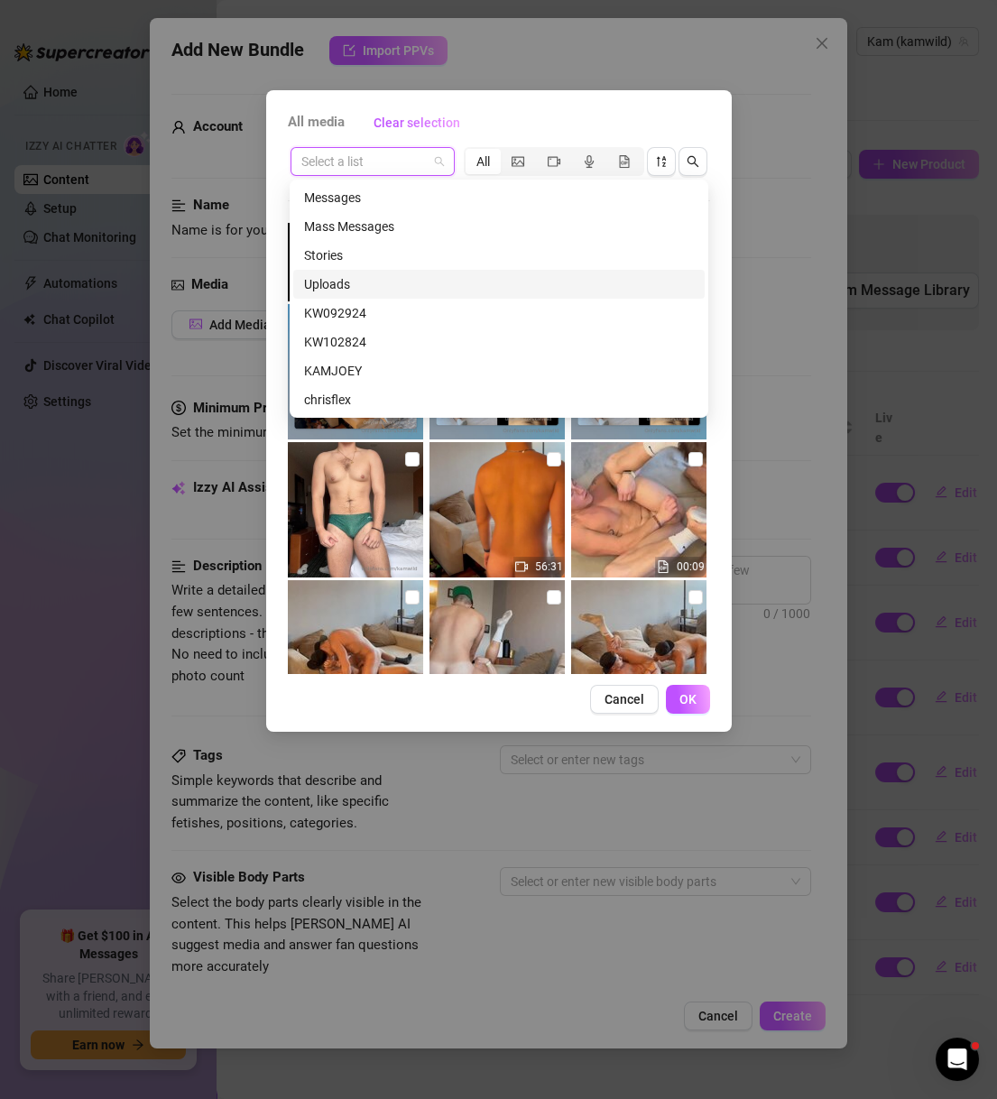
click at [383, 276] on div "Uploads" at bounding box center [499, 284] width 390 height 20
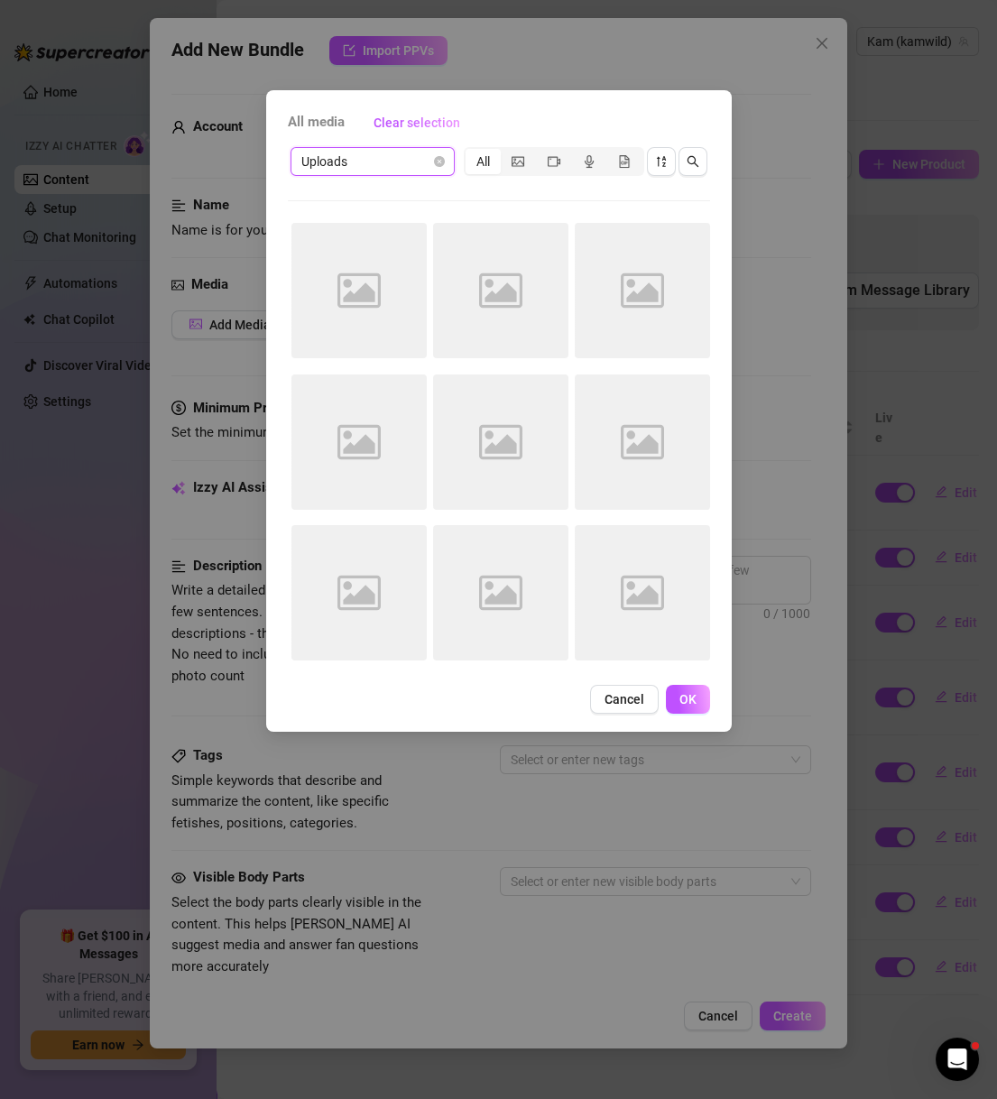
scroll to position [0, 0]
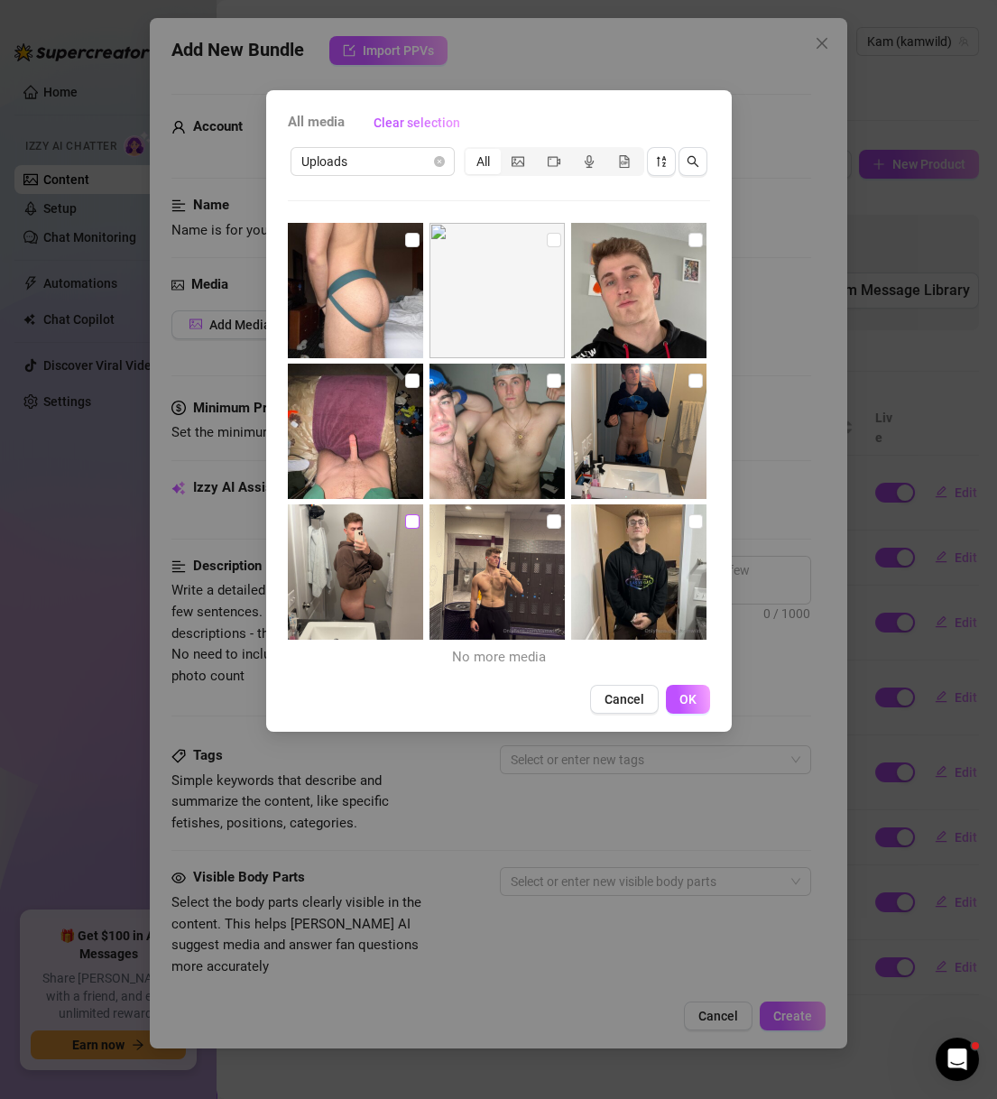
click at [411, 519] on input "checkbox" at bounding box center [412, 521] width 14 height 14
click at [392, 155] on div "All media Clear selection Uploads All No more media Cancel OK" at bounding box center [498, 410] width 465 height 641
click at [392, 166] on span "Uploads" at bounding box center [372, 161] width 143 height 27
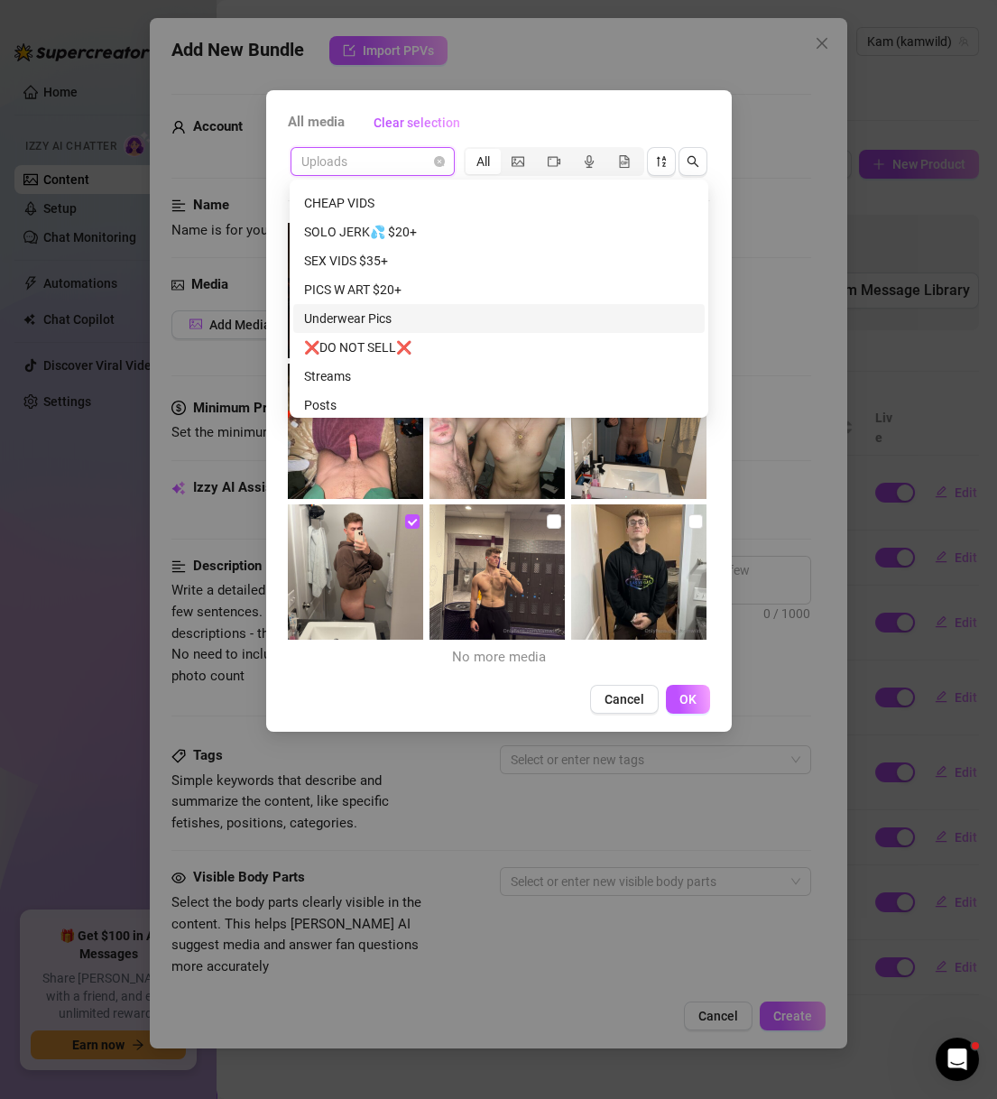
scroll to position [519, 0]
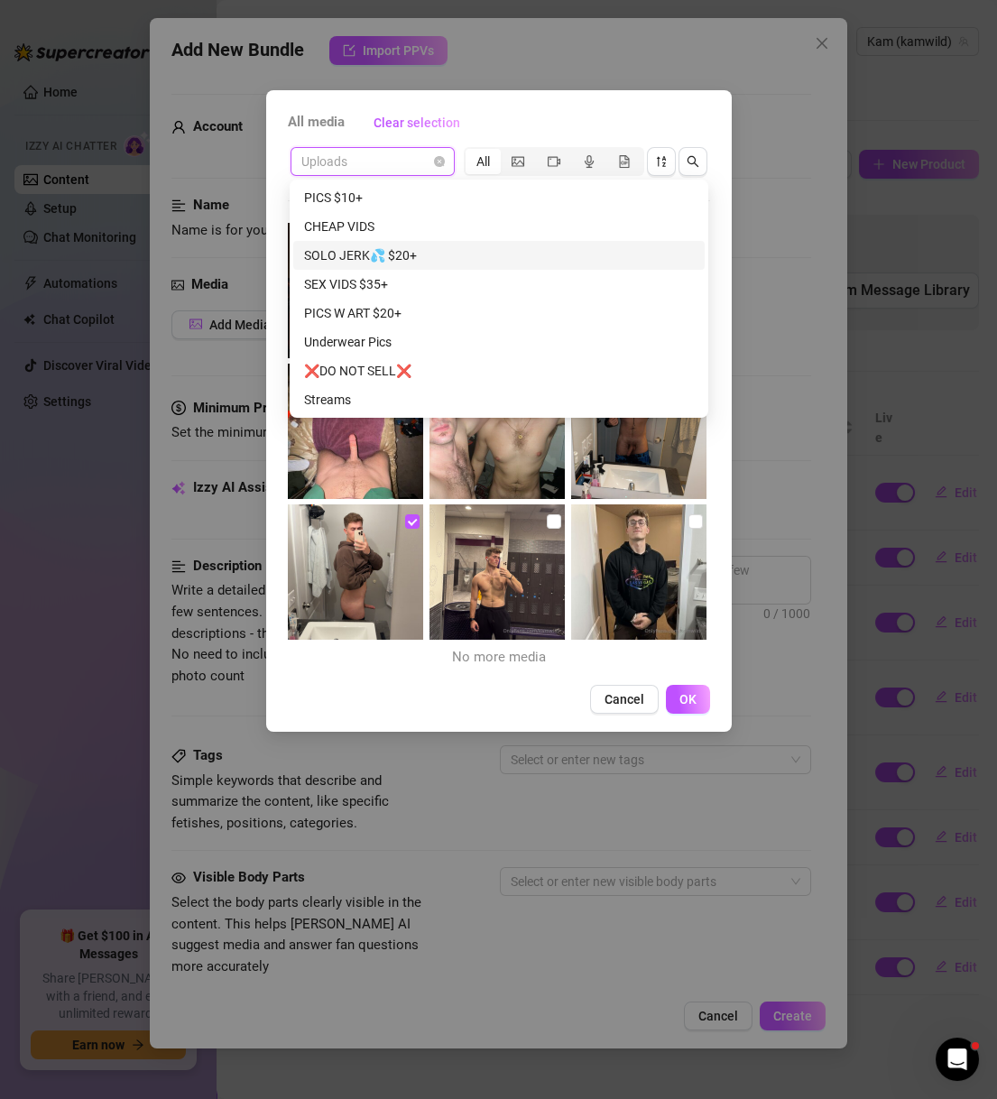
click at [444, 262] on div "SOLO JERK💦 $20+" at bounding box center [499, 255] width 390 height 20
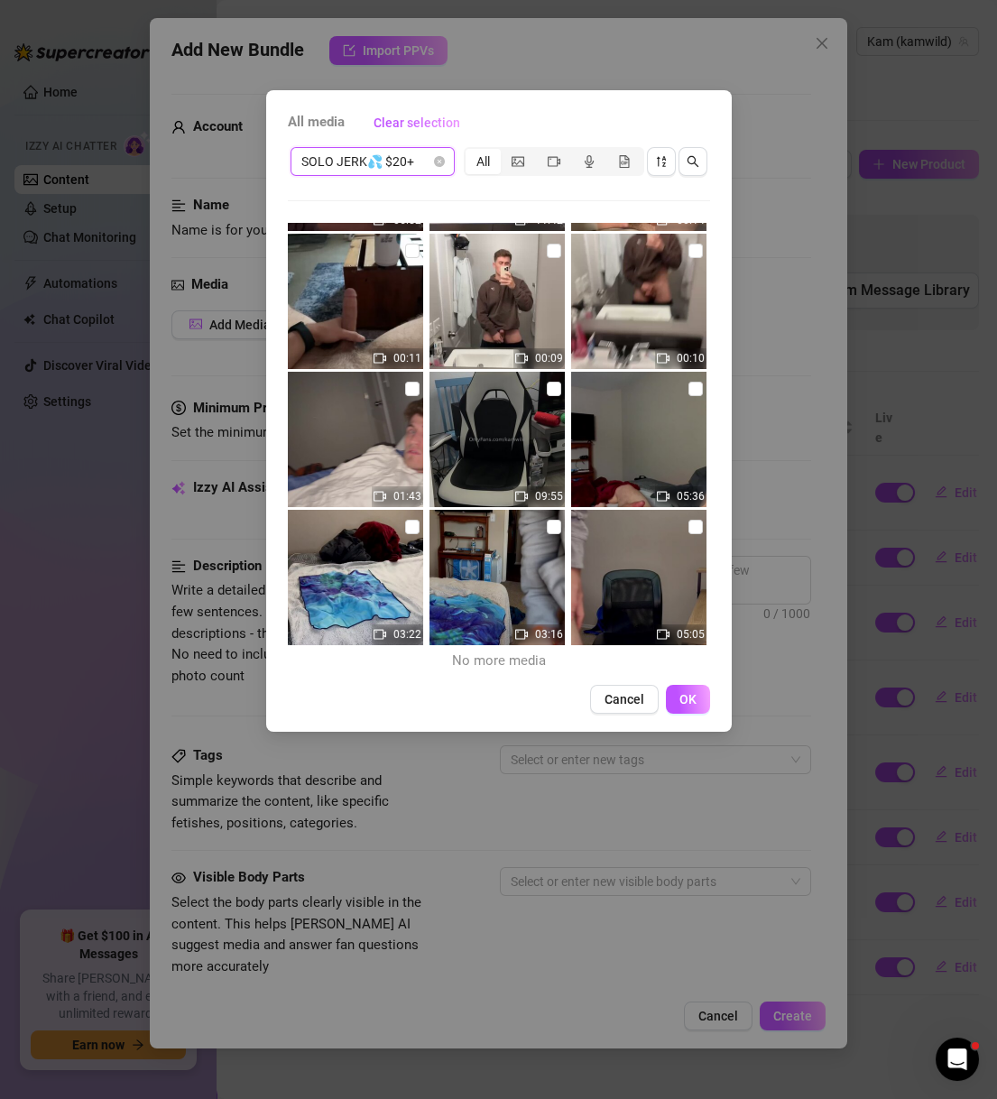
scroll to position [455, 0]
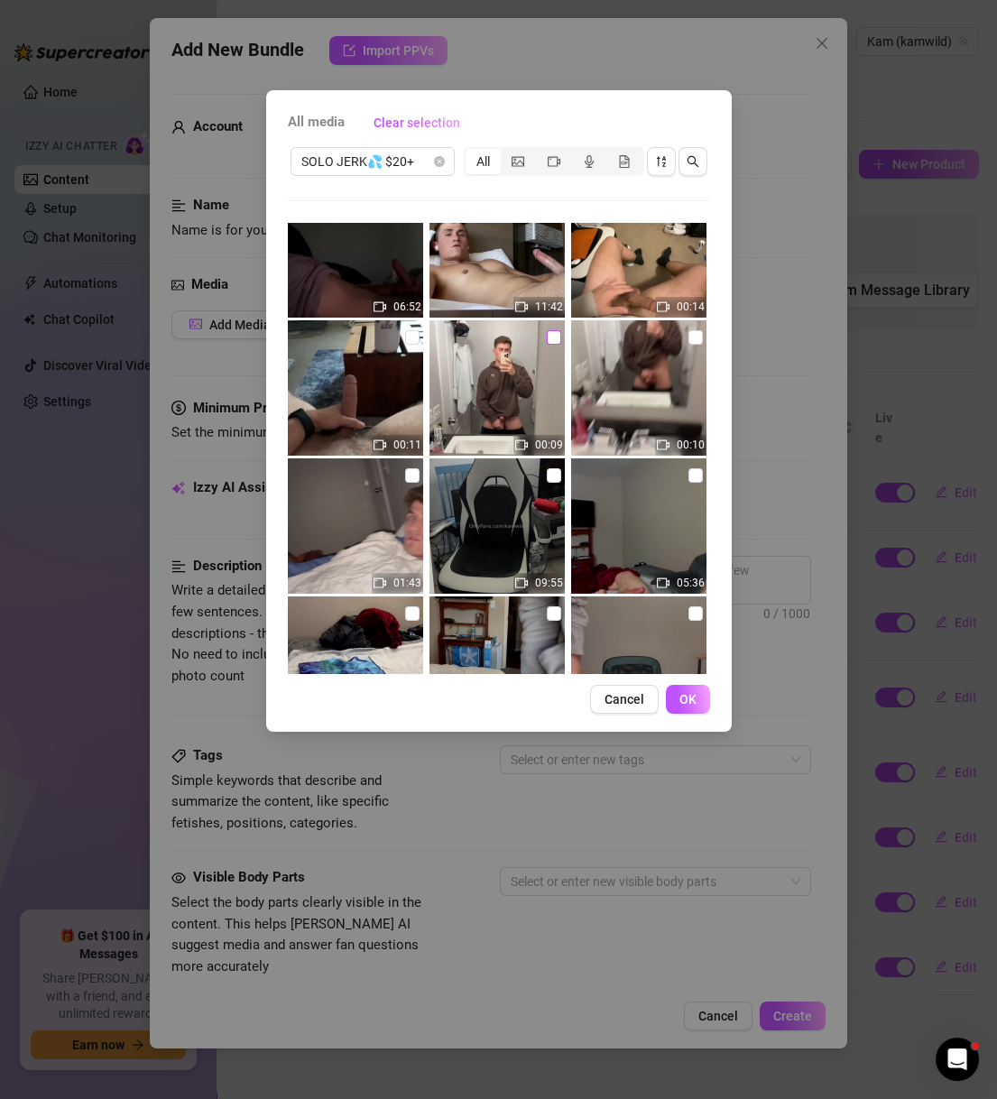
click at [547, 338] on input "checkbox" at bounding box center [554, 337] width 14 height 14
click at [688, 337] on input "checkbox" at bounding box center [695, 337] width 14 height 14
click at [695, 707] on button "OK" at bounding box center [688, 699] width 44 height 29
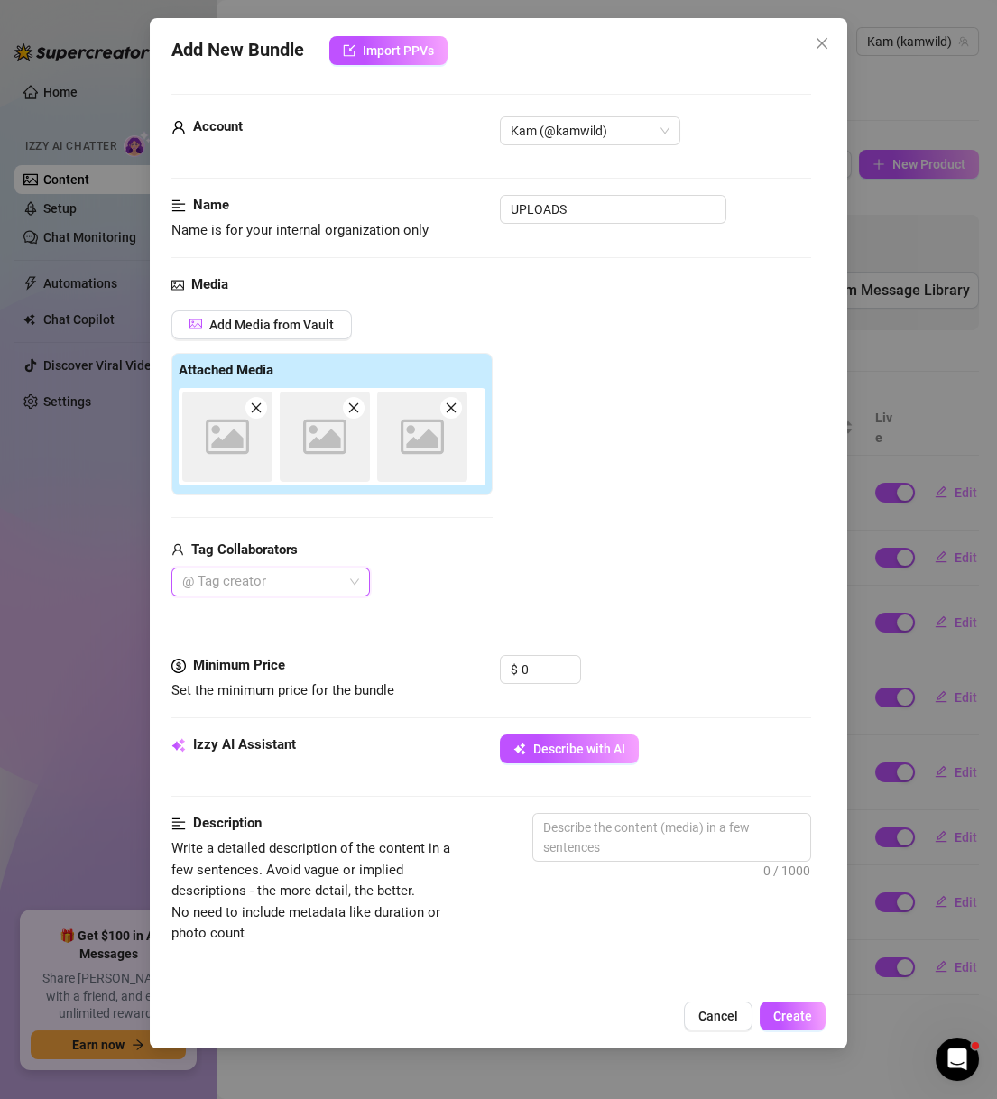
scroll to position [173, 0]
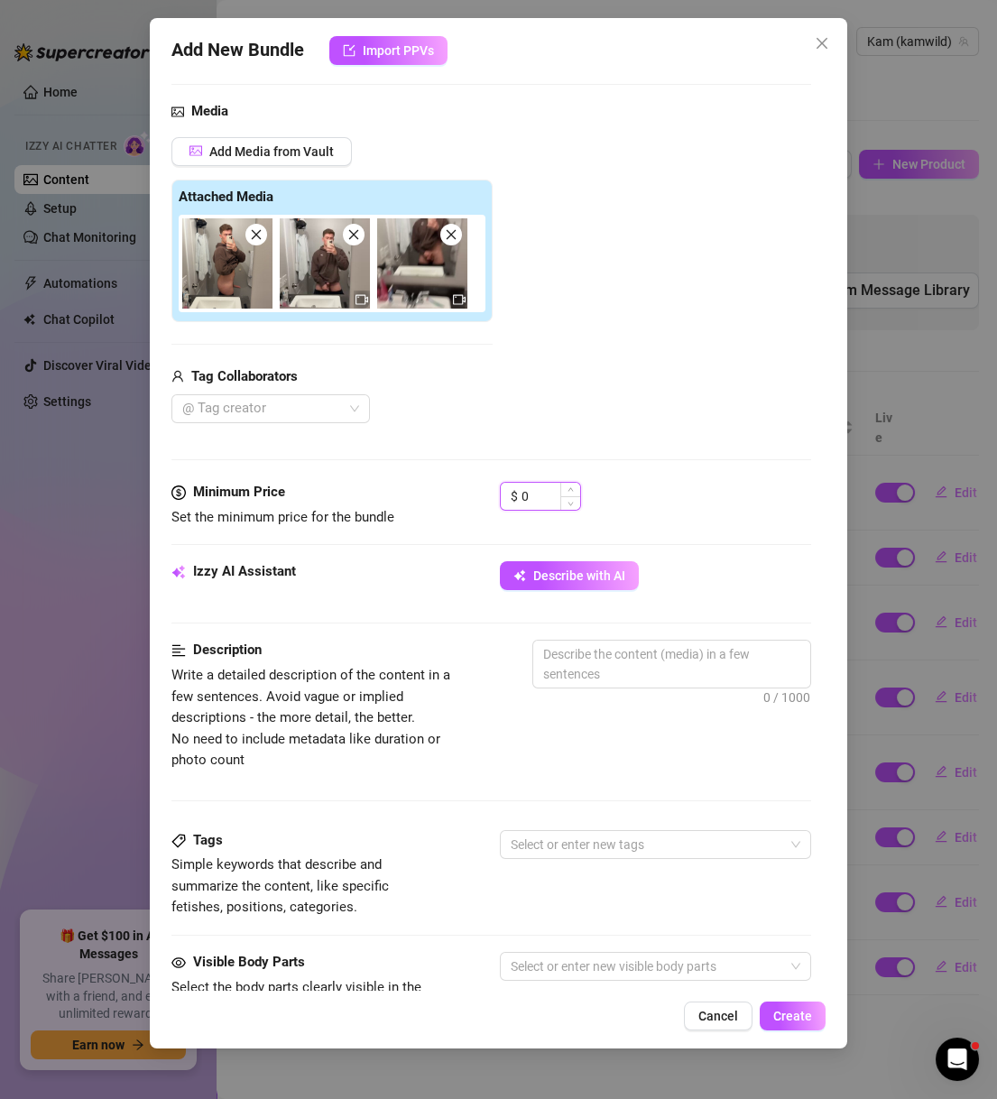
click at [531, 492] on input "0" at bounding box center [550, 496] width 59 height 27
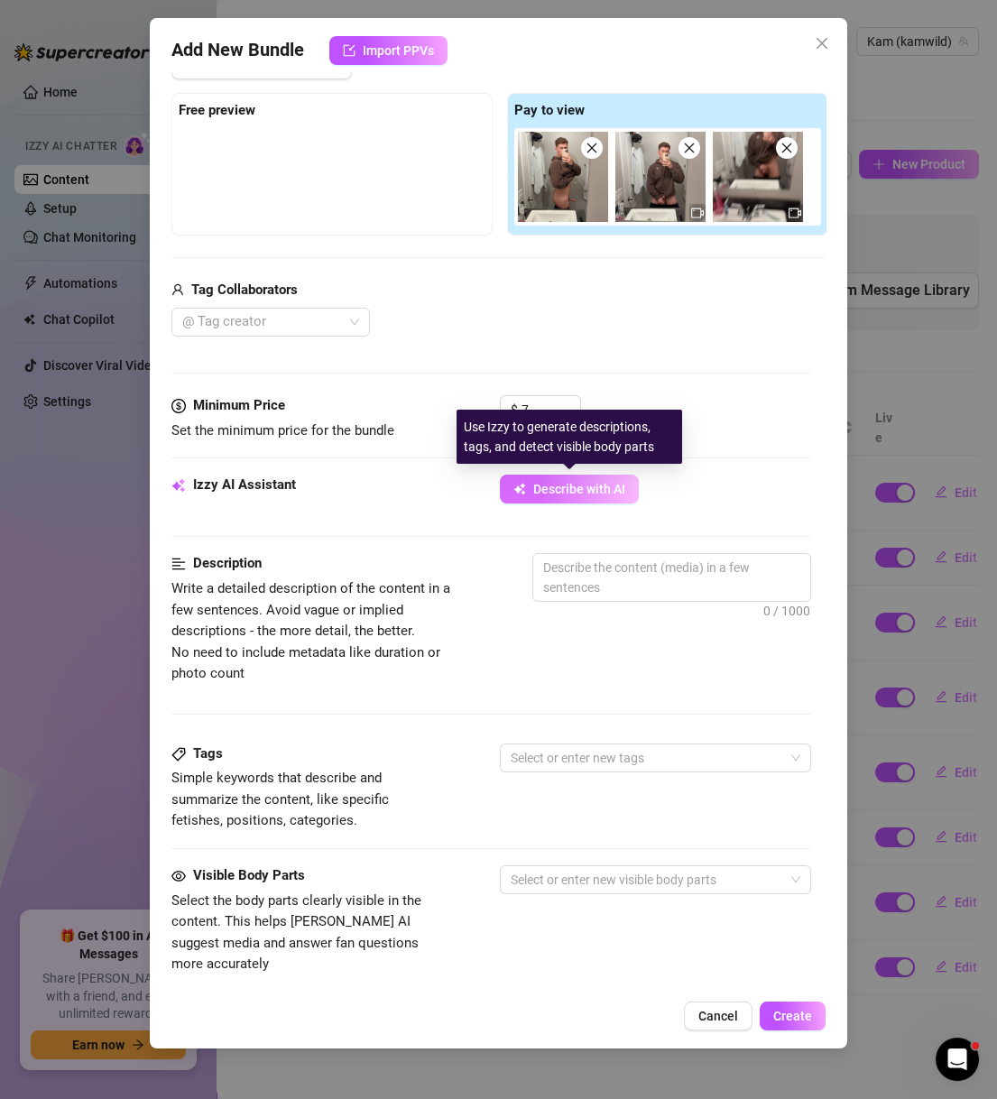
click at [578, 485] on span "Describe with AI" at bounding box center [579, 489] width 92 height 14
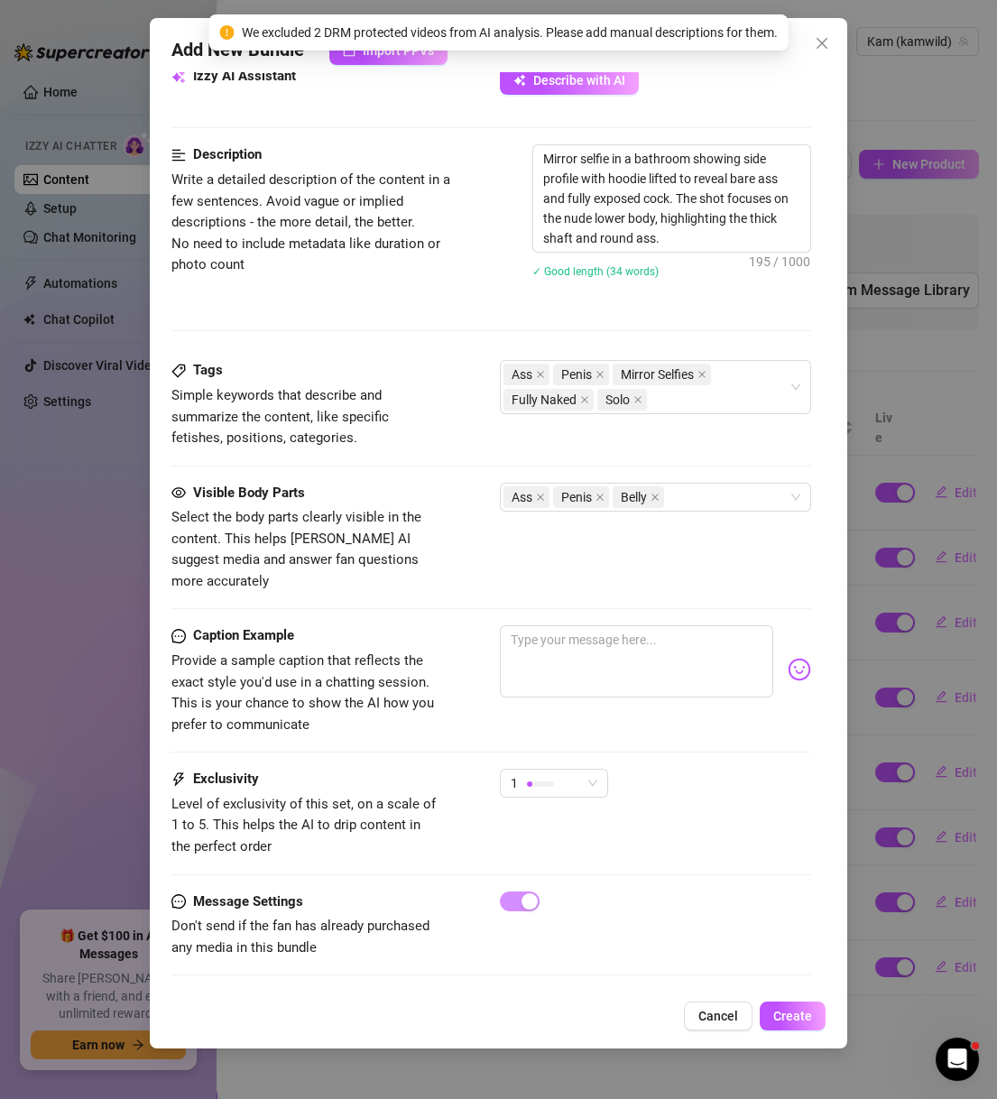
scroll to position [582, 0]
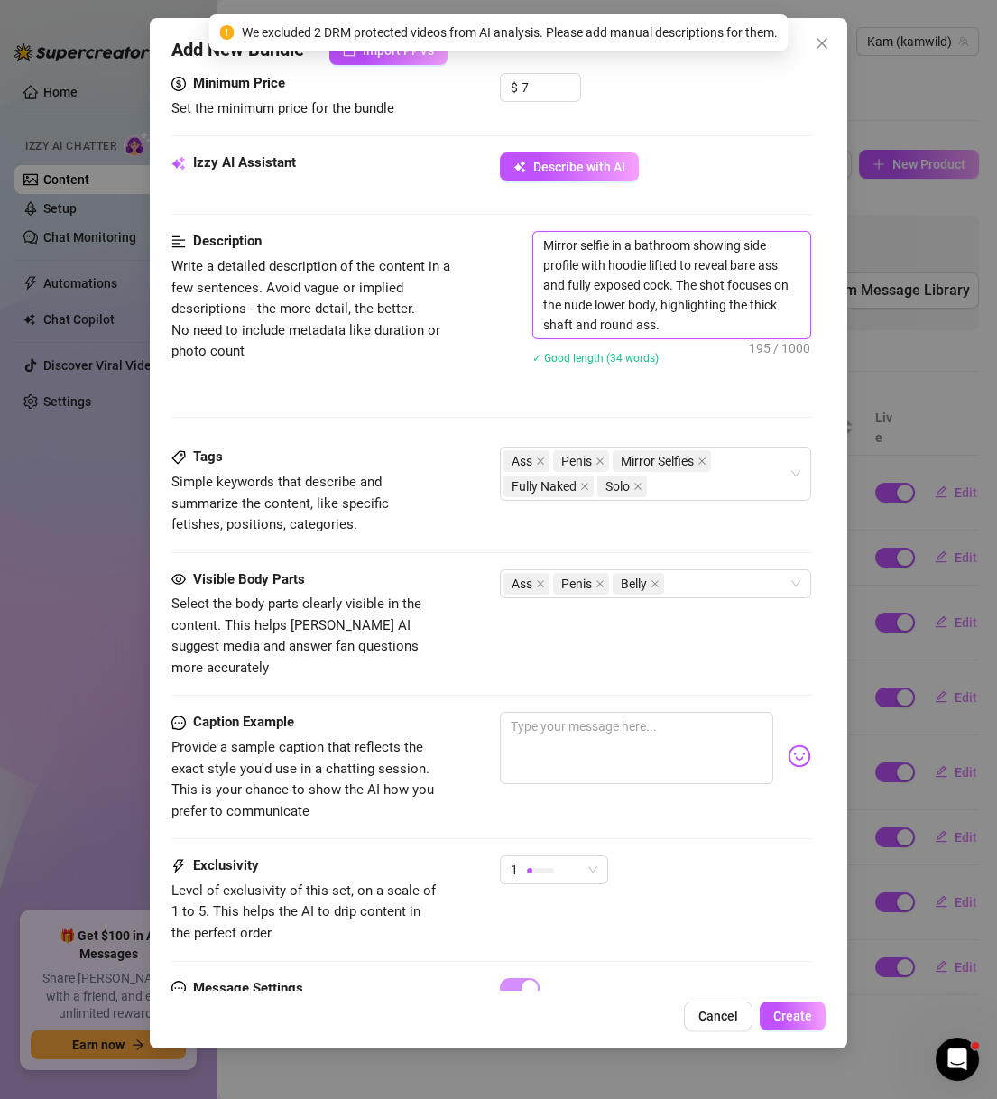
click at [651, 289] on textarea "Mirror selfie in a bathroom showing side profile with hoodie lifted to reveal b…" at bounding box center [672, 285] width 278 height 106
click at [665, 270] on textarea "Mirror selfie in a bathroom showing side profile with hoodie lifted to reveal b…" at bounding box center [672, 285] width 278 height 106
click at [686, 302] on textarea "Mirror selfie in a bathroom showing side profile with hoodie lifted to reveal b…" at bounding box center [672, 285] width 278 height 106
click at [702, 290] on textarea "Mirror selfie in a bathroom showing side profile with hoodie lifted to reveal b…" at bounding box center [672, 285] width 278 height 106
click at [727, 315] on textarea "Mirror selfie in a bathroom showing side profile with hoodie lifted to reveal b…" at bounding box center [672, 285] width 278 height 106
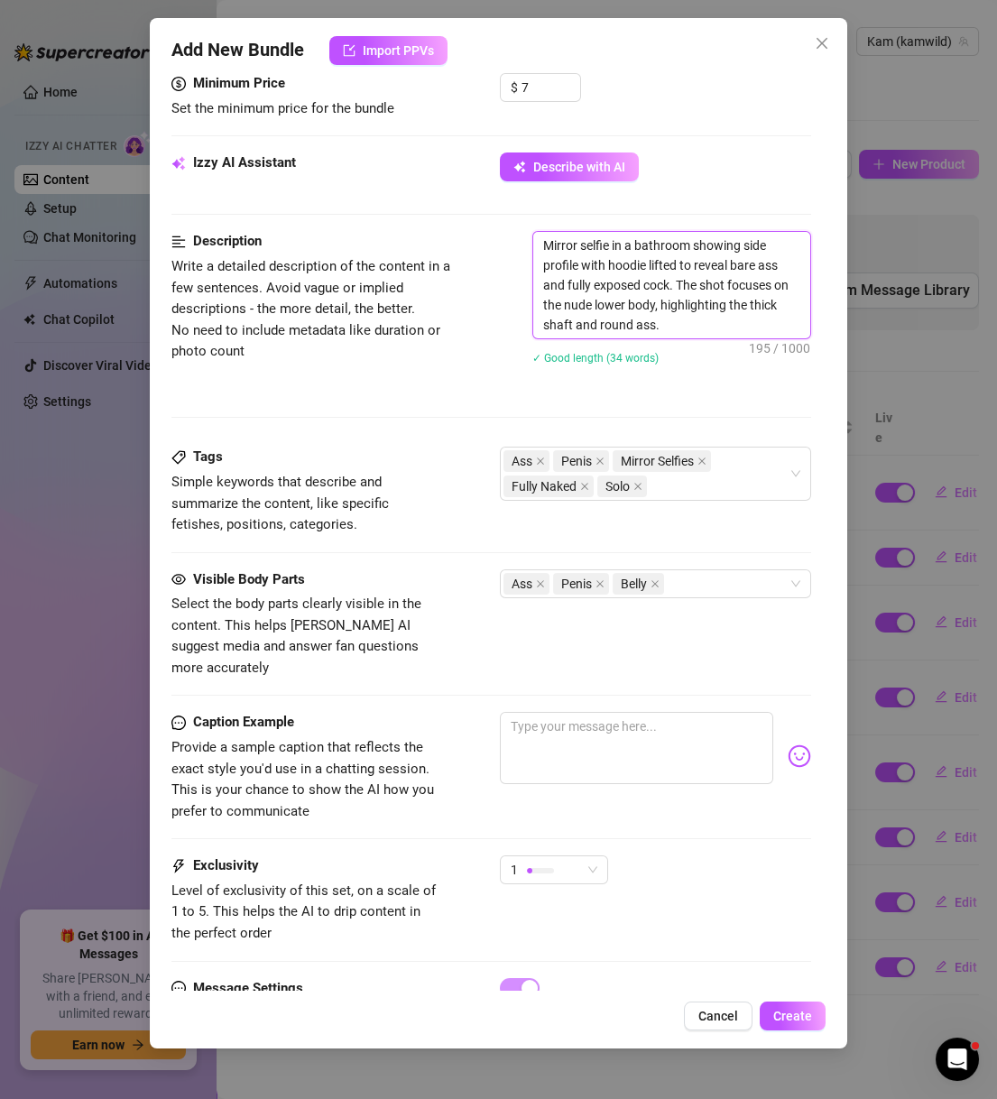
click at [768, 323] on textarea "Mirror selfie in a bathroom showing side profile with hoodie lifted to reveal b…" at bounding box center [672, 285] width 278 height 106
click at [784, 324] on textarea "Mirror selfie in a bathroom showing side profile with hoodie lifted to reveal b…" at bounding box center [672, 285] width 278 height 106
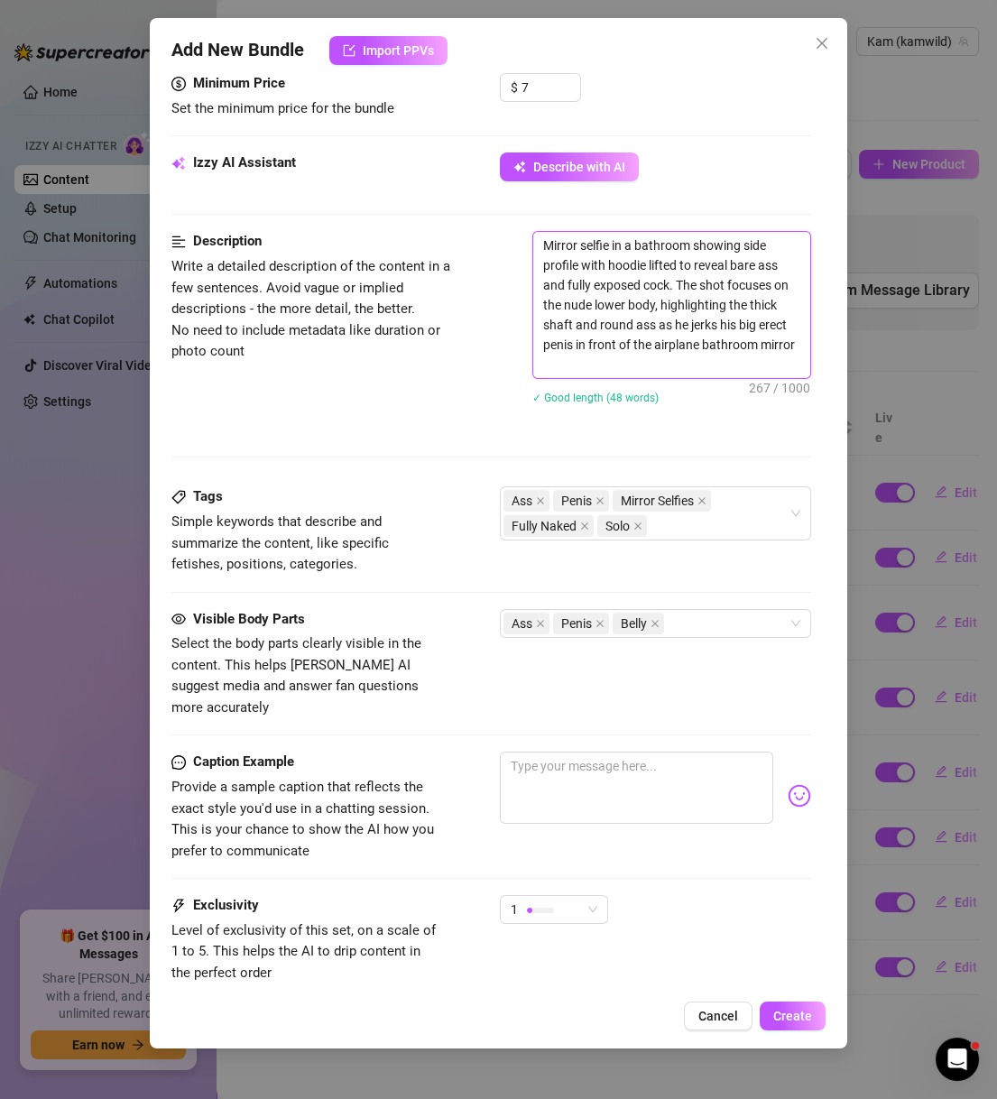
scroll to position [708, 0]
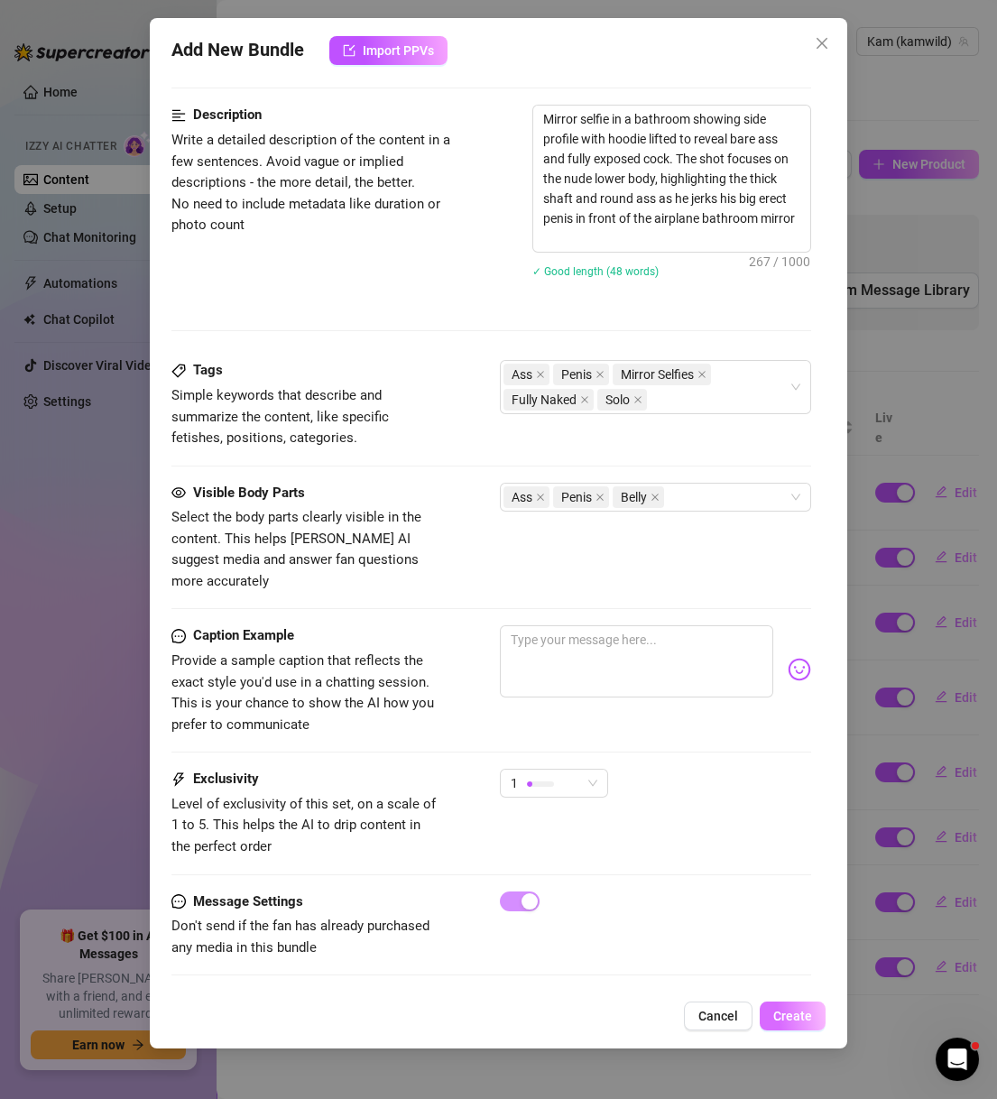
click at [779, 1017] on span "Create" at bounding box center [792, 1015] width 39 height 14
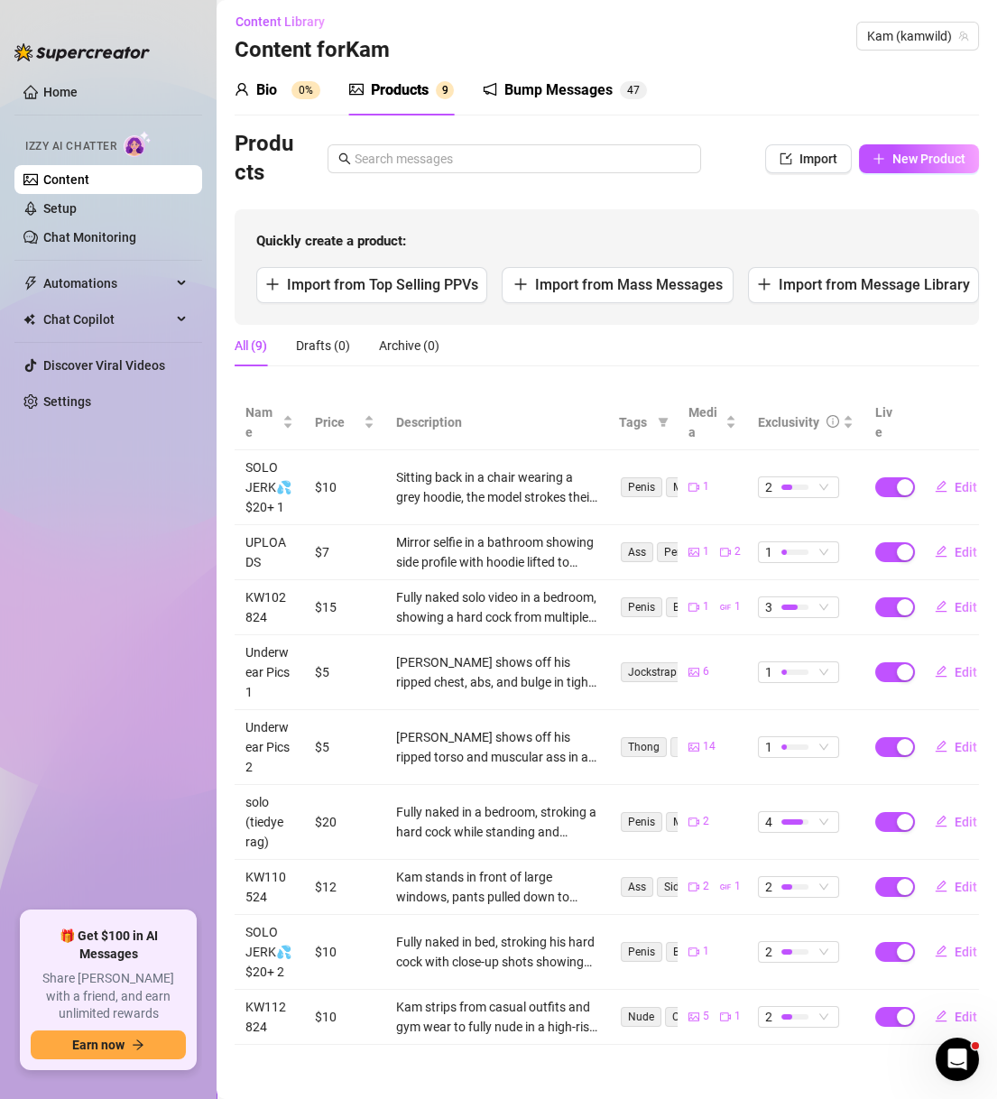
scroll to position [65, 0]
click at [896, 130] on div "Products Import New Product" at bounding box center [606, 159] width 744 height 58
click at [902, 152] on span "New Product" at bounding box center [928, 159] width 73 height 14
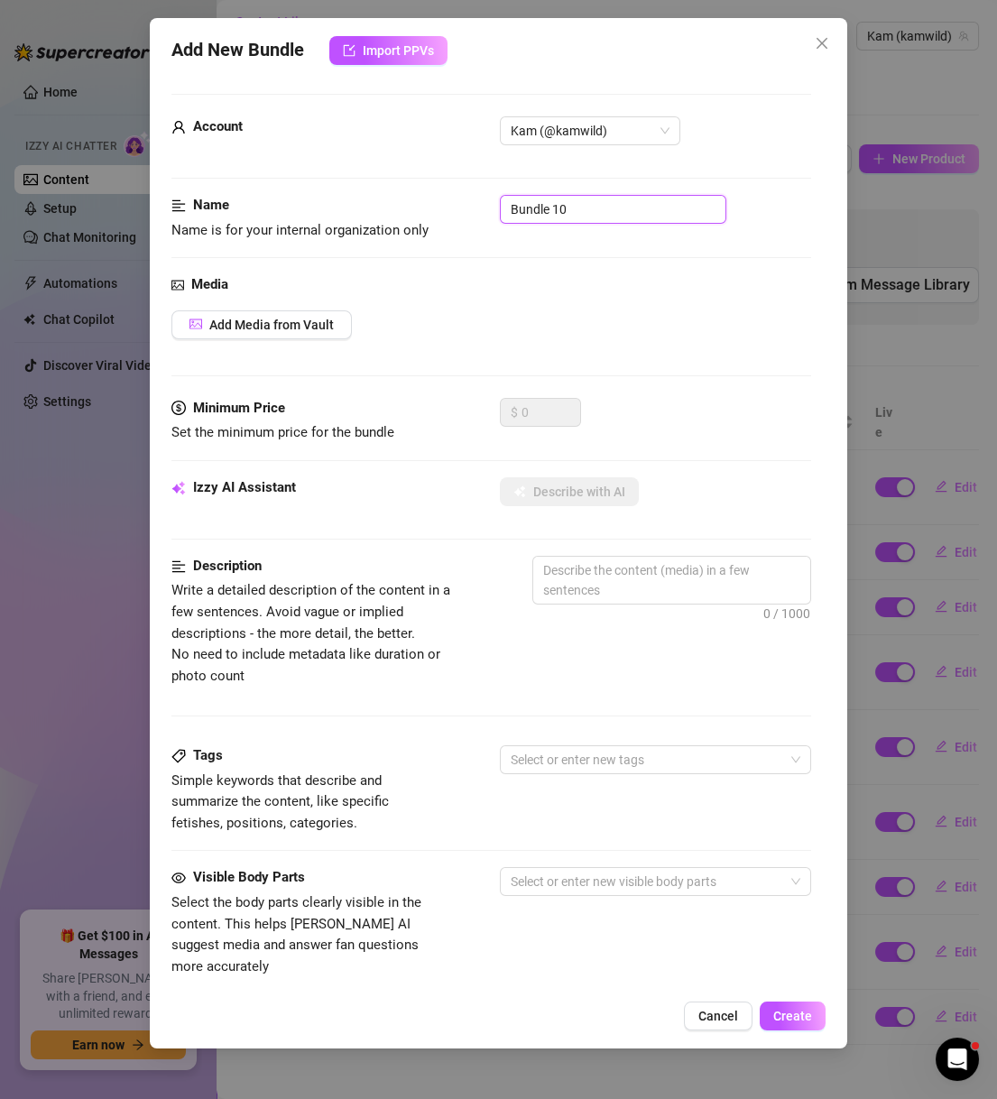
click at [654, 215] on input "Bundle 10" at bounding box center [613, 209] width 226 height 29
paste input "SOLO JERK💦 $20+"
click at [300, 333] on button "Add Media from Vault" at bounding box center [261, 324] width 180 height 29
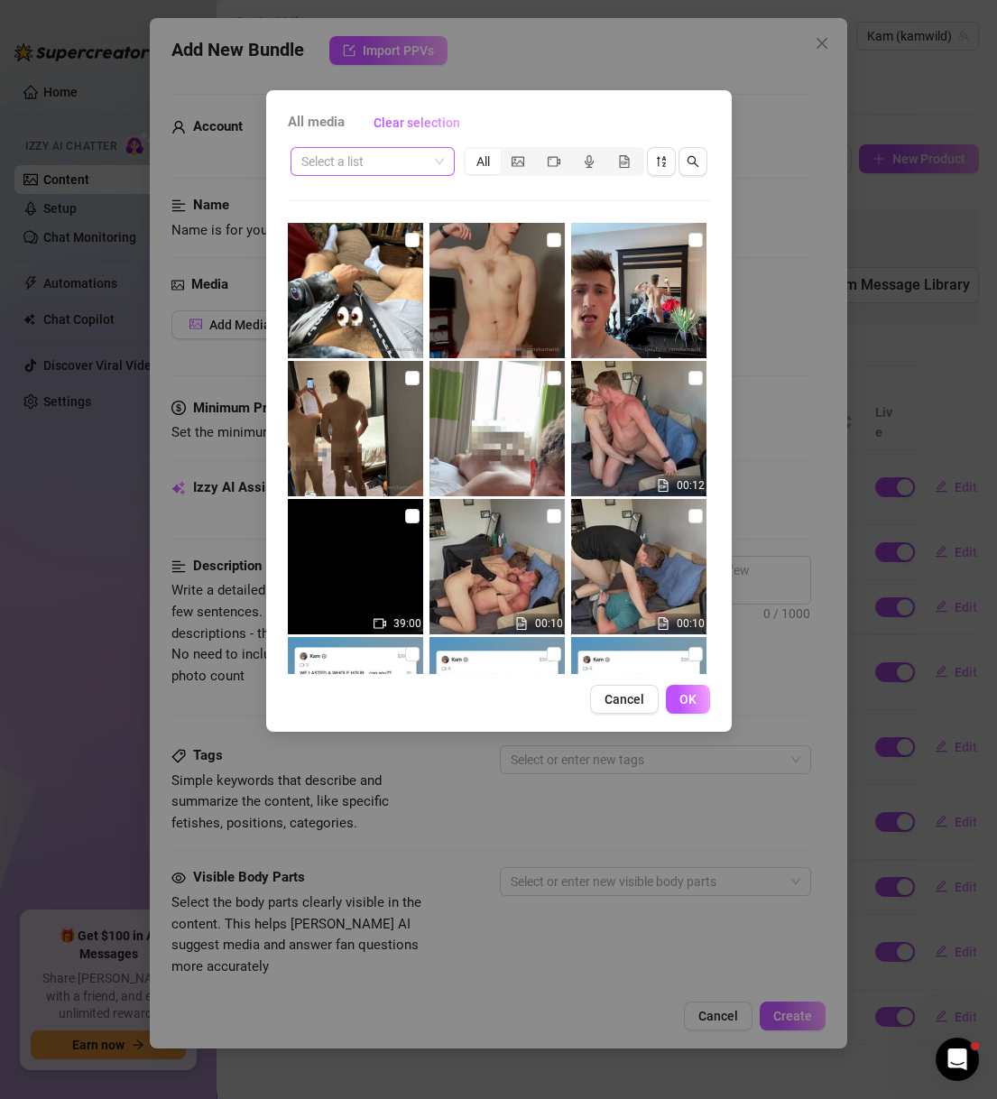
click at [389, 163] on input "search" at bounding box center [364, 161] width 126 height 27
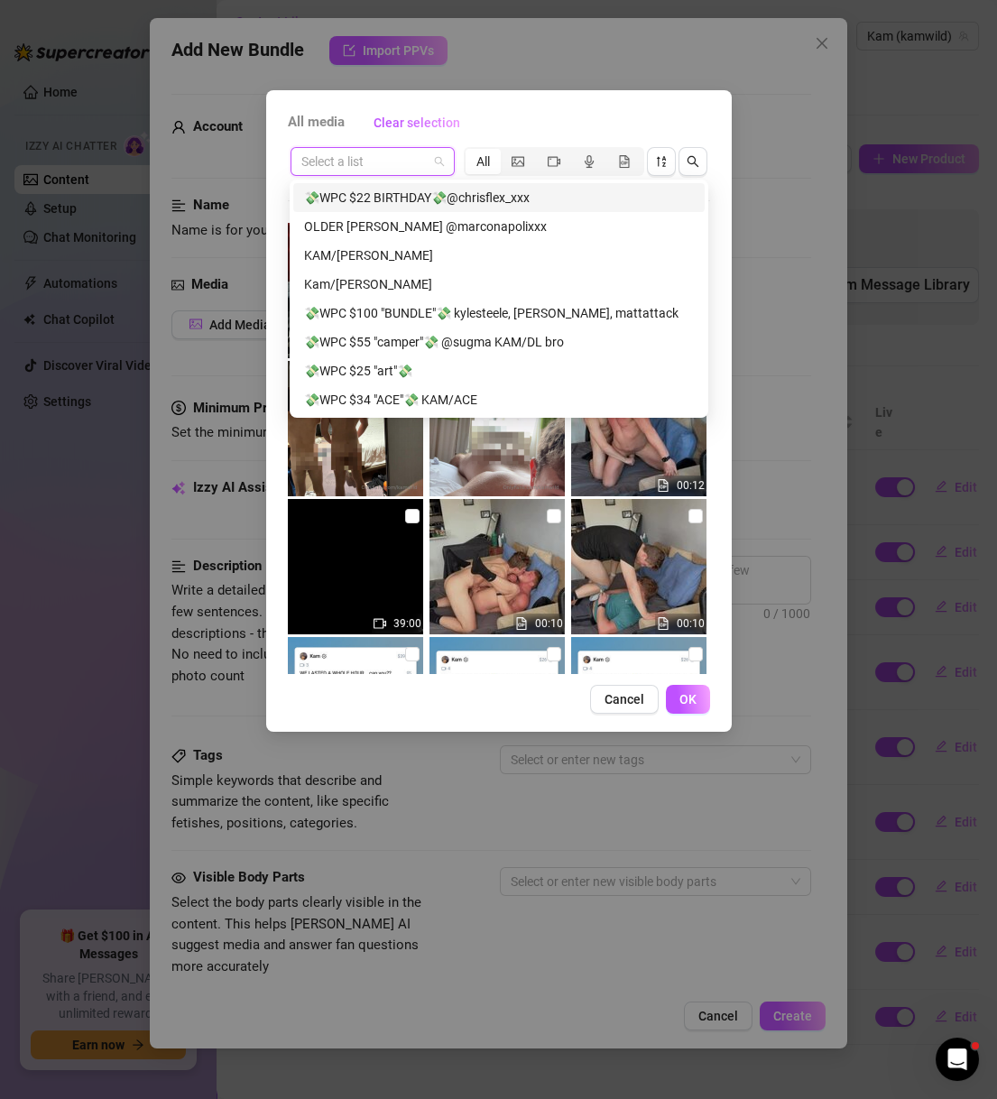
paste input "SOLO JERK💦 $20+"
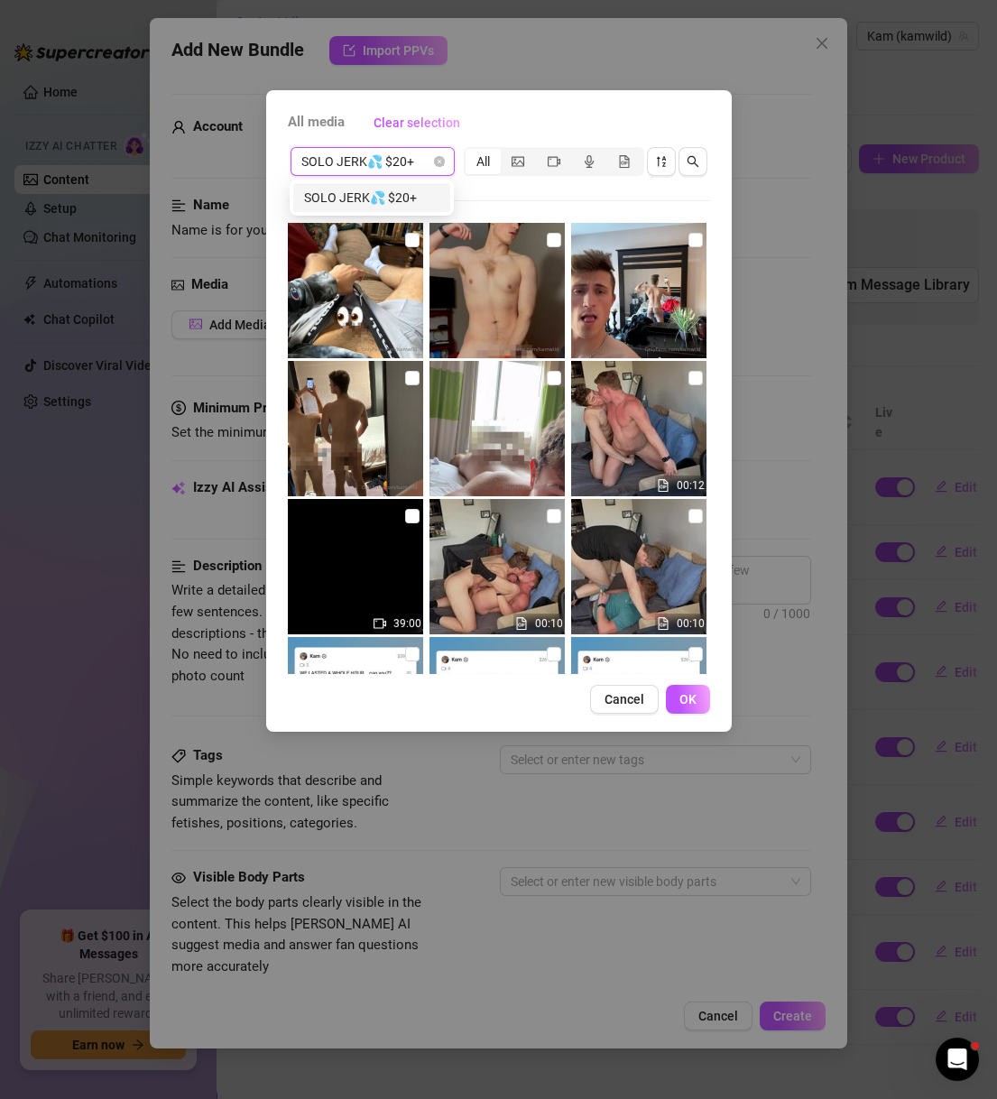
click at [388, 195] on div "SOLO JERK💦 $20+" at bounding box center [371, 198] width 135 height 20
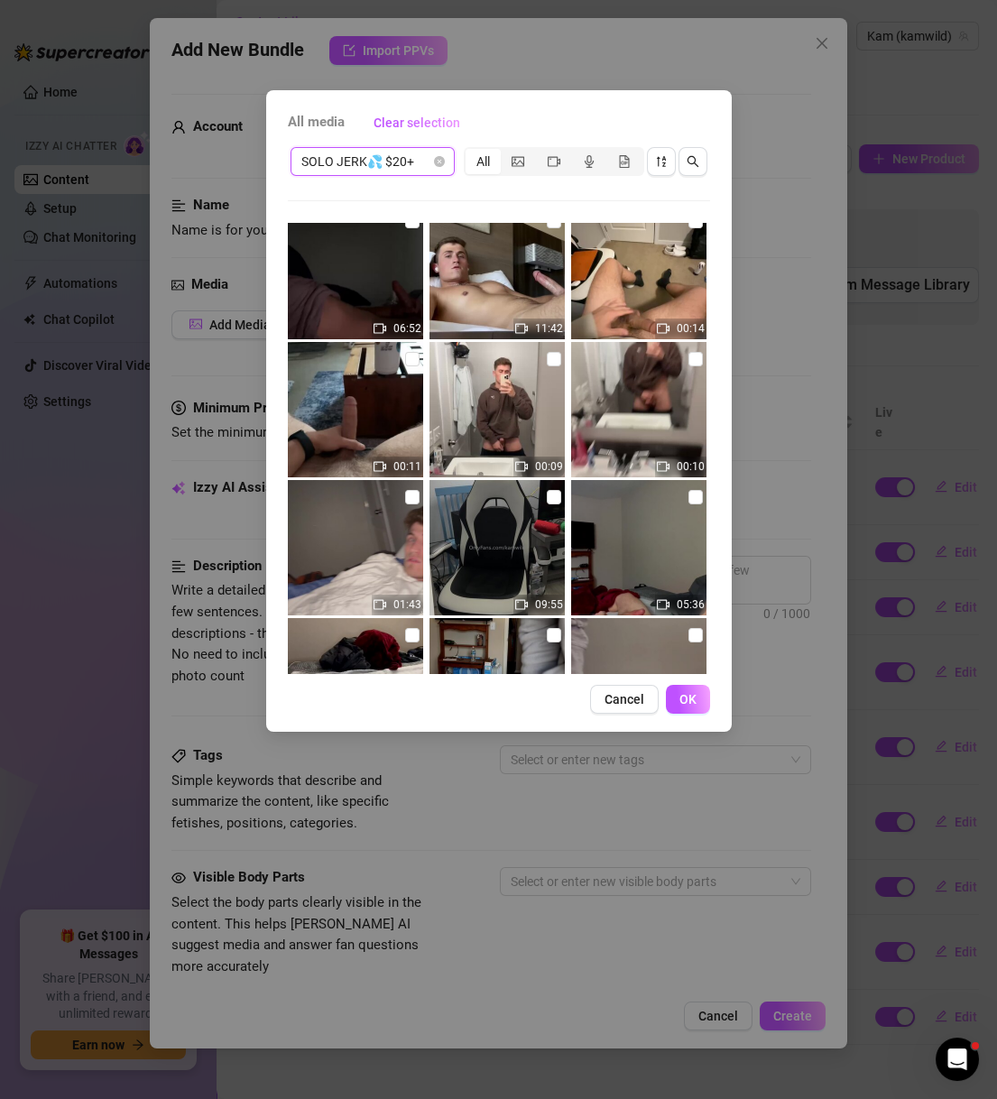
scroll to position [541, 0]
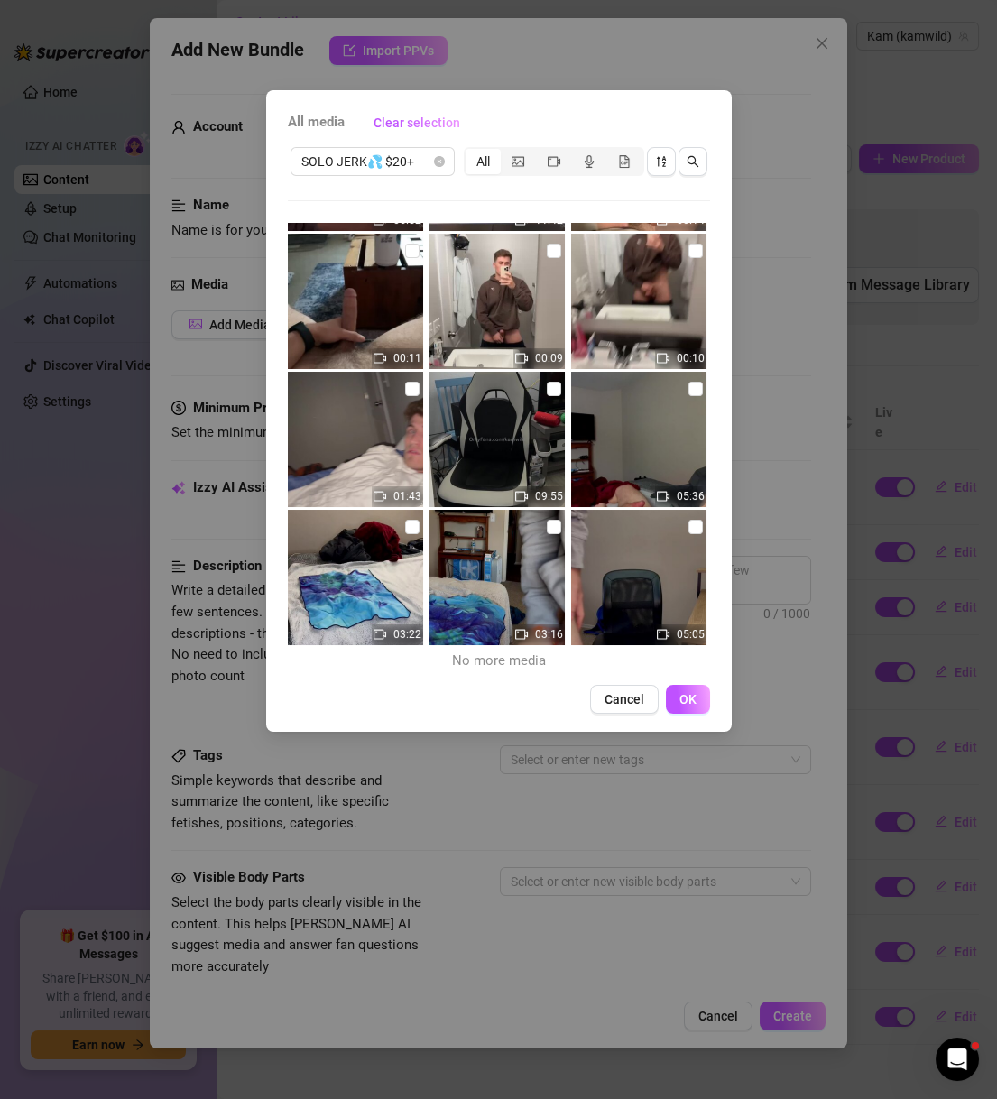
click at [530, 389] on img at bounding box center [496, 439] width 135 height 135
click at [691, 699] on span "OK" at bounding box center [687, 699] width 17 height 14
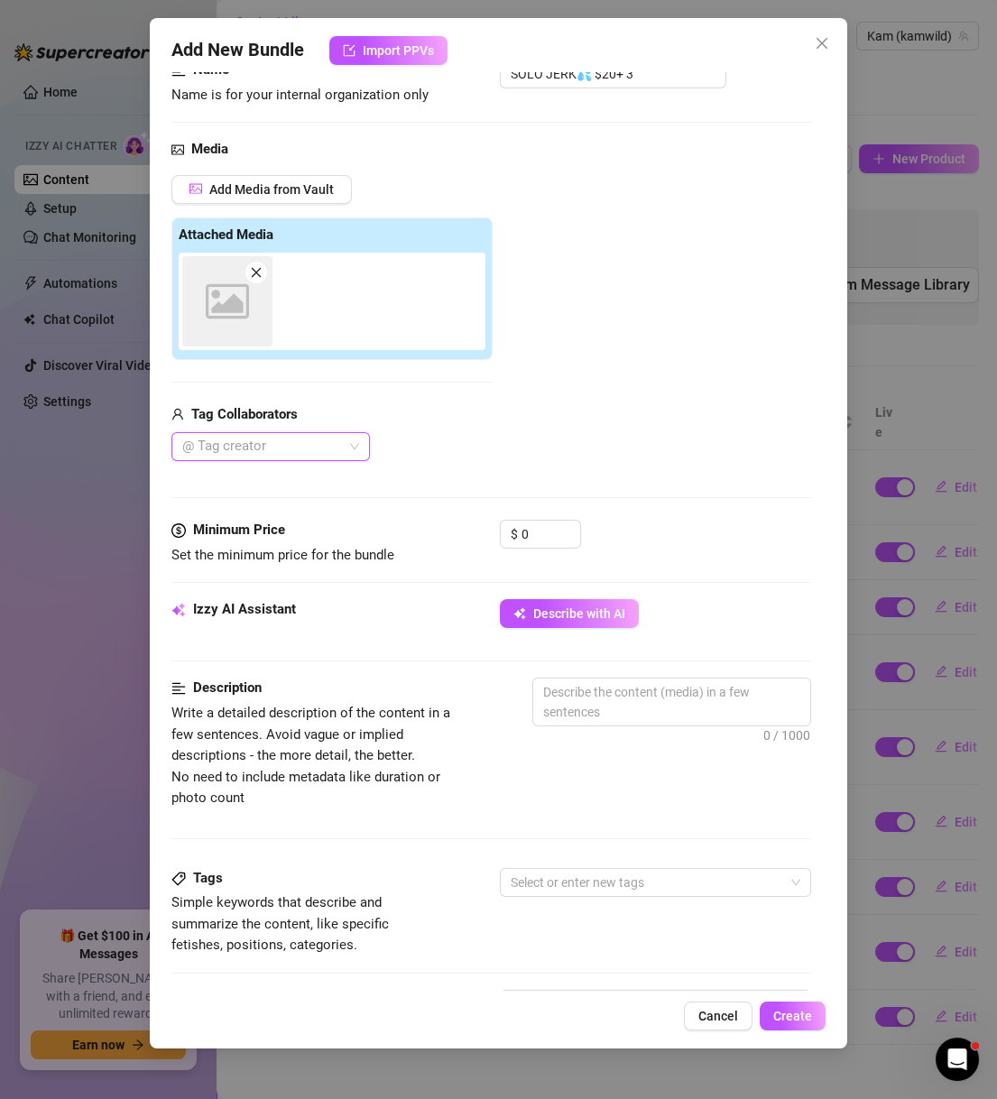
scroll to position [346, 0]
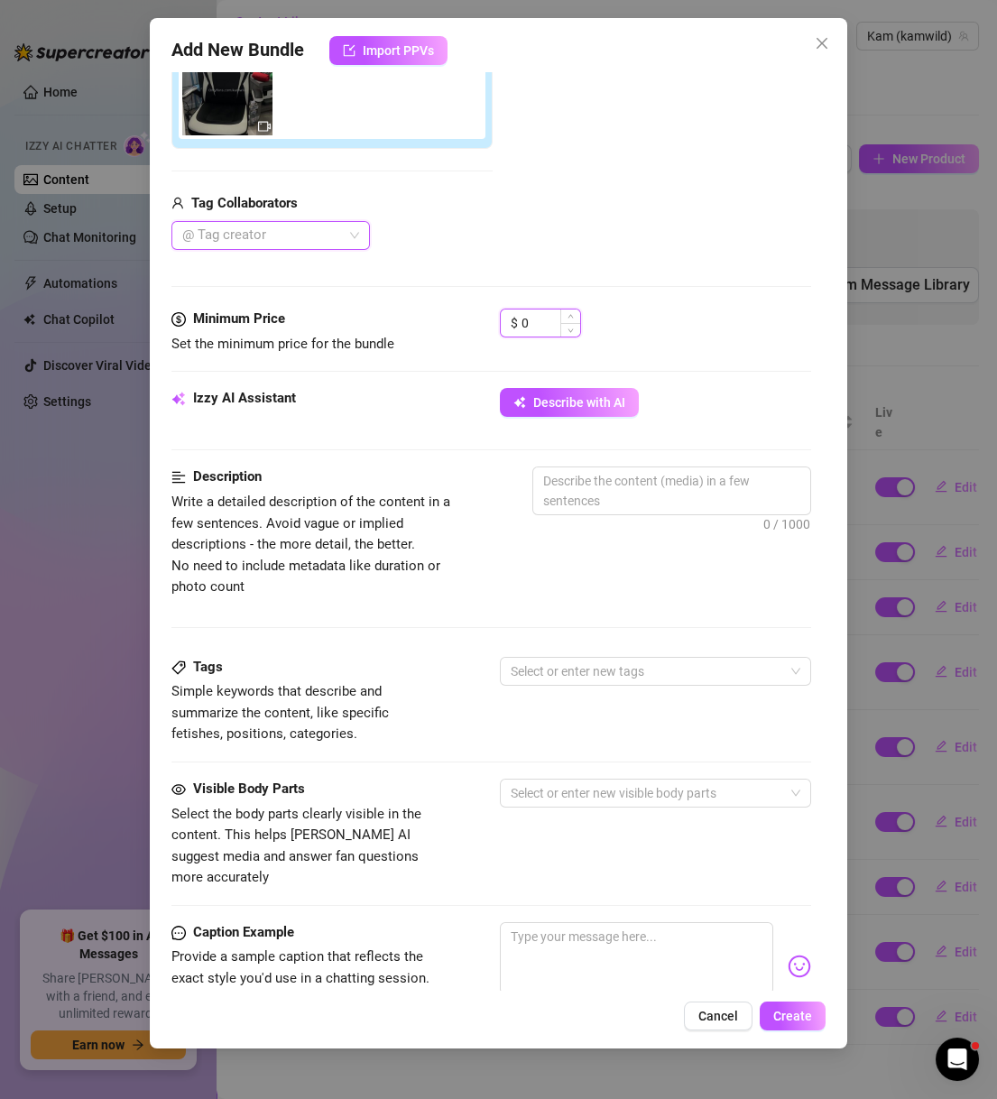
click at [529, 334] on input "0" at bounding box center [550, 322] width 59 height 27
click at [529, 332] on input "0" at bounding box center [550, 322] width 59 height 27
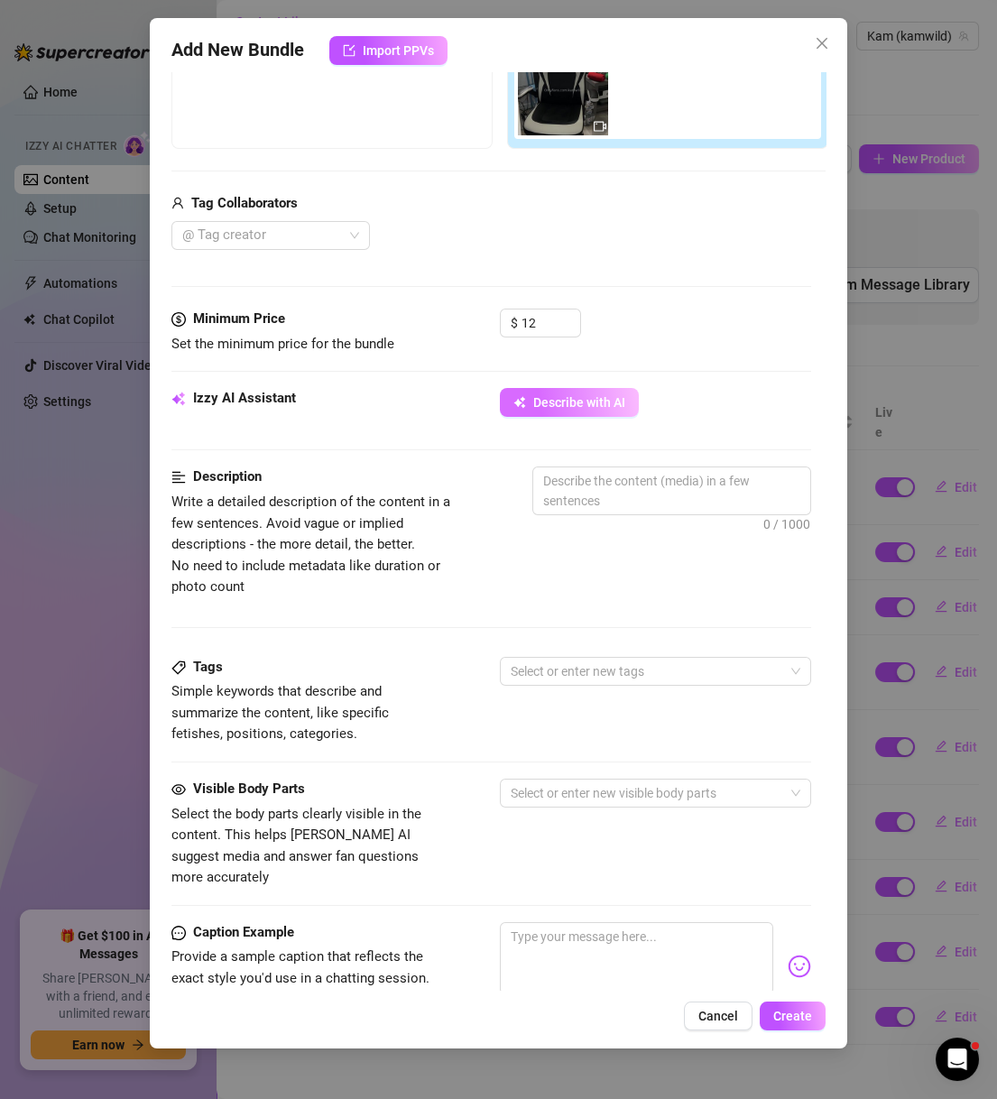
click at [580, 401] on span "Describe with AI" at bounding box center [579, 402] width 92 height 14
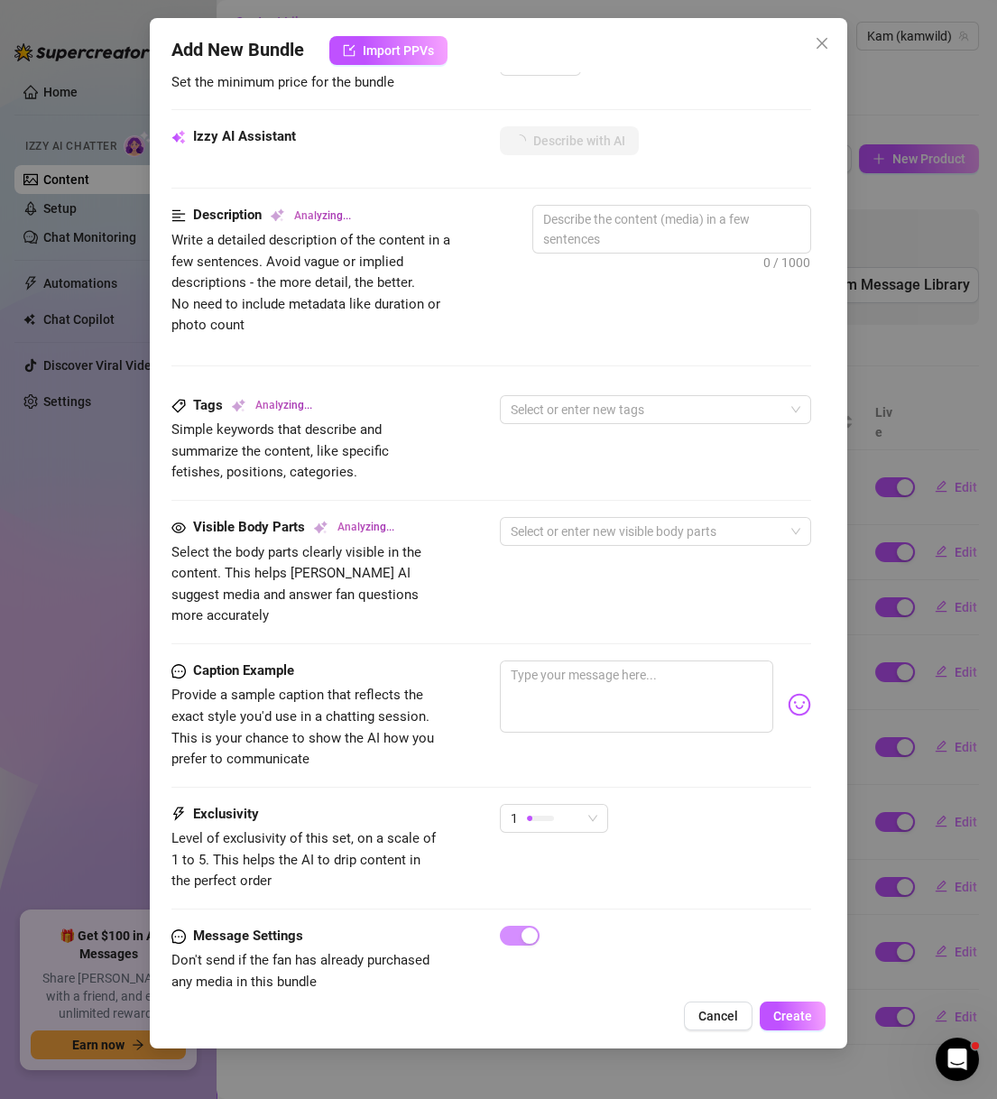
scroll to position [642, 0]
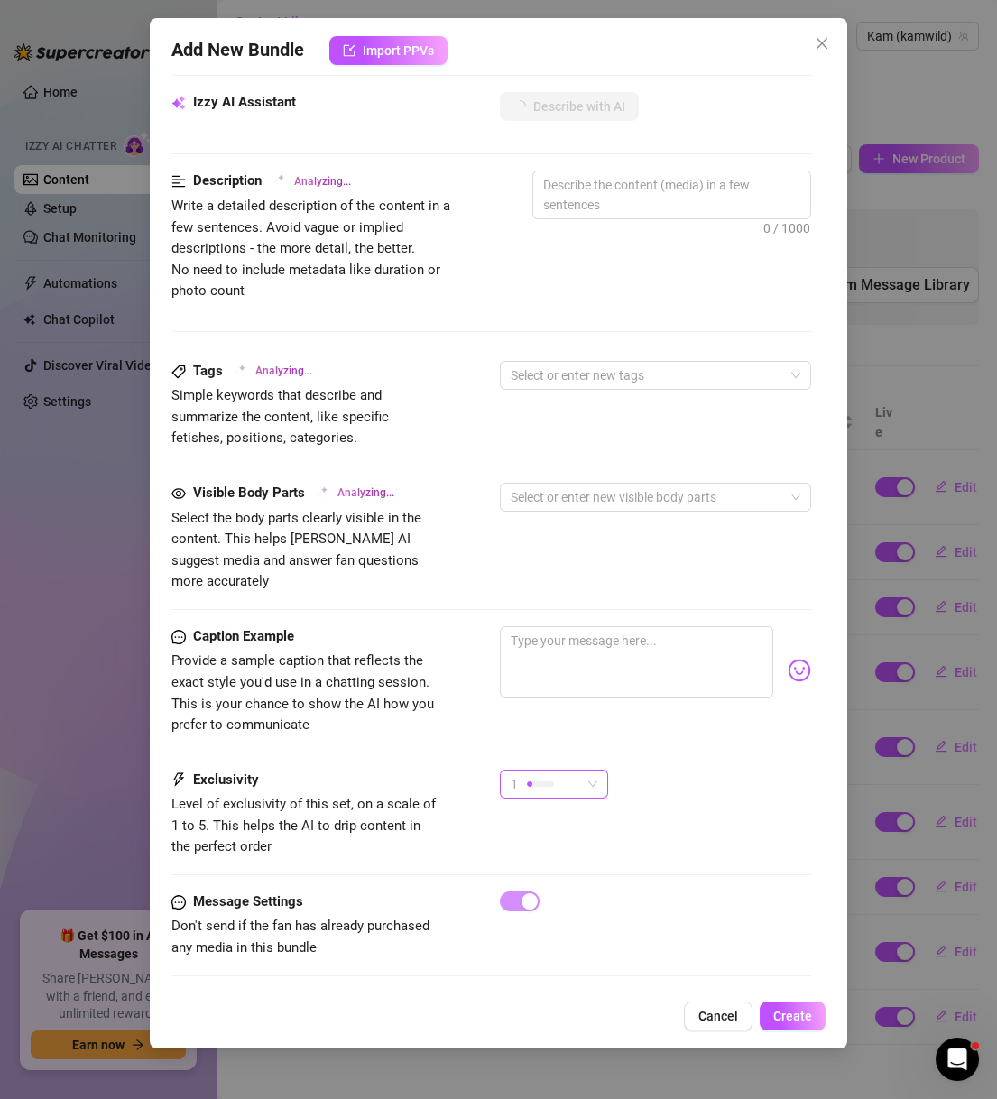
click at [574, 772] on div "1" at bounding box center [545, 783] width 70 height 27
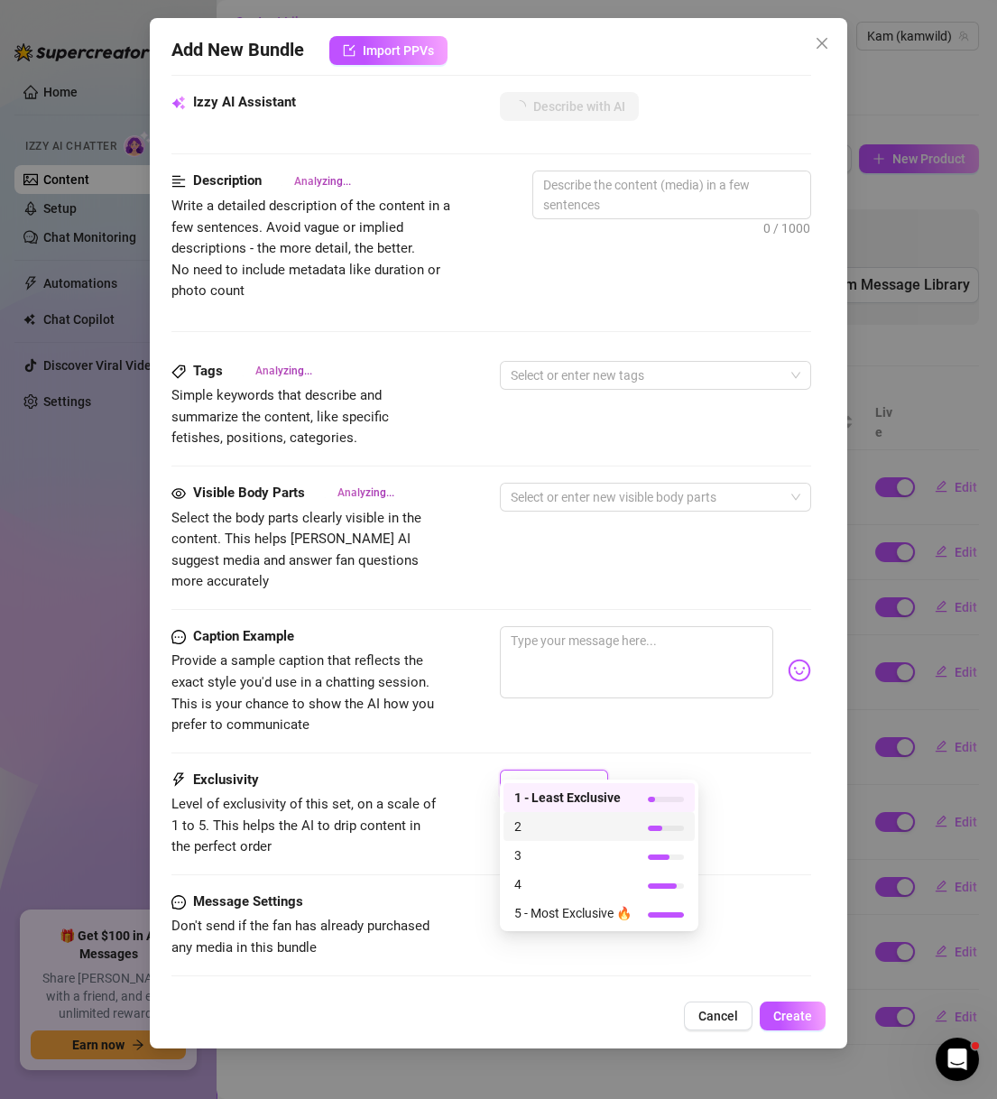
click at [574, 829] on span "2" at bounding box center [572, 826] width 117 height 20
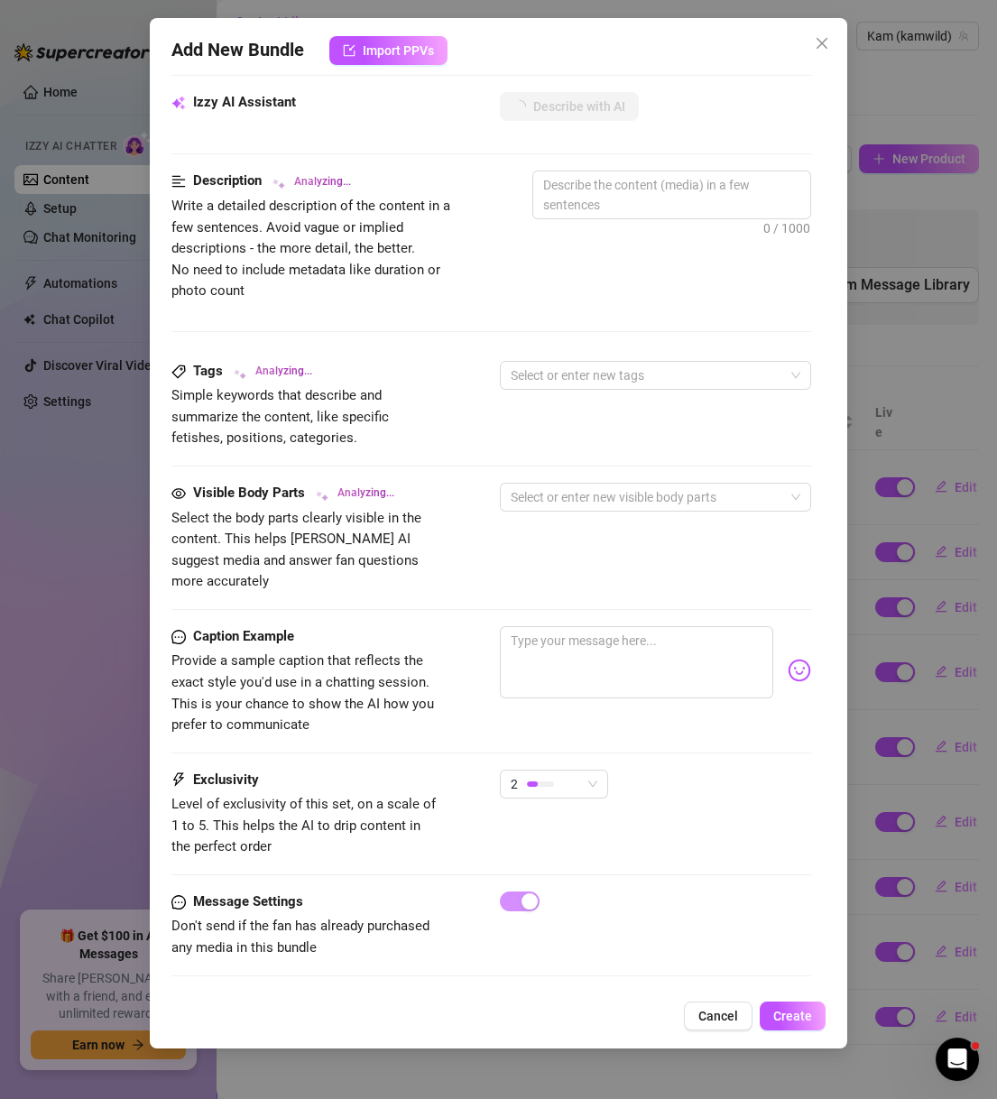
click at [672, 769] on div "2" at bounding box center [656, 791] width 312 height 45
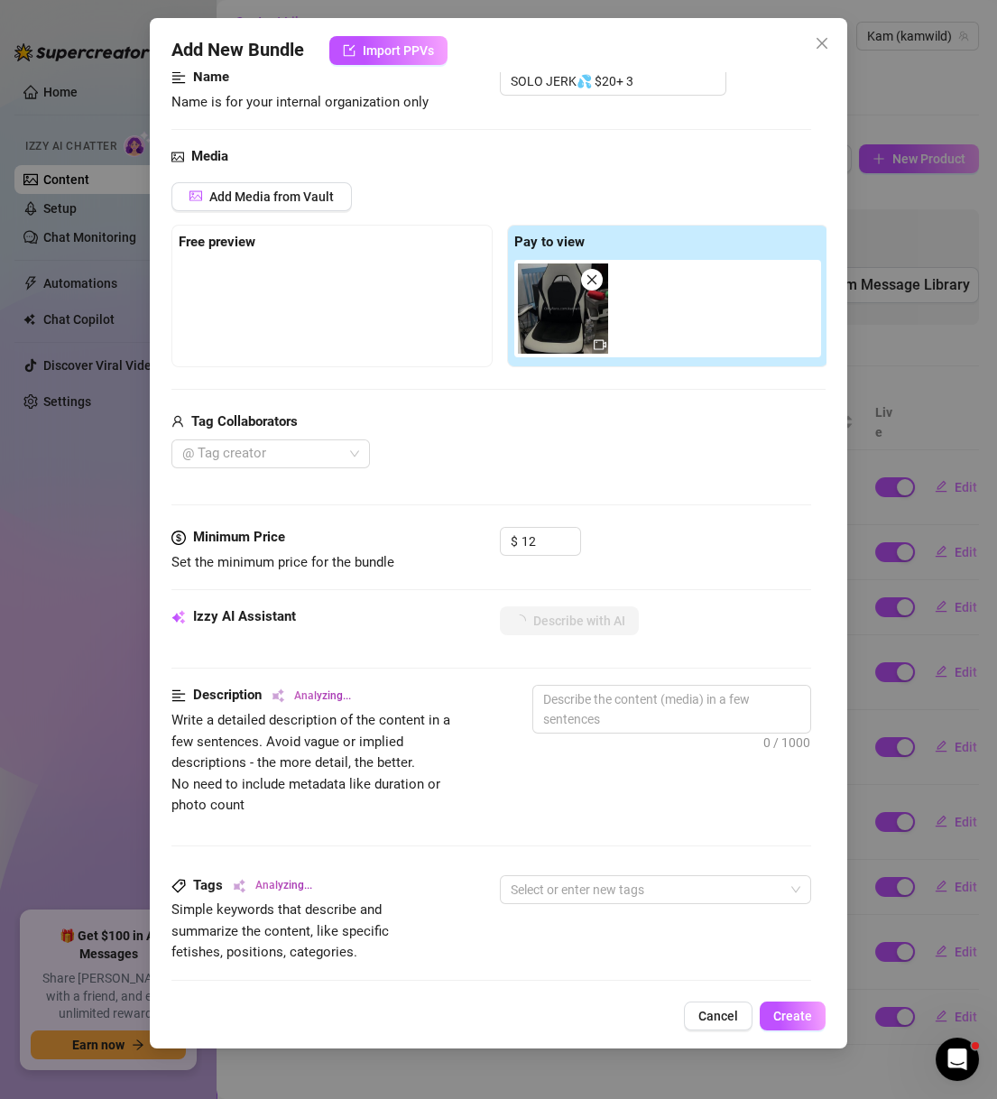
scroll to position [123, 0]
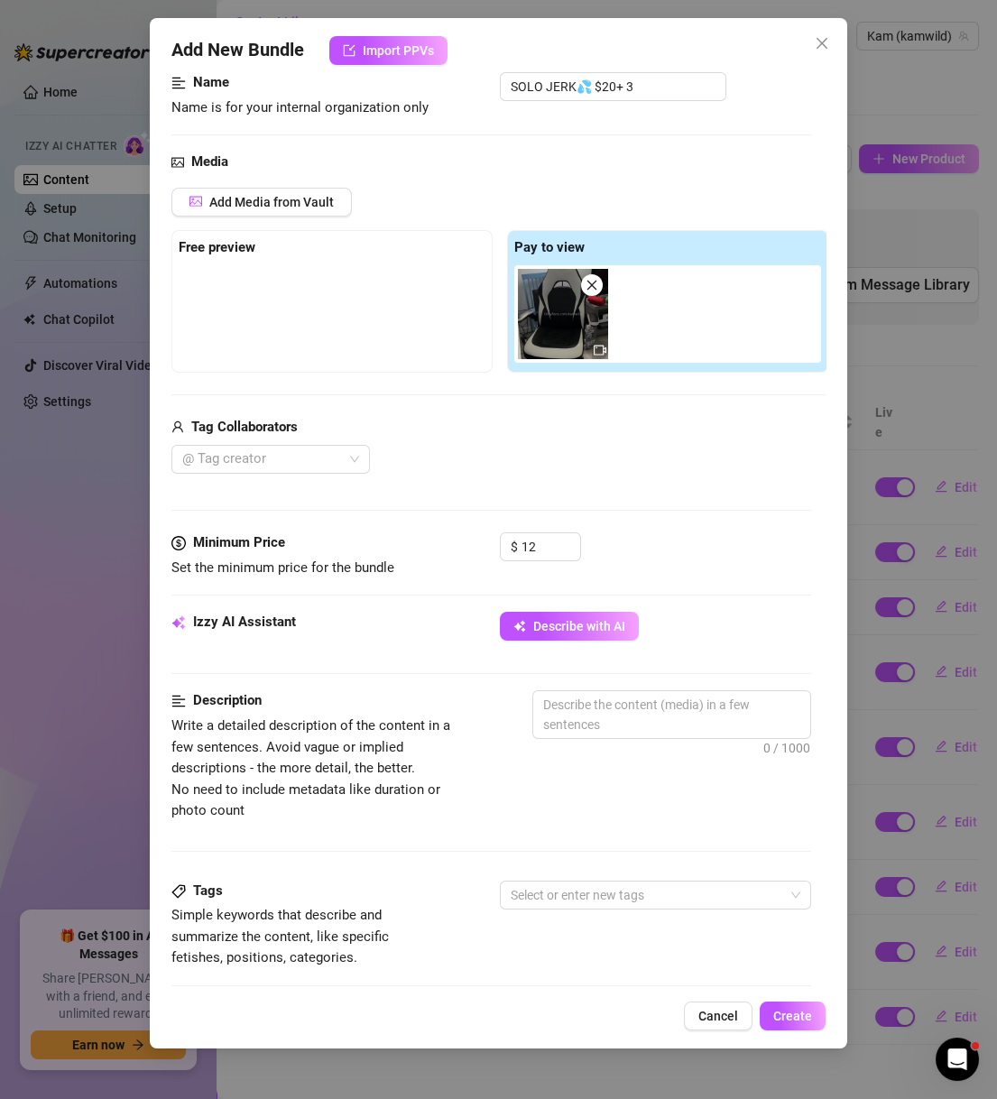
click at [581, 647] on div "Izzy AI Assistant Describe with AI" at bounding box center [491, 633] width 640 height 45
click at [581, 639] on button "Describe with AI" at bounding box center [569, 625] width 139 height 29
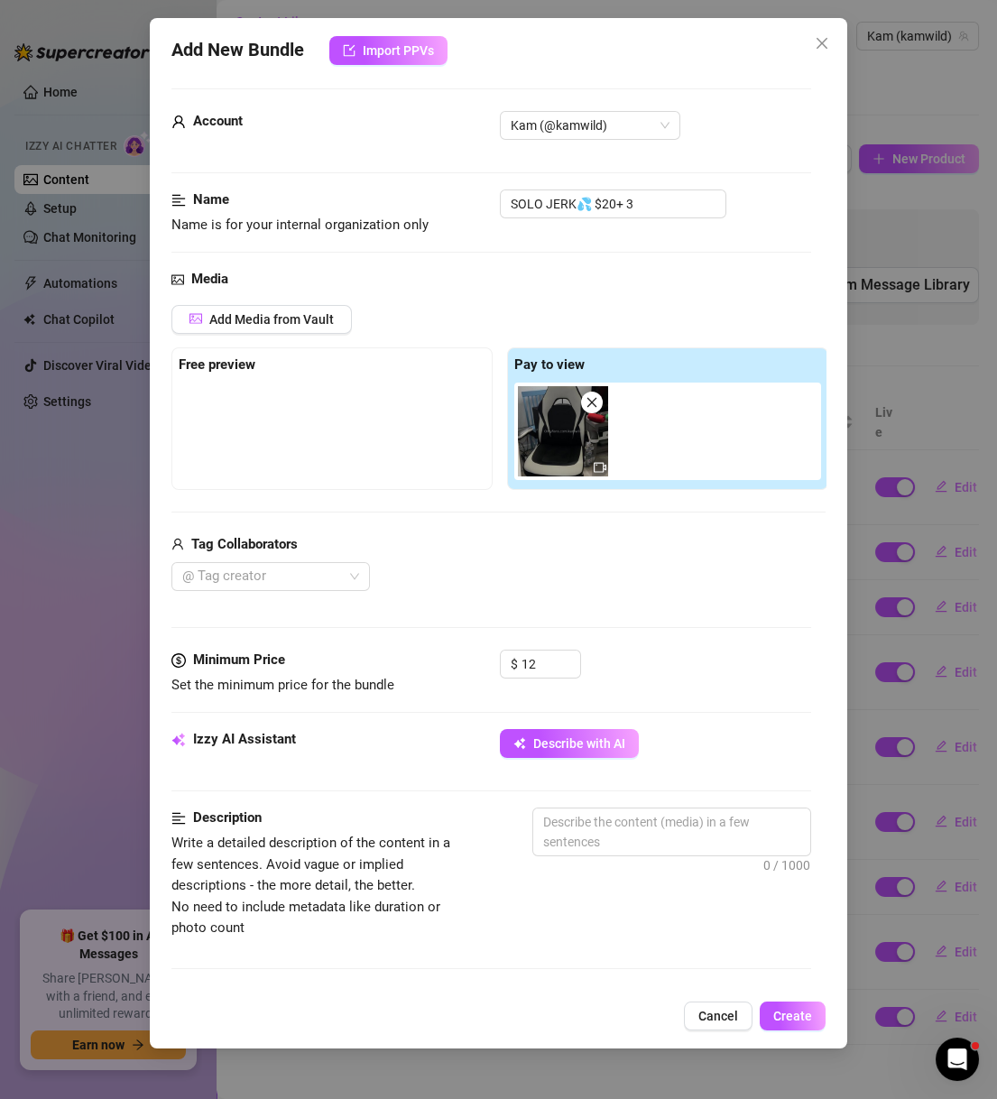
click at [617, 742] on span "Describe with AI" at bounding box center [579, 743] width 92 height 14
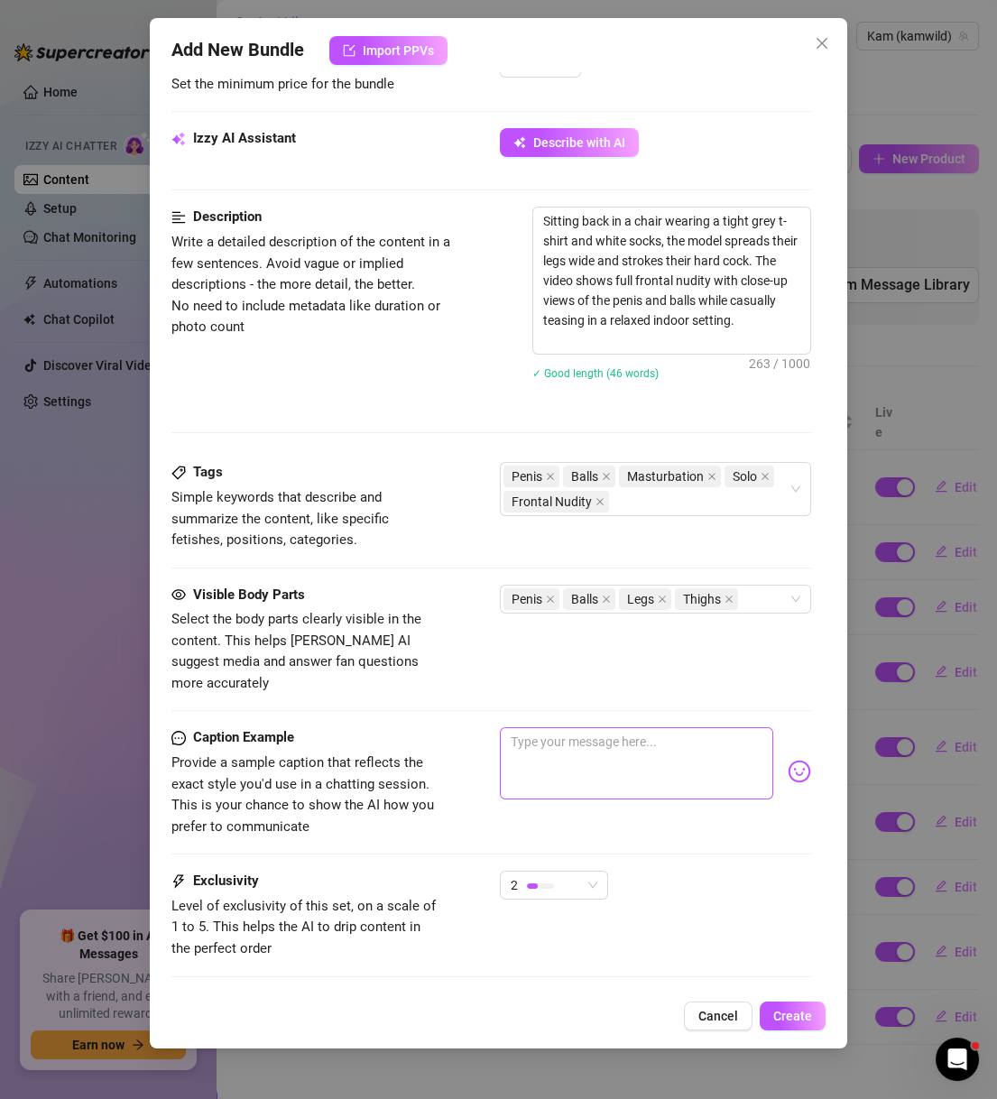
scroll to position [708, 0]
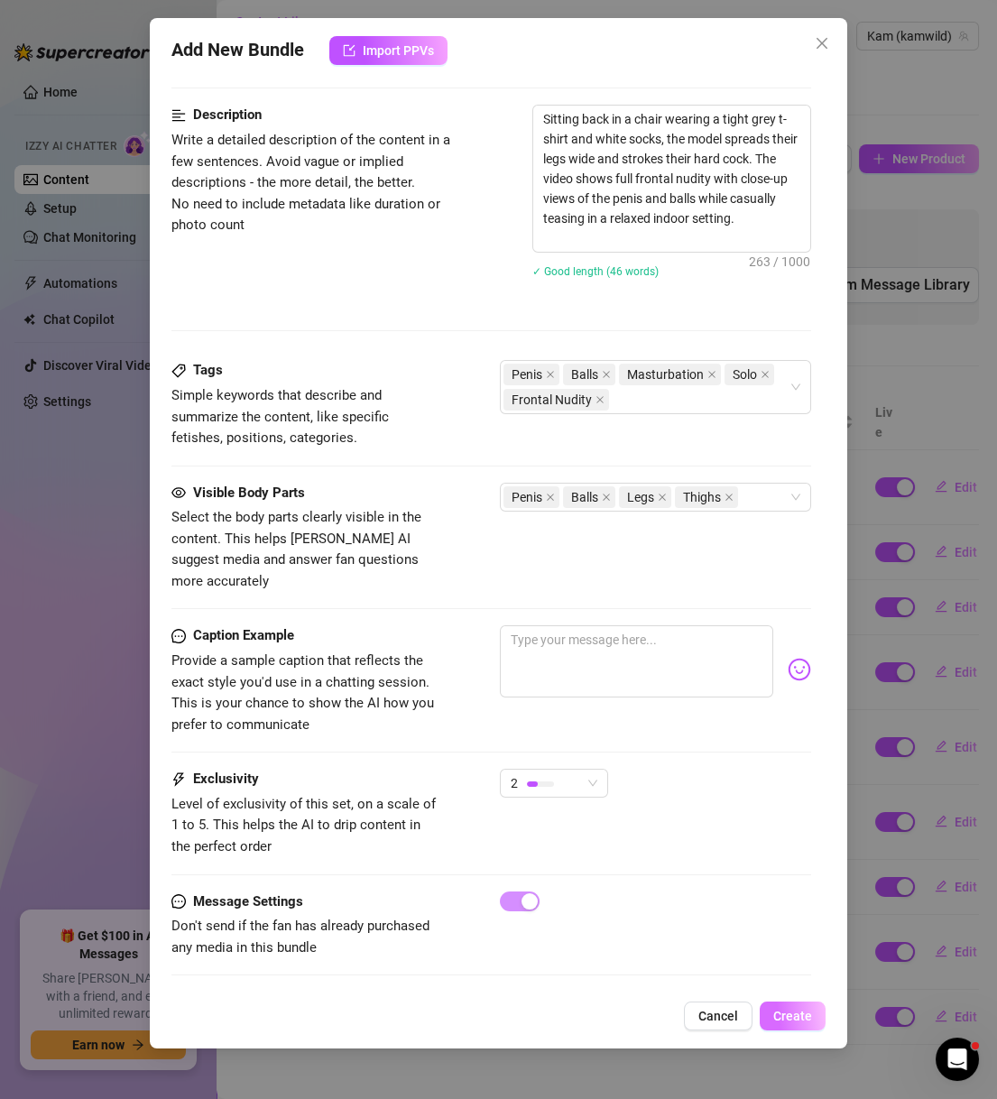
click at [792, 1015] on span "Create" at bounding box center [792, 1015] width 39 height 14
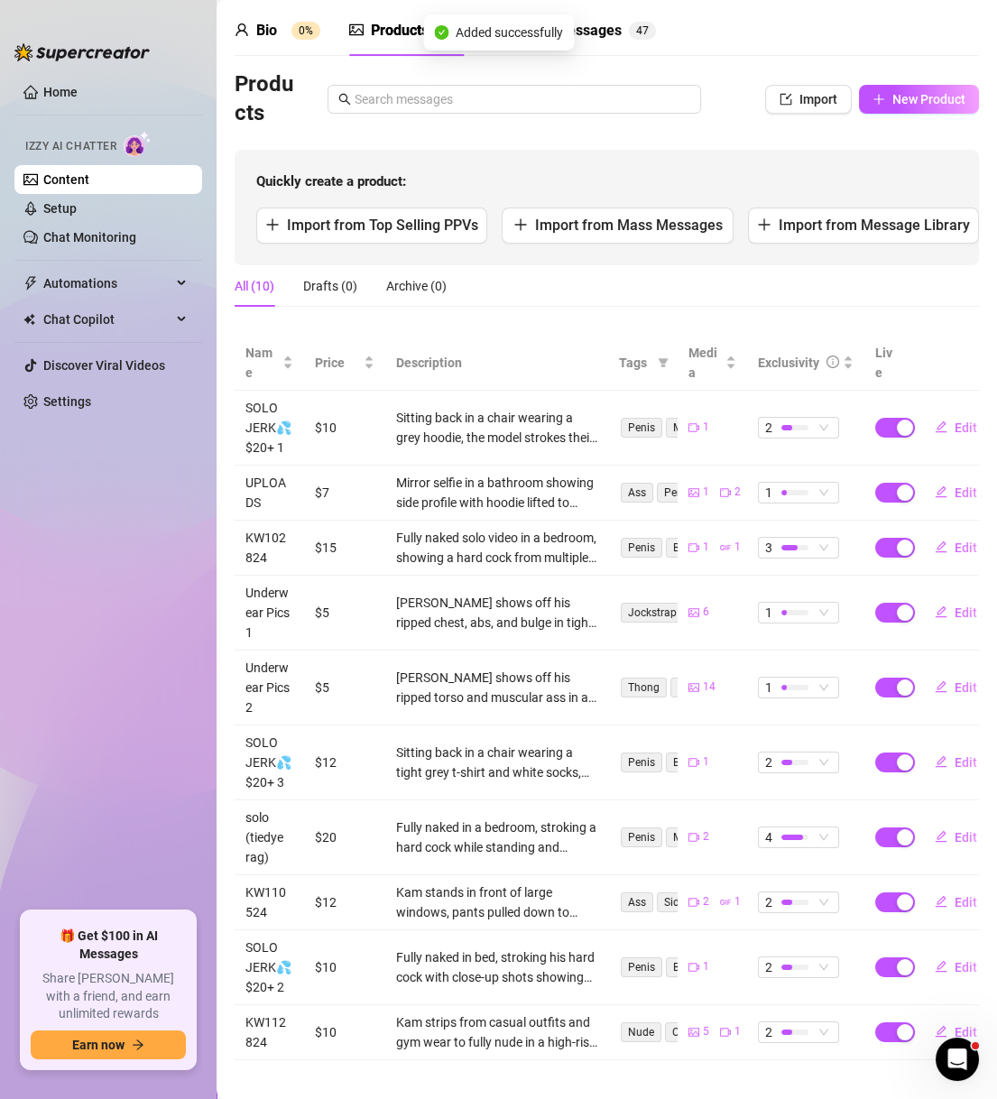
scroll to position [0, 0]
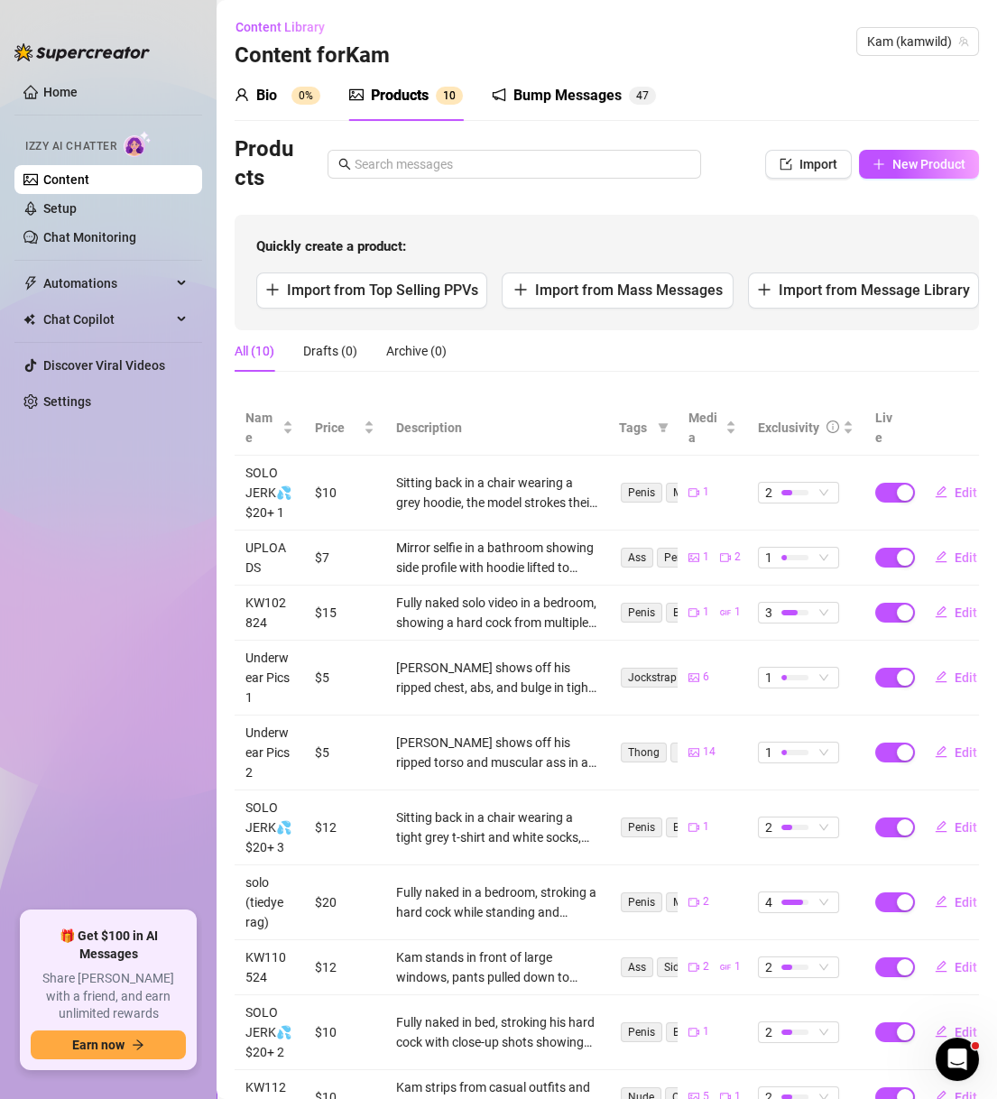
click at [913, 180] on div "Products Import New Product" at bounding box center [606, 164] width 744 height 58
click at [913, 176] on button "New Product" at bounding box center [919, 164] width 120 height 29
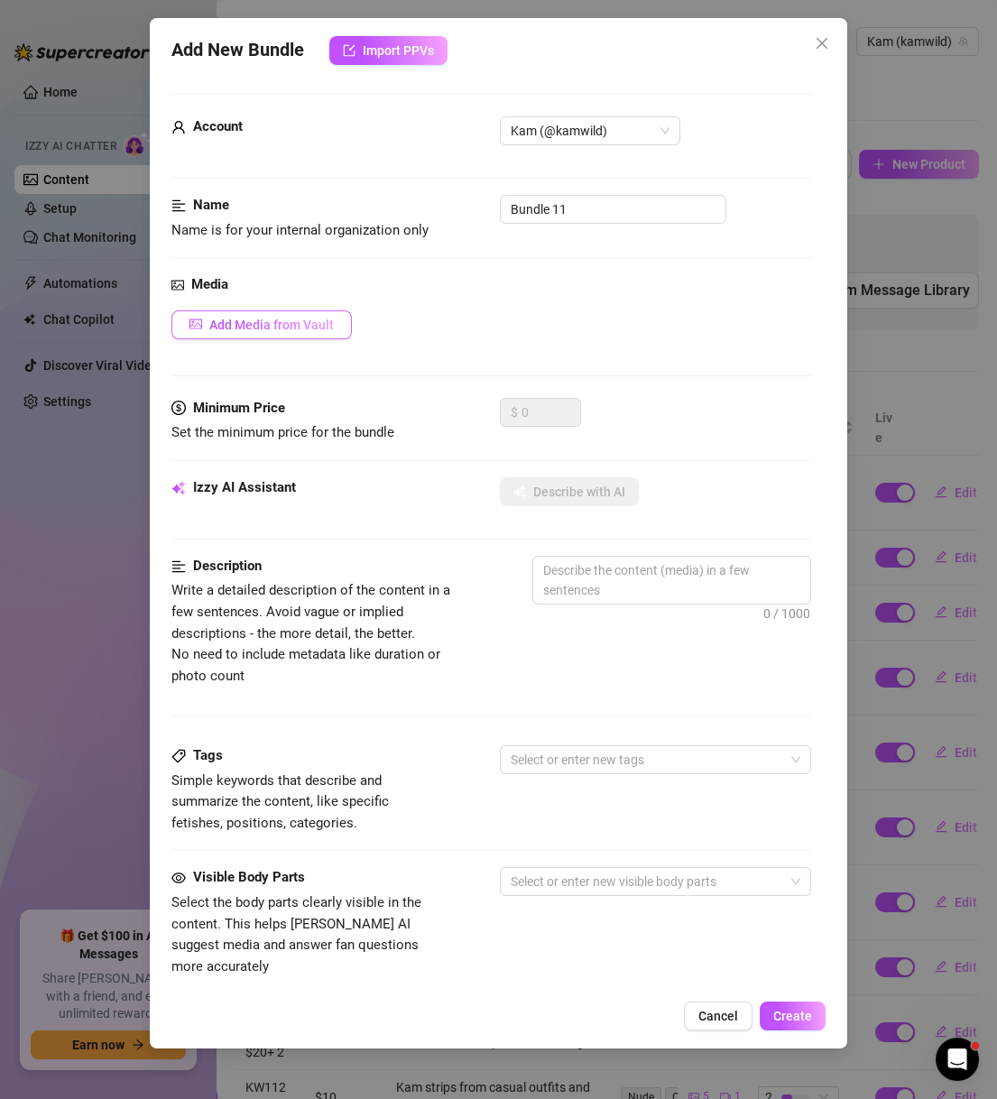
click at [336, 317] on button "Add Media from Vault" at bounding box center [261, 324] width 180 height 29
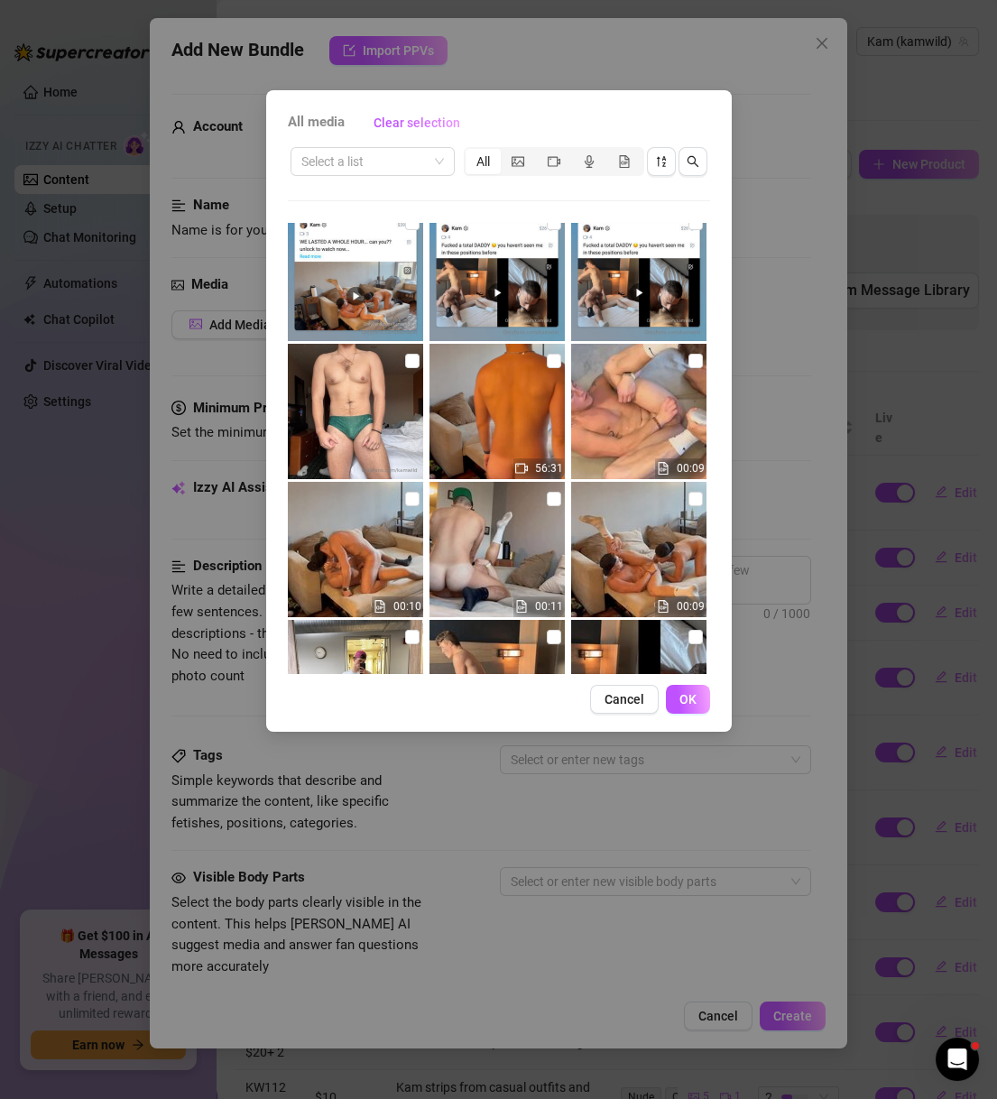
scroll to position [433, 0]
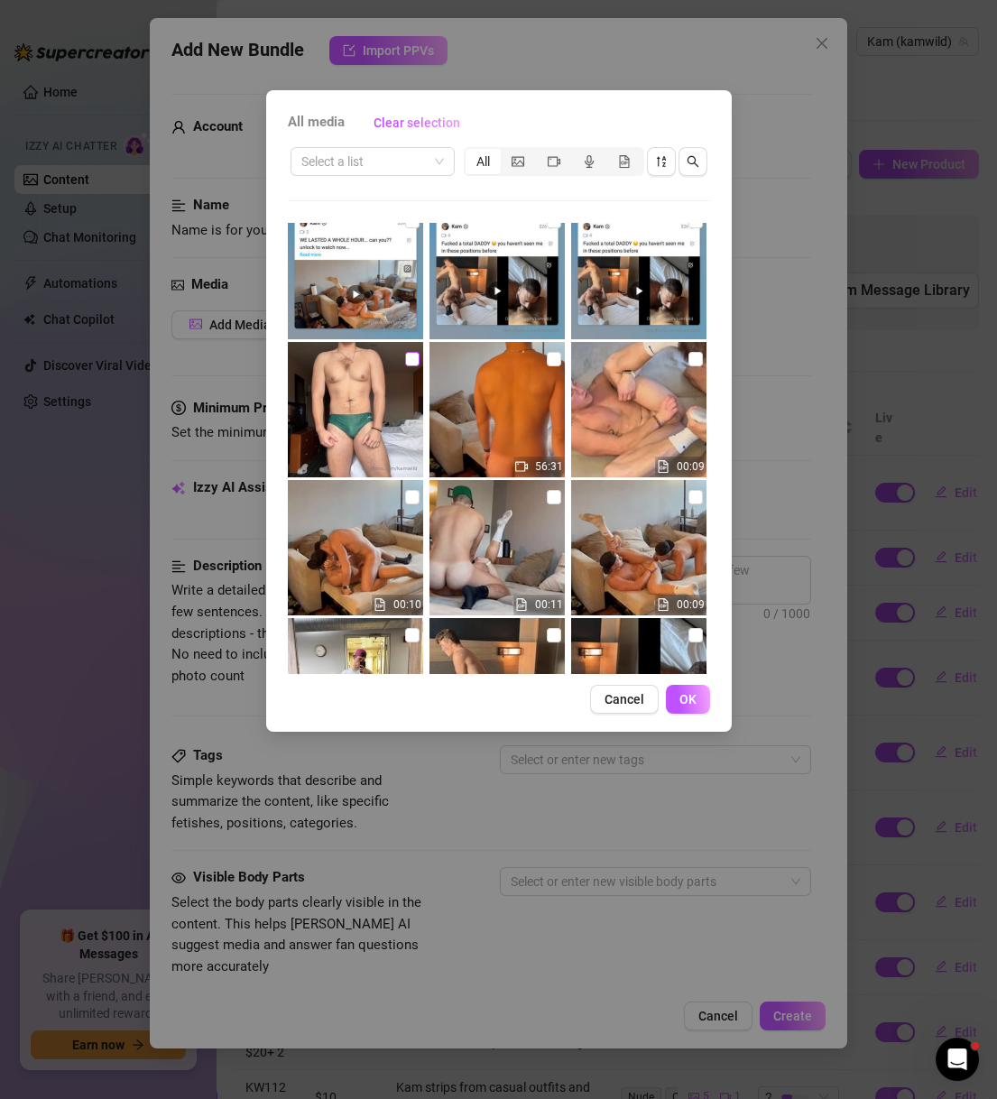
click at [405, 354] on input "checkbox" at bounding box center [412, 359] width 14 height 14
click at [399, 354] on img at bounding box center [355, 409] width 135 height 135
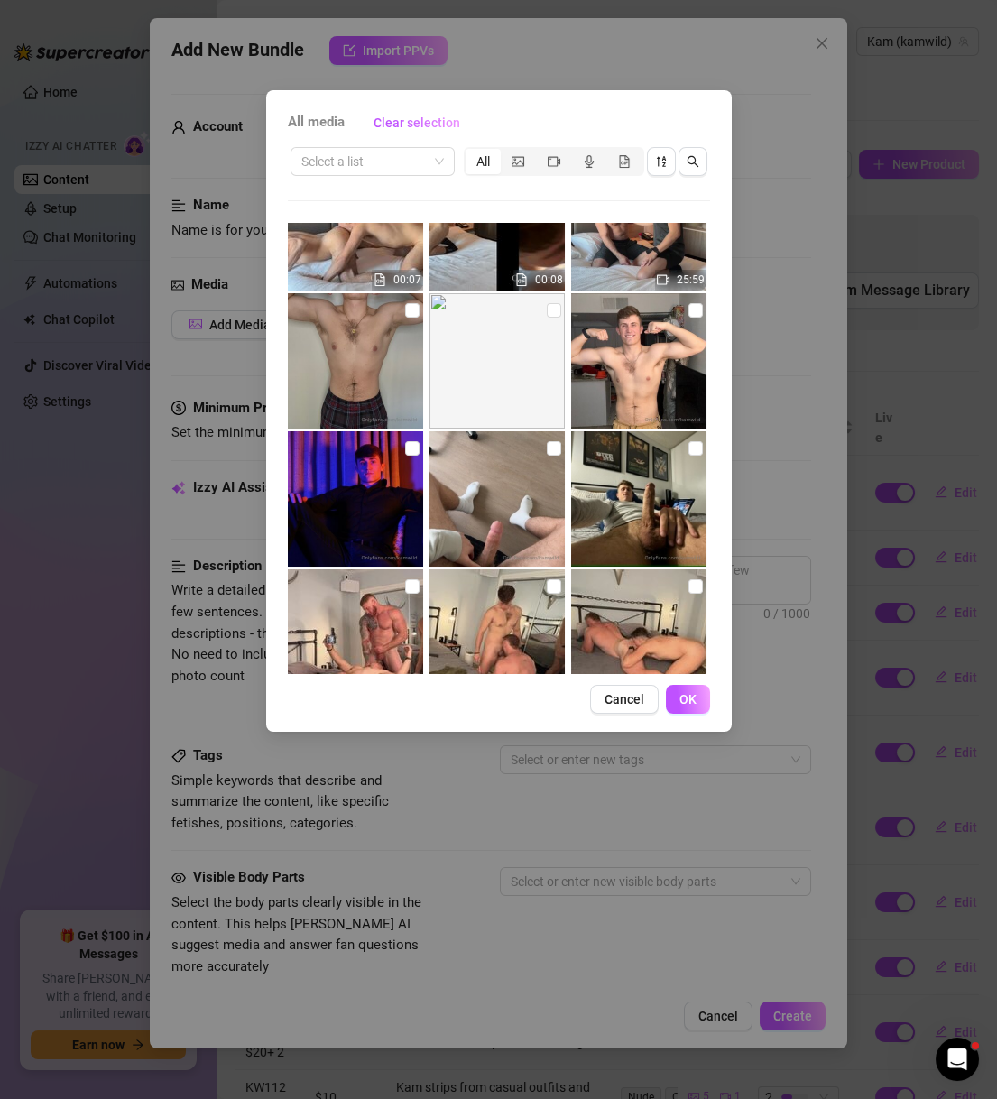
scroll to position [1039, 0]
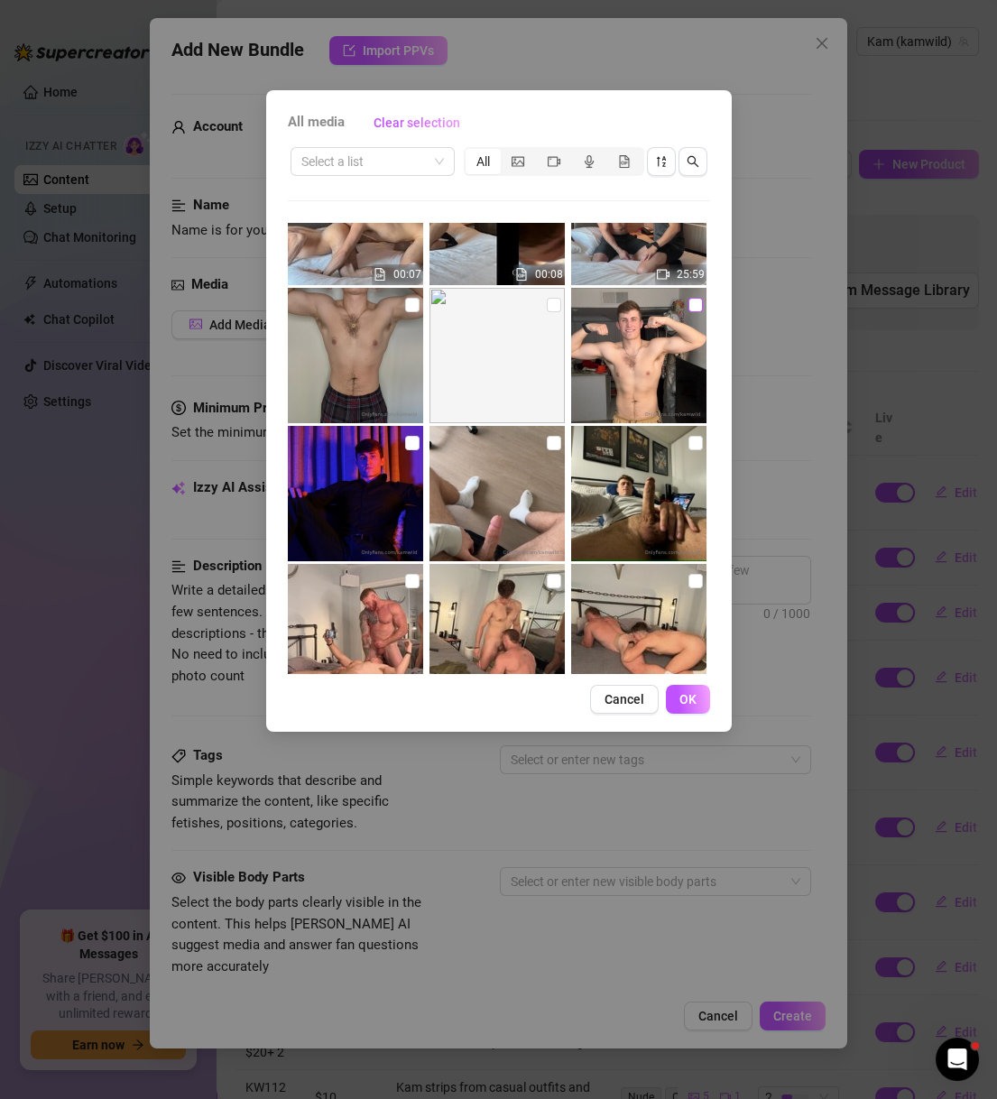
click at [688, 304] on input "checkbox" at bounding box center [695, 305] width 14 height 14
click at [413, 299] on input "checkbox" at bounding box center [412, 305] width 14 height 14
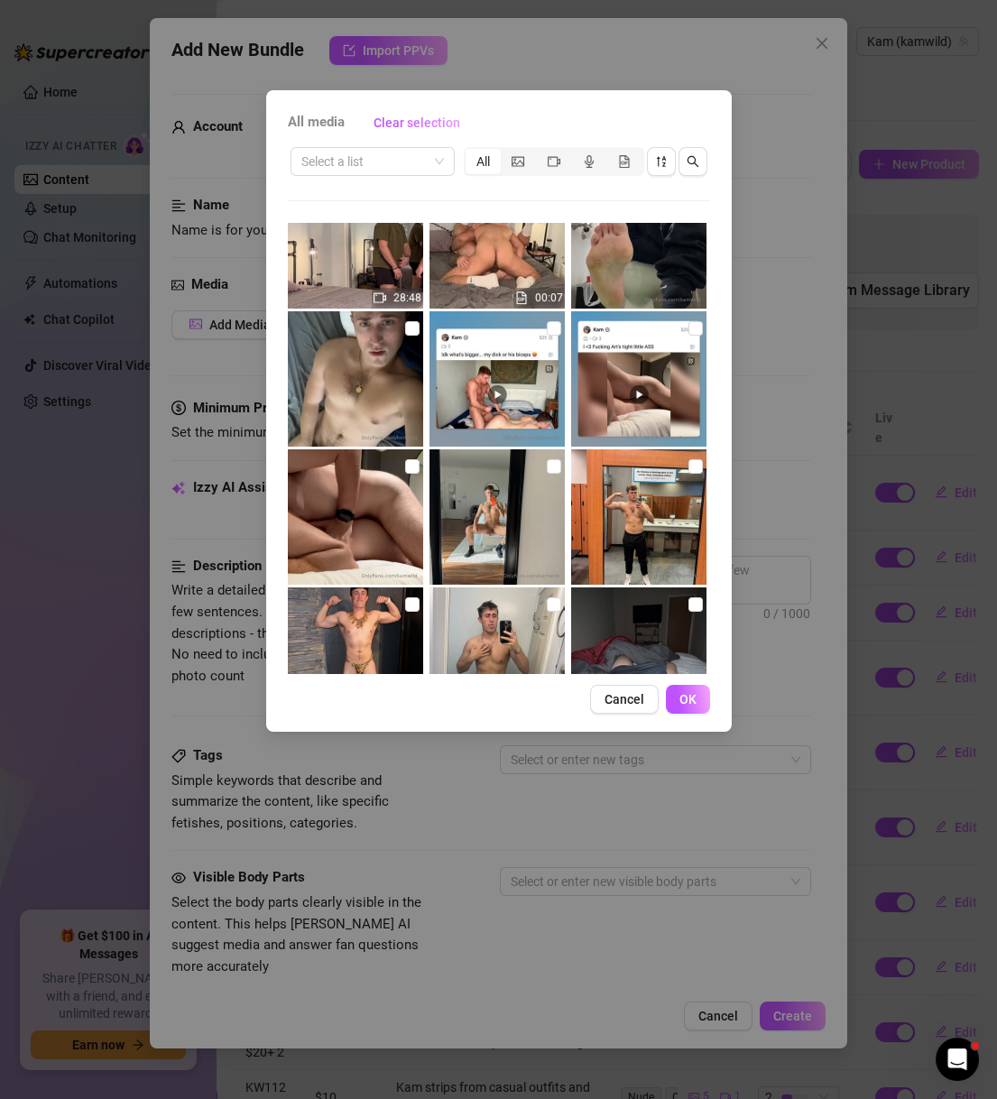
scroll to position [1645, 0]
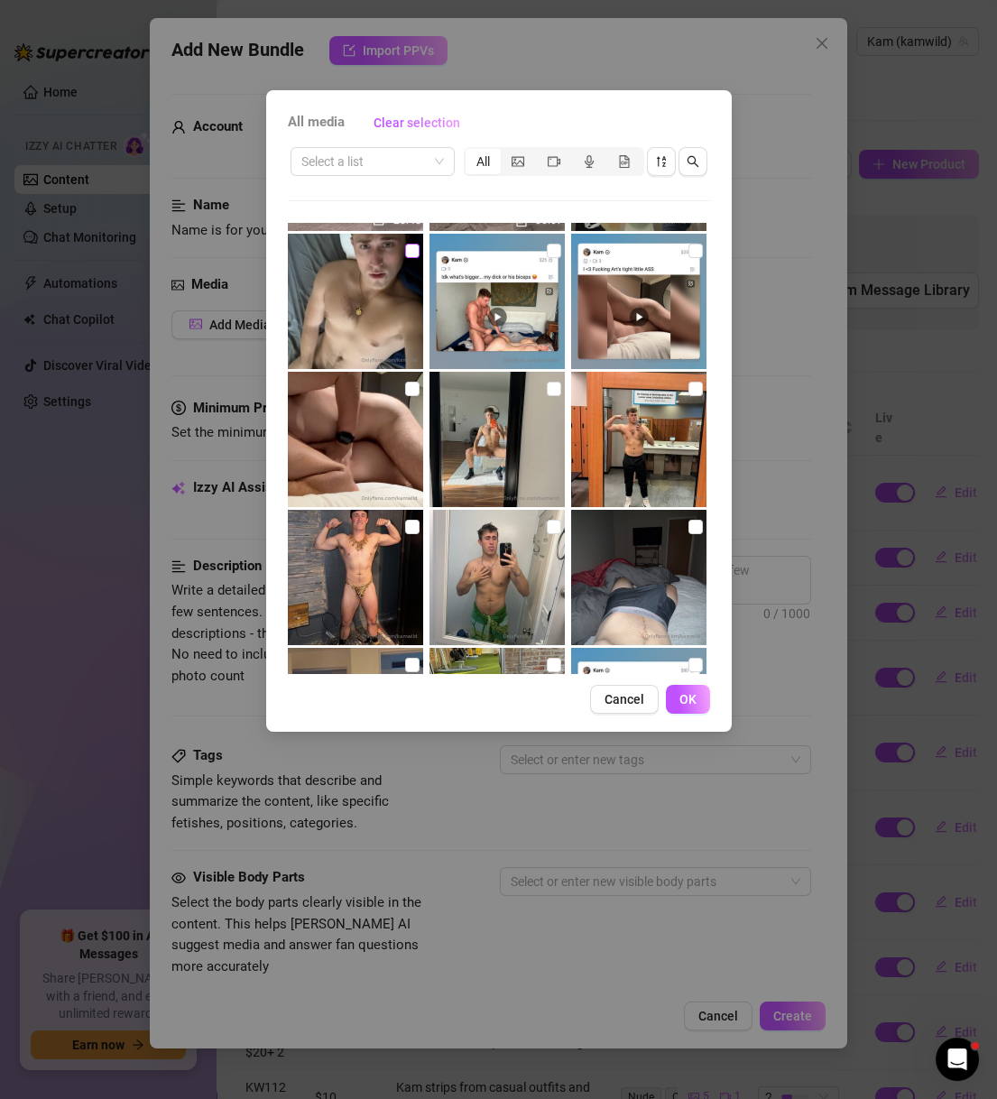
click at [405, 246] on input "checkbox" at bounding box center [412, 251] width 14 height 14
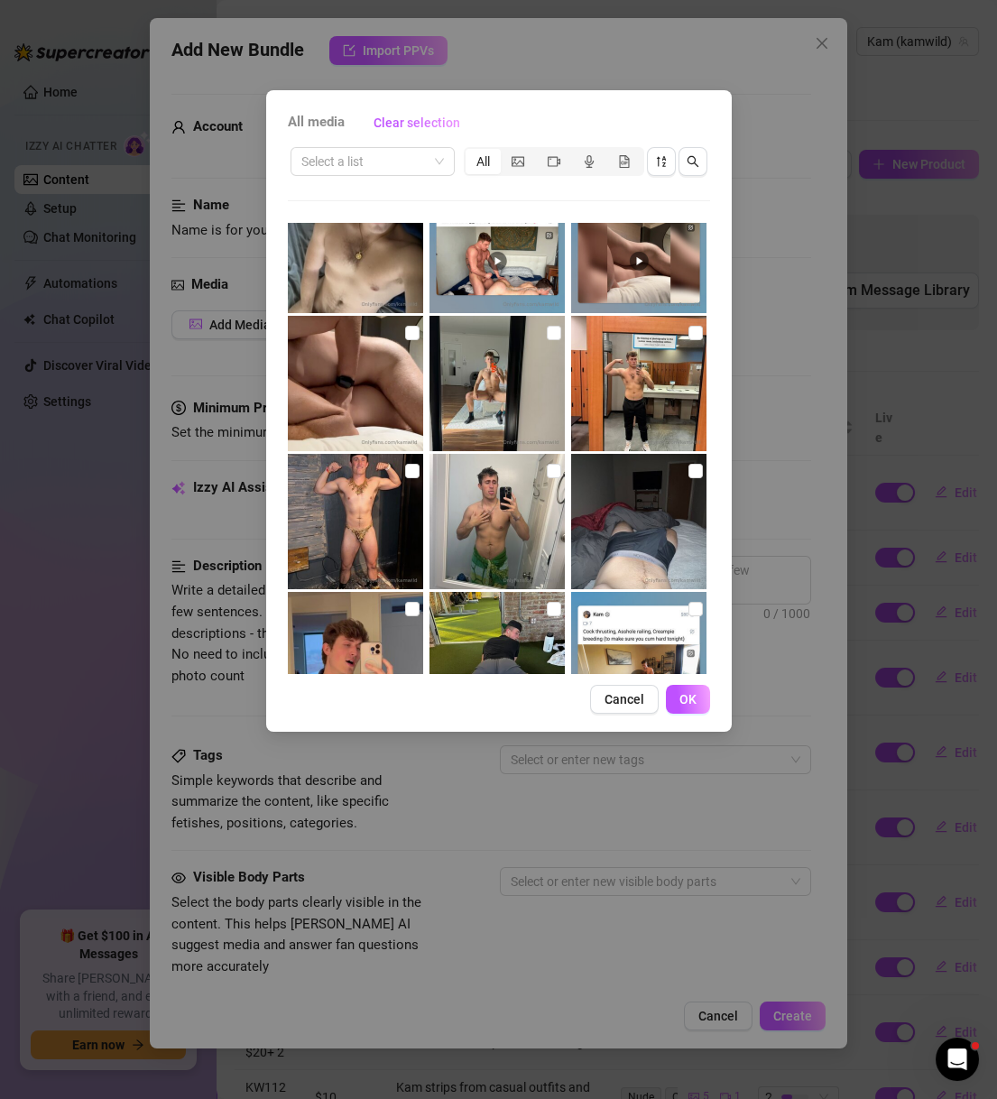
scroll to position [1783, 0]
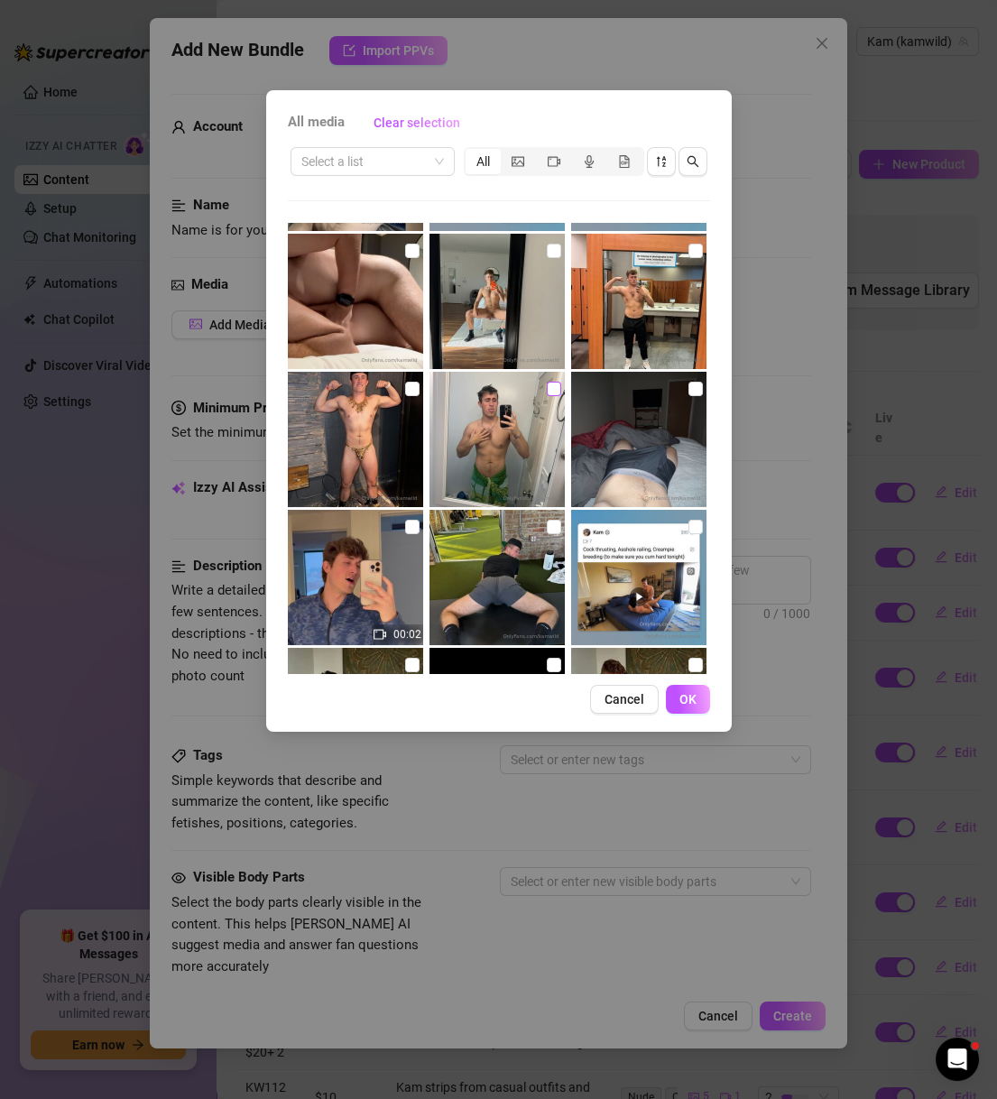
click at [547, 389] on input "checkbox" at bounding box center [554, 389] width 14 height 14
click at [409, 389] on input "checkbox" at bounding box center [412, 389] width 14 height 14
click at [673, 703] on button "OK" at bounding box center [688, 699] width 44 height 29
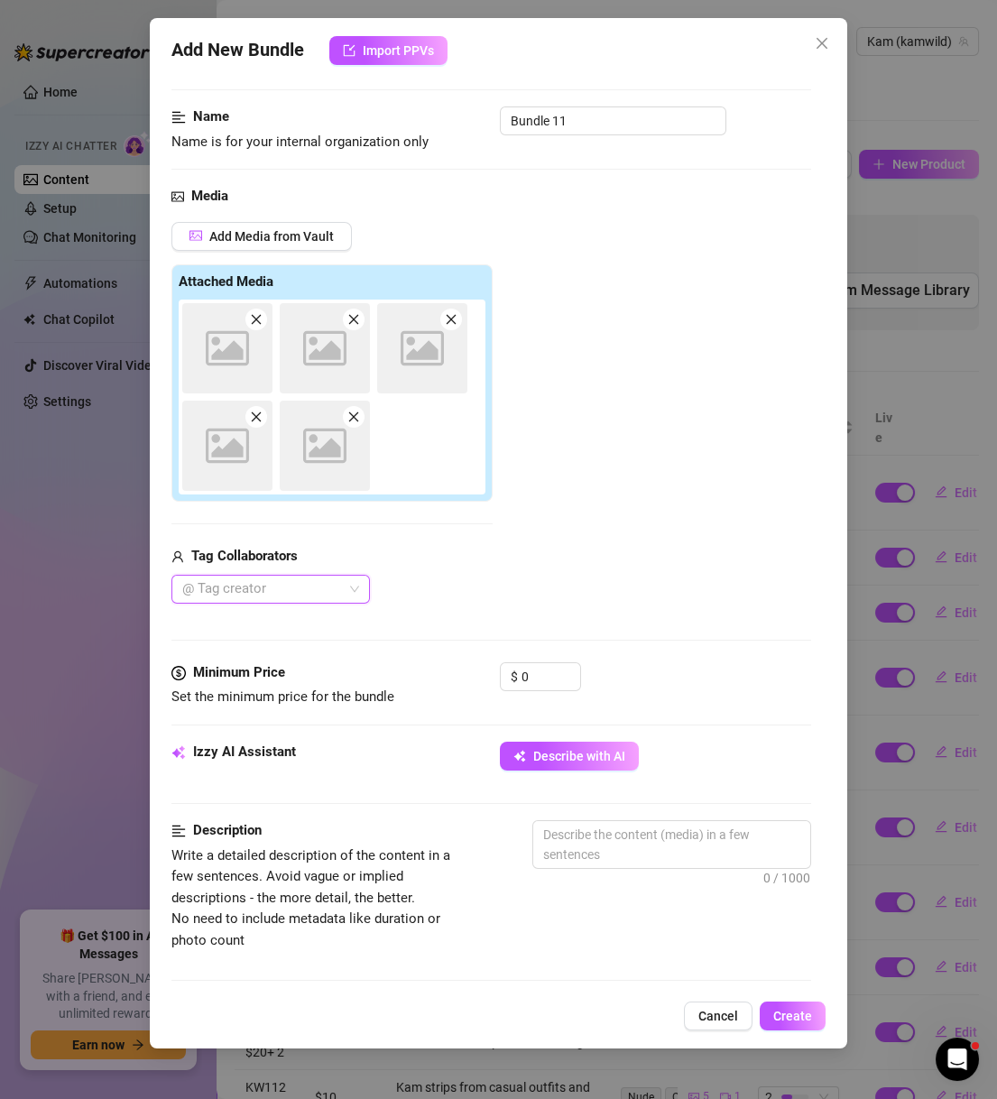
scroll to position [173, 0]
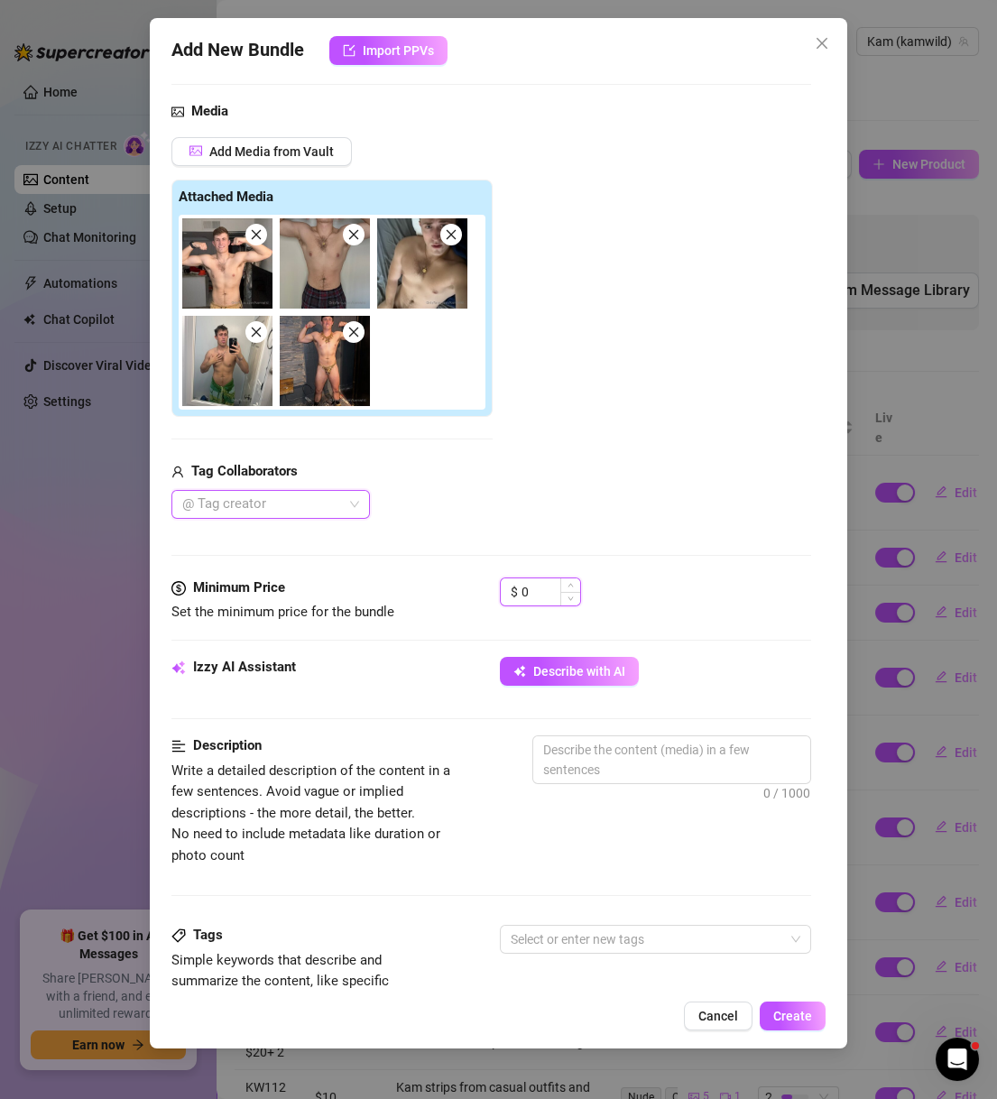
click at [543, 593] on input "0" at bounding box center [550, 591] width 59 height 27
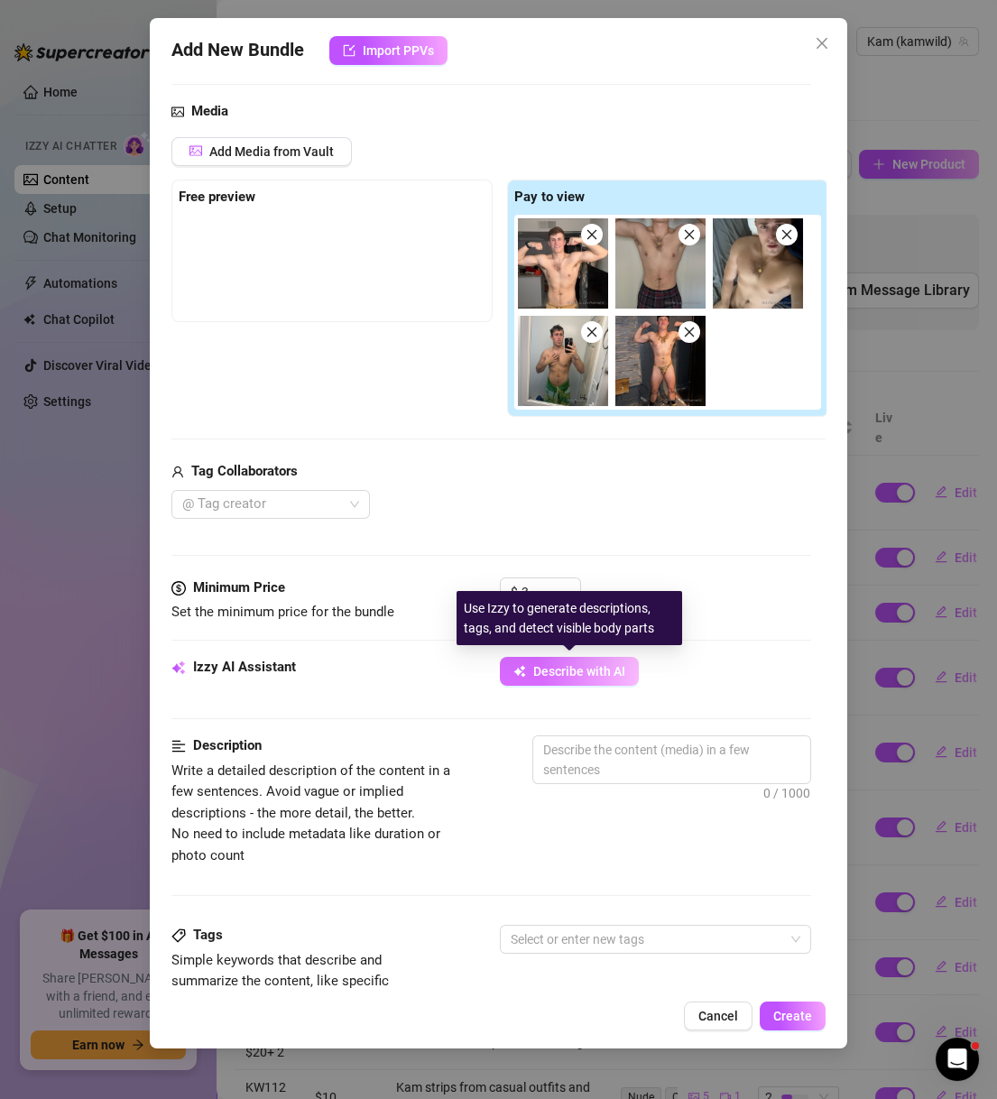
click at [625, 668] on button "Describe with AI" at bounding box center [569, 671] width 139 height 29
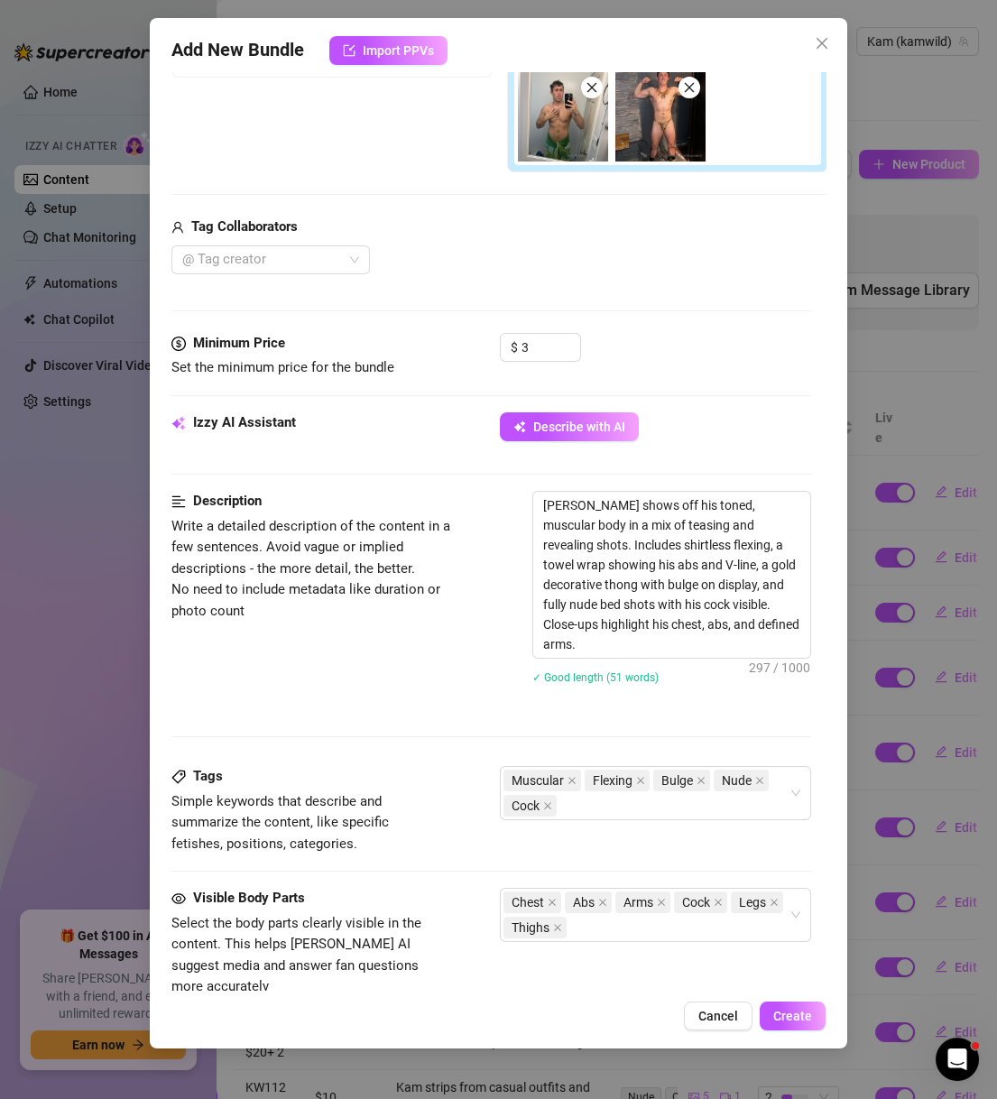
scroll to position [519, 0]
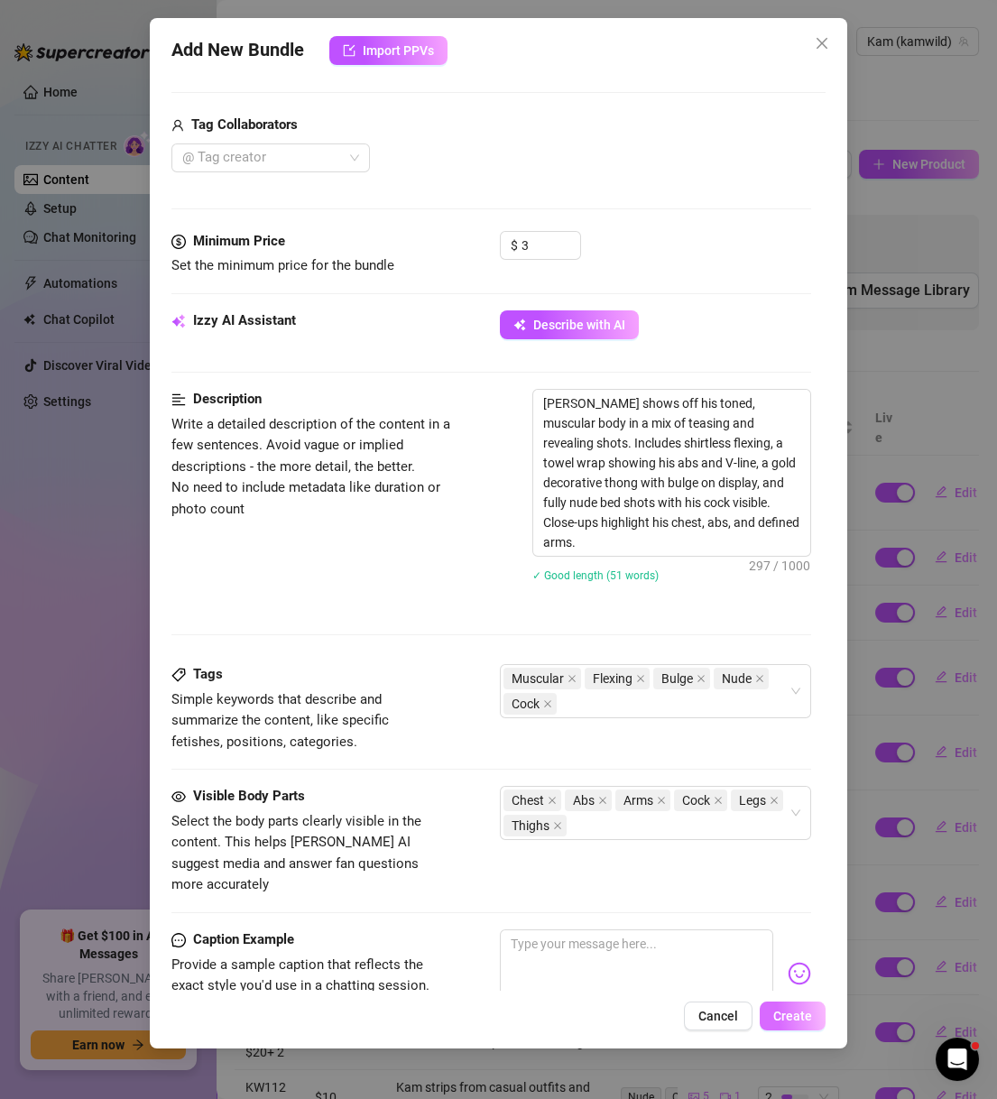
click at [810, 1021] on span "Create" at bounding box center [792, 1015] width 39 height 14
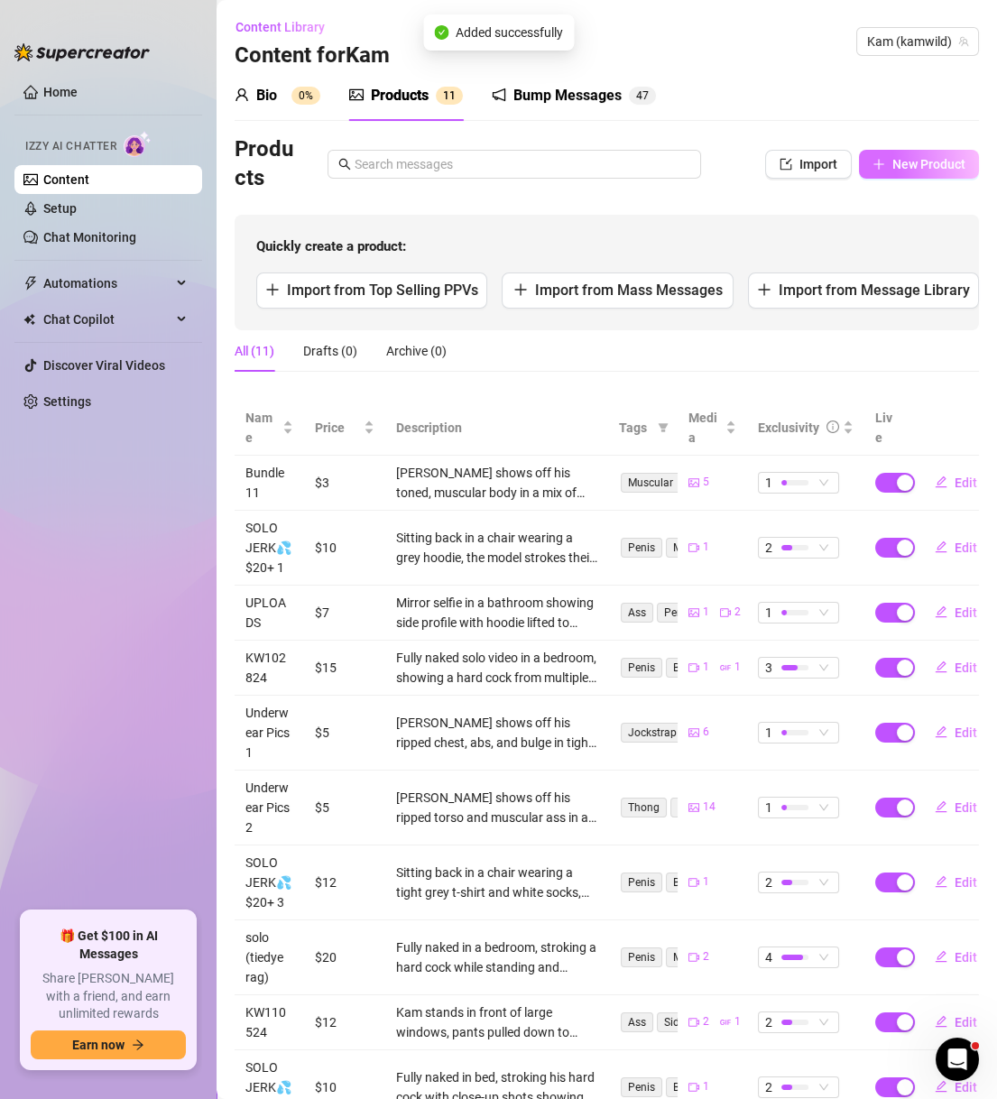
click at [891, 171] on button "New Product" at bounding box center [919, 164] width 120 height 29
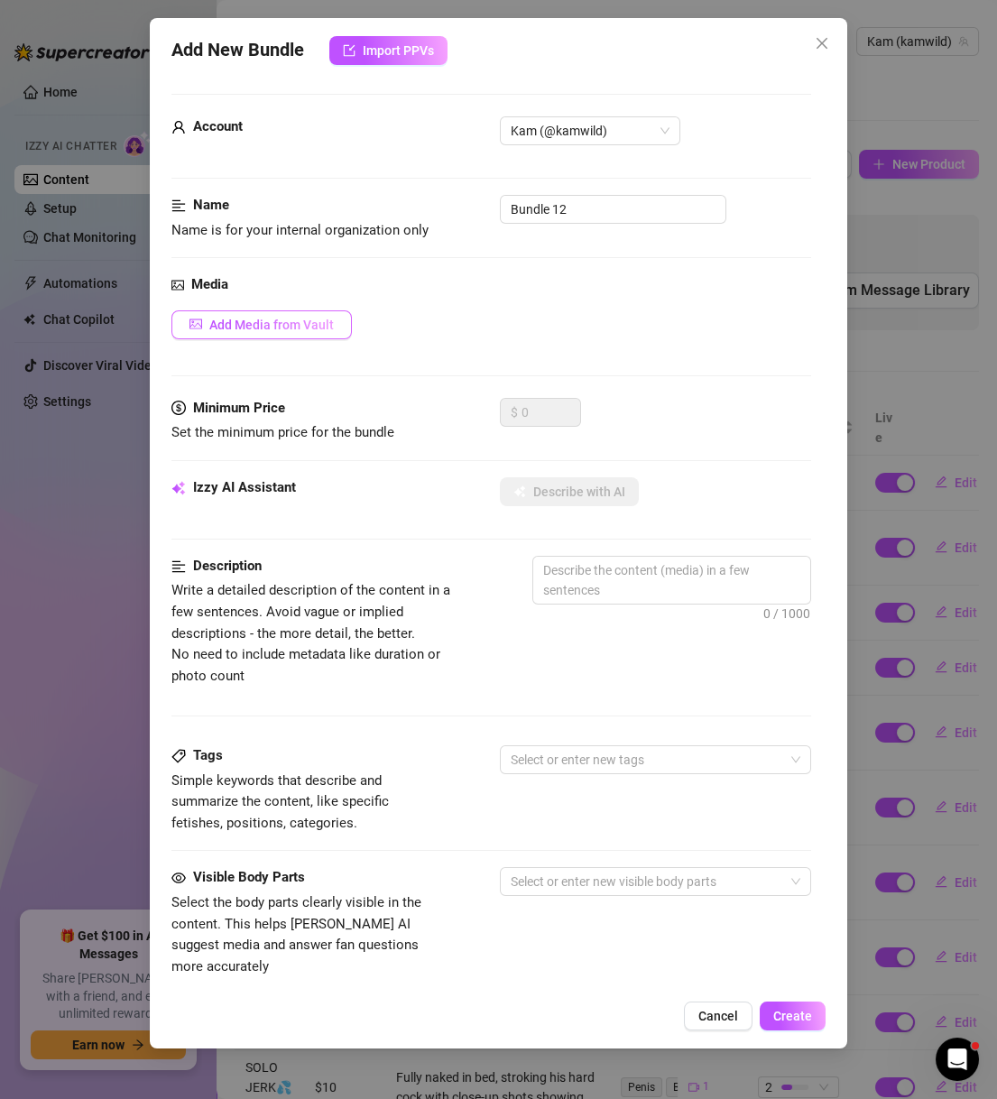
click at [309, 327] on span "Add Media from Vault" at bounding box center [271, 324] width 124 height 14
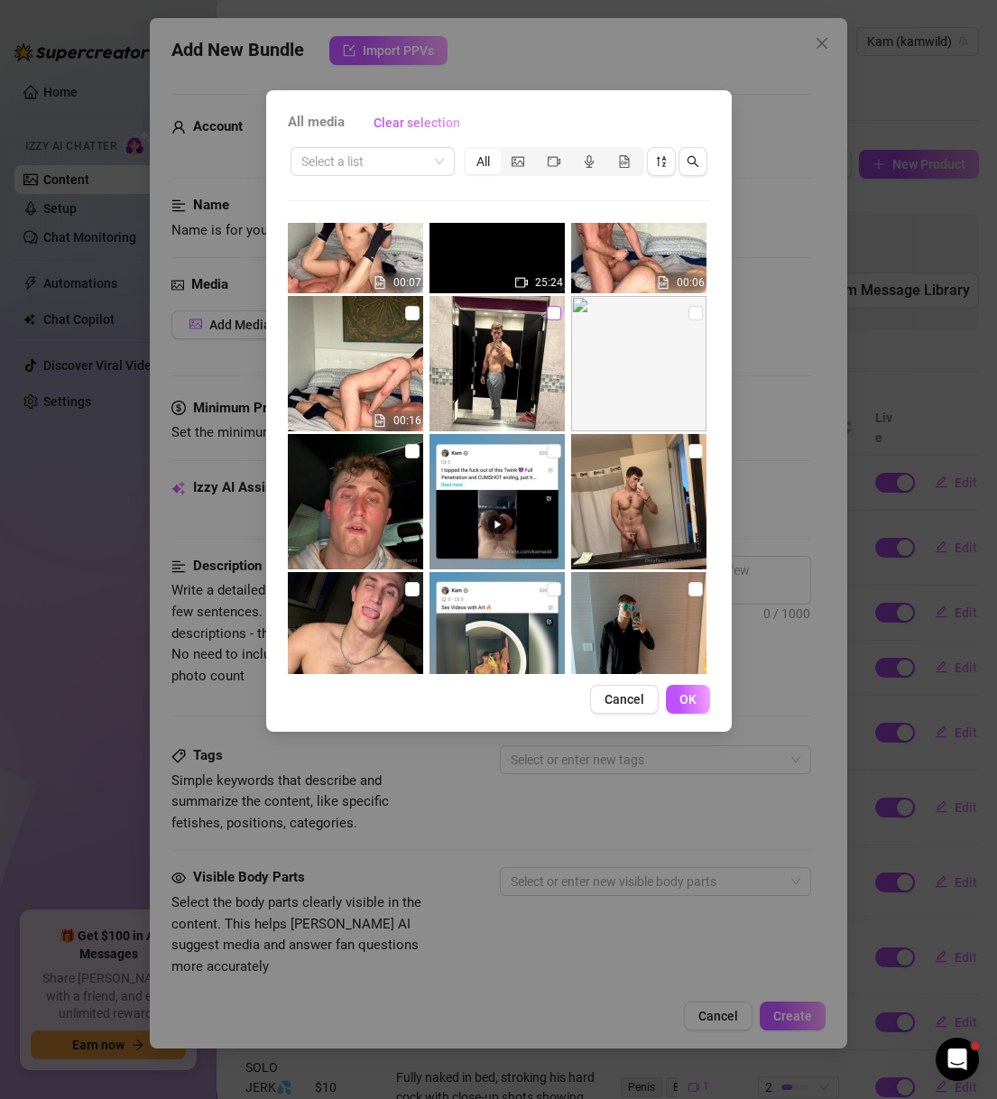
scroll to position [2424, 0]
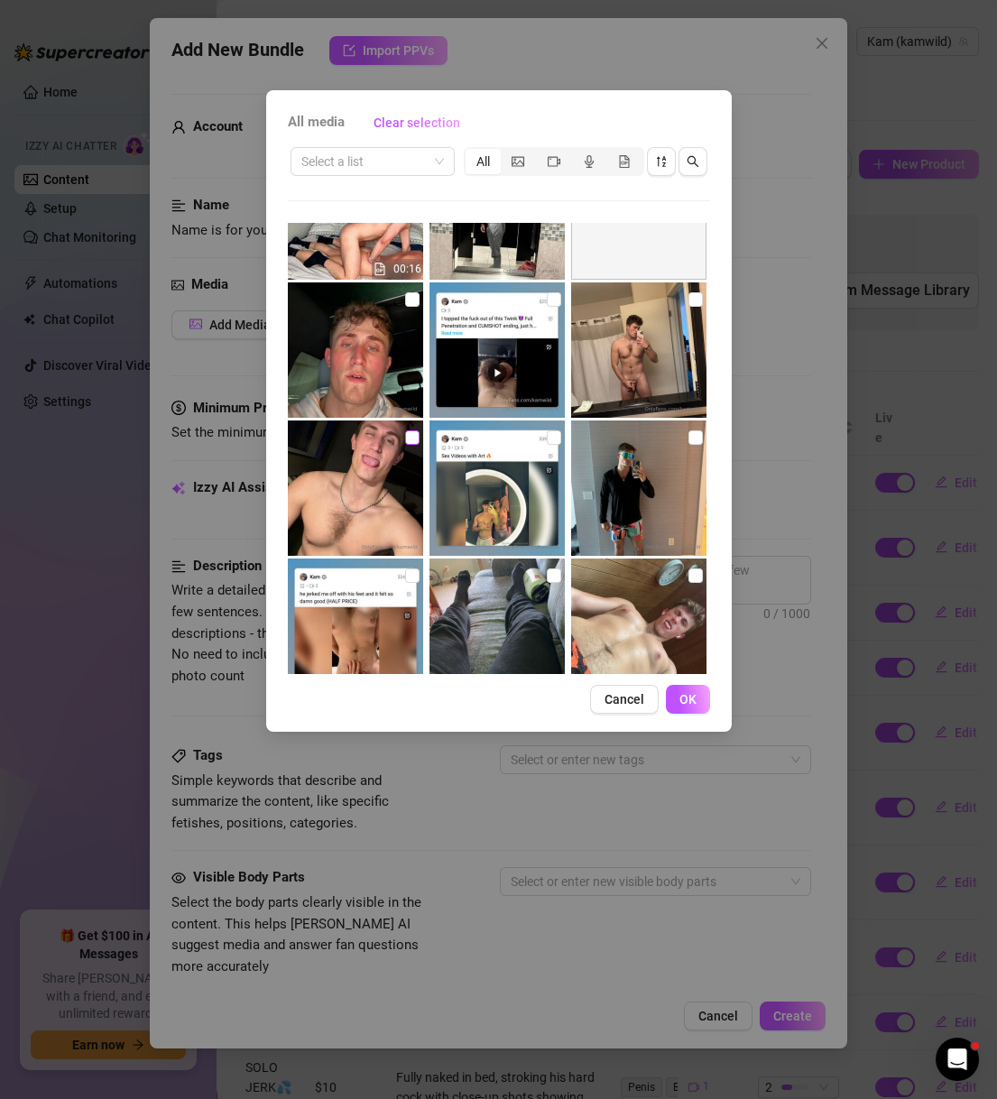
click at [409, 430] on input "checkbox" at bounding box center [412, 437] width 14 height 14
click at [409, 303] on input "checkbox" at bounding box center [412, 299] width 14 height 14
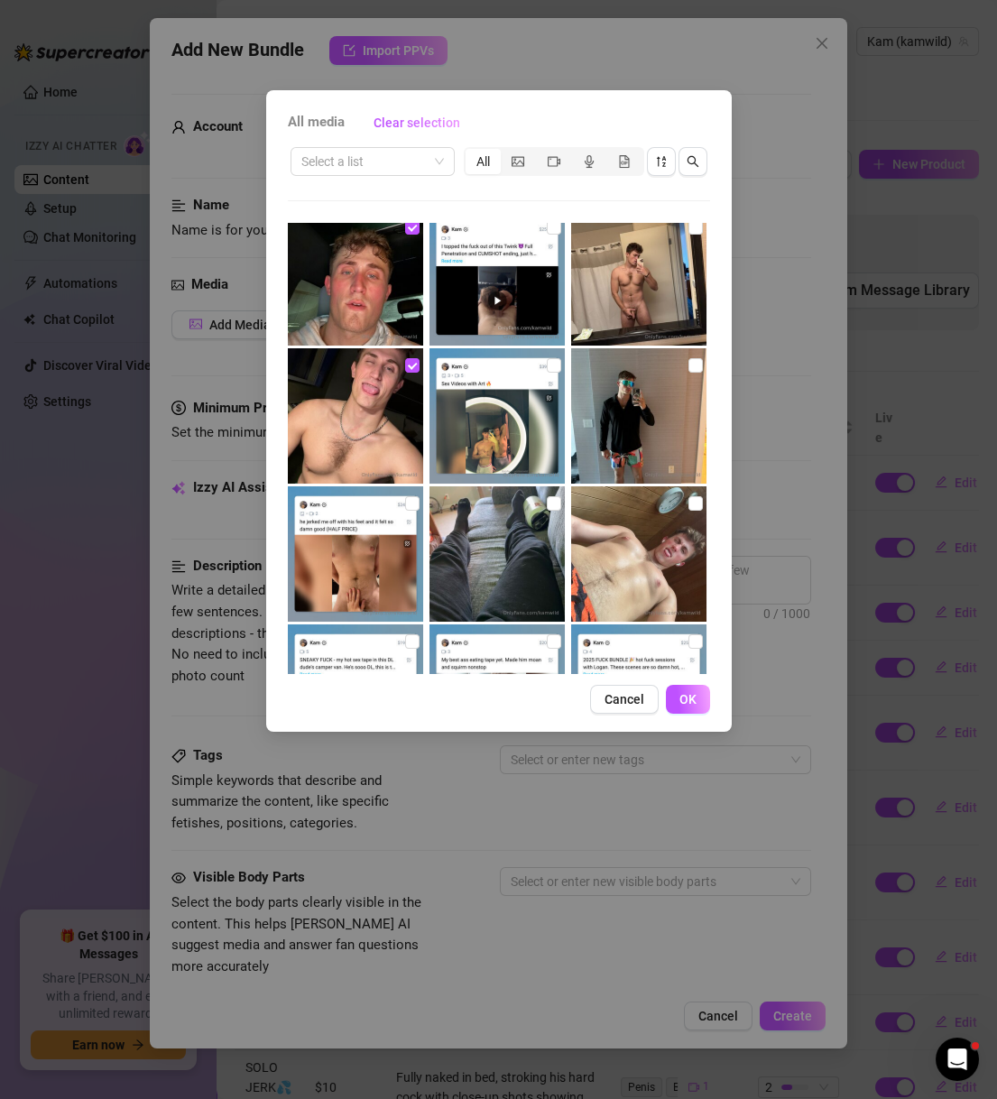
scroll to position [2597, 0]
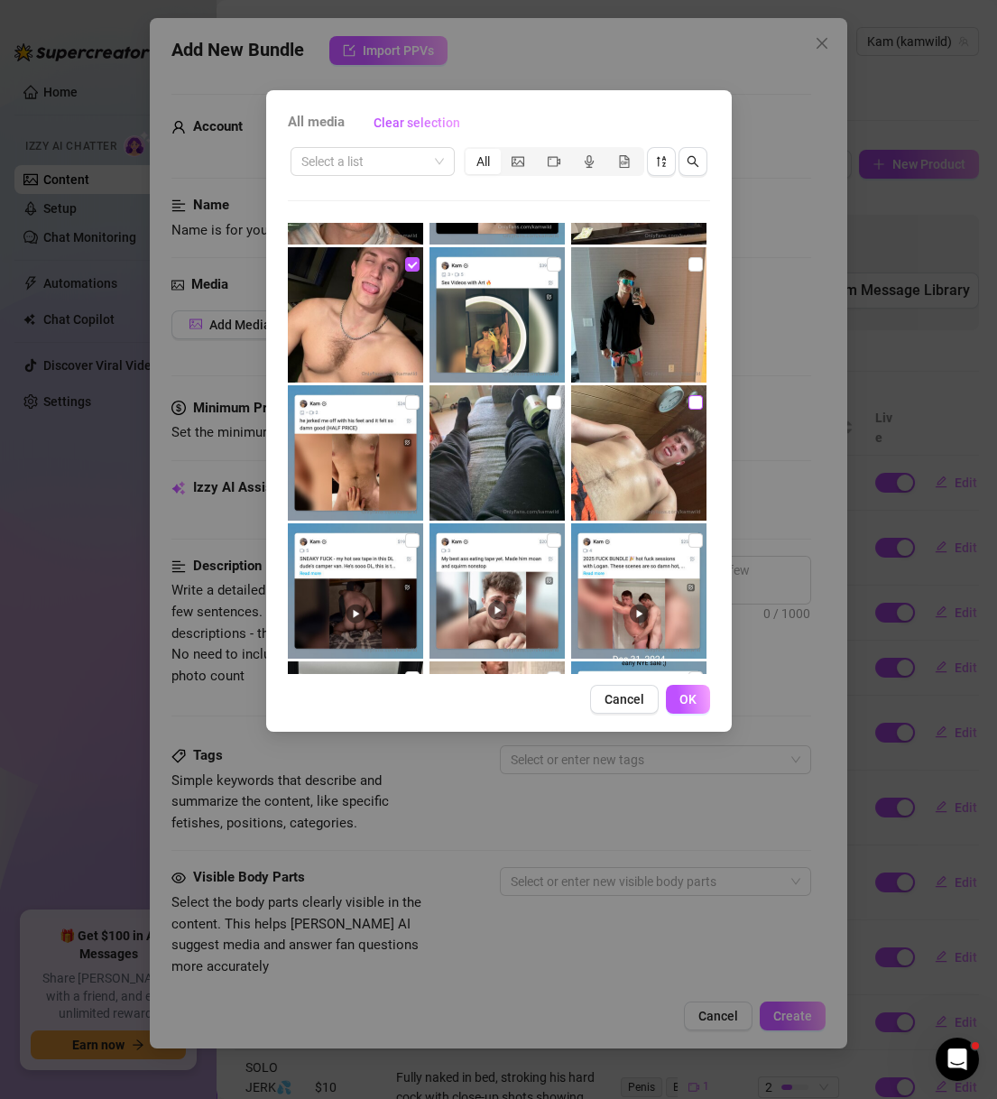
click at [688, 406] on input "checkbox" at bounding box center [695, 402] width 14 height 14
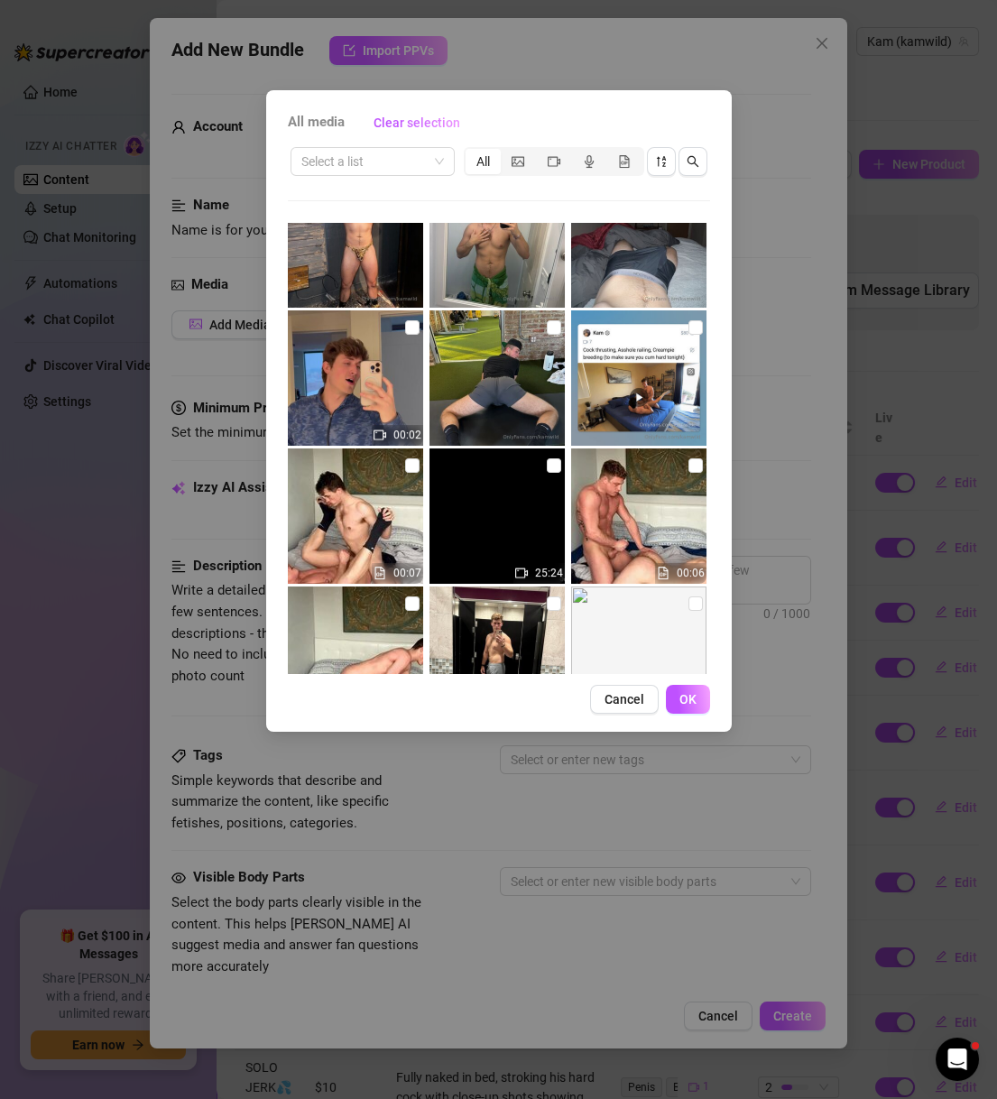
scroll to position [1905, 0]
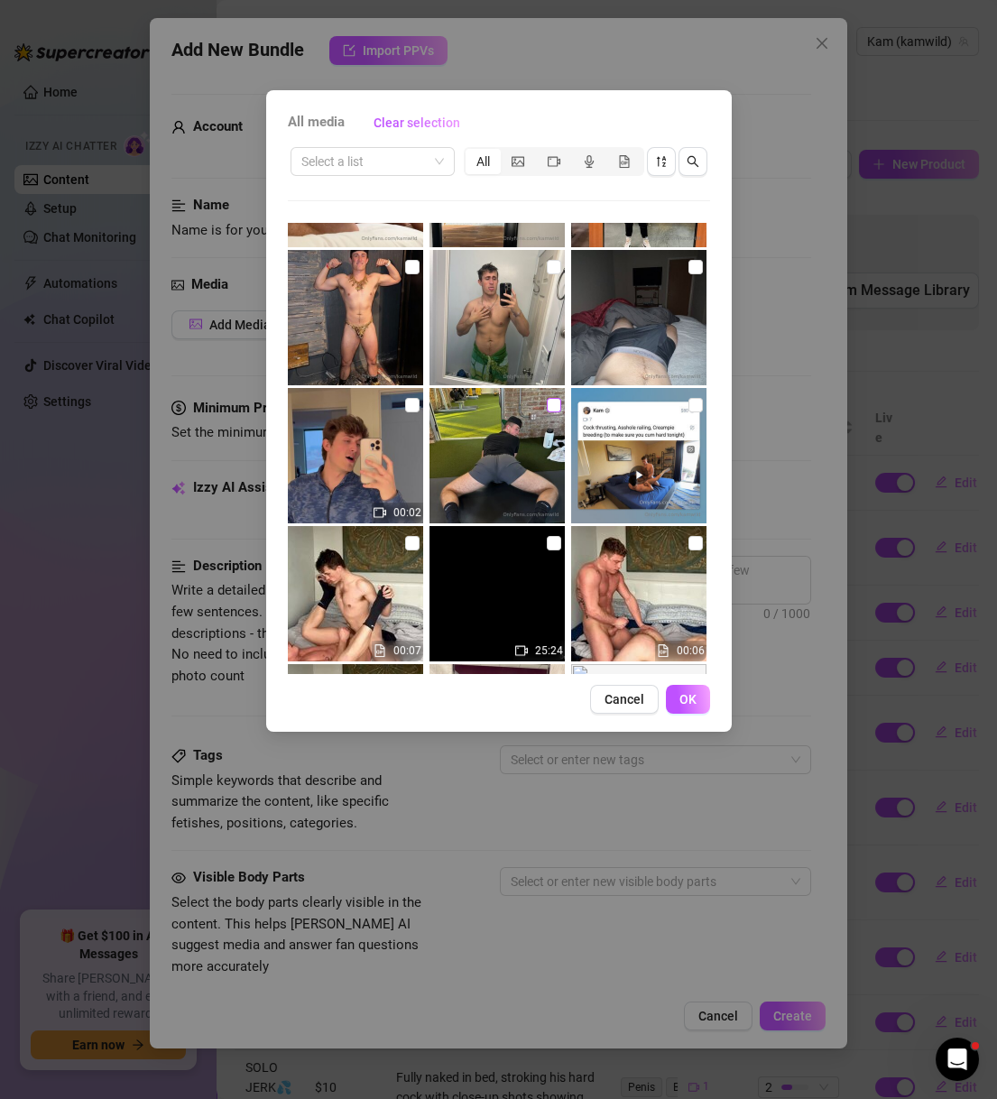
click at [547, 406] on input "checkbox" at bounding box center [554, 405] width 14 height 14
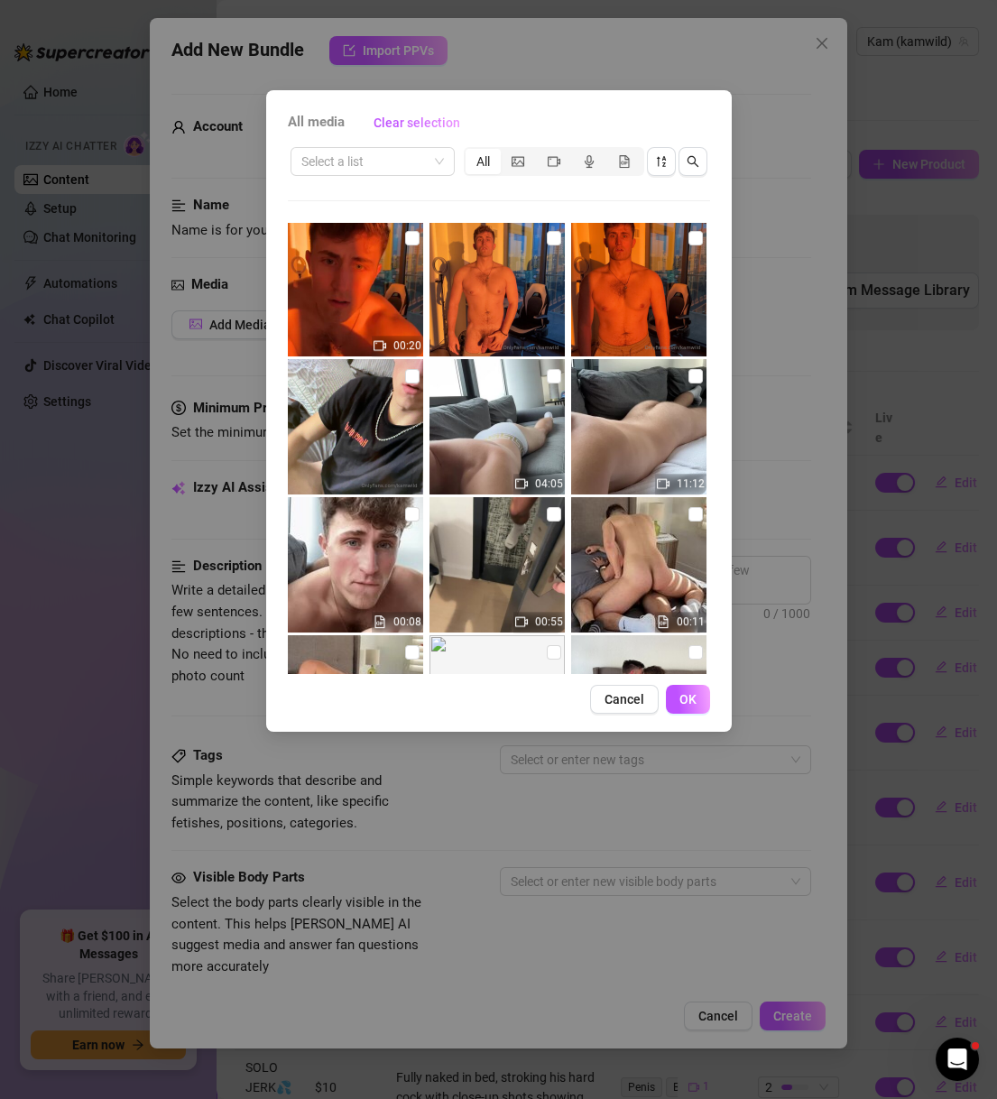
scroll to position [3896, 0]
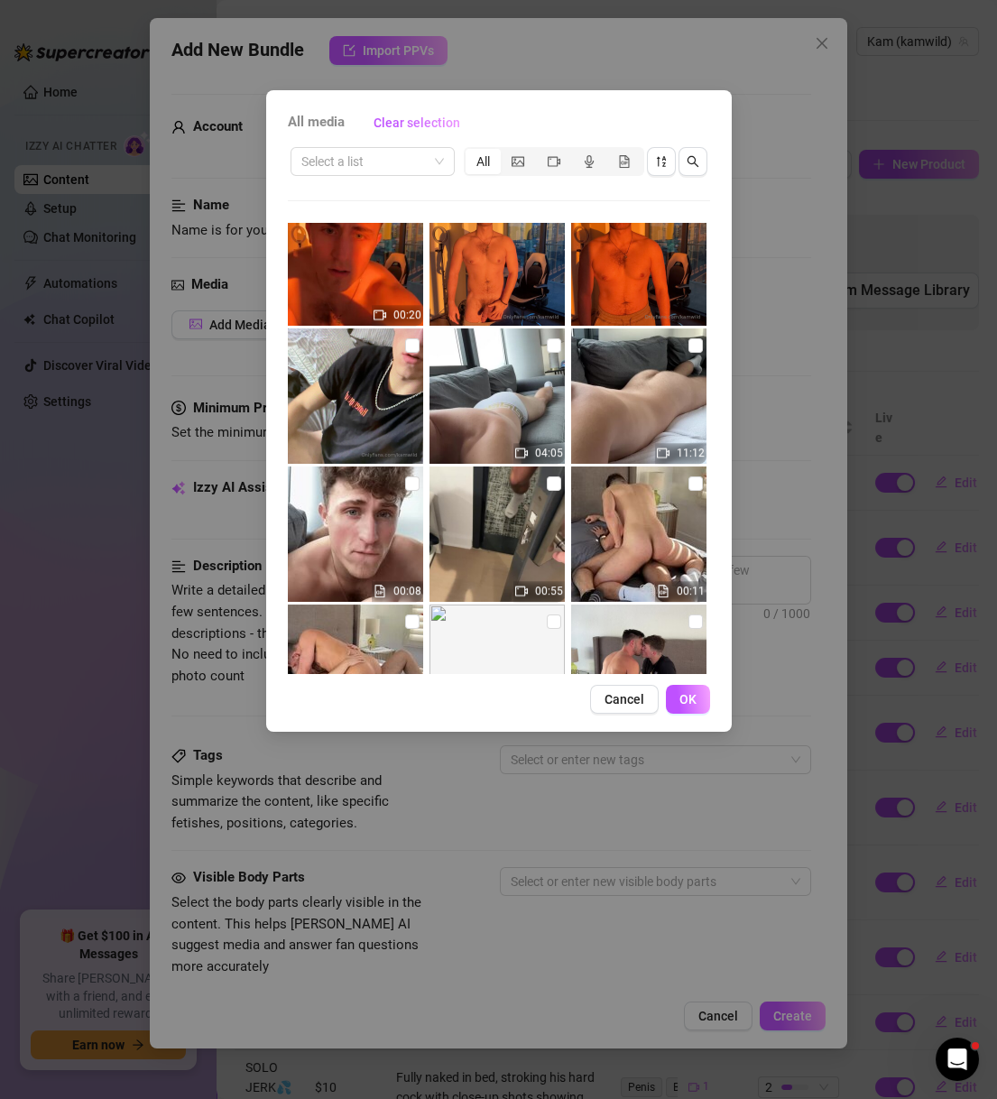
click at [399, 489] on img at bounding box center [355, 533] width 135 height 135
click at [552, 348] on input "checkbox" at bounding box center [554, 345] width 14 height 14
click at [547, 345] on input "checkbox" at bounding box center [554, 345] width 14 height 14
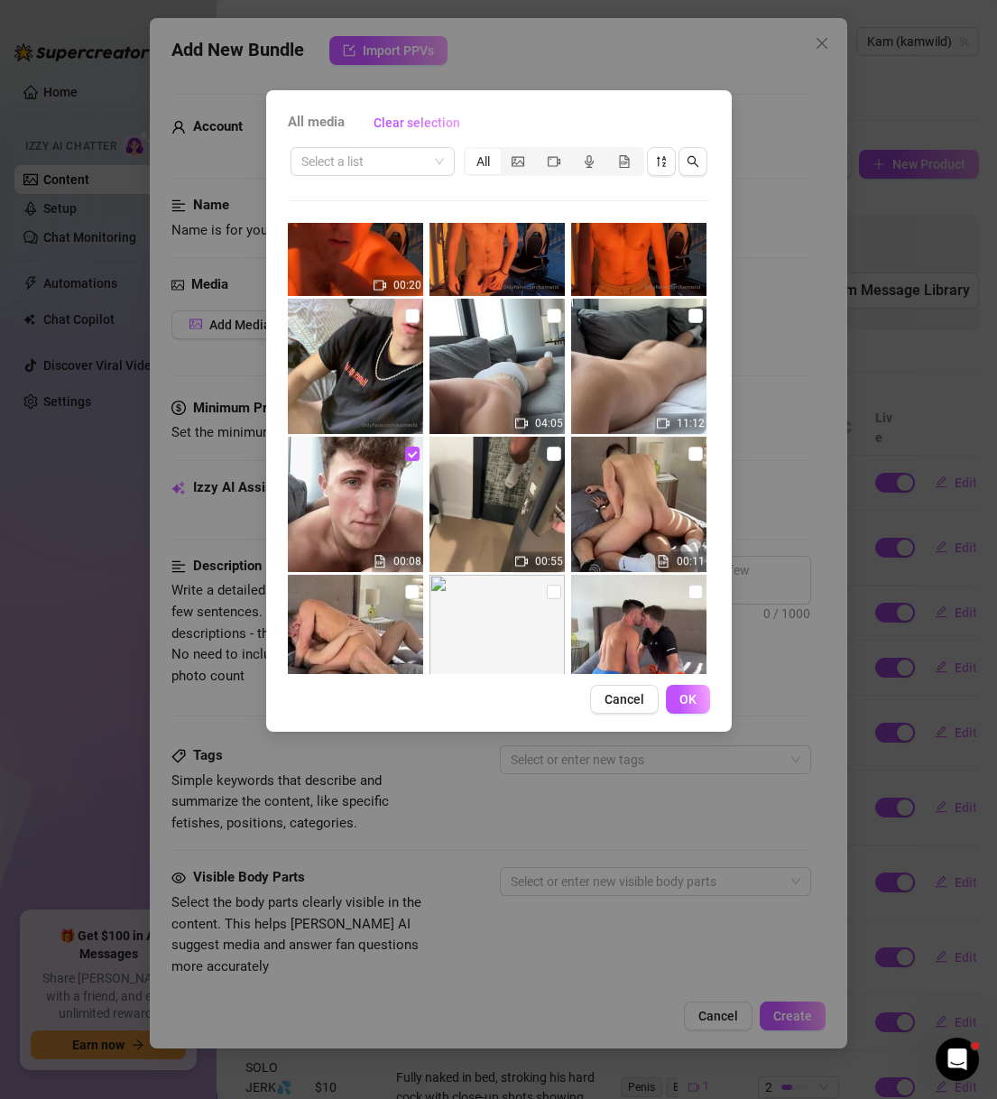
scroll to position [3810, 0]
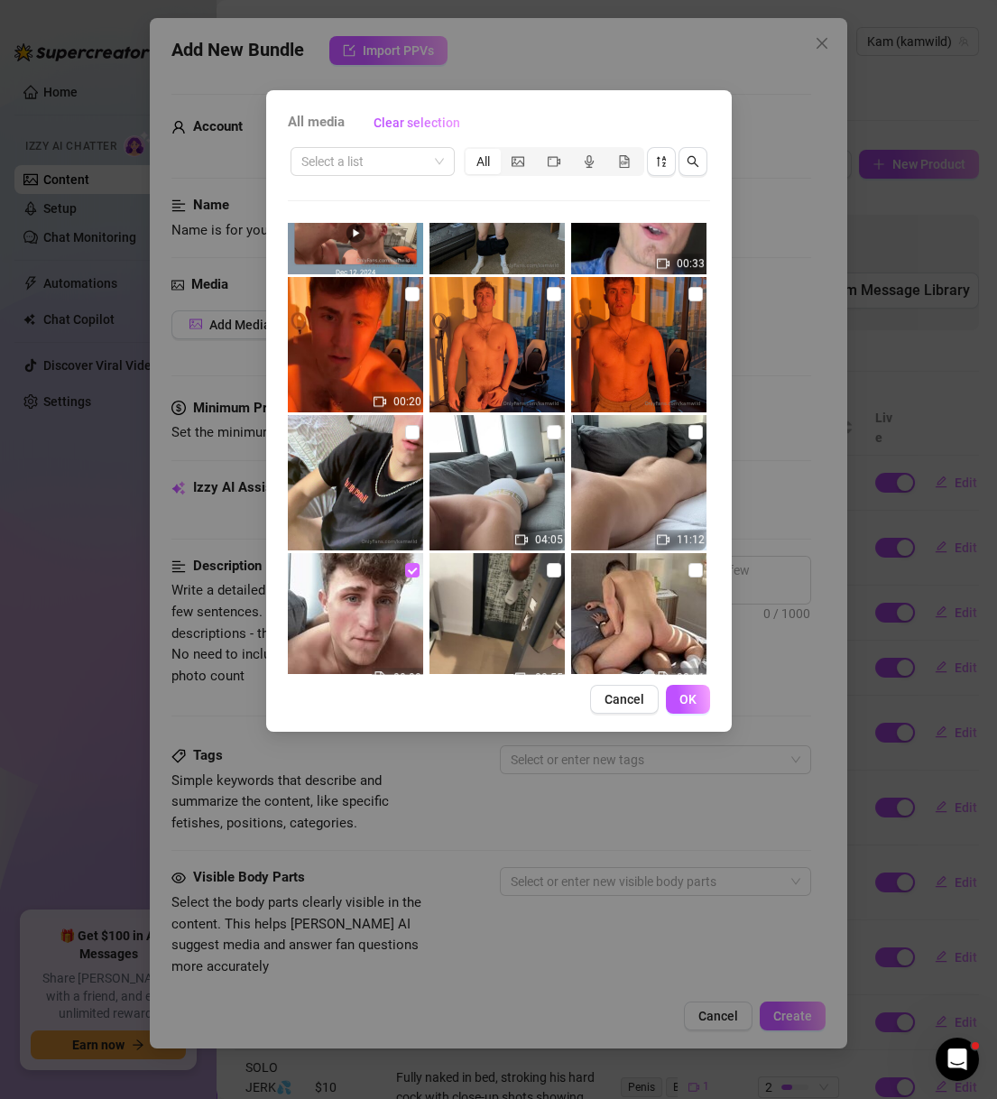
click at [412, 571] on input "checkbox" at bounding box center [412, 570] width 14 height 14
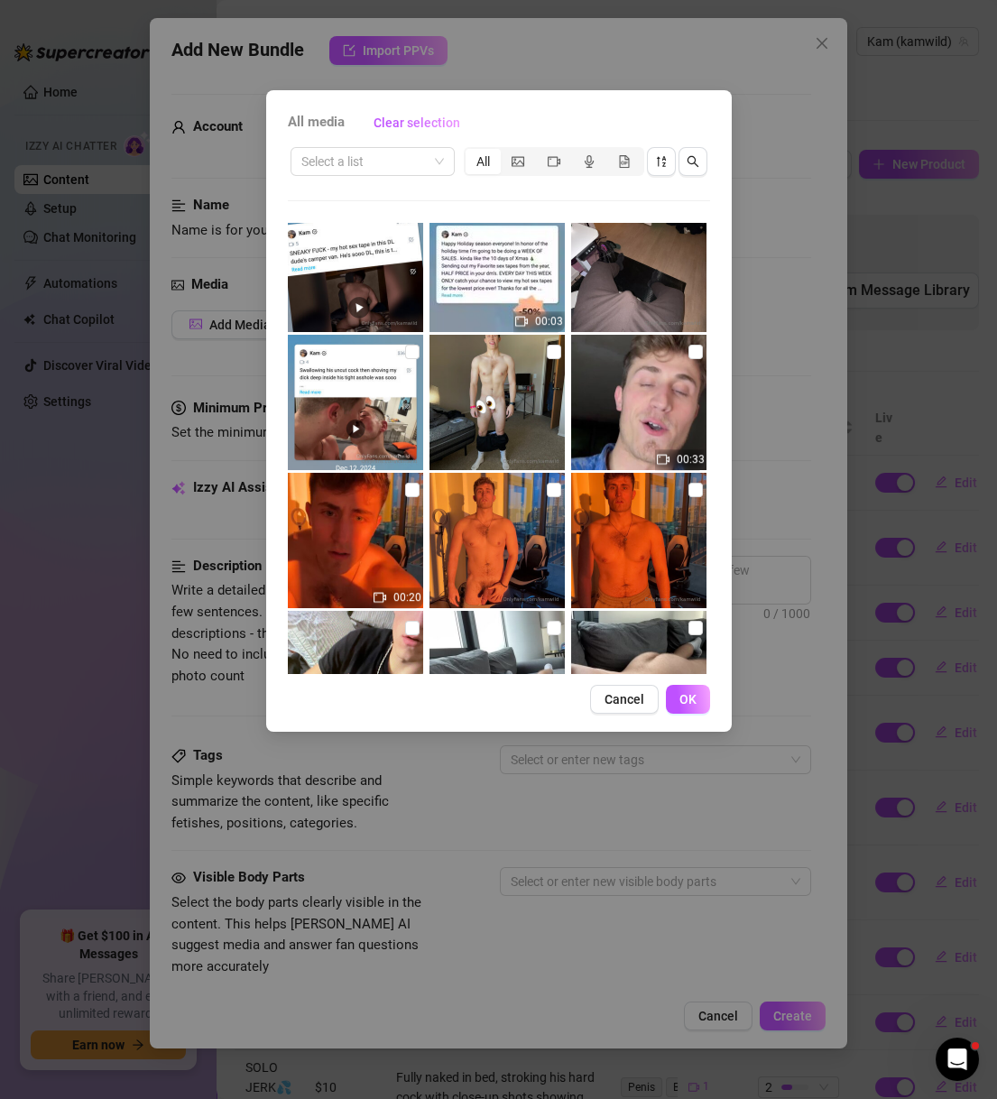
scroll to position [3723, 0]
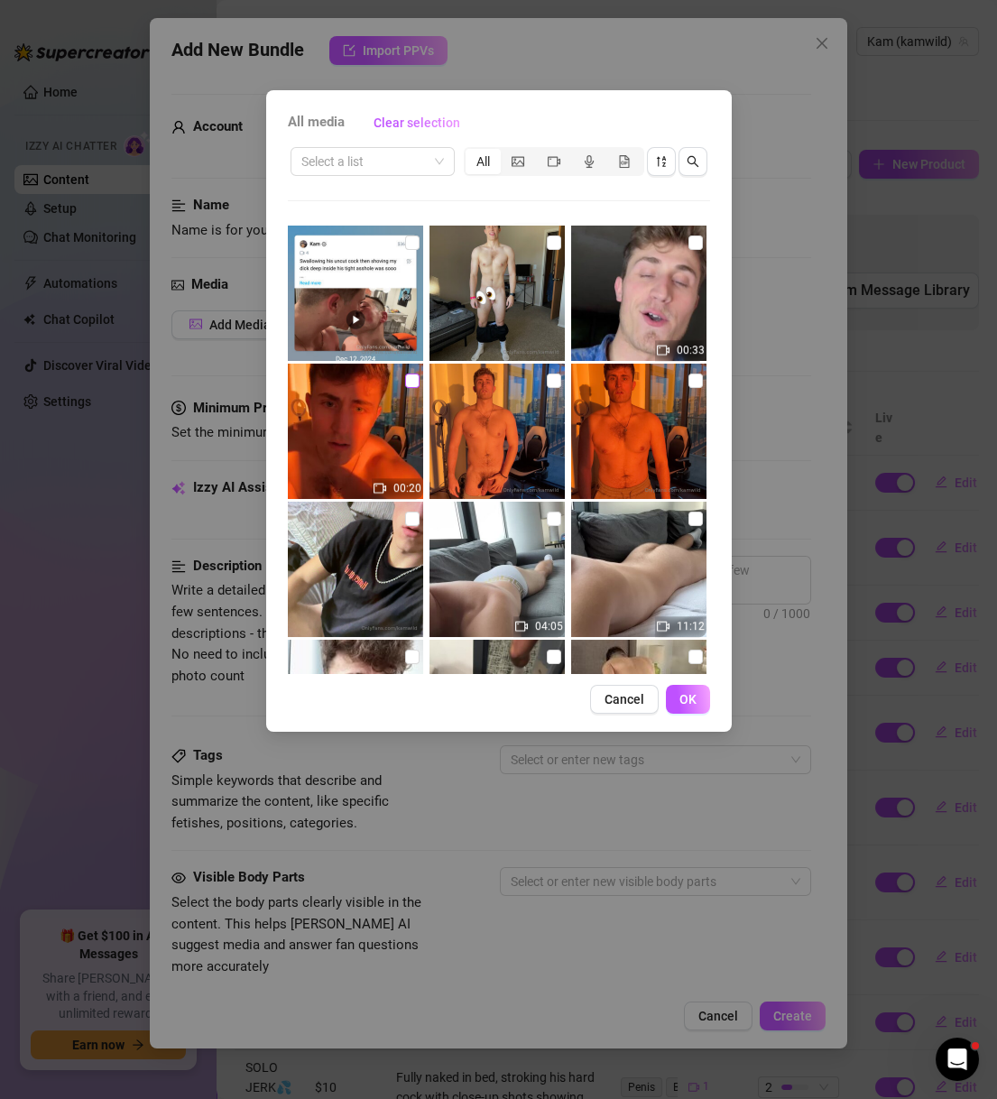
click at [410, 384] on input "checkbox" at bounding box center [412, 380] width 14 height 14
click at [547, 379] on input "checkbox" at bounding box center [554, 380] width 14 height 14
click at [688, 382] on input "checkbox" at bounding box center [695, 380] width 14 height 14
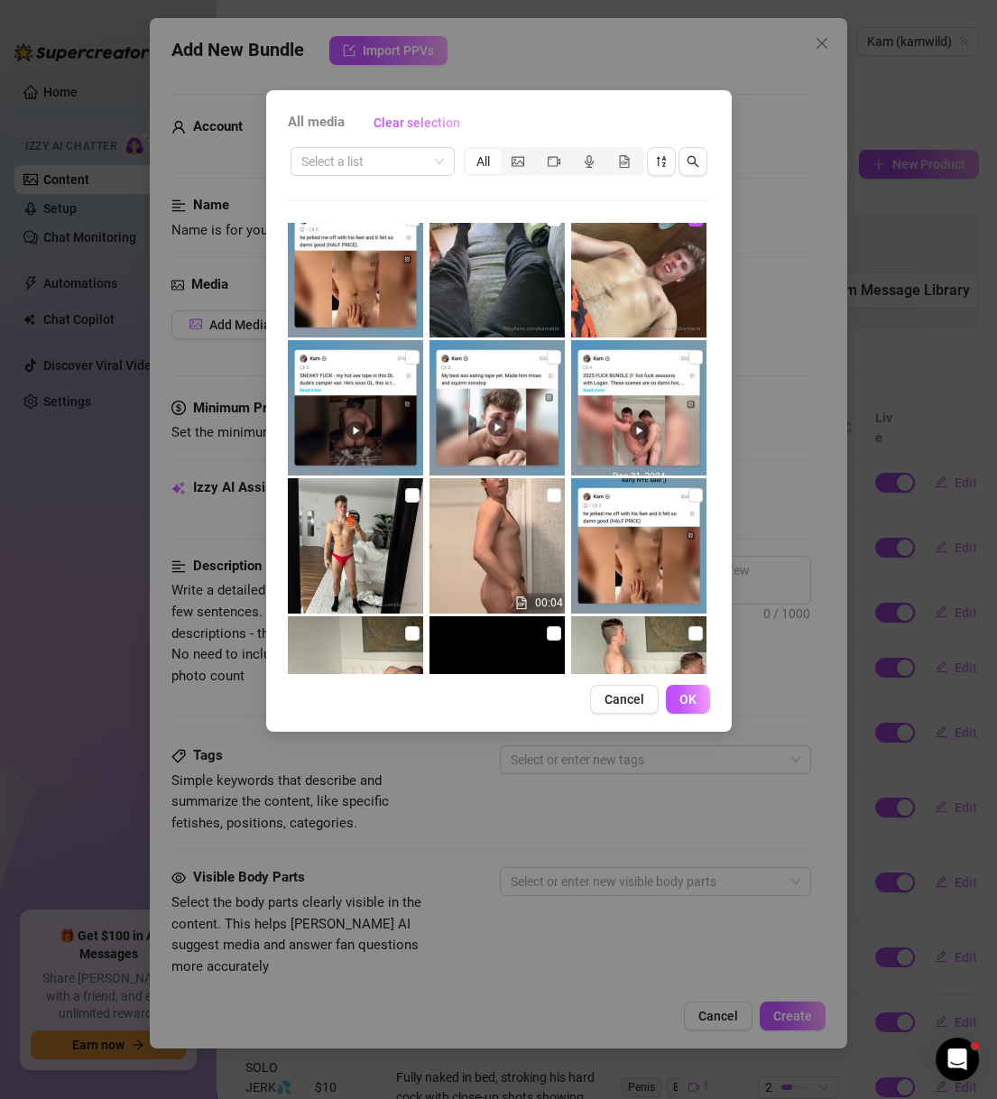
scroll to position [2771, 0]
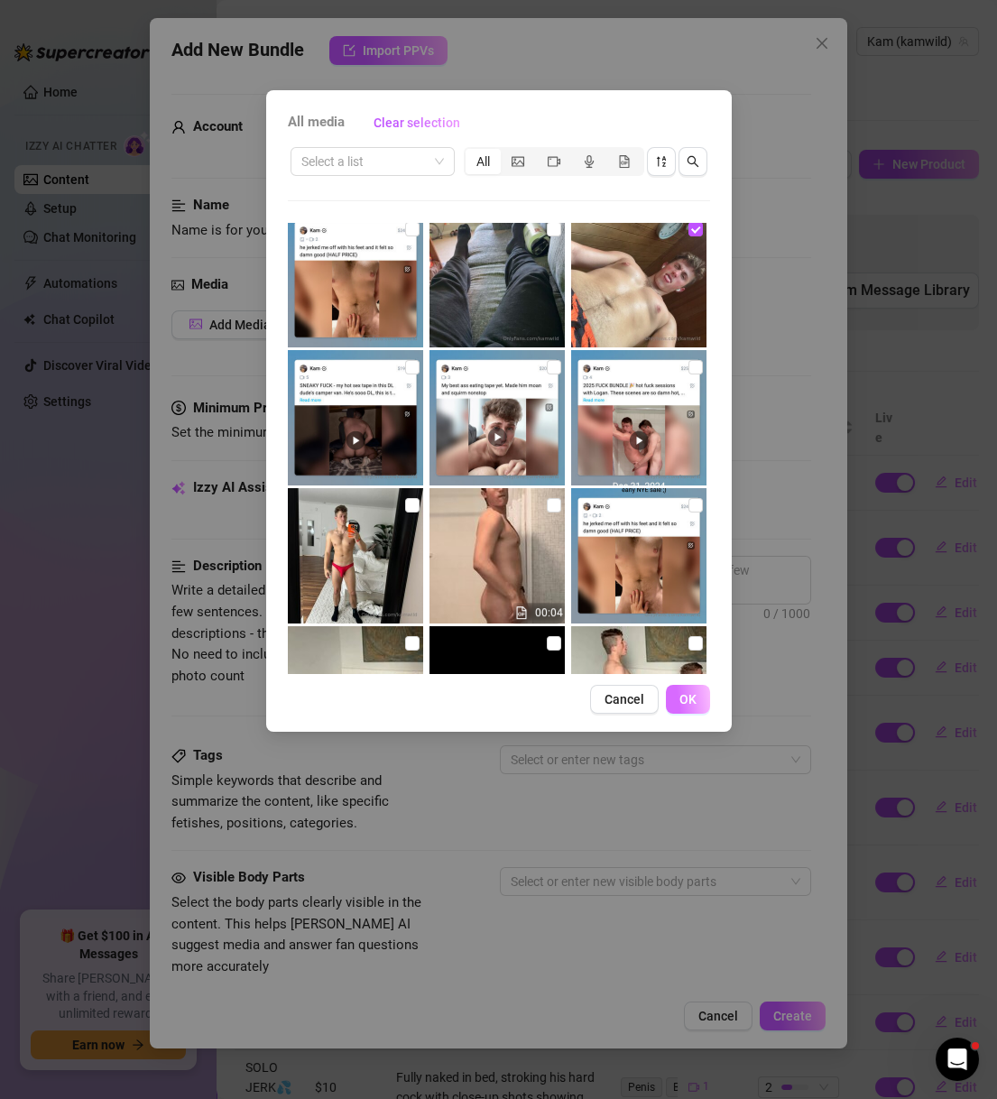
click at [698, 704] on button "OK" at bounding box center [688, 699] width 44 height 29
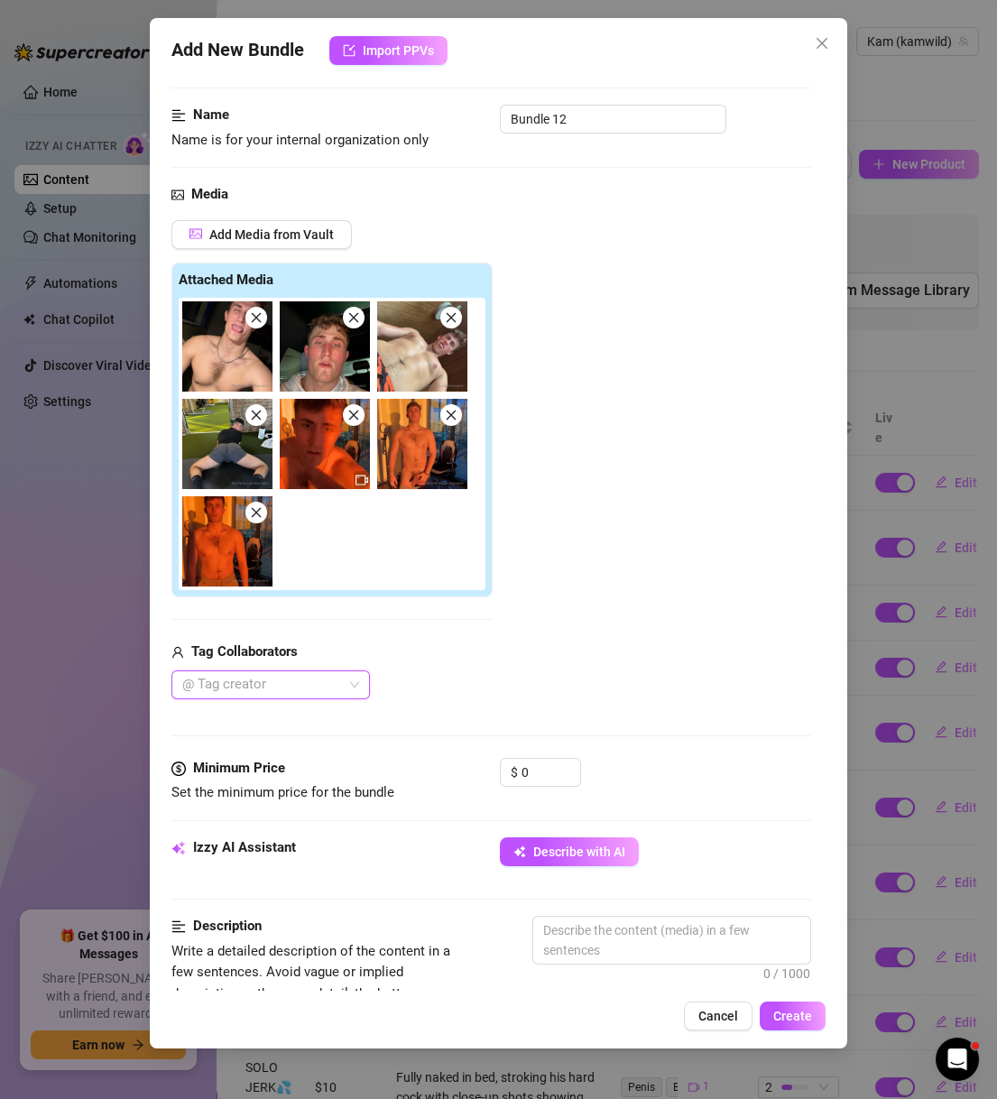
scroll to position [173, 0]
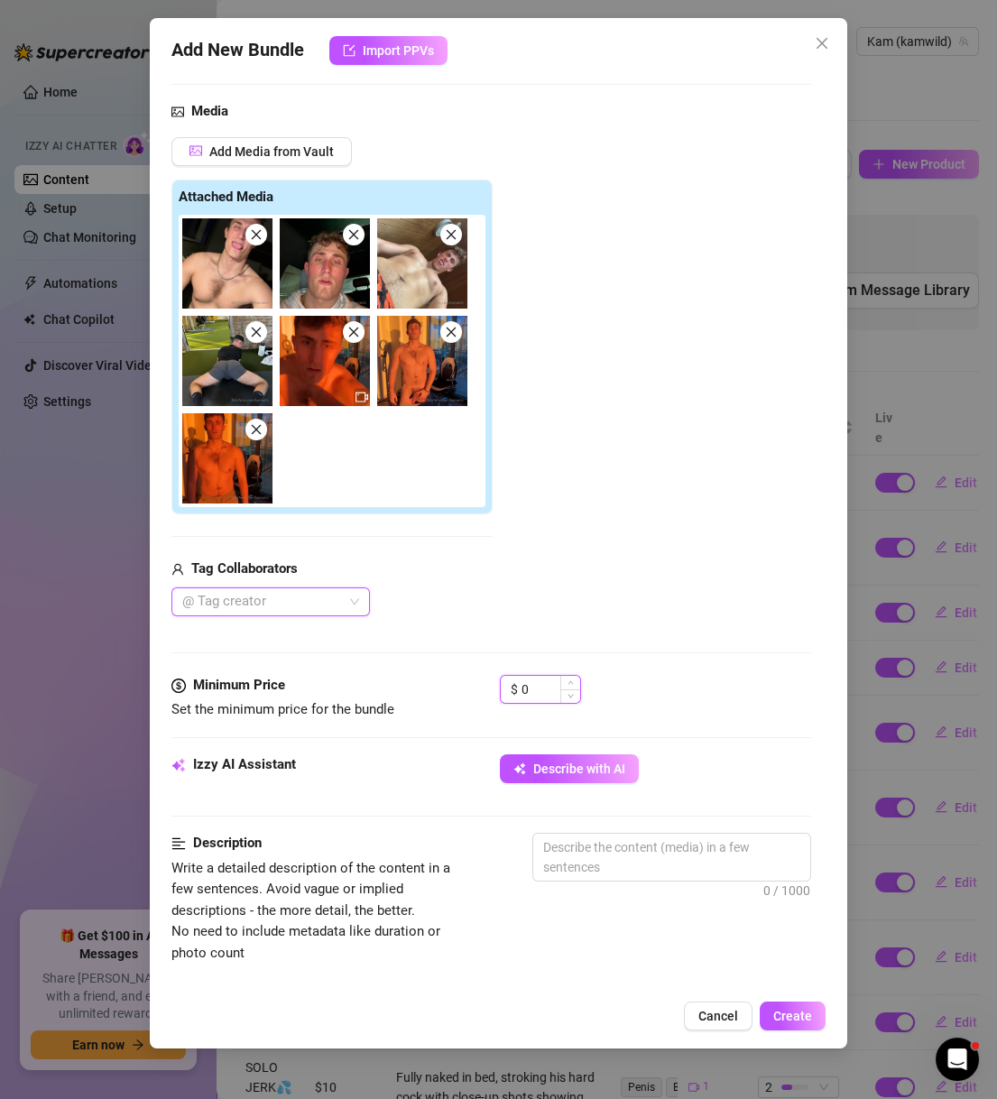
click at [531, 682] on input "0" at bounding box center [550, 689] width 59 height 27
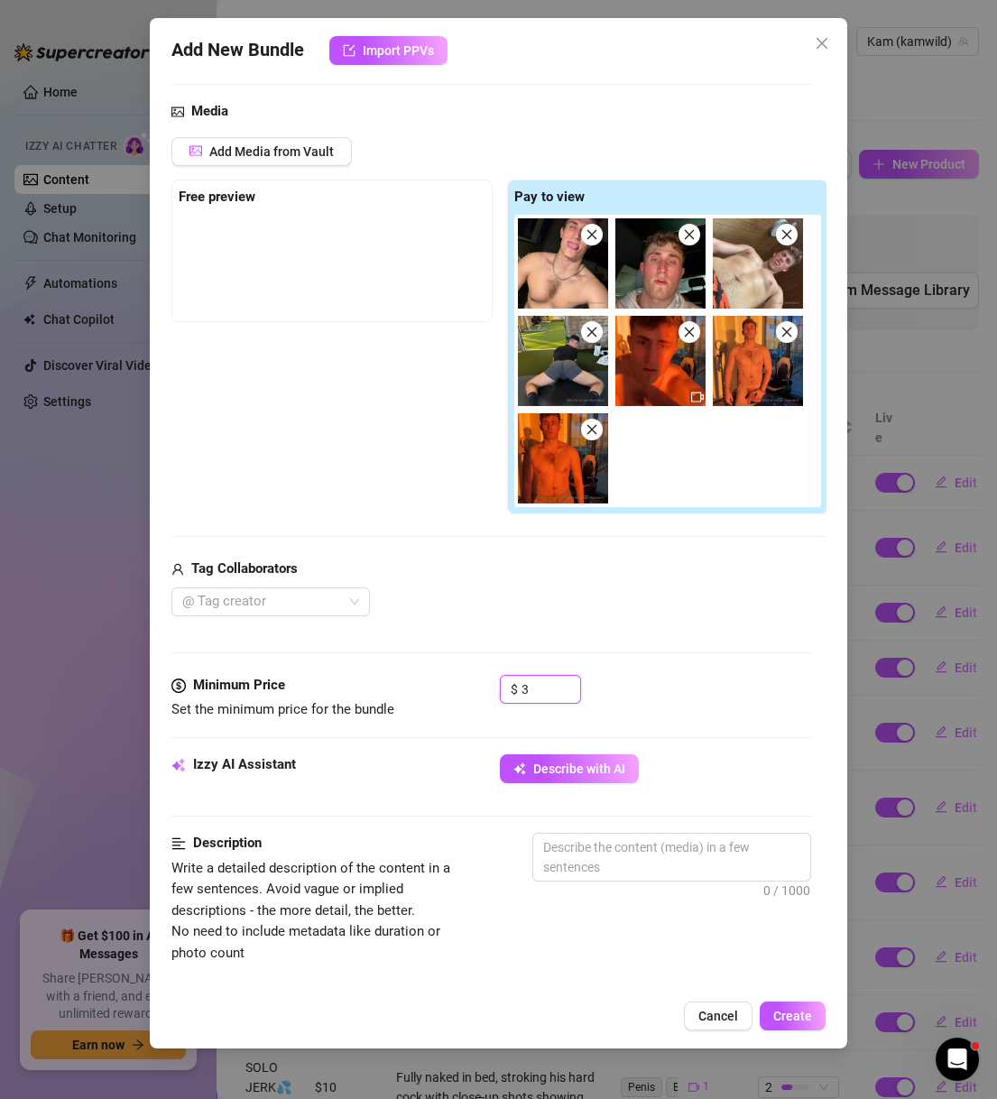
click at [694, 324] on span at bounding box center [689, 332] width 22 height 22
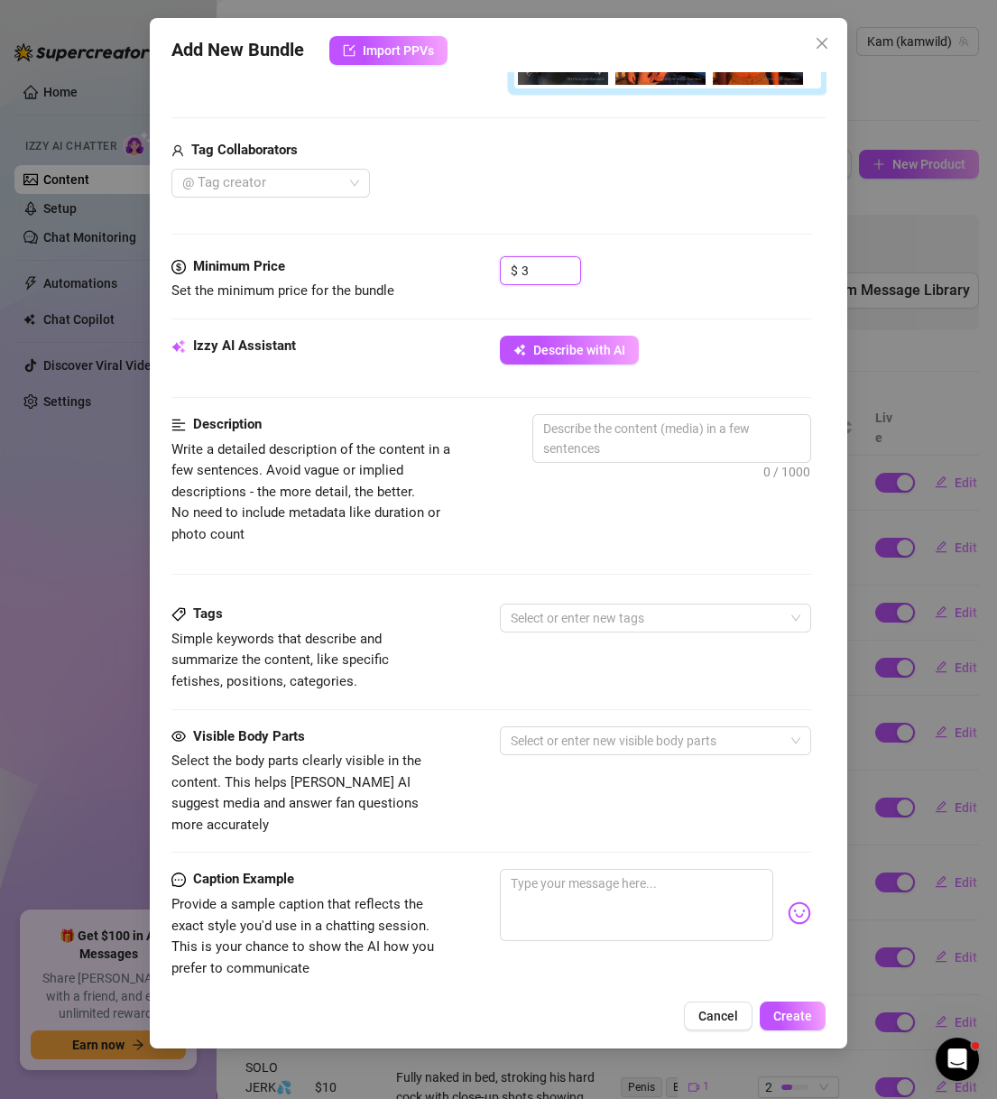
scroll to position [693, 0]
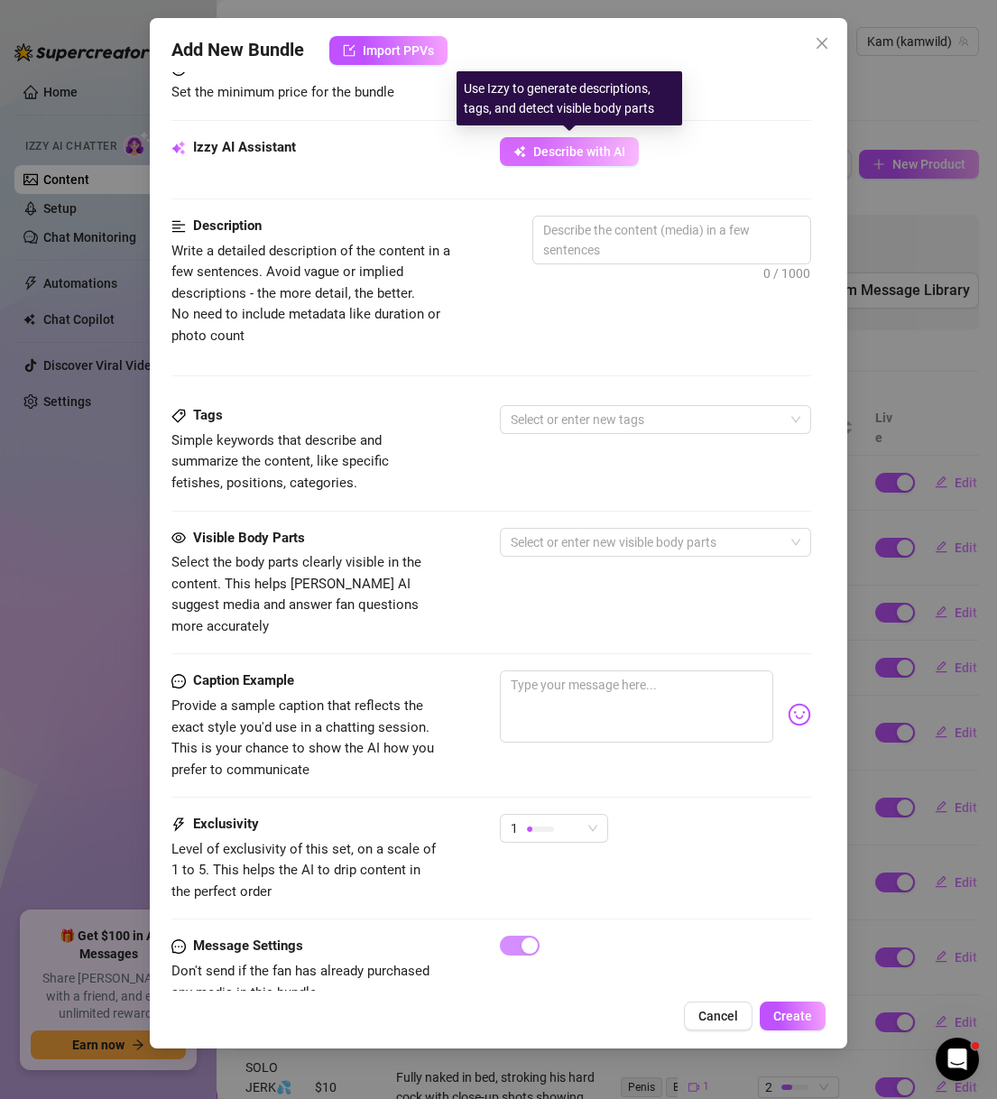
click at [563, 137] on button "Describe with AI" at bounding box center [569, 151] width 139 height 29
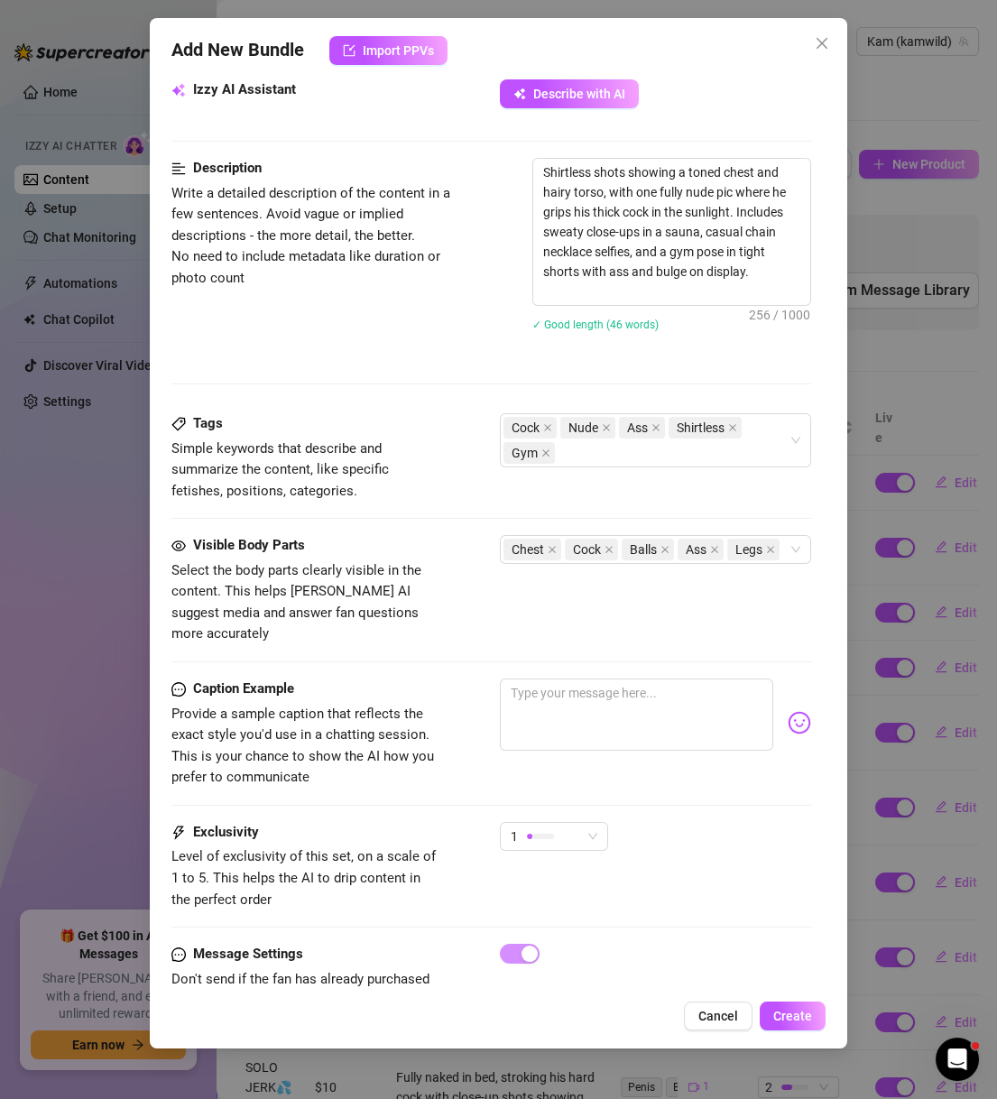
scroll to position [803, 0]
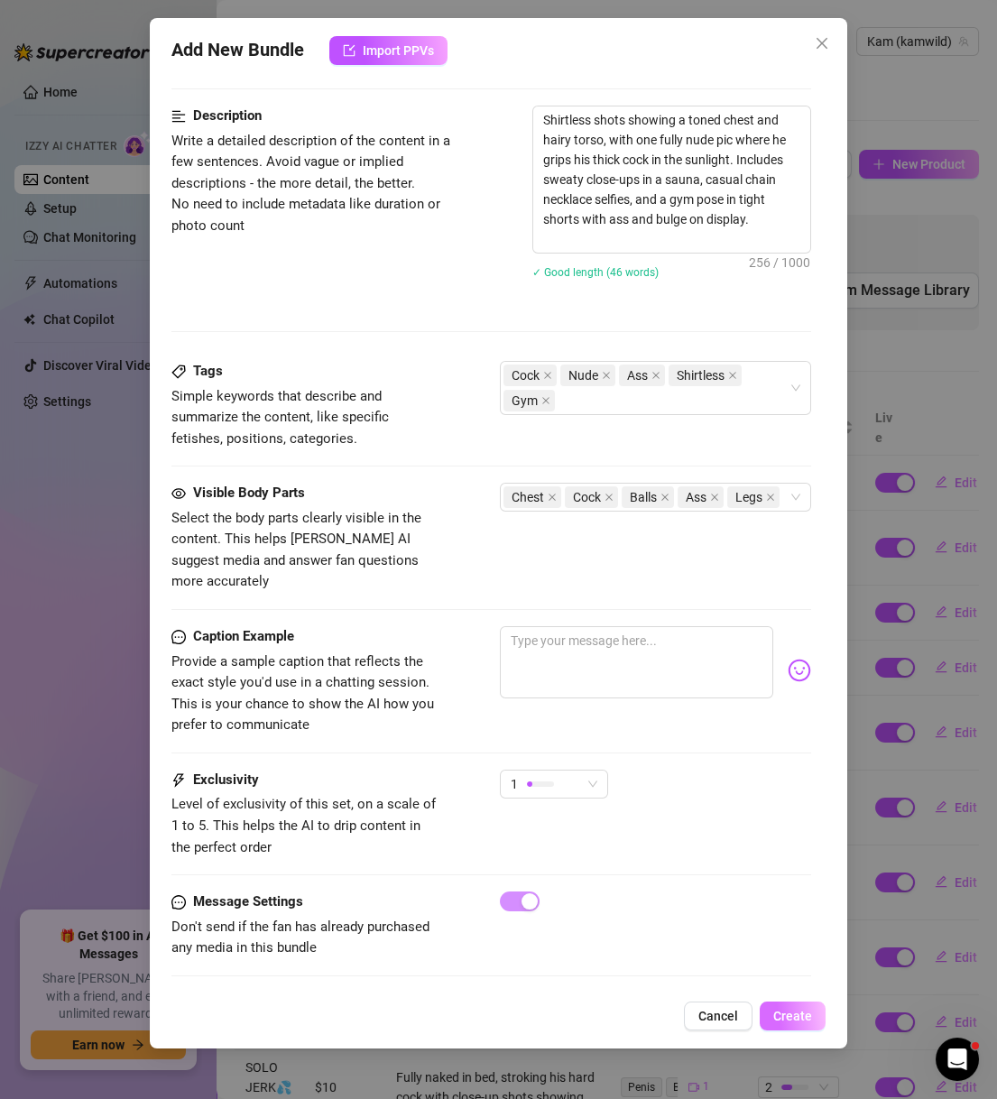
click at [798, 1025] on button "Create" at bounding box center [792, 1015] width 66 height 29
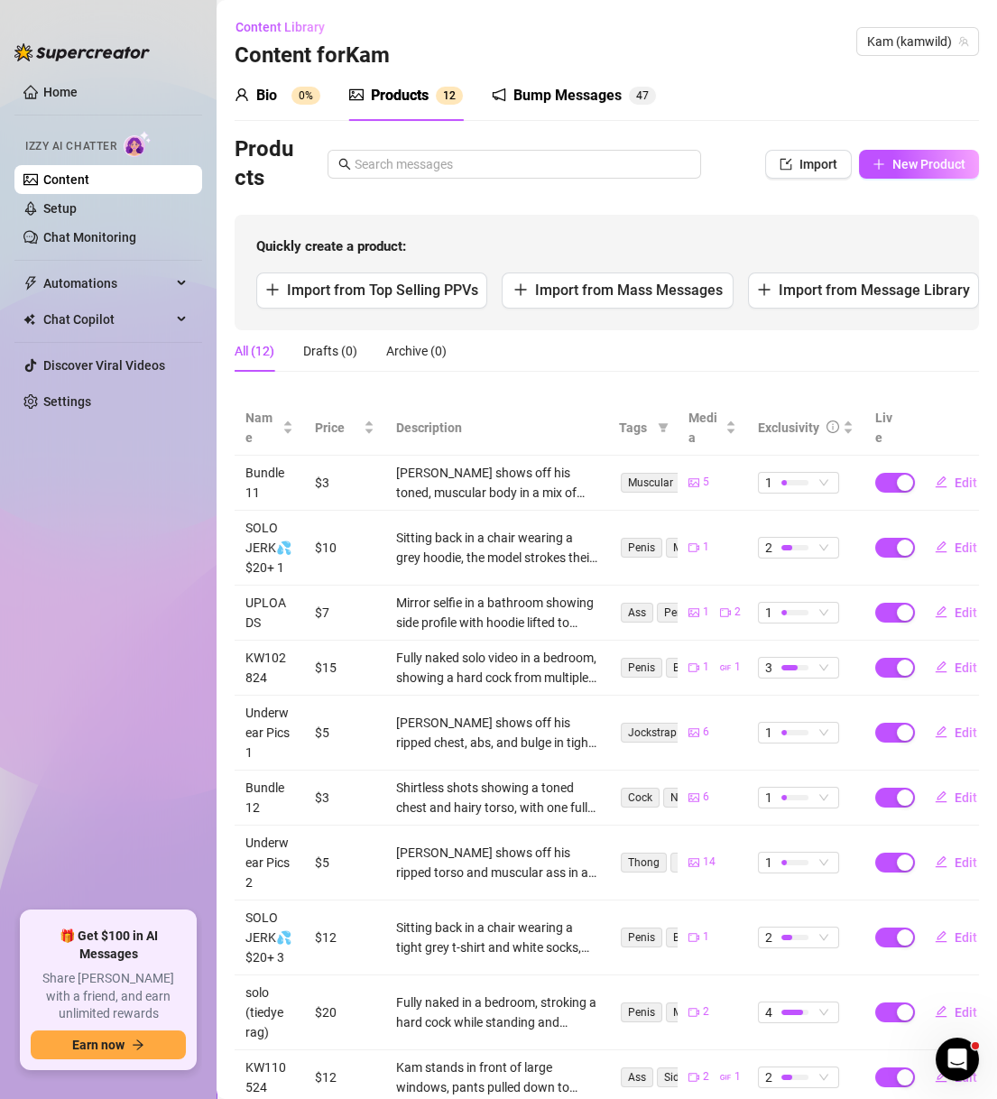
scroll to position [0, 0]
click at [273, 97] on div "Bio" at bounding box center [266, 96] width 21 height 22
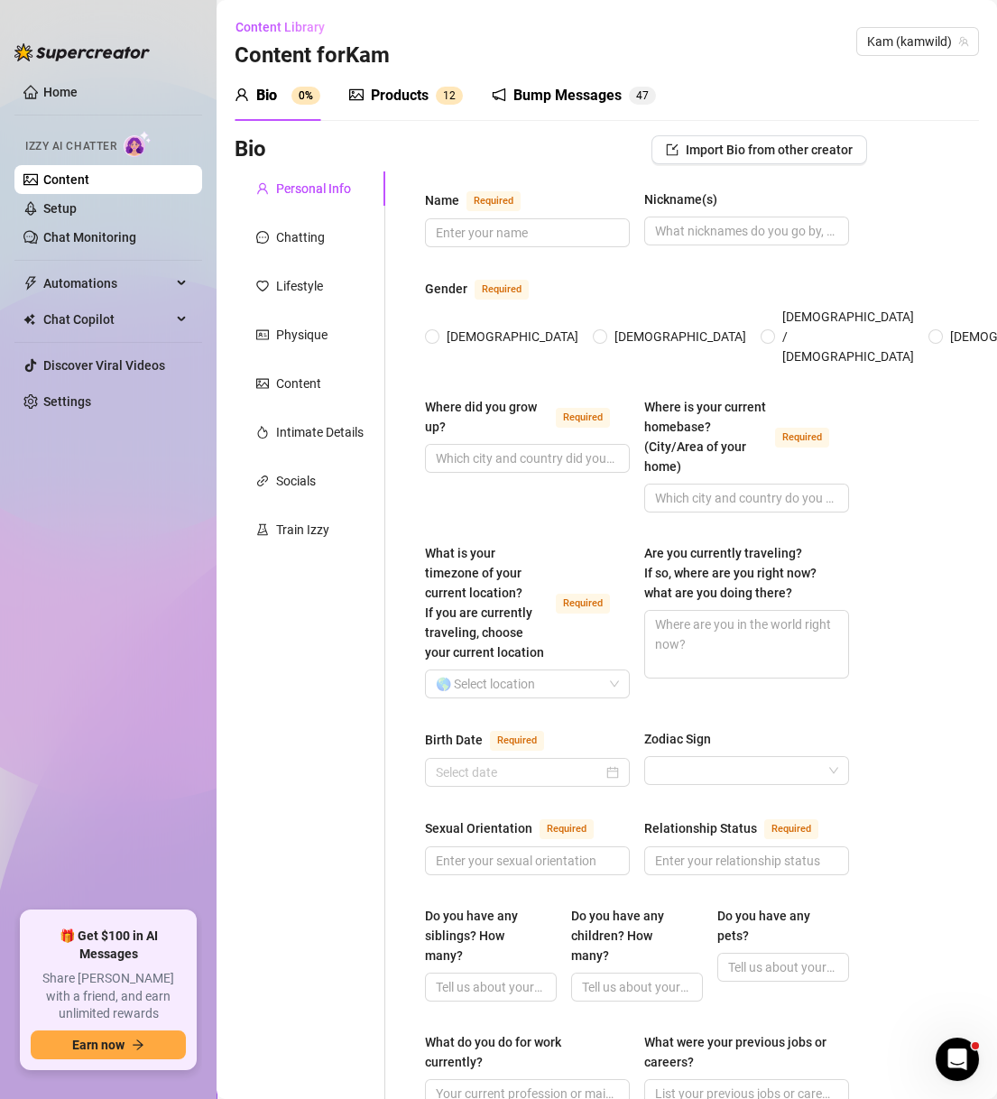
click at [438, 82] on div "Products 1 2" at bounding box center [406, 95] width 114 height 51
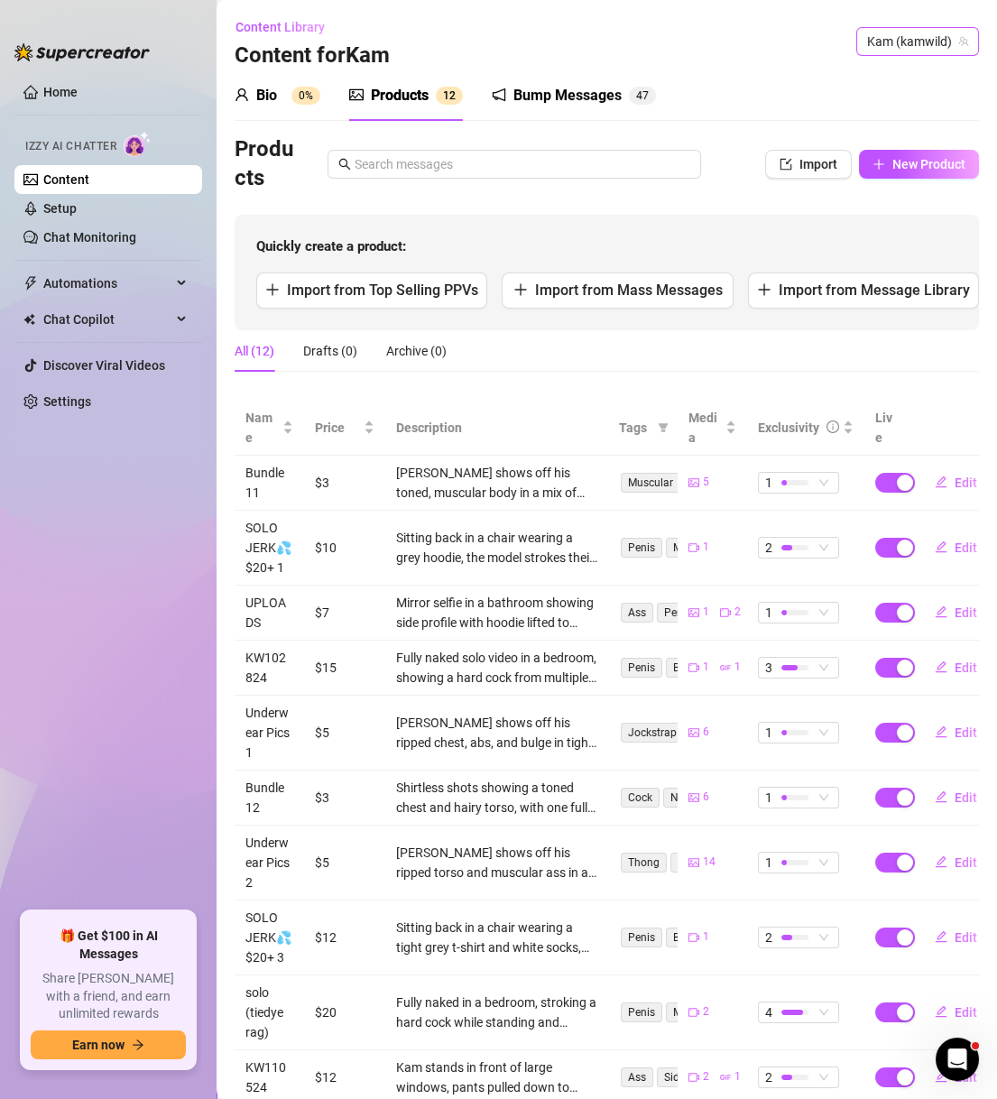
click at [874, 43] on span "Kam (kamwild)" at bounding box center [917, 41] width 101 height 27
click at [859, 81] on span "( savannahbond )" at bounding box center [896, 79] width 94 height 20
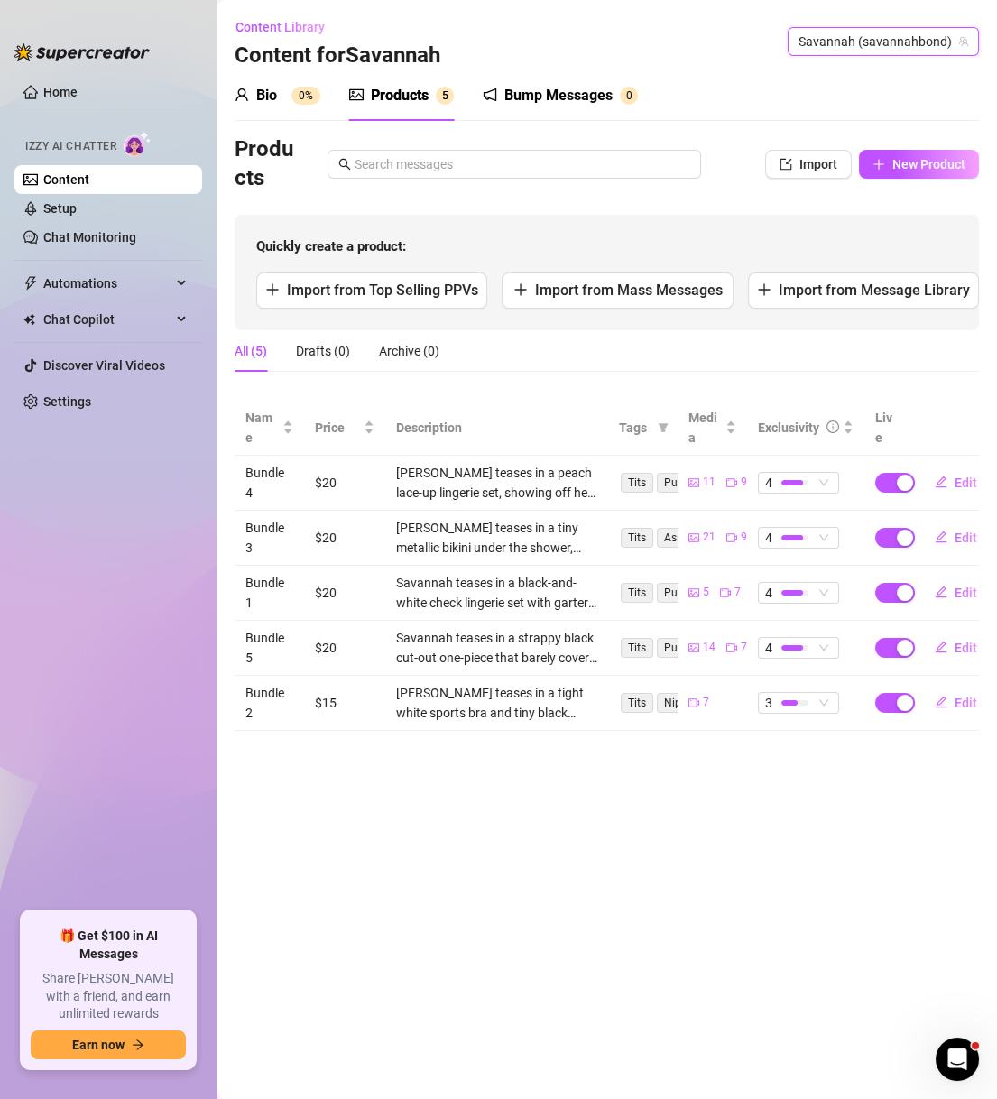
click at [267, 103] on div "Bio" at bounding box center [266, 96] width 21 height 22
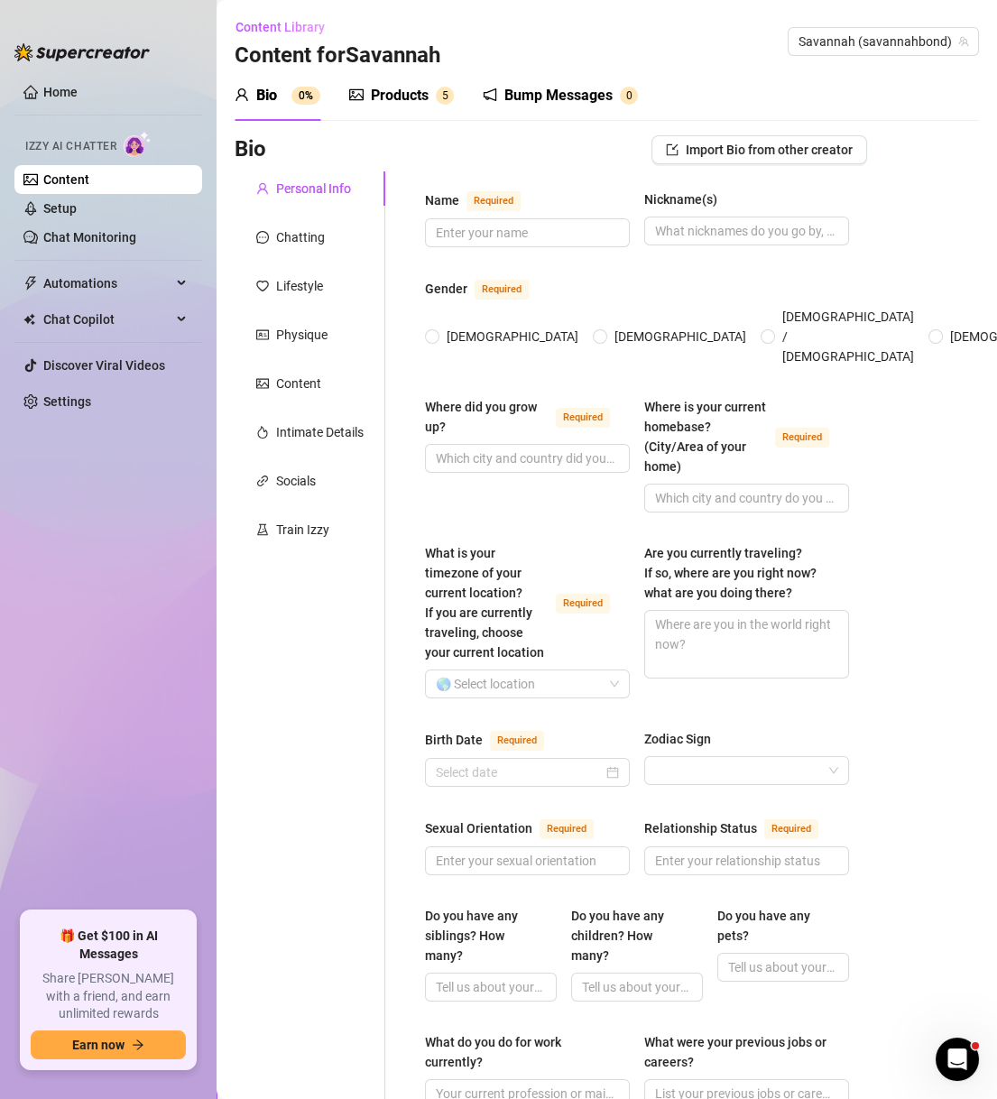
click at [422, 110] on div "Products 5" at bounding box center [401, 95] width 105 height 51
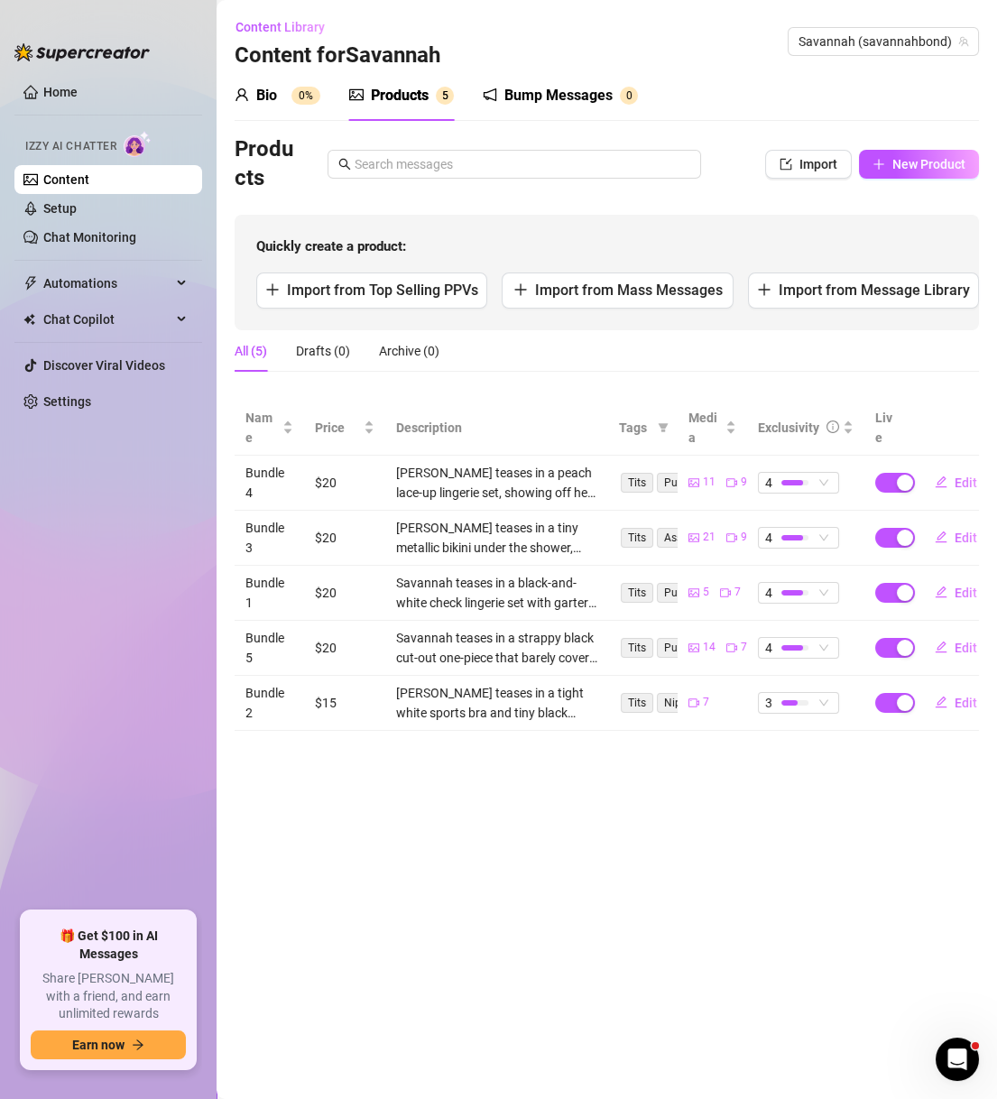
drag, startPoint x: 276, startPoint y: 81, endPoint x: 336, endPoint y: 91, distance: 60.3
click at [277, 82] on div "Bio 0%" at bounding box center [277, 95] width 86 height 51
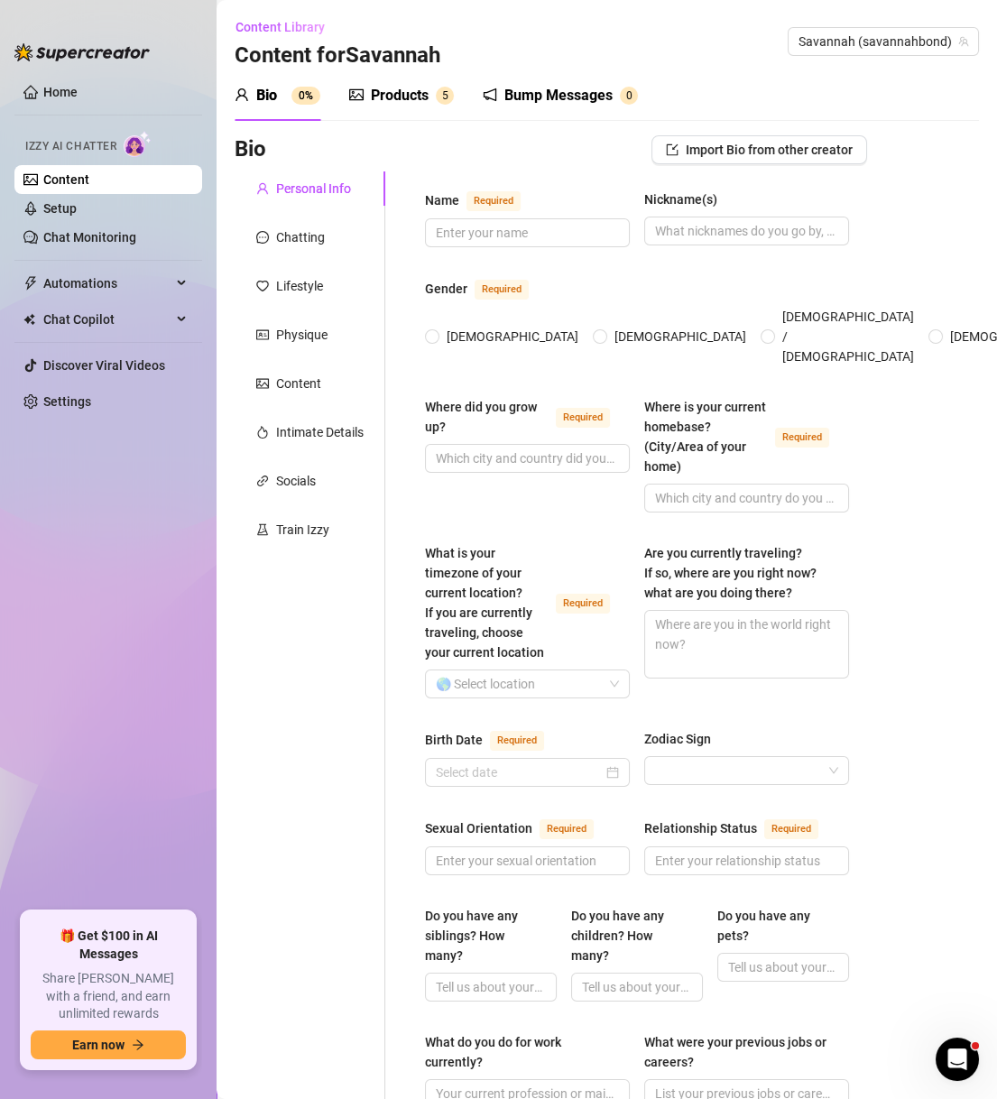
click at [428, 99] on div "Products 5" at bounding box center [401, 96] width 105 height 22
